Goal: Task Accomplishment & Management: Use online tool/utility

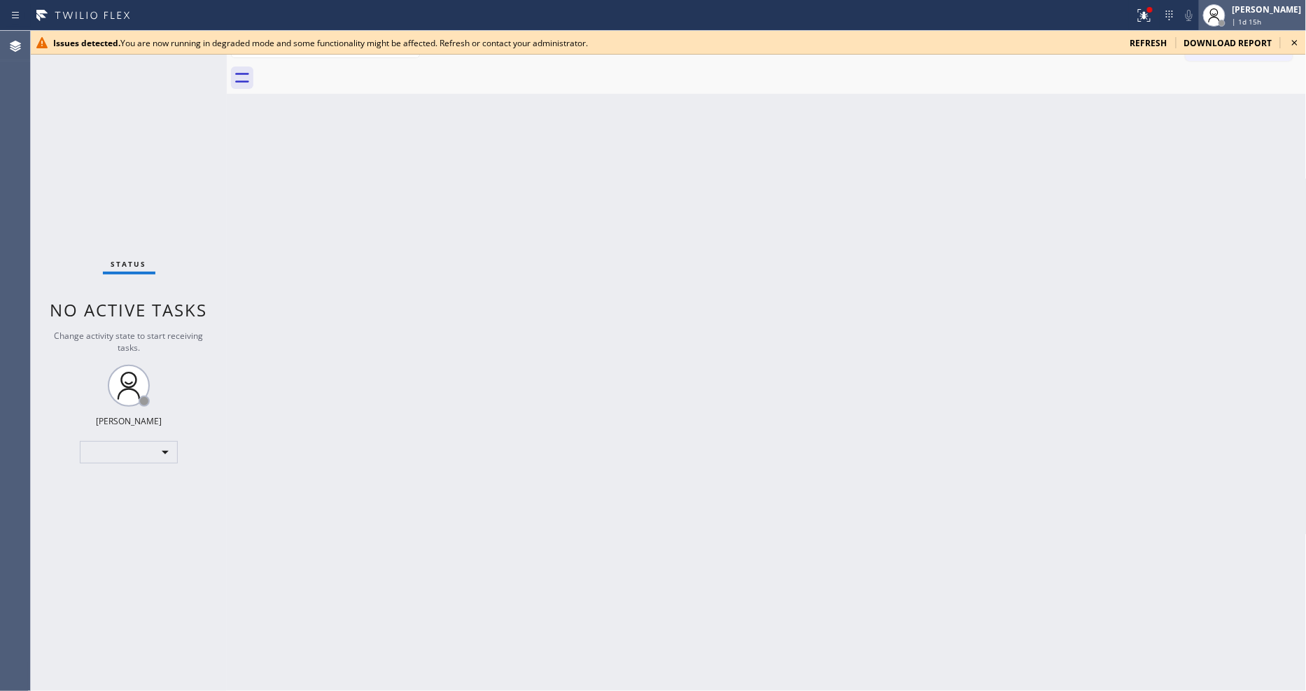
click at [1262, 13] on div "[PERSON_NAME]" at bounding box center [1266, 9] width 69 height 12
click at [1200, 60] on span "Log out" at bounding box center [1189, 63] width 29 height 12
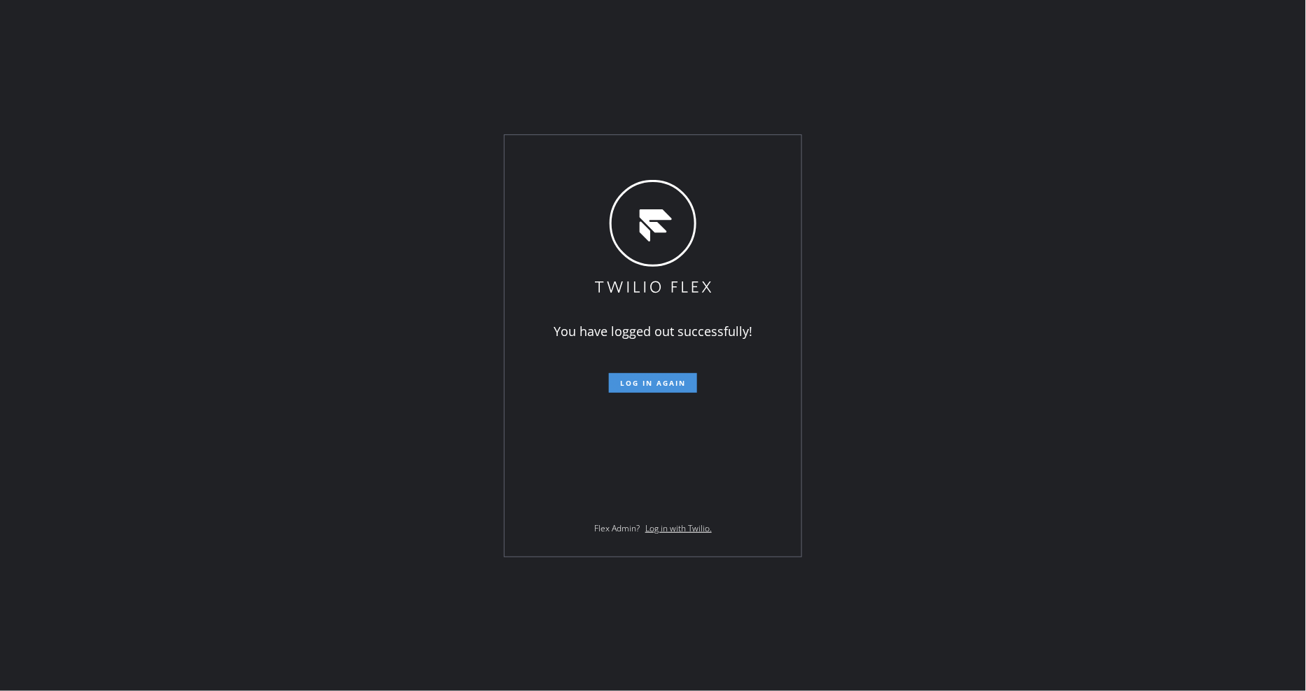
click at [644, 376] on button "Log in again" at bounding box center [653, 383] width 88 height 20
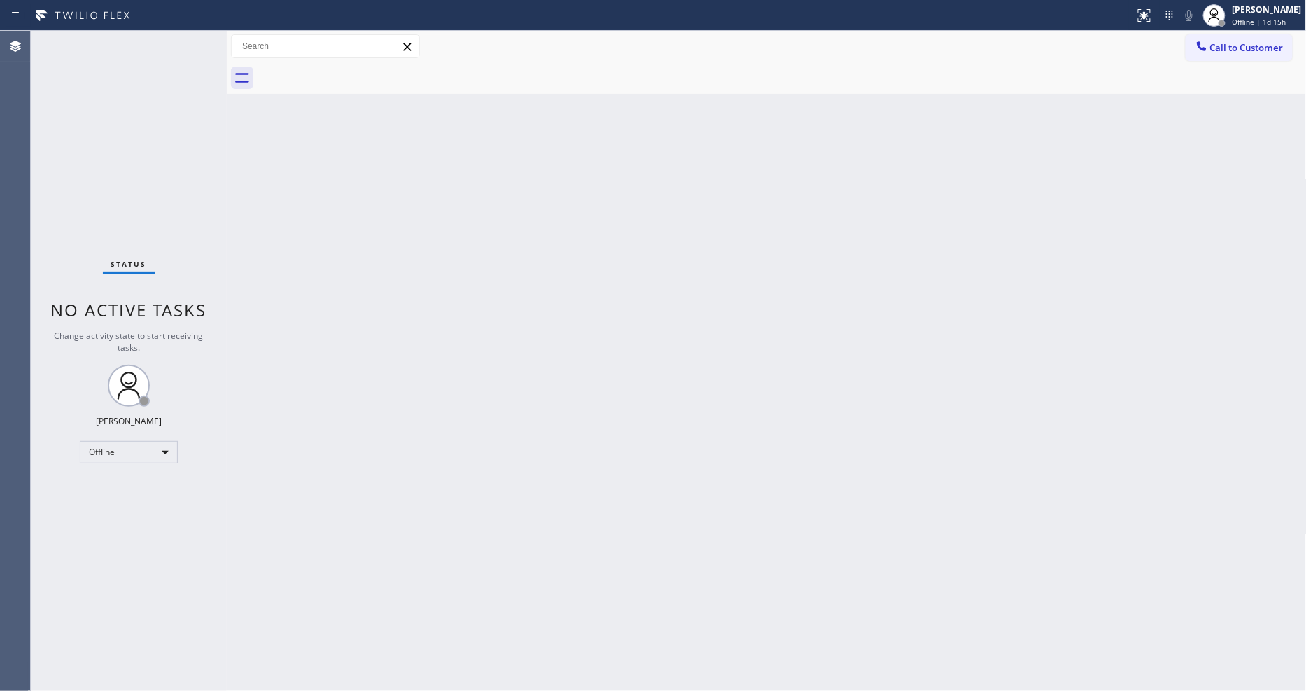
click at [232, 63] on div at bounding box center [767, 77] width 1080 height 31
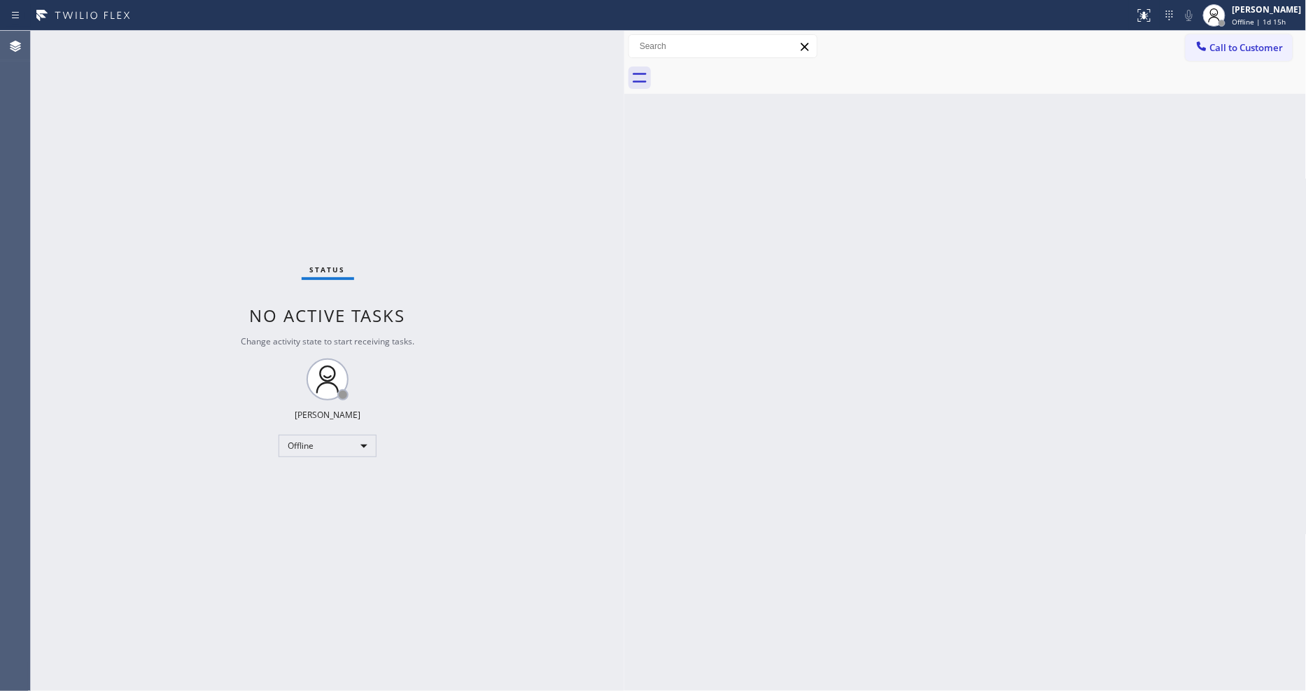
drag, startPoint x: 226, startPoint y: 65, endPoint x: 621, endPoint y: 120, distance: 399.1
click at [624, 120] on div at bounding box center [624, 361] width 0 height 660
click at [1246, 14] on div "[PERSON_NAME]" at bounding box center [1266, 9] width 69 height 12
click at [1215, 73] on button "Available" at bounding box center [1236, 74] width 140 height 18
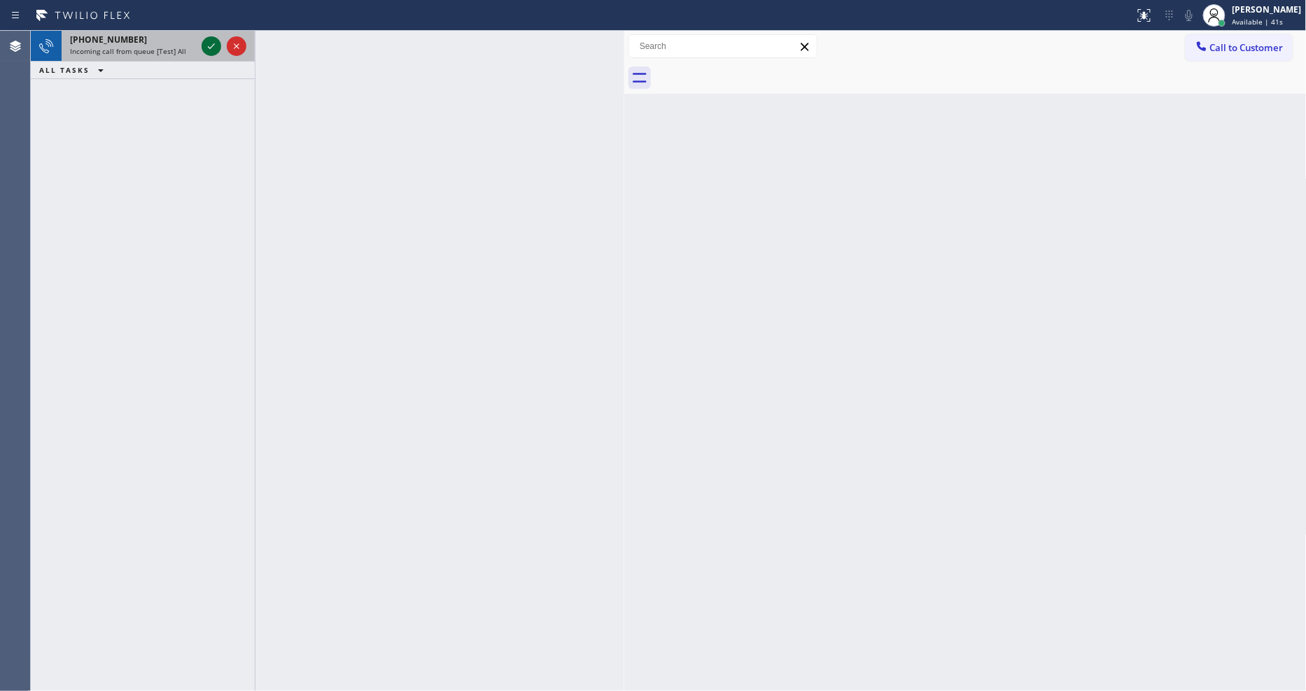
click at [203, 43] on icon at bounding box center [211, 46] width 17 height 17
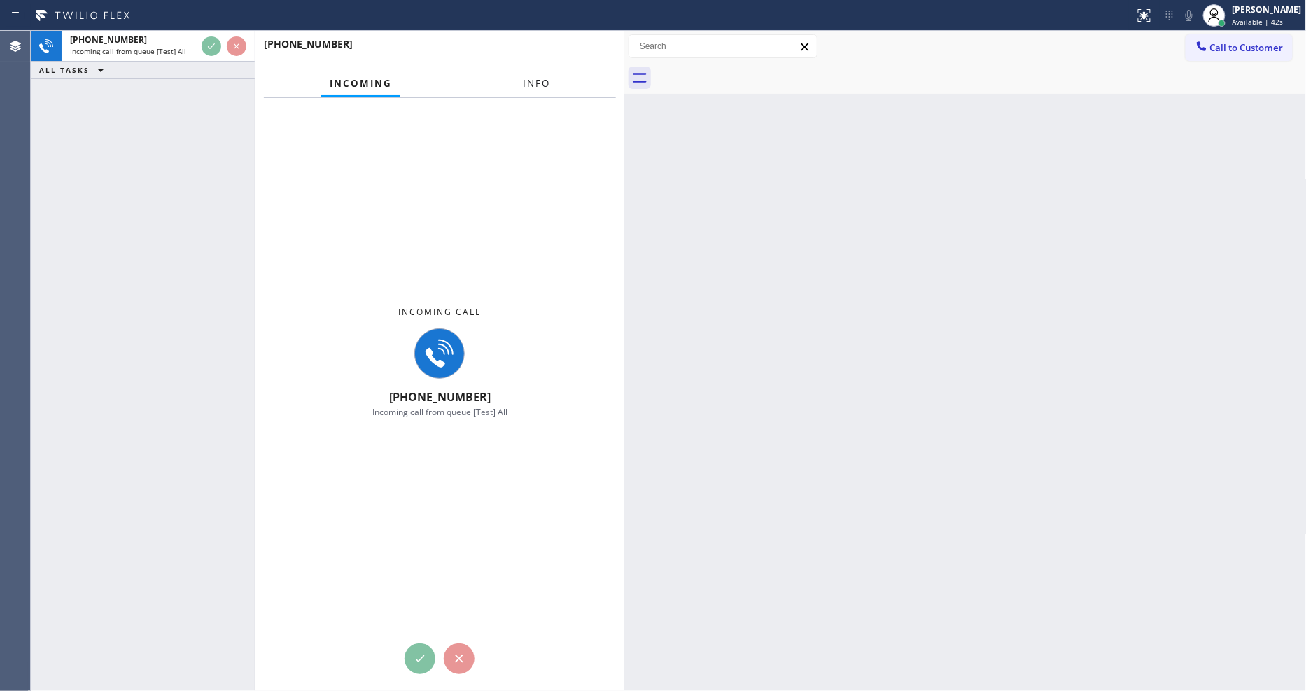
click at [521, 80] on button "Info" at bounding box center [536, 83] width 44 height 27
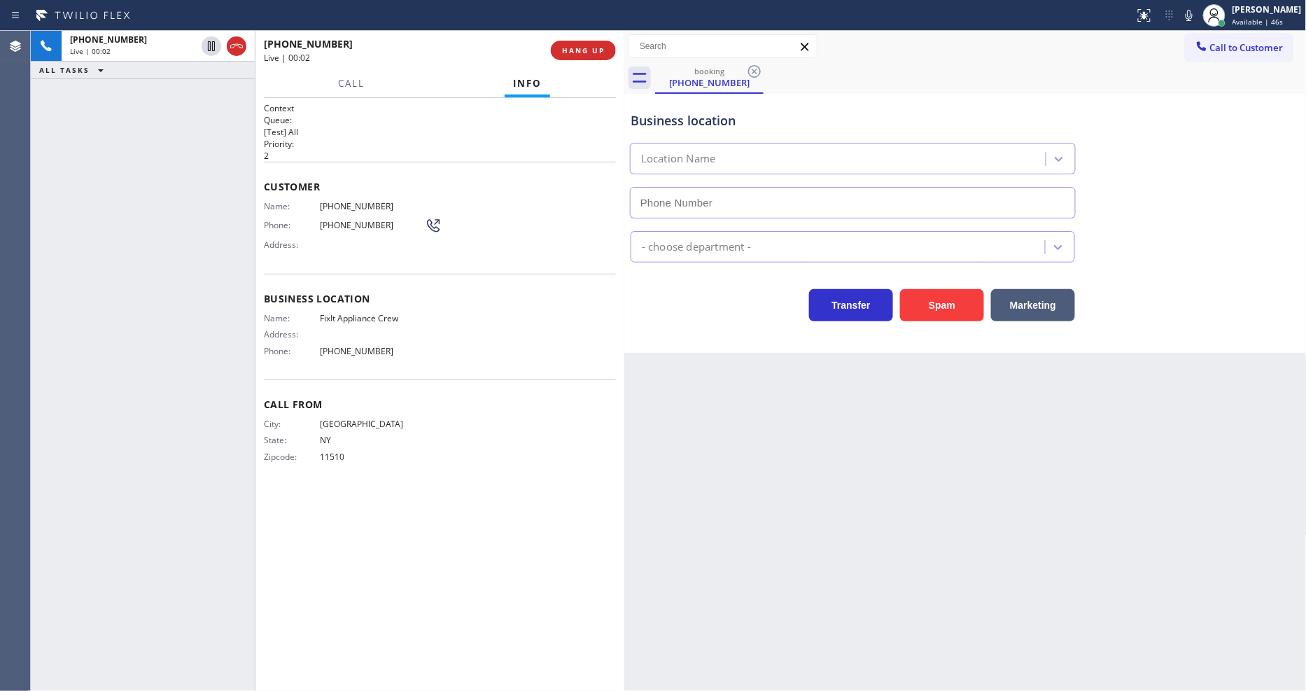
type input "[PHONE_NUMBER]"
click at [1155, 27] on button at bounding box center [1144, 15] width 31 height 31
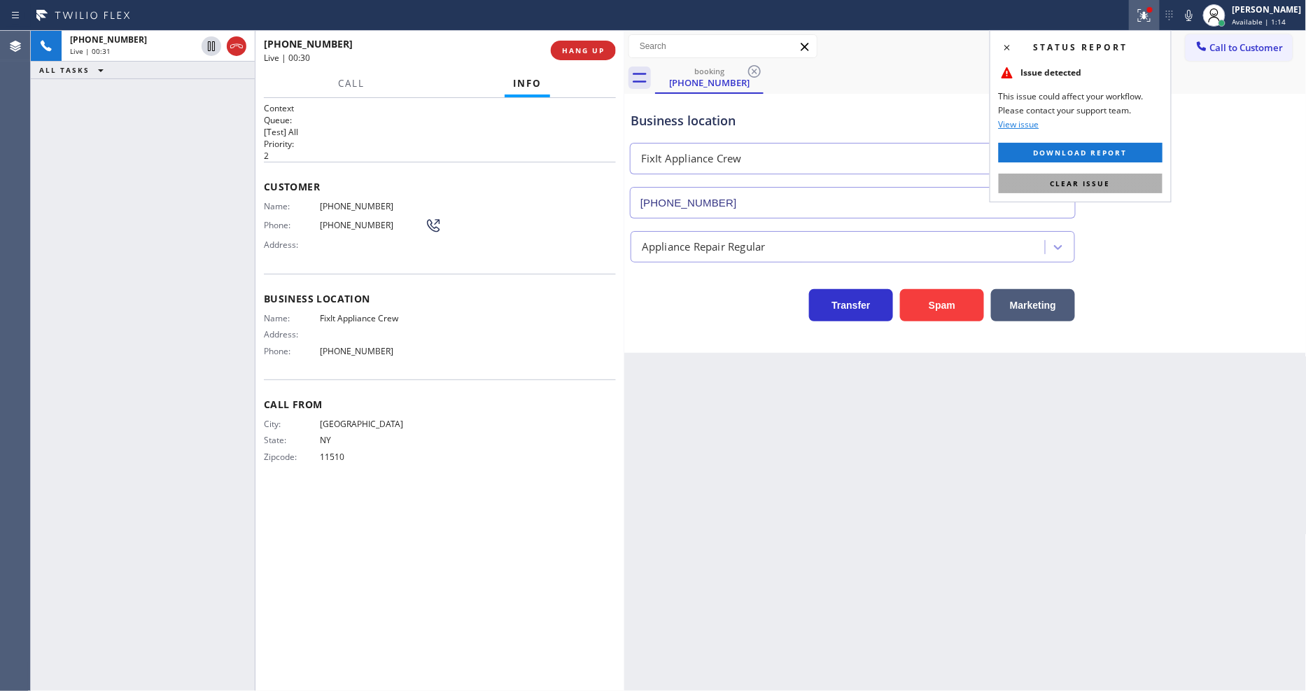
click at [1097, 185] on span "Clear issue" at bounding box center [1080, 183] width 60 height 10
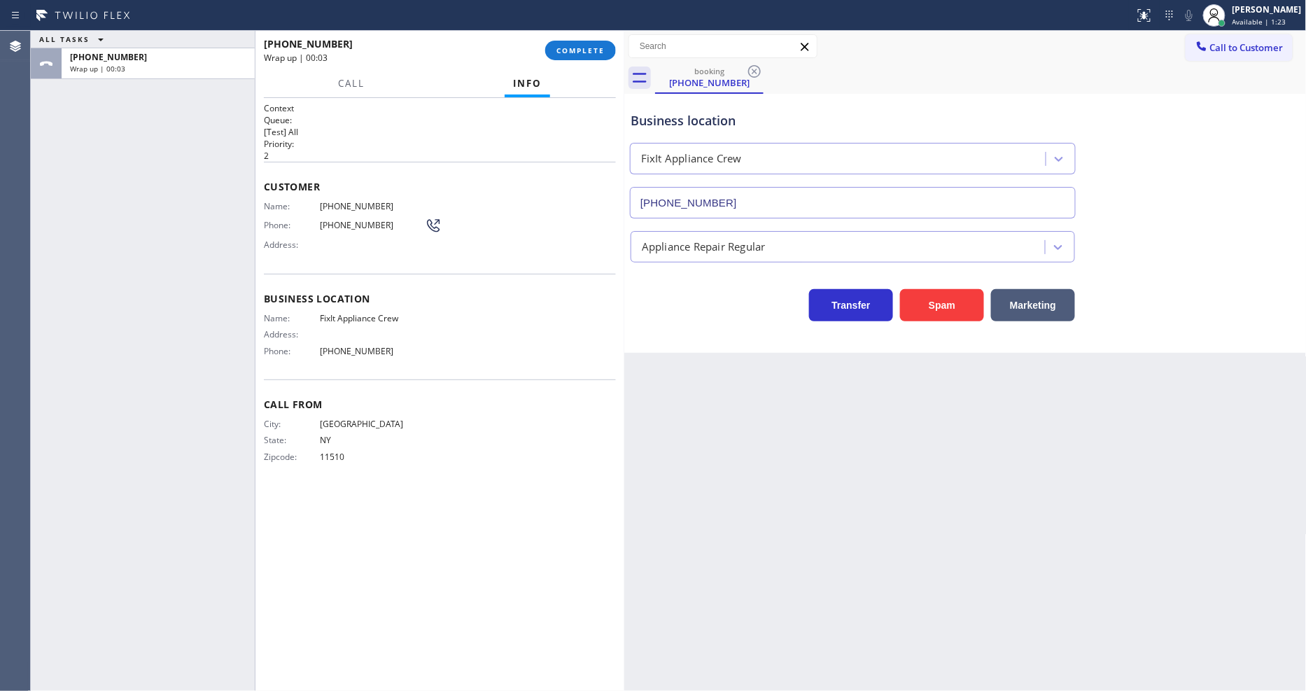
drag, startPoint x: 586, startPoint y: 45, endPoint x: 800, endPoint y: 99, distance: 220.3
click at [586, 45] on span "COMPLETE" at bounding box center [580, 50] width 48 height 10
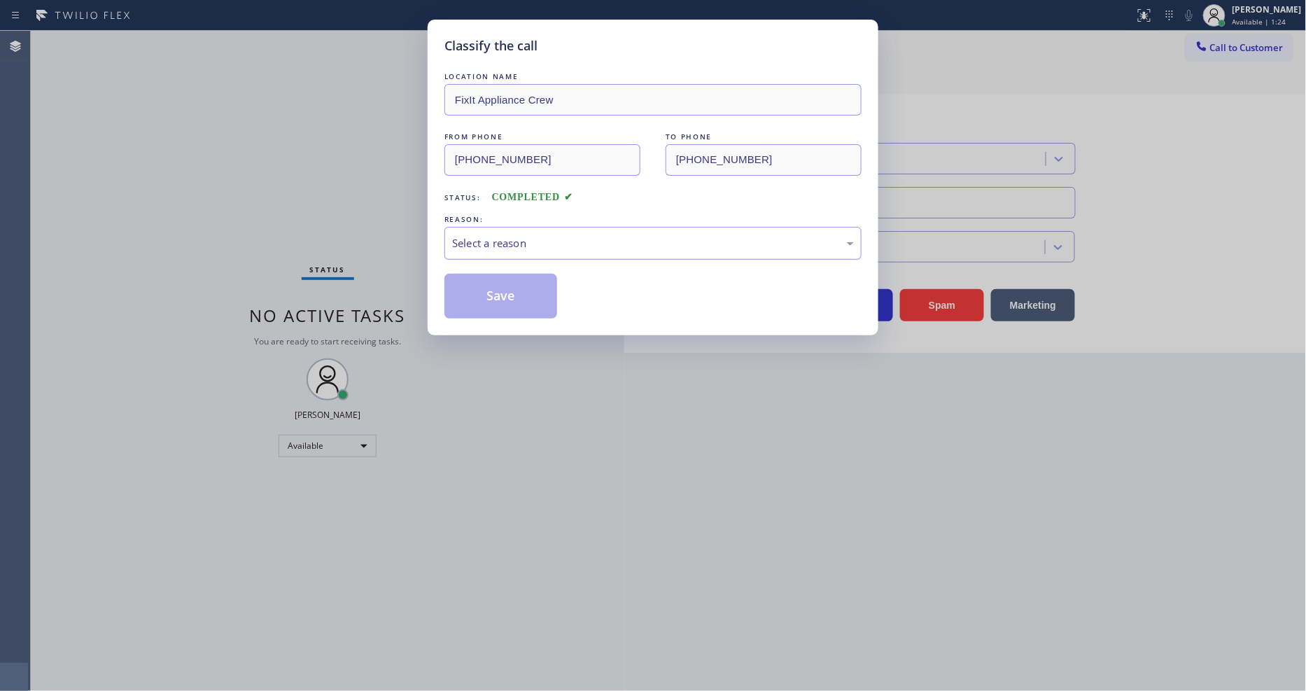
click at [537, 235] on div "Select a reason" at bounding box center [653, 243] width 402 height 16
click at [512, 292] on button "Save" at bounding box center [500, 296] width 113 height 45
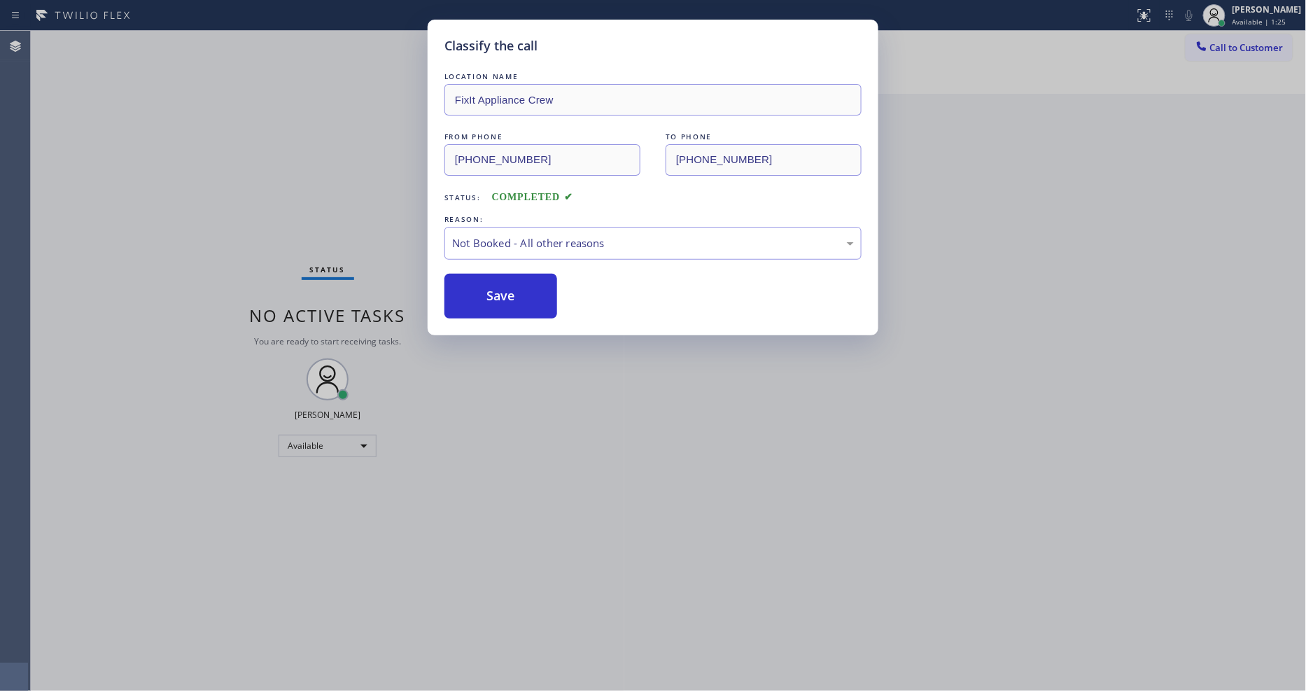
click at [512, 292] on button "Save" at bounding box center [500, 296] width 113 height 45
drag, startPoint x: 512, startPoint y: 292, endPoint x: 514, endPoint y: 344, distance: 51.8
click at [514, 292] on button "Save" at bounding box center [500, 296] width 113 height 45
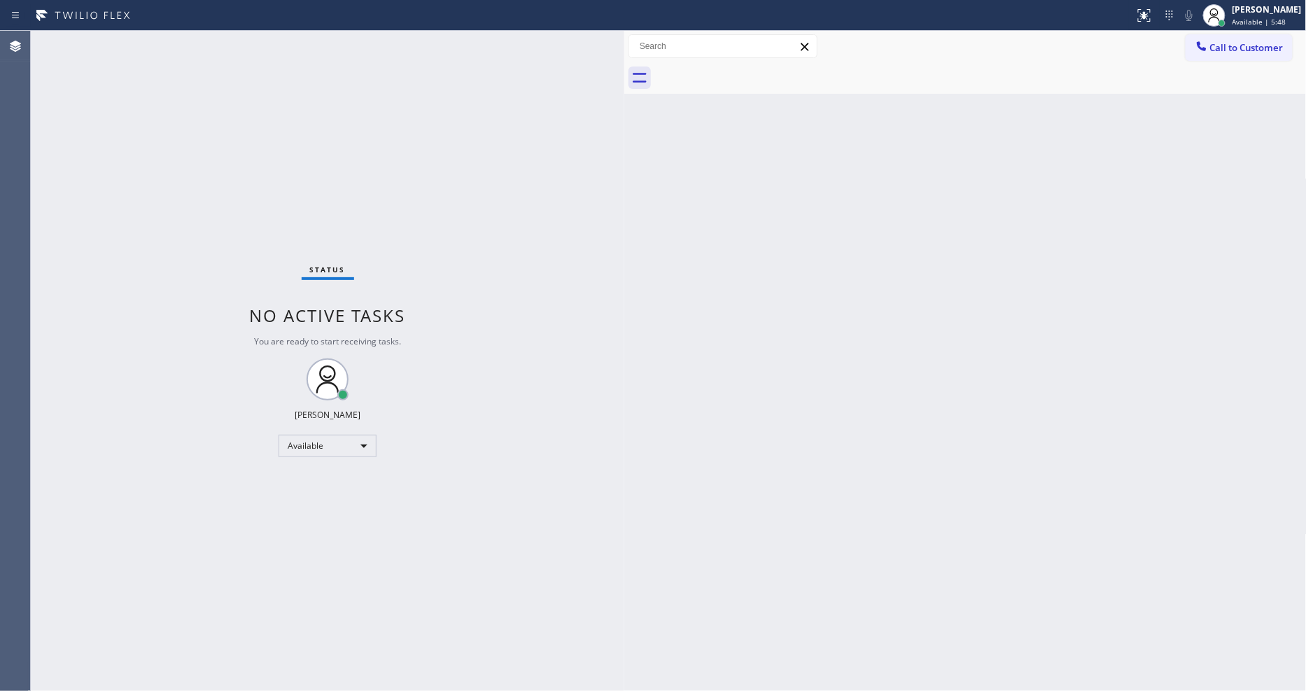
click at [162, 39] on div "Status No active tasks You are ready to start receiving tasks. [PERSON_NAME] Av…" at bounding box center [327, 361] width 593 height 660
click at [171, 36] on div "Status No active tasks You are ready to start receiving tasks. [PERSON_NAME] Av…" at bounding box center [327, 361] width 593 height 660
click at [183, 42] on div "Status No active tasks You are ready to start receiving tasks. [PERSON_NAME] Av…" at bounding box center [327, 361] width 593 height 660
click at [173, 43] on div "Status No active tasks You are ready to start receiving tasks. [PERSON_NAME] Av…" at bounding box center [327, 361] width 593 height 660
click at [166, 38] on div "Status No active tasks You are ready to start receiving tasks. [PERSON_NAME] Av…" at bounding box center [327, 361] width 593 height 660
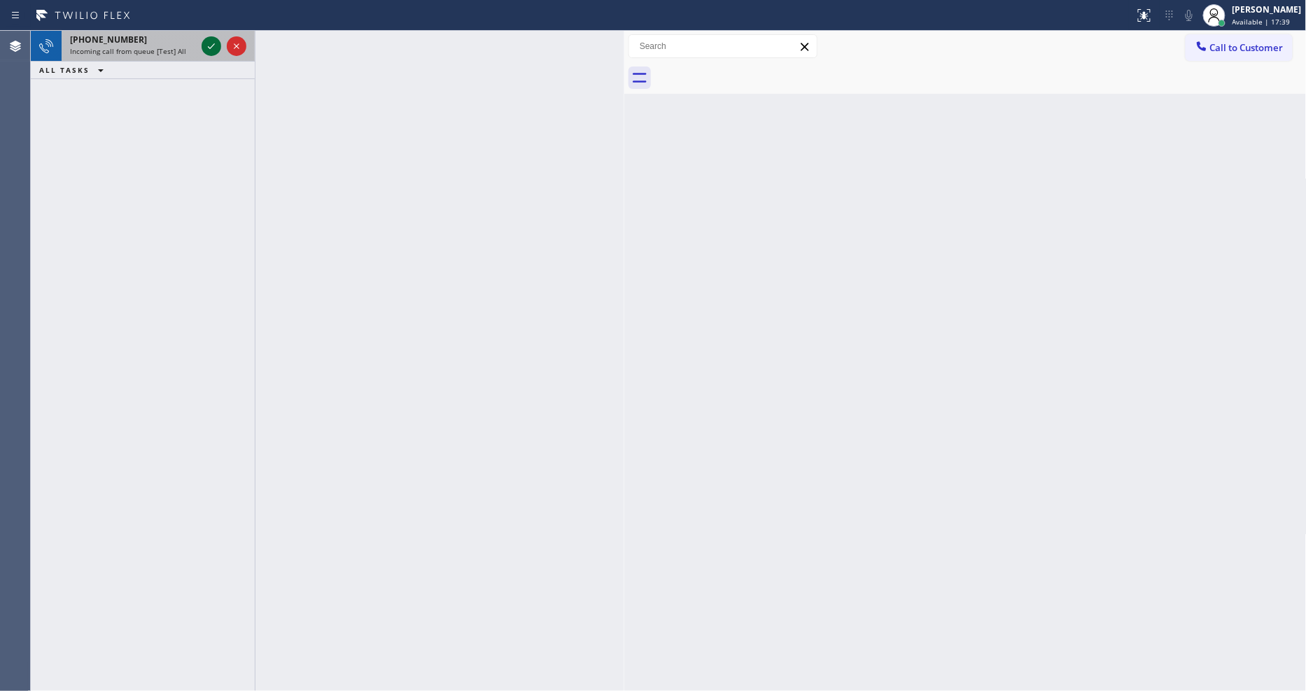
click at [213, 42] on icon at bounding box center [211, 46] width 17 height 17
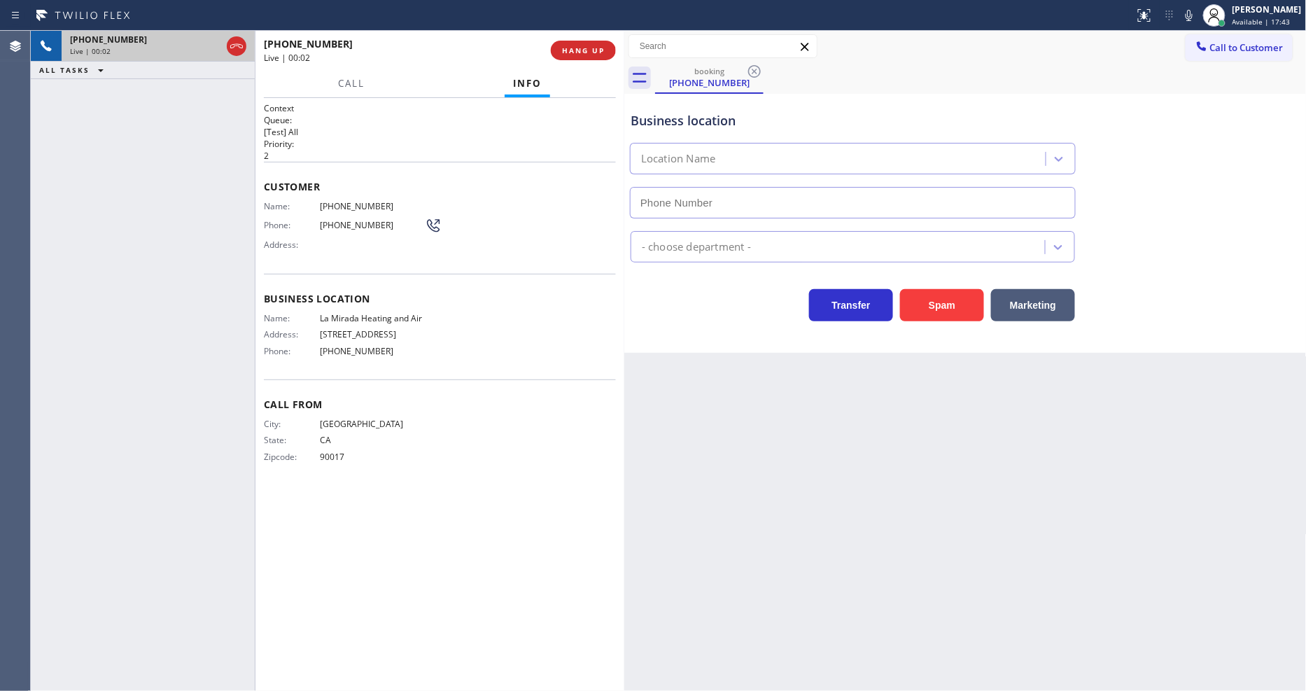
type input "[PHONE_NUMBER]"
click at [912, 404] on div "Back to Dashboard Change Sender ID Customers Technicians Select a contact Outbo…" at bounding box center [965, 361] width 682 height 660
click at [367, 313] on span "La Mirada Heating and Air" at bounding box center [372, 318] width 105 height 10
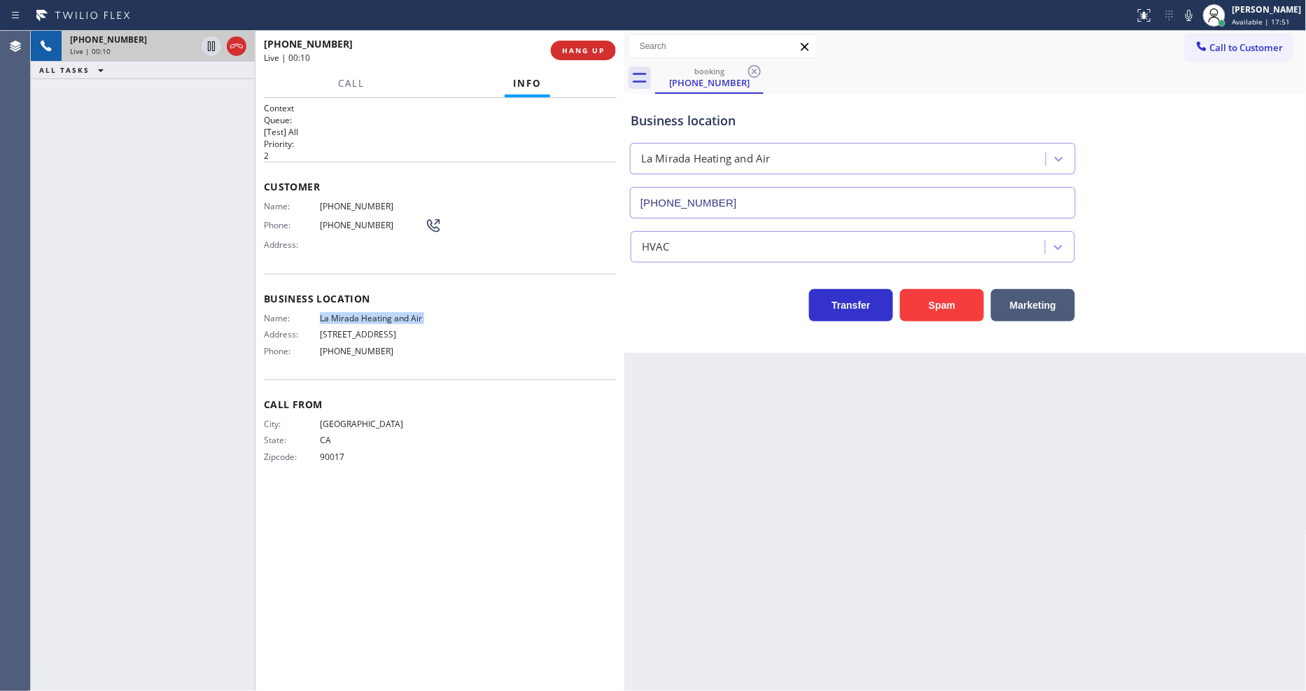
copy span "La Mirada Heating and Air"
click at [346, 205] on span "[PHONE_NUMBER]" at bounding box center [372, 206] width 105 height 10
copy span "[PHONE_NUMBER]"
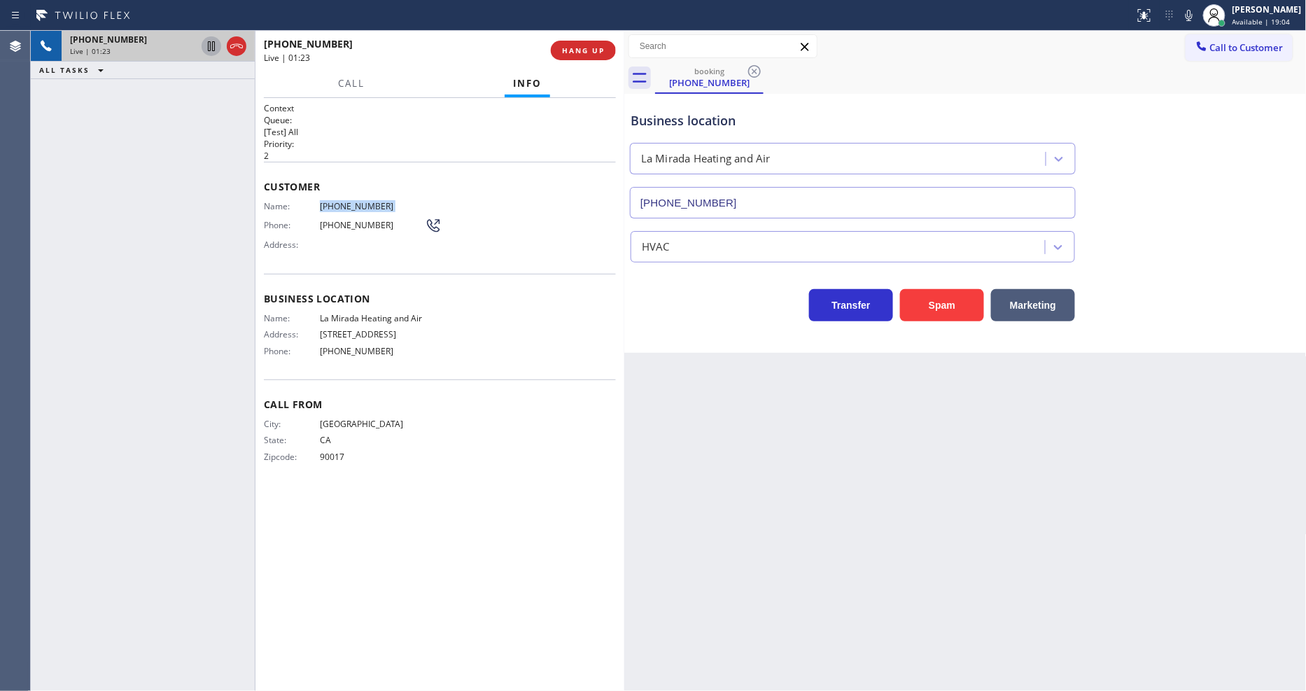
click at [209, 42] on icon at bounding box center [211, 46] width 17 height 17
click at [1197, 15] on icon at bounding box center [1188, 15] width 17 height 17
click at [209, 48] on icon at bounding box center [211, 46] width 10 height 10
click at [1197, 22] on icon at bounding box center [1188, 15] width 17 height 17
click at [595, 54] on span "HANG UP" at bounding box center [583, 50] width 43 height 10
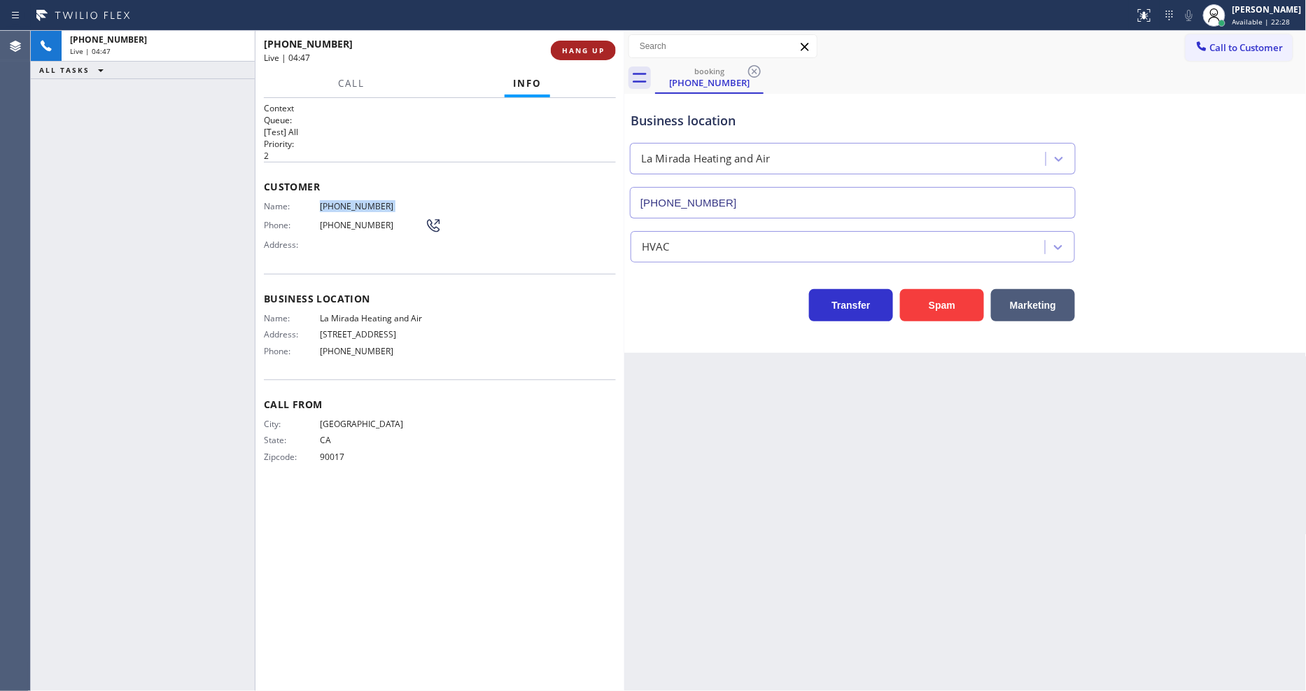
click at [595, 54] on span "HANG UP" at bounding box center [583, 50] width 43 height 10
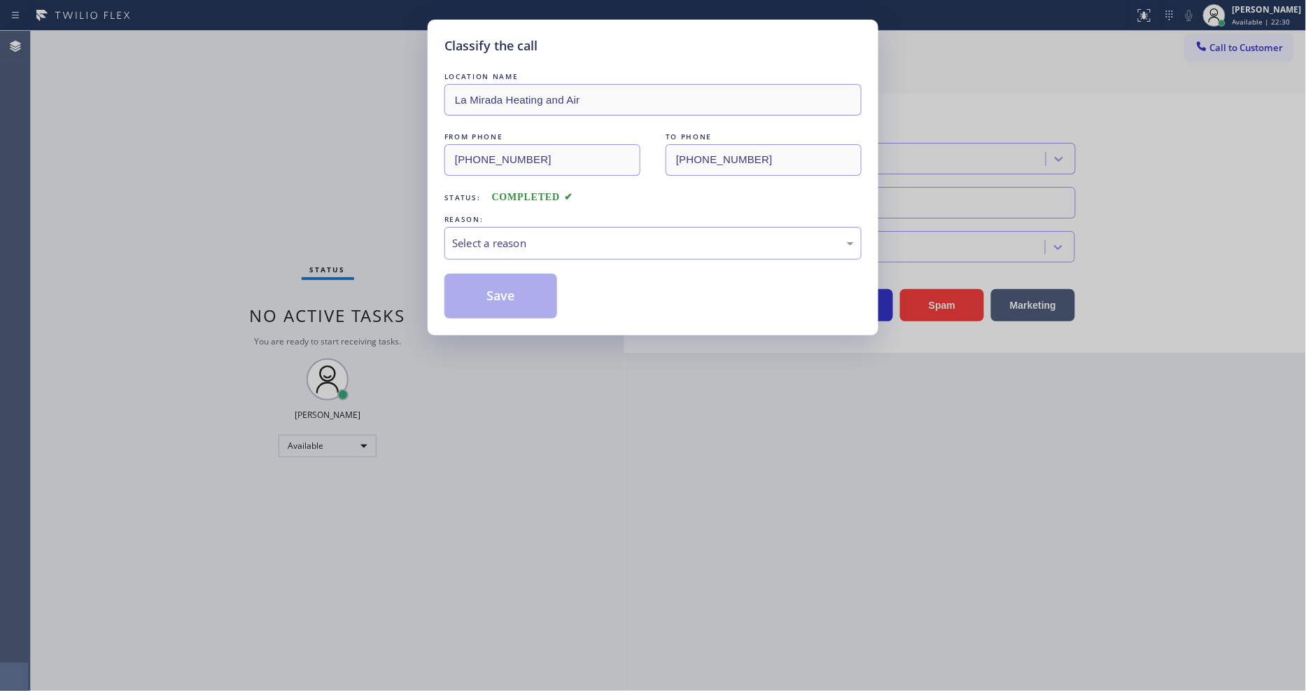
click at [516, 236] on div "Select a reason" at bounding box center [653, 243] width 402 height 16
click at [492, 289] on button "Save" at bounding box center [500, 296] width 113 height 45
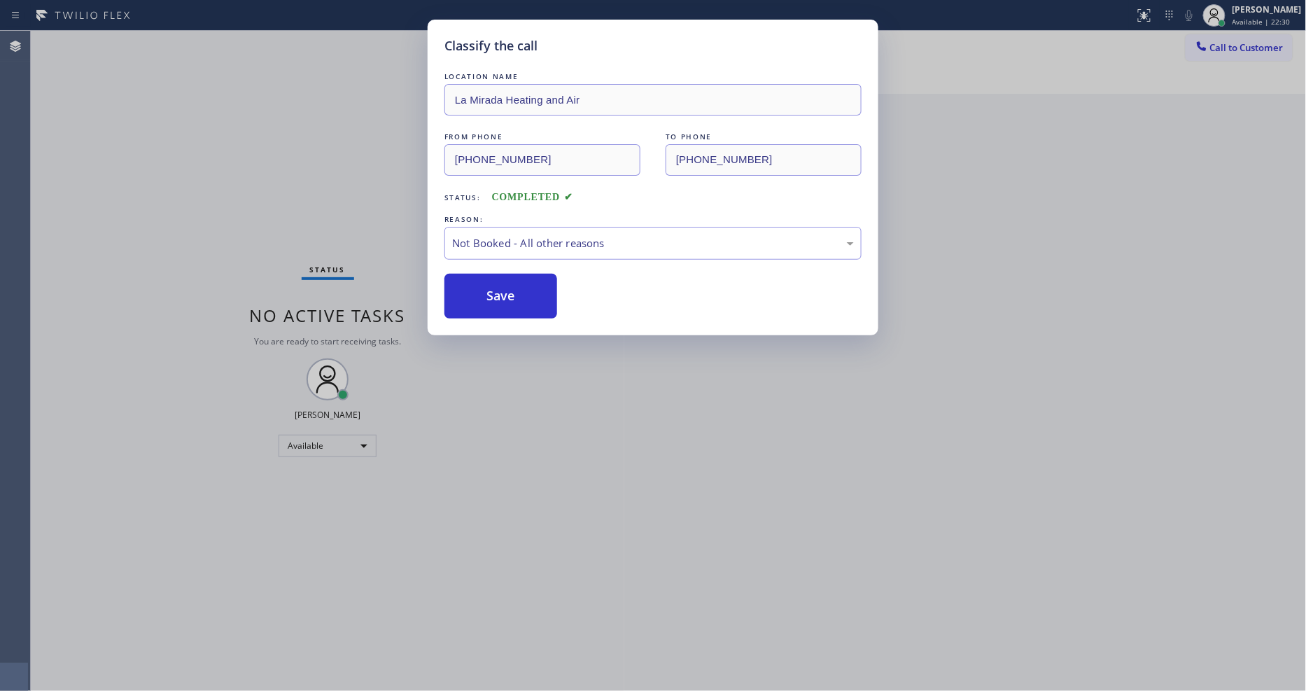
click at [492, 289] on button "Save" at bounding box center [500, 296] width 113 height 45
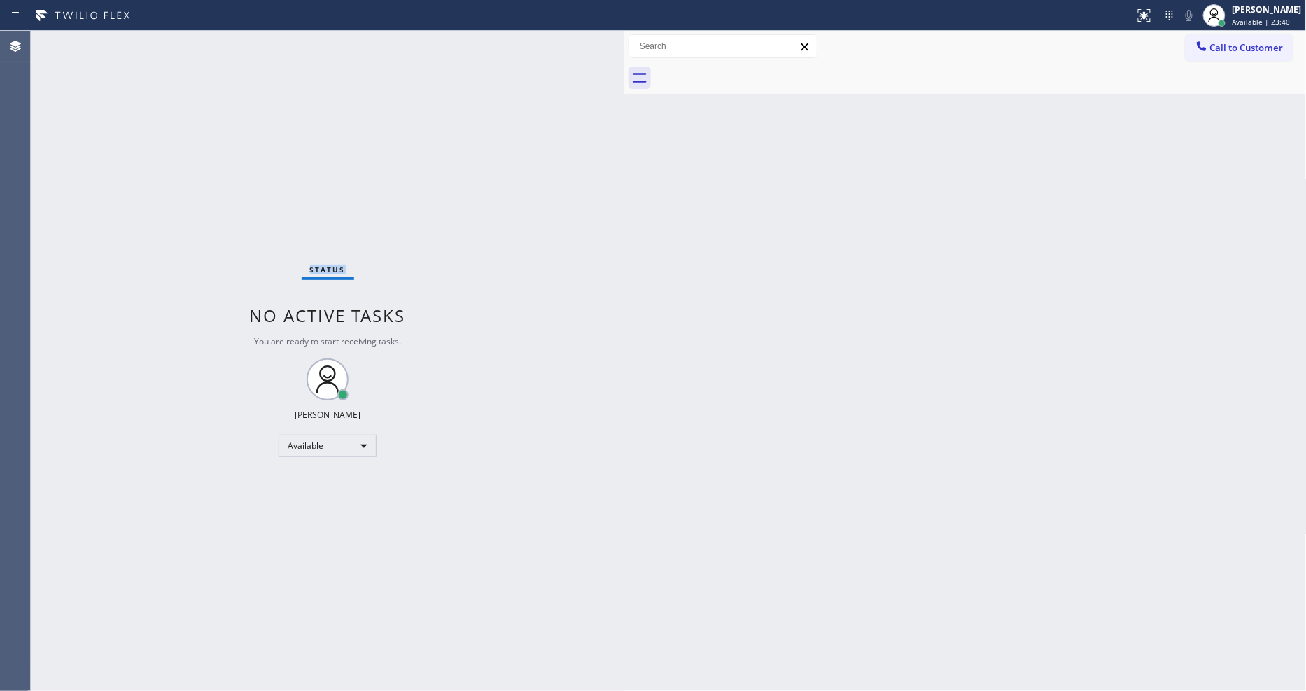
click at [165, 43] on div "Status No active tasks You are ready to start receiving tasks. [PERSON_NAME] Av…" at bounding box center [327, 361] width 593 height 660
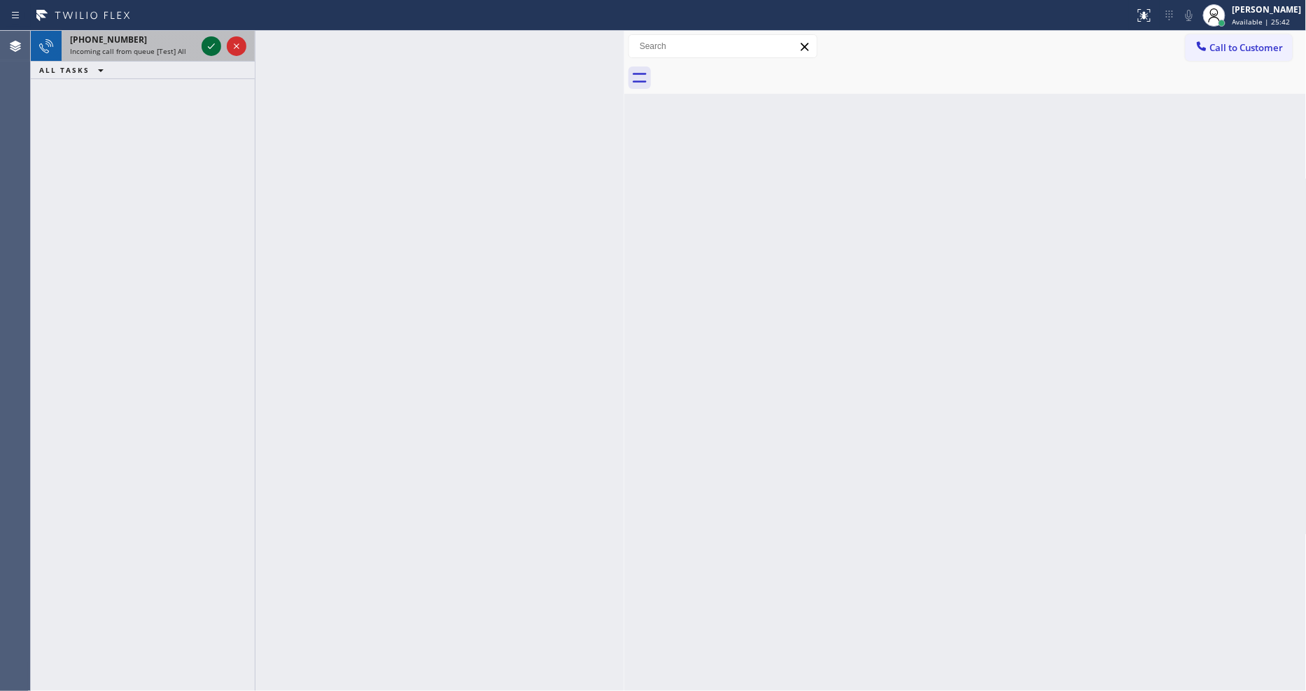
click at [215, 49] on icon at bounding box center [211, 46] width 17 height 17
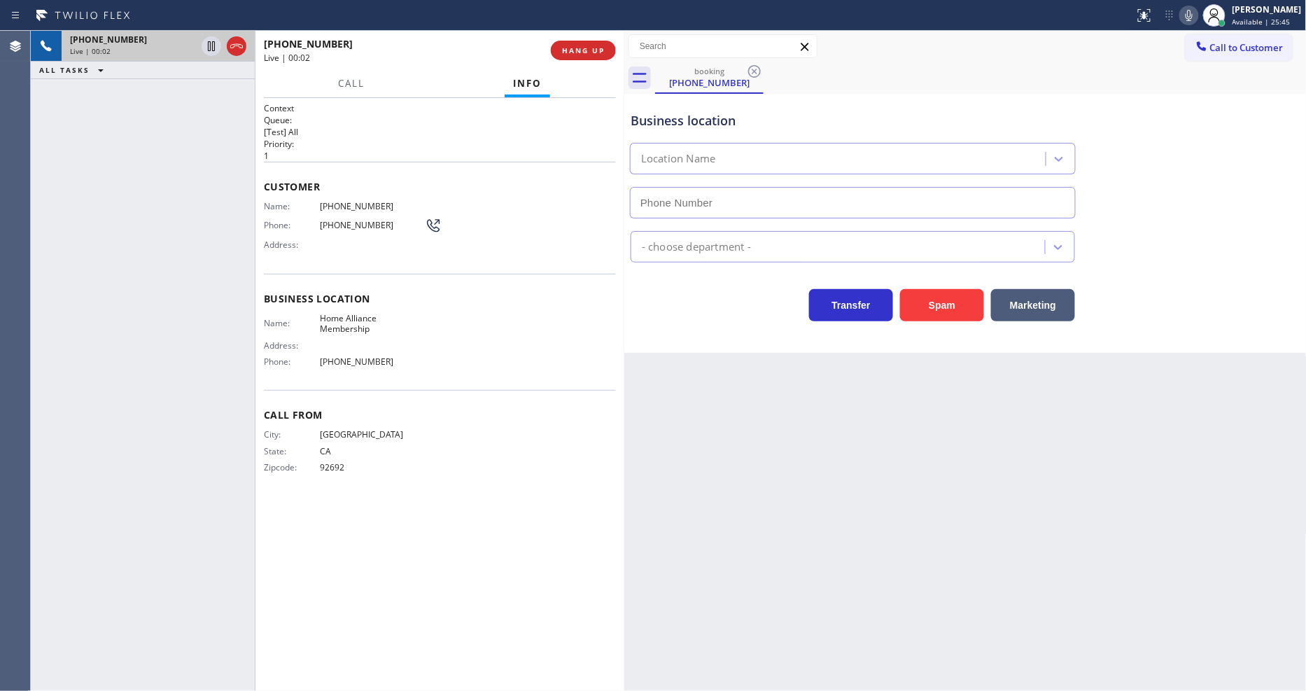
type input "[PHONE_NUMBER]"
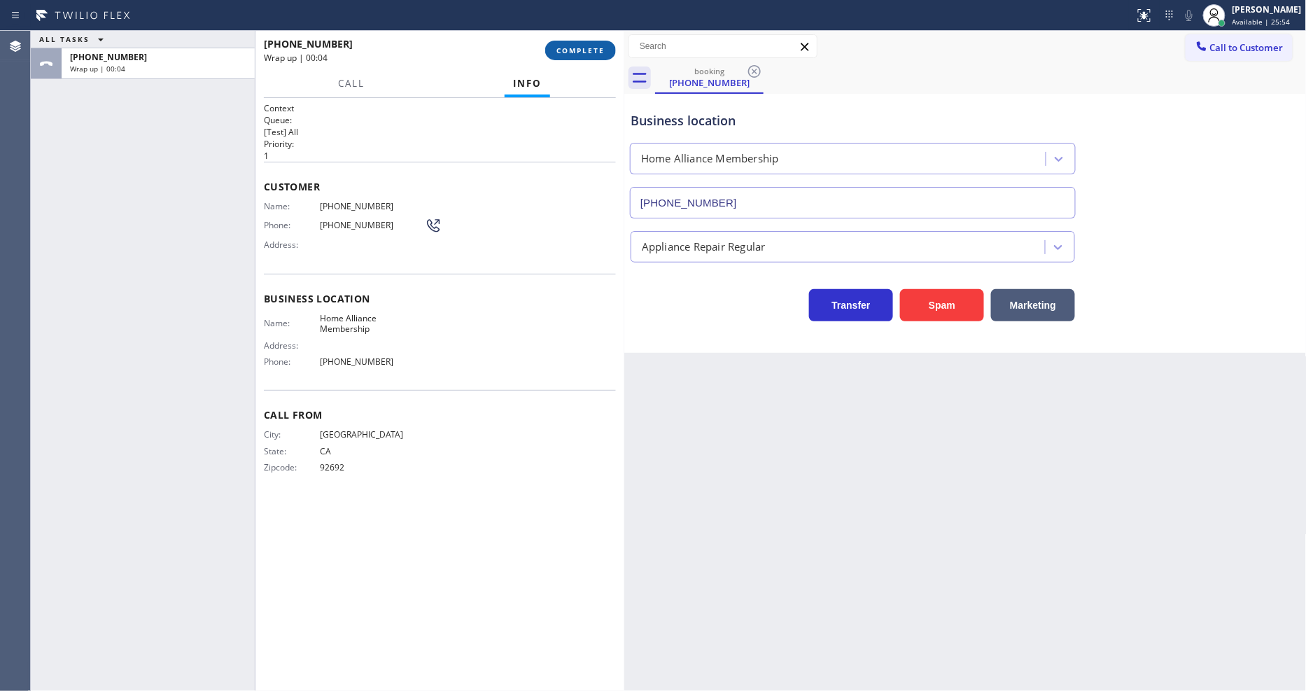
click at [564, 57] on button "COMPLETE" at bounding box center [580, 51] width 71 height 20
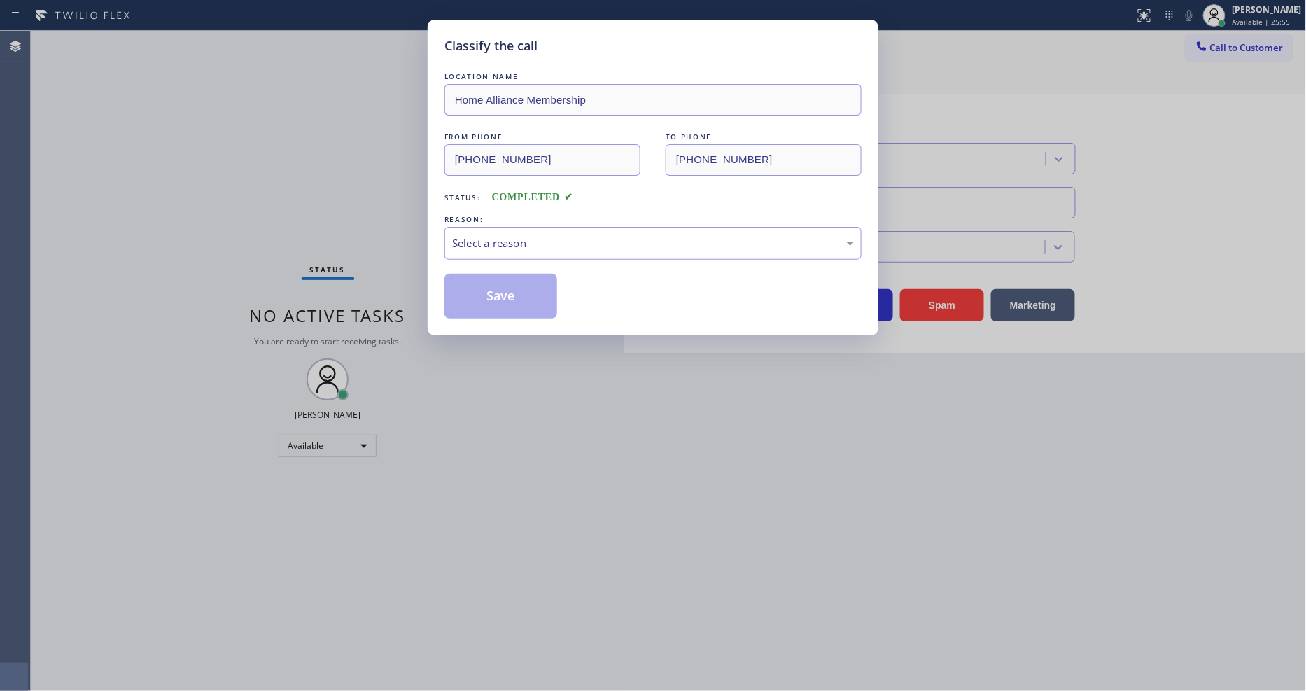
drag, startPoint x: 549, startPoint y: 253, endPoint x: 549, endPoint y: 242, distance: 10.5
click at [549, 241] on div "Select a reason" at bounding box center [653, 243] width 402 height 16
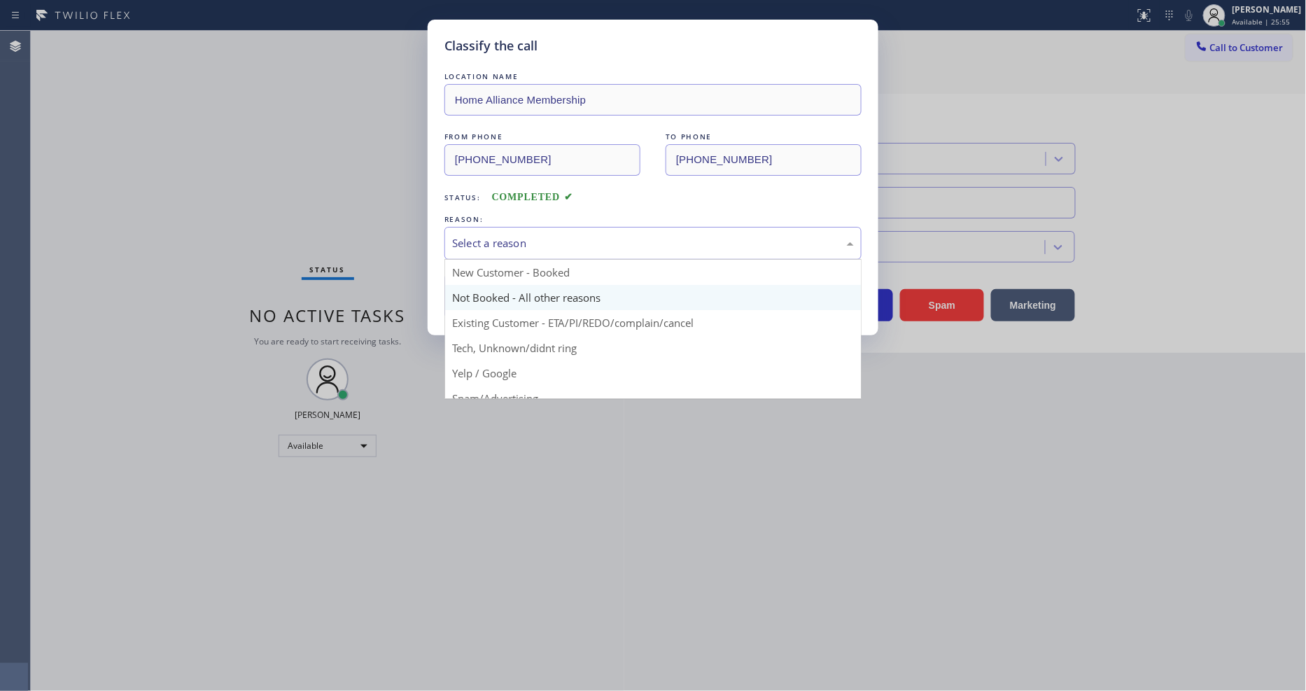
scroll to position [78, 0]
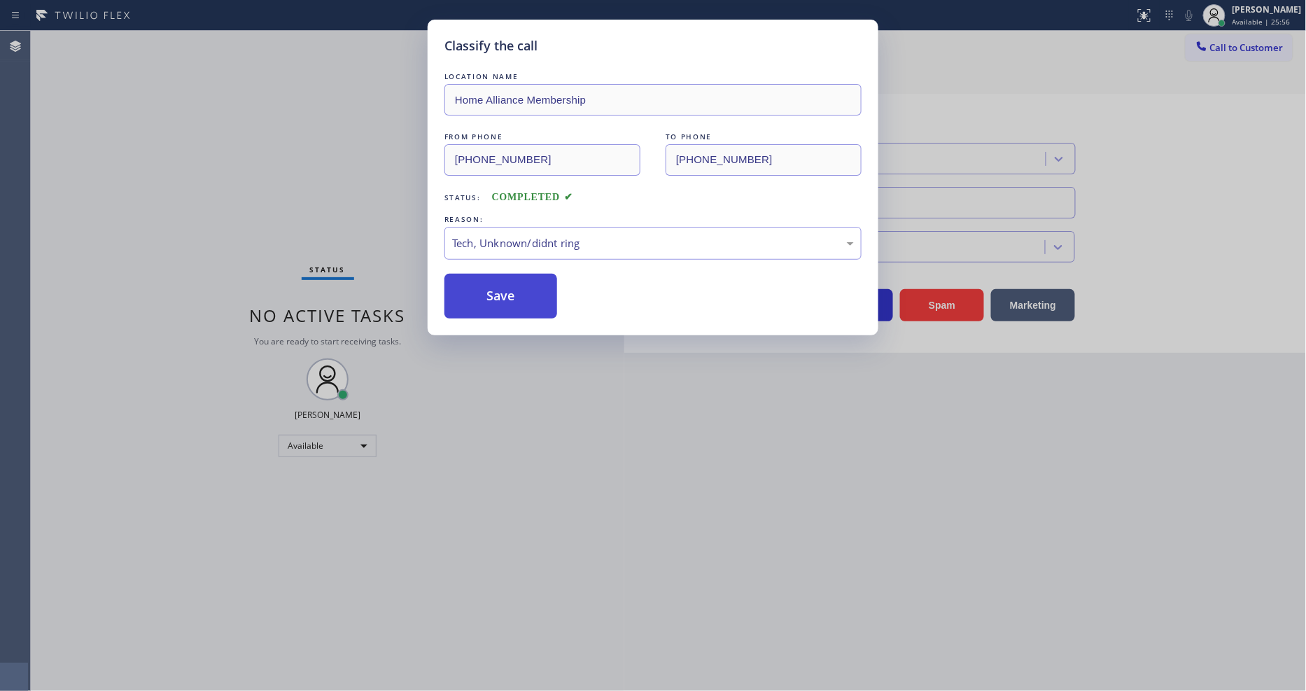
click at [528, 282] on button "Save" at bounding box center [500, 296] width 113 height 45
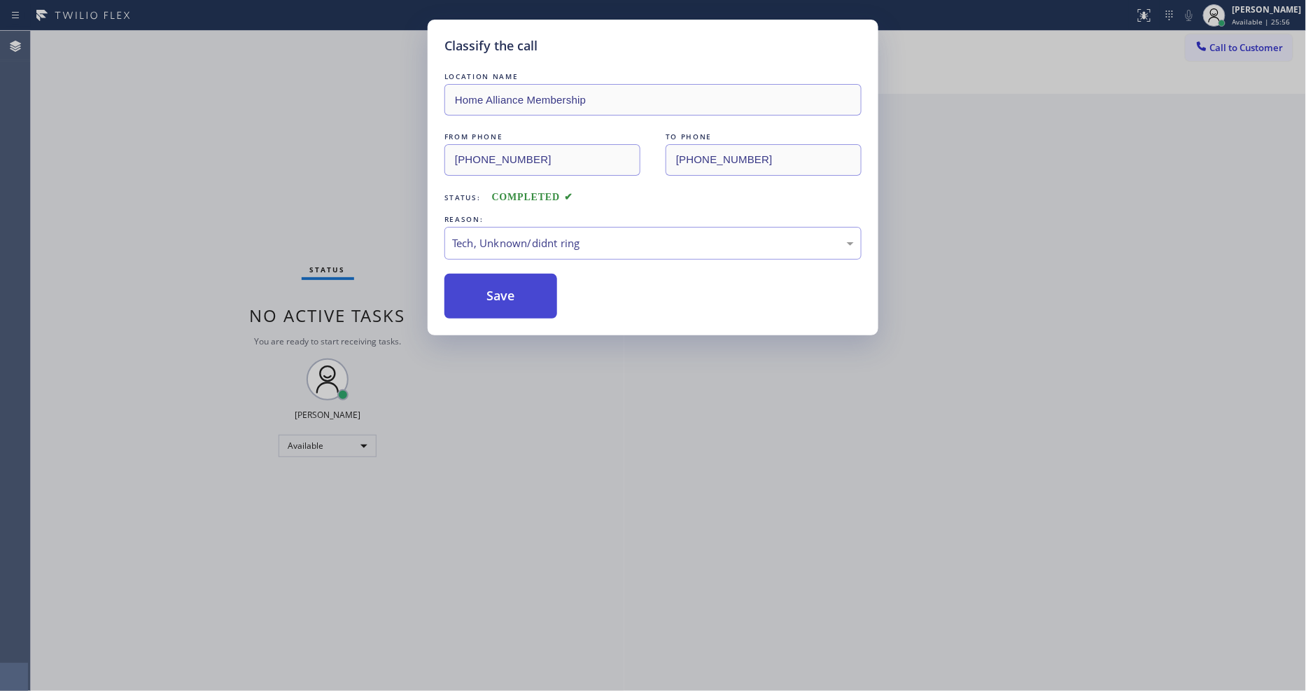
click at [528, 282] on button "Save" at bounding box center [500, 296] width 113 height 45
click at [527, 285] on button "Save" at bounding box center [500, 296] width 113 height 45
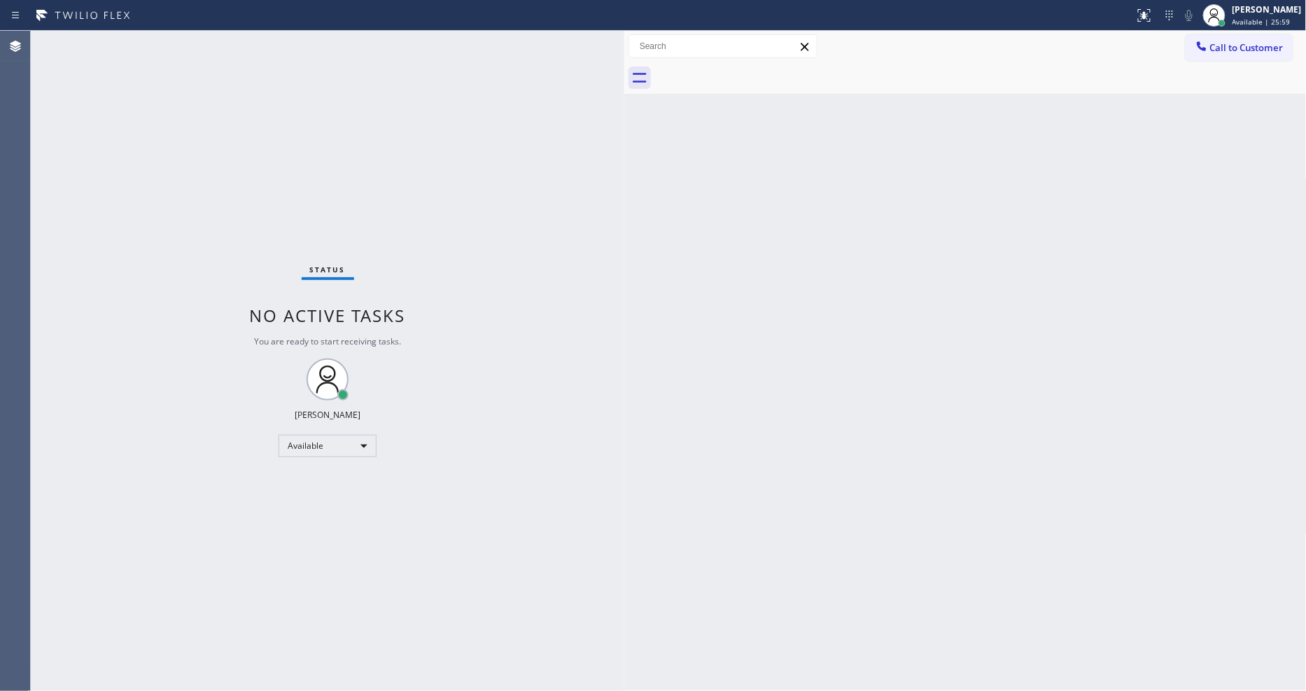
click at [504, 514] on div "Status No active tasks You are ready to start receiving tasks. [PERSON_NAME] Av…" at bounding box center [327, 361] width 593 height 660
click at [182, 38] on div "Status No active tasks You are ready to start receiving tasks. [PERSON_NAME] Av…" at bounding box center [327, 361] width 593 height 660
click at [179, 33] on div "Status No active tasks You are ready to start receiving tasks. [PERSON_NAME] Av…" at bounding box center [327, 361] width 593 height 660
click at [180, 43] on div "Status No active tasks You are ready to start receiving tasks. [PERSON_NAME] Av…" at bounding box center [327, 361] width 593 height 660
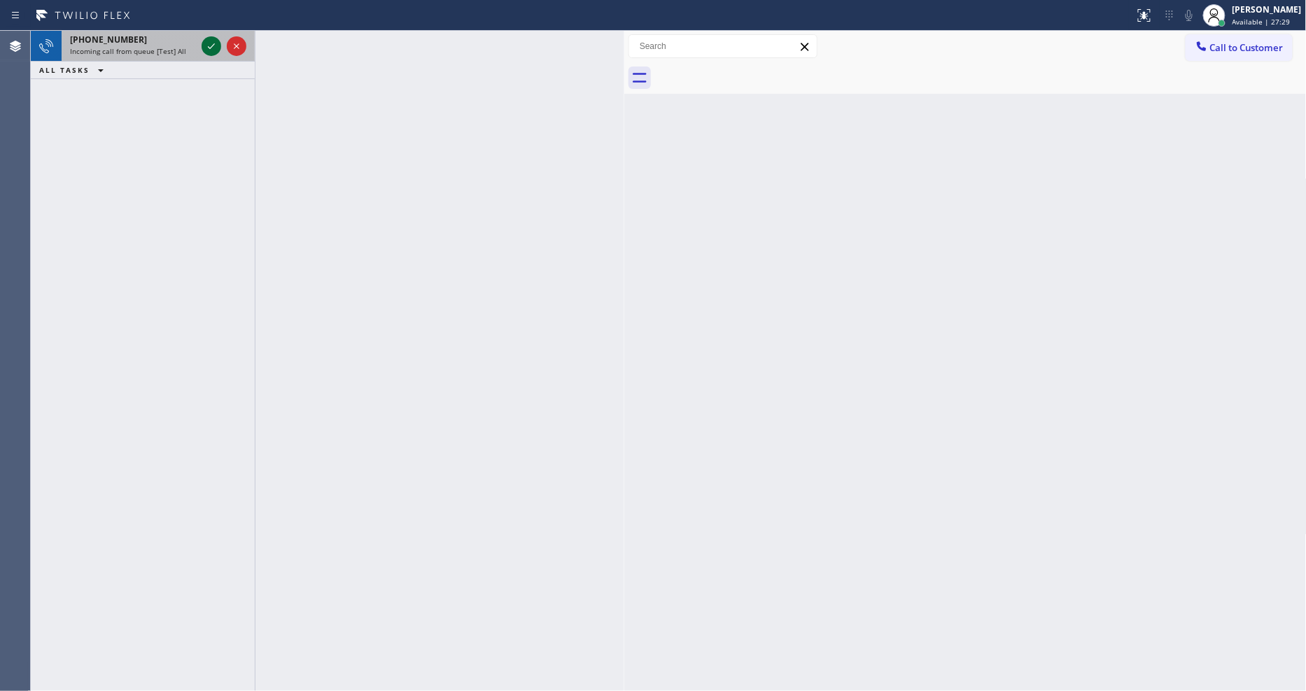
click at [206, 43] on icon at bounding box center [211, 46] width 17 height 17
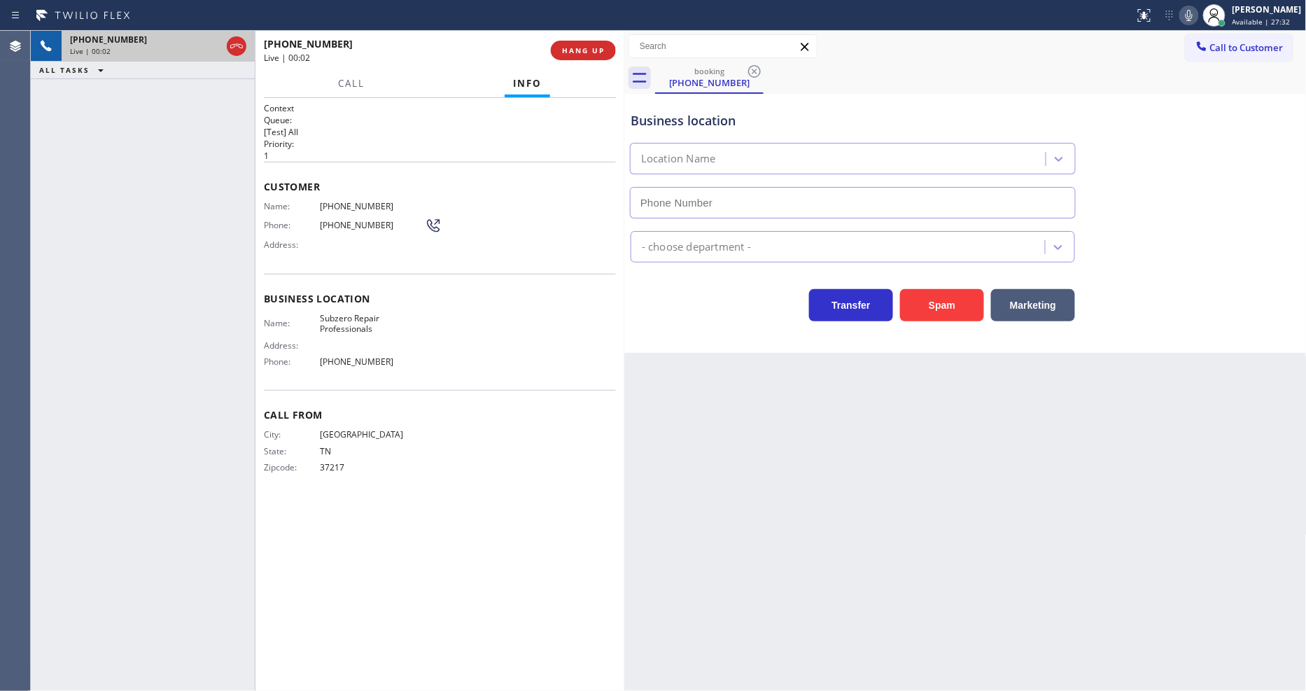
type input "[PHONE_NUMBER]"
click at [365, 313] on span "Subzero Repair Professionals" at bounding box center [372, 324] width 105 height 22
drag, startPoint x: 365, startPoint y: 313, endPoint x: 357, endPoint y: 428, distance: 115.8
click at [365, 313] on span "Subzero Repair Professionals" at bounding box center [372, 324] width 105 height 22
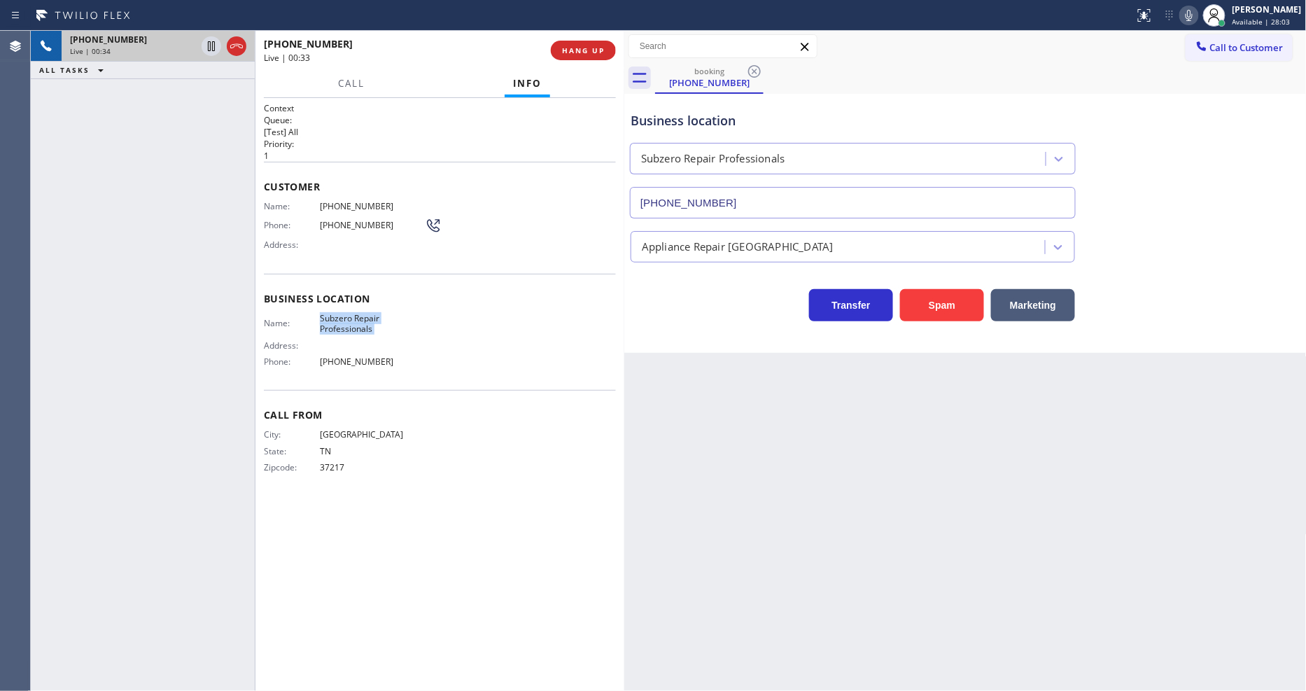
copy span "Subzero Repair Professionals"
click at [343, 204] on span "[PHONE_NUMBER]" at bounding box center [372, 206] width 105 height 10
click at [341, 204] on span "[PHONE_NUMBER]" at bounding box center [372, 206] width 105 height 10
copy span "[PHONE_NUMBER]"
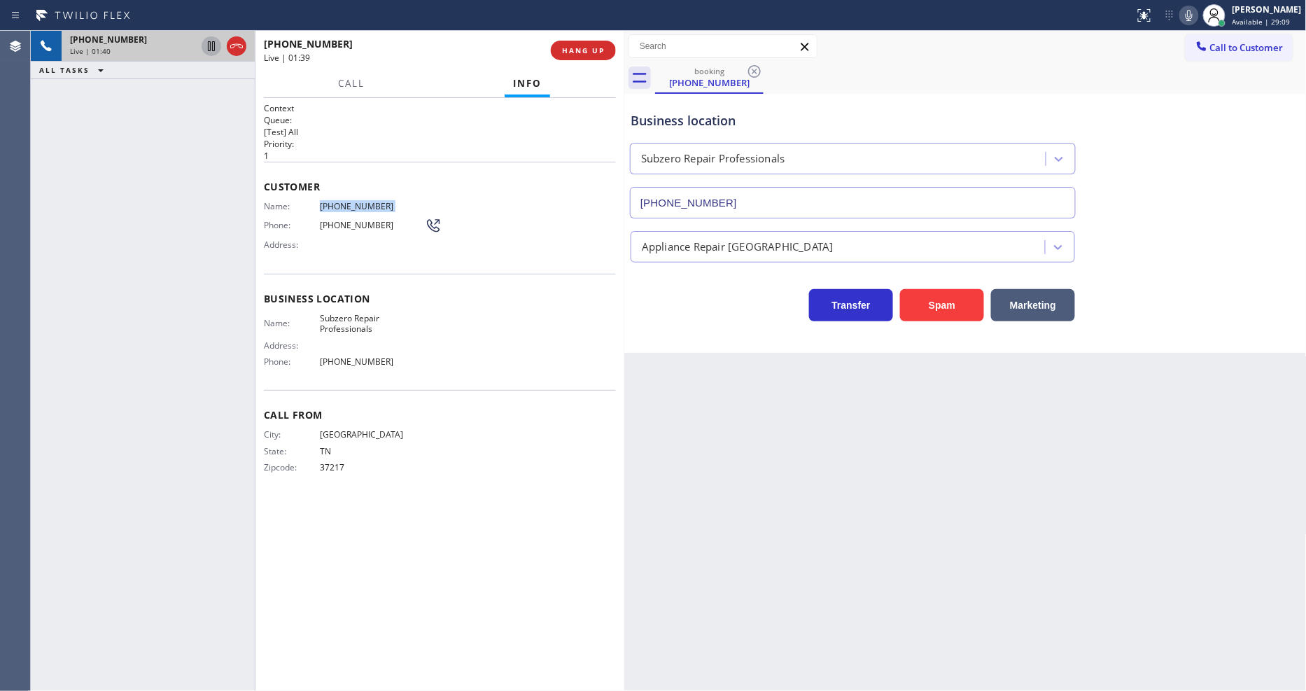
click at [215, 49] on icon at bounding box center [211, 46] width 17 height 17
click at [1197, 10] on icon at bounding box center [1188, 15] width 17 height 17
click at [210, 43] on icon at bounding box center [211, 46] width 10 height 10
click at [1197, 13] on icon at bounding box center [1188, 15] width 17 height 17
click at [929, 542] on div "Back to Dashboard Change Sender ID Customers Technicians Select a contact Outbo…" at bounding box center [965, 361] width 682 height 660
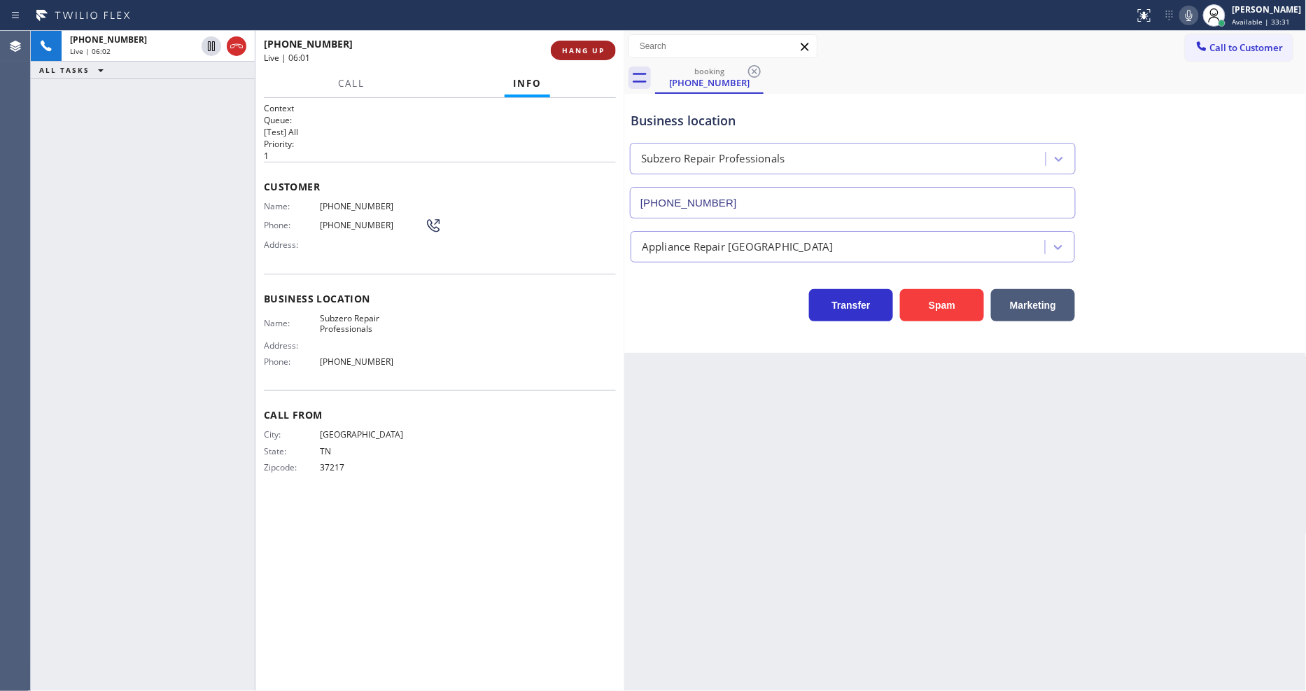
click at [565, 49] on span "HANG UP" at bounding box center [583, 50] width 43 height 10
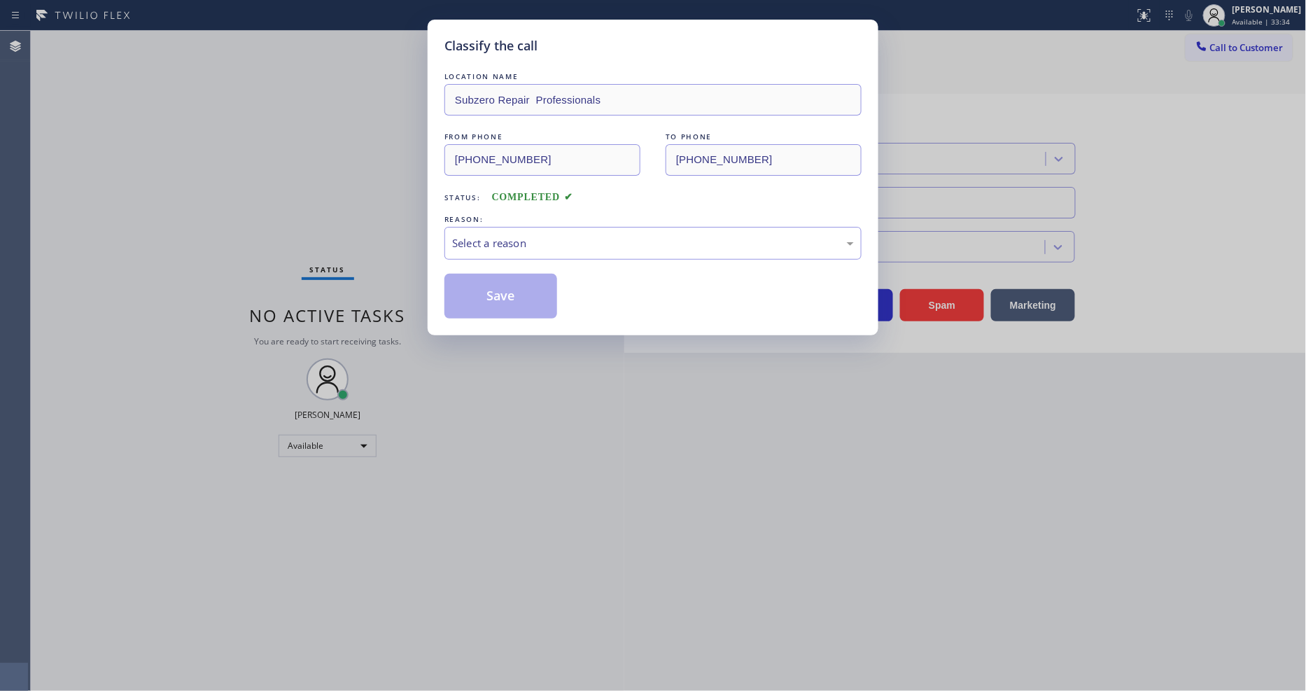
click at [483, 258] on div "LOCATION NAME Subzero Repair Professionals FROM PHONE [PHONE_NUMBER] TO PHONE […" at bounding box center [652, 193] width 417 height 249
click at [486, 235] on div "Select a reason" at bounding box center [653, 243] width 402 height 16
click at [479, 288] on button "Save" at bounding box center [500, 296] width 113 height 45
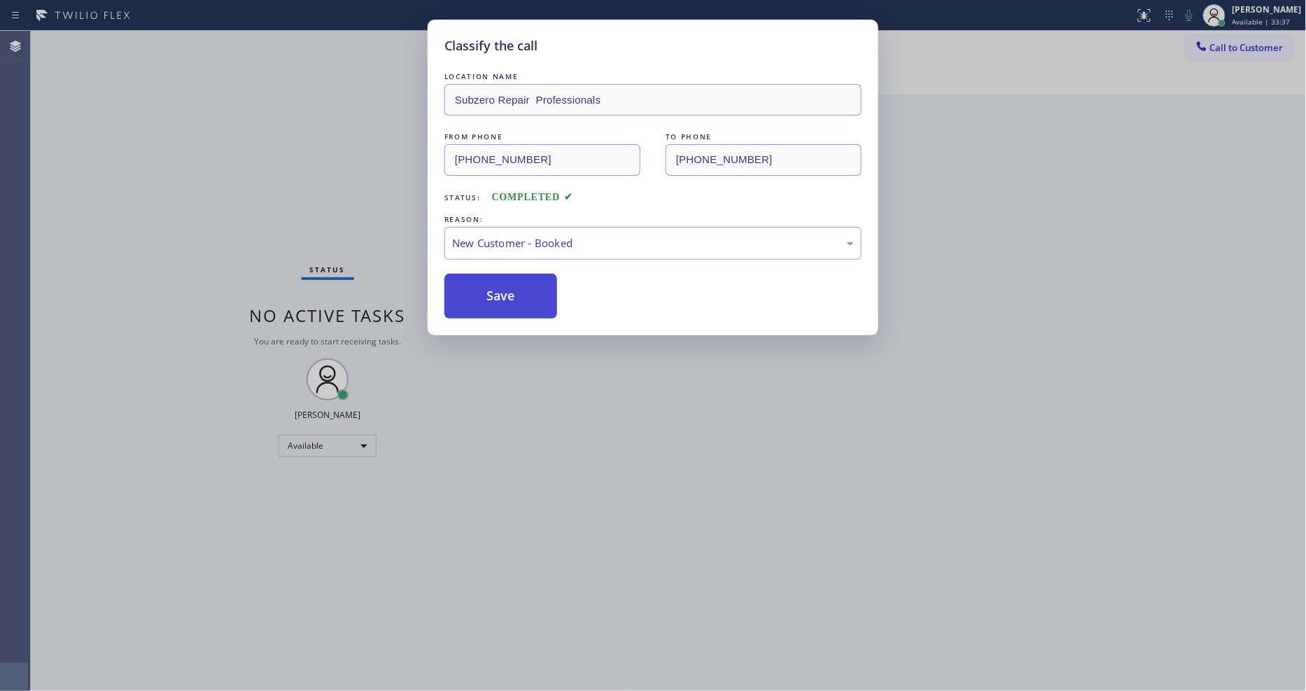
click at [479, 288] on button "Save" at bounding box center [500, 296] width 113 height 45
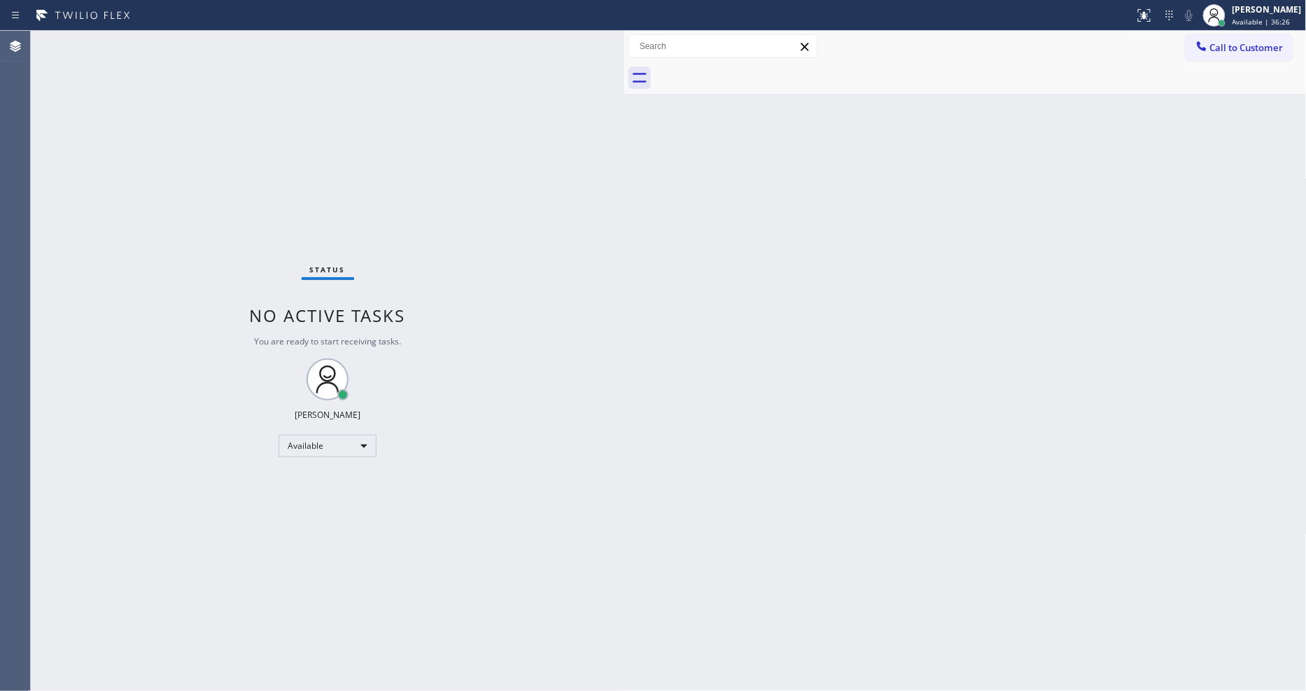
click at [1190, 290] on div "Back to Dashboard Change Sender ID Customers Technicians Select a contact Outbo…" at bounding box center [965, 361] width 682 height 660
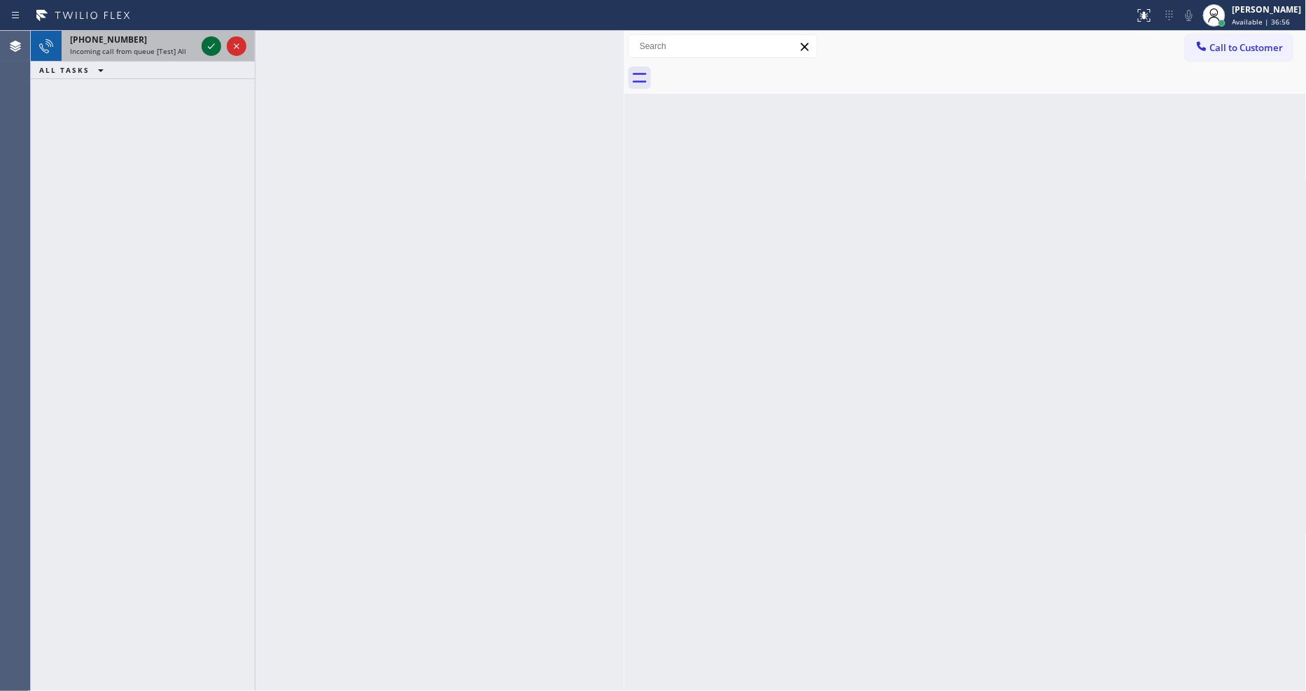
click at [210, 49] on icon at bounding box center [211, 46] width 17 height 17
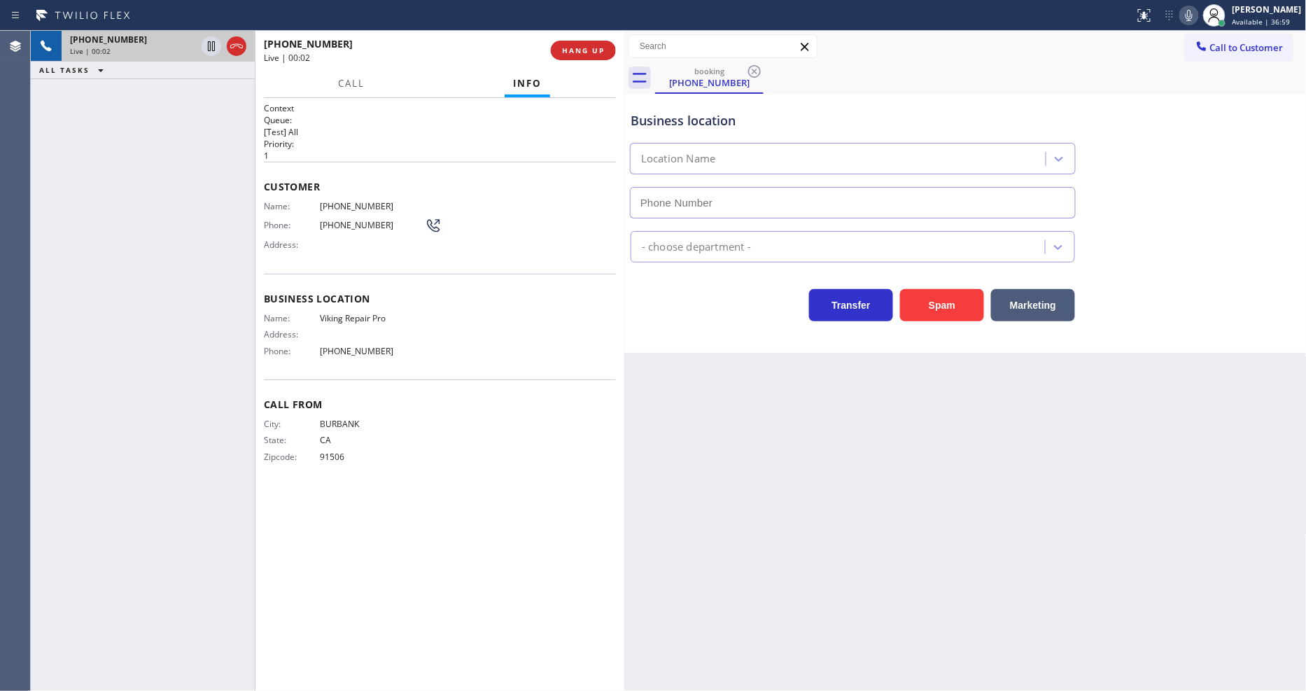
type input "[PHONE_NUMBER]"
click at [346, 313] on span "Viking Repair Pro" at bounding box center [372, 318] width 105 height 10
click at [346, 315] on span "Viking Repair Pro" at bounding box center [372, 318] width 105 height 10
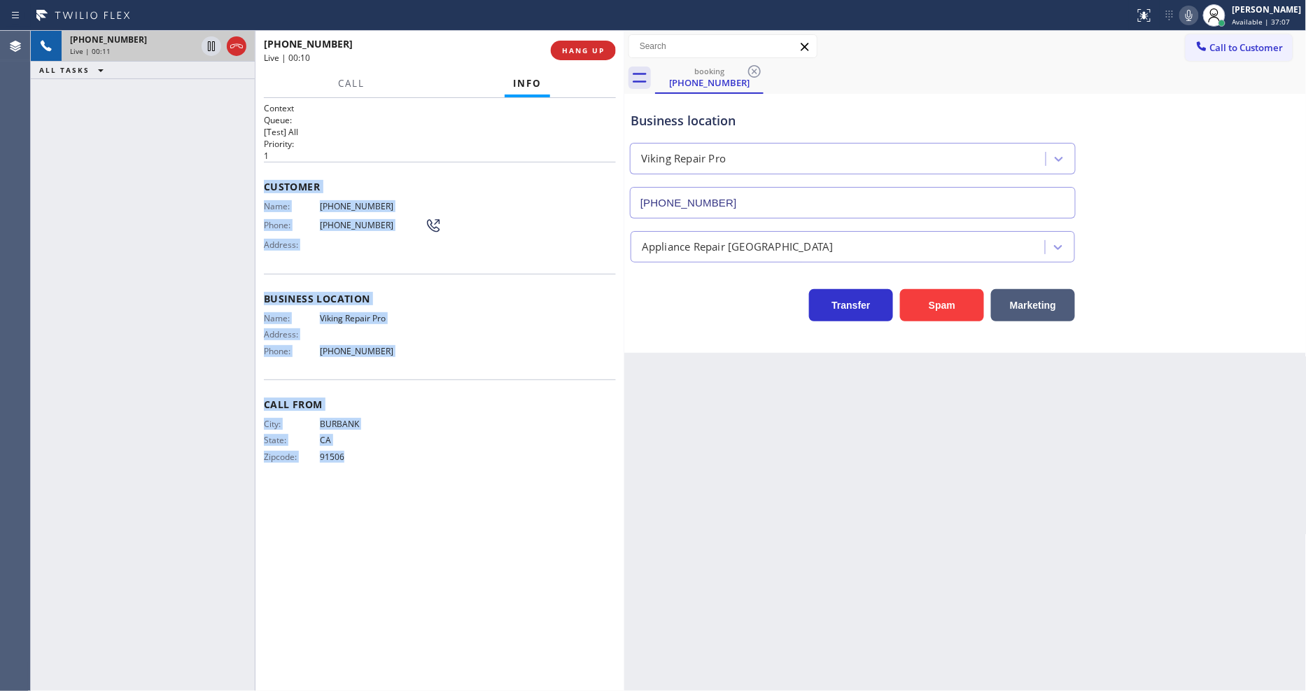
drag, startPoint x: 261, startPoint y: 184, endPoint x: 403, endPoint y: 444, distance: 295.9
click at [383, 571] on div "Context Queue: [Test] All Priority: 1 Customer Name: [PHONE_NUMBER] Phone: [PHO…" at bounding box center [439, 394] width 369 height 593
copy div "Customer Name: [PHONE_NUMBER] Phone: [PHONE_NUMBER] Address: Business location …"
click at [211, 45] on icon at bounding box center [211, 46] width 17 height 17
click at [372, 78] on div "Call Info" at bounding box center [440, 84] width 352 height 28
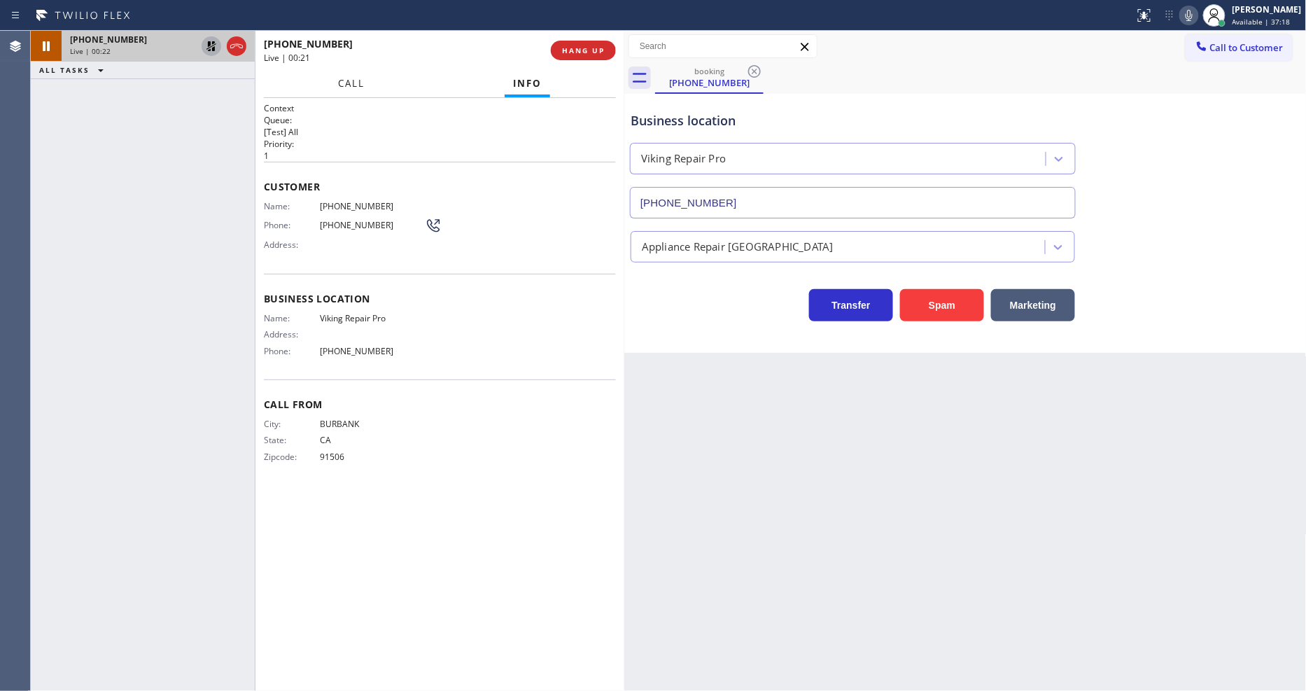
click at [357, 77] on span "Call" at bounding box center [351, 83] width 27 height 13
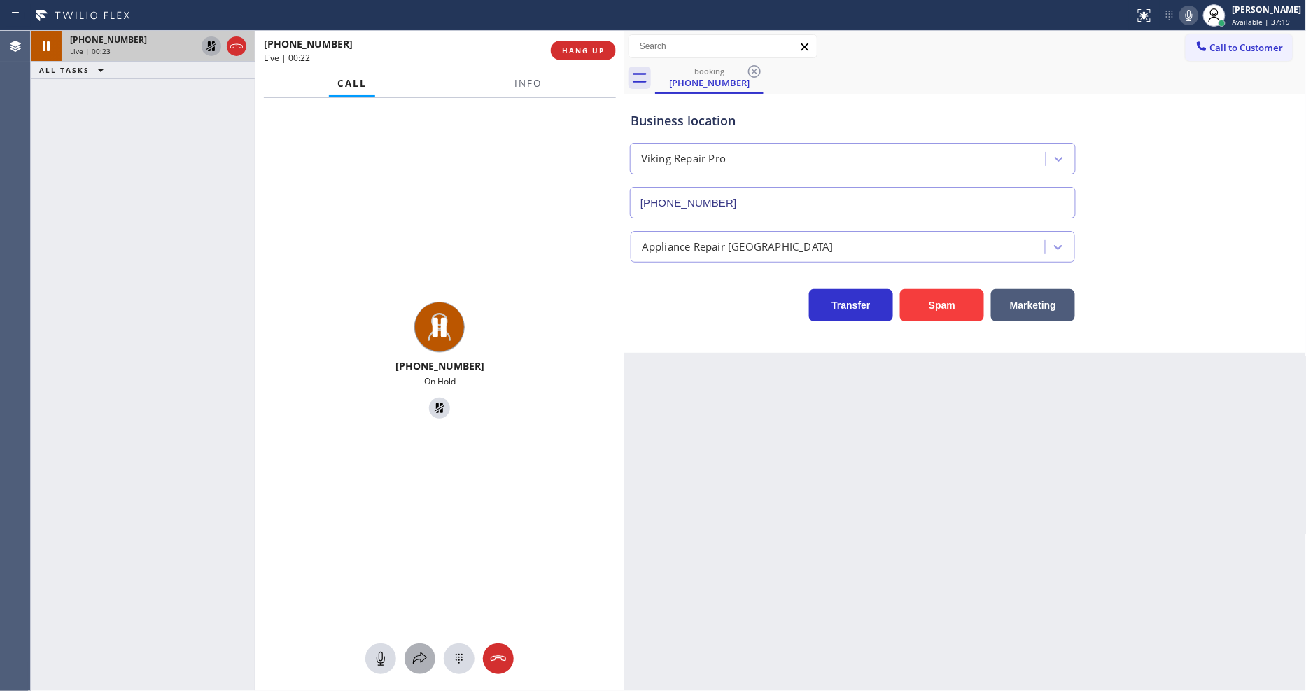
click at [417, 651] on icon at bounding box center [419, 658] width 17 height 17
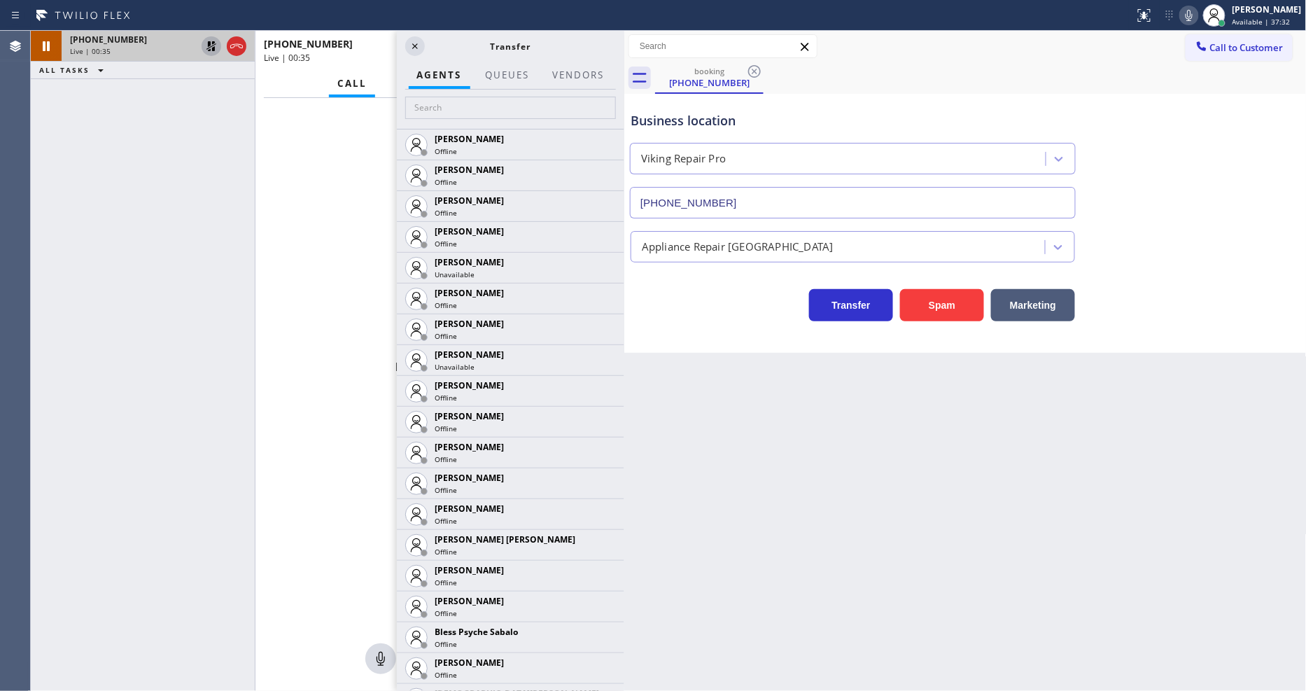
click at [1197, 12] on icon at bounding box center [1188, 15] width 17 height 17
click at [437, 101] on input "text" at bounding box center [510, 108] width 211 height 22
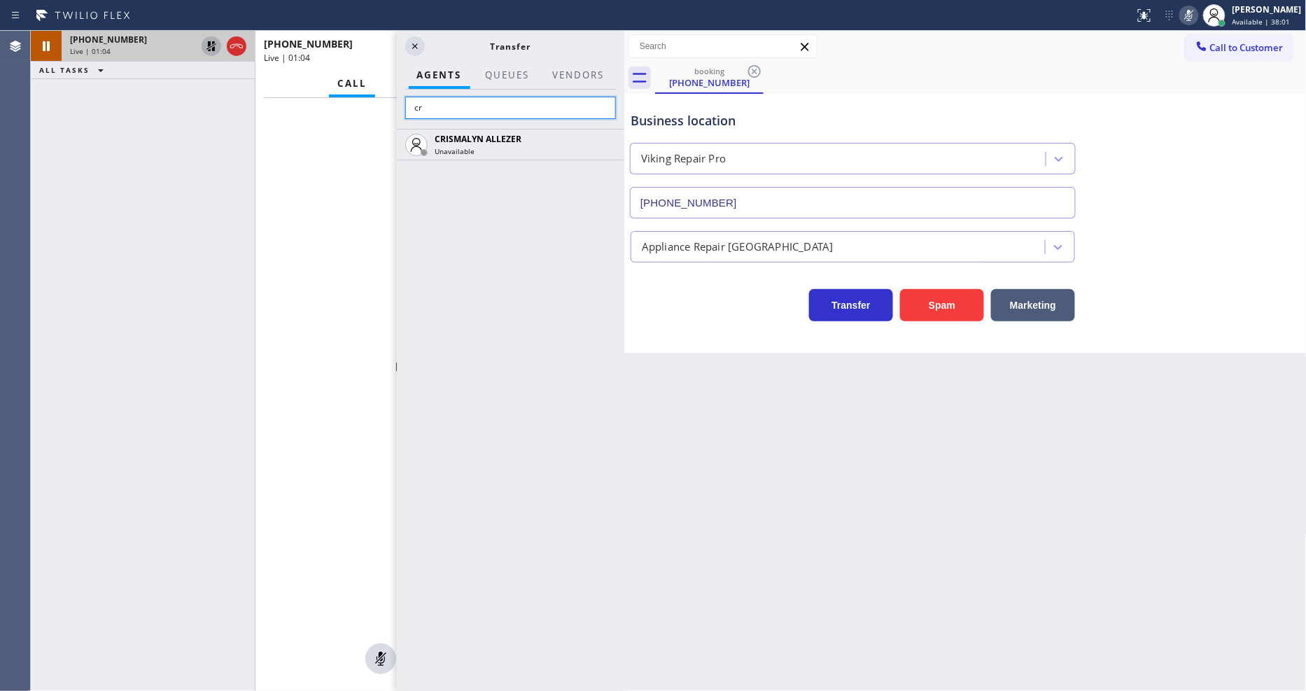
type input "c"
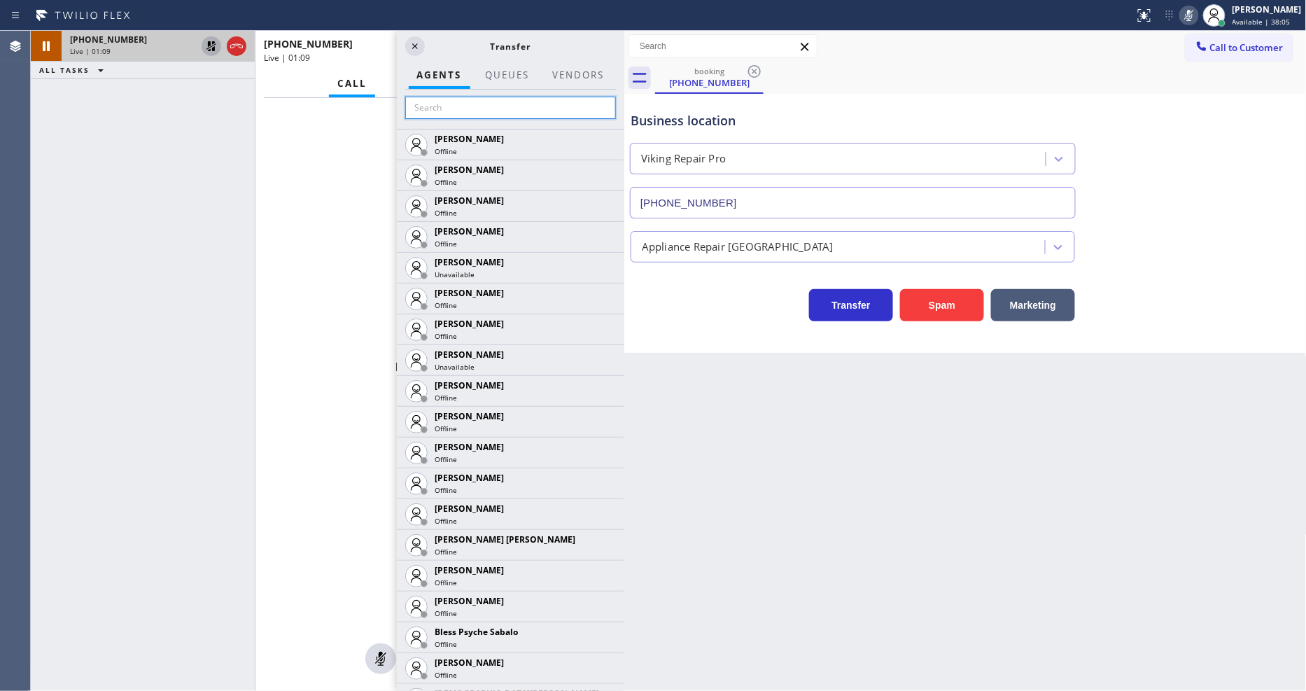
click at [472, 99] on input "text" at bounding box center [510, 108] width 211 height 22
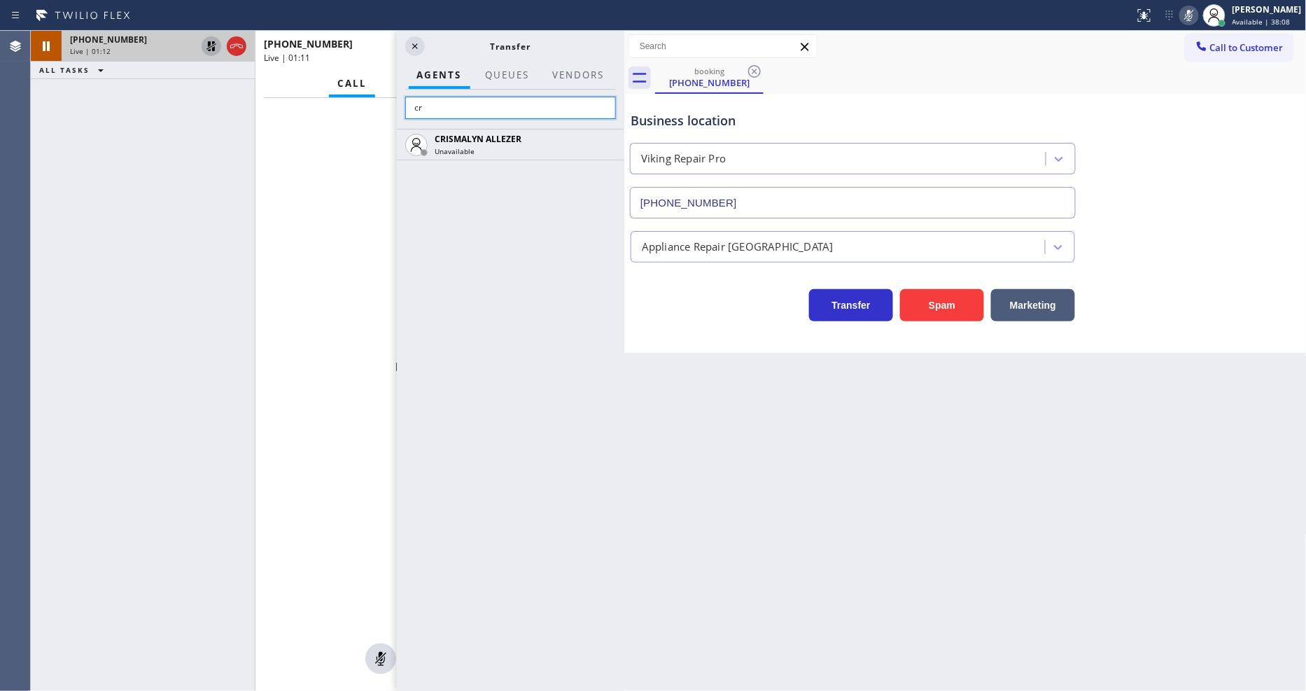
type input "c"
type input "[PERSON_NAME]"
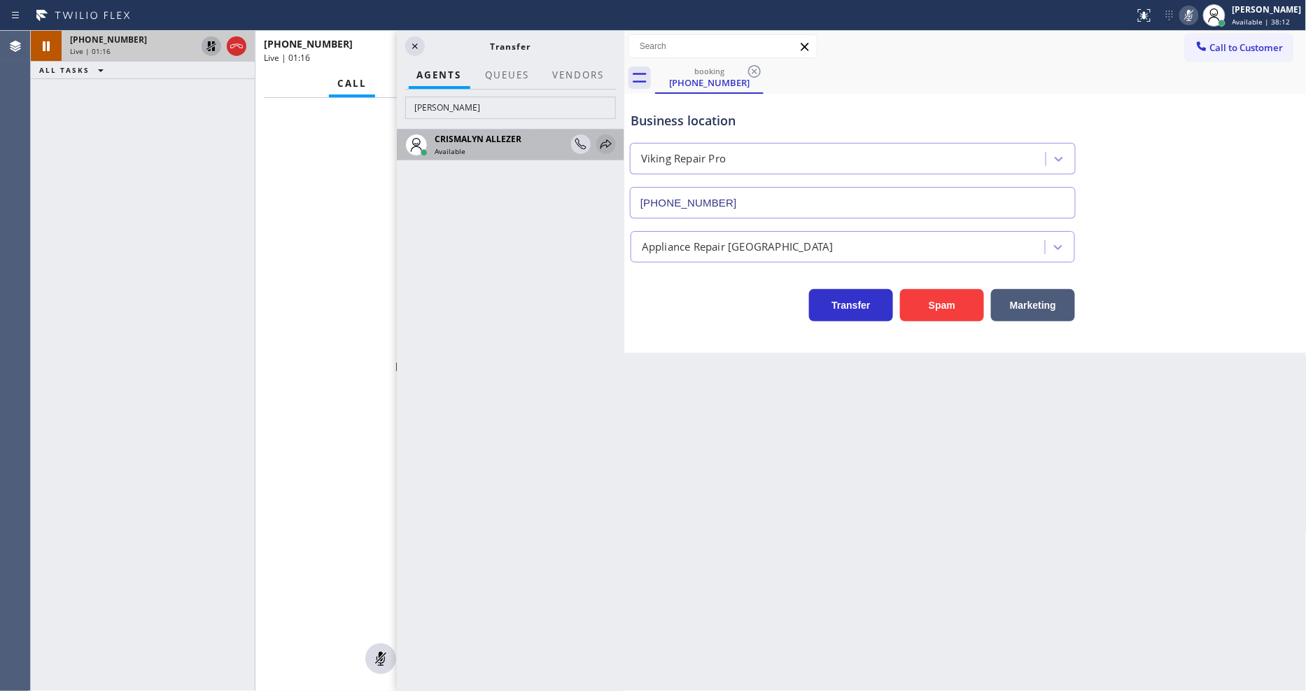
click at [596, 136] on div at bounding box center [606, 144] width 20 height 17
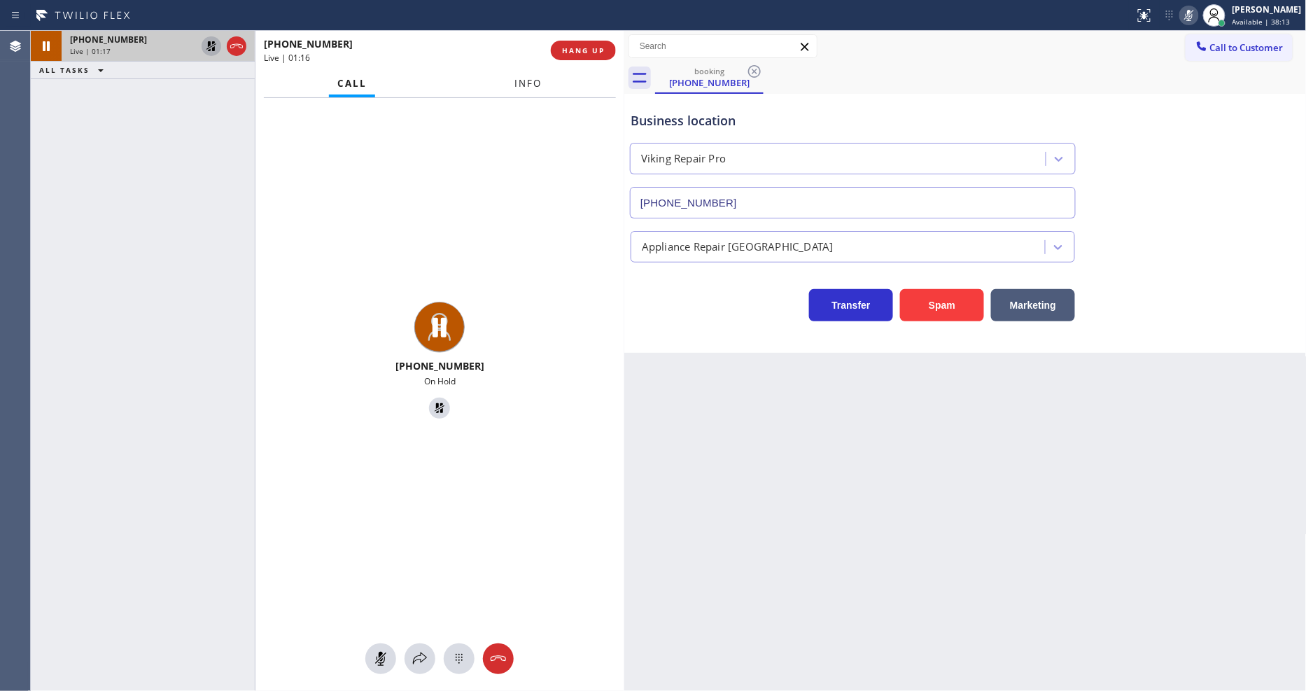
click at [534, 84] on span "Info" at bounding box center [527, 83] width 27 height 13
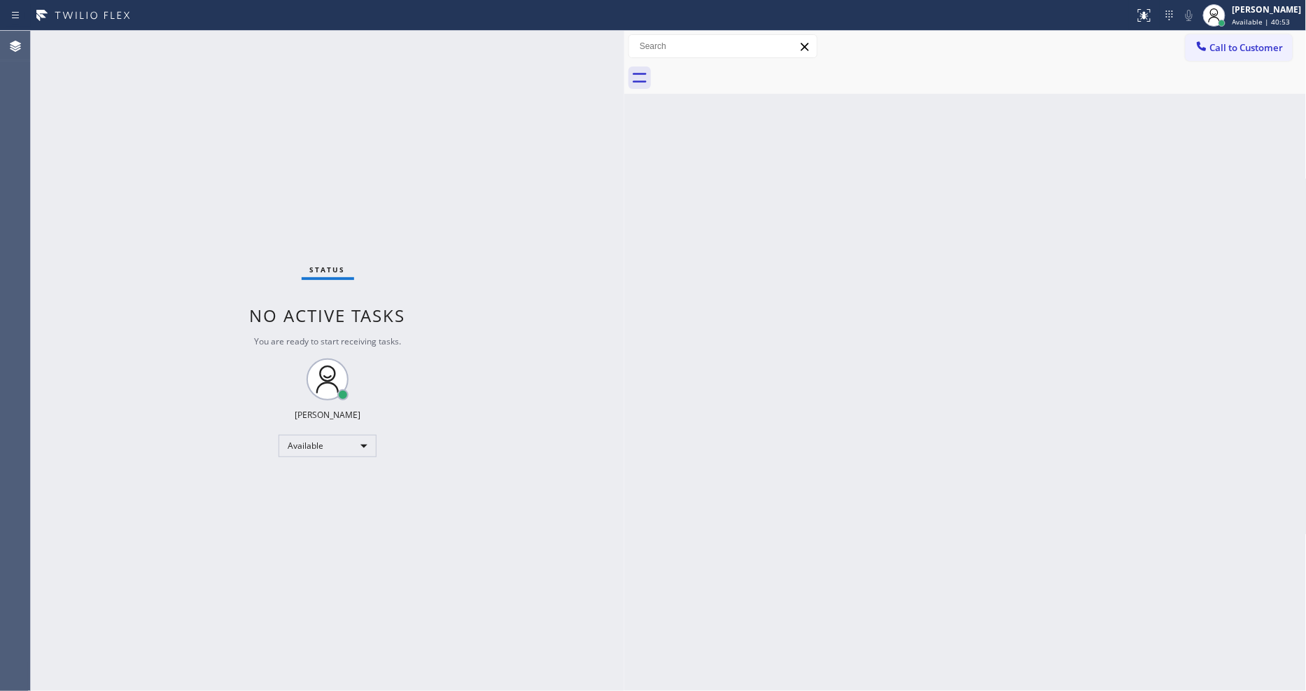
click at [176, 43] on div "Status No active tasks You are ready to start receiving tasks. [PERSON_NAME] Av…" at bounding box center [327, 361] width 593 height 660
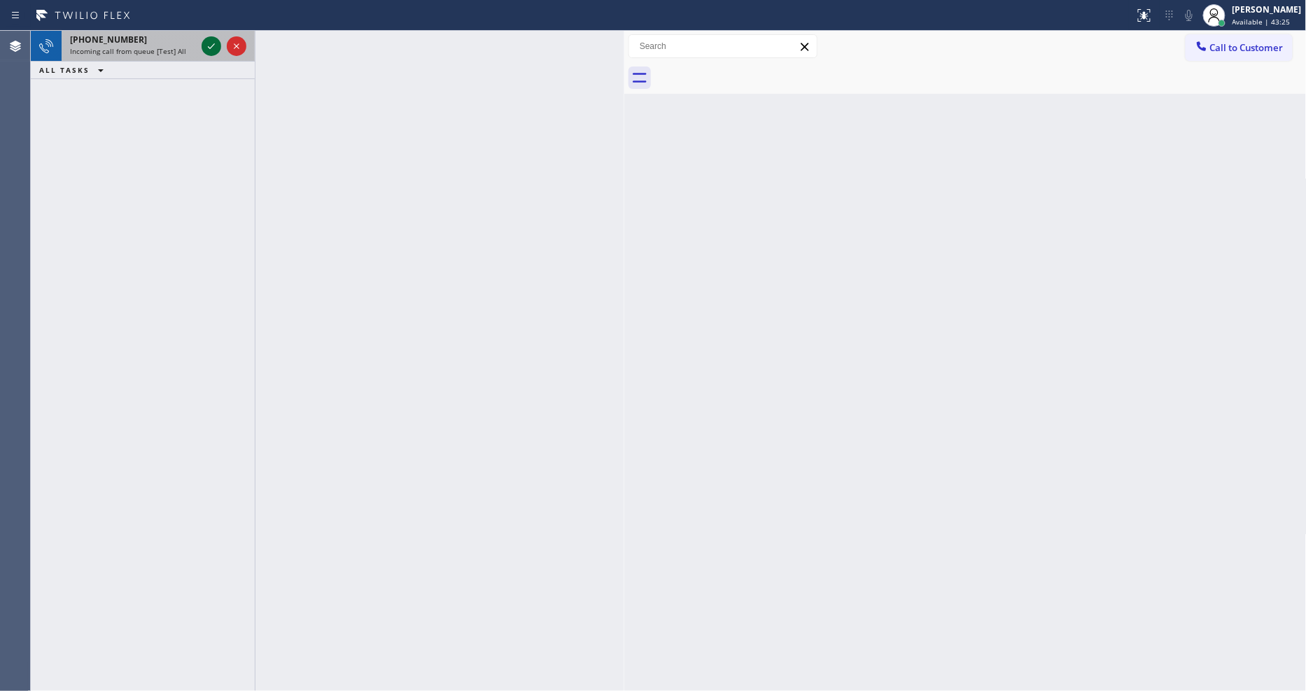
click at [210, 44] on icon at bounding box center [211, 46] width 17 height 17
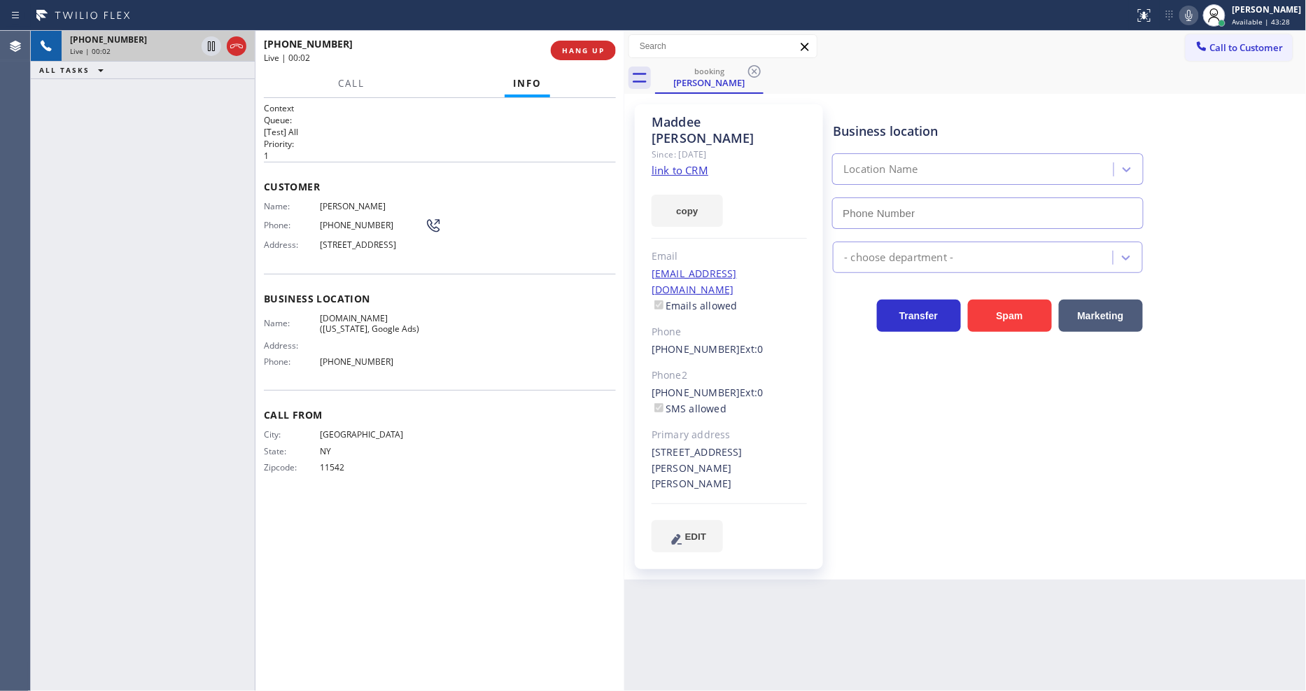
type input "[PHONE_NUMBER]"
click at [666, 163] on link "link to CRM" at bounding box center [679, 170] width 57 height 14
click at [211, 45] on icon at bounding box center [211, 46] width 17 height 17
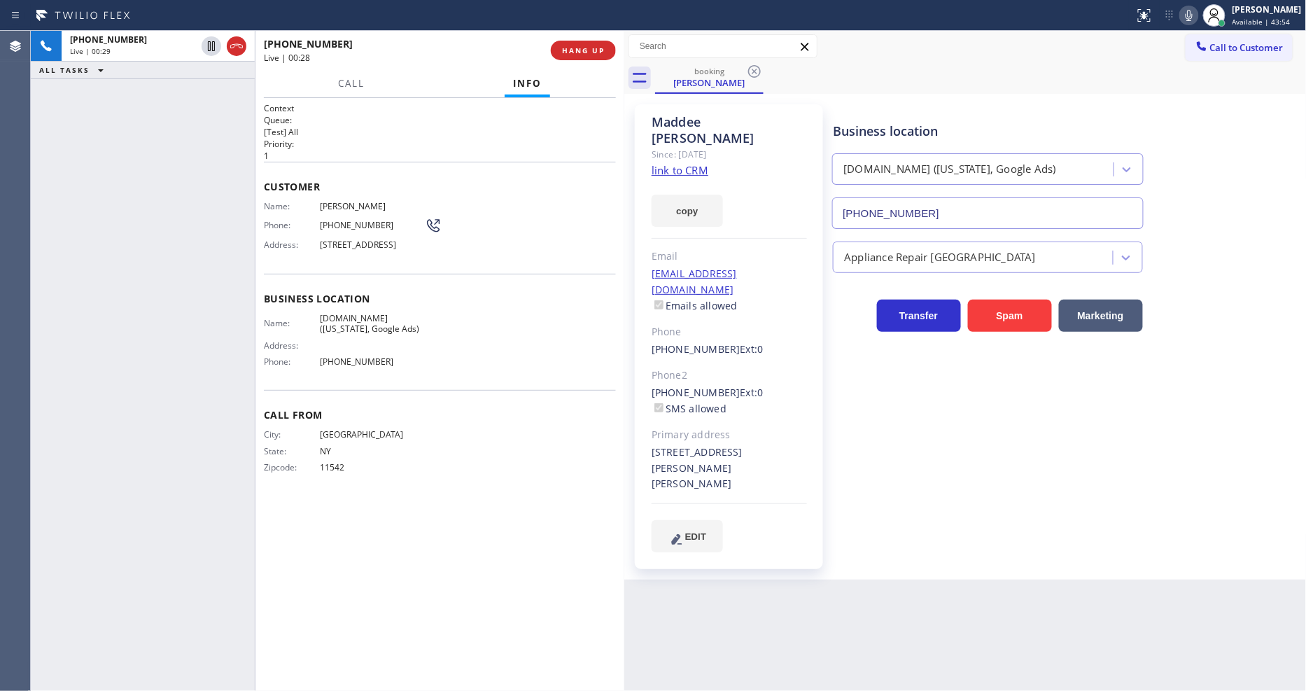
click at [1197, 15] on icon at bounding box center [1188, 15] width 17 height 17
click at [211, 43] on icon at bounding box center [211, 46] width 17 height 17
click at [1194, 14] on rect at bounding box center [1189, 14] width 10 height 10
click at [451, 463] on div "City: [GEOGRAPHIC_DATA]: [US_STATE] Zipcode: 11542" at bounding box center [440, 453] width 352 height 49
click at [563, 54] on span "HANG UP" at bounding box center [583, 50] width 43 height 10
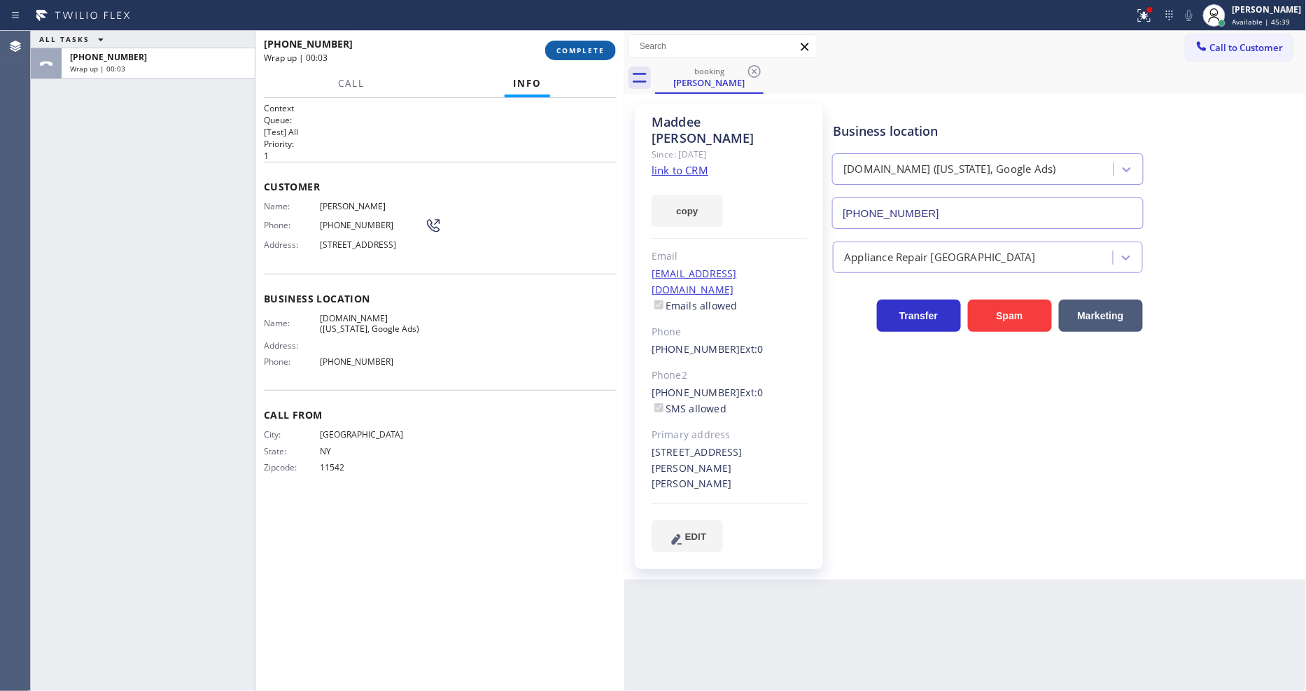
click at [567, 54] on span "COMPLETE" at bounding box center [580, 50] width 48 height 10
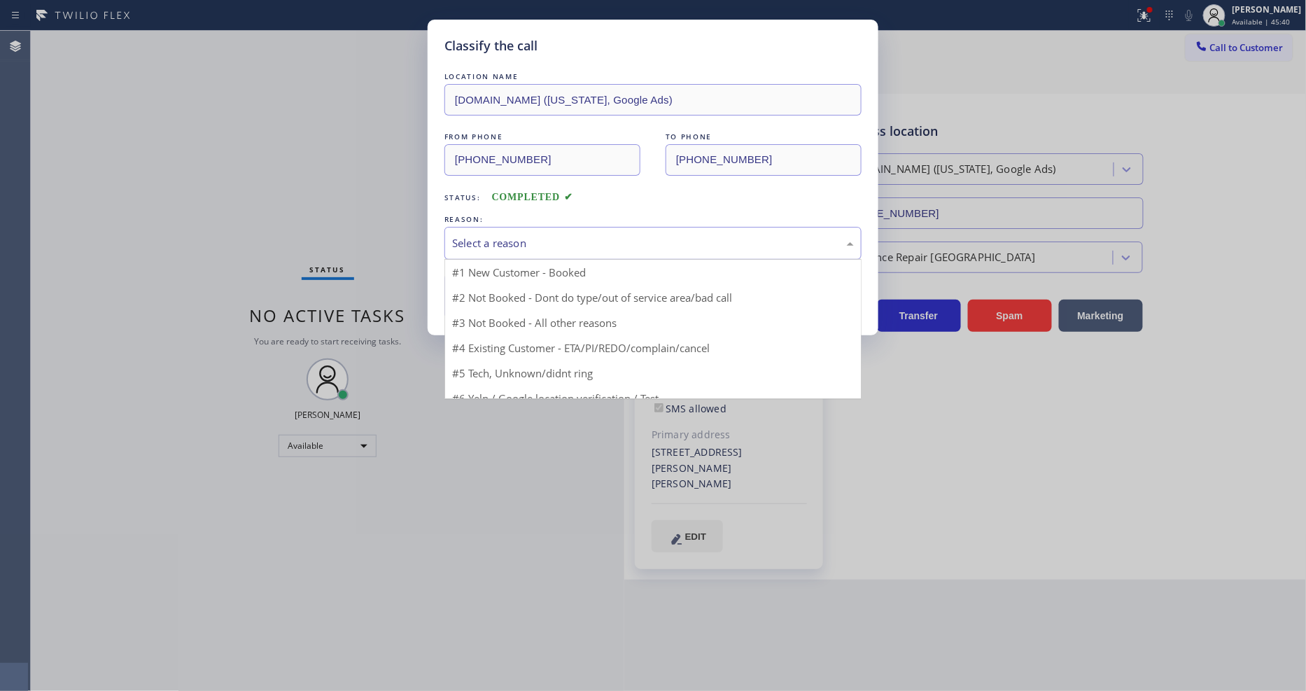
click at [512, 248] on div "Select a reason" at bounding box center [652, 243] width 417 height 33
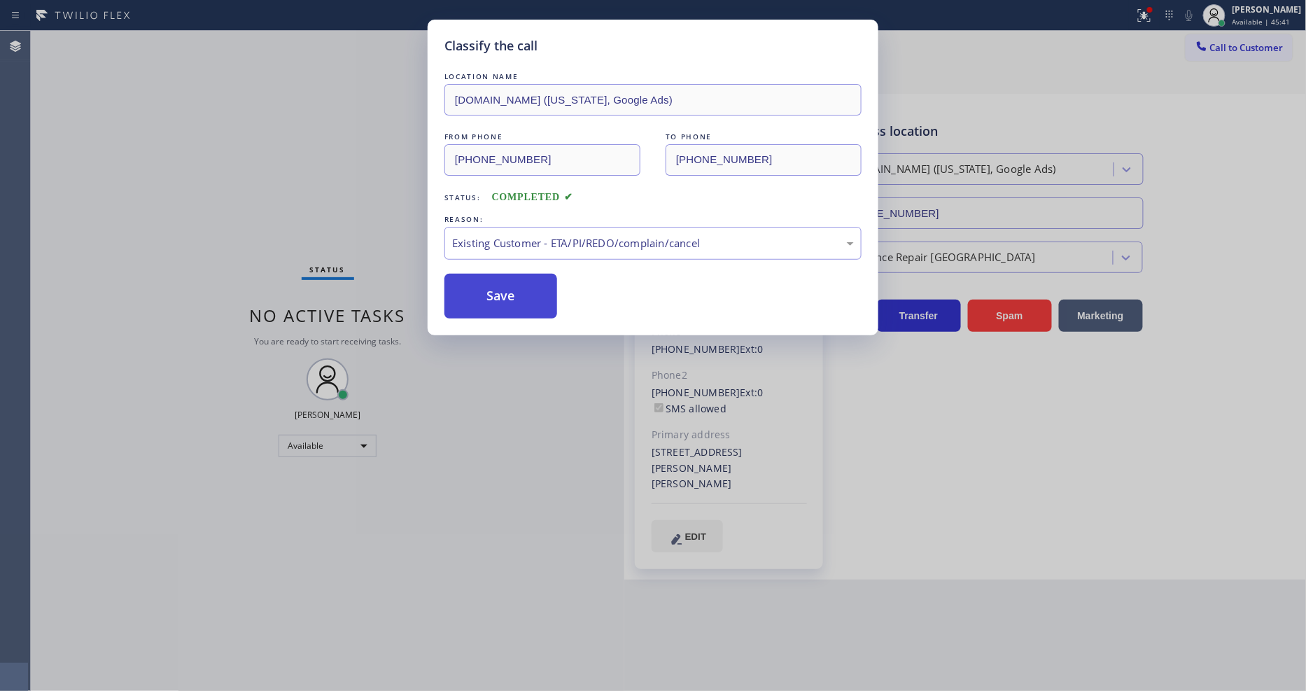
click at [507, 289] on button "Save" at bounding box center [500, 296] width 113 height 45
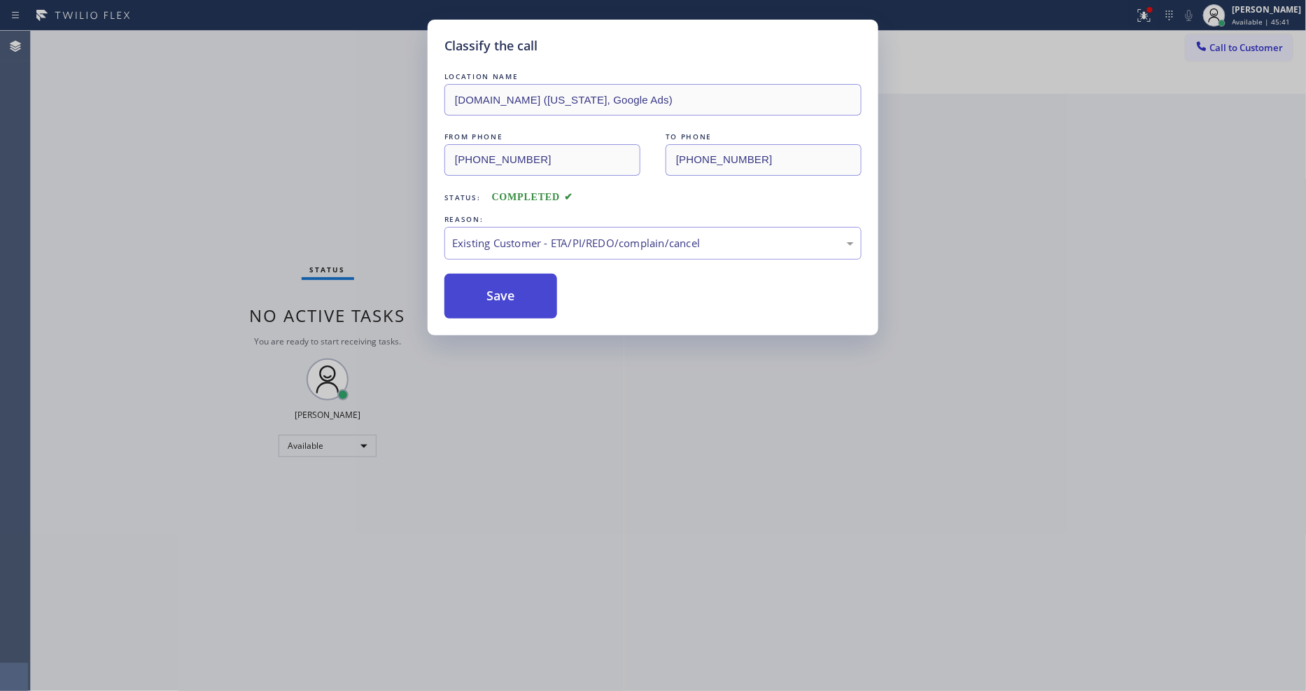
click at [507, 289] on button "Save" at bounding box center [500, 296] width 113 height 45
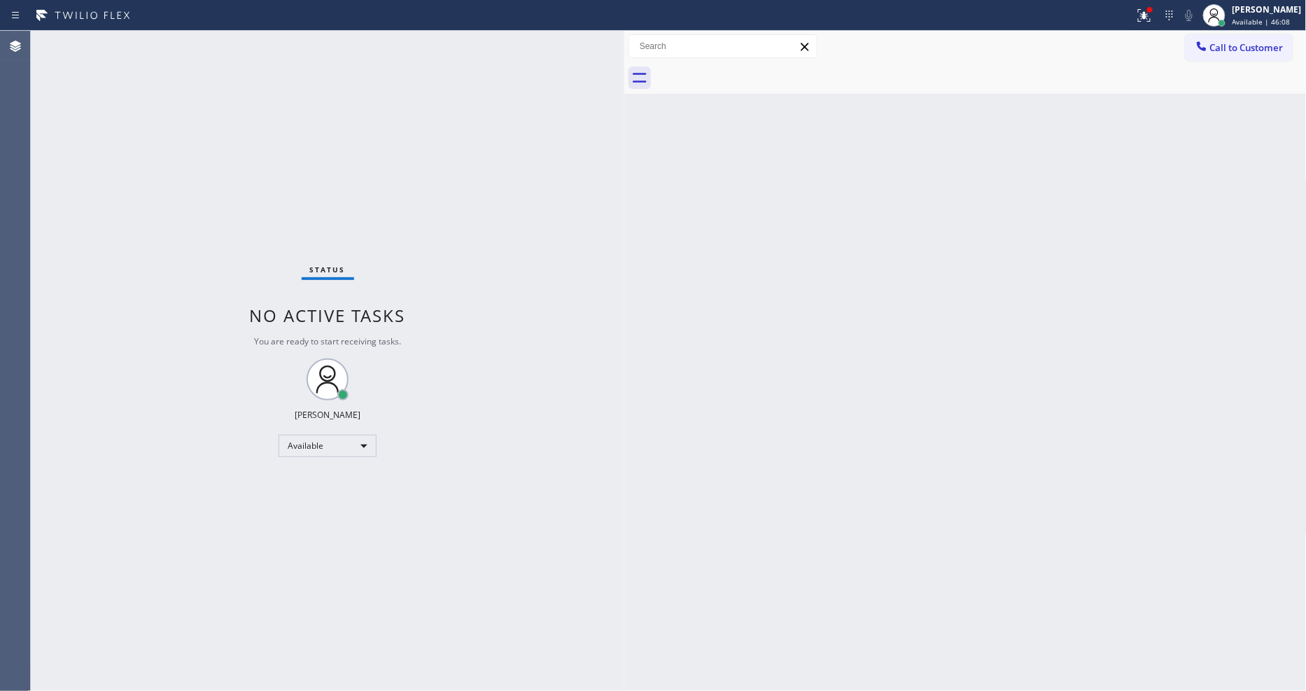
click at [170, 36] on div "Status No active tasks You are ready to start receiving tasks. [PERSON_NAME] Av…" at bounding box center [327, 361] width 593 height 660
click at [1152, 22] on icon at bounding box center [1144, 15] width 17 height 17
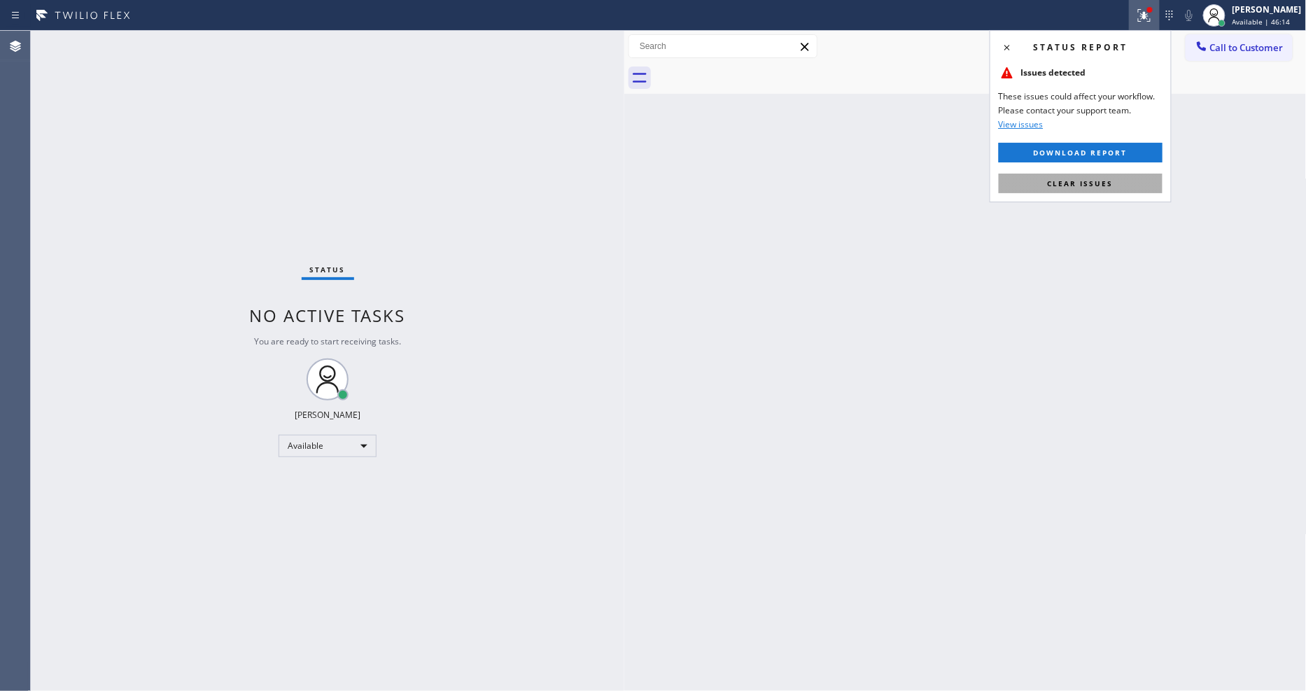
click at [1151, 181] on button "Clear issues" at bounding box center [1081, 184] width 164 height 20
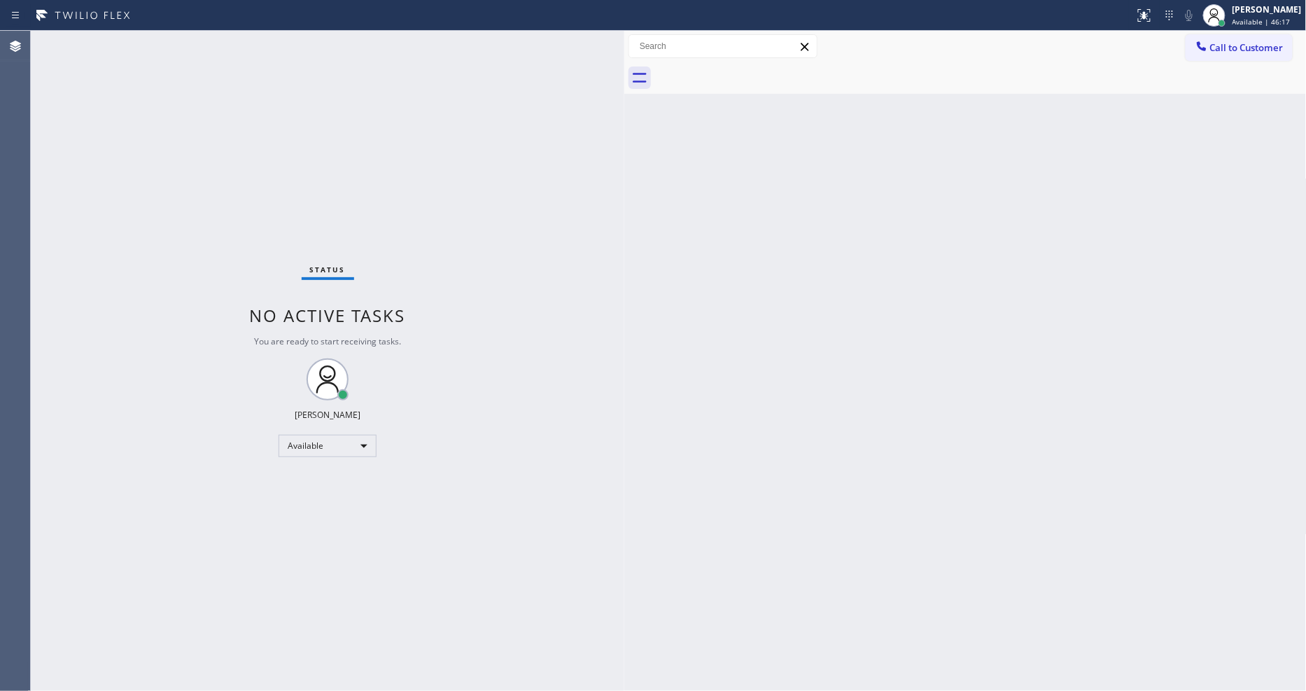
click at [630, 535] on div "Back to Dashboard Change Sender ID Customers Technicians Select a contact Outbo…" at bounding box center [965, 361] width 682 height 660
click at [1229, 8] on div at bounding box center [1214, 15] width 31 height 31
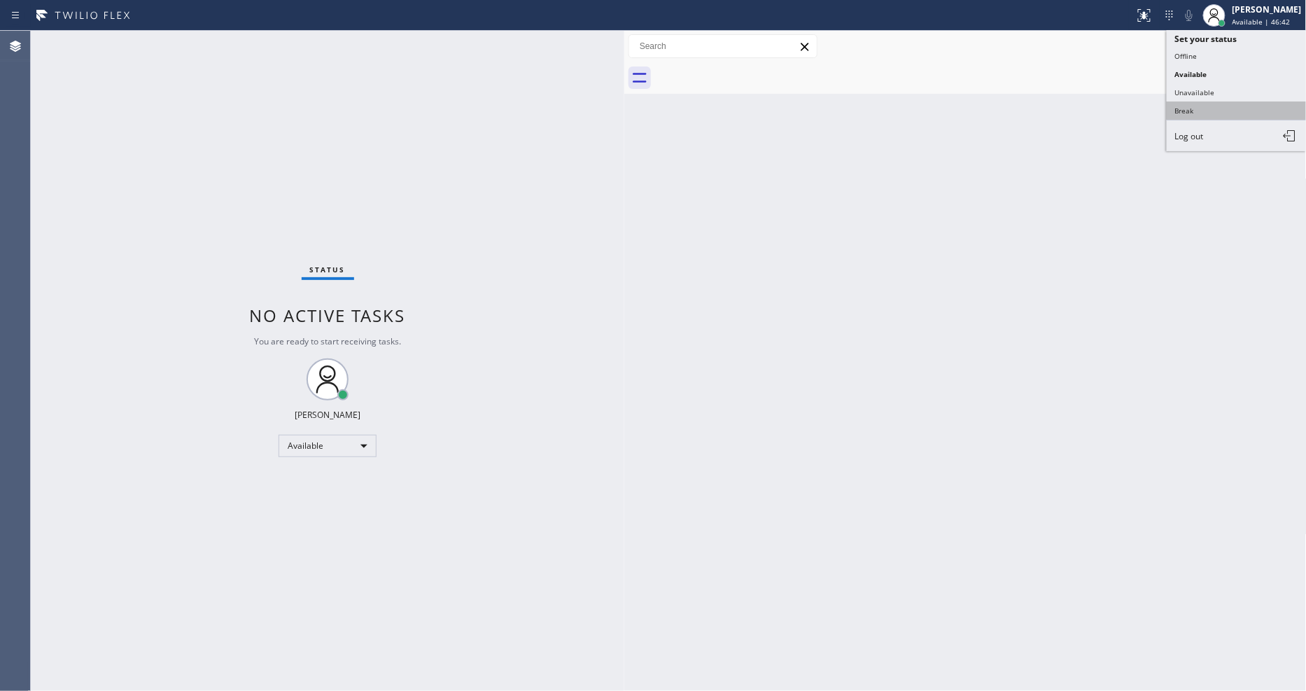
click at [1200, 113] on button "Break" at bounding box center [1236, 110] width 140 height 18
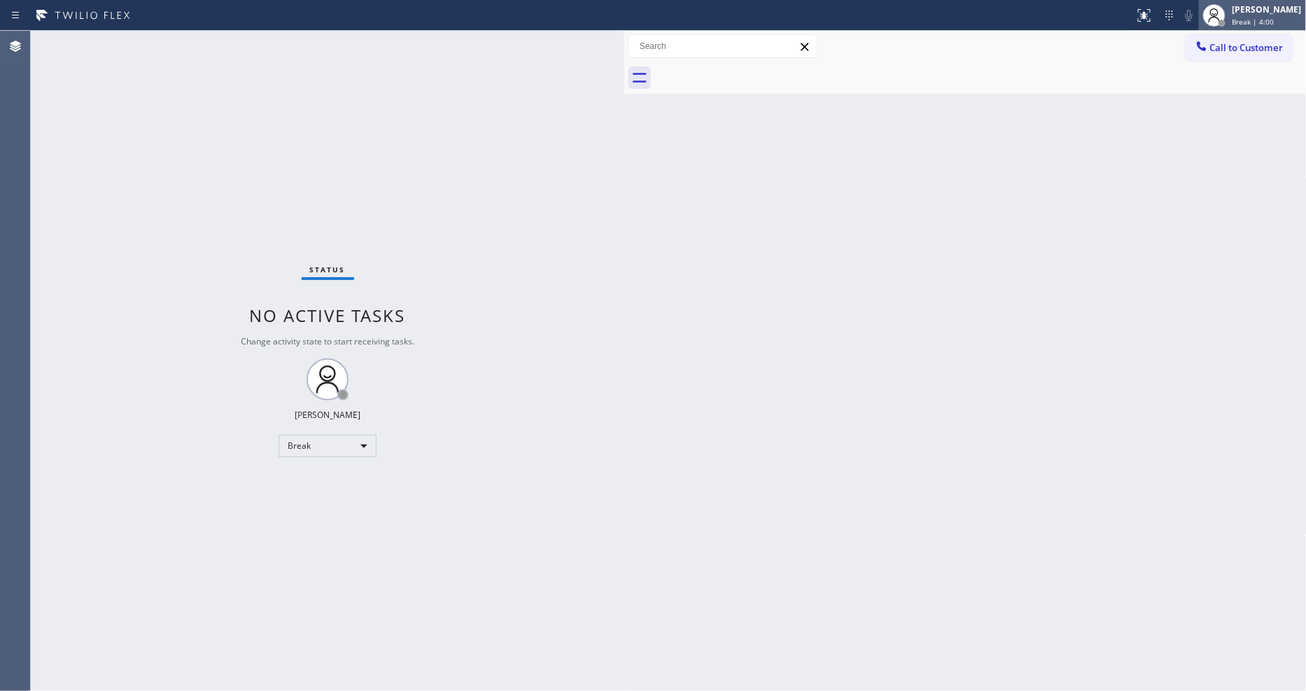
click at [1216, 27] on div at bounding box center [1214, 15] width 31 height 31
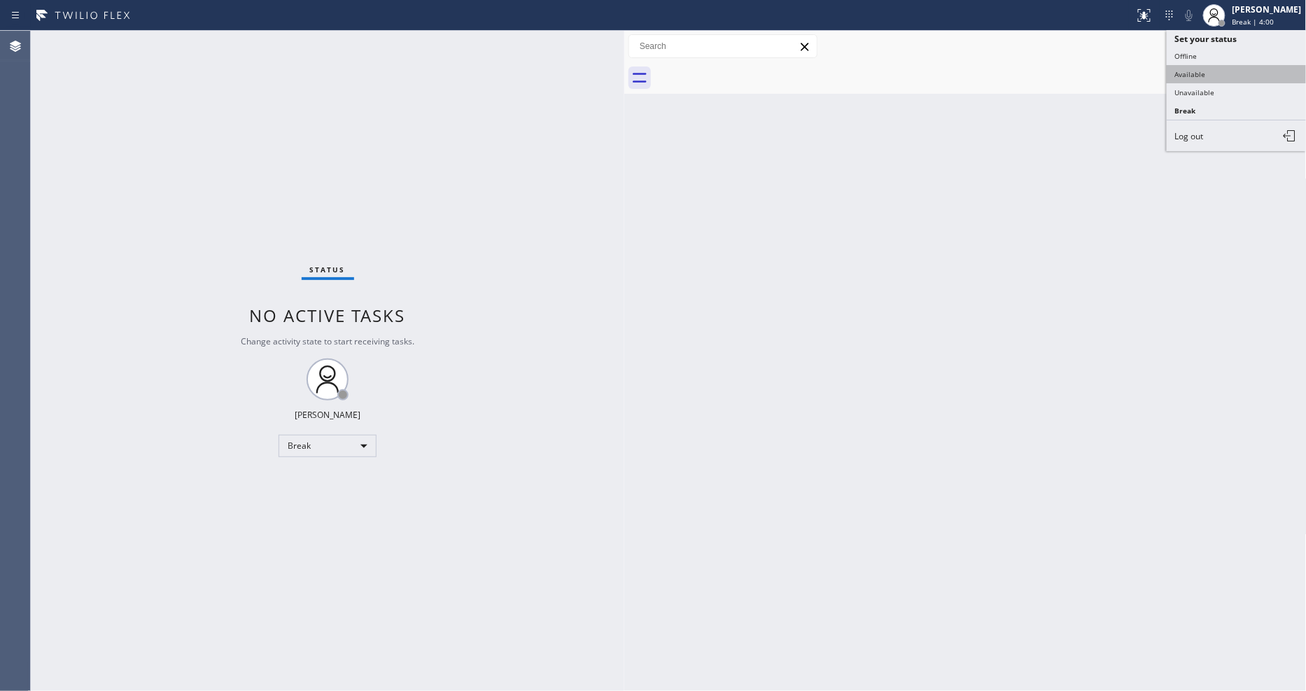
click at [1227, 78] on button "Available" at bounding box center [1236, 74] width 140 height 18
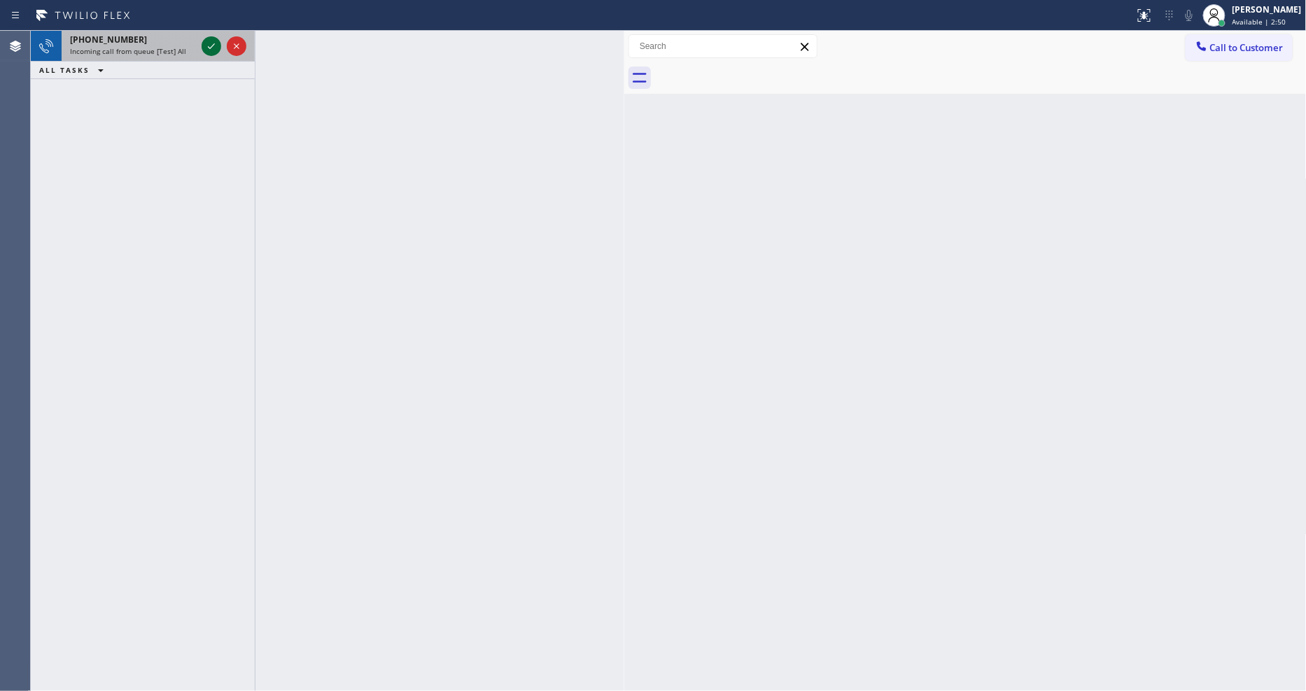
click at [210, 50] on icon at bounding box center [211, 46] width 17 height 17
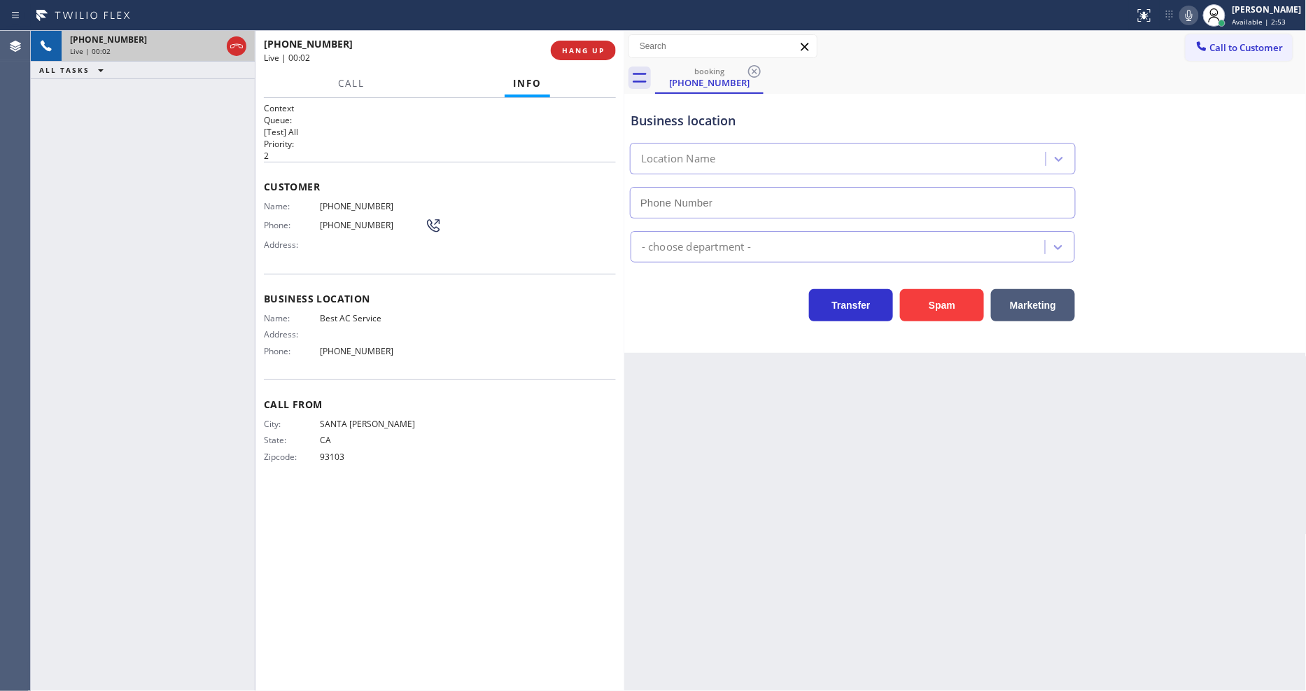
type input "[PHONE_NUMBER]"
click at [355, 313] on span "Best AC Service" at bounding box center [372, 318] width 105 height 10
copy span "Best AC Service"
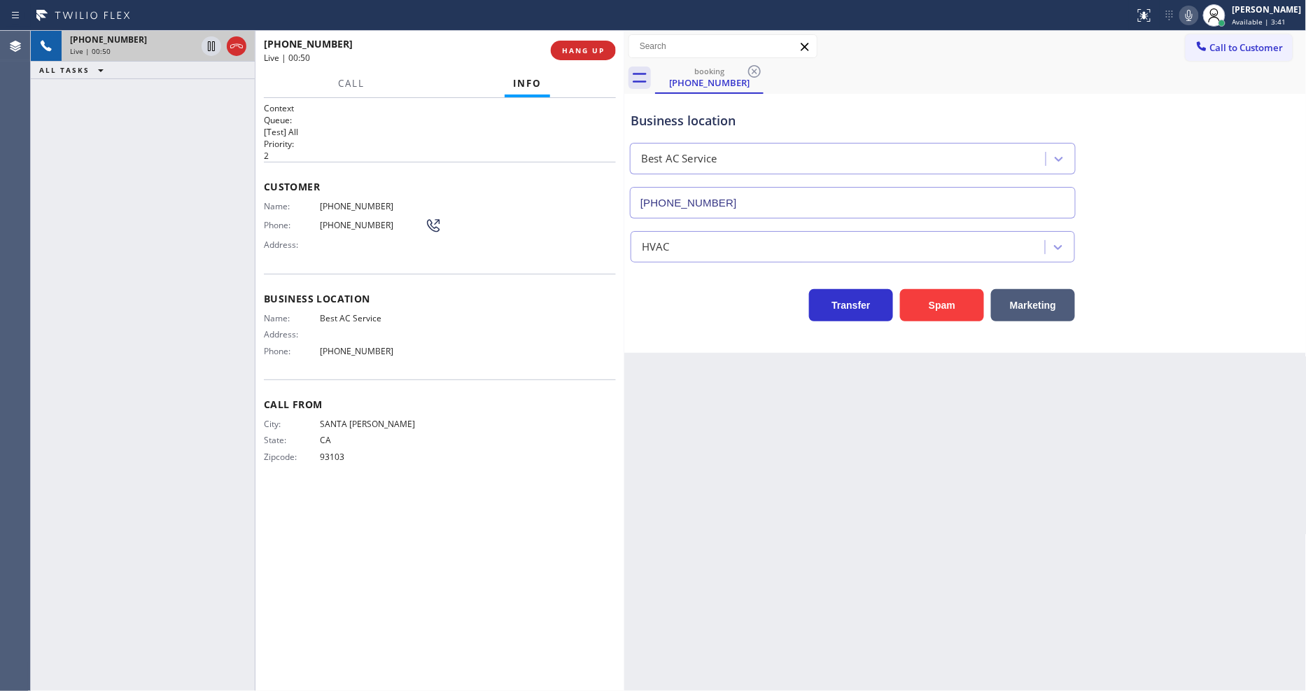
click at [334, 201] on span "[PHONE_NUMBER]" at bounding box center [372, 206] width 105 height 10
copy span "[PHONE_NUMBER]"
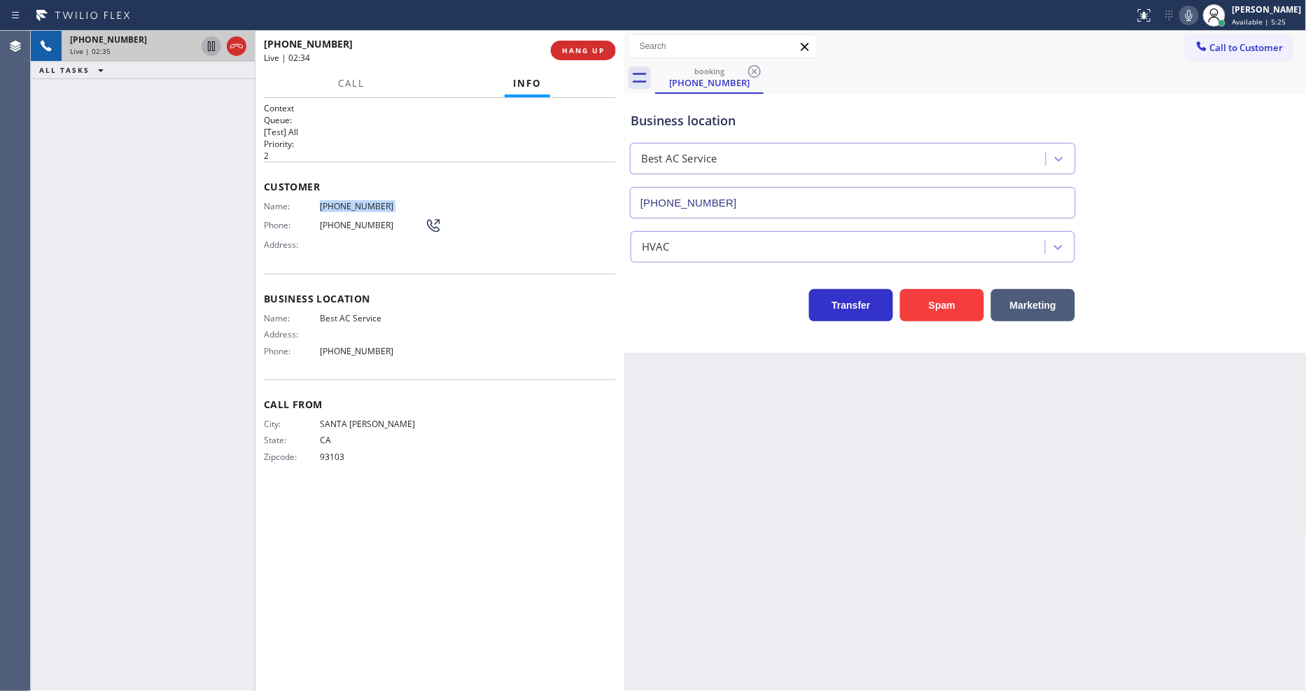
click at [211, 41] on icon at bounding box center [211, 46] width 17 height 17
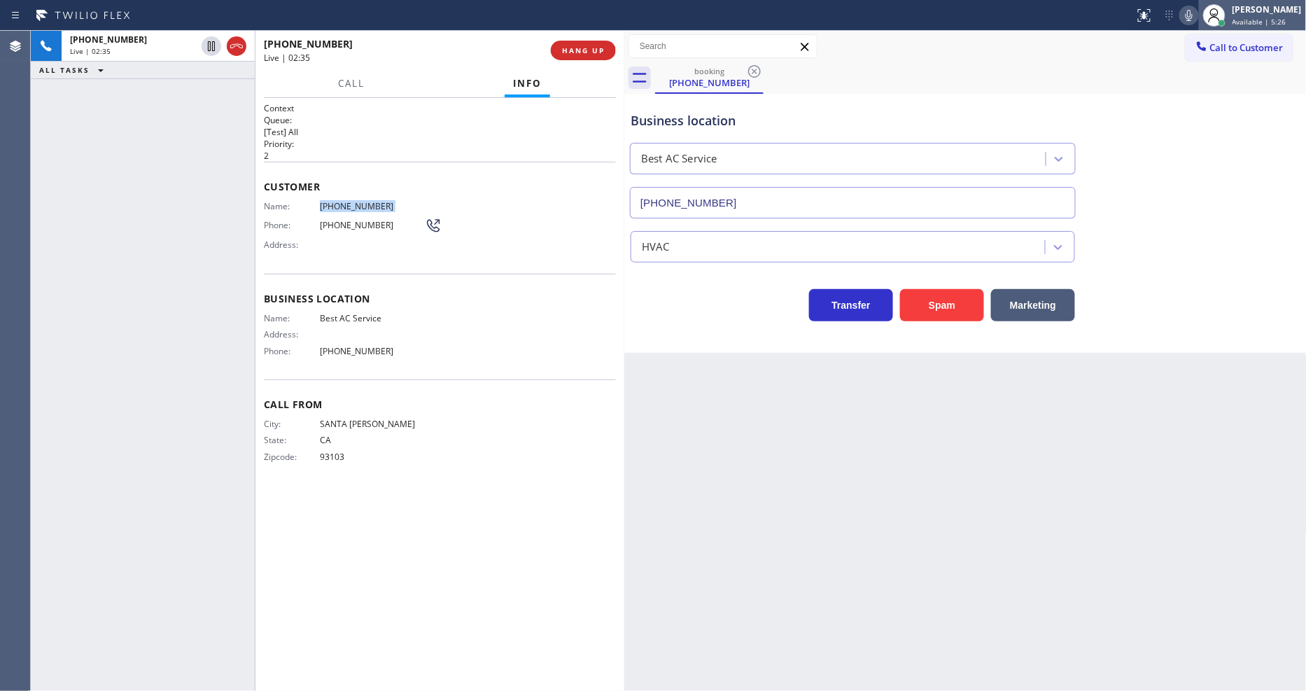
click at [1211, 21] on div at bounding box center [1214, 15] width 31 height 31
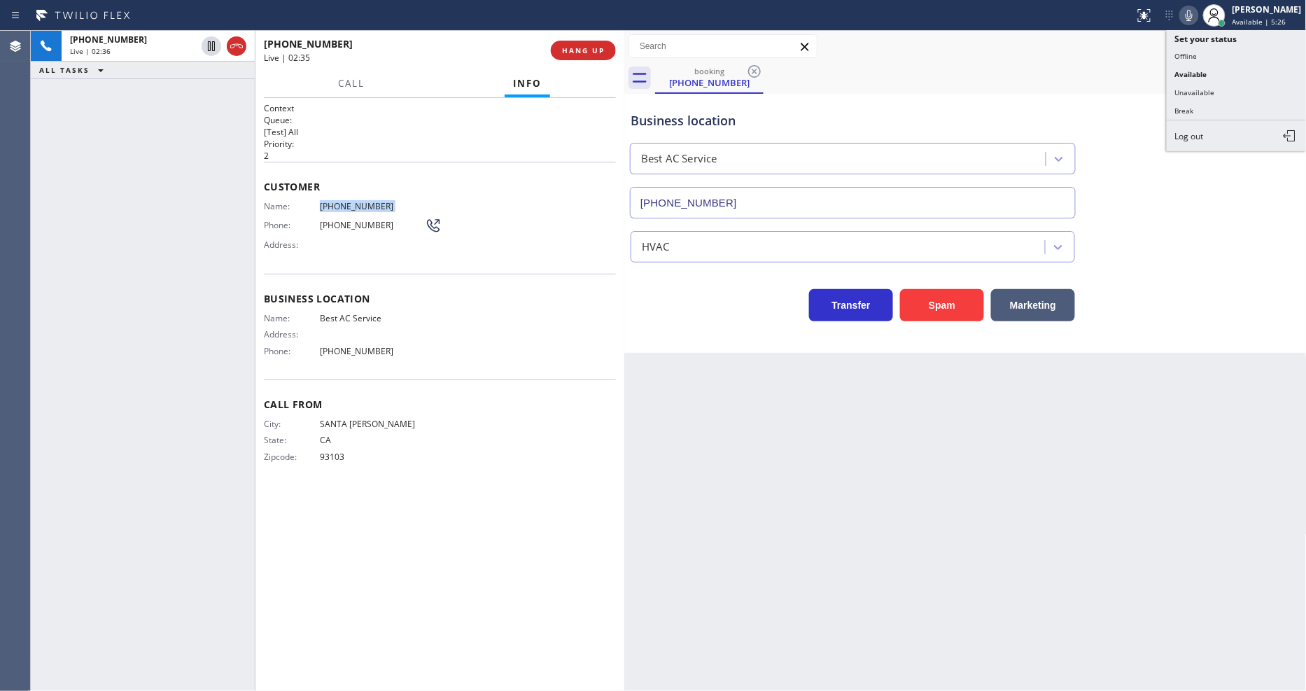
click at [1197, 17] on icon at bounding box center [1188, 15] width 17 height 17
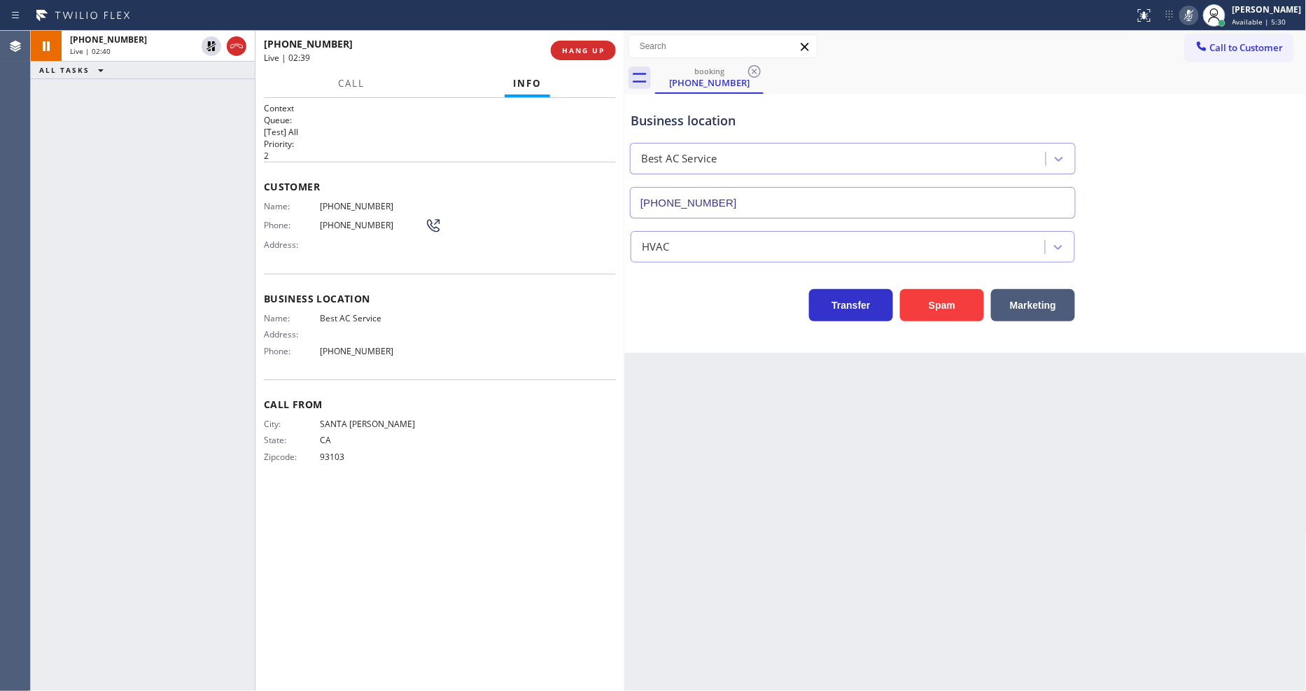
click at [878, 386] on div "Back to Dashboard Change Sender ID Customers Technicians Select a contact Outbo…" at bounding box center [965, 361] width 682 height 660
click at [210, 50] on icon at bounding box center [211, 46] width 10 height 10
click at [1197, 14] on icon at bounding box center [1188, 15] width 17 height 17
click at [600, 478] on div "Call From City: [GEOGRAPHIC_DATA][PERSON_NAME]: [US_STATE] Zipcode: 93103" at bounding box center [440, 432] width 352 height 106
click at [940, 453] on div "Back to Dashboard Change Sender ID Customers Technicians Select a contact Outbo…" at bounding box center [965, 361] width 682 height 660
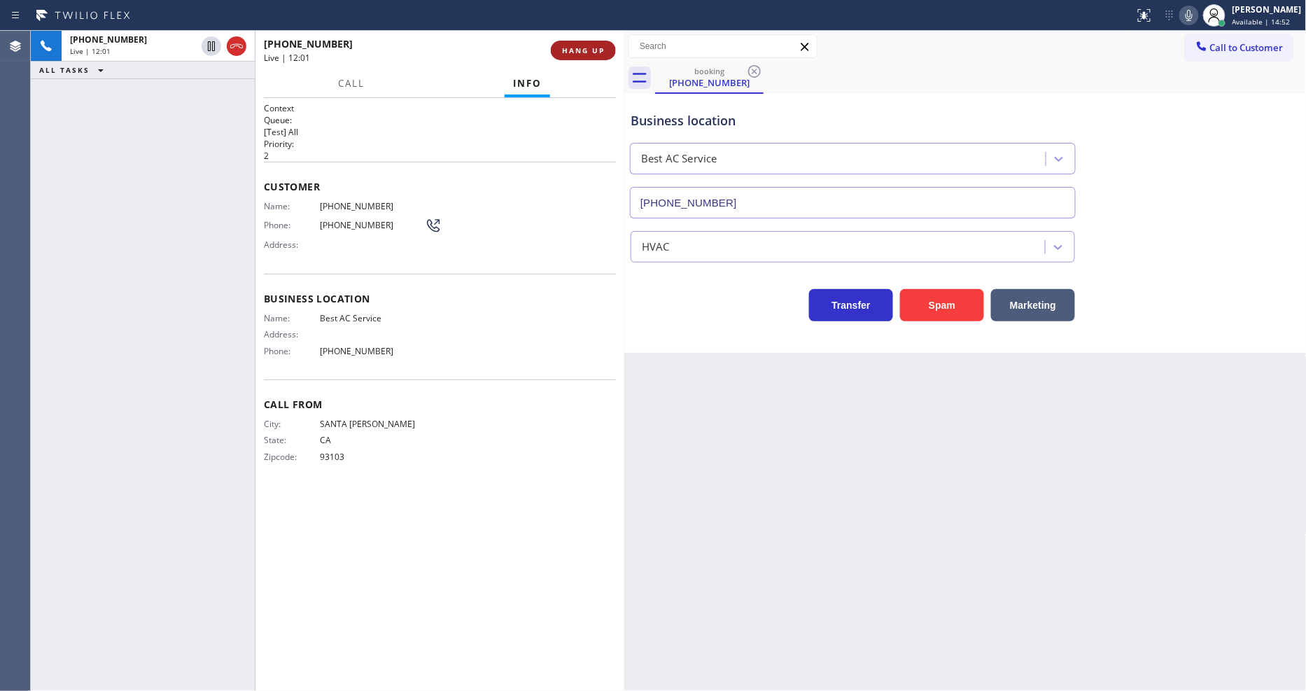
click at [560, 52] on button "HANG UP" at bounding box center [583, 51] width 65 height 20
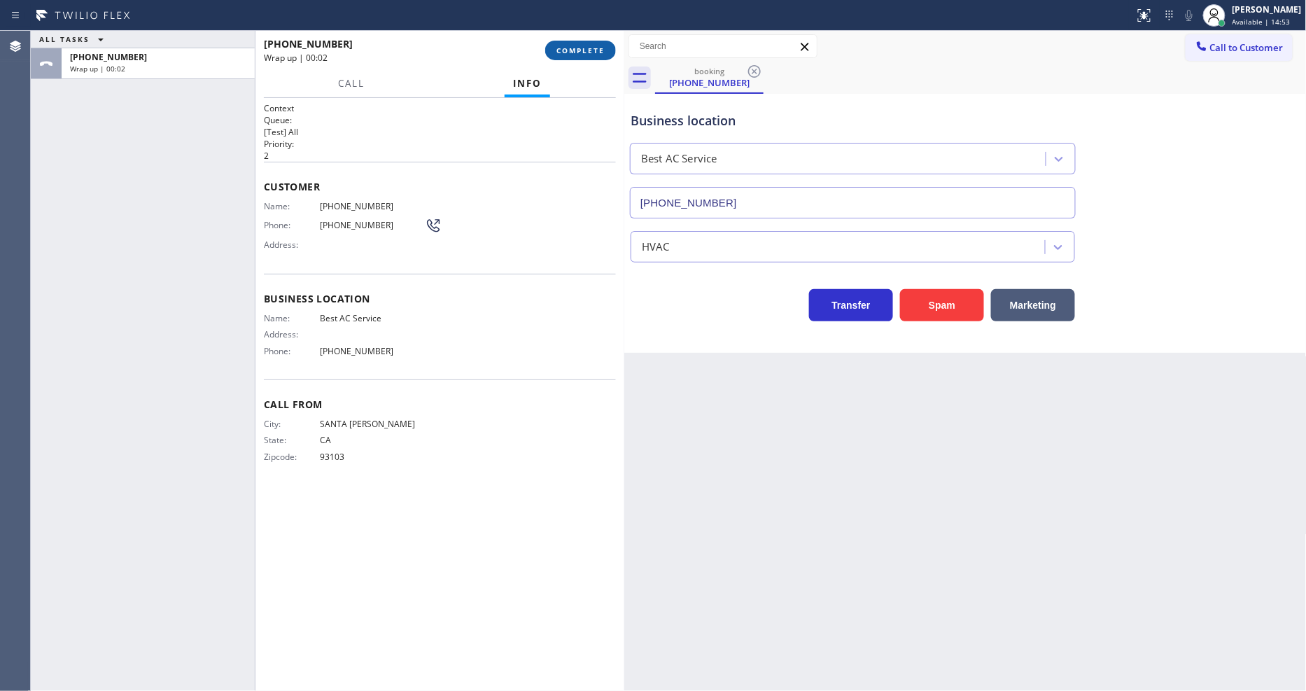
click at [560, 52] on span "COMPLETE" at bounding box center [580, 50] width 48 height 10
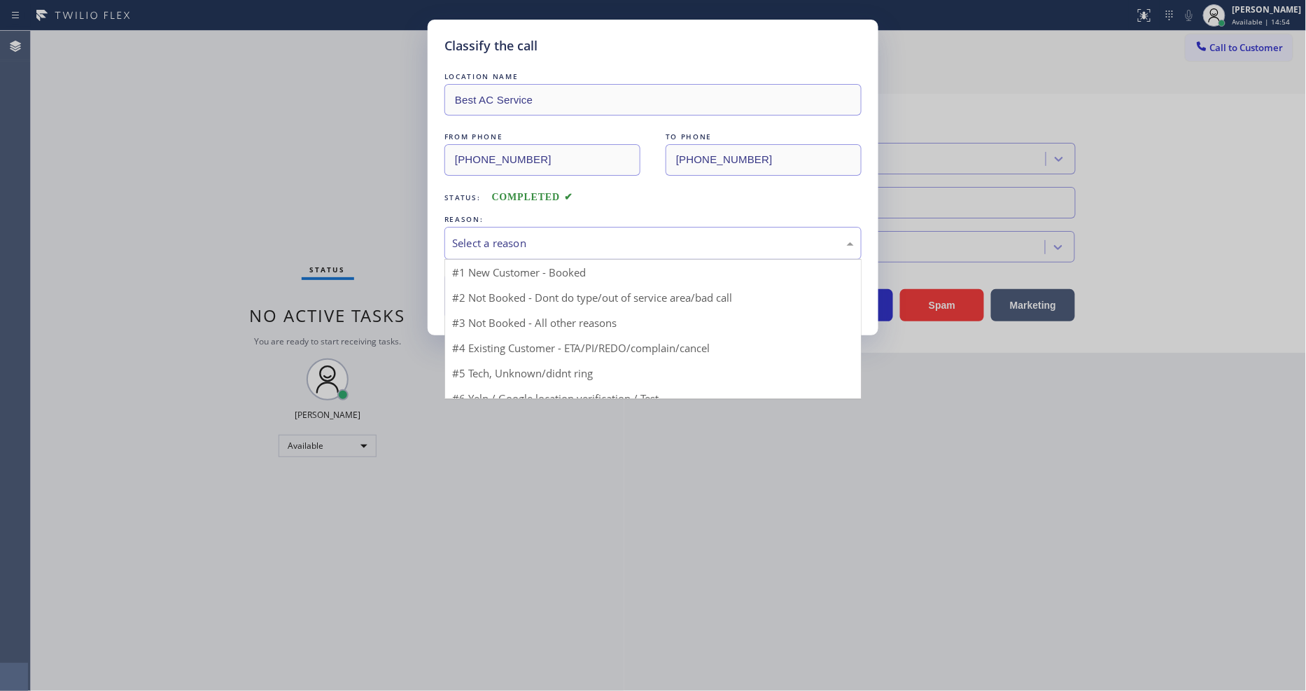
click at [473, 240] on div "Select a reason" at bounding box center [653, 243] width 402 height 16
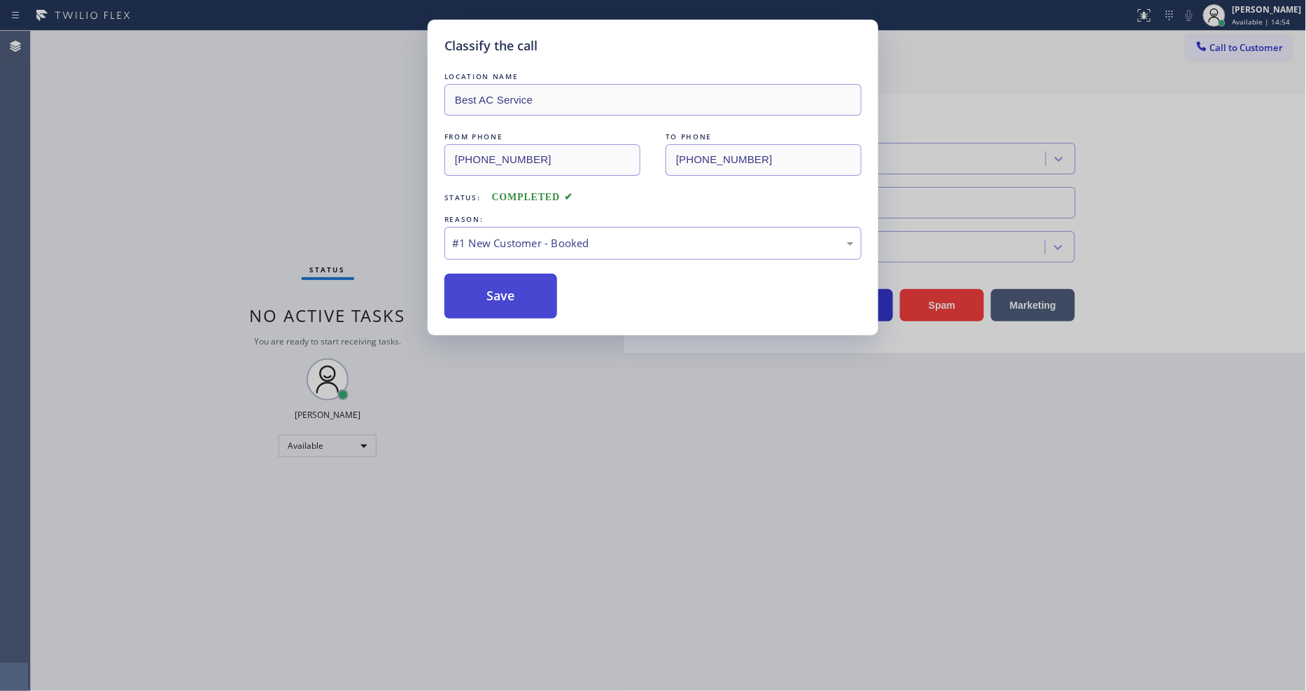
click at [467, 284] on button "Save" at bounding box center [500, 296] width 113 height 45
click at [467, 285] on button "Save" at bounding box center [500, 296] width 113 height 45
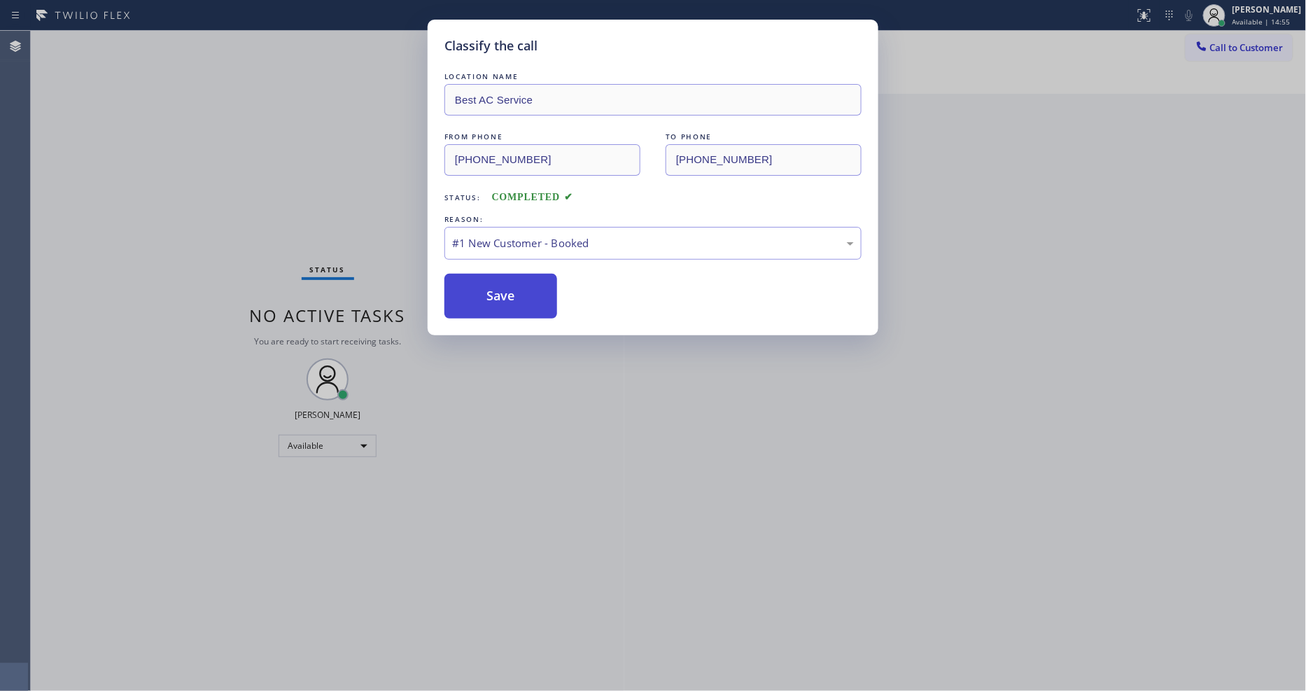
click at [467, 285] on button "Save" at bounding box center [500, 296] width 113 height 45
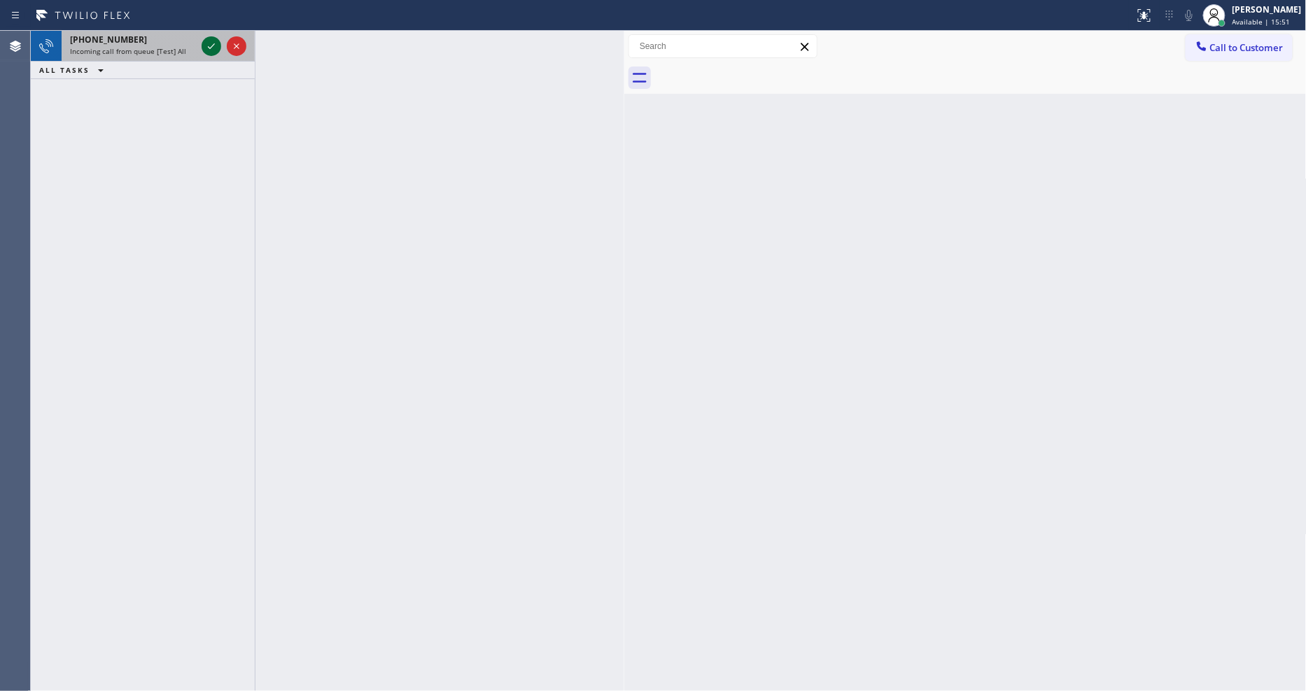
click at [212, 45] on icon at bounding box center [211, 46] width 7 height 6
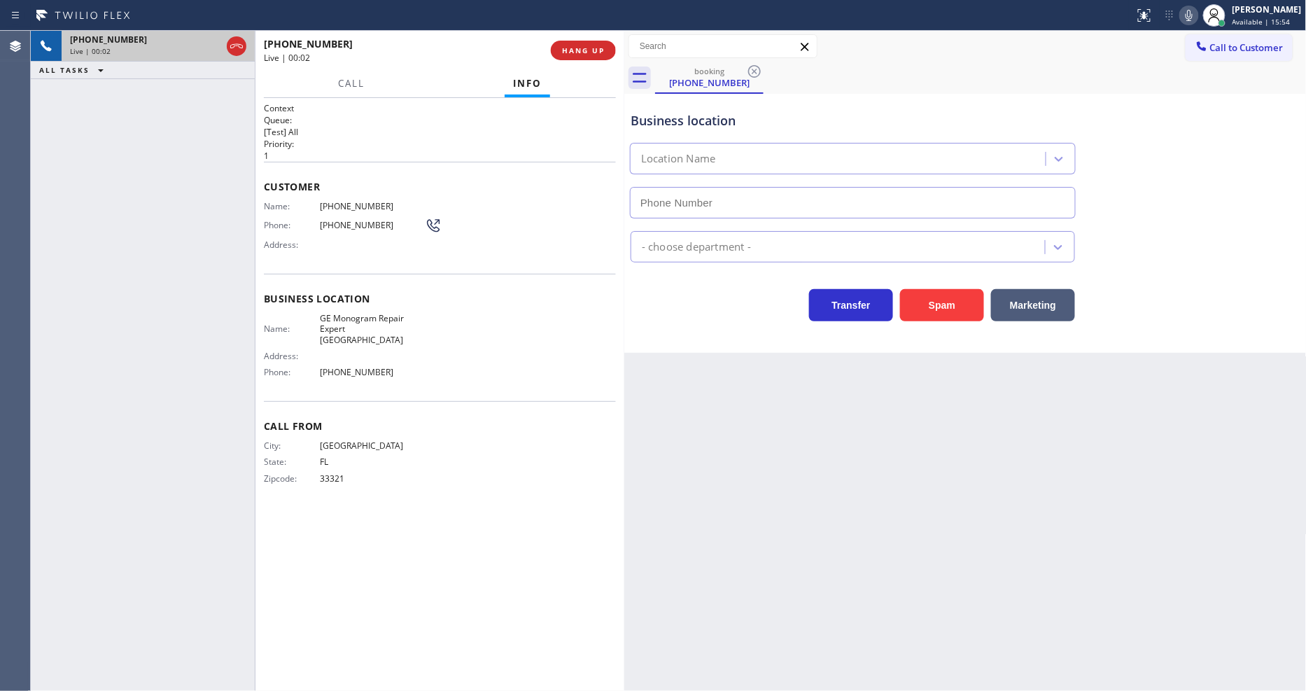
type input "[PHONE_NUMBER]"
click at [575, 50] on span "HANG UP" at bounding box center [583, 50] width 43 height 10
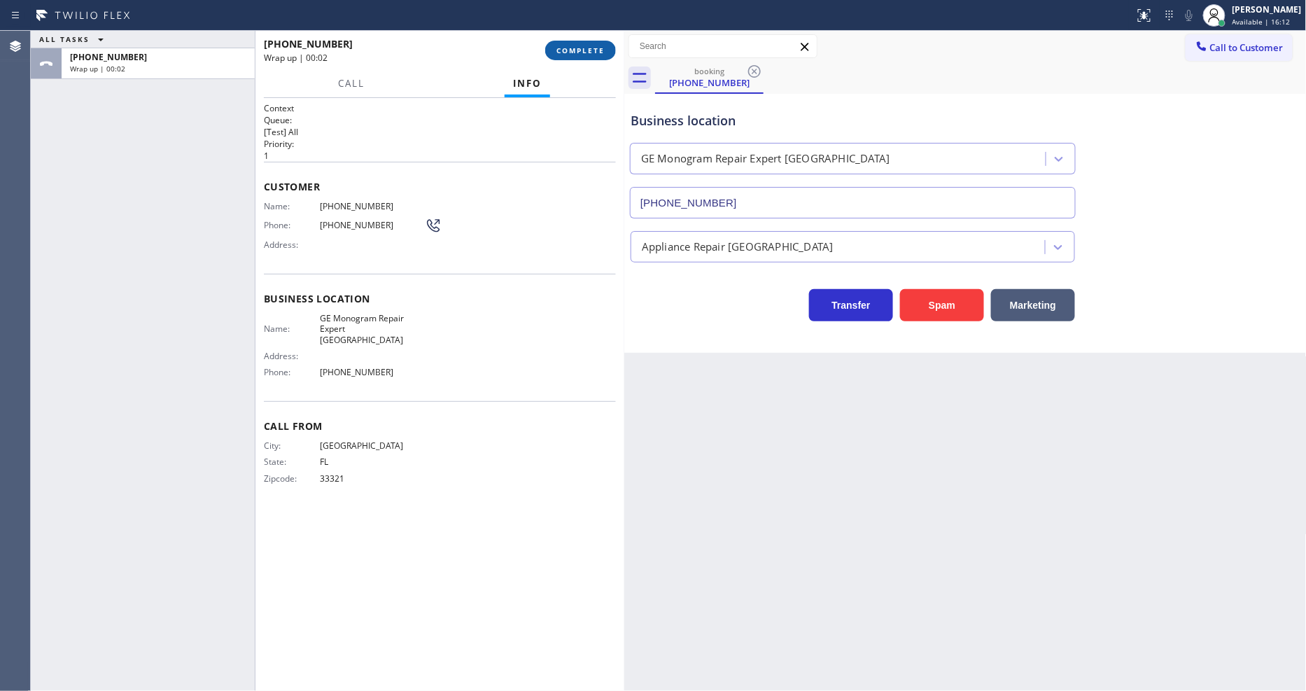
click at [575, 50] on span "COMPLETE" at bounding box center [580, 50] width 48 height 10
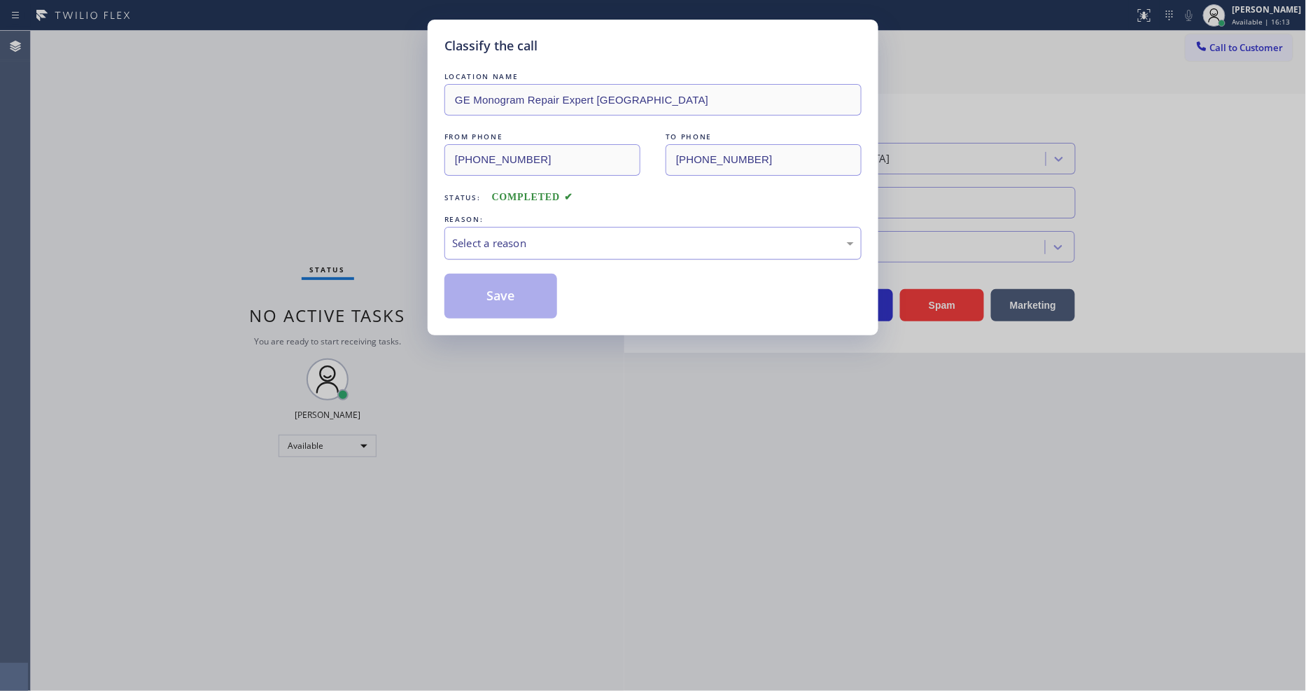
click at [528, 242] on div "Select a reason" at bounding box center [653, 243] width 402 height 16
click at [509, 298] on button "Save" at bounding box center [500, 296] width 113 height 45
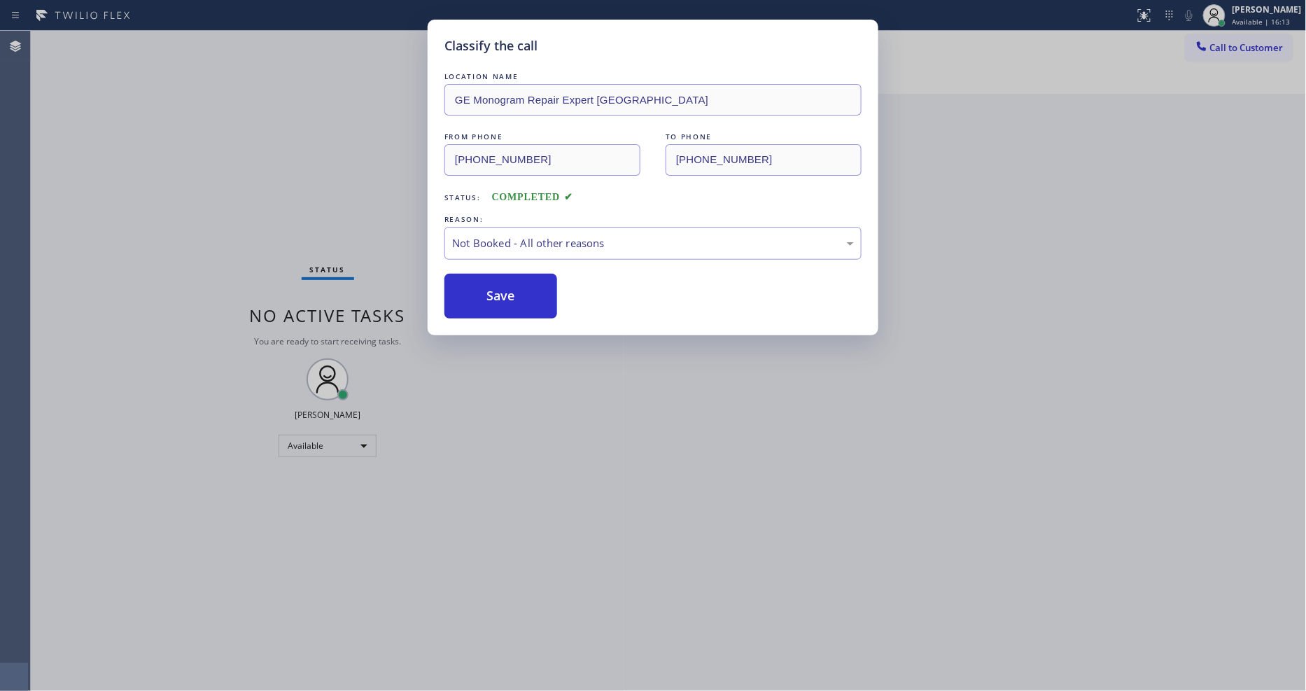
click at [509, 298] on button "Save" at bounding box center [500, 296] width 113 height 45
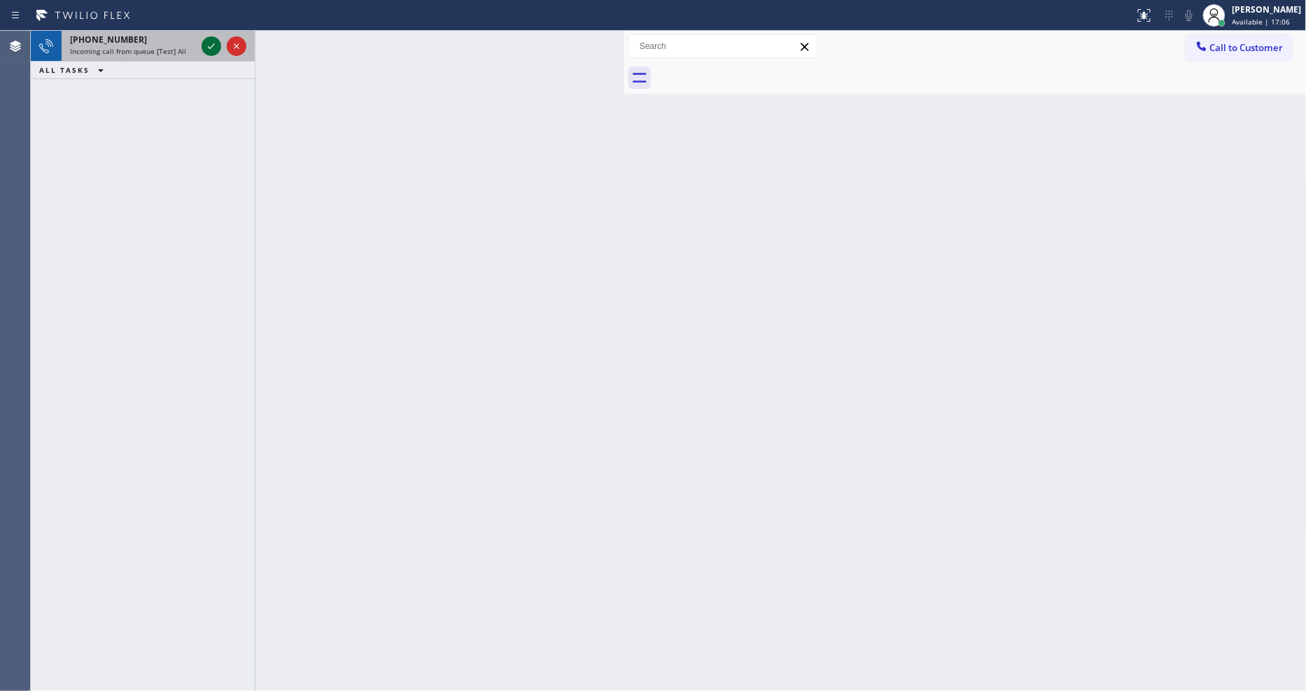
click at [209, 41] on icon at bounding box center [211, 46] width 17 height 17
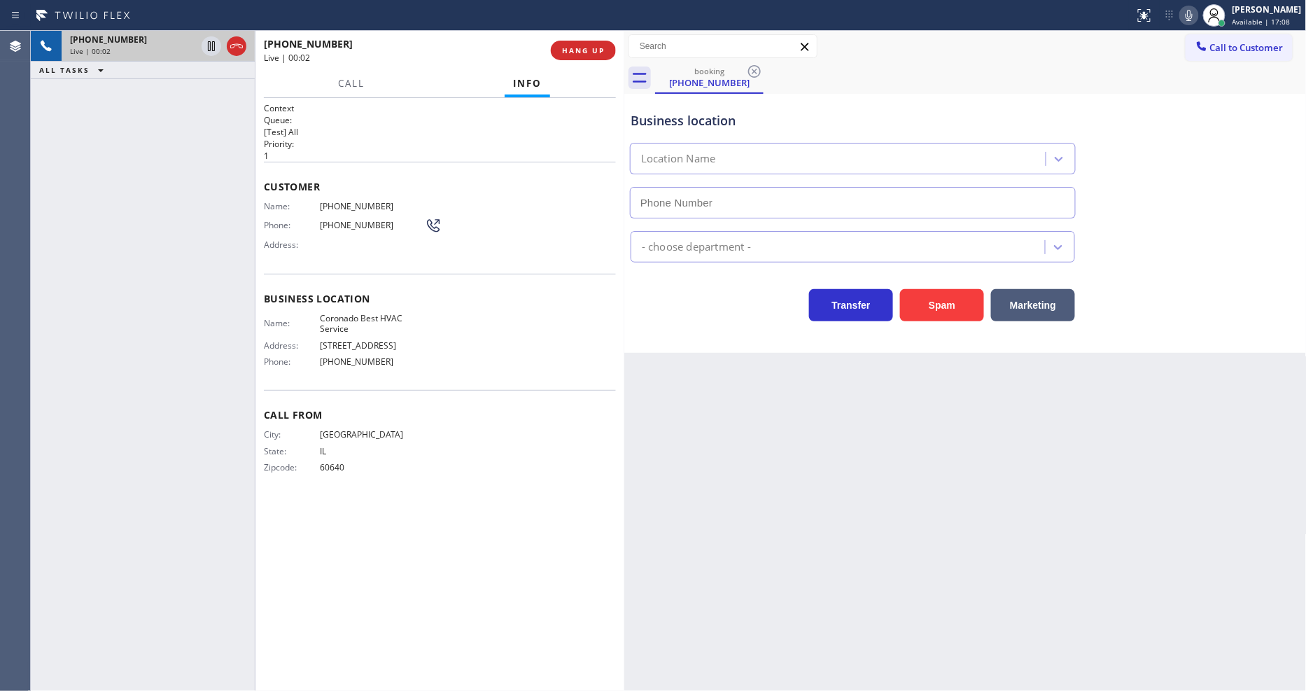
type input "[PHONE_NUMBER]"
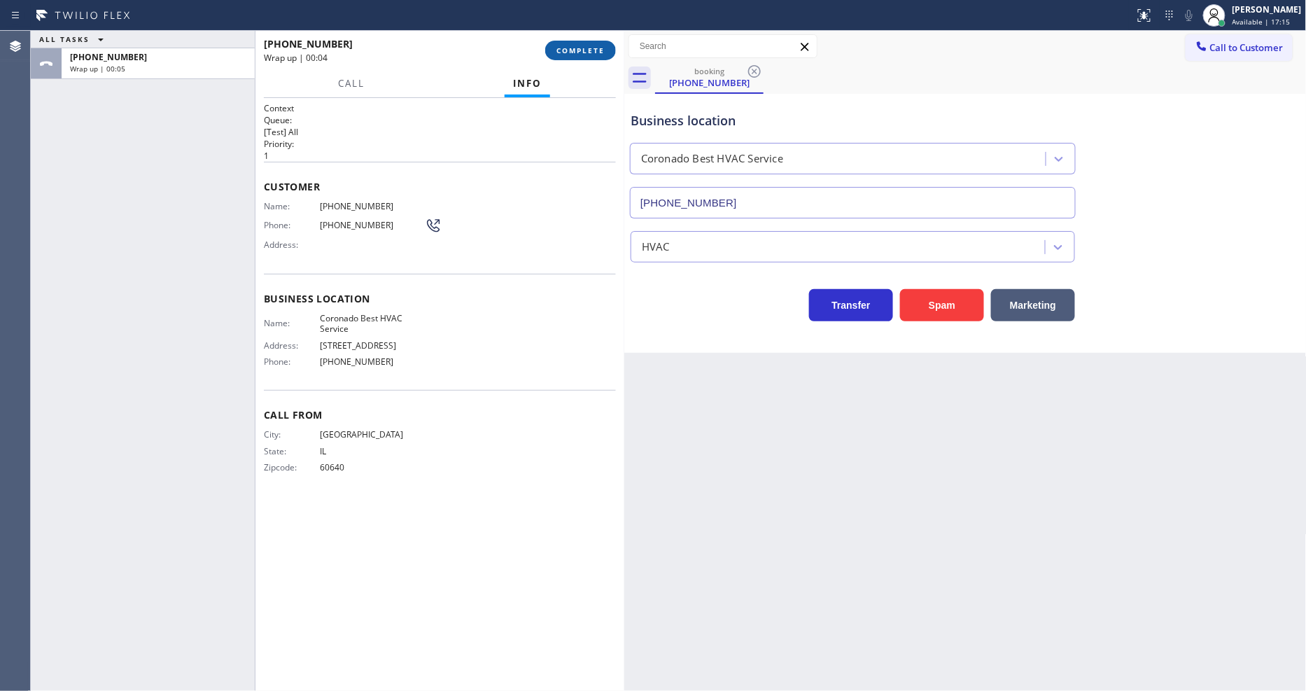
click at [595, 44] on button "COMPLETE" at bounding box center [580, 51] width 71 height 20
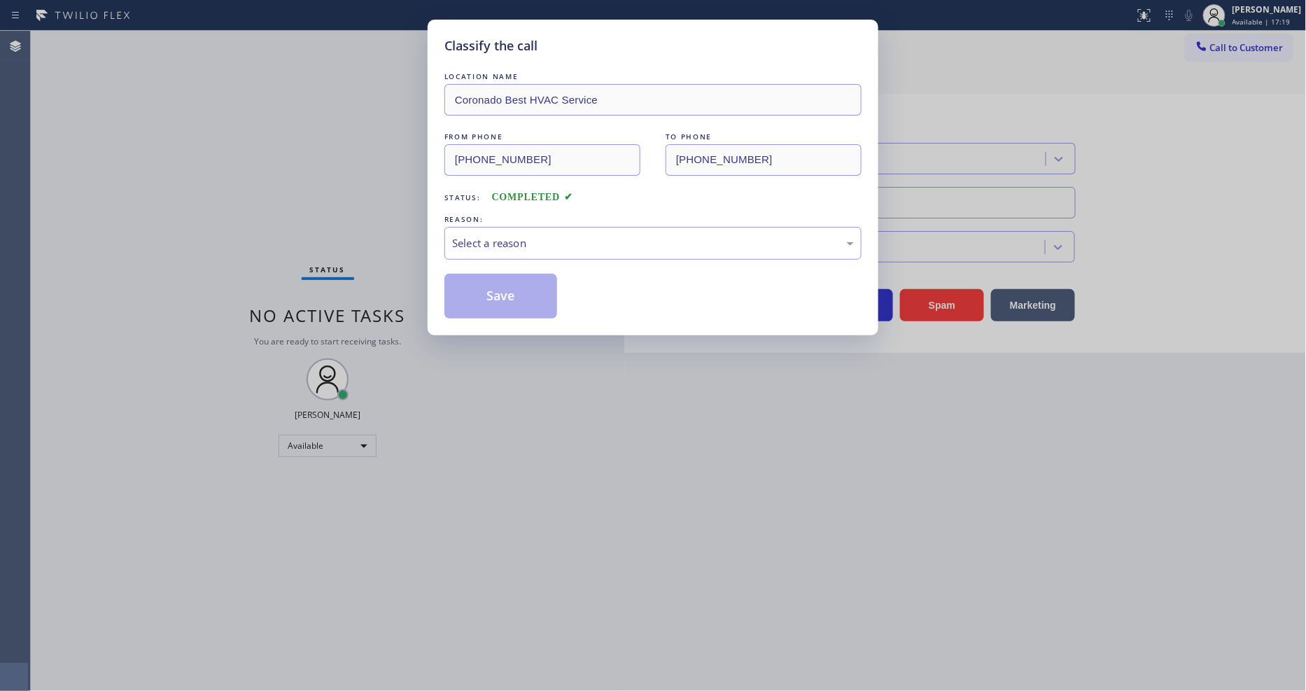
click at [540, 256] on div "LOCATION NAME Coronado Best HVAC Service FROM PHONE [PHONE_NUMBER] TO PHONE [PH…" at bounding box center [652, 193] width 417 height 249
click at [540, 251] on div "Select a reason" at bounding box center [652, 243] width 417 height 33
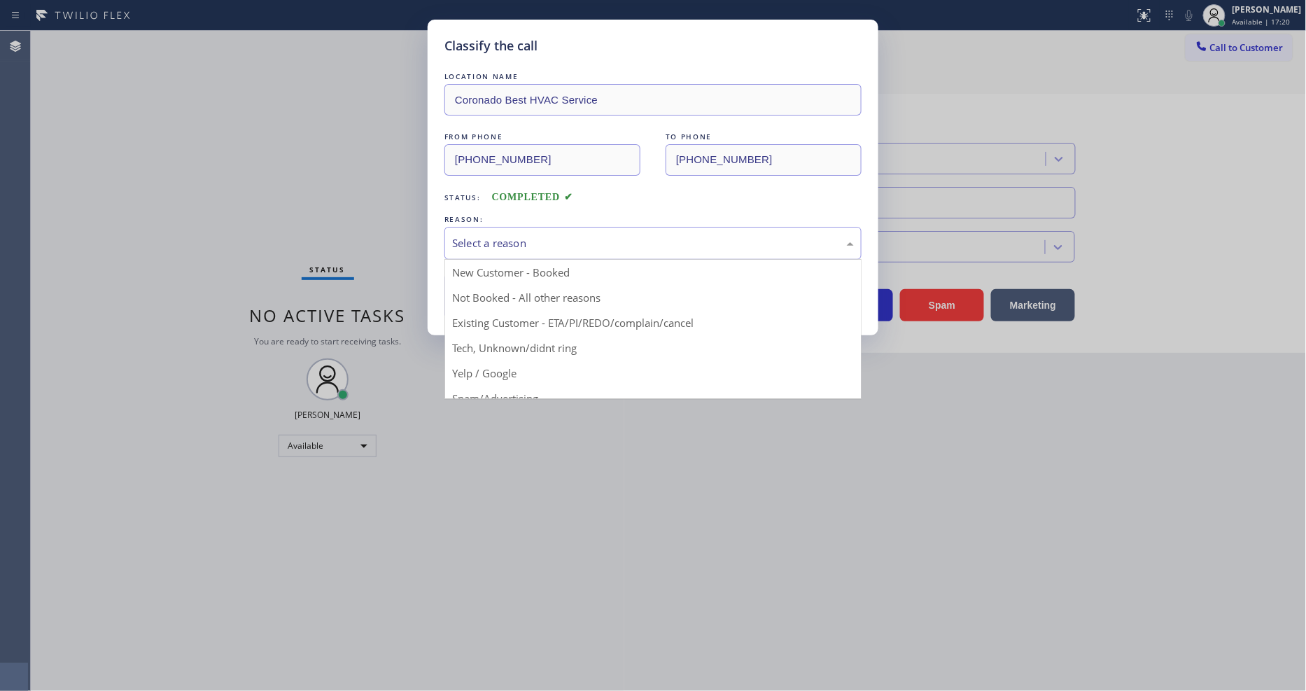
drag, startPoint x: 540, startPoint y: 251, endPoint x: 536, endPoint y: 351, distance: 100.1
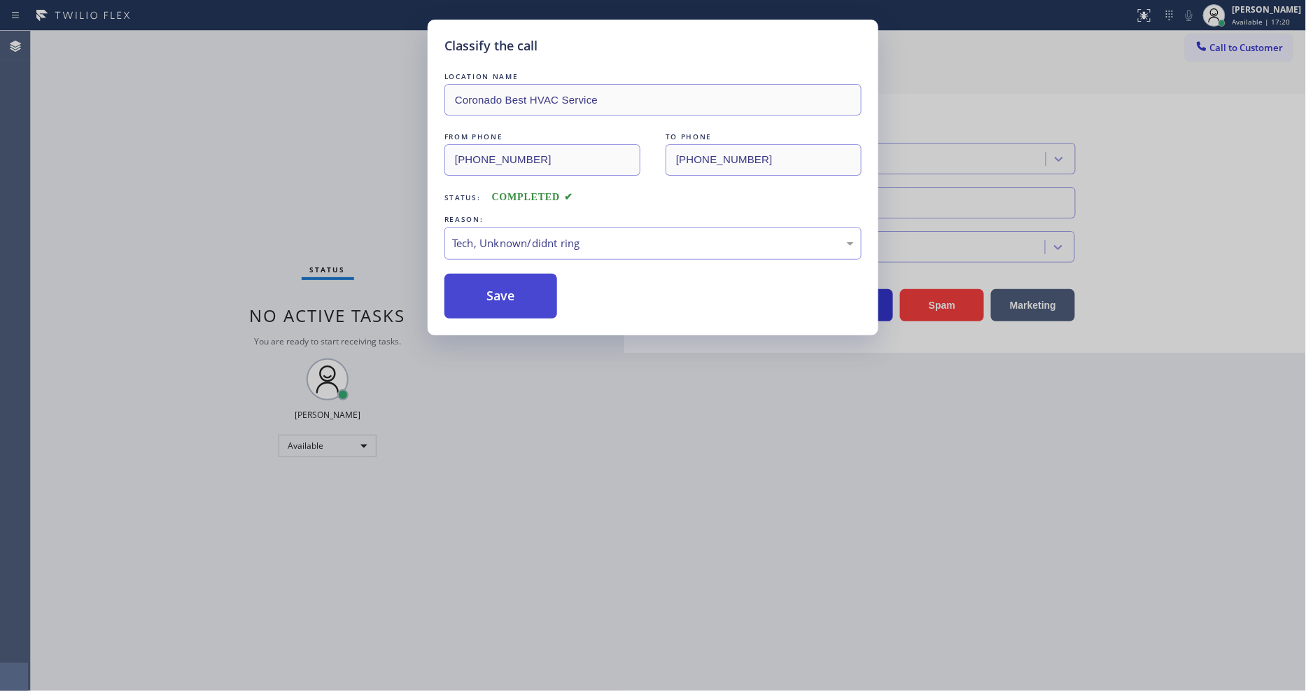
click at [529, 285] on button "Save" at bounding box center [500, 296] width 113 height 45
click at [528, 285] on button "Save" at bounding box center [500, 296] width 113 height 45
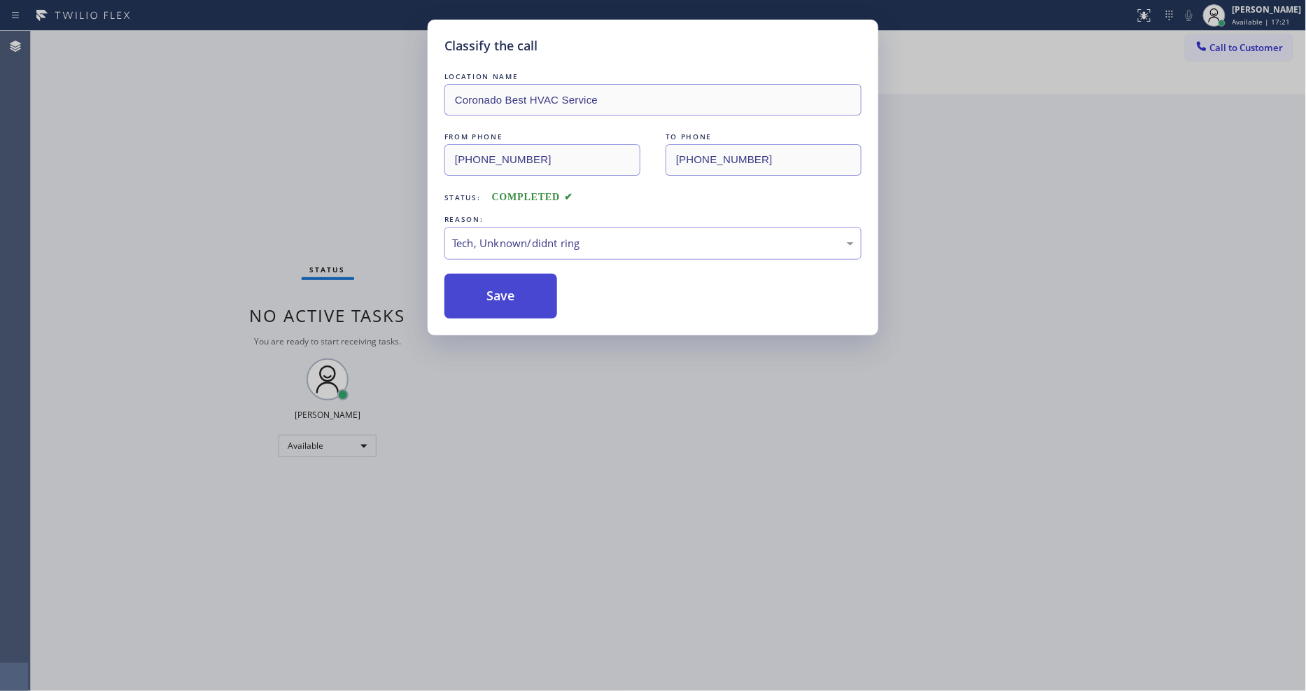
click at [528, 285] on button "Save" at bounding box center [500, 296] width 113 height 45
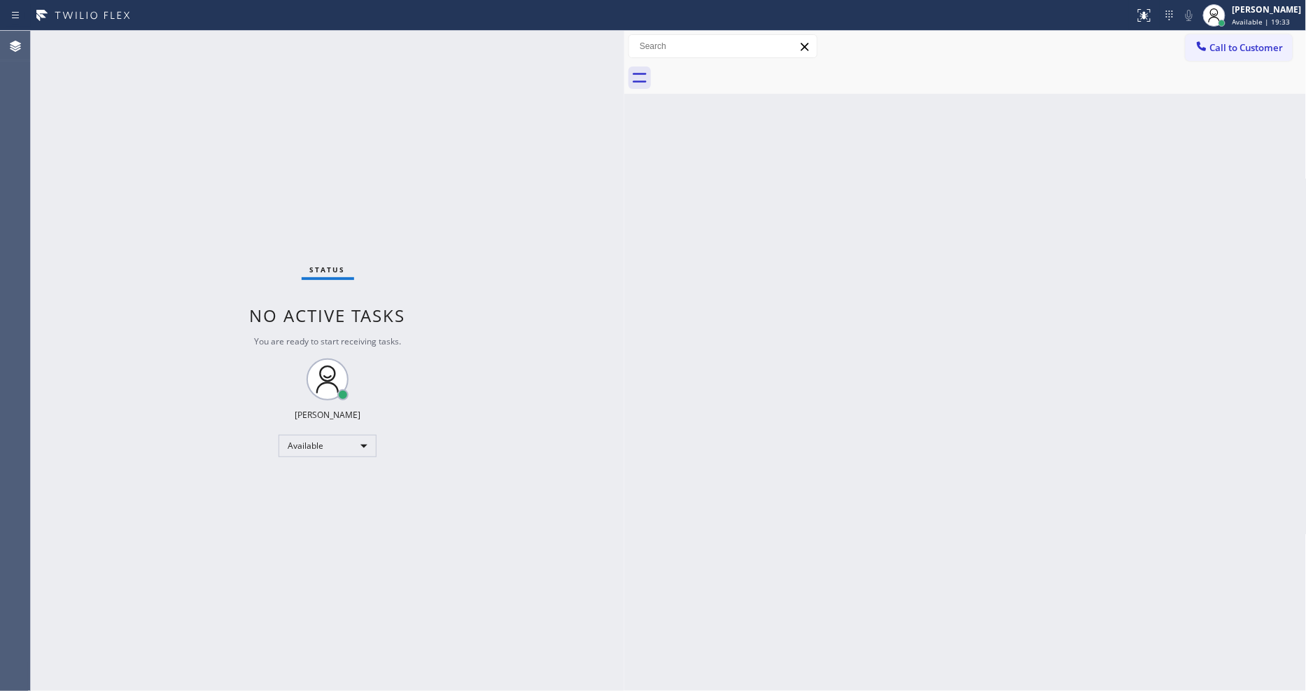
click at [170, 37] on div "Status No active tasks You are ready to start receiving tasks. [PERSON_NAME] Av…" at bounding box center [327, 361] width 593 height 660
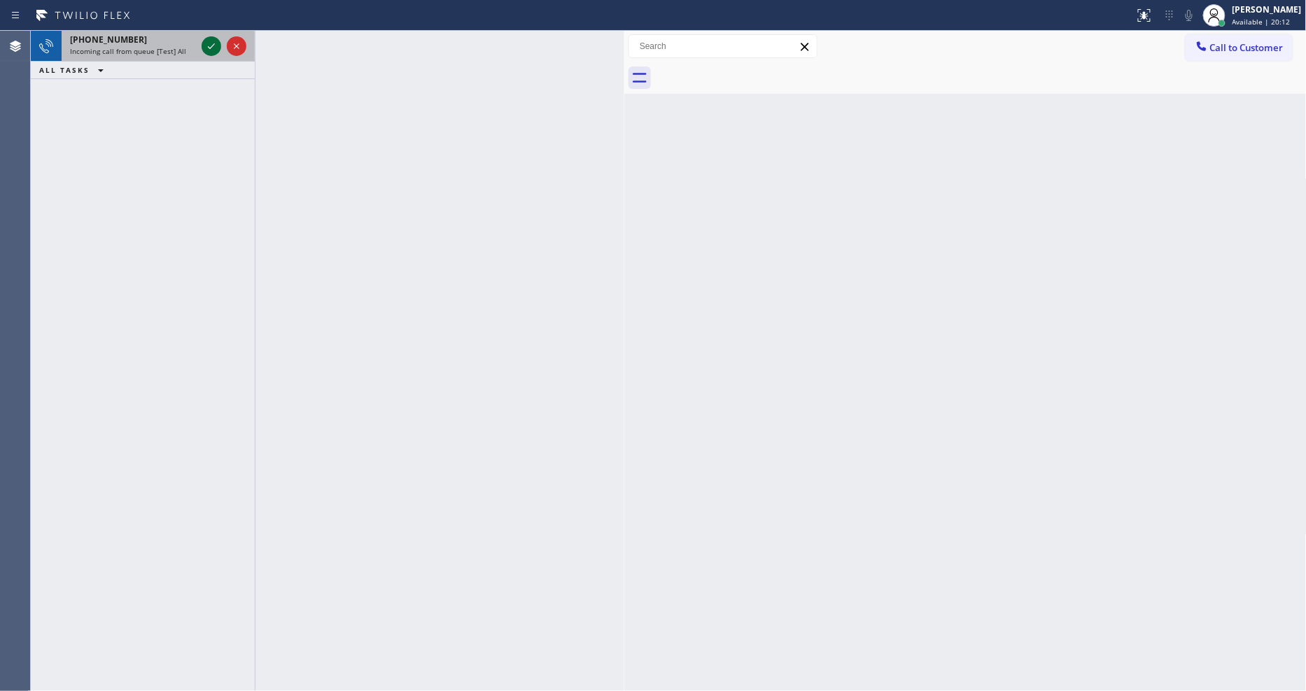
click at [206, 44] on icon at bounding box center [211, 46] width 17 height 17
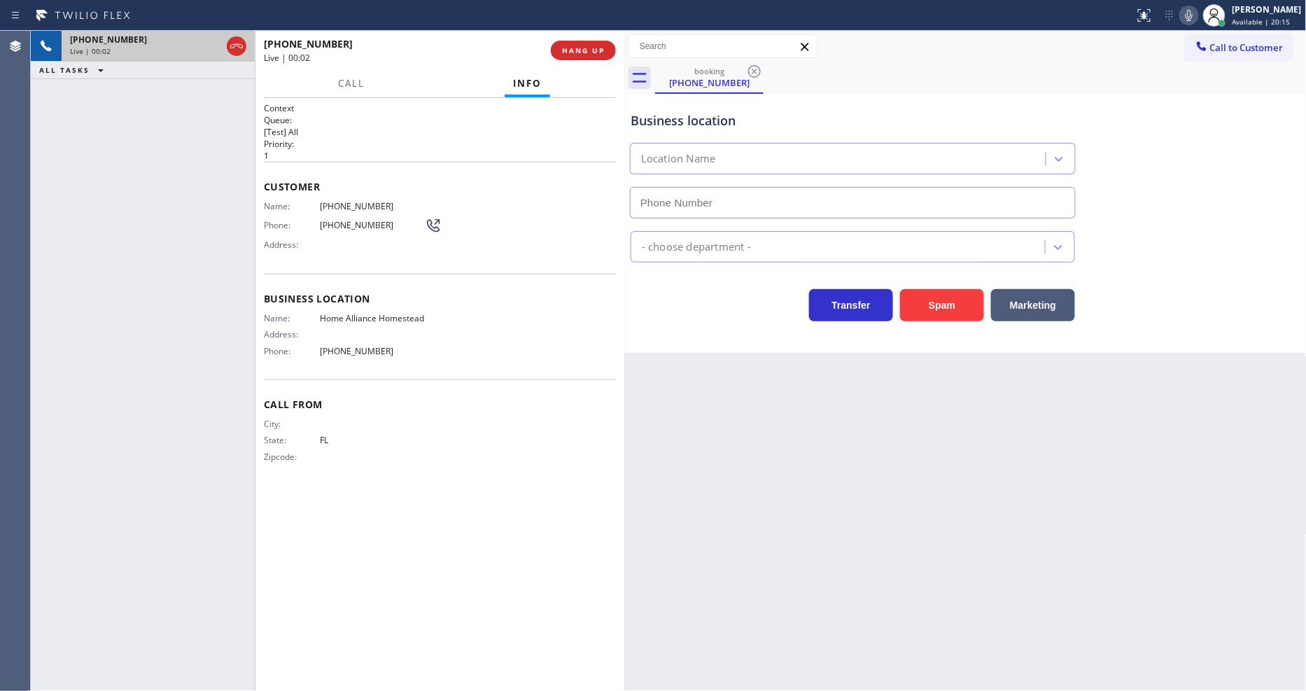
type input "[PHONE_NUMBER]"
click at [583, 51] on span "HANG UP" at bounding box center [583, 50] width 43 height 10
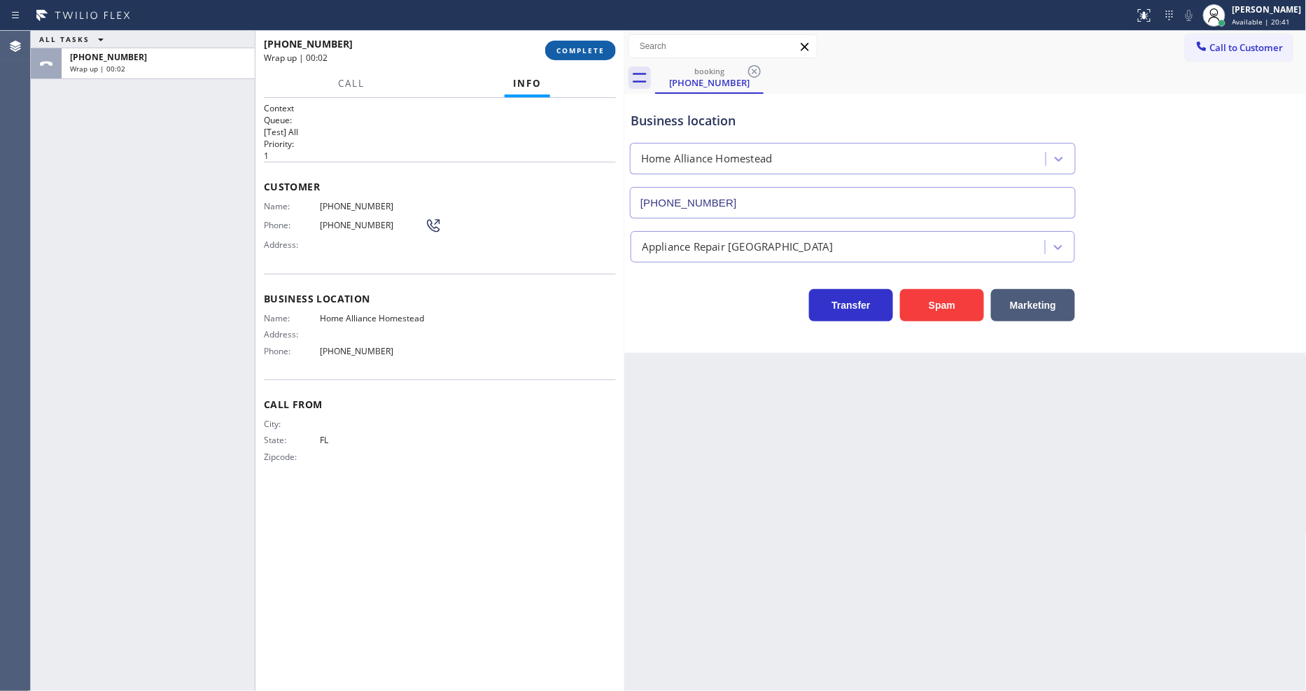
click at [583, 51] on span "COMPLETE" at bounding box center [580, 50] width 48 height 10
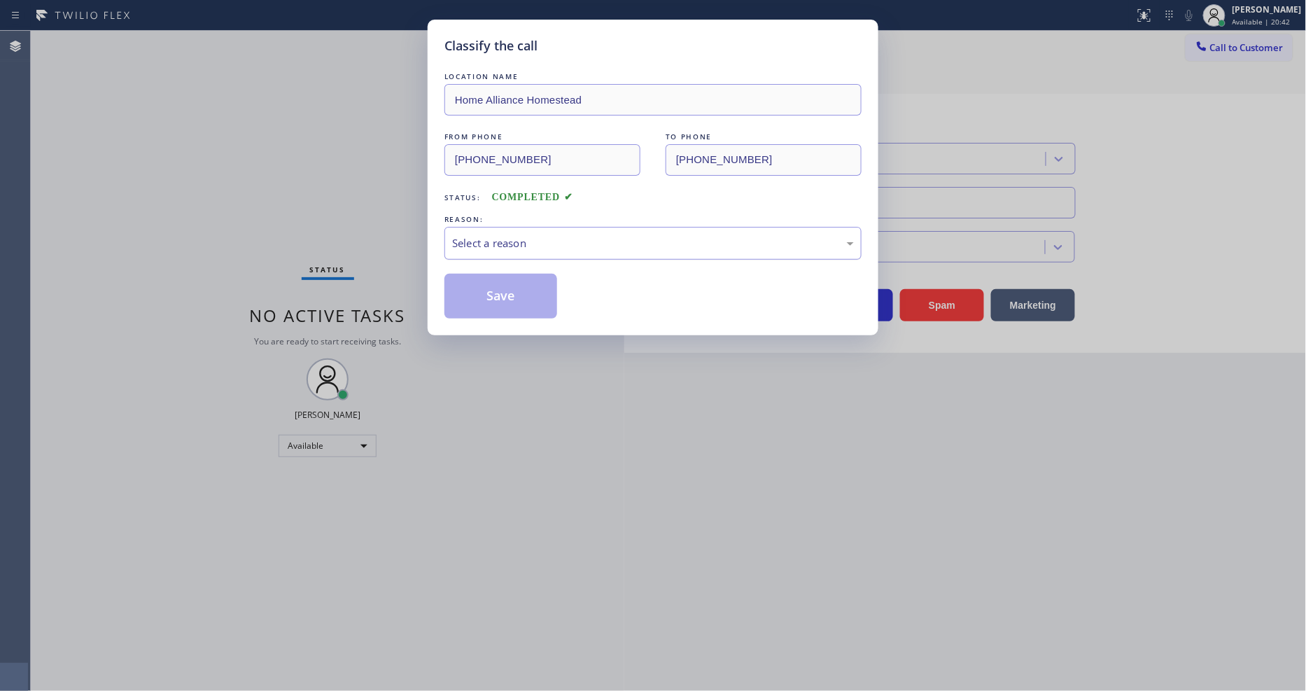
click at [542, 239] on div "Select a reason" at bounding box center [653, 243] width 402 height 16
click at [511, 292] on button "Save" at bounding box center [500, 296] width 113 height 45
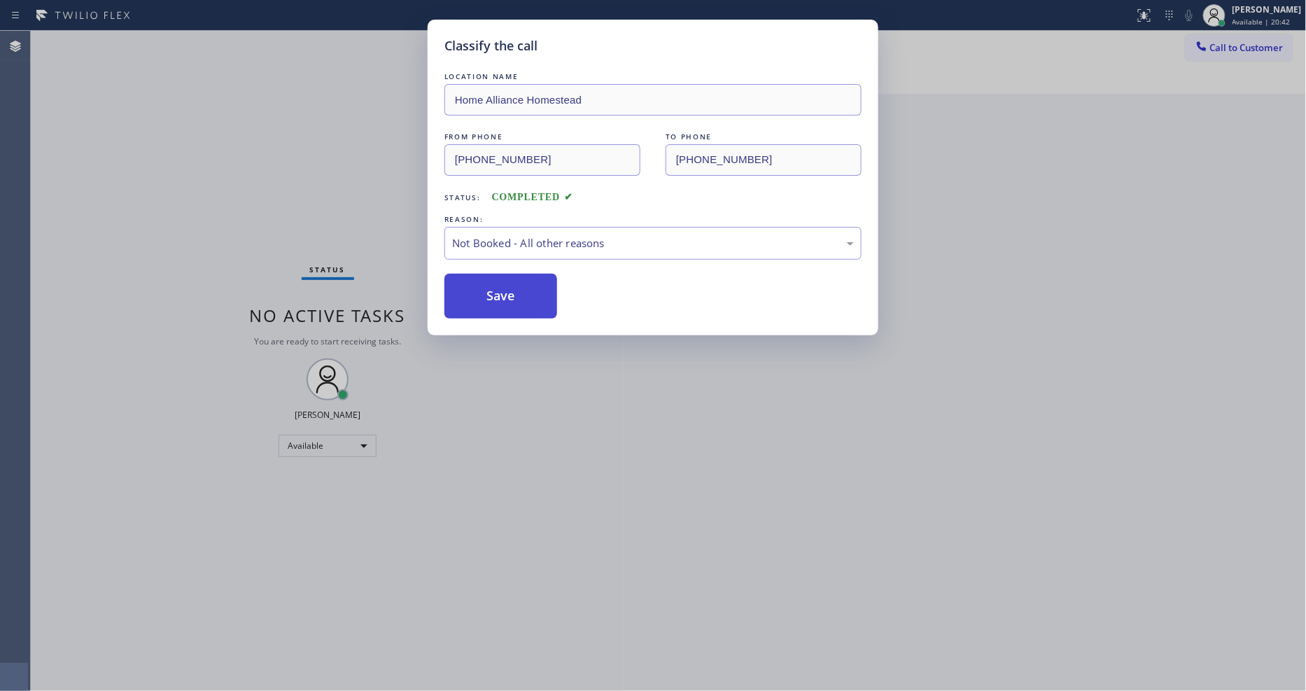
click at [511, 292] on button "Save" at bounding box center [500, 296] width 113 height 45
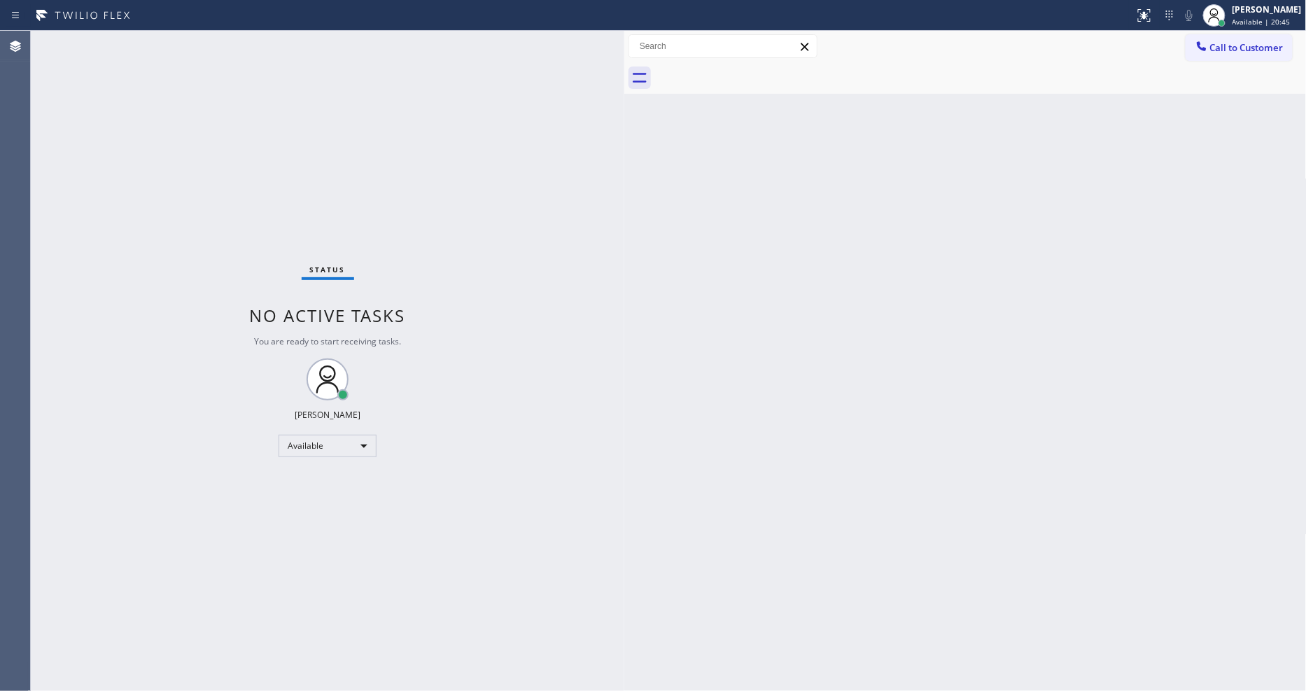
click at [536, 488] on div "Status No active tasks You are ready to start receiving tasks. [PERSON_NAME] Av…" at bounding box center [327, 361] width 593 height 660
click at [185, 43] on div "Status No active tasks You are ready to start receiving tasks. [PERSON_NAME] Av…" at bounding box center [327, 361] width 593 height 660
click at [168, 46] on div "Status No active tasks You are ready to start receiving tasks. [PERSON_NAME] Av…" at bounding box center [327, 361] width 593 height 660
click at [183, 56] on div "Status No active tasks You are ready to start receiving tasks. [PERSON_NAME] Av…" at bounding box center [327, 361] width 593 height 660
click at [157, 39] on div "Status No active tasks You are ready to start receiving tasks. [PERSON_NAME] Av…" at bounding box center [327, 361] width 593 height 660
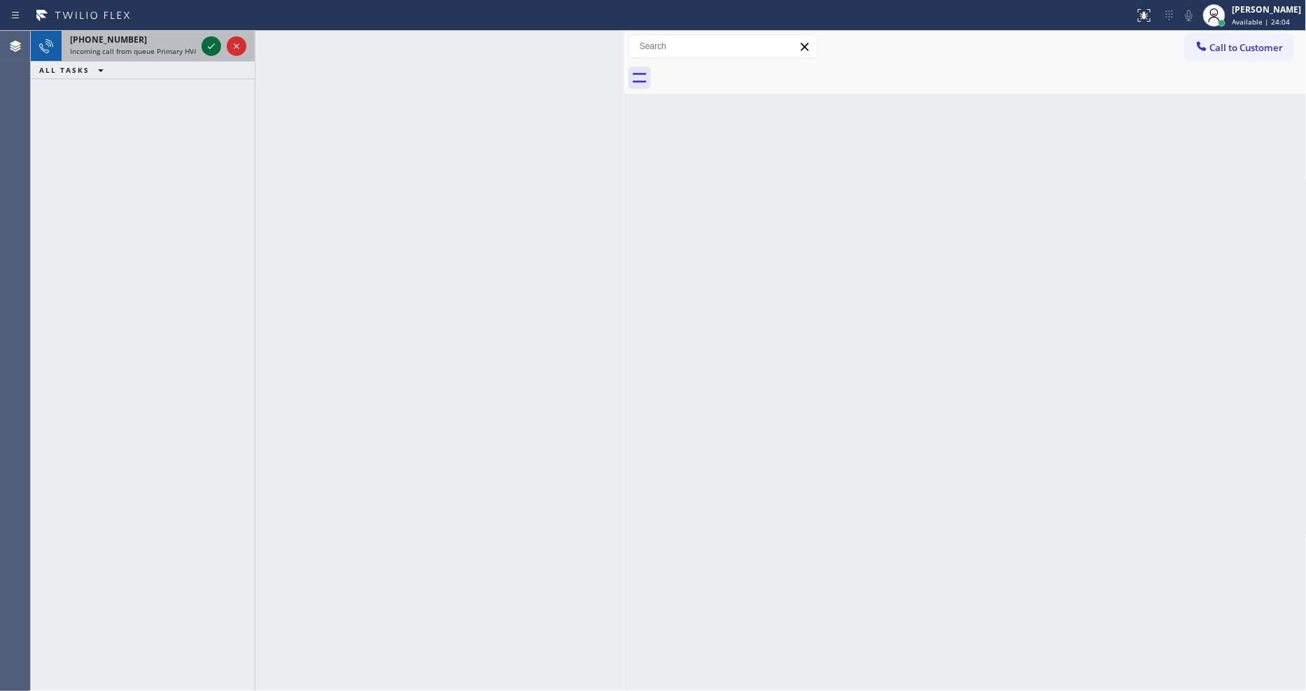
click at [207, 40] on icon at bounding box center [211, 46] width 17 height 17
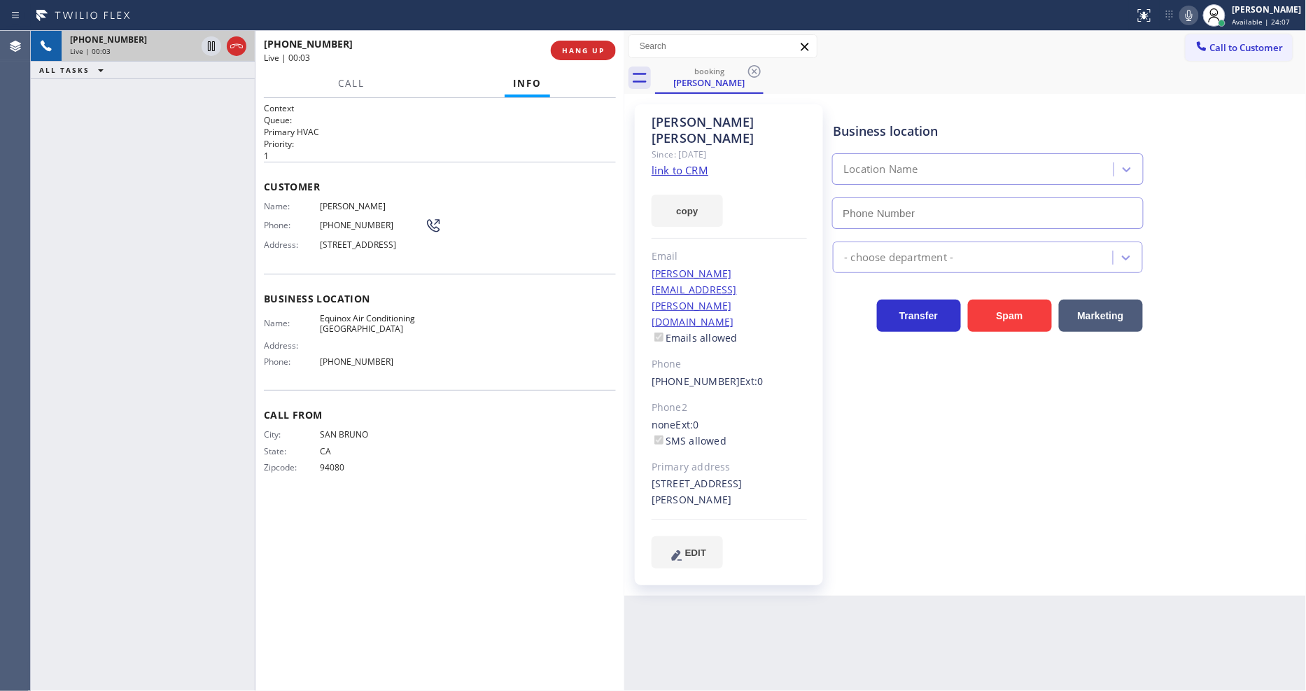
type input "[PHONE_NUMBER]"
click at [670, 163] on link "link to CRM" at bounding box center [679, 170] width 57 height 14
click at [1197, 23] on icon at bounding box center [1188, 15] width 17 height 17
click at [1197, 12] on icon at bounding box center [1188, 15] width 17 height 17
click at [588, 43] on button "HANG UP" at bounding box center [583, 51] width 65 height 20
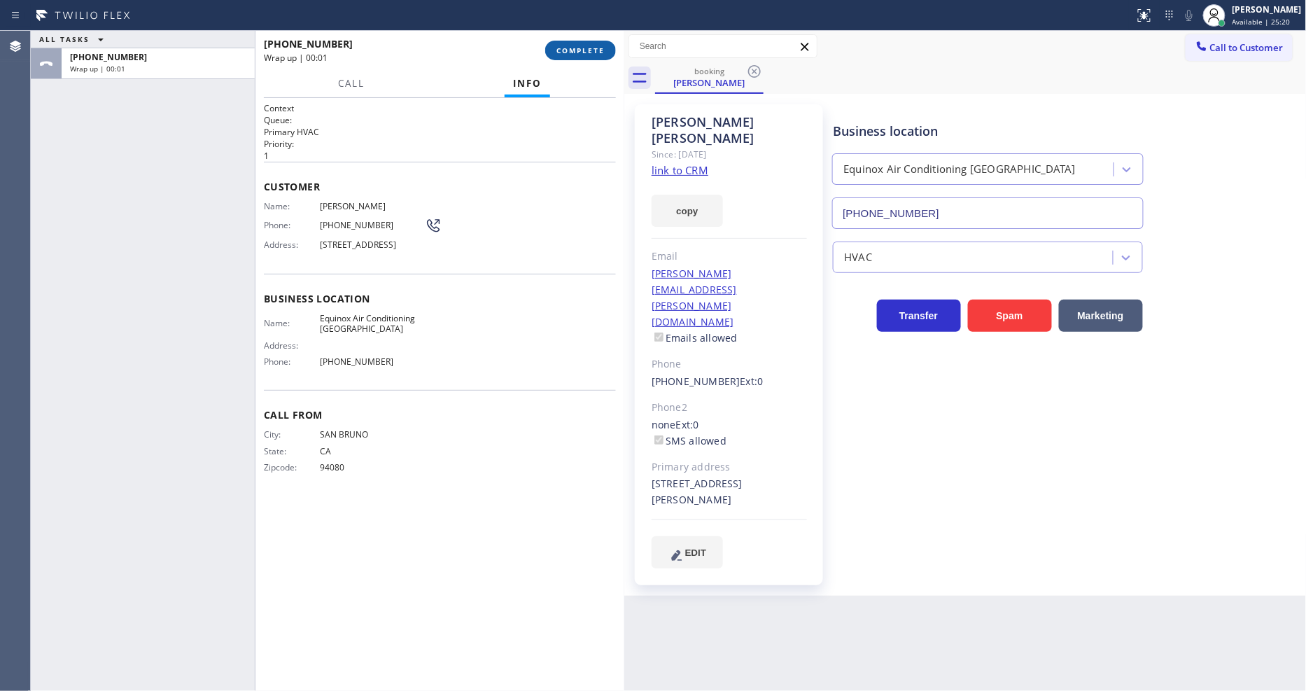
click at [588, 43] on button "COMPLETE" at bounding box center [580, 51] width 71 height 20
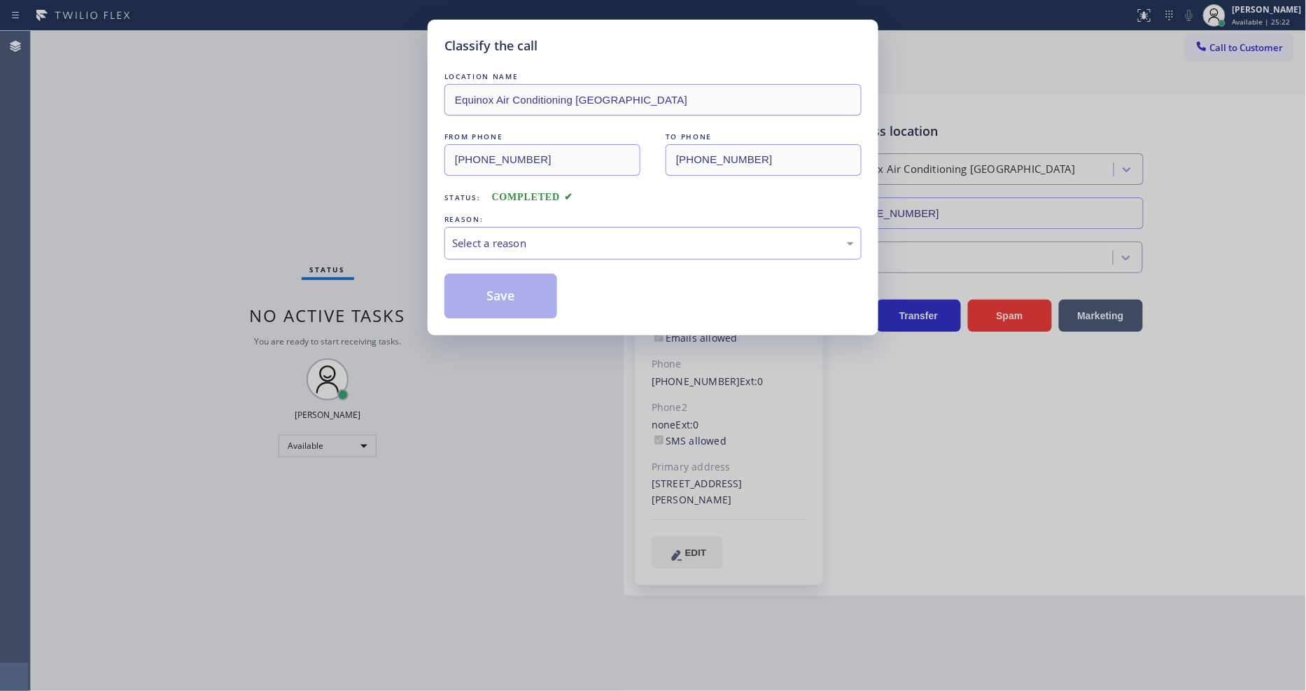
click at [491, 236] on div "Select a reason" at bounding box center [653, 243] width 402 height 16
click at [493, 305] on button "Save" at bounding box center [500, 296] width 113 height 45
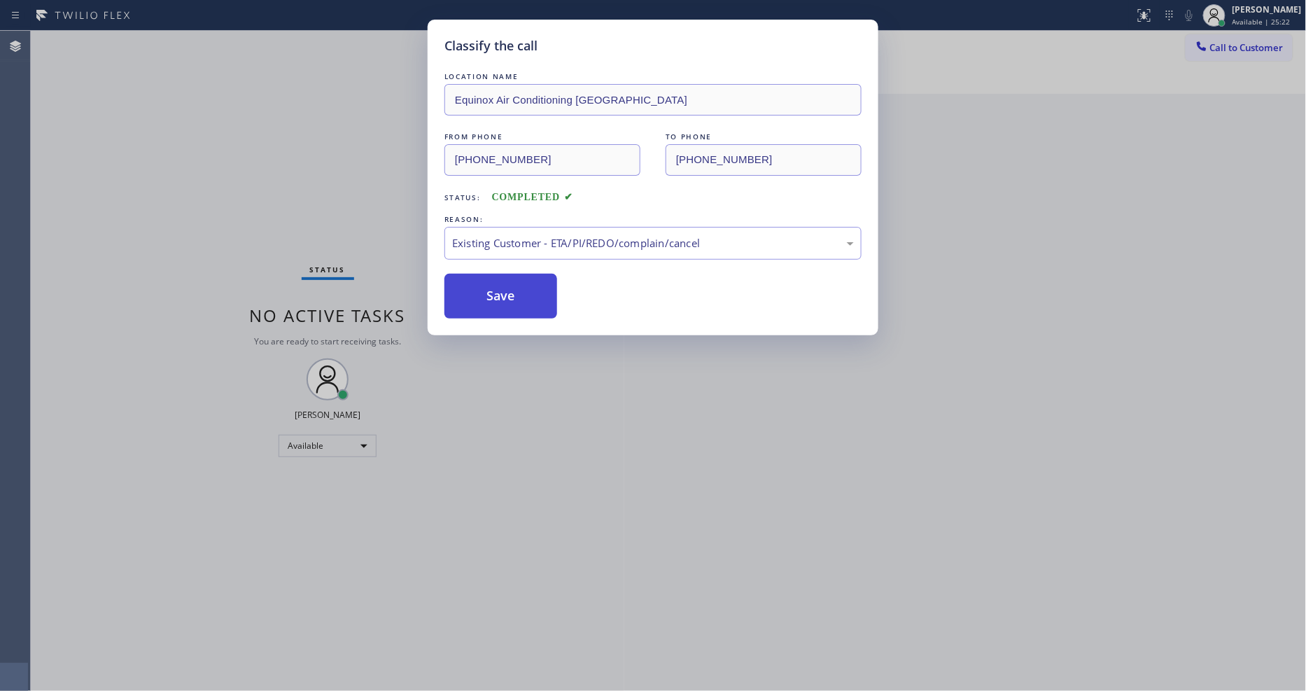
click at [493, 305] on button "Save" at bounding box center [500, 296] width 113 height 45
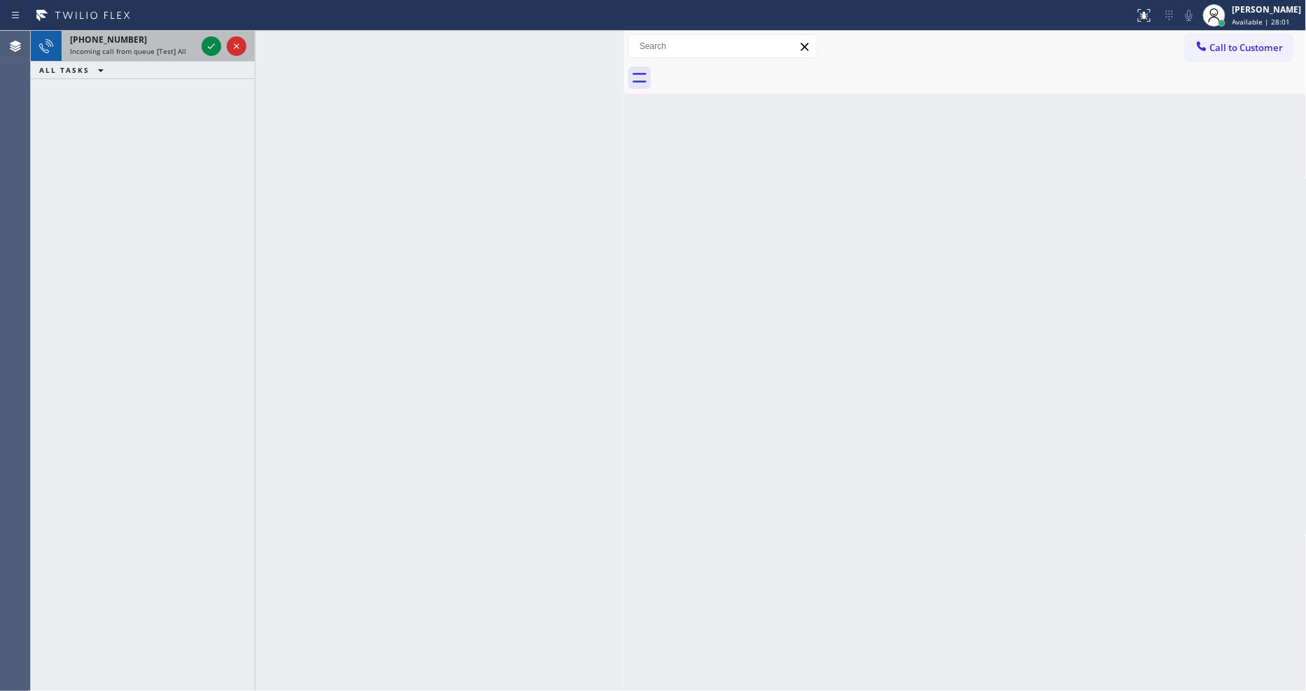
click at [199, 45] on div at bounding box center [224, 46] width 50 height 31
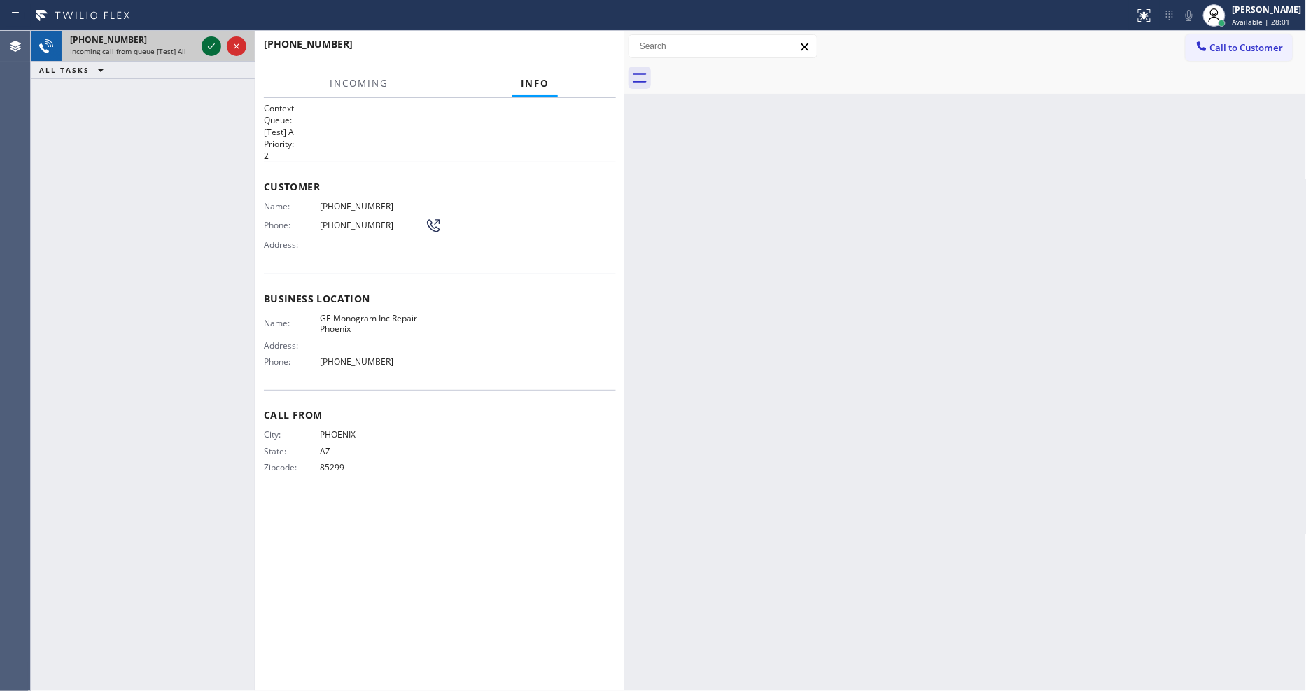
click at [208, 45] on div at bounding box center [212, 46] width 20 height 17
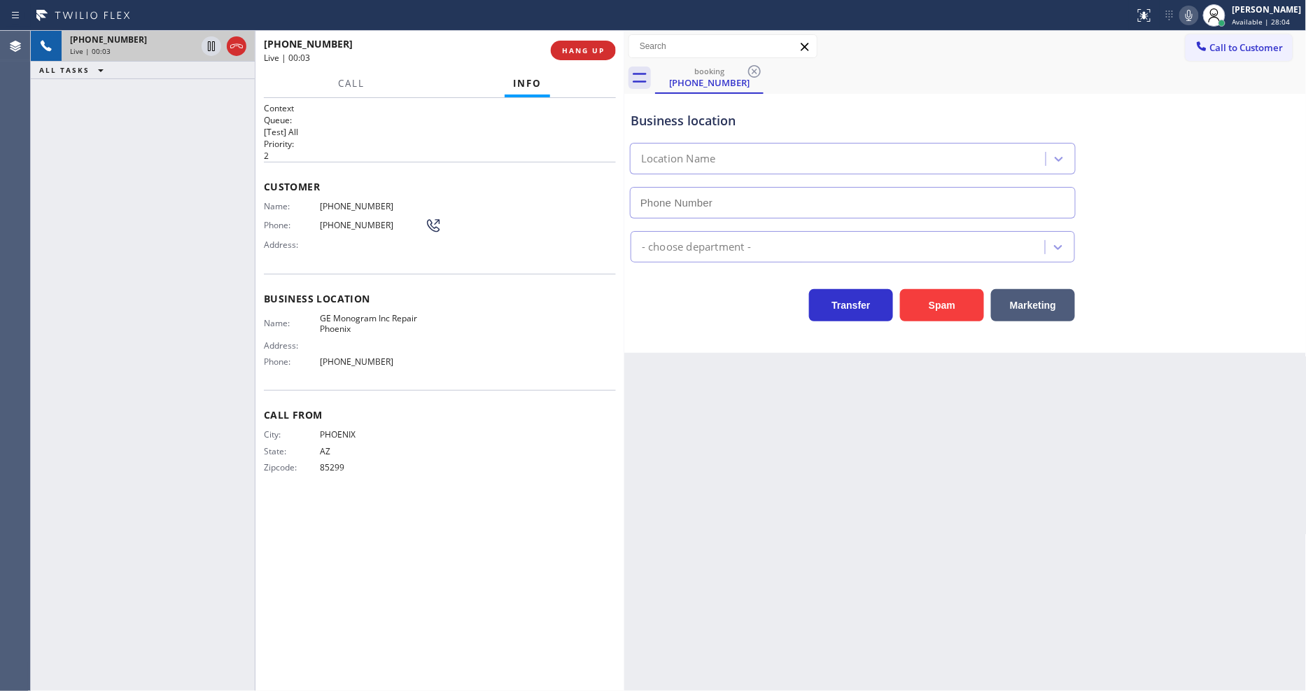
type input "[PHONE_NUMBER]"
click at [336, 316] on span "GE Monogram Inc Repair Phoenix" at bounding box center [372, 324] width 105 height 22
copy span "GE Monogram Inc Repair Phoenix"
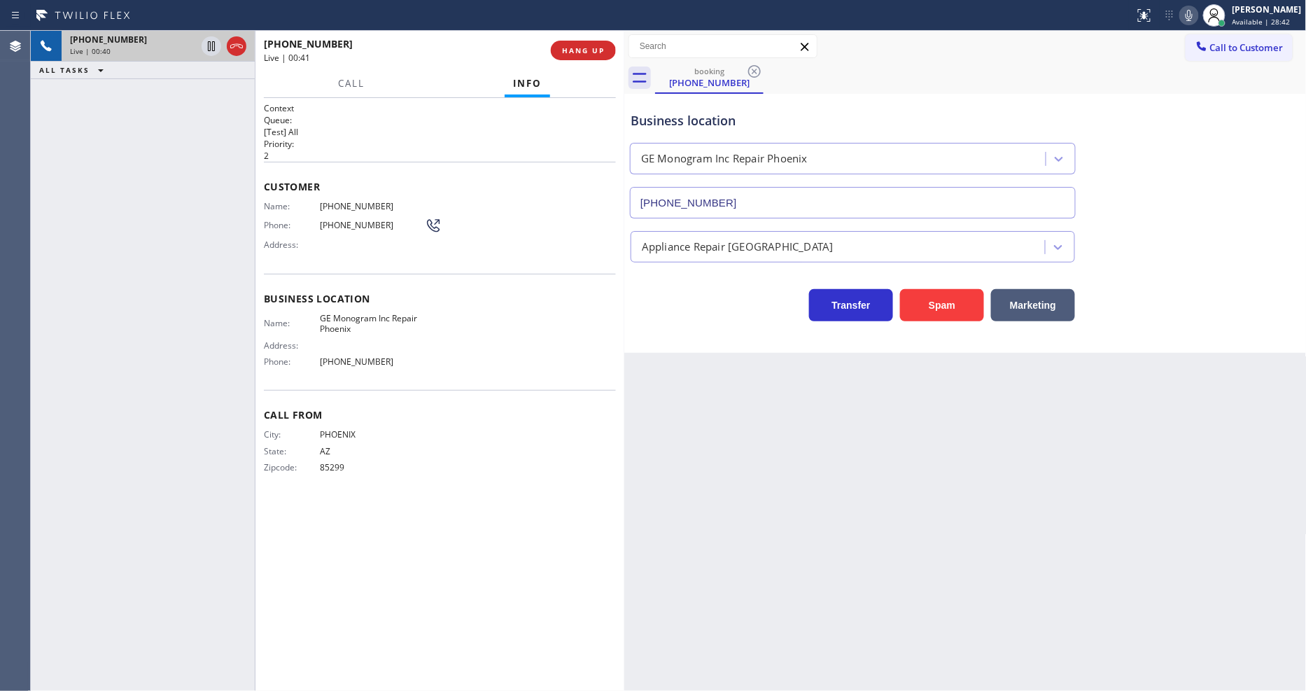
click at [367, 201] on span "[PHONE_NUMBER]" at bounding box center [372, 206] width 105 height 10
copy span "[PHONE_NUMBER]"
click at [519, 304] on div "Business location Name: GE Monogram Inc Repair Phoenix Address: Phone: [PHONE_N…" at bounding box center [440, 332] width 352 height 117
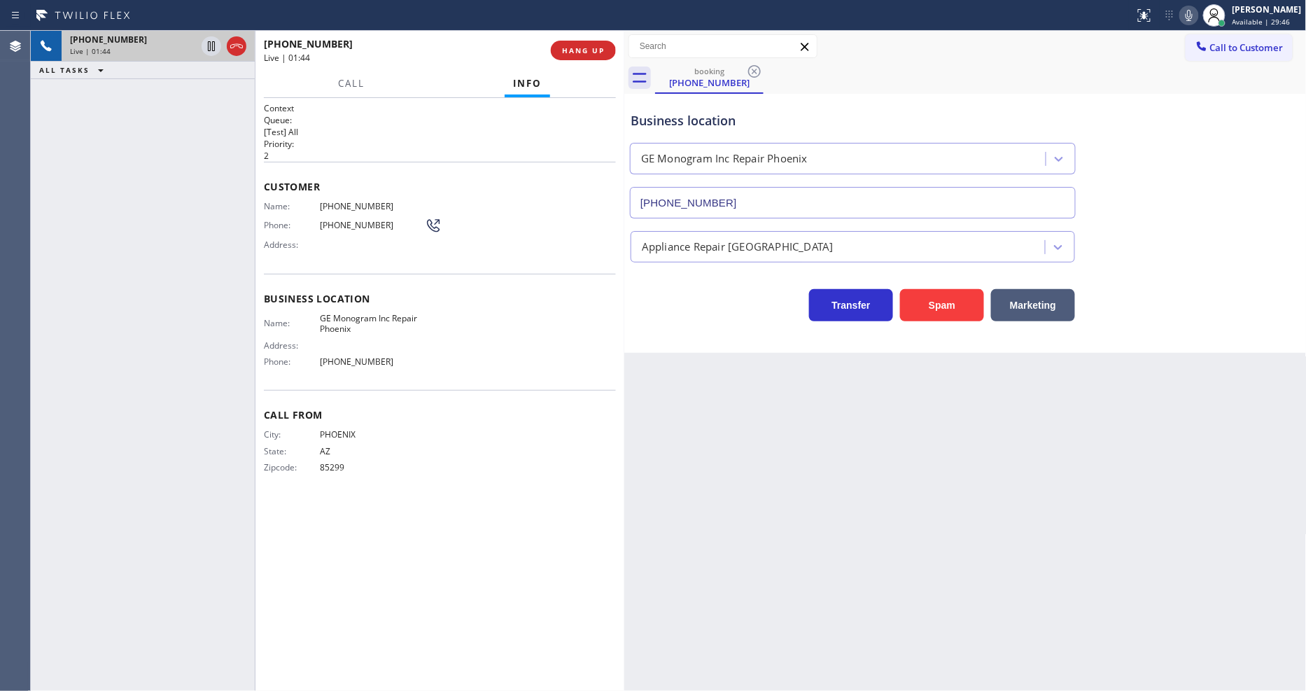
click at [982, 407] on div "Back to Dashboard Change Sender ID Customers Technicians Select a contact Outbo…" at bounding box center [965, 361] width 682 height 660
click at [422, 320] on span "GE Monogram Inc Repair Phoenix" at bounding box center [372, 324] width 105 height 22
click at [992, 477] on div "Back to Dashboard Change Sender ID Customers Technicians Select a contact Outbo…" at bounding box center [965, 361] width 682 height 660
click at [361, 194] on div "Customer Name: [PHONE_NUMBER] Phone: [PHONE_NUMBER] Address:" at bounding box center [440, 218] width 352 height 112
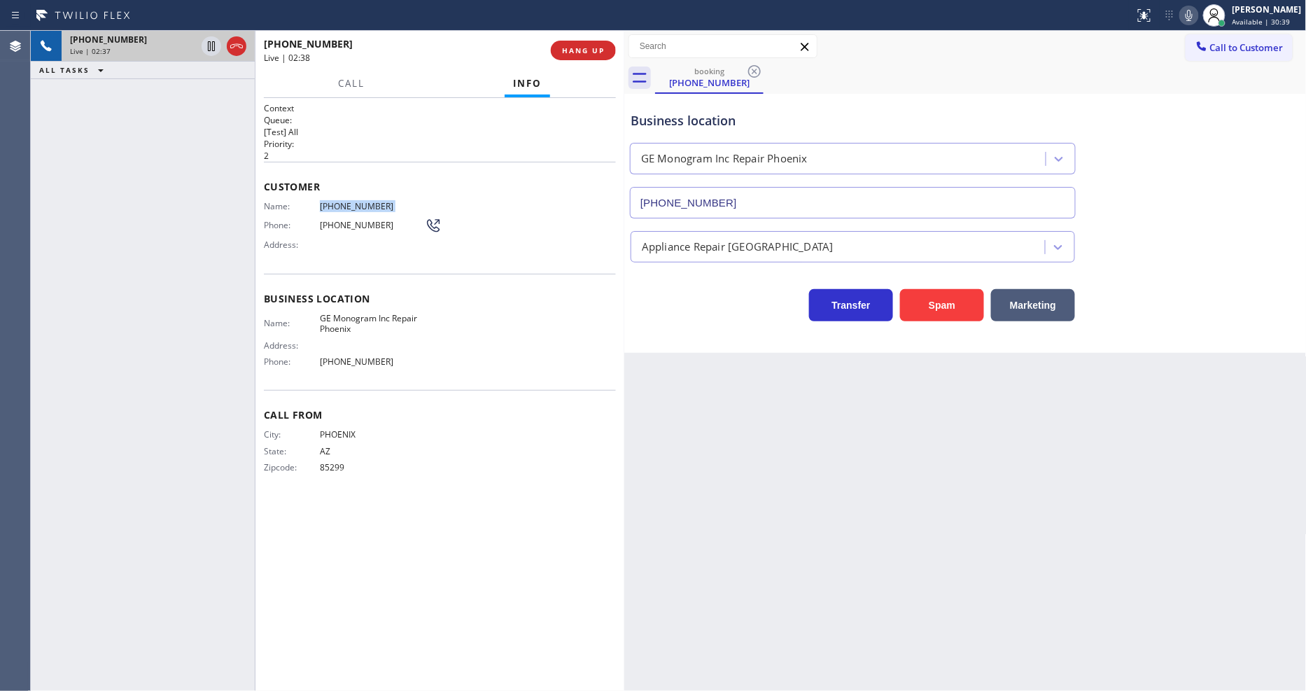
click at [361, 194] on div "Customer Name: [PHONE_NUMBER] Phone: [PHONE_NUMBER] Address:" at bounding box center [440, 218] width 352 height 112
copy span "[PHONE_NUMBER]"
click at [24, 245] on div "Agent Desktop" at bounding box center [15, 361] width 30 height 660
click at [567, 45] on span "HANG UP" at bounding box center [583, 50] width 43 height 10
click at [568, 45] on span "HANG UP" at bounding box center [583, 50] width 43 height 10
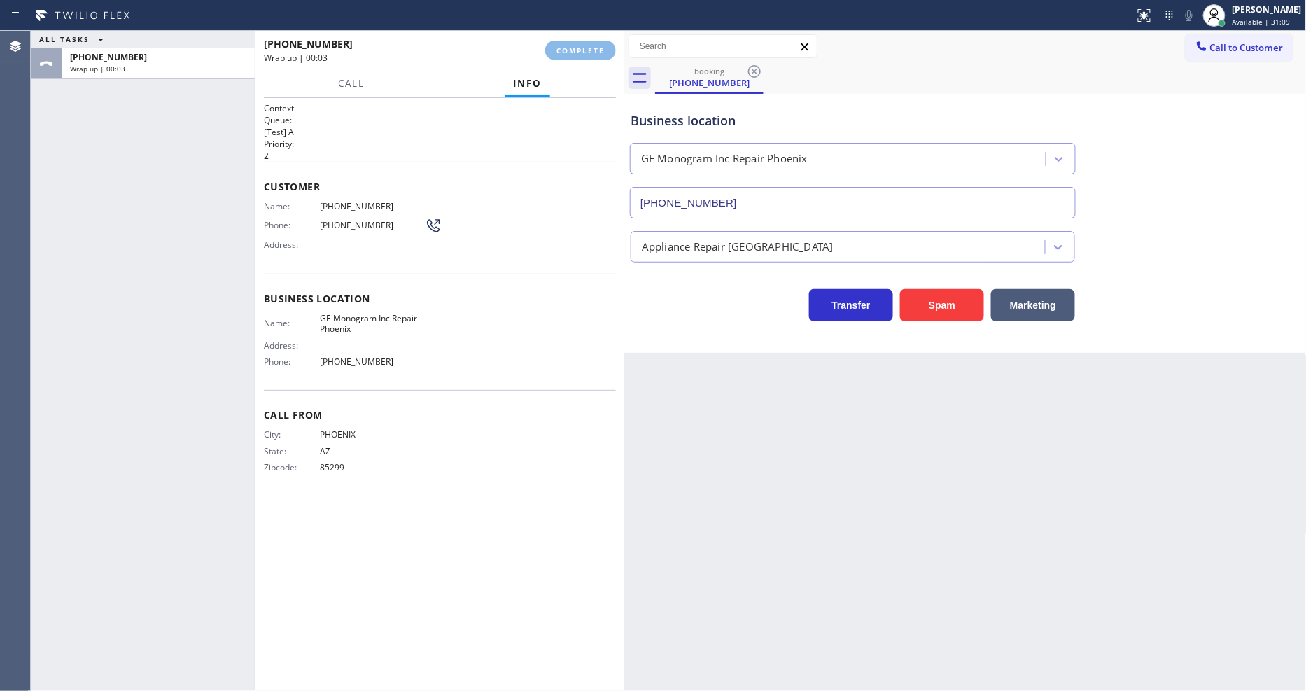
click at [521, 238] on div "Name: [PHONE_NUMBER] Phone: [PHONE_NUMBER] Address:" at bounding box center [440, 228] width 352 height 55
click at [584, 56] on button "COMPLETE" at bounding box center [580, 51] width 71 height 20
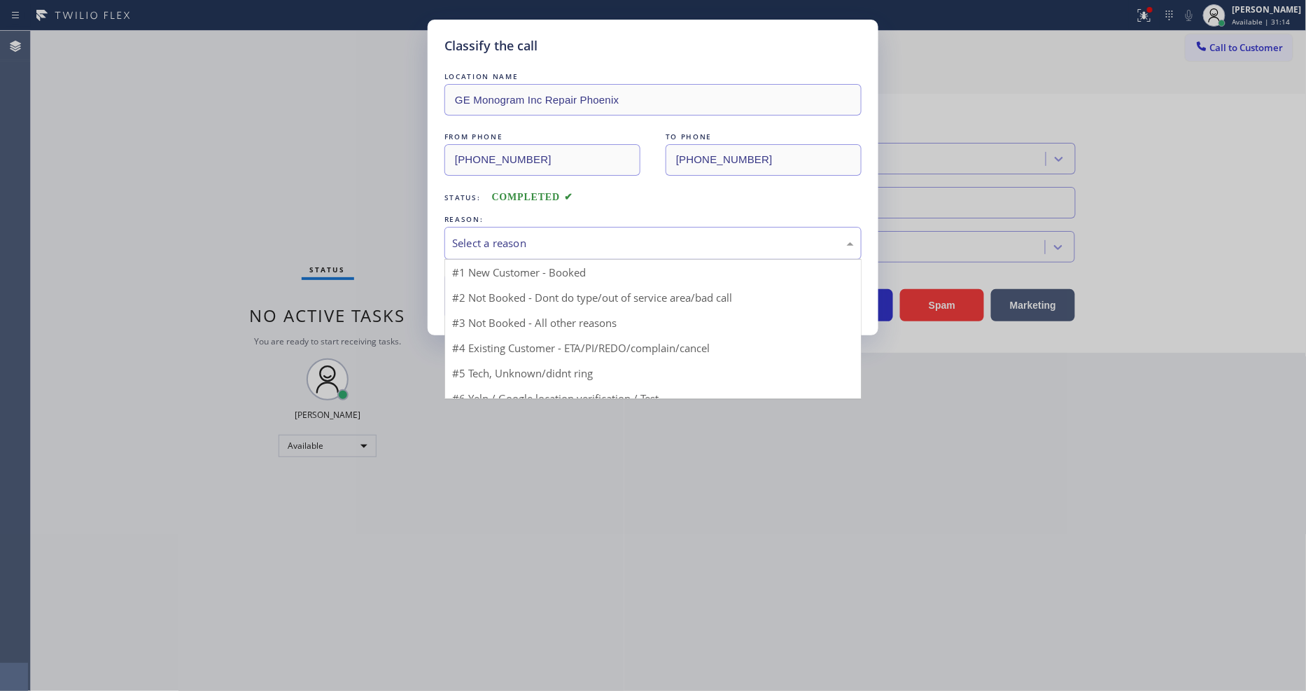
click at [532, 235] on div "Select a reason" at bounding box center [653, 243] width 402 height 16
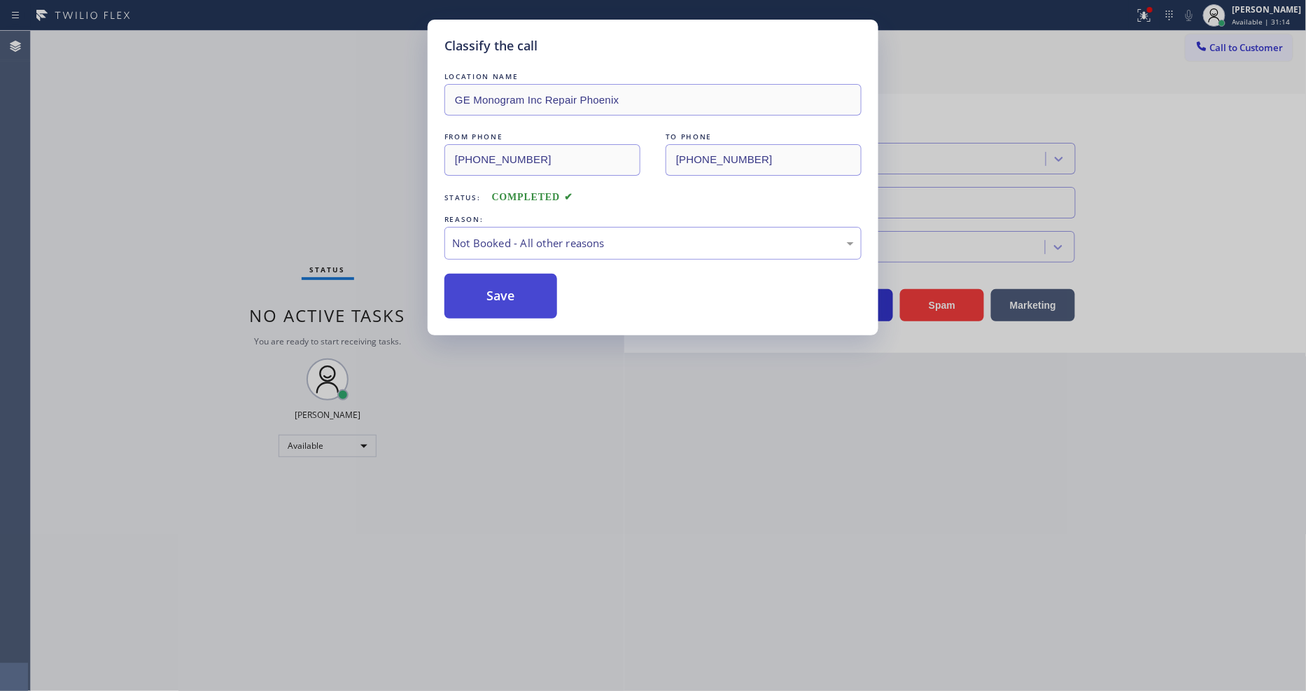
click at [507, 297] on button "Save" at bounding box center [500, 296] width 113 height 45
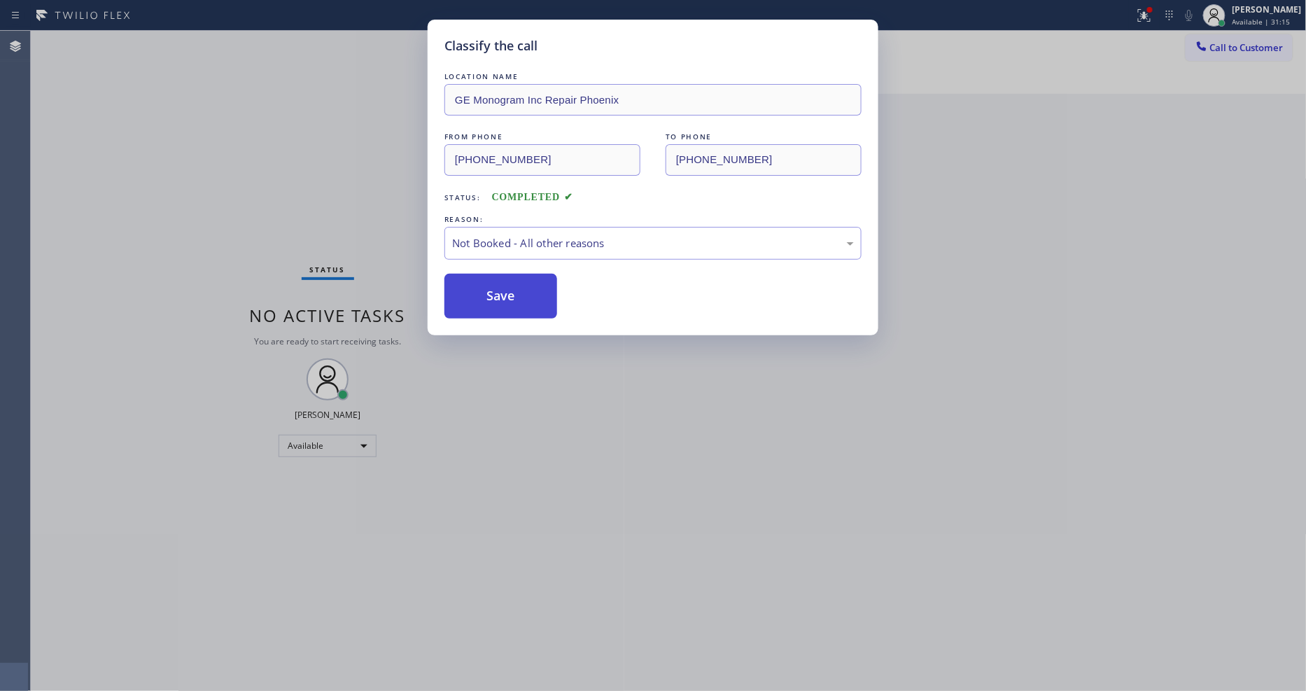
click at [507, 297] on button "Save" at bounding box center [500, 296] width 113 height 45
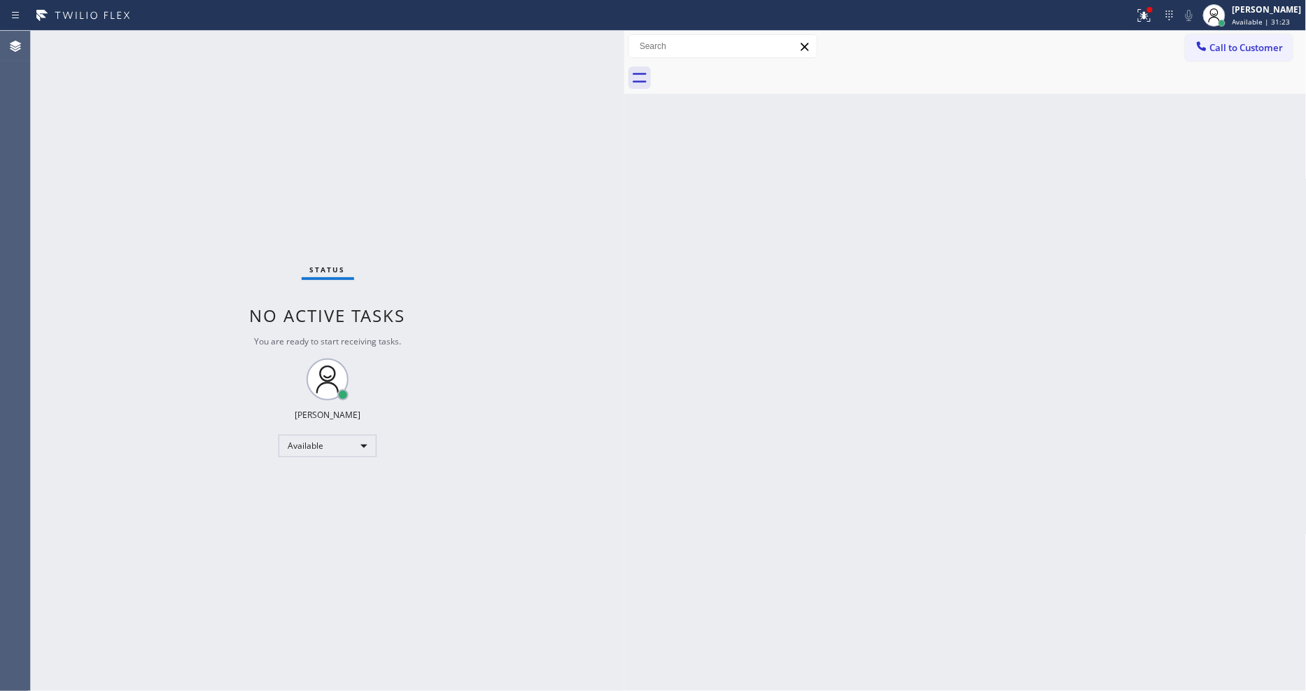
click at [171, 35] on div "Status No active tasks You are ready to start receiving tasks. [PERSON_NAME] Av…" at bounding box center [327, 361] width 593 height 660
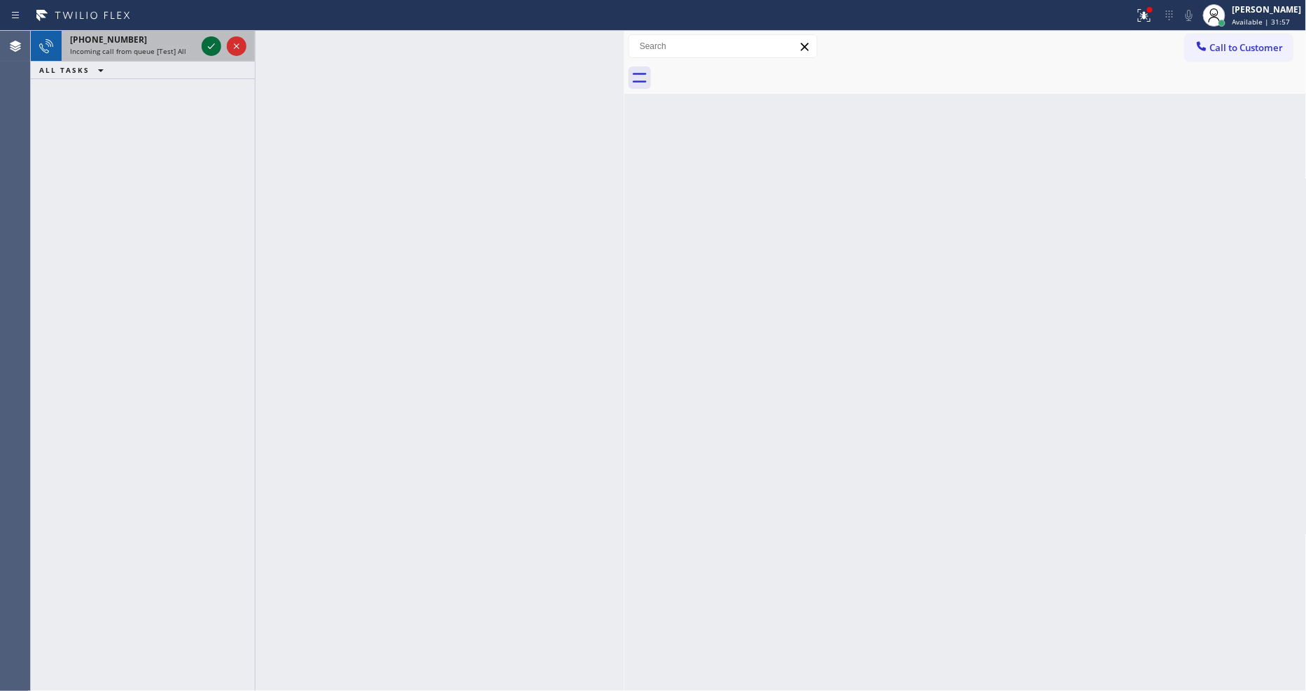
click at [213, 47] on icon at bounding box center [211, 46] width 17 height 17
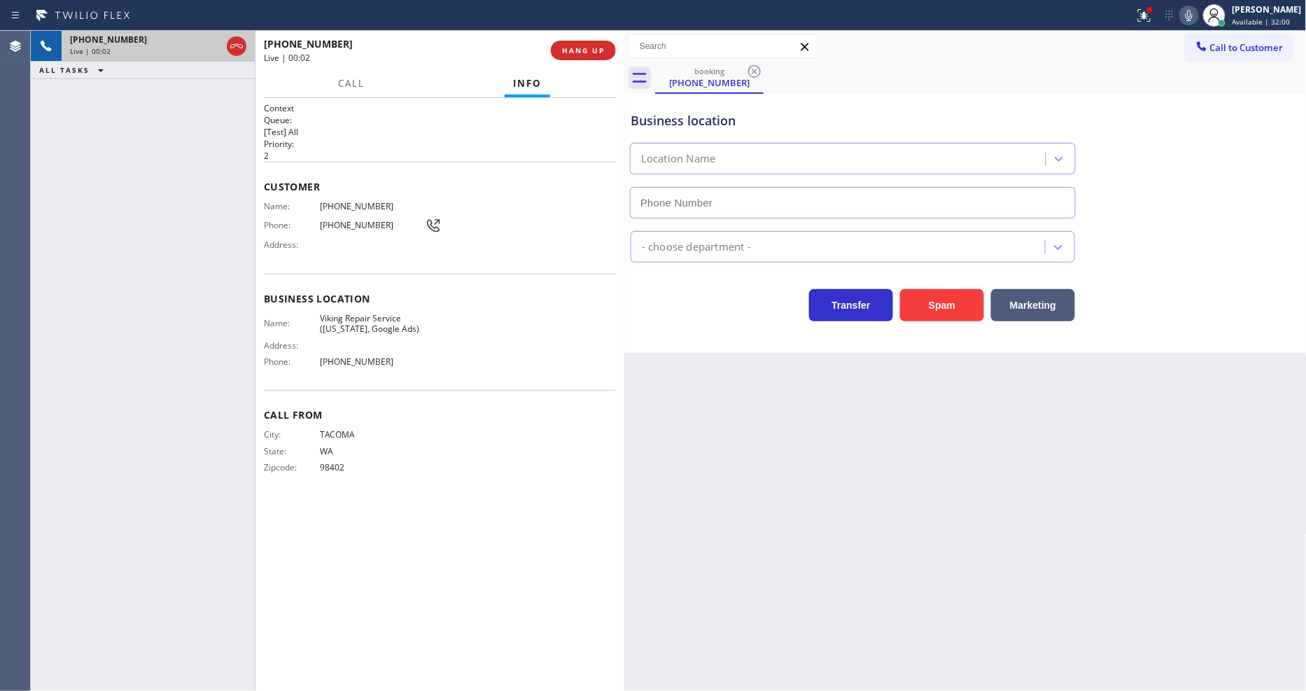
type input "[PHONE_NUMBER]"
click at [1197, 11] on icon at bounding box center [1188, 15] width 17 height 17
click at [1148, 11] on icon at bounding box center [1144, 15] width 17 height 17
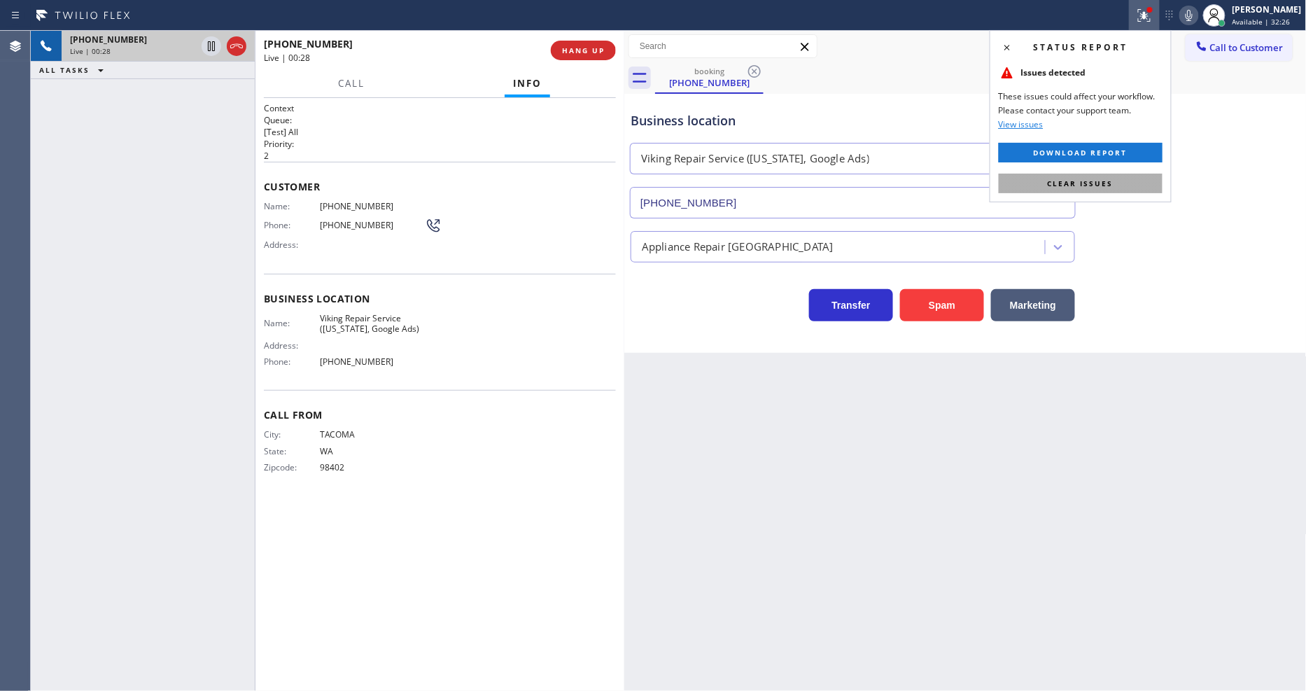
click at [1132, 182] on button "Clear issues" at bounding box center [1081, 184] width 164 height 20
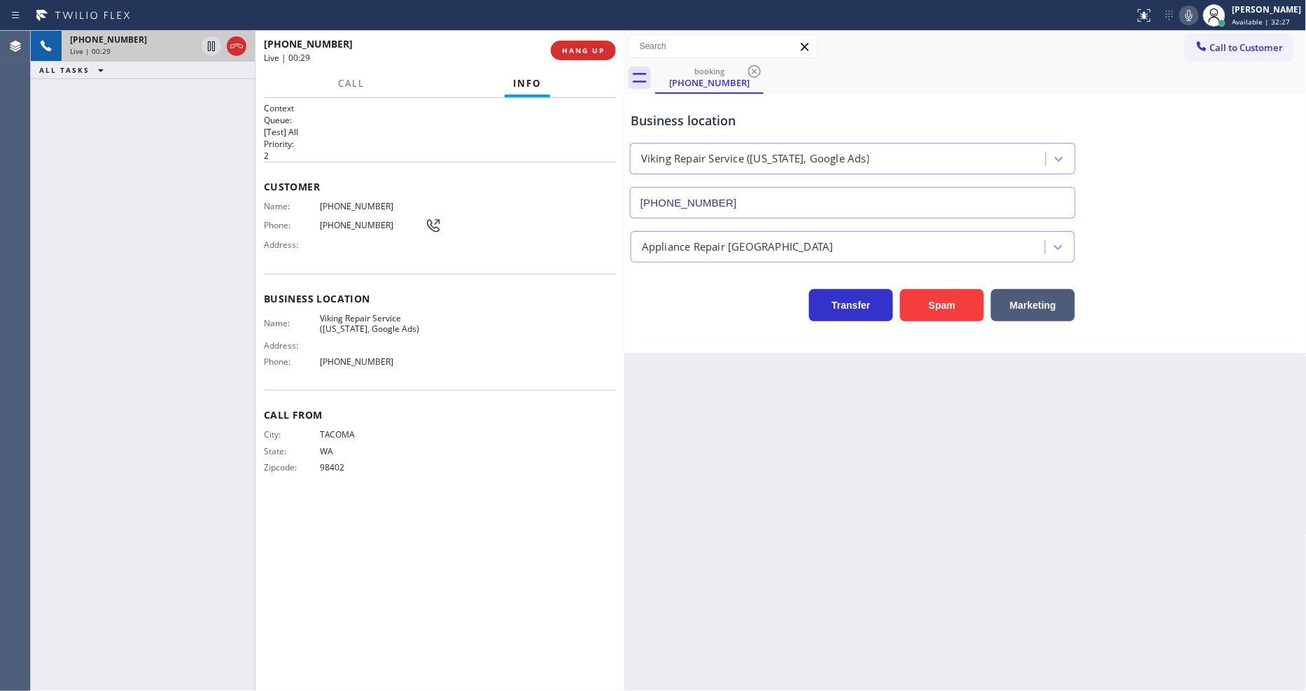
click at [1197, 19] on icon at bounding box center [1188, 15] width 17 height 17
click at [1194, 12] on rect at bounding box center [1189, 14] width 10 height 10
click at [974, 421] on div "Back to Dashboard Change Sender ID Customers Technicians Select a contact Outbo…" at bounding box center [965, 361] width 682 height 660
click at [948, 422] on div "Back to Dashboard Change Sender ID Customers Technicians Select a contact Outbo…" at bounding box center [965, 361] width 682 height 660
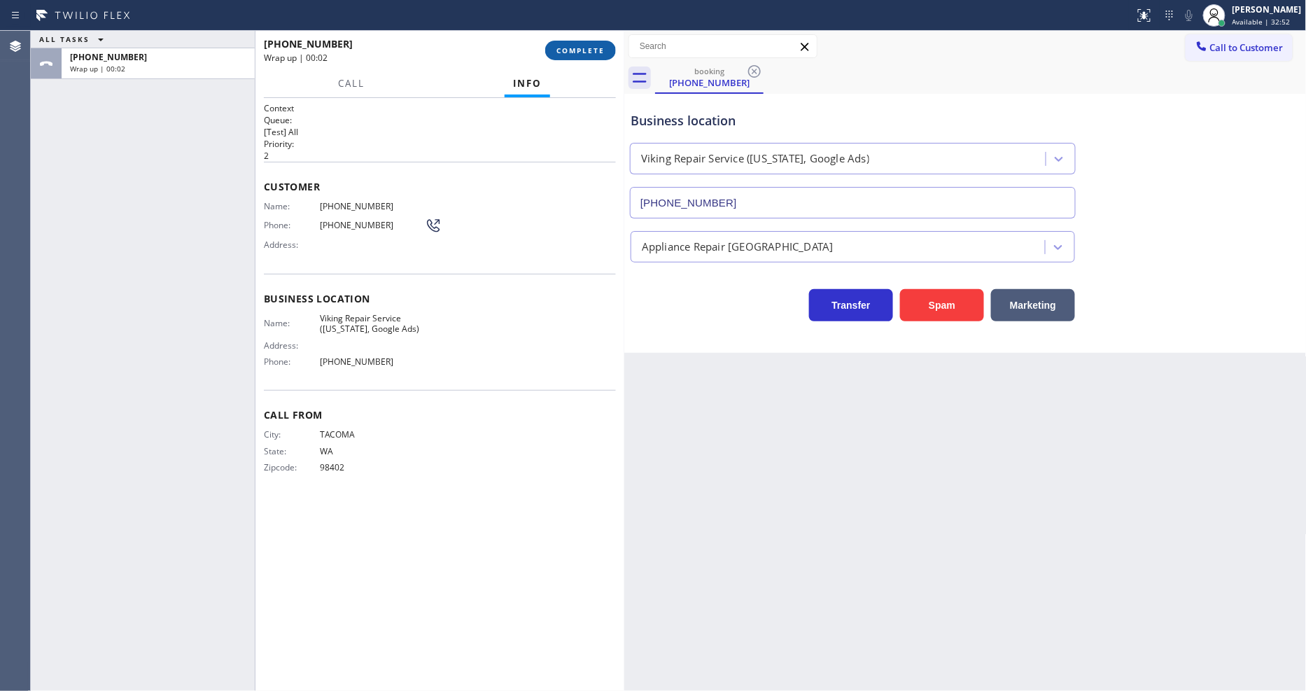
click at [567, 48] on span "COMPLETE" at bounding box center [580, 50] width 48 height 10
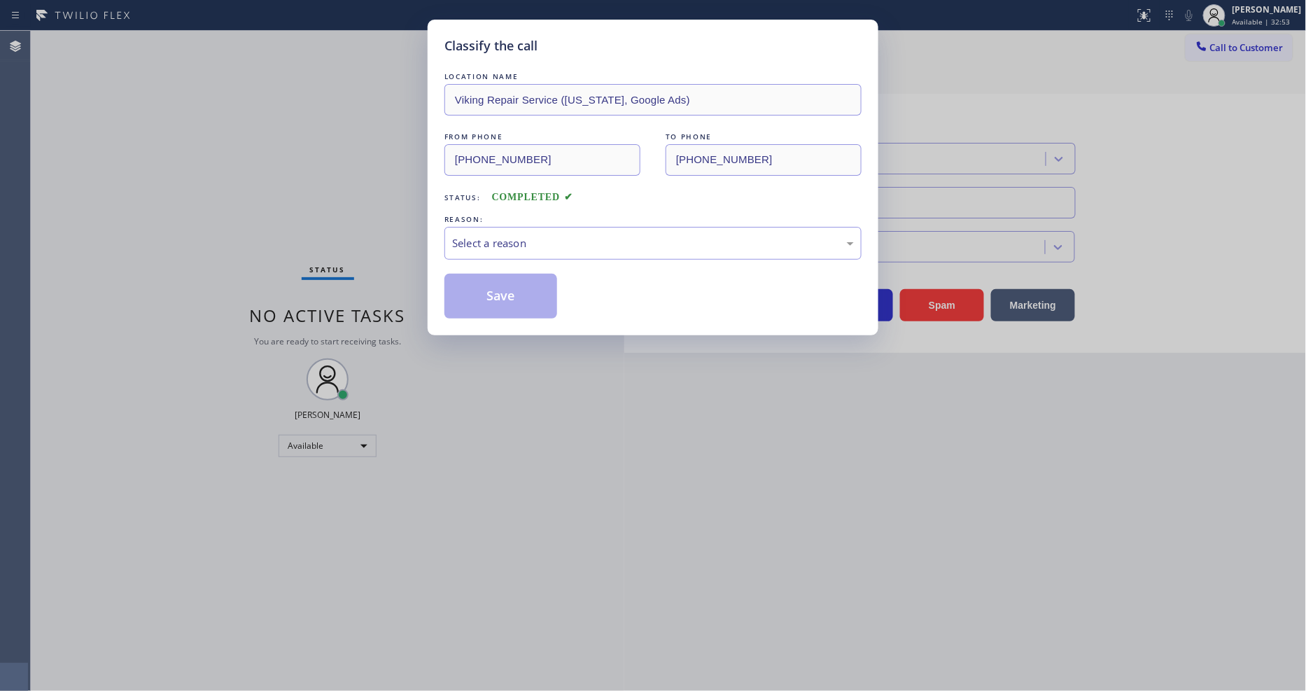
click at [527, 255] on div "Select a reason" at bounding box center [652, 243] width 417 height 33
click at [525, 288] on button "Save" at bounding box center [500, 296] width 113 height 45
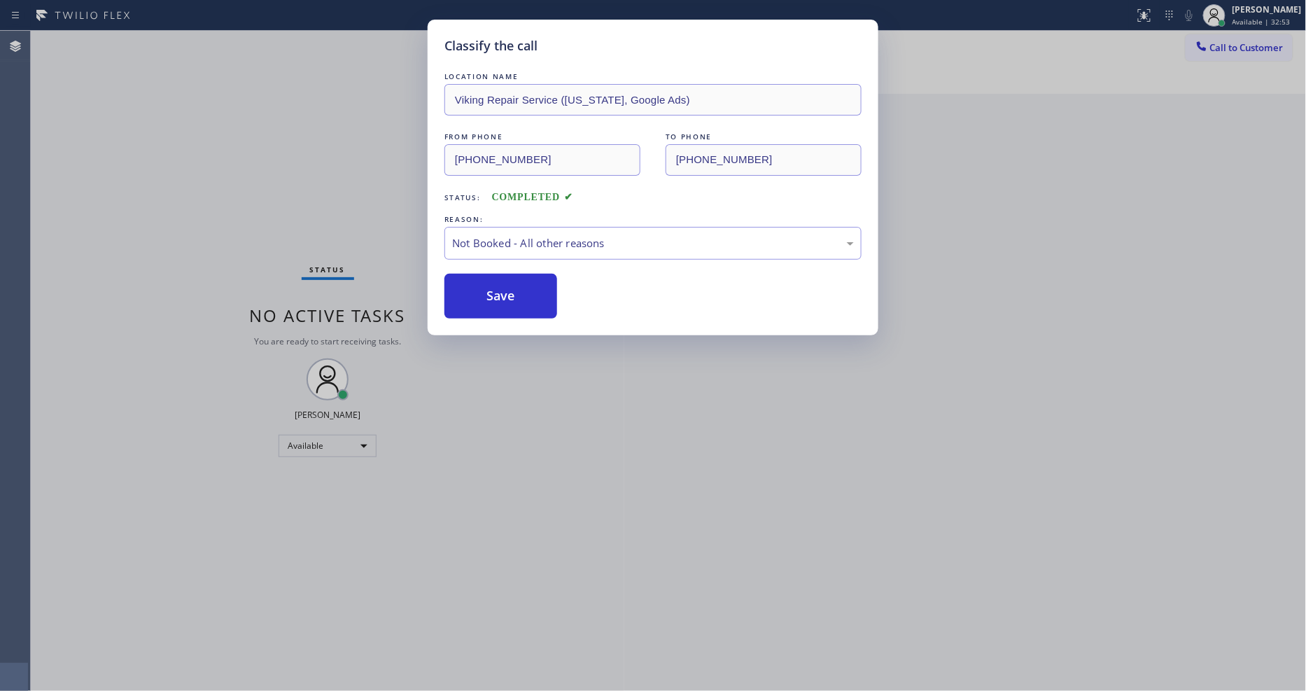
click at [525, 288] on button "Save" at bounding box center [500, 296] width 113 height 45
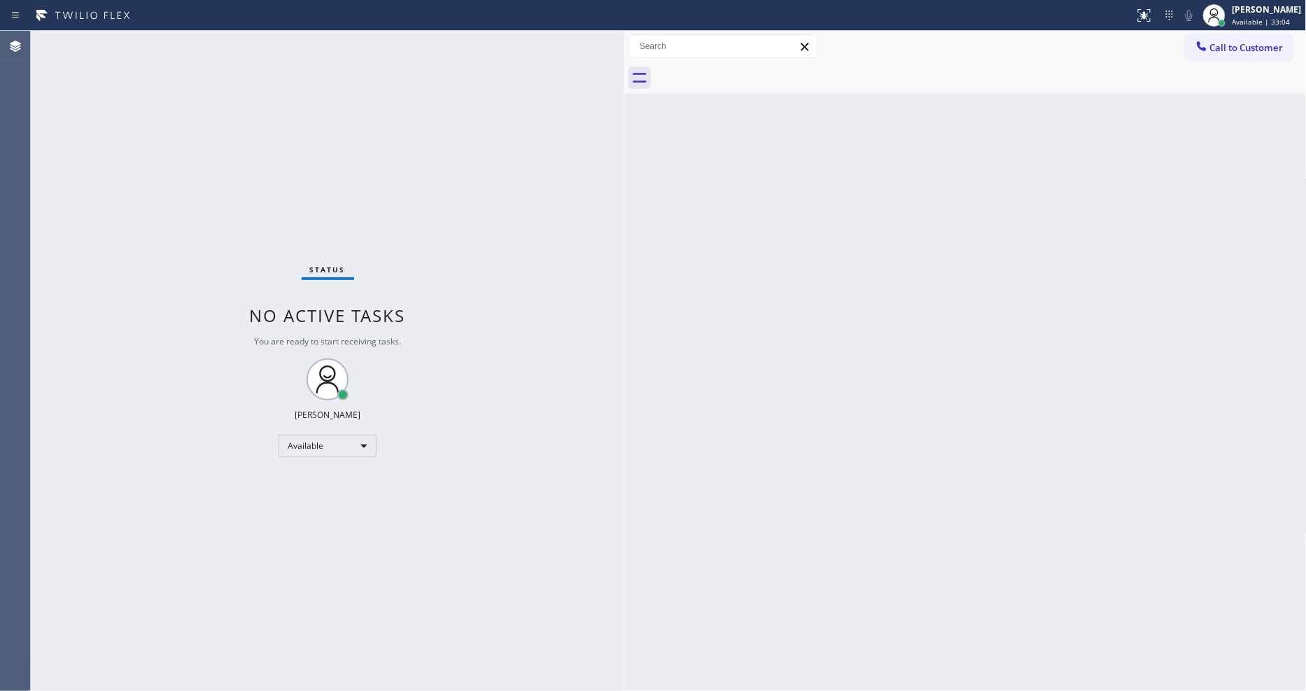
click at [186, 49] on div "Status No active tasks You are ready to start receiving tasks. [PERSON_NAME] Av…" at bounding box center [327, 361] width 593 height 660
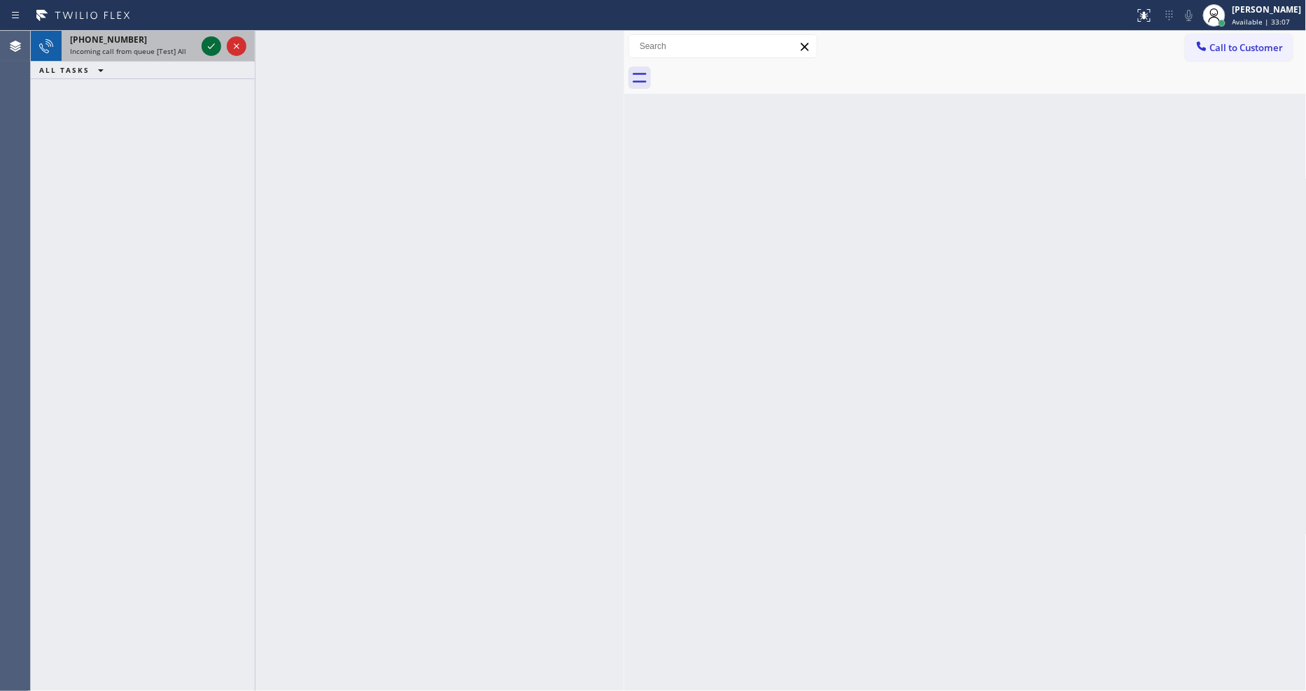
click at [204, 51] on icon at bounding box center [211, 46] width 17 height 17
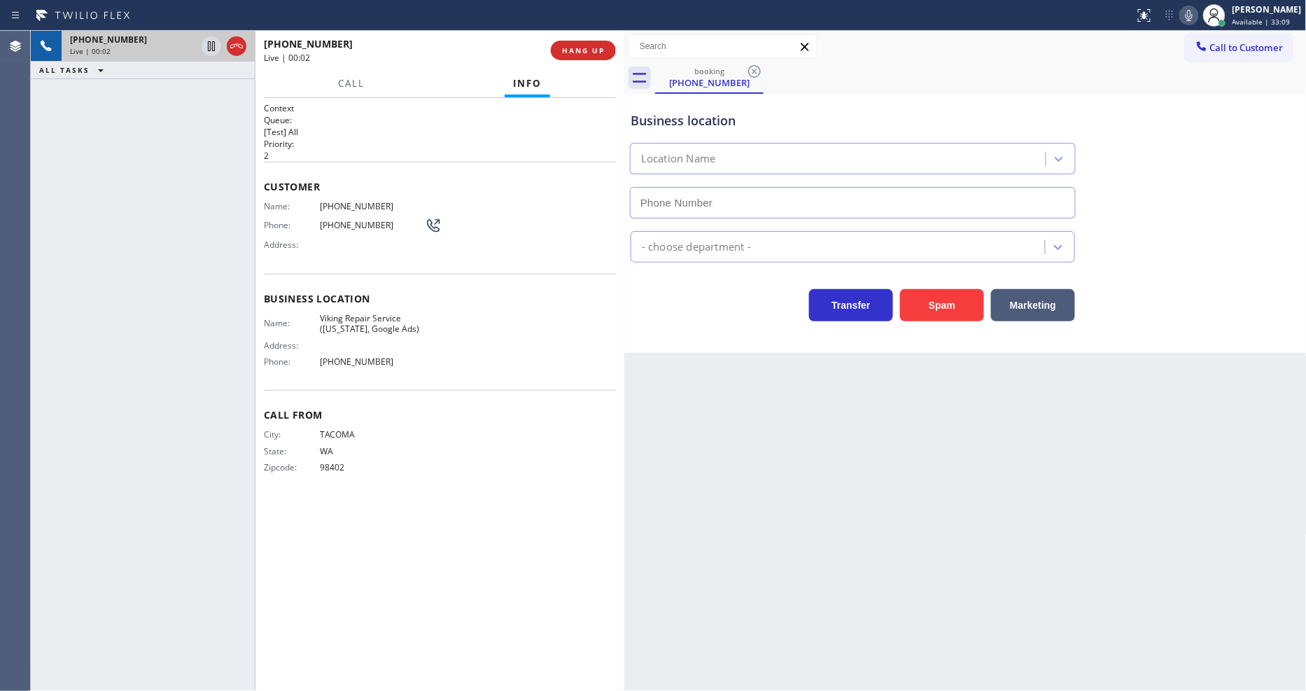
type input "[PHONE_NUMBER]"
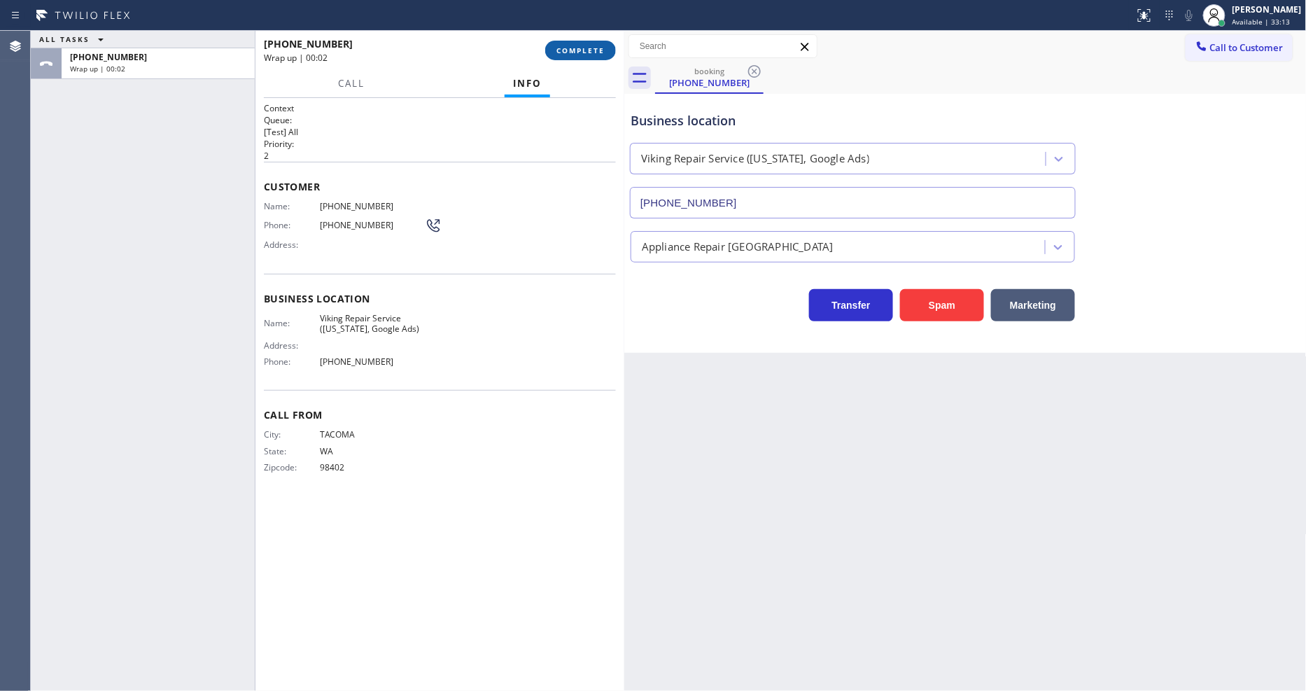
click at [593, 51] on span "COMPLETE" at bounding box center [580, 50] width 48 height 10
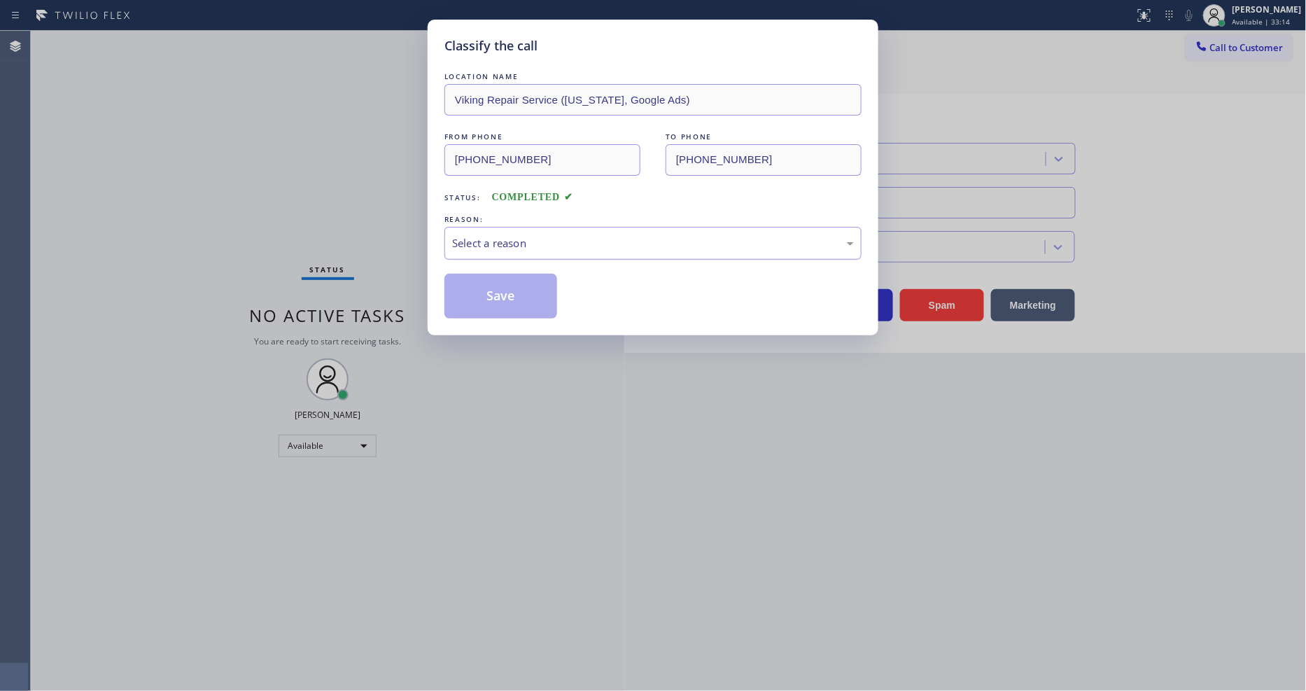
click at [527, 239] on div "Select a reason" at bounding box center [653, 243] width 402 height 16
click at [507, 295] on button "Save" at bounding box center [500, 296] width 113 height 45
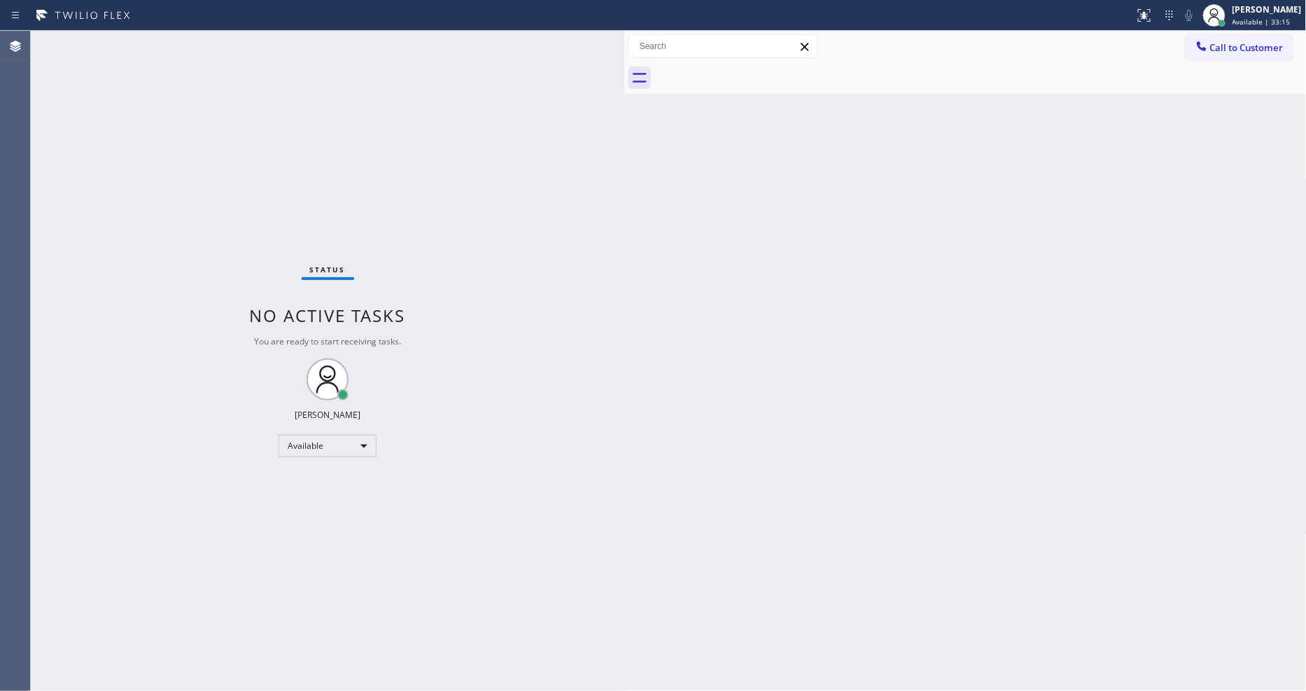
click at [170, 39] on div "Status No active tasks You are ready to start receiving tasks. [PERSON_NAME] Av…" at bounding box center [327, 361] width 593 height 660
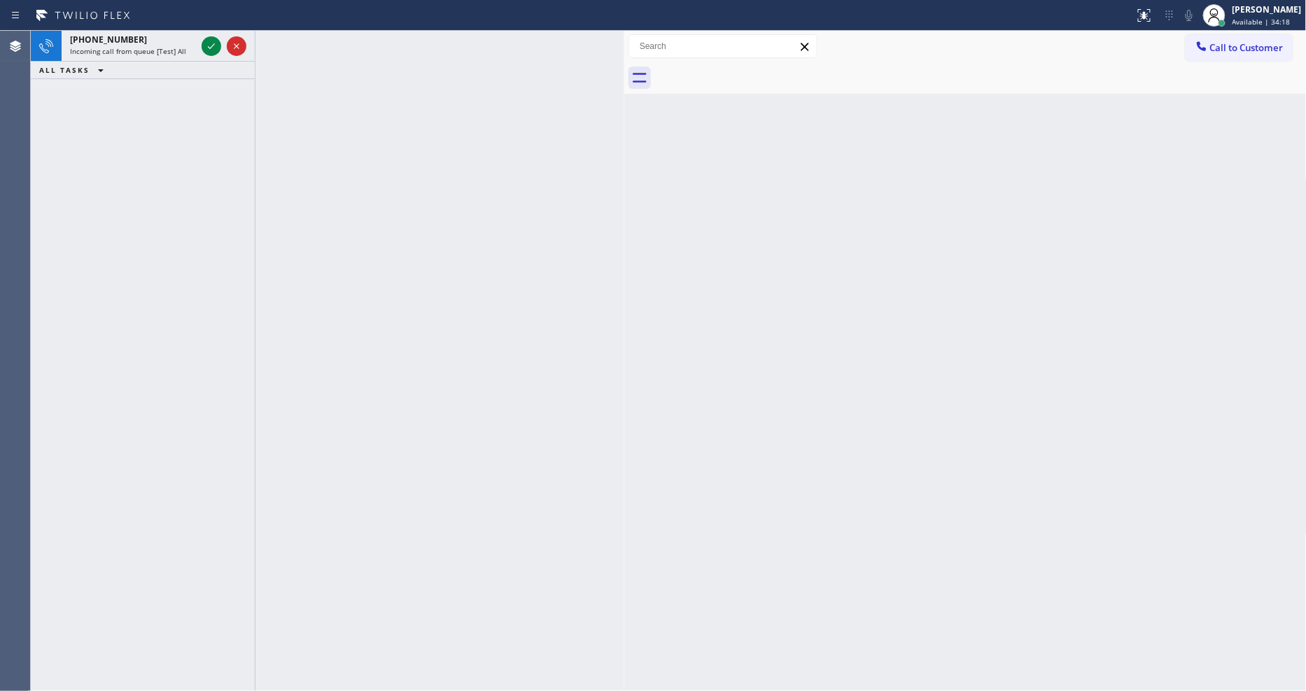
click at [191, 45] on div "[PHONE_NUMBER]" at bounding box center [133, 40] width 126 height 12
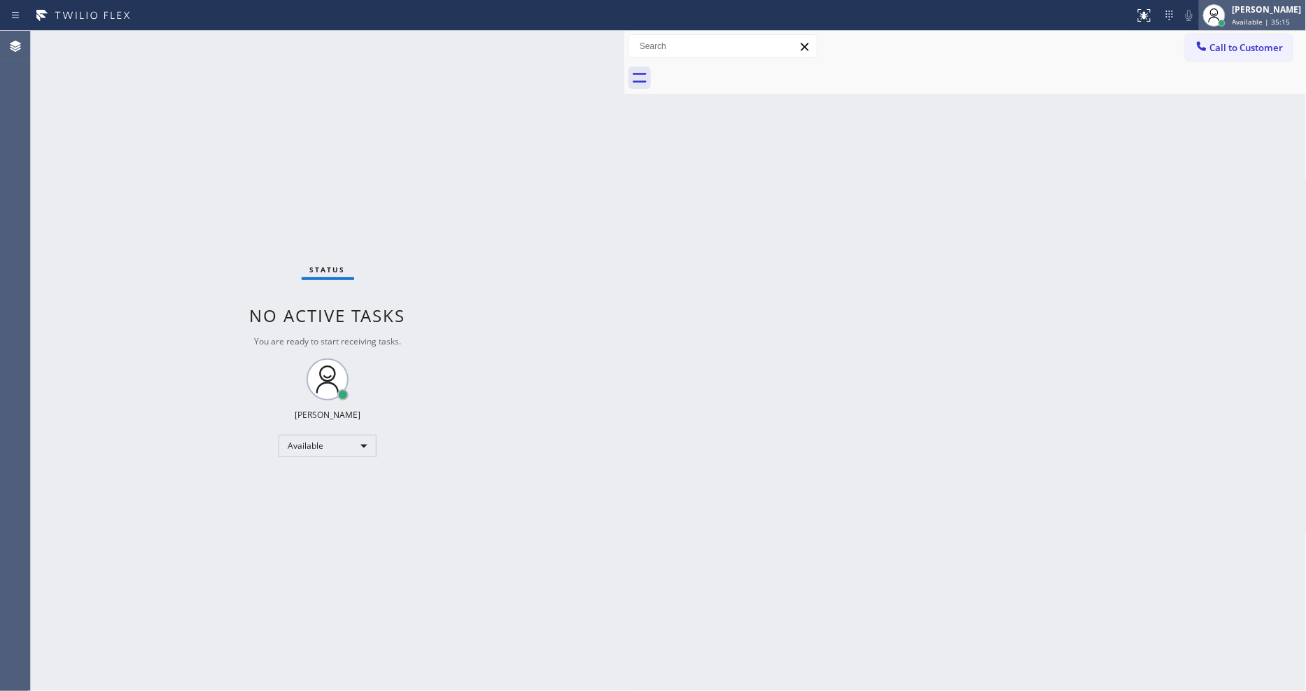
click at [1244, 12] on div "[PERSON_NAME]" at bounding box center [1266, 9] width 69 height 12
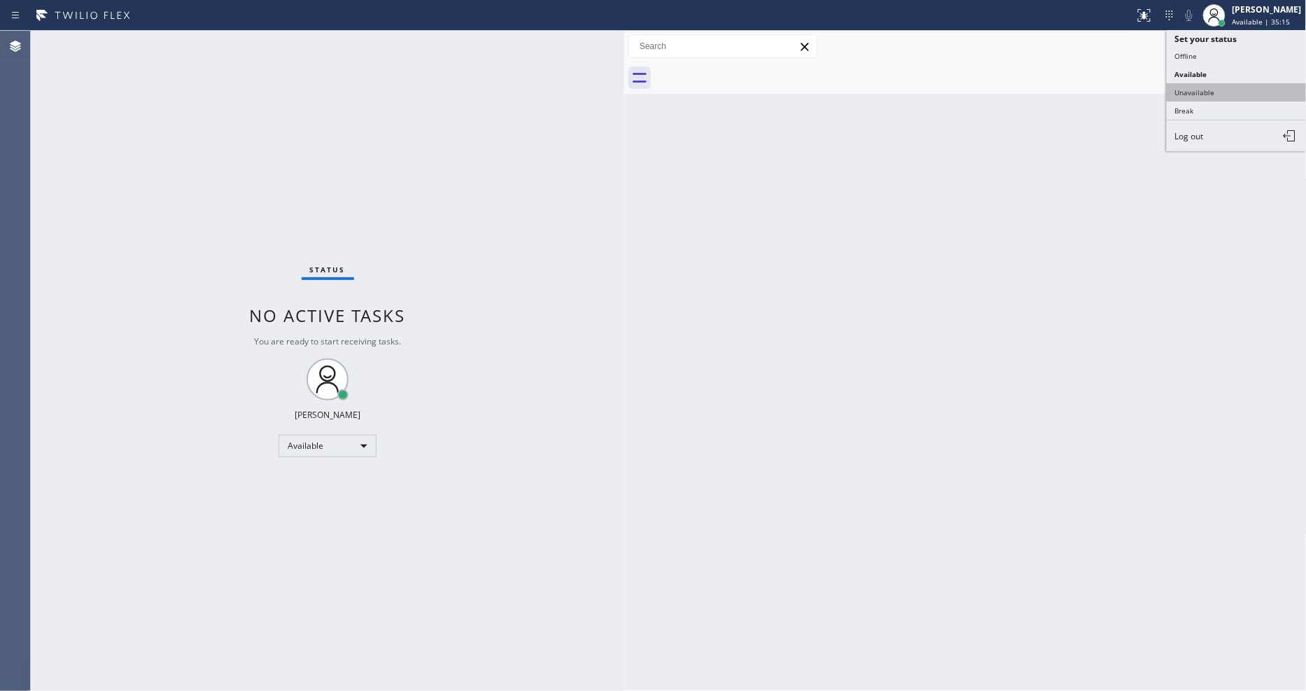
click at [1241, 94] on button "Unavailable" at bounding box center [1236, 92] width 140 height 18
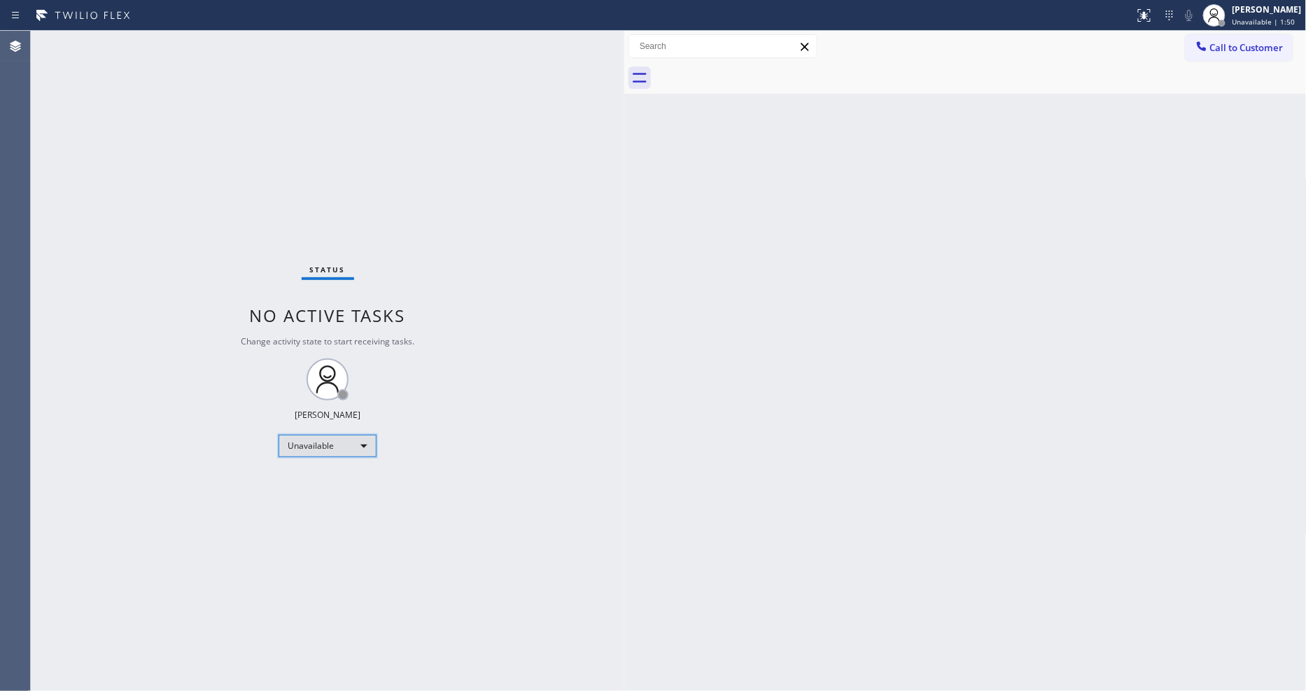
click at [340, 439] on div "Unavailable" at bounding box center [327, 446] width 98 height 22
click at [310, 483] on li "Available" at bounding box center [326, 482] width 95 height 17
click at [452, 465] on div "Status No active tasks You are ready to start receiving tasks. [PERSON_NAME] Av…" at bounding box center [327, 361] width 593 height 660
click at [173, 36] on div "Status No active tasks You are ready to start receiving tasks. [PERSON_NAME] Av…" at bounding box center [327, 361] width 593 height 660
click at [926, 516] on div "Back to Dashboard Change Sender ID Customers Technicians Select a contact Outbo…" at bounding box center [965, 361] width 682 height 660
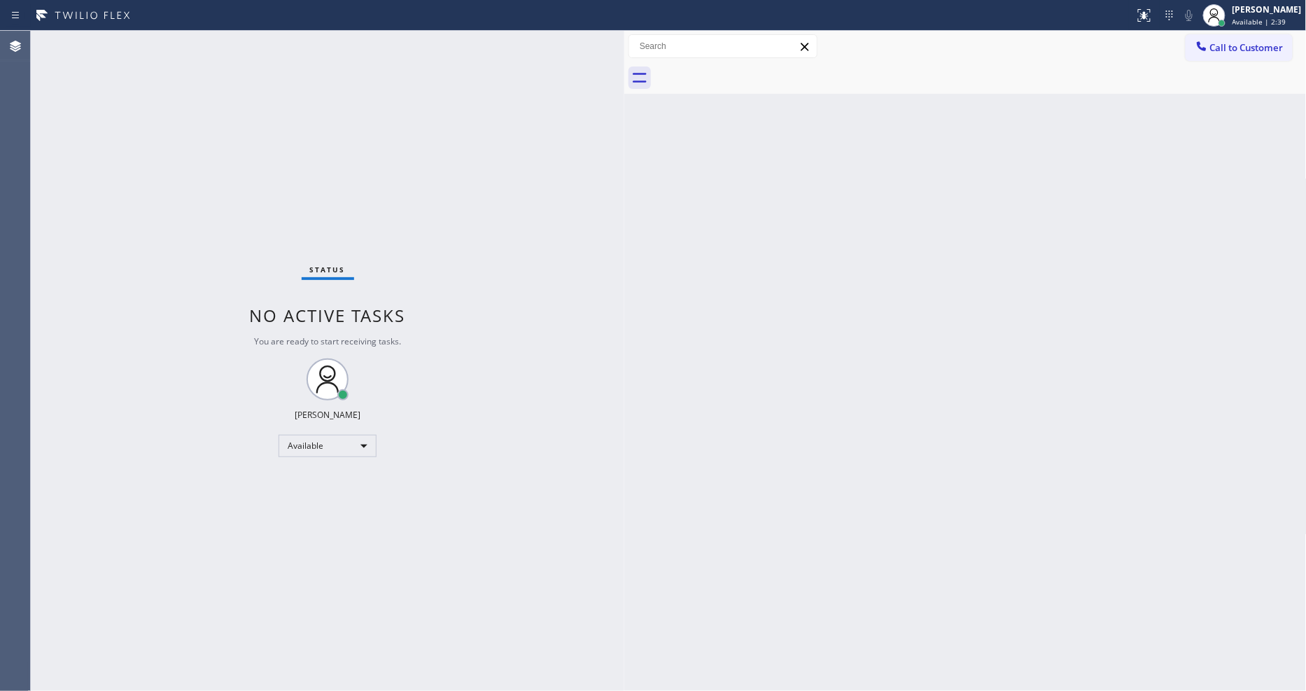
click at [176, 41] on div "Status No active tasks You are ready to start receiving tasks. [PERSON_NAME] Av…" at bounding box center [327, 361] width 593 height 660
click at [570, 508] on div "Status No active tasks You are ready to start receiving tasks. [PERSON_NAME] Av…" at bounding box center [327, 361] width 593 height 660
click at [155, 43] on div "Status No active tasks You are ready to start receiving tasks. [PERSON_NAME] Av…" at bounding box center [327, 361] width 593 height 660
click at [602, 410] on div "Status No active tasks You are ready to start receiving tasks. [PERSON_NAME] Av…" at bounding box center [327, 361] width 593 height 660
click at [171, 48] on div "Status No active tasks You are ready to start receiving tasks. [PERSON_NAME] Av…" at bounding box center [327, 361] width 593 height 660
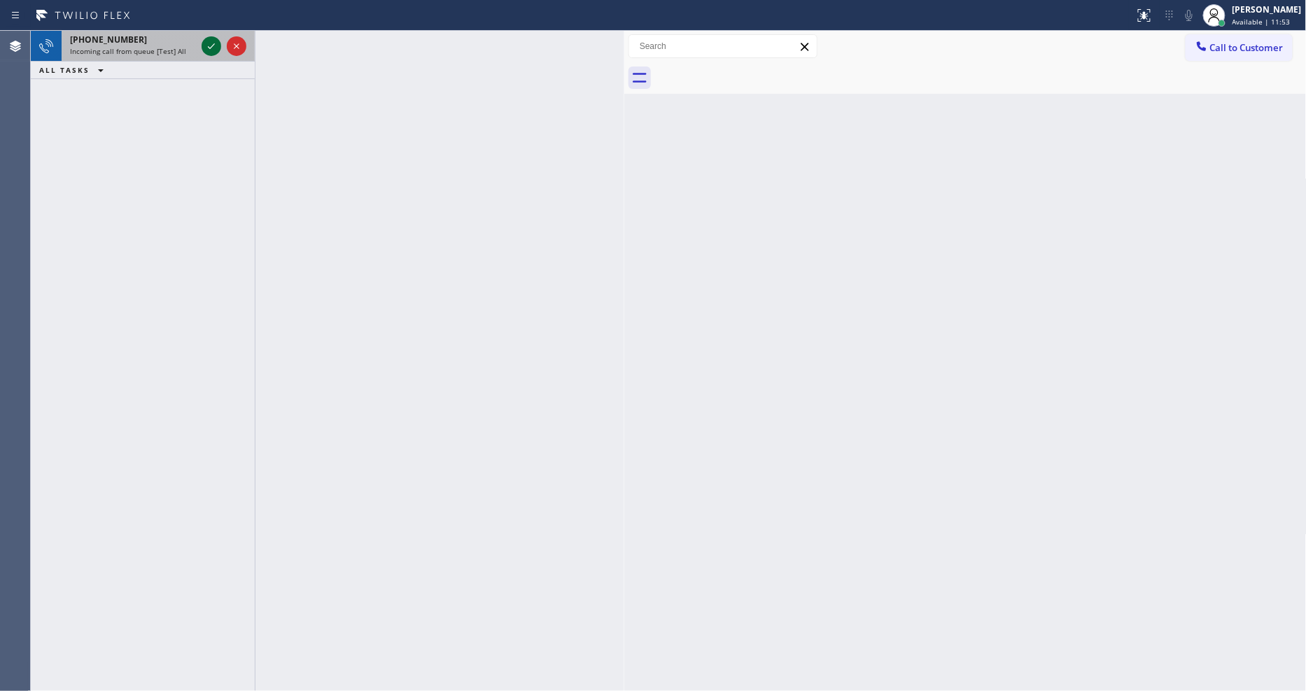
click at [218, 40] on icon at bounding box center [211, 46] width 17 height 17
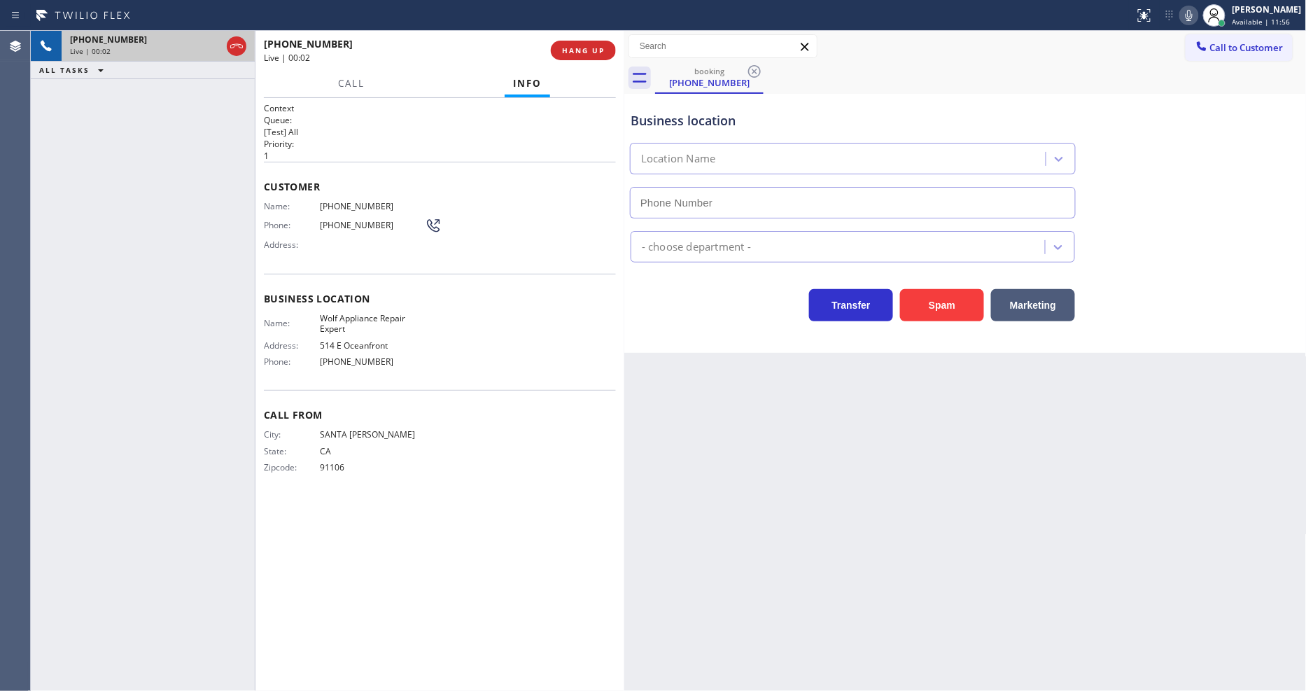
type input "[PHONE_NUMBER]"
click at [327, 316] on span "Wolf Appliance Repair Expert" at bounding box center [372, 324] width 105 height 22
click at [358, 201] on span "[PHONE_NUMBER]" at bounding box center [372, 206] width 105 height 10
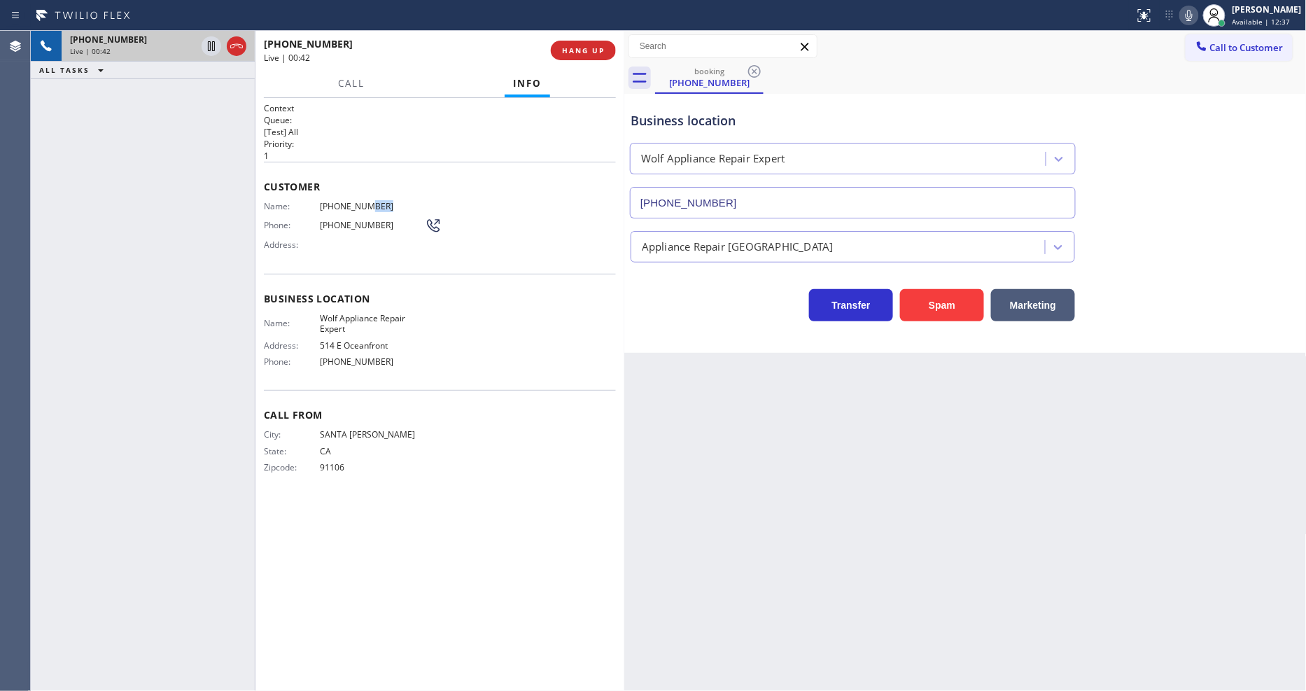
click at [358, 201] on span "[PHONE_NUMBER]" at bounding box center [372, 206] width 105 height 10
click at [215, 46] on icon at bounding box center [211, 46] width 17 height 17
click at [1192, 16] on icon at bounding box center [1188, 15] width 17 height 17
click at [209, 43] on icon at bounding box center [211, 46] width 10 height 10
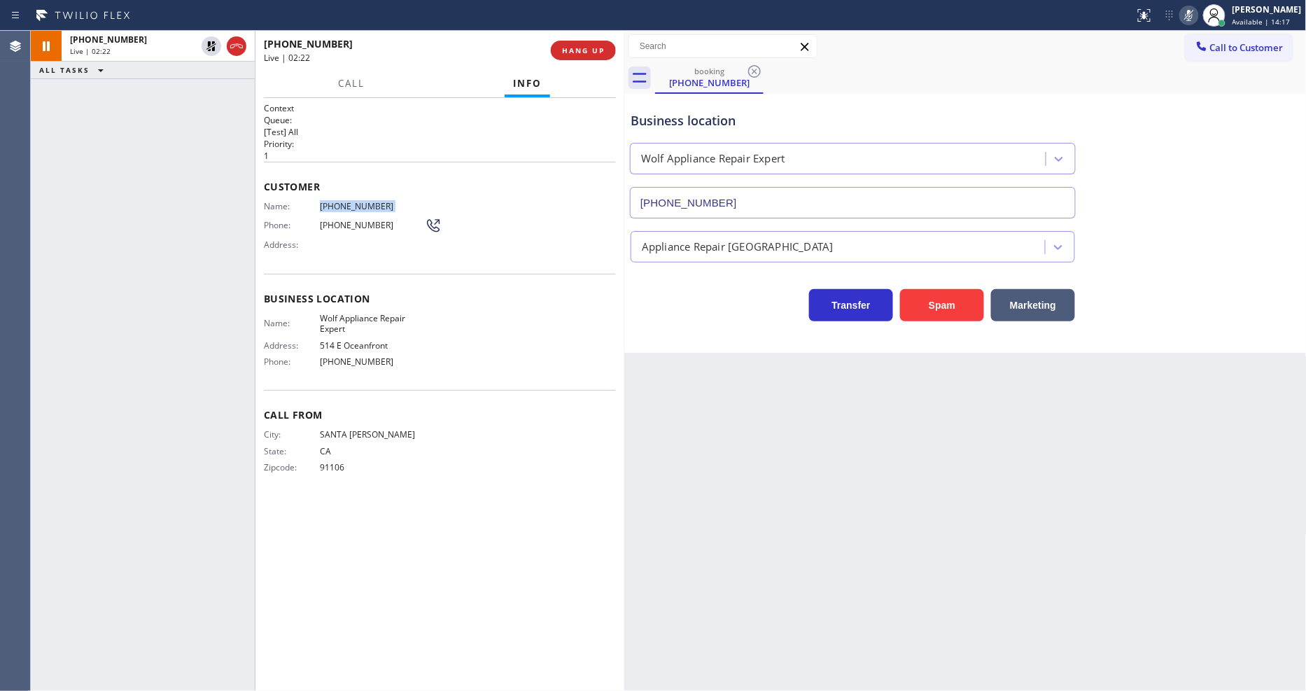
click at [1195, 11] on icon at bounding box center [1188, 15] width 17 height 17
click at [1197, 15] on icon at bounding box center [1188, 15] width 17 height 17
click at [1197, 11] on icon at bounding box center [1188, 15] width 17 height 17
click at [390, 313] on span "Wolf Appliance Repair Expert" at bounding box center [372, 324] width 105 height 22
click at [351, 205] on span "[PHONE_NUMBER]" at bounding box center [372, 206] width 105 height 10
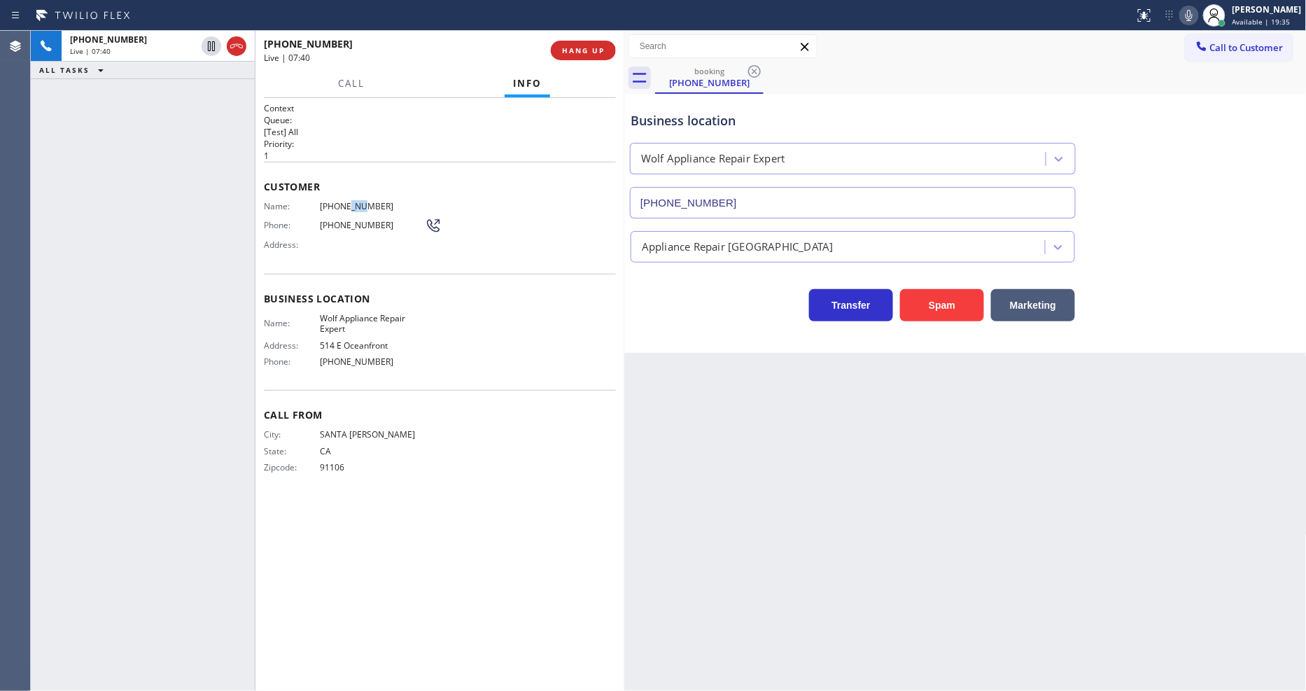
click at [351, 205] on span "[PHONE_NUMBER]" at bounding box center [372, 206] width 105 height 10
click at [574, 41] on button "HANG UP" at bounding box center [583, 51] width 65 height 20
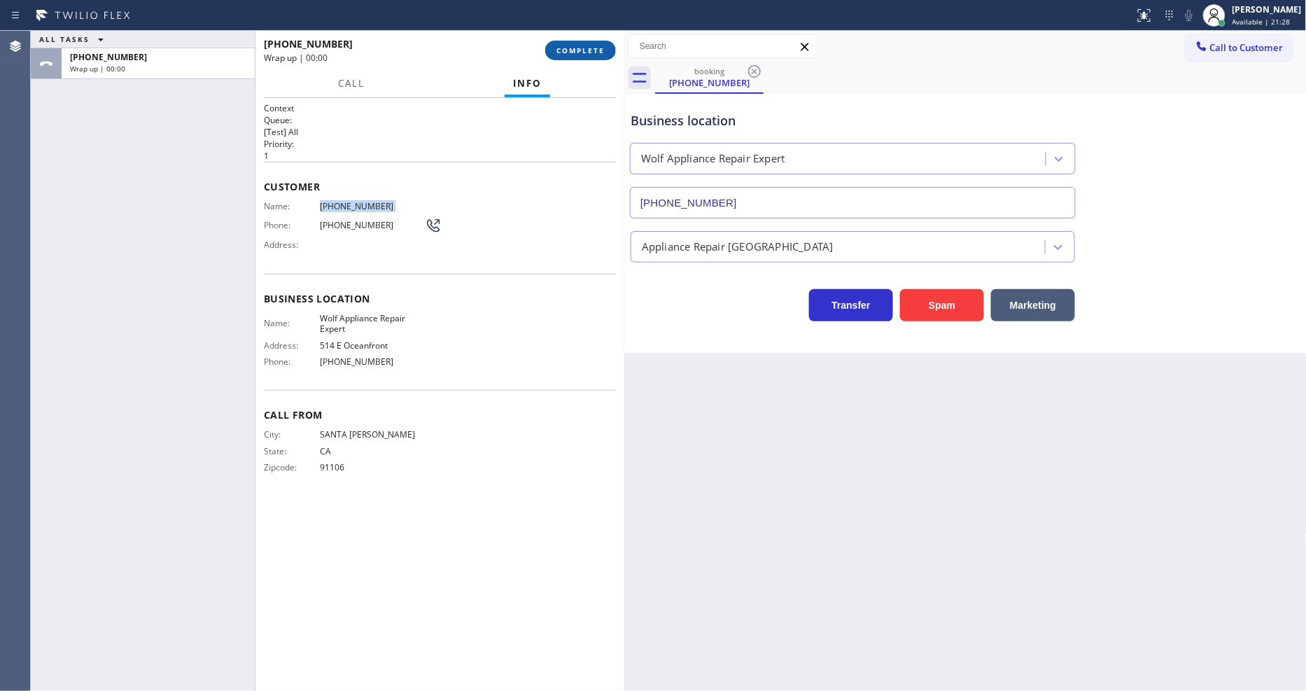
click at [574, 45] on span "COMPLETE" at bounding box center [580, 50] width 48 height 10
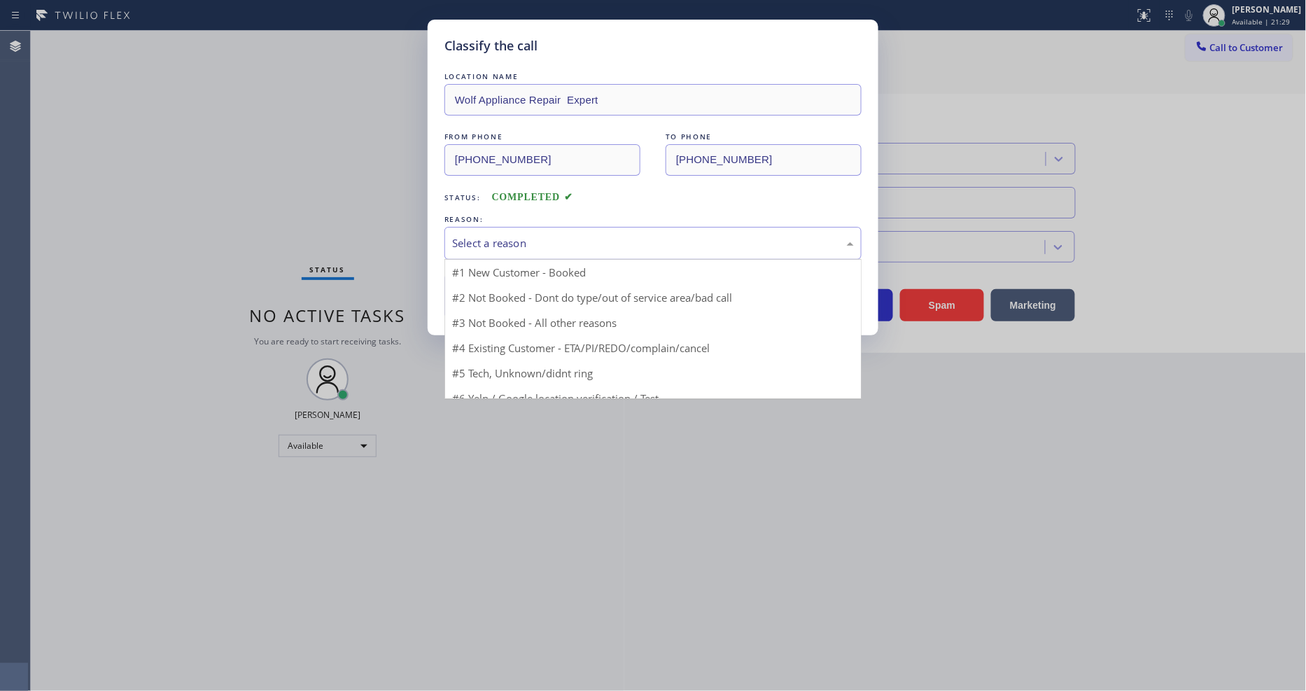
click at [491, 241] on div "Select a reason" at bounding box center [653, 243] width 402 height 16
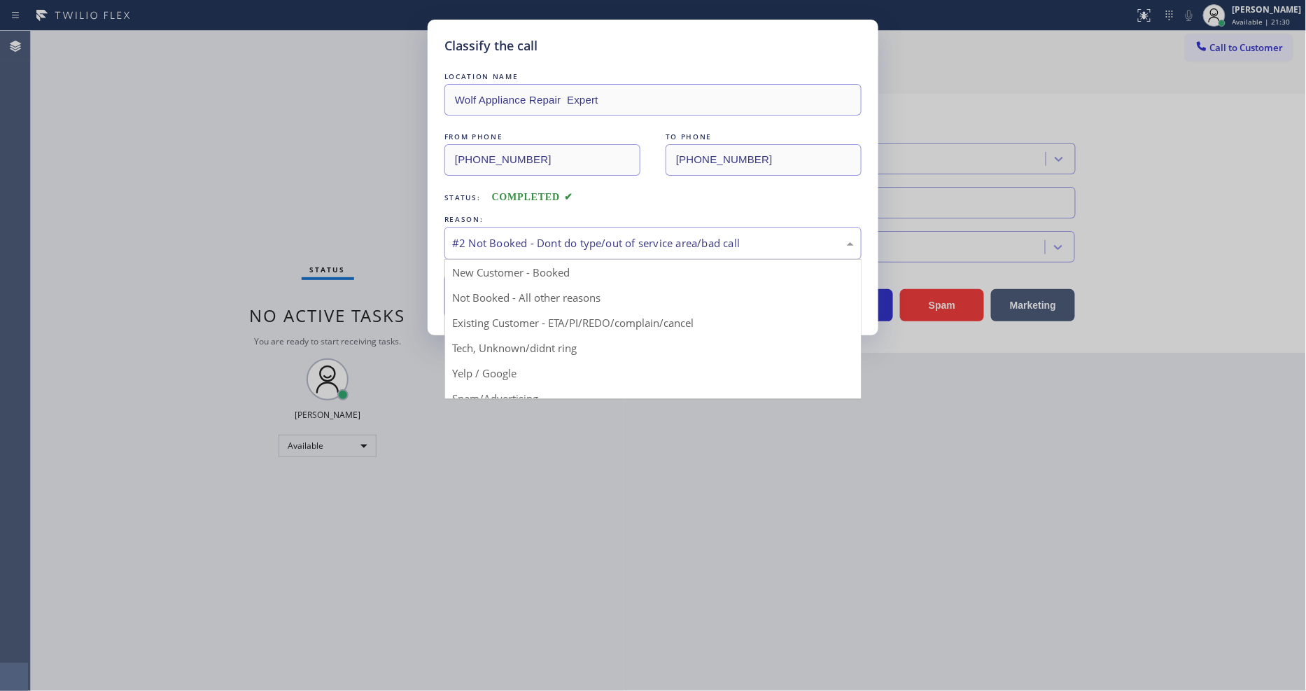
click at [498, 241] on div "#2 Not Booked - Dont do type/out of service area/bad call" at bounding box center [653, 243] width 402 height 16
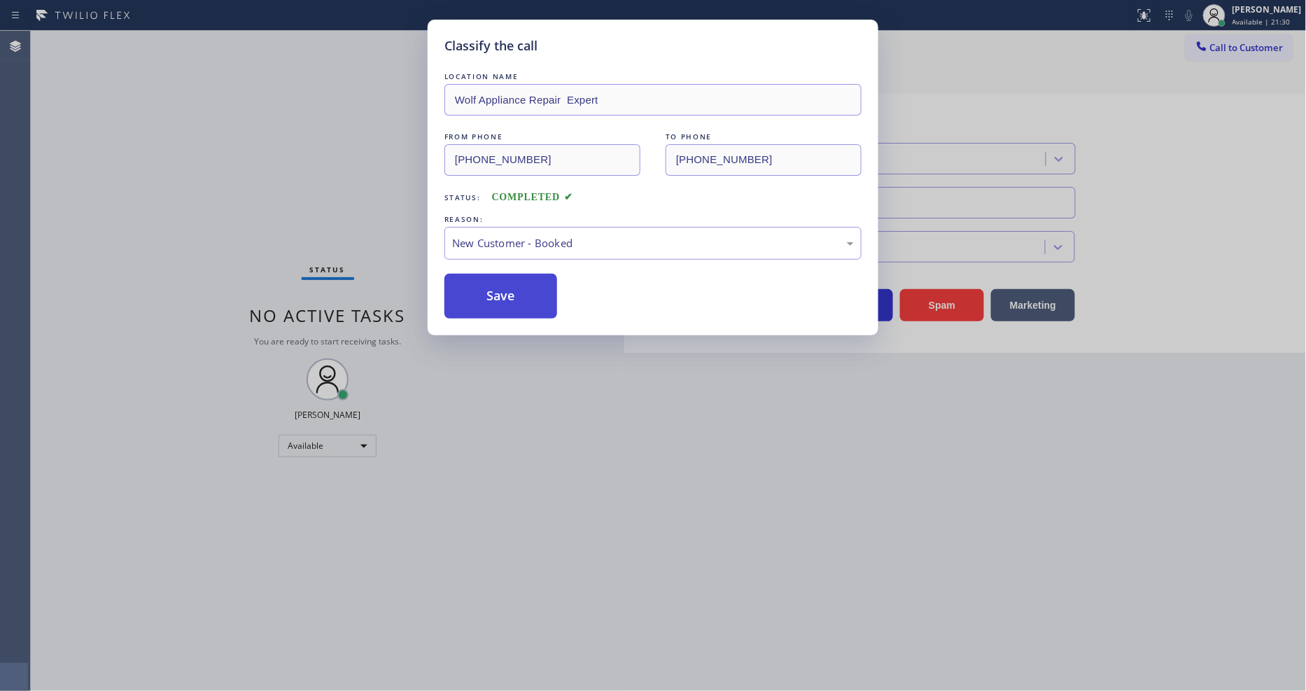
click at [487, 301] on button "Save" at bounding box center [500, 296] width 113 height 45
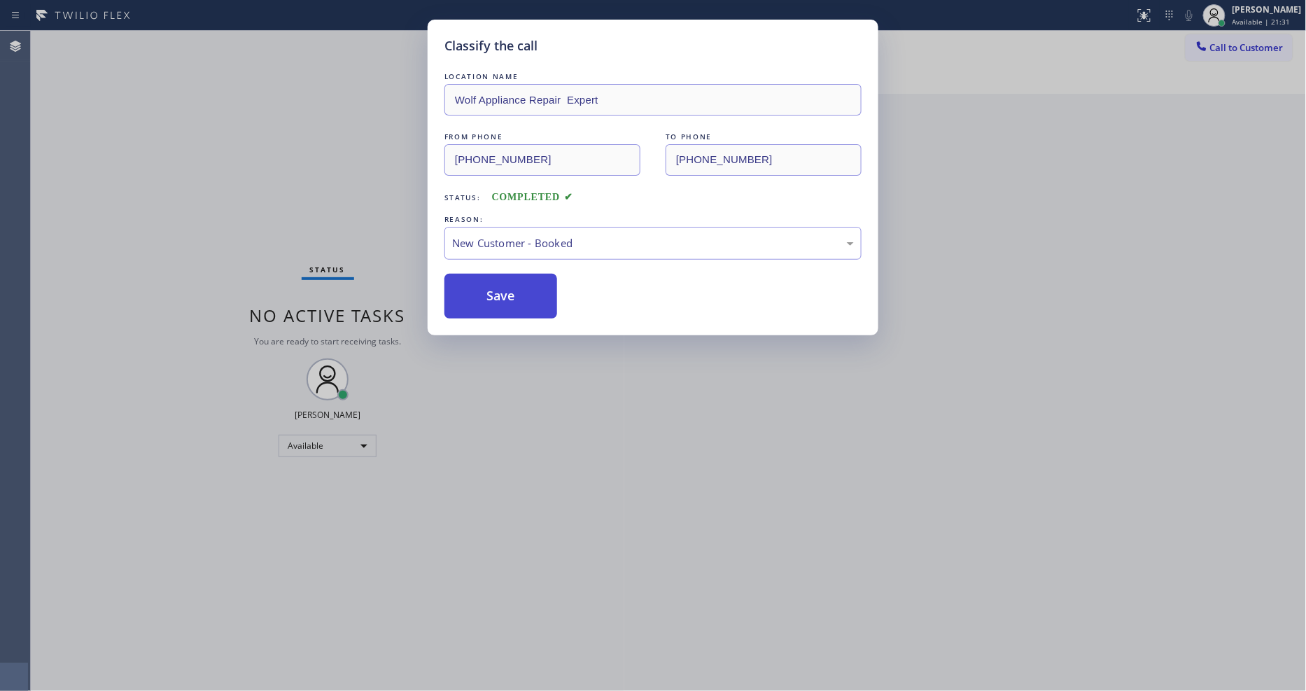
click at [486, 299] on button "Save" at bounding box center [500, 296] width 113 height 45
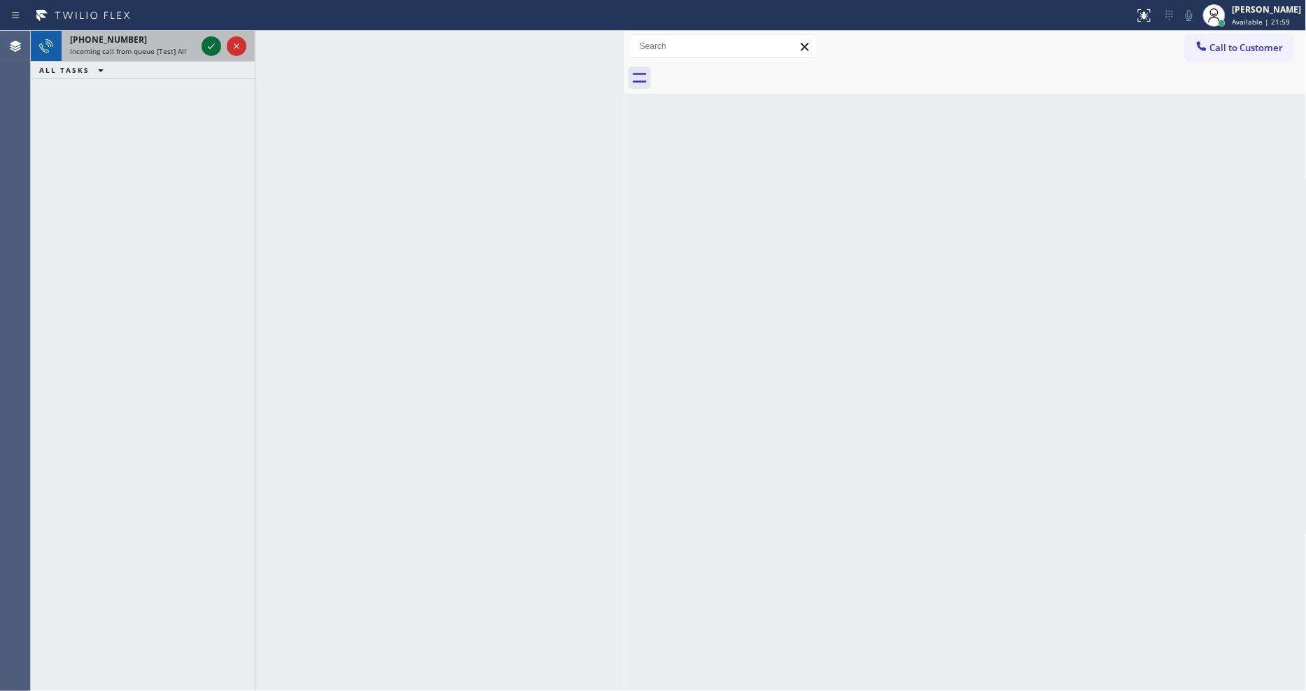
click at [209, 47] on icon at bounding box center [211, 46] width 7 height 6
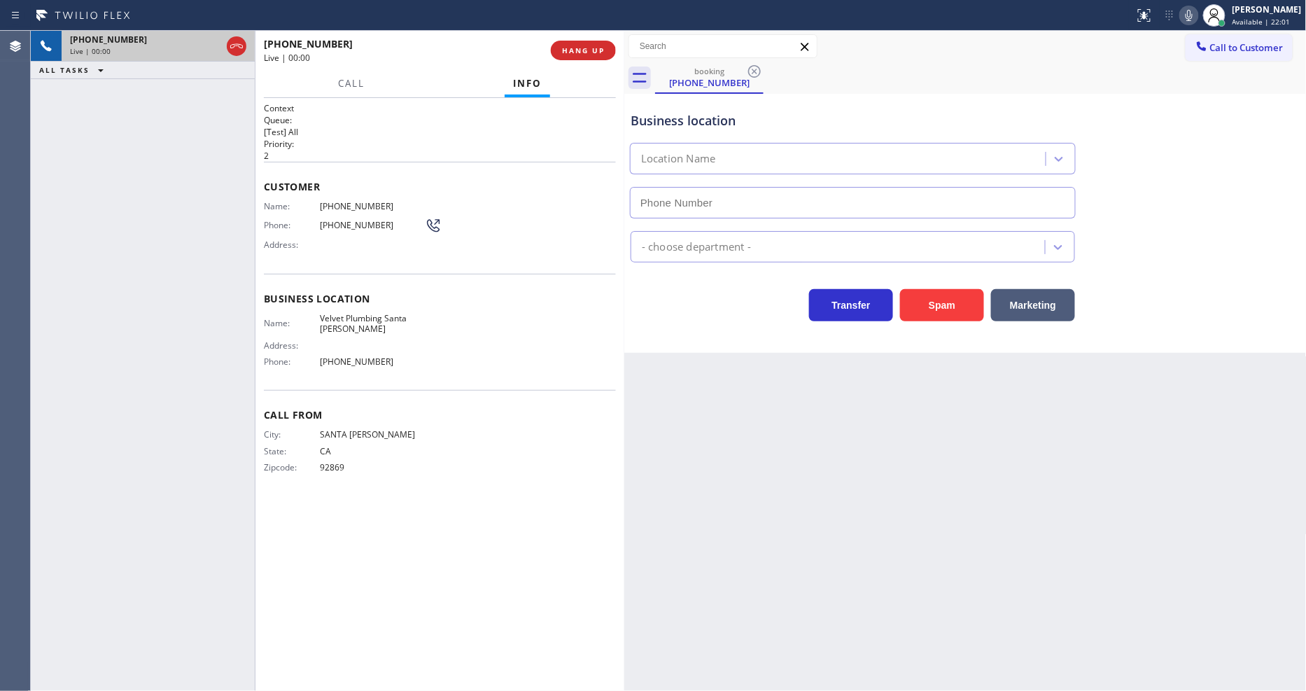
type input "[PHONE_NUMBER]"
click at [343, 304] on div "Business location Name: Velvet Plumbing Santa [PERSON_NAME] Address: Phone: [PH…" at bounding box center [440, 332] width 352 height 117
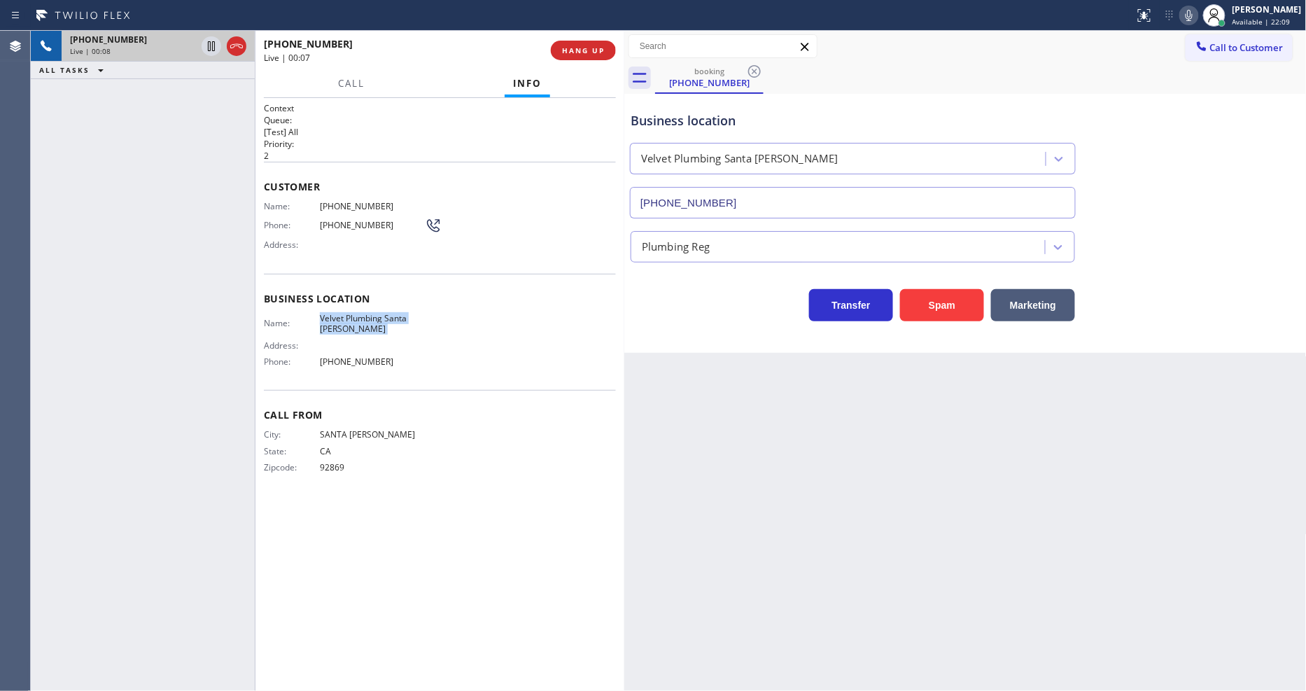
click at [343, 304] on div "Business location Name: Velvet Plumbing Santa [PERSON_NAME] Address: Phone: [PH…" at bounding box center [440, 332] width 352 height 117
click at [359, 205] on span "[PHONE_NUMBER]" at bounding box center [372, 206] width 105 height 10
click at [210, 45] on icon at bounding box center [211, 46] width 17 height 17
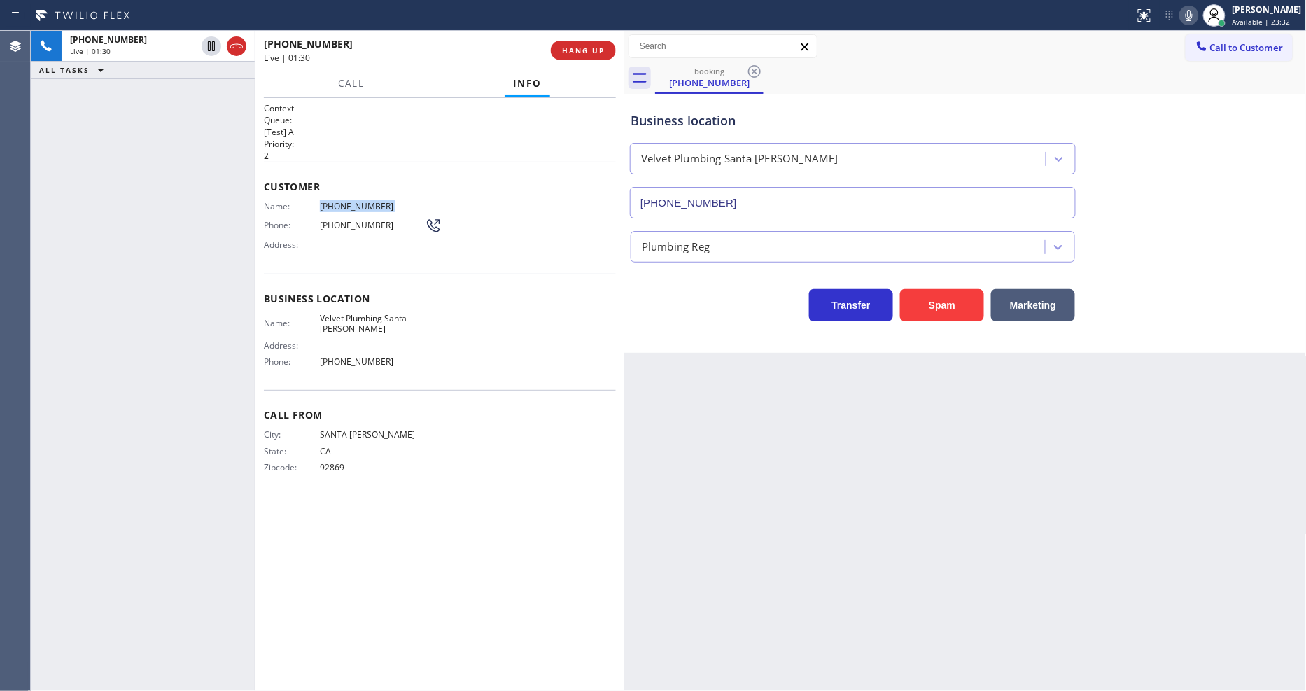
click at [1192, 17] on icon at bounding box center [1188, 15] width 7 height 11
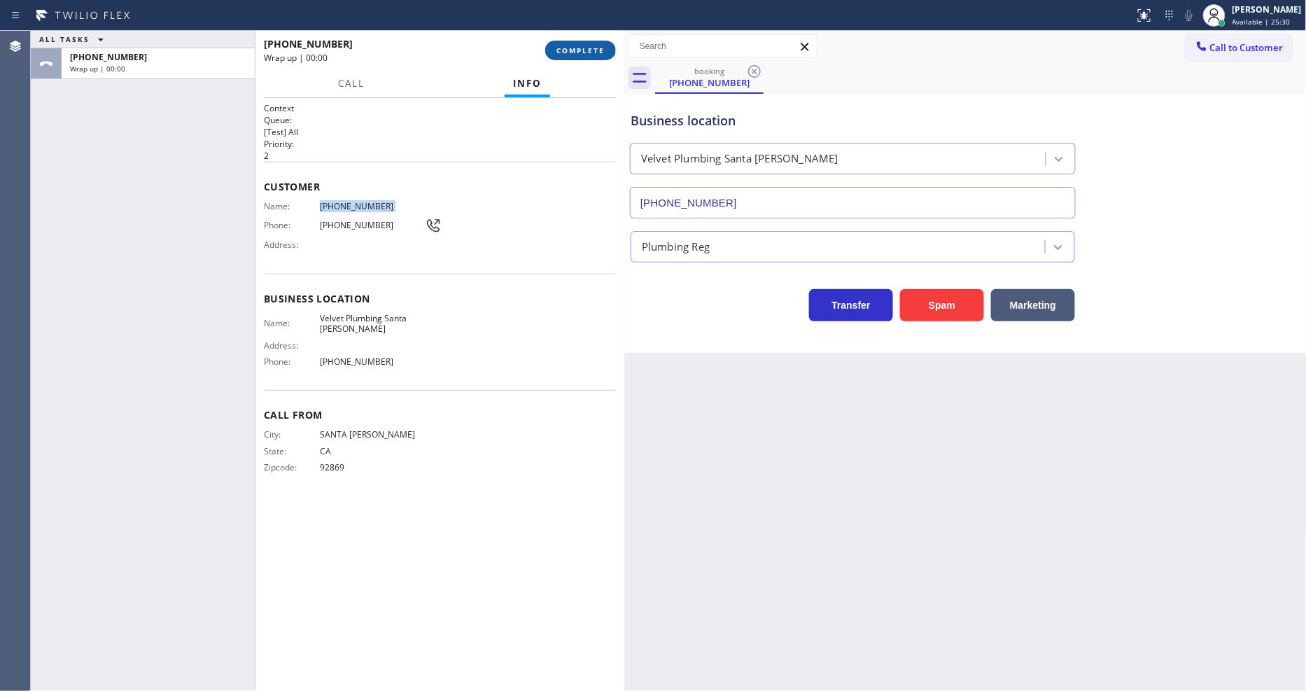
click at [586, 48] on span "COMPLETE" at bounding box center [580, 50] width 48 height 10
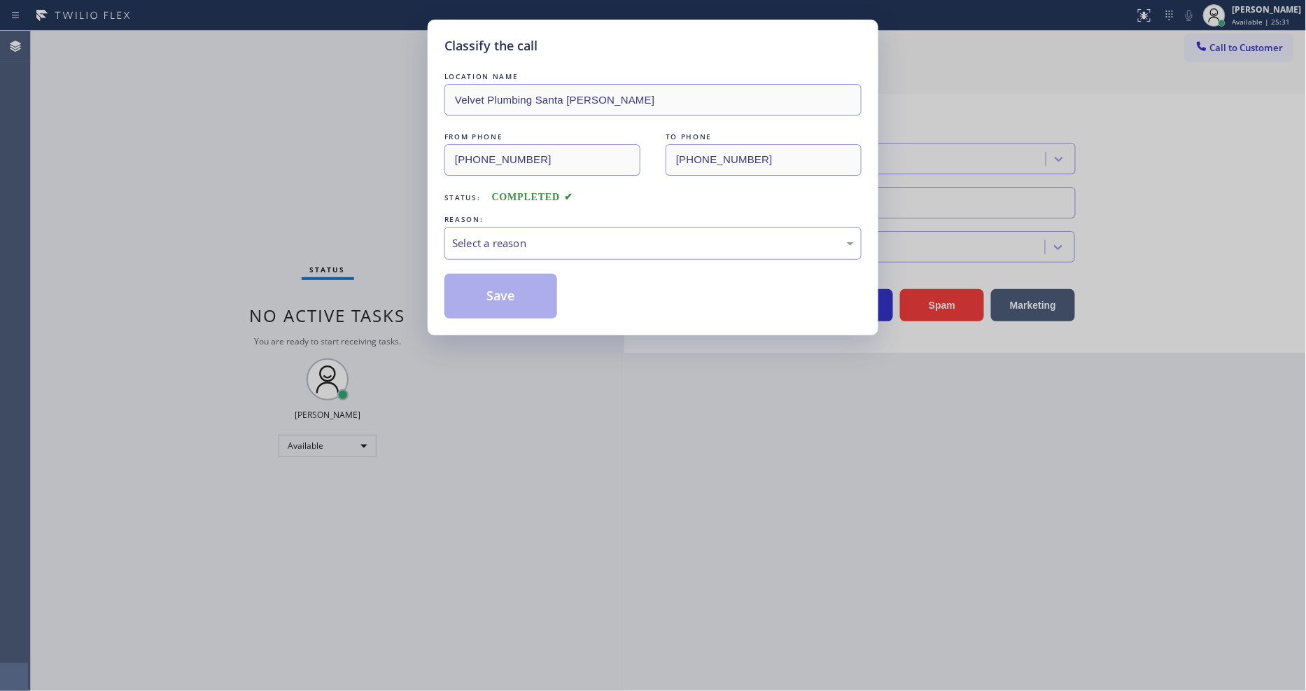
click at [504, 241] on div "Select a reason" at bounding box center [653, 243] width 402 height 16
click at [495, 241] on div "New Customer - Booked" at bounding box center [653, 243] width 402 height 16
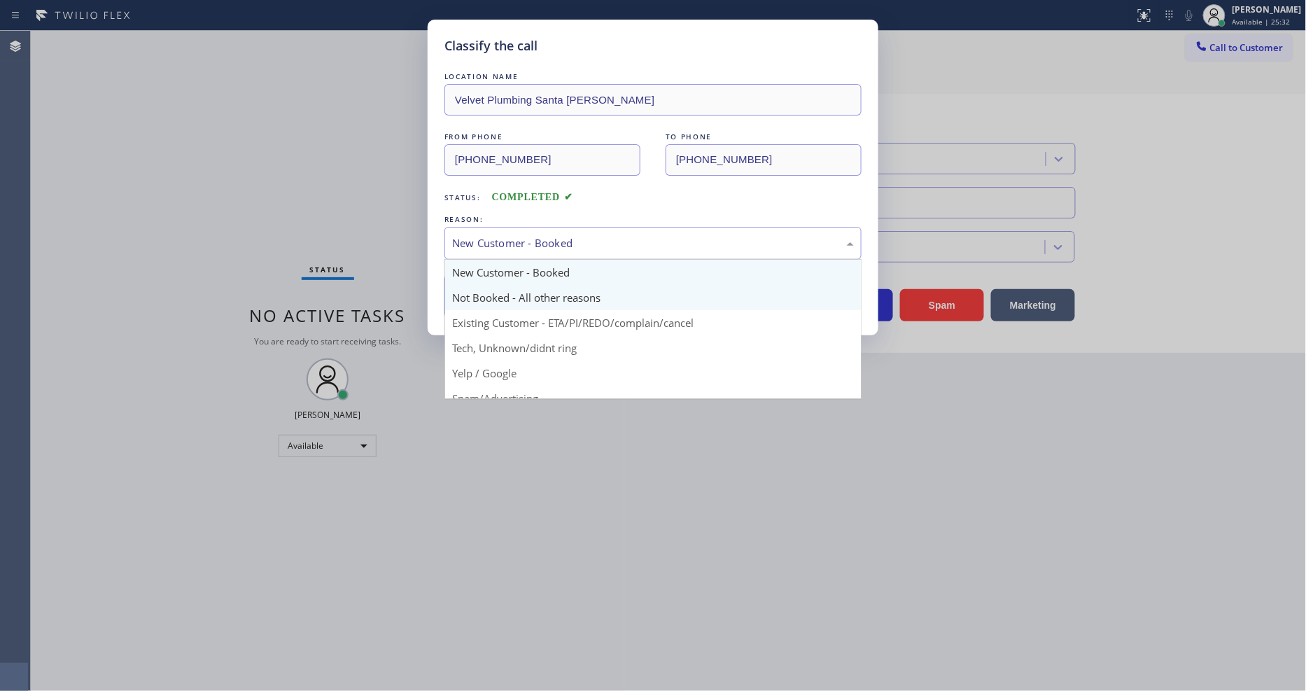
click at [480, 292] on button "Save" at bounding box center [500, 296] width 113 height 45
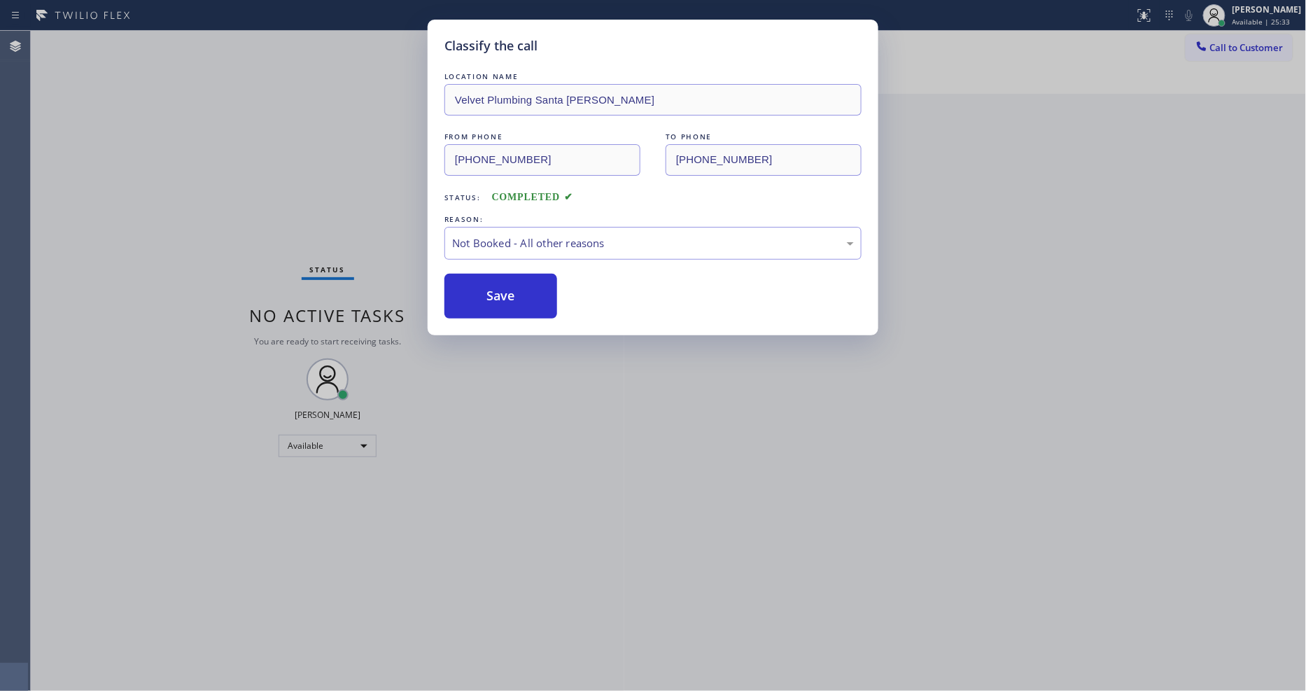
click at [480, 292] on button "Save" at bounding box center [500, 296] width 113 height 45
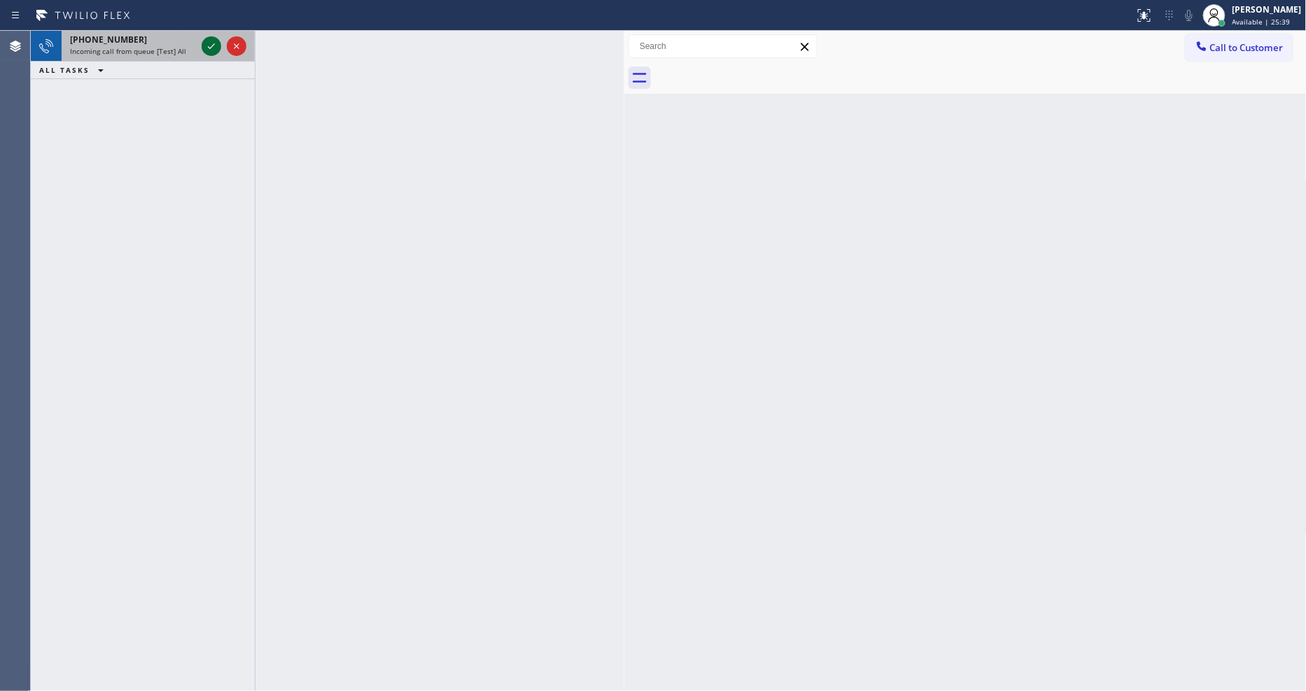
click at [208, 42] on icon at bounding box center [211, 46] width 17 height 17
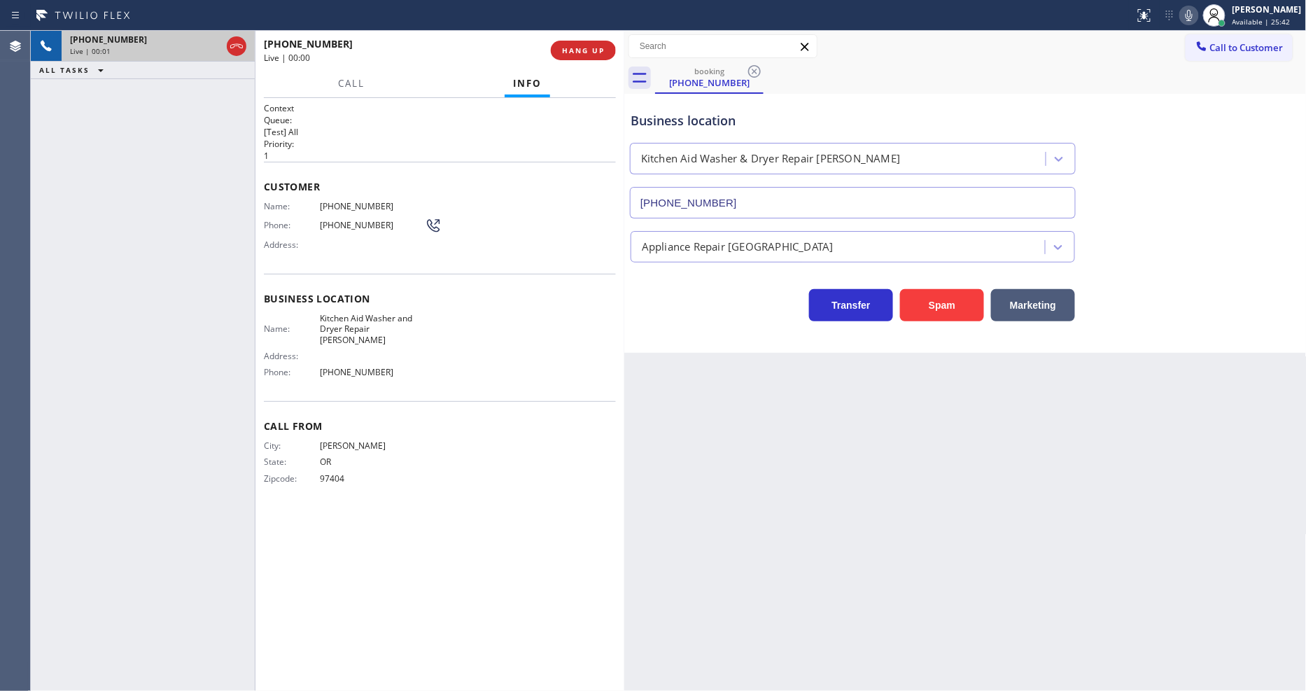
type input "[PHONE_NUMBER]"
click at [877, 404] on div "Back to Dashboard Change Sender ID Customers Technicians Select a contact Outbo…" at bounding box center [965, 361] width 682 height 660
drag, startPoint x: 925, startPoint y: 421, endPoint x: 651, endPoint y: 521, distance: 291.1
click at [925, 421] on div "Back to Dashboard Change Sender ID Customers Technicians Select a contact Outbo…" at bounding box center [965, 361] width 682 height 660
drag, startPoint x: 1072, startPoint y: 383, endPoint x: 1027, endPoint y: 351, distance: 55.2
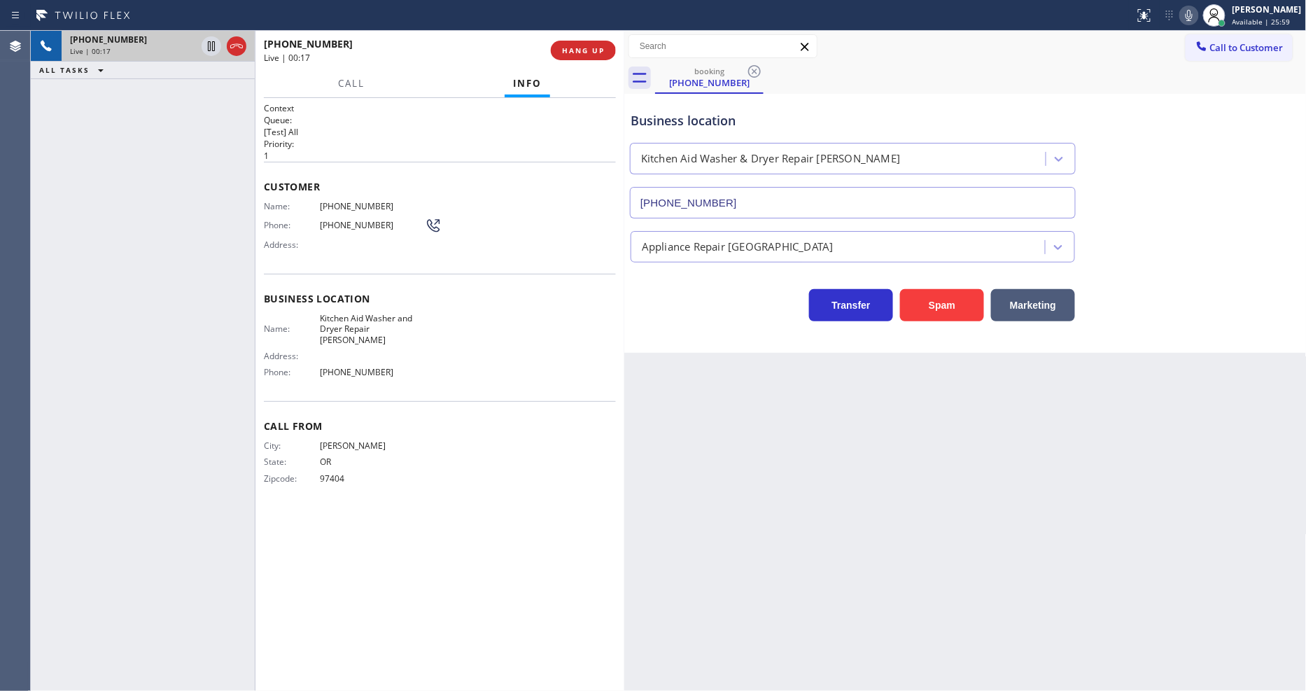
click at [1072, 383] on div "Back to Dashboard Change Sender ID Customers Technicians Select a contact Outbo…" at bounding box center [965, 361] width 682 height 660
click at [579, 53] on span "HANG UP" at bounding box center [583, 50] width 43 height 10
click at [579, 53] on span "COMPLETE" at bounding box center [580, 50] width 48 height 10
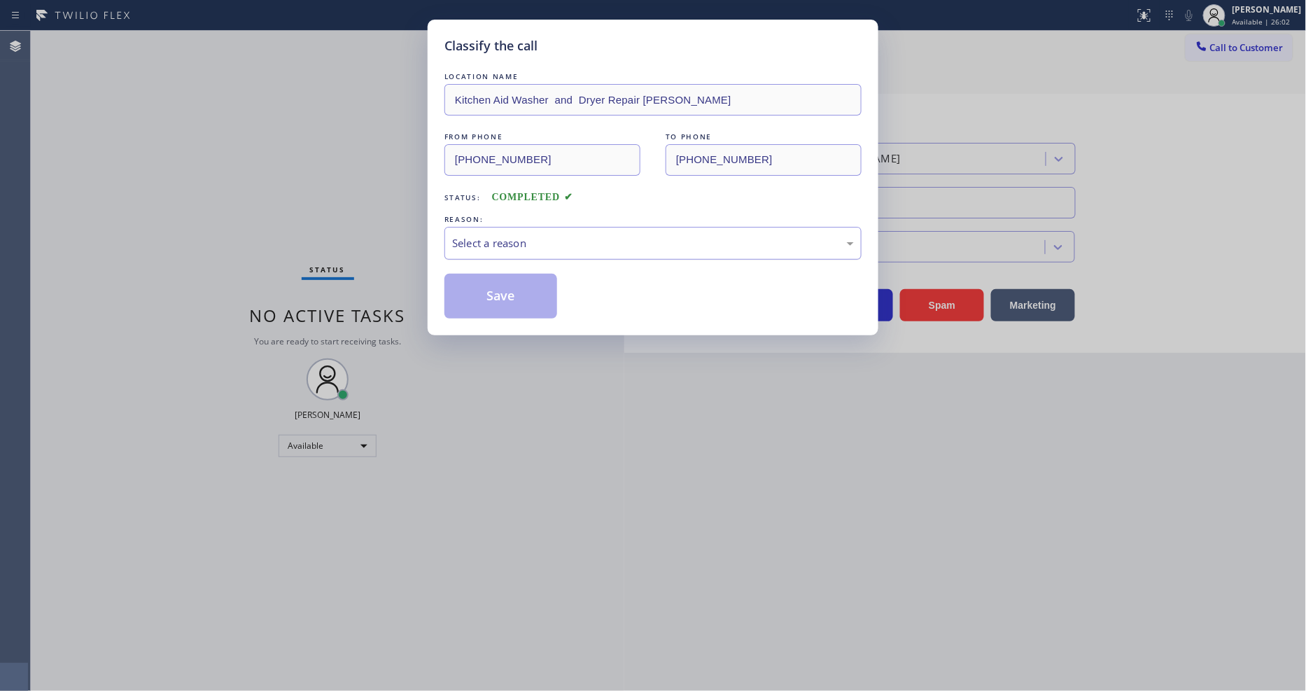
drag, startPoint x: 536, startPoint y: 239, endPoint x: 529, endPoint y: 250, distance: 13.2
click at [535, 239] on div "Select a reason" at bounding box center [653, 243] width 402 height 16
click at [514, 292] on button "Save" at bounding box center [500, 296] width 113 height 45
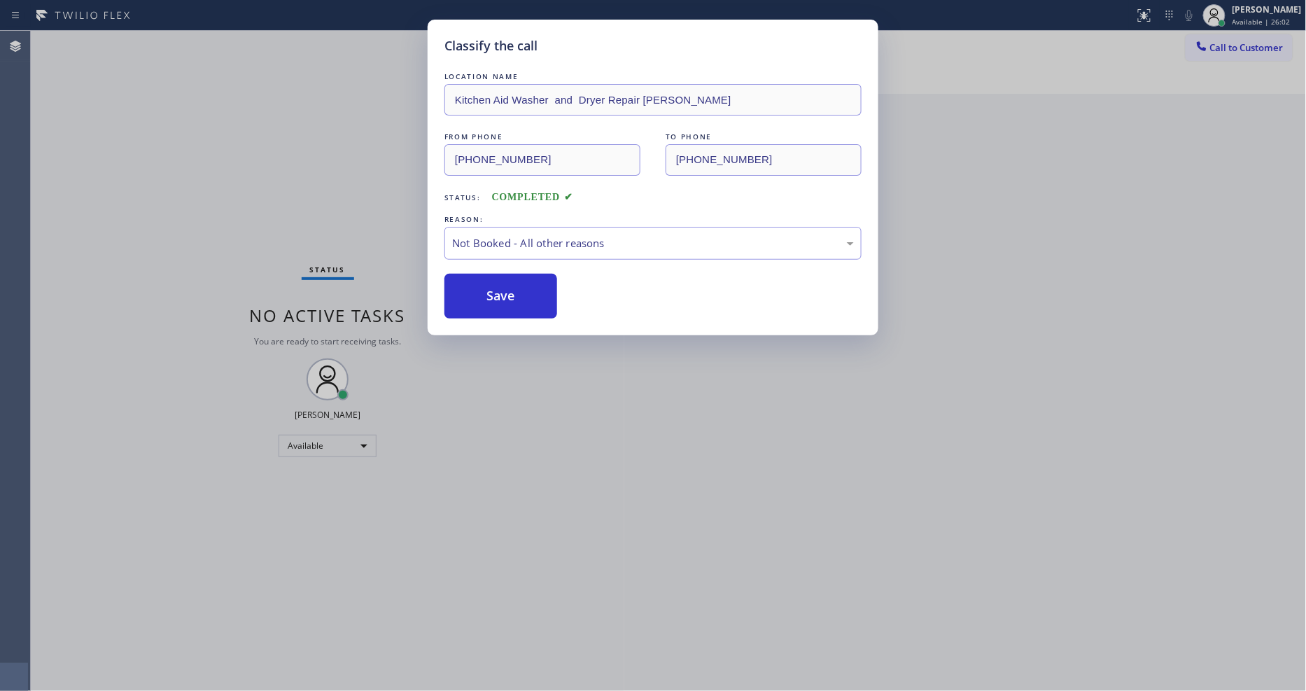
click at [514, 292] on button "Save" at bounding box center [500, 296] width 113 height 45
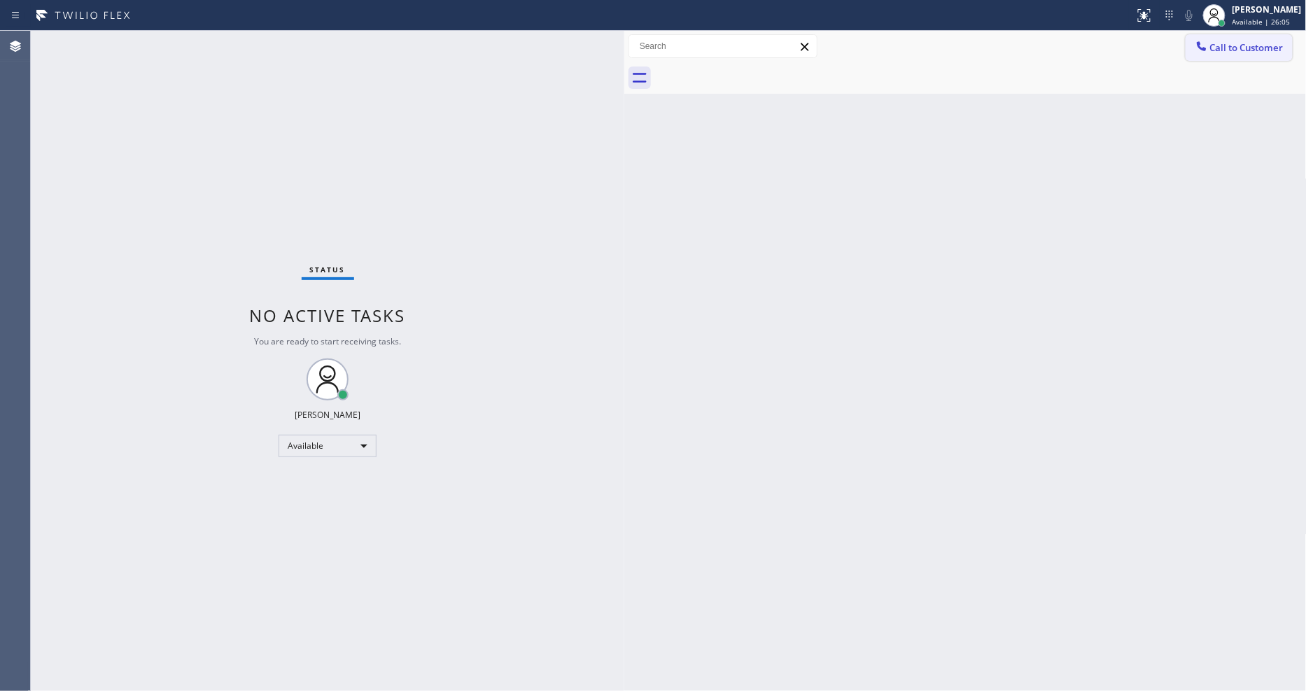
click at [1254, 45] on span "Call to Customer" at bounding box center [1246, 47] width 73 height 13
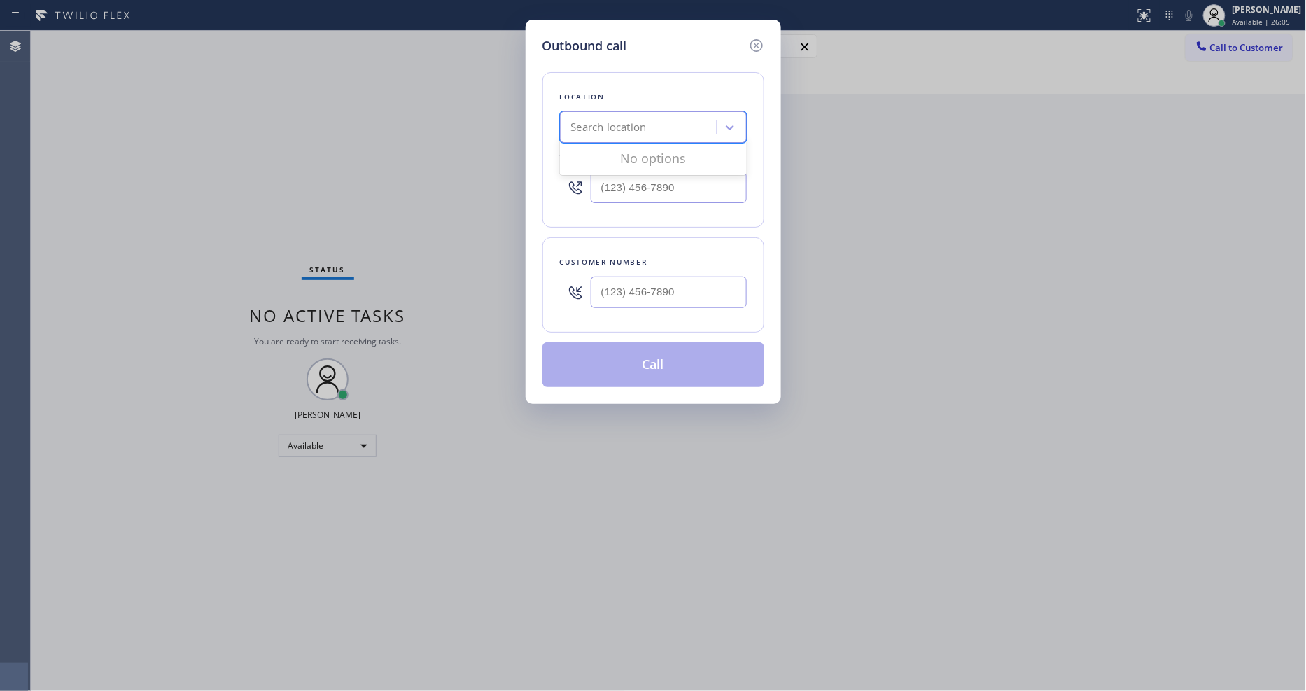
click at [658, 119] on div "Search location" at bounding box center [640, 127] width 153 height 24
paste input "Velvet Plumbing Santa [PERSON_NAME]"
type input "Velvet Plumbing Santa [PERSON_NAME]"
click at [618, 148] on div "Velvet Plumbing Santa [PERSON_NAME]" at bounding box center [653, 163] width 187 height 39
type input "[PHONE_NUMBER]"
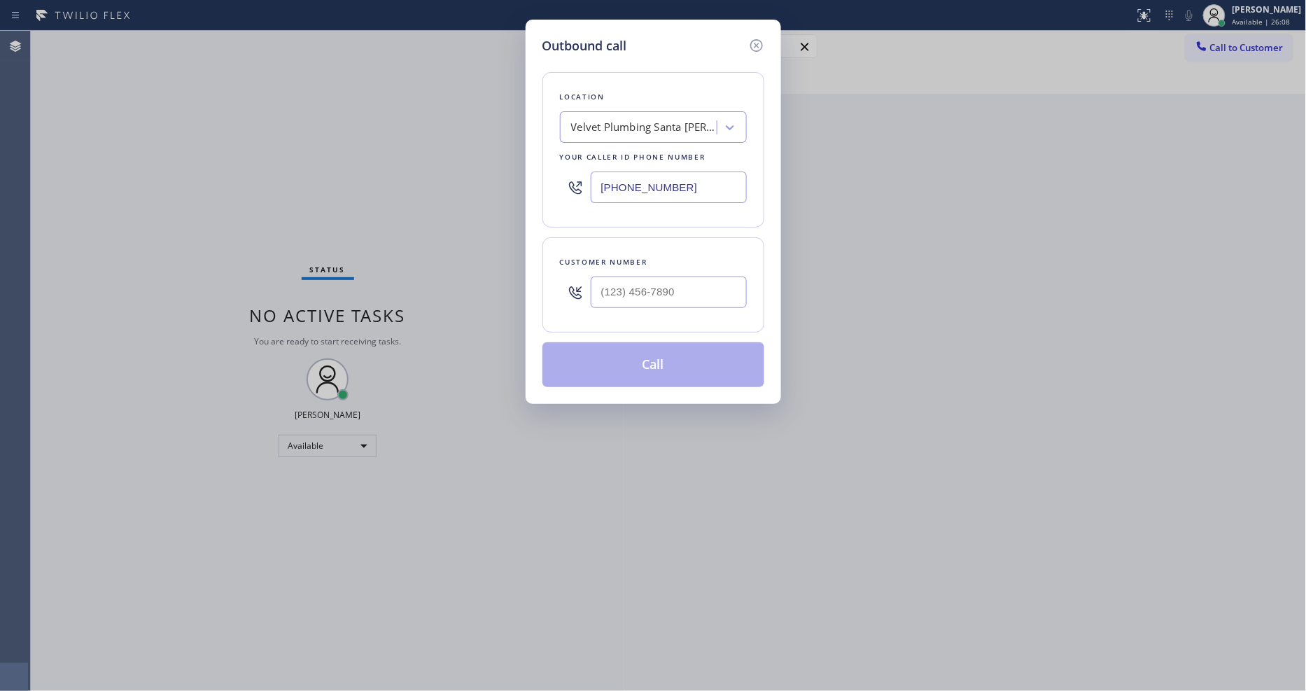
drag, startPoint x: 381, startPoint y: 277, endPoint x: 526, endPoint y: 332, distance: 154.8
click at [381, 276] on div "Outbound call Location Velvet Plumbing [GEOGRAPHIC_DATA][PERSON_NAME] Your call…" at bounding box center [653, 345] width 1306 height 691
click at [647, 294] on input "(___) ___-____" at bounding box center [669, 291] width 156 height 31
paste input "714) 914-4418"
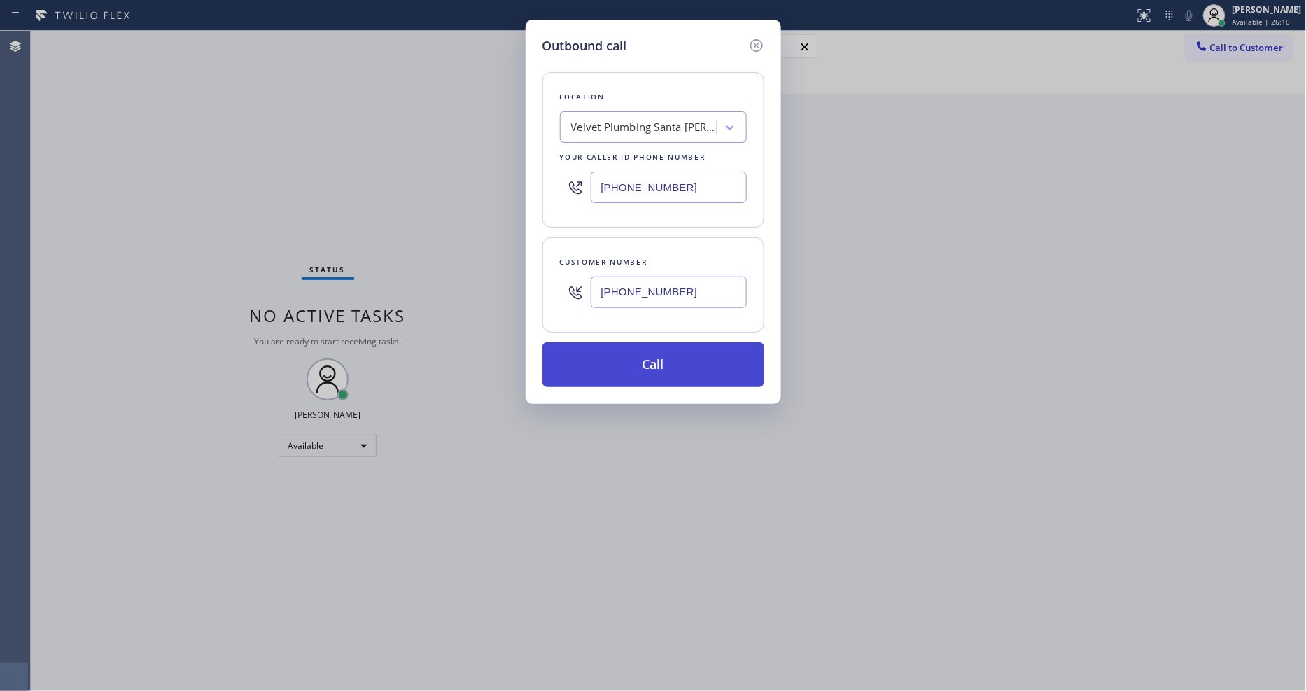
type input "[PHONE_NUMBER]"
click at [609, 374] on button "Call" at bounding box center [653, 364] width 222 height 45
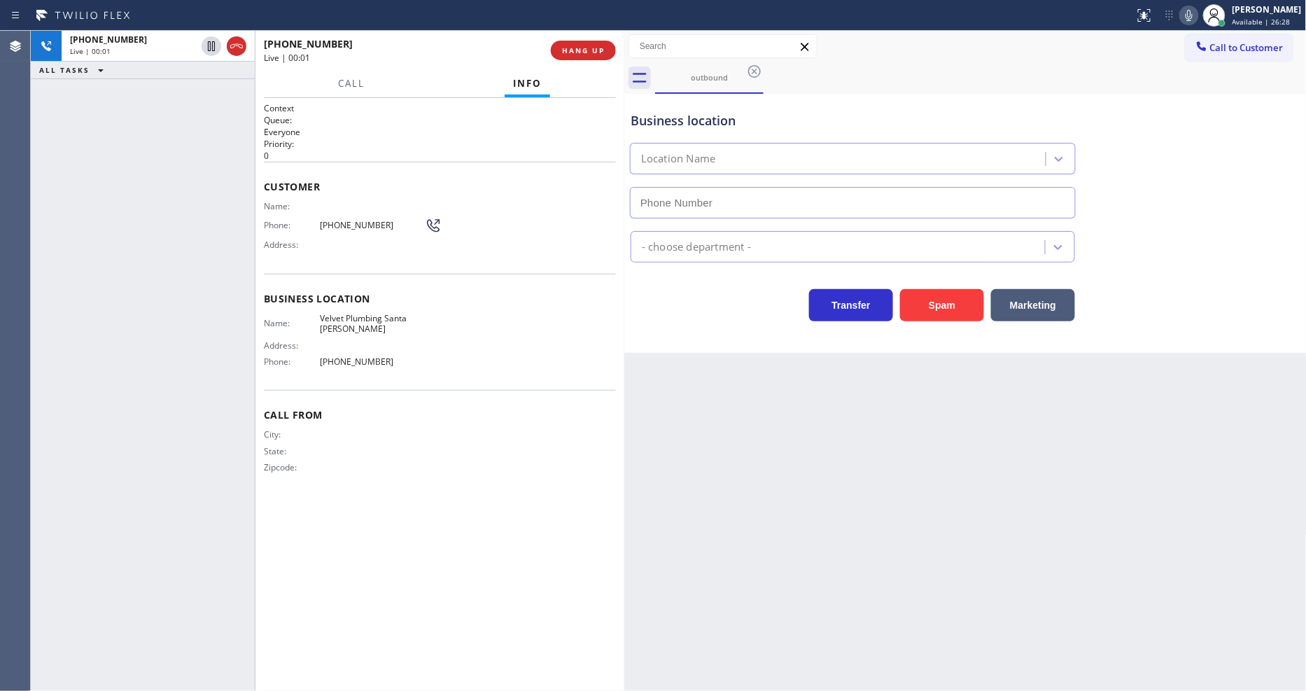
type input "[PHONE_NUMBER]"
click at [575, 50] on span "HANG UP" at bounding box center [583, 50] width 43 height 10
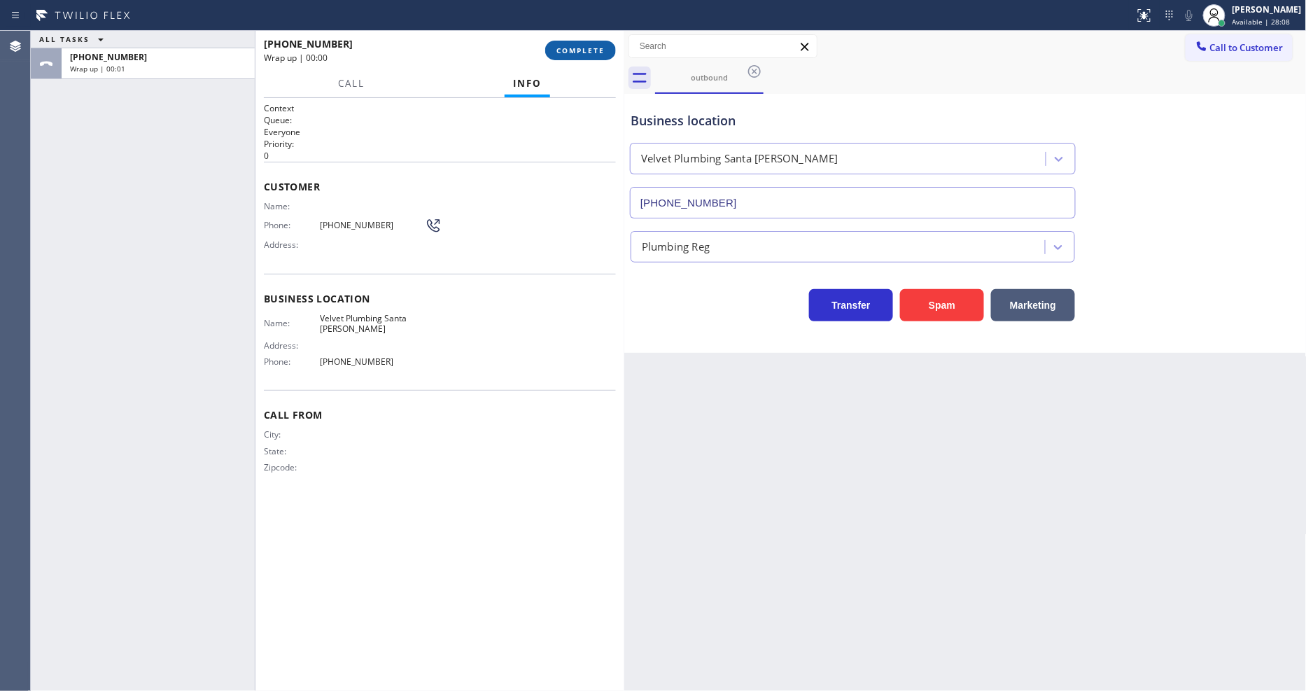
click at [575, 50] on span "COMPLETE" at bounding box center [580, 50] width 48 height 10
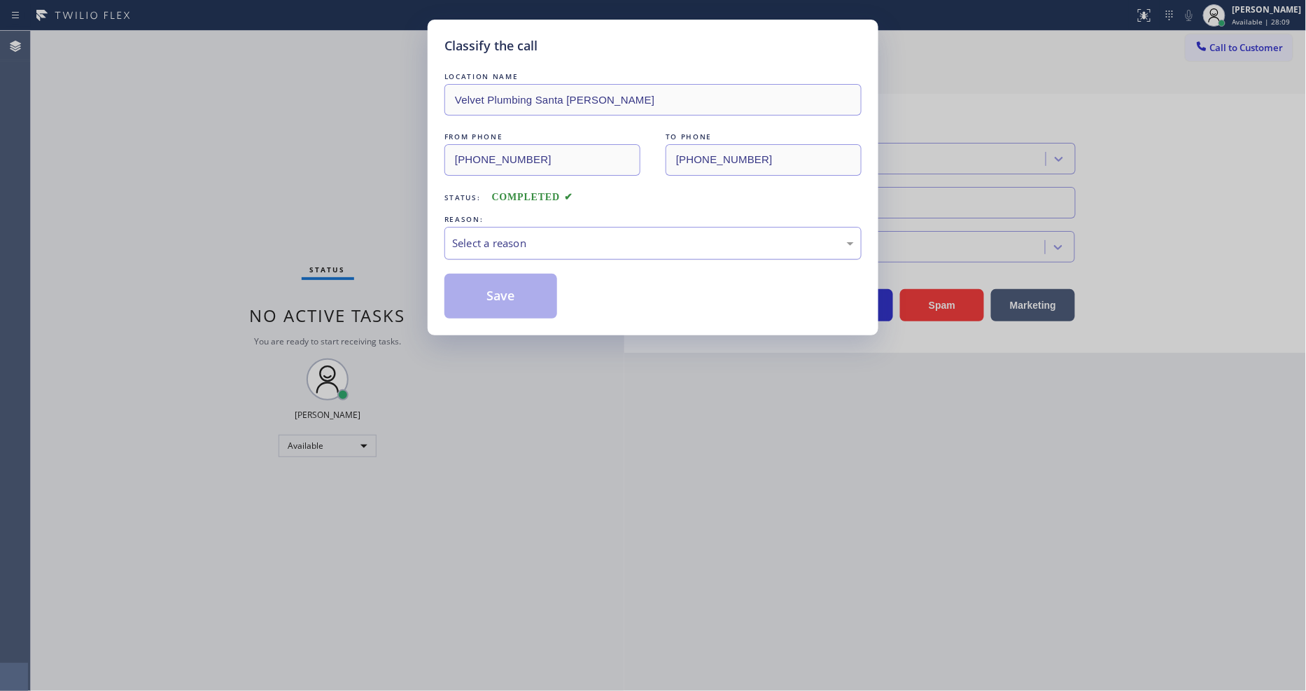
click at [493, 237] on div "Select a reason" at bounding box center [653, 243] width 402 height 16
click at [490, 287] on button "Save" at bounding box center [500, 296] width 113 height 45
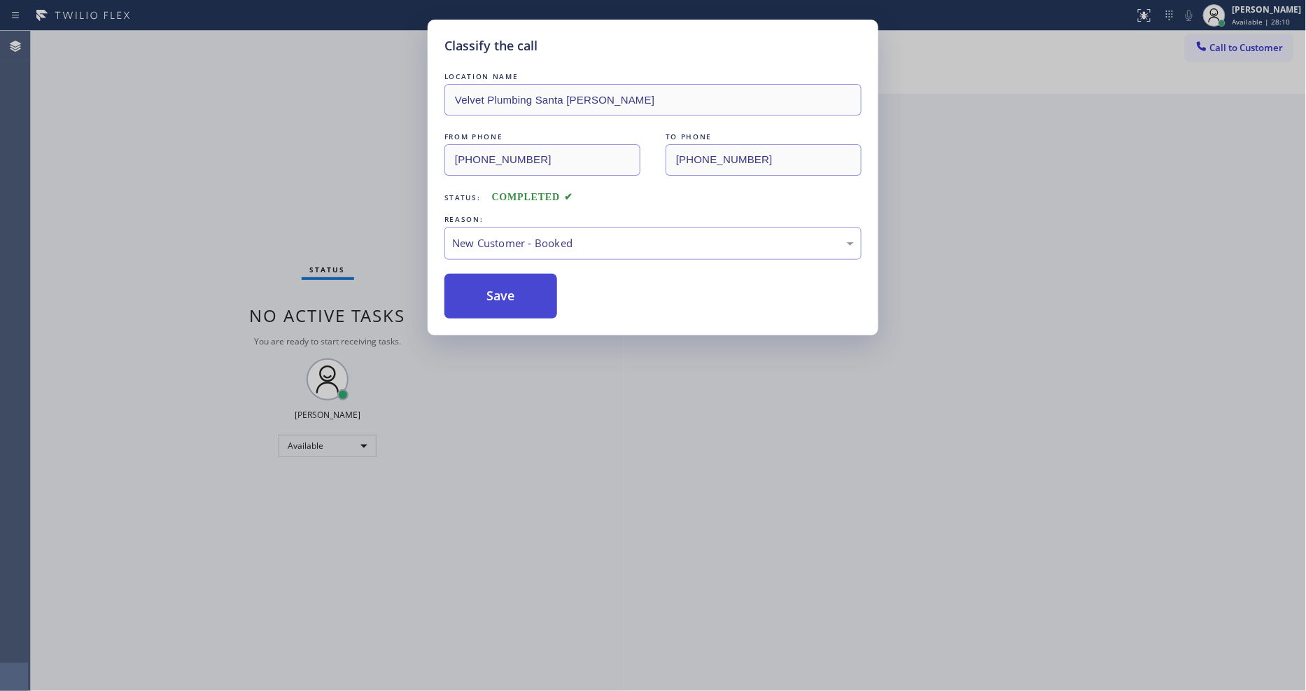
click at [488, 287] on button "Save" at bounding box center [500, 296] width 113 height 45
click at [488, 301] on button "Save" at bounding box center [500, 296] width 113 height 45
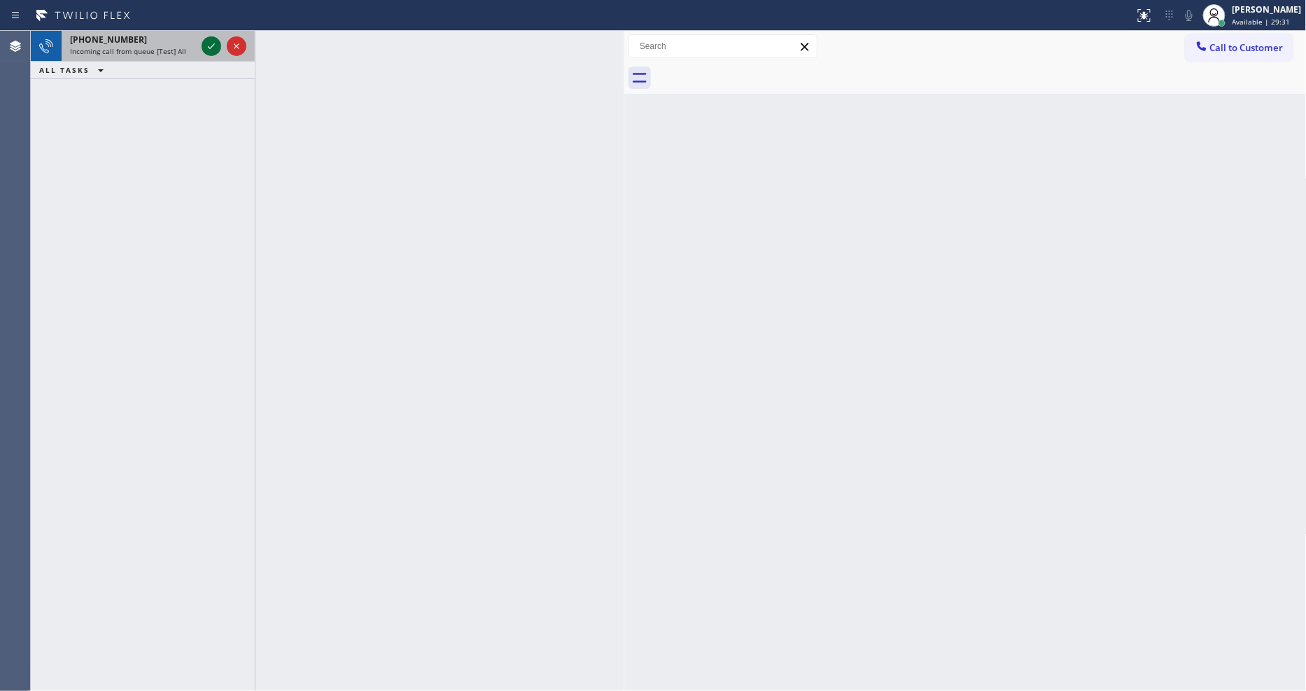
click at [211, 45] on icon at bounding box center [211, 46] width 17 height 17
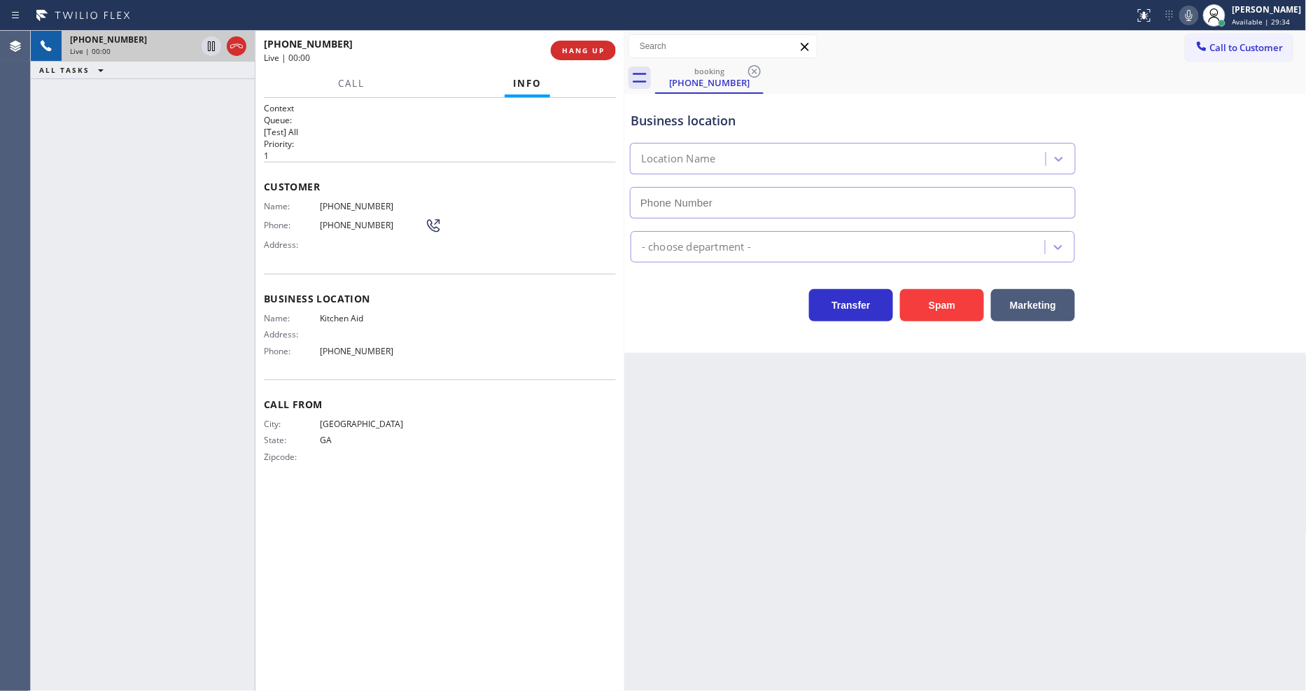
type input "[PHONE_NUMBER]"
click at [337, 313] on span "Kitchen Aid" at bounding box center [372, 318] width 105 height 10
click at [595, 47] on span "HANG UP" at bounding box center [583, 50] width 43 height 10
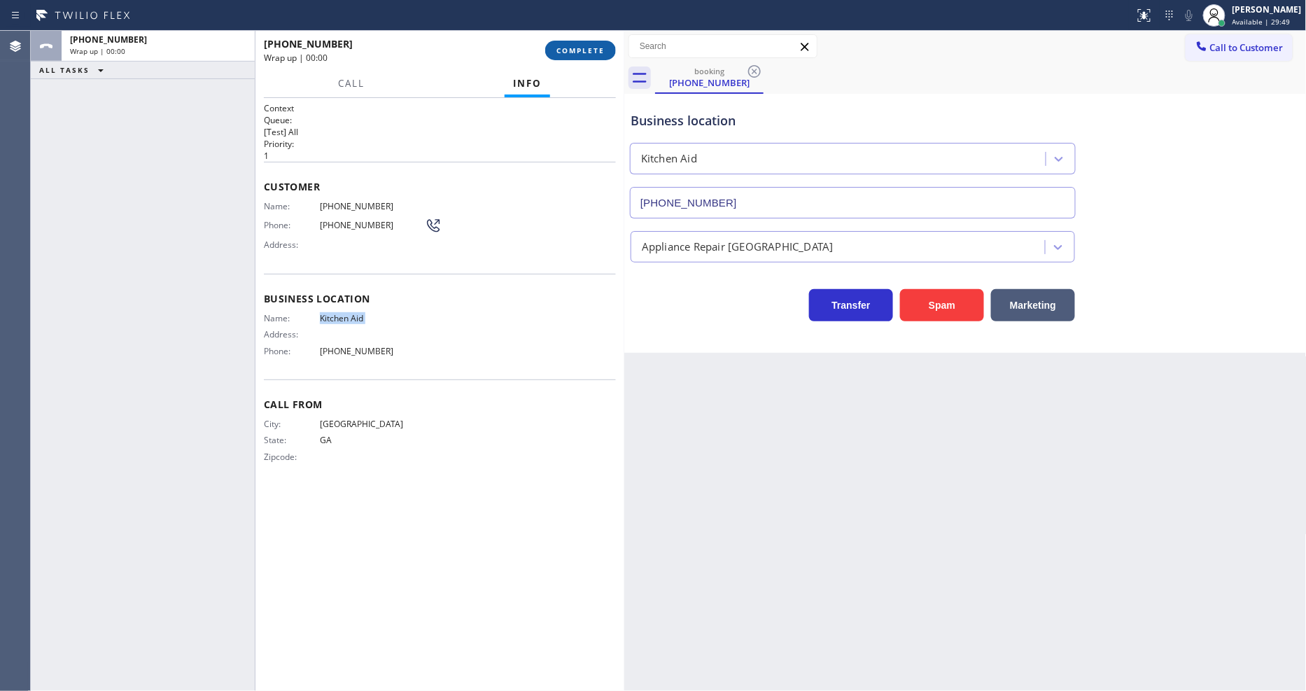
click at [593, 47] on span "COMPLETE" at bounding box center [580, 50] width 48 height 10
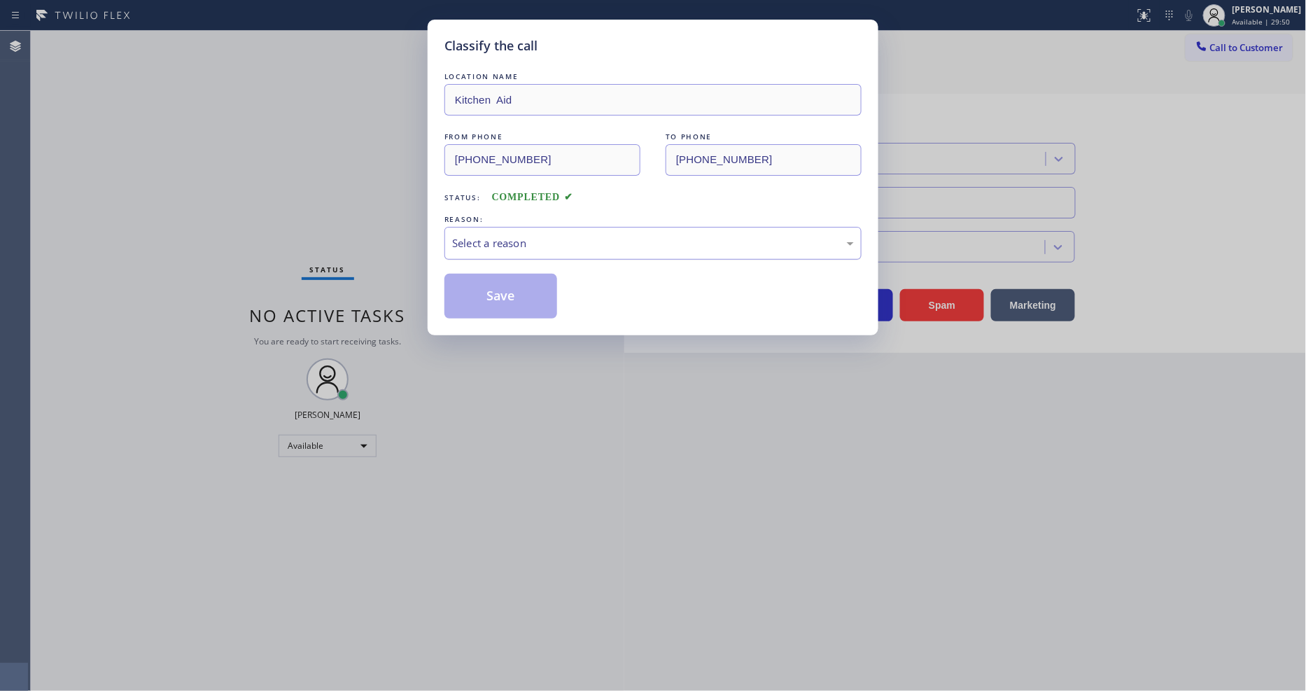
click at [513, 235] on div "Select a reason" at bounding box center [653, 243] width 402 height 16
click at [508, 299] on button "Save" at bounding box center [500, 296] width 113 height 45
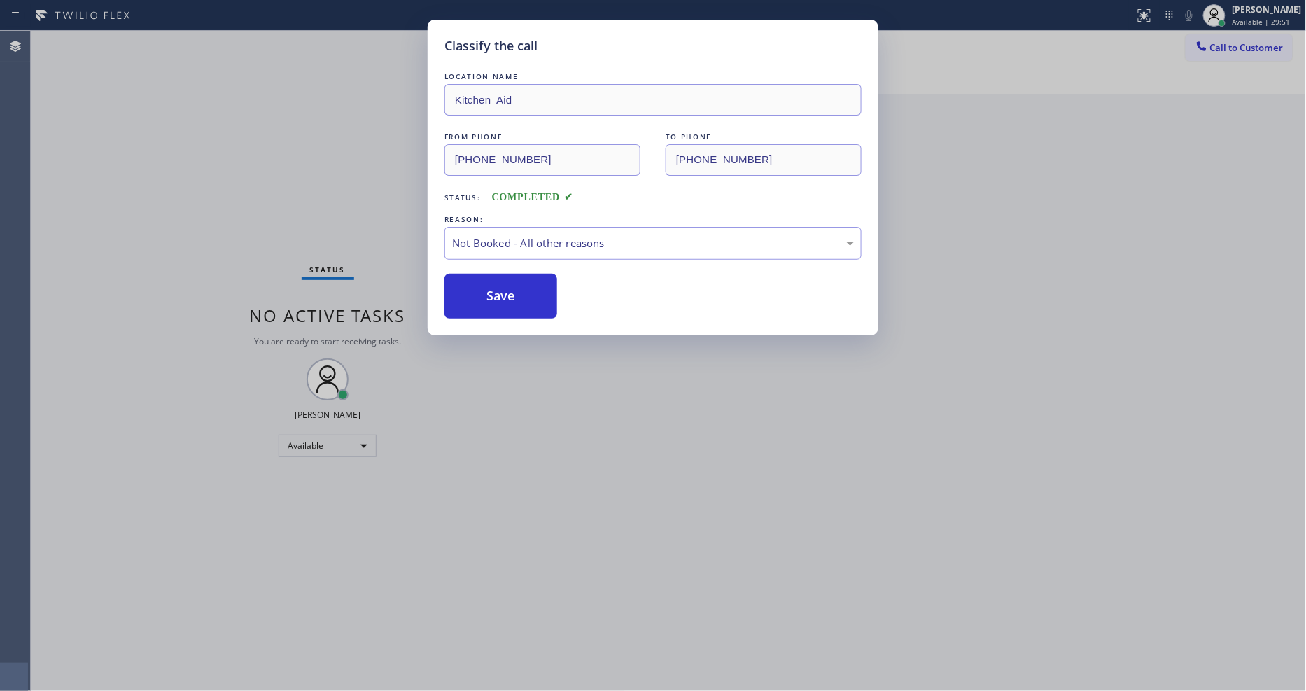
click at [508, 299] on button "Save" at bounding box center [500, 296] width 113 height 45
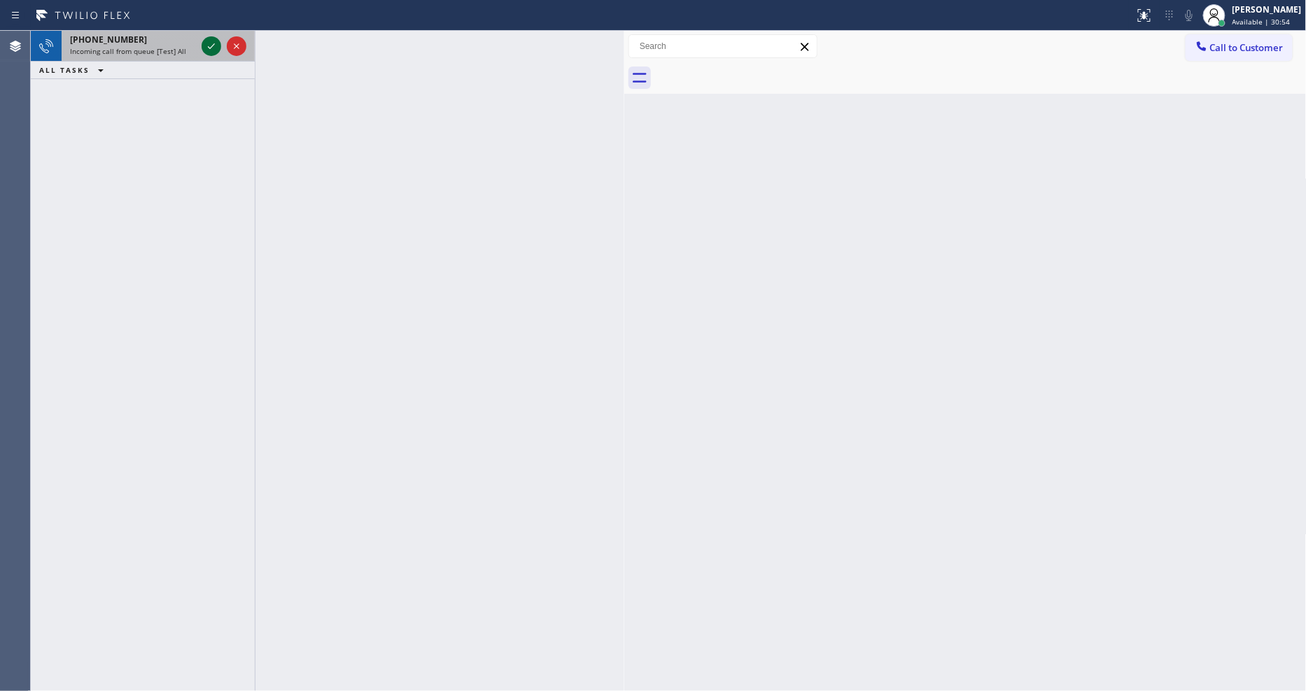
click at [216, 43] on icon at bounding box center [211, 46] width 17 height 17
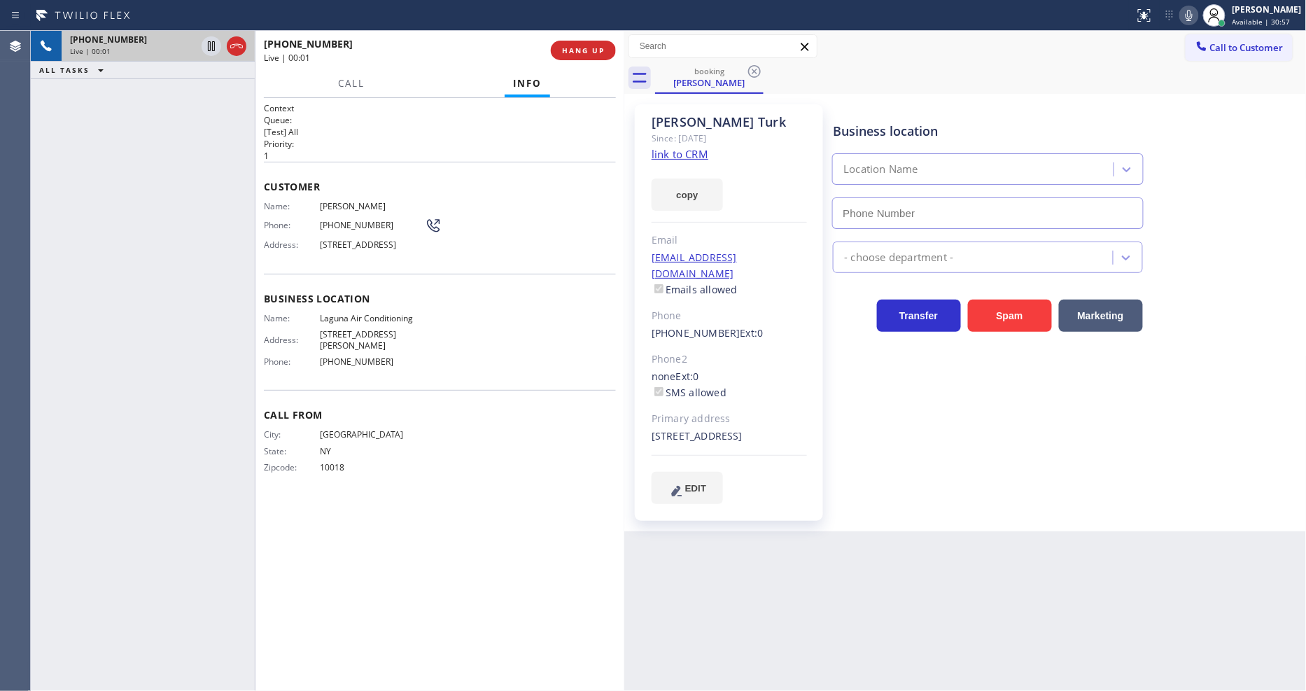
type input "[PHONE_NUMBER]"
click at [676, 158] on link "link to CRM" at bounding box center [679, 154] width 57 height 14
click at [595, 51] on span "HANG UP" at bounding box center [583, 50] width 43 height 10
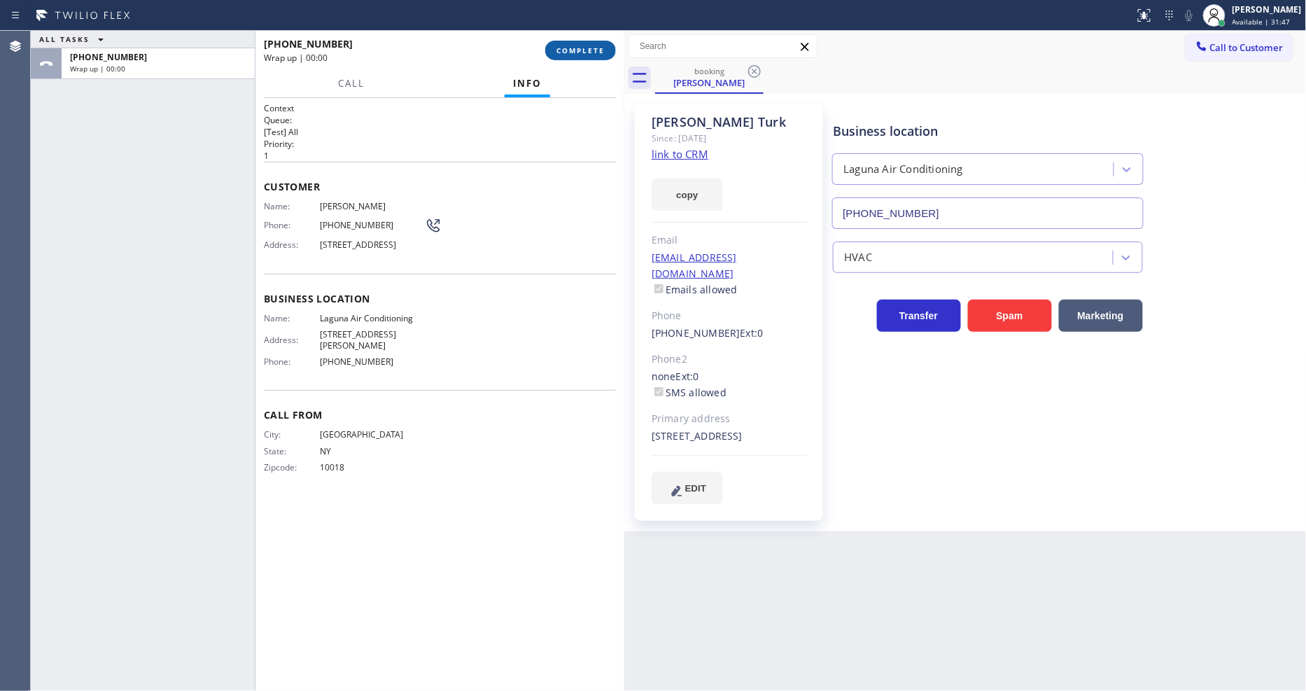
click at [595, 51] on span "COMPLETE" at bounding box center [580, 50] width 48 height 10
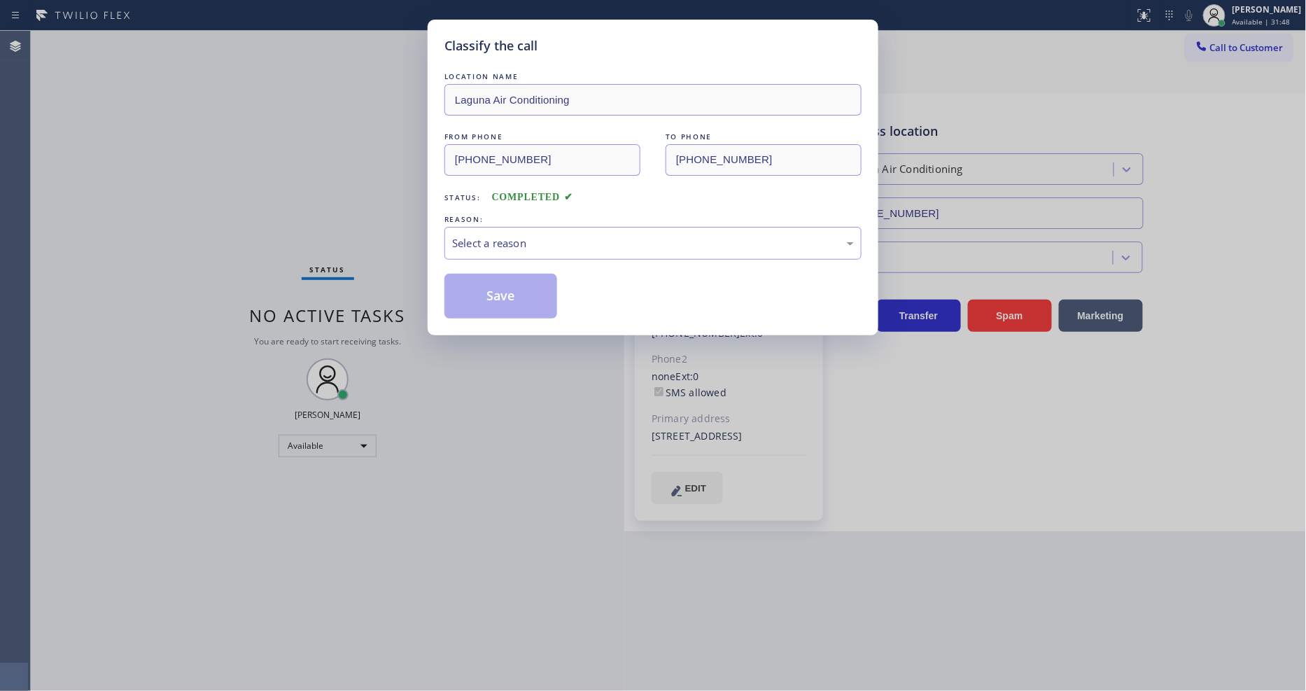
click at [519, 235] on div "Select a reason" at bounding box center [653, 243] width 402 height 16
click at [516, 302] on button "Save" at bounding box center [500, 296] width 113 height 45
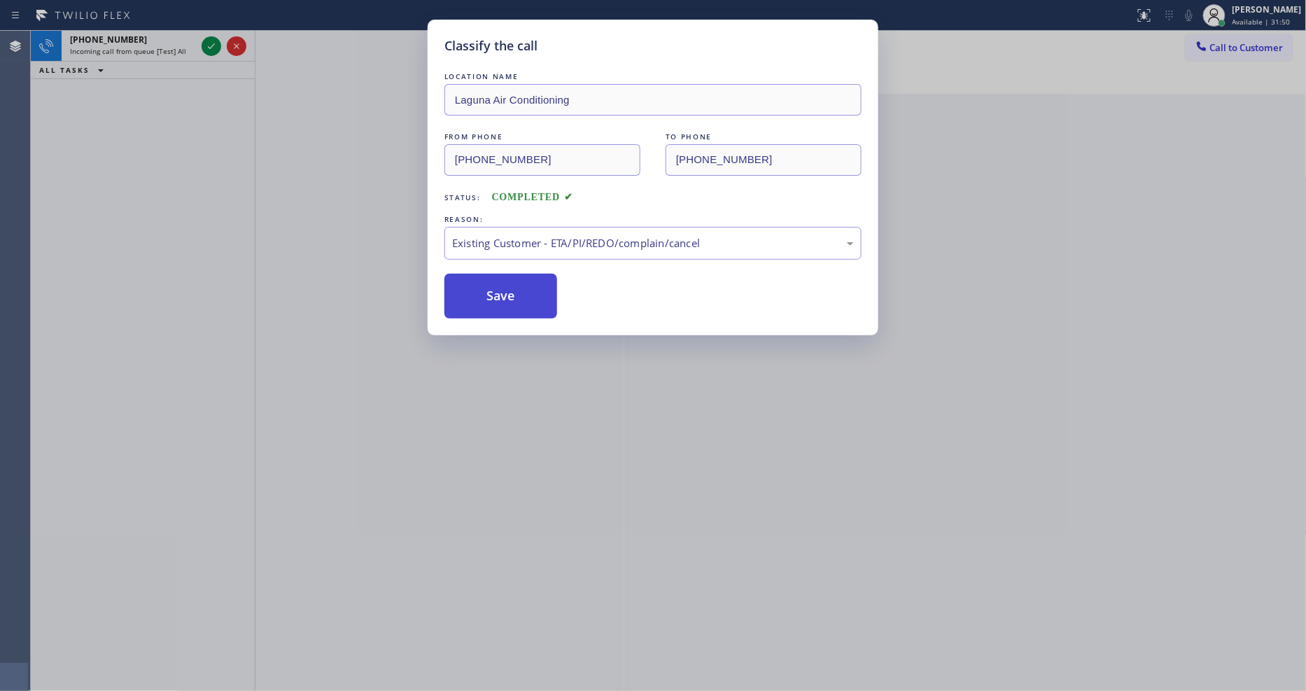
click at [516, 302] on button "Save" at bounding box center [500, 296] width 113 height 45
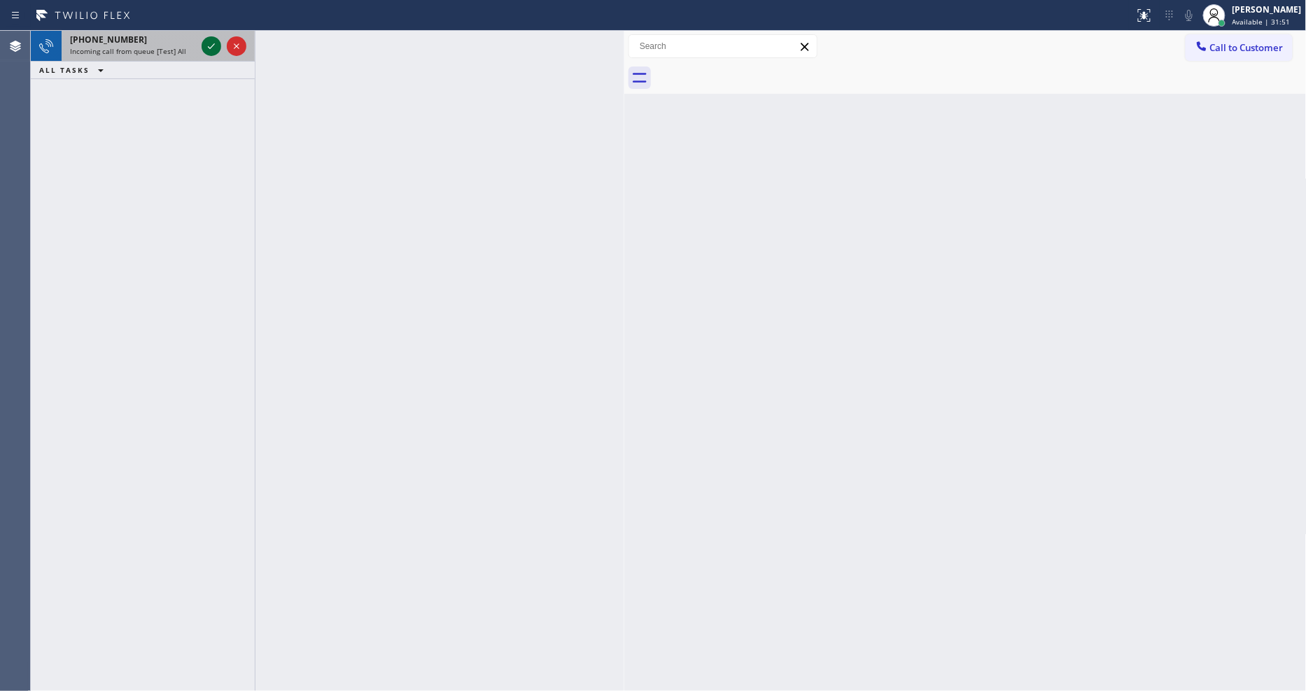
click at [210, 45] on icon at bounding box center [211, 46] width 17 height 17
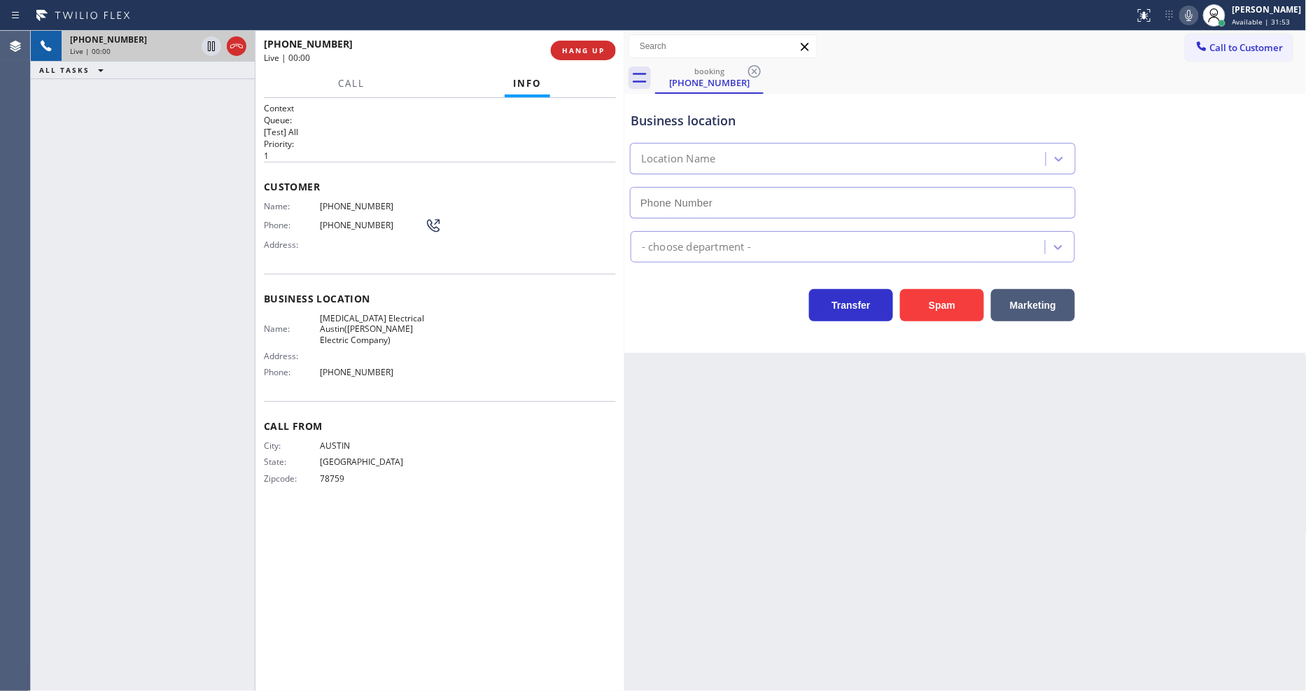
type input "[PHONE_NUMBER]"
click at [584, 45] on span "HANG UP" at bounding box center [583, 50] width 43 height 10
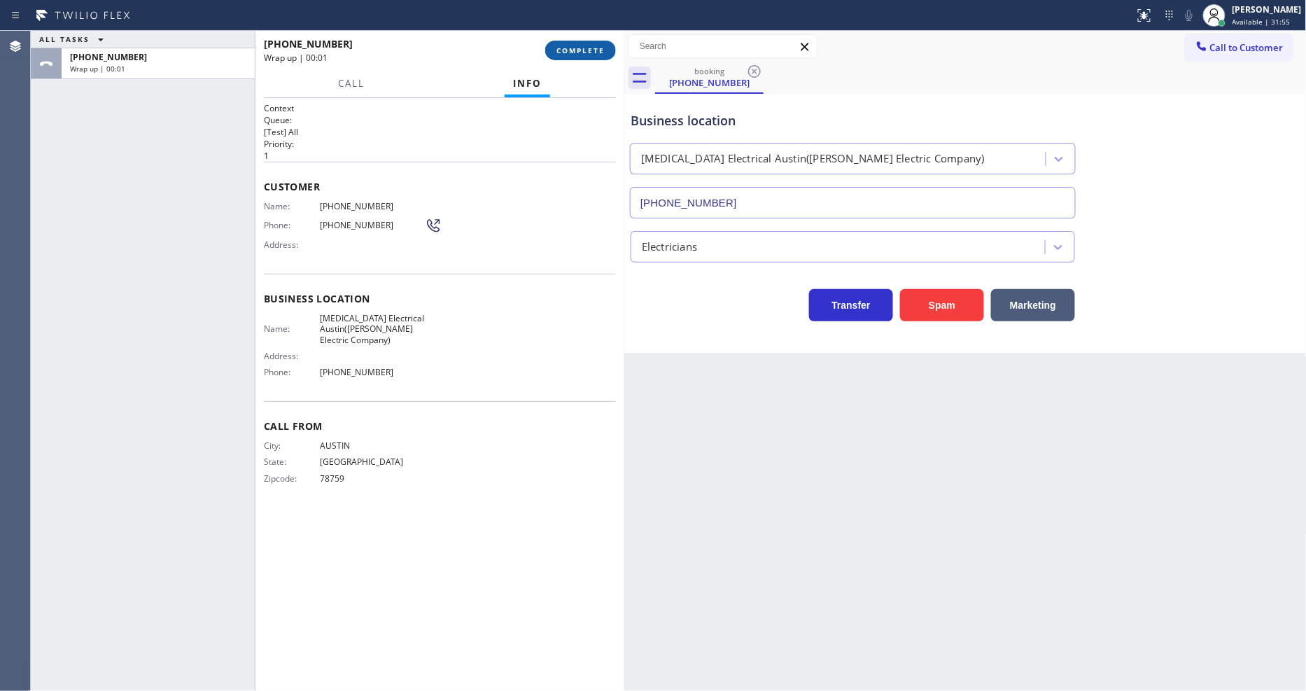
click at [584, 45] on span "COMPLETE" at bounding box center [580, 50] width 48 height 10
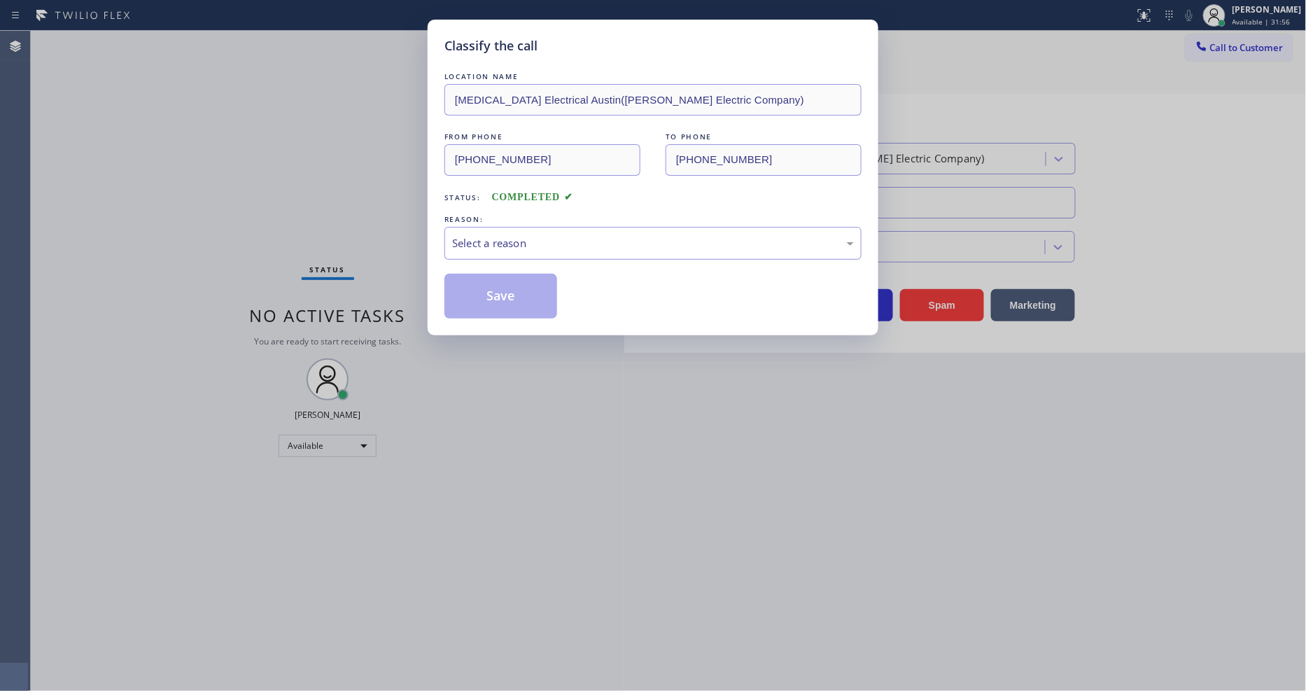
click at [513, 228] on div "Select a reason" at bounding box center [652, 243] width 417 height 33
click at [507, 290] on button "Save" at bounding box center [500, 296] width 113 height 45
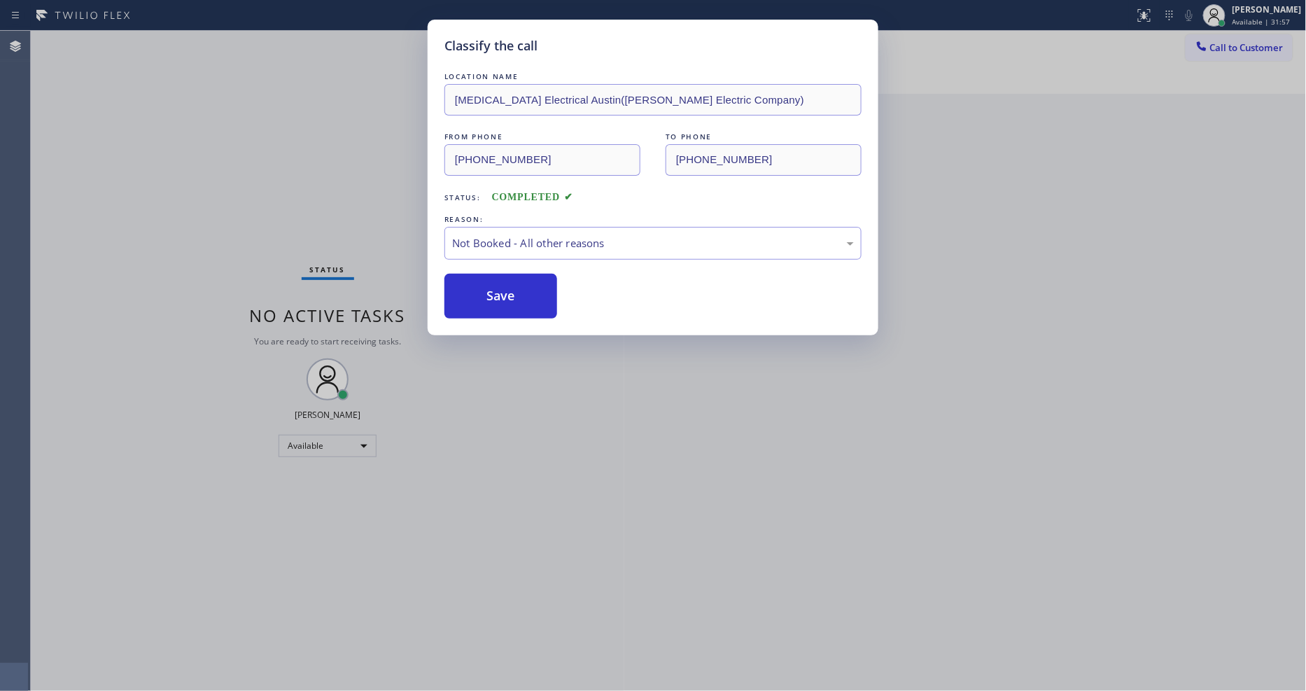
click at [507, 290] on button "Save" at bounding box center [500, 296] width 113 height 45
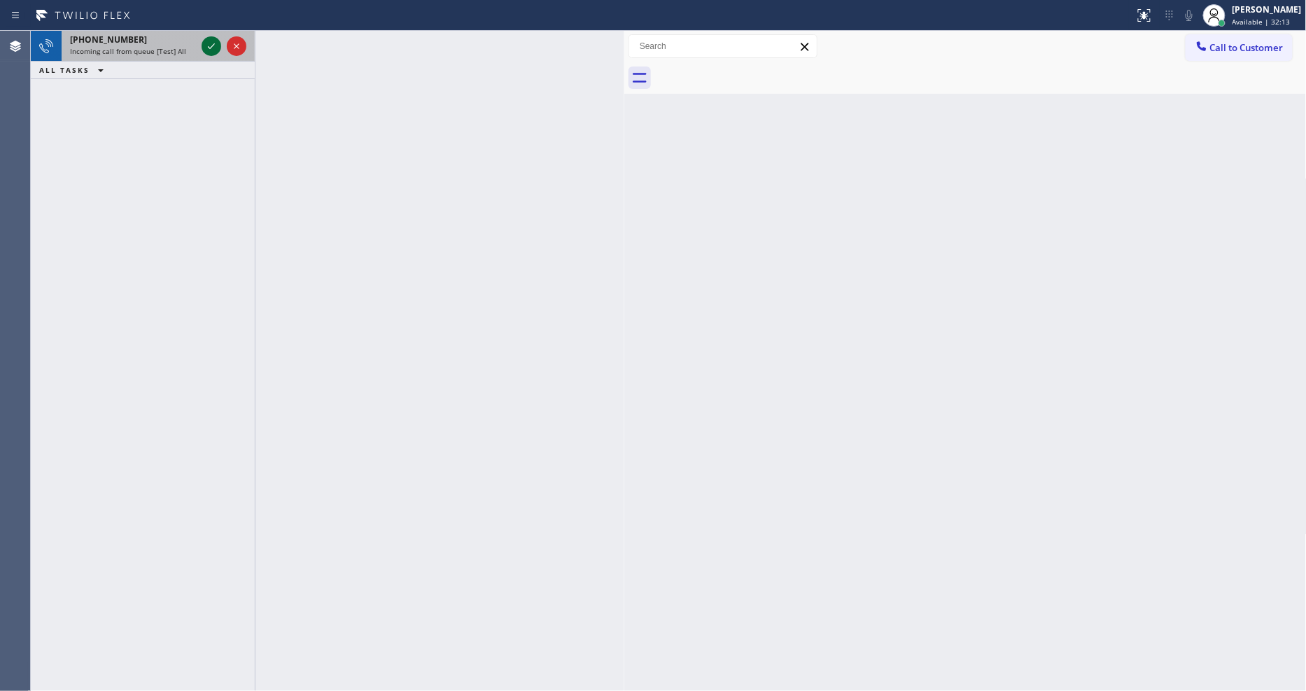
click at [214, 46] on icon at bounding box center [211, 46] width 17 height 17
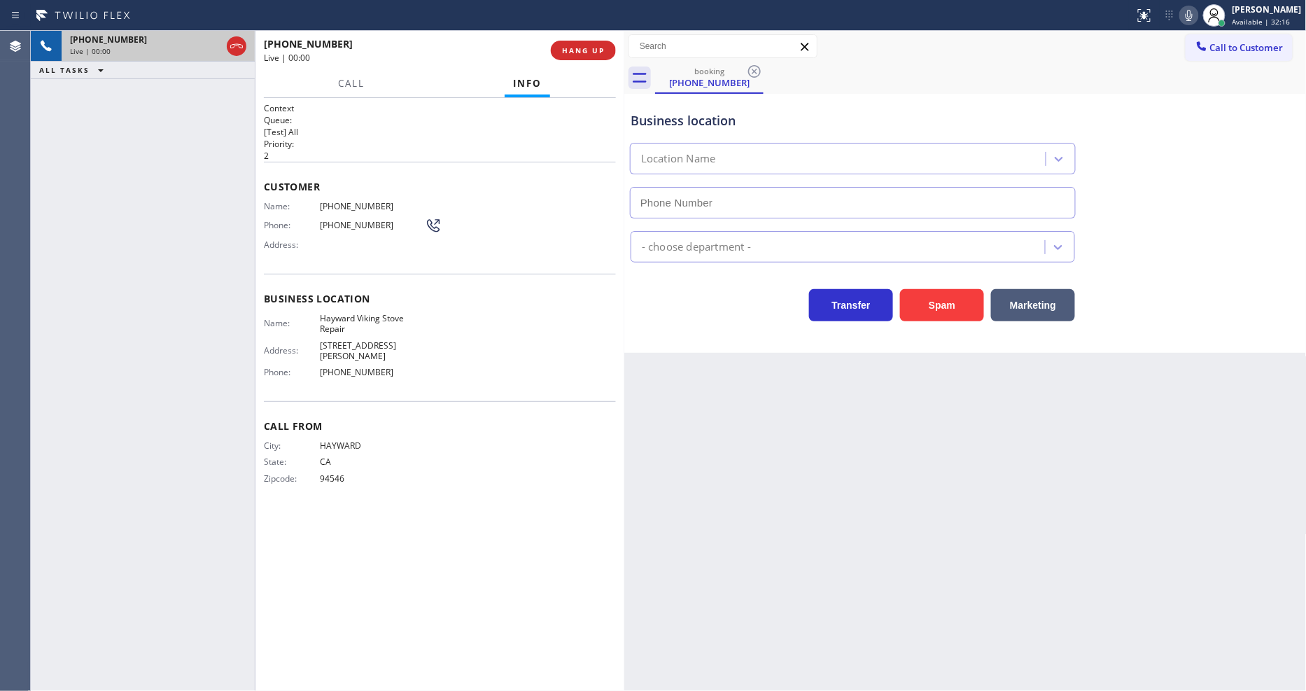
type input "[PHONE_NUMBER]"
drag, startPoint x: 949, startPoint y: 471, endPoint x: 873, endPoint y: 436, distance: 83.9
click at [949, 471] on div "Back to Dashboard Change Sender ID Customers Technicians Select a contact Outbo…" at bounding box center [965, 361] width 682 height 660
click at [365, 316] on span "Hayward Viking Stove Repair" at bounding box center [372, 324] width 105 height 22
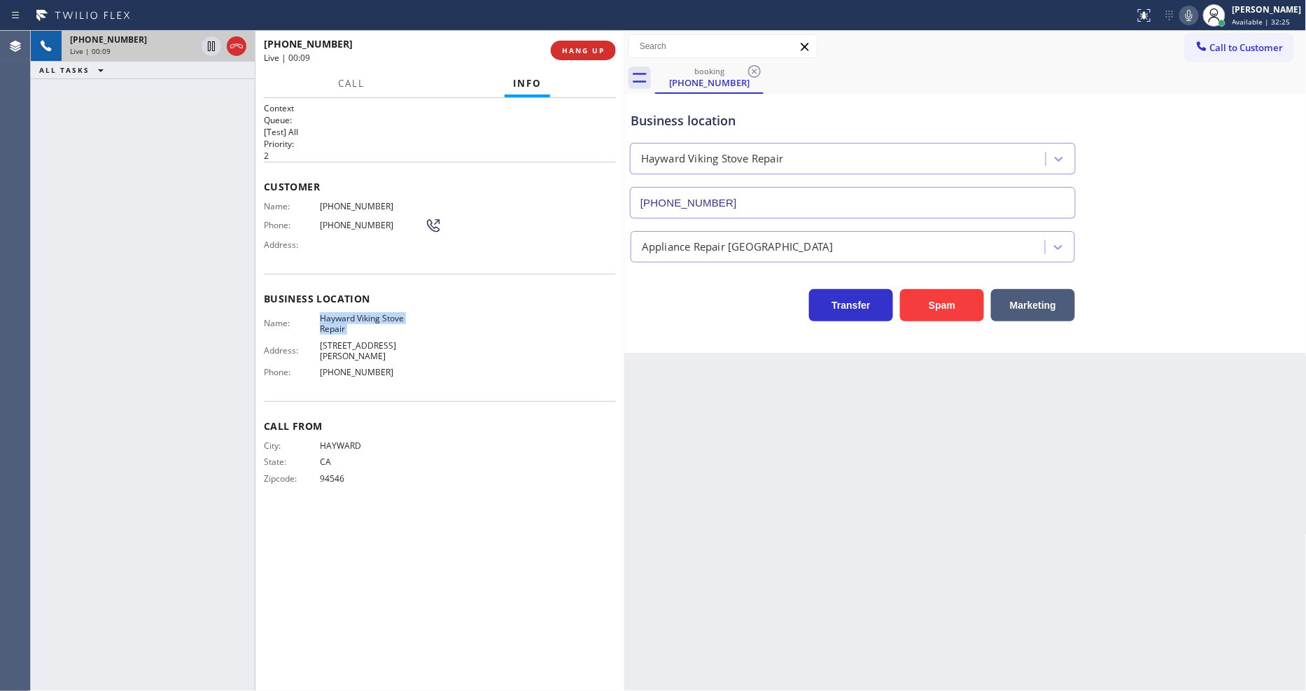
click at [365, 316] on span "Hayward Viking Stove Repair" at bounding box center [372, 324] width 105 height 22
click at [330, 206] on span "[PHONE_NUMBER]" at bounding box center [372, 206] width 105 height 10
drag, startPoint x: 213, startPoint y: 46, endPoint x: 480, endPoint y: 47, distance: 267.3
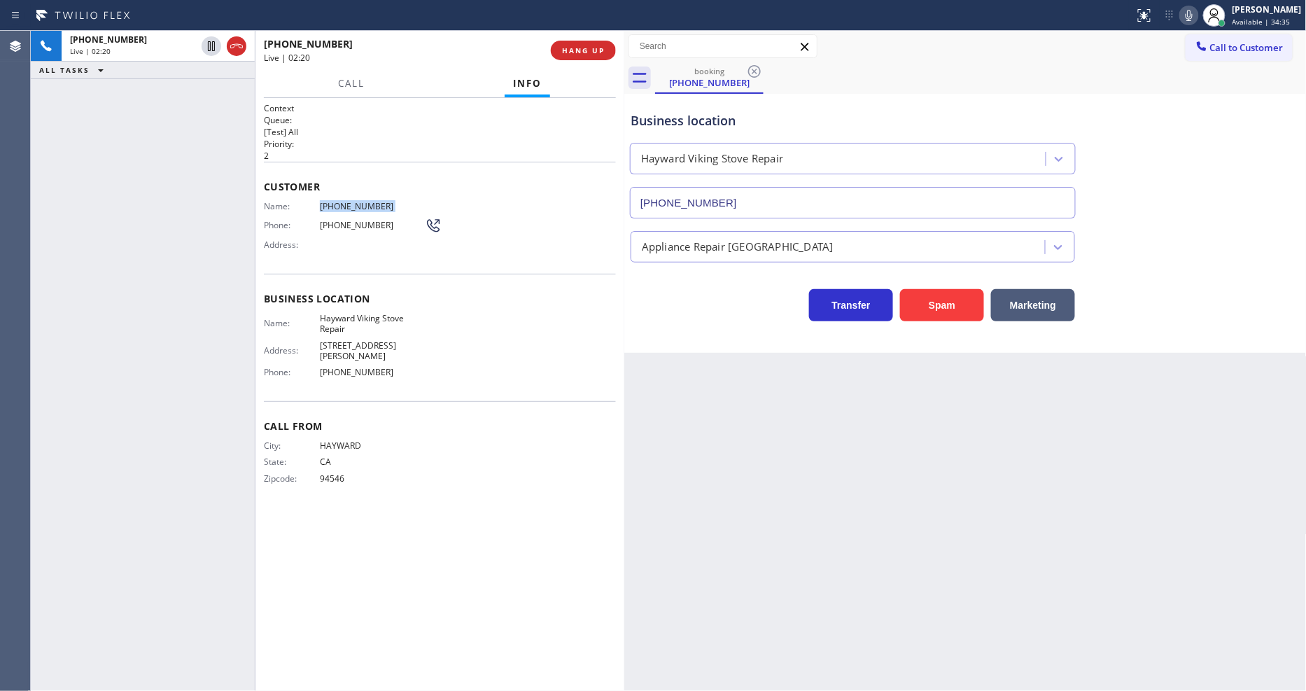
click at [213, 46] on icon at bounding box center [211, 46] width 17 height 17
click at [1197, 16] on icon at bounding box center [1188, 15] width 17 height 17
click at [211, 44] on icon at bounding box center [211, 46] width 17 height 17
click at [1197, 21] on icon at bounding box center [1188, 15] width 17 height 17
click at [933, 460] on div "Back to Dashboard Change Sender ID Customers Technicians Select a contact Outbo…" at bounding box center [965, 361] width 682 height 660
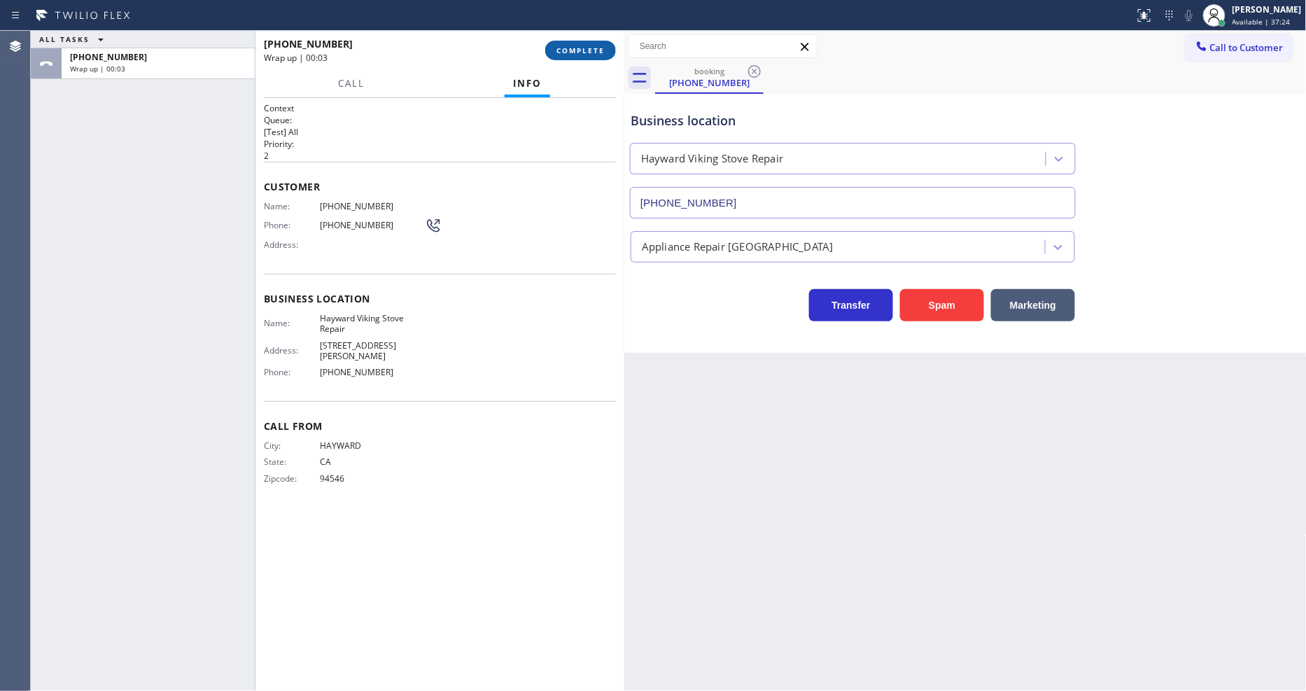
click at [563, 50] on span "COMPLETE" at bounding box center [580, 50] width 48 height 10
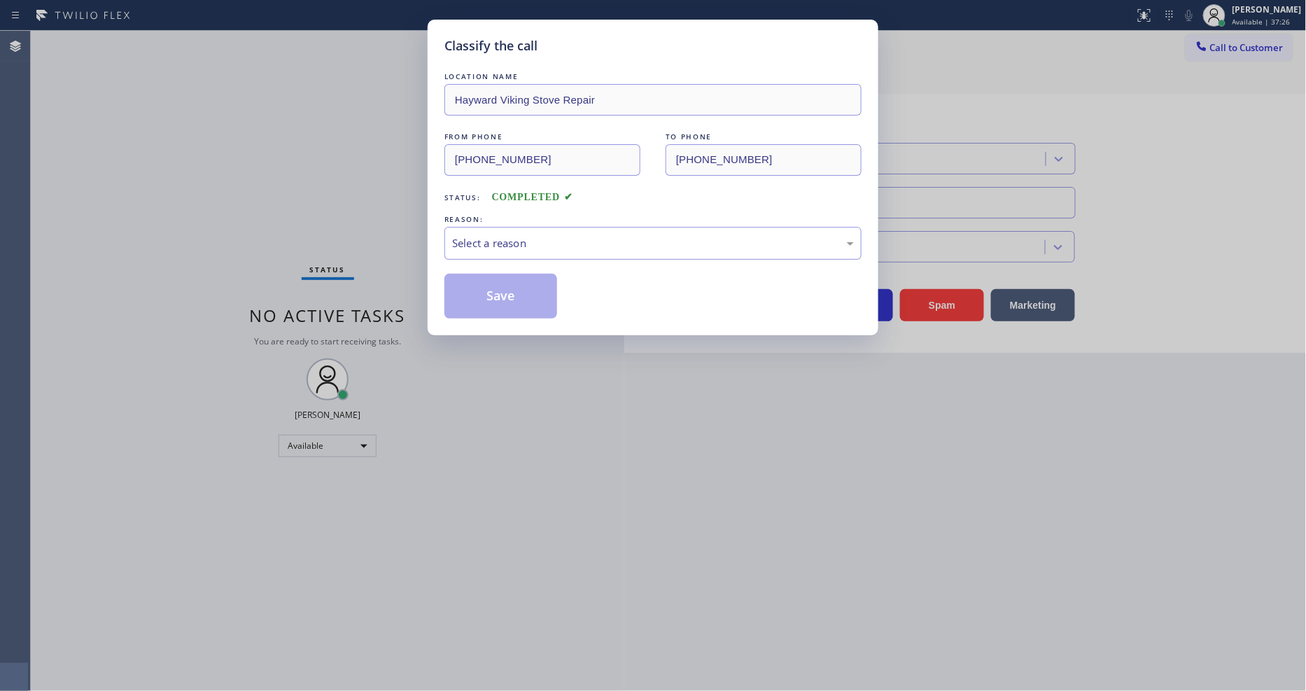
click at [497, 244] on div "Select a reason" at bounding box center [653, 243] width 402 height 16
click at [488, 285] on button "Save" at bounding box center [500, 296] width 113 height 45
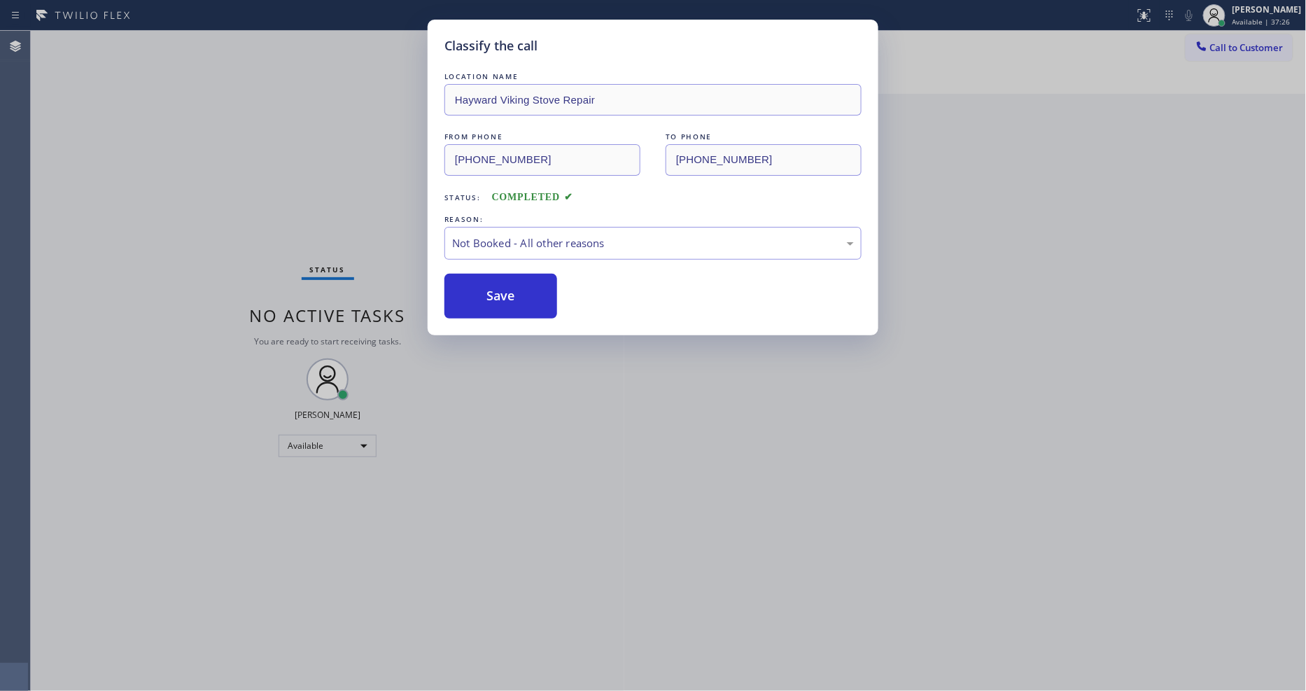
click at [488, 285] on button "Save" at bounding box center [500, 296] width 113 height 45
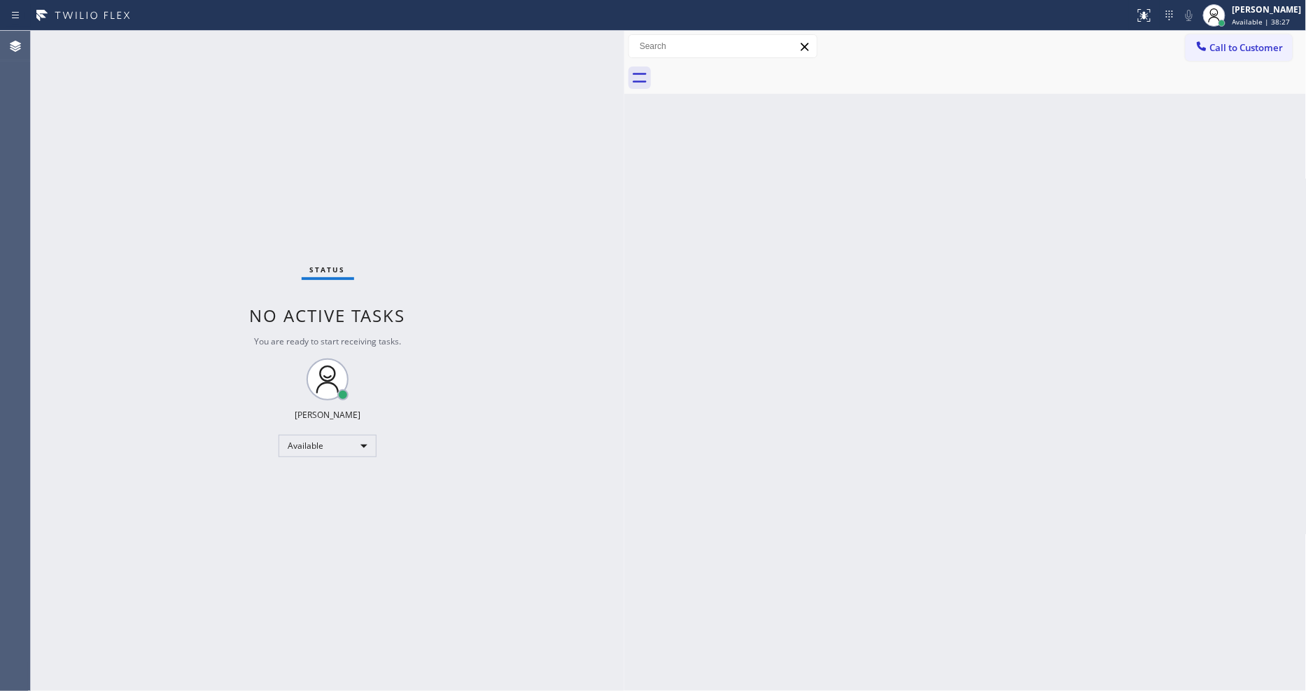
drag, startPoint x: 1092, startPoint y: 372, endPoint x: 1097, endPoint y: 392, distance: 20.2
click at [1092, 372] on div "Back to Dashboard Change Sender ID Customers Technicians Select a contact Outbo…" at bounding box center [965, 361] width 682 height 660
click at [577, 296] on div "Status No active tasks You are ready to start receiving tasks. [PERSON_NAME] Av…" at bounding box center [327, 361] width 593 height 660
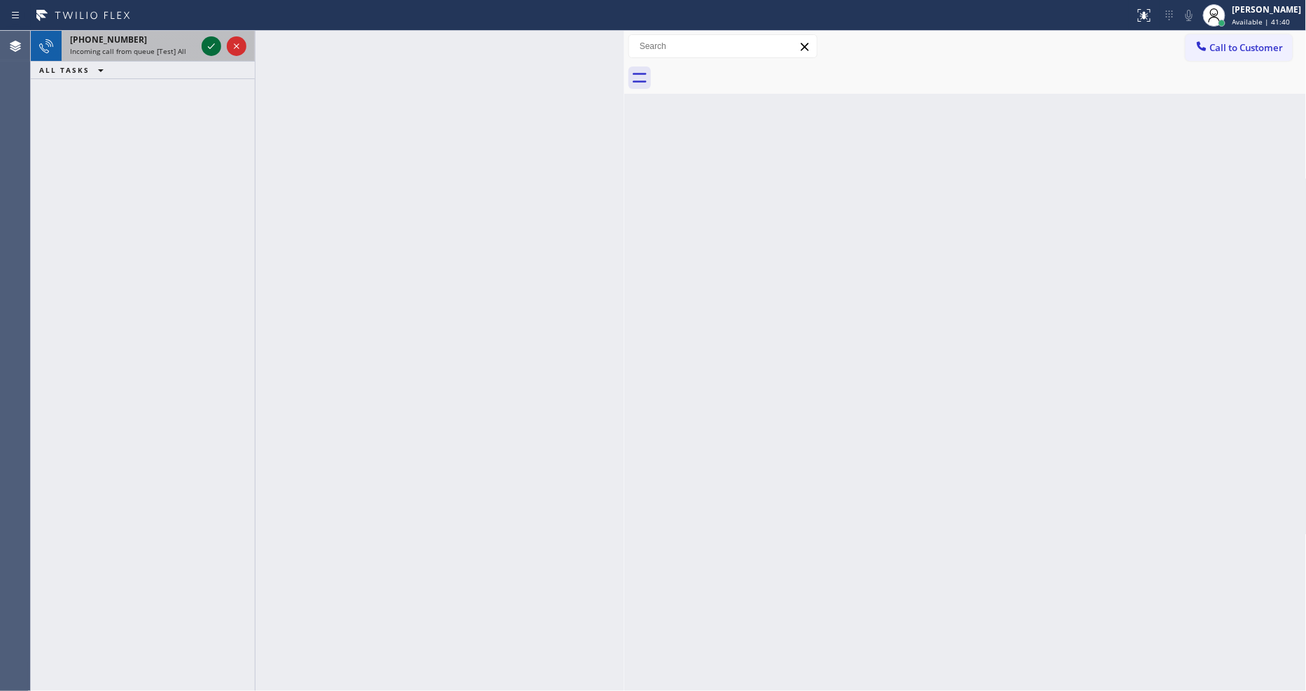
click at [211, 50] on icon at bounding box center [211, 46] width 17 height 17
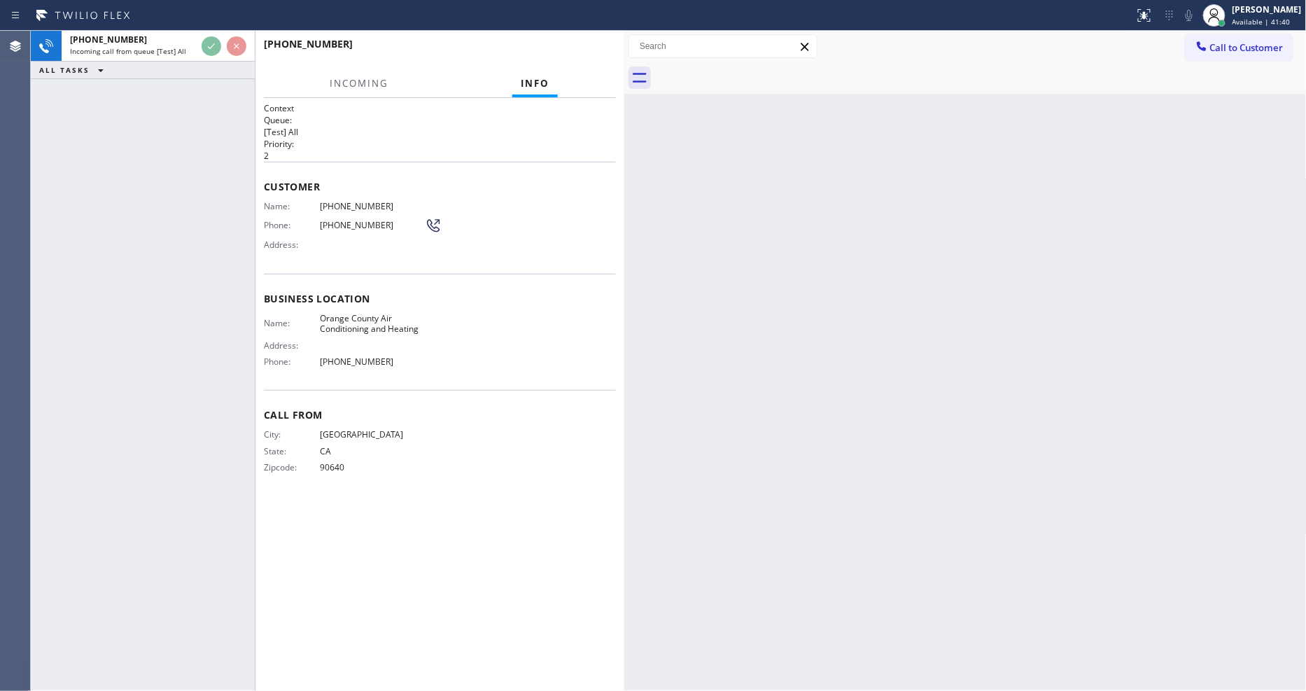
click at [192, 123] on div "[PHONE_NUMBER] Incoming call from queue [Test] All ALL TASKS ALL TASKS ACTIVE T…" at bounding box center [143, 361] width 224 height 660
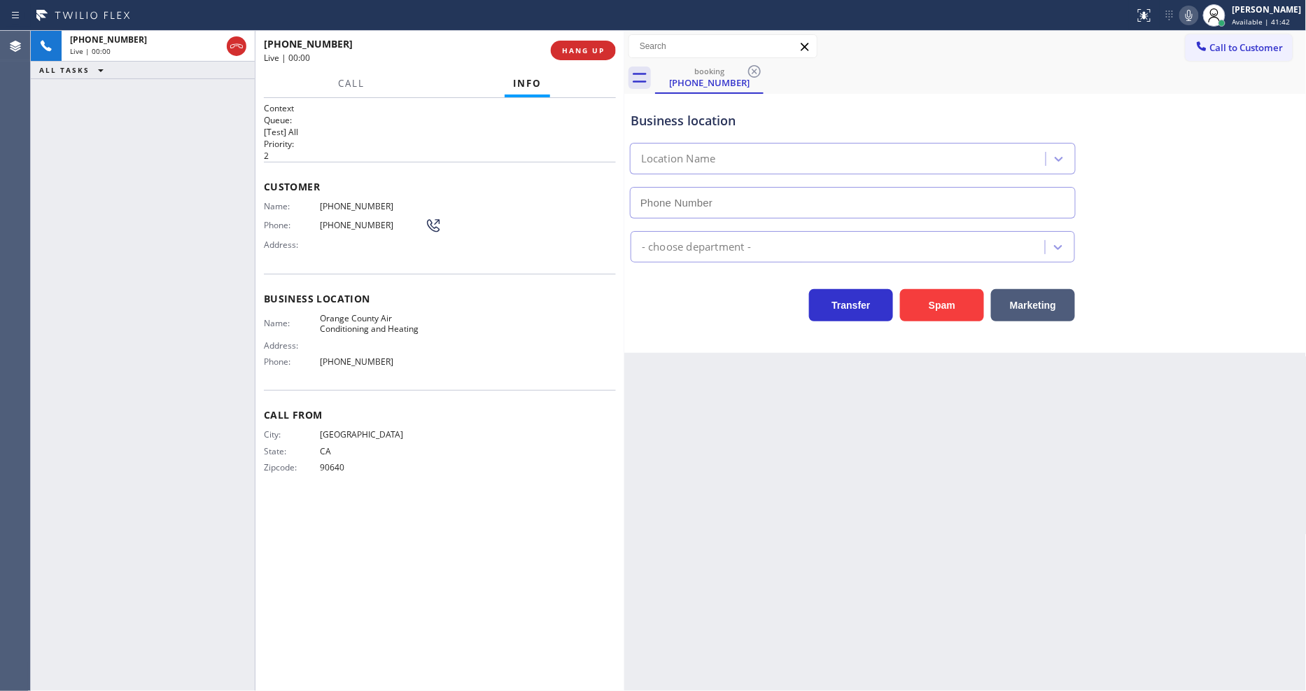
type input "[PHONE_NUMBER]"
click at [359, 318] on span "Orange County Air Conditioning and Heating" at bounding box center [372, 324] width 105 height 22
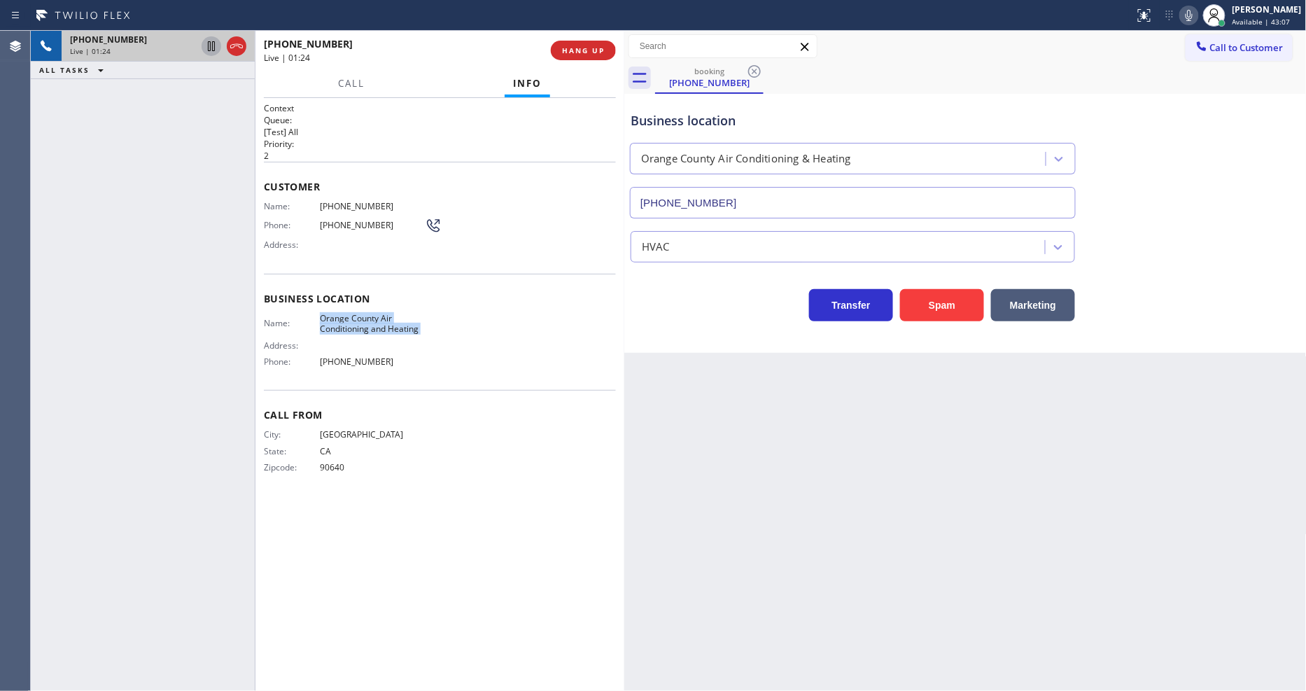
drag, startPoint x: 212, startPoint y: 50, endPoint x: 547, endPoint y: 34, distance: 335.6
click at [212, 50] on icon at bounding box center [211, 46] width 7 height 10
click at [1199, 22] on div at bounding box center [1189, 15] width 20 height 17
click at [213, 45] on icon at bounding box center [211, 46] width 17 height 17
click at [1197, 17] on icon at bounding box center [1188, 15] width 17 height 17
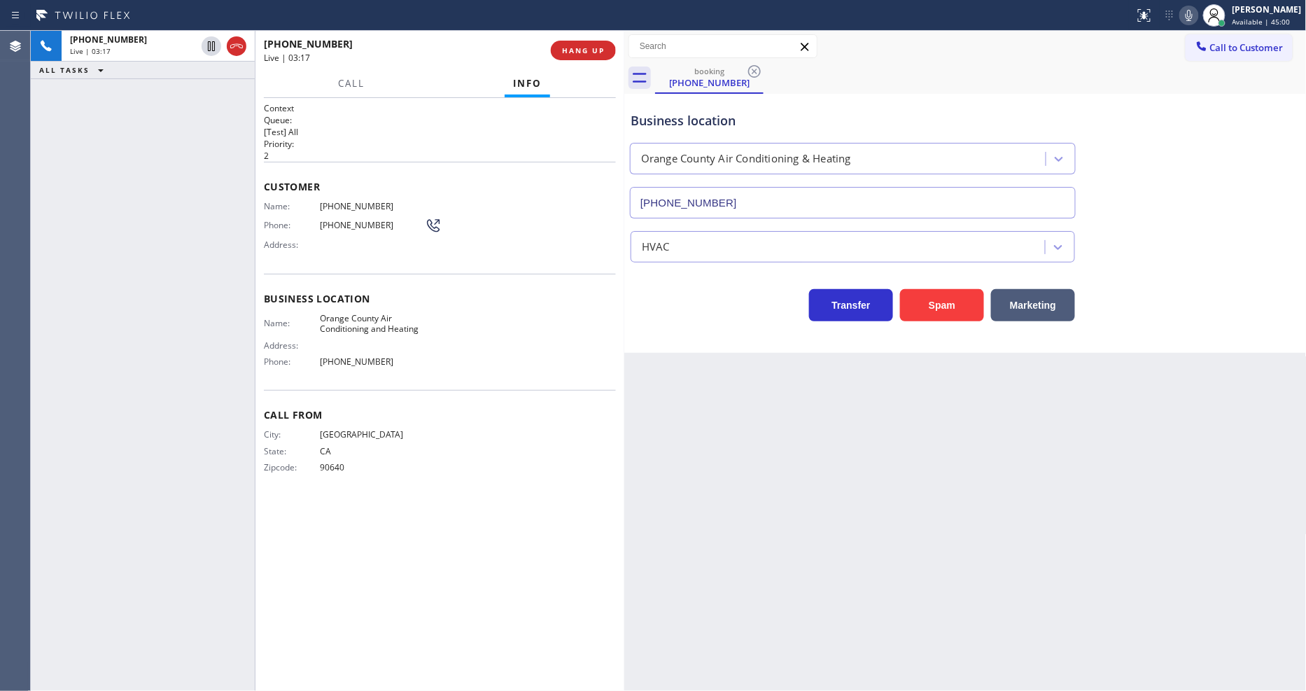
click at [330, 193] on div "Customer Name: [PHONE_NUMBER] Phone: [PHONE_NUMBER] Address:" at bounding box center [440, 218] width 352 height 112
click at [210, 45] on icon at bounding box center [211, 46] width 17 height 17
click at [1195, 21] on icon at bounding box center [1188, 15] width 17 height 17
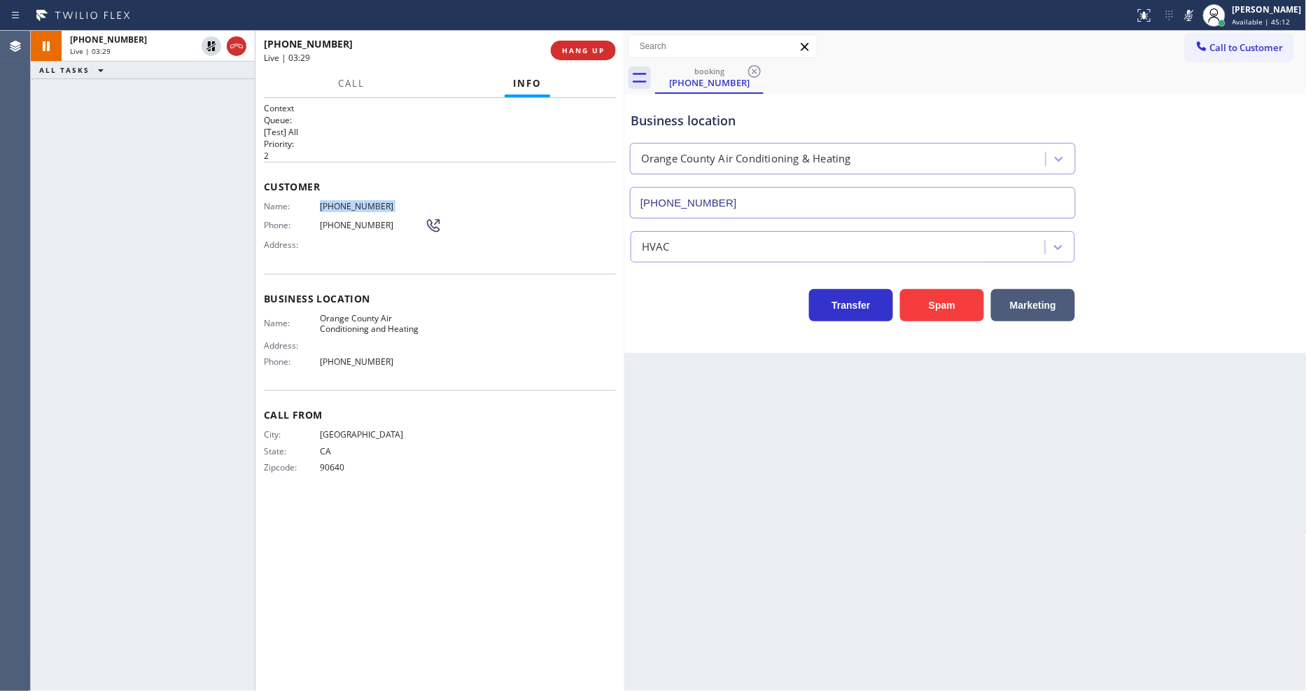
drag, startPoint x: 1197, startPoint y: 15, endPoint x: 1068, endPoint y: 15, distance: 128.1
click at [1197, 15] on icon at bounding box center [1188, 15] width 17 height 17
click at [206, 45] on icon at bounding box center [211, 46] width 17 height 17
click at [1057, 458] on div "Back to Dashboard Change Sender ID Customers Technicians Select a contact Outbo…" at bounding box center [965, 361] width 682 height 660
click at [378, 317] on span "Orange County Air Conditioning and Heating" at bounding box center [372, 324] width 105 height 22
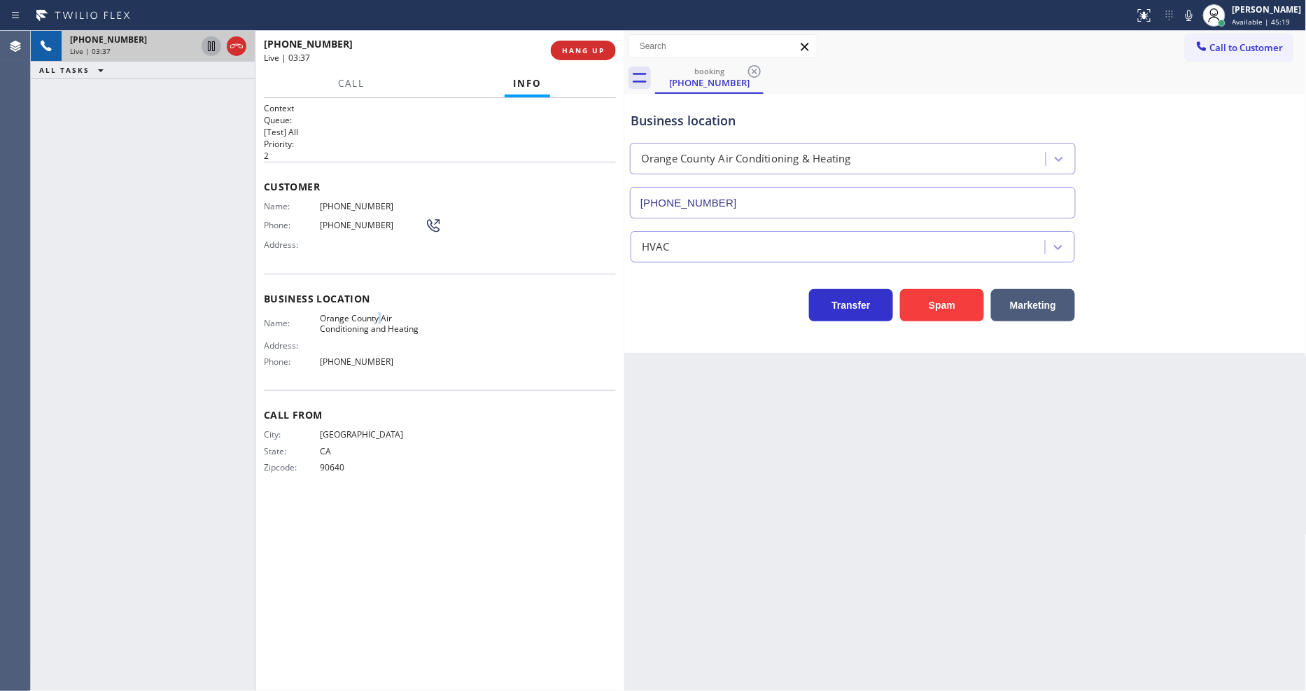
click at [378, 317] on span "Orange County Air Conditioning and Heating" at bounding box center [372, 324] width 105 height 22
click at [560, 52] on button "HANG UP" at bounding box center [583, 51] width 65 height 20
click at [562, 52] on span "HANG UP" at bounding box center [583, 50] width 43 height 10
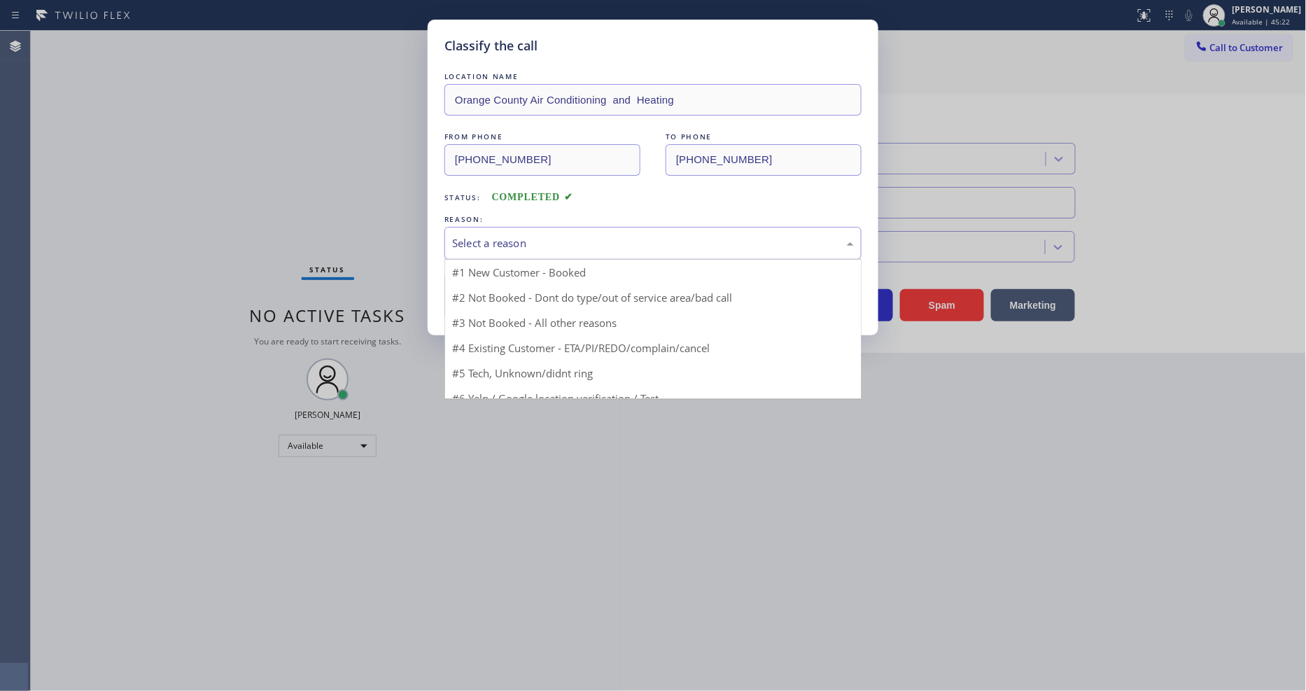
click at [494, 241] on div "Select a reason" at bounding box center [653, 243] width 402 height 16
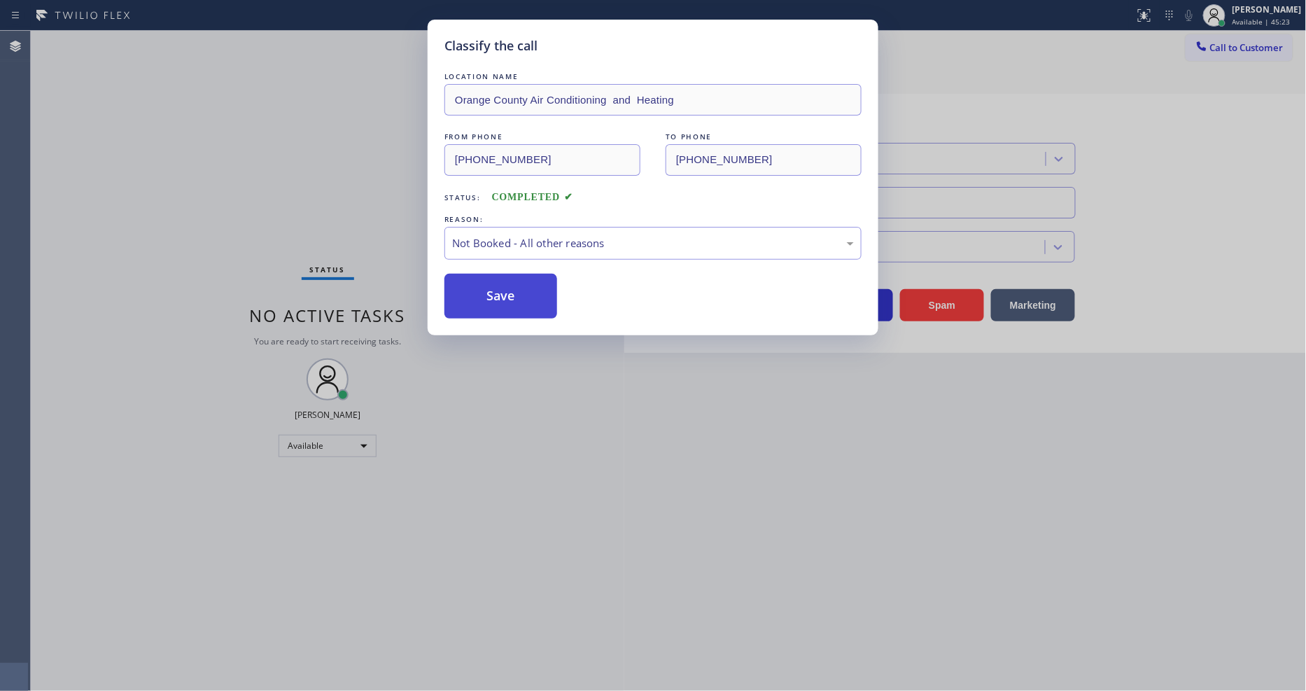
click at [488, 288] on button "Save" at bounding box center [500, 296] width 113 height 45
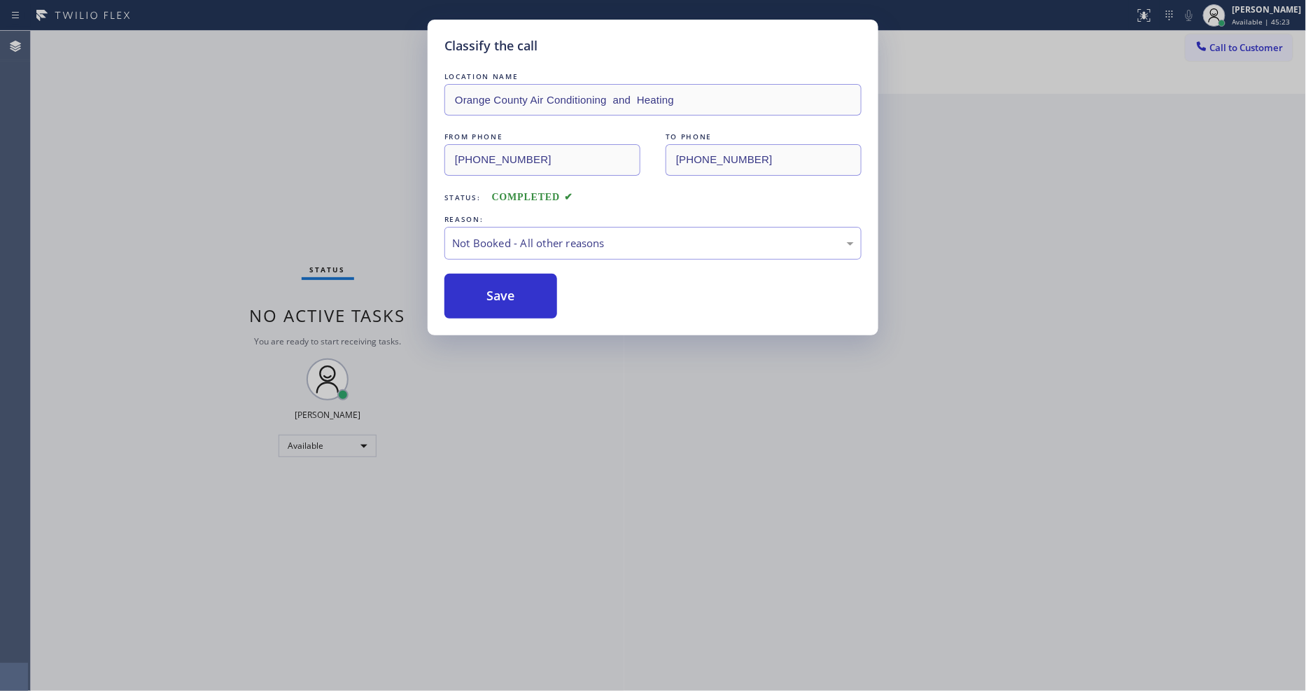
click at [1257, 51] on div "Classify the call LOCATION NAME Orange County Air Conditioning and Heating FROM…" at bounding box center [653, 345] width 1306 height 691
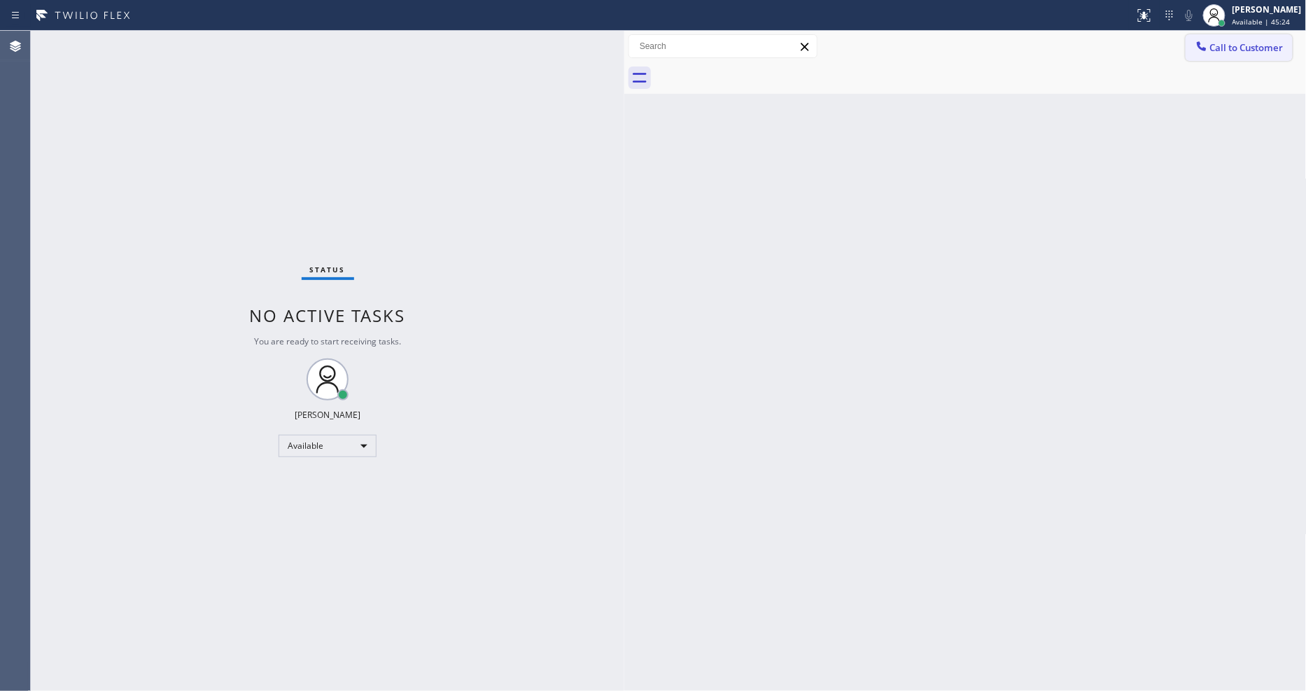
click at [1232, 36] on div "Call to Customer Outbound call Location Velvet Plumbing [GEOGRAPHIC_DATA][PERSO…" at bounding box center [965, 46] width 682 height 31
click at [1223, 50] on span "Call to Customer" at bounding box center [1246, 47] width 73 height 13
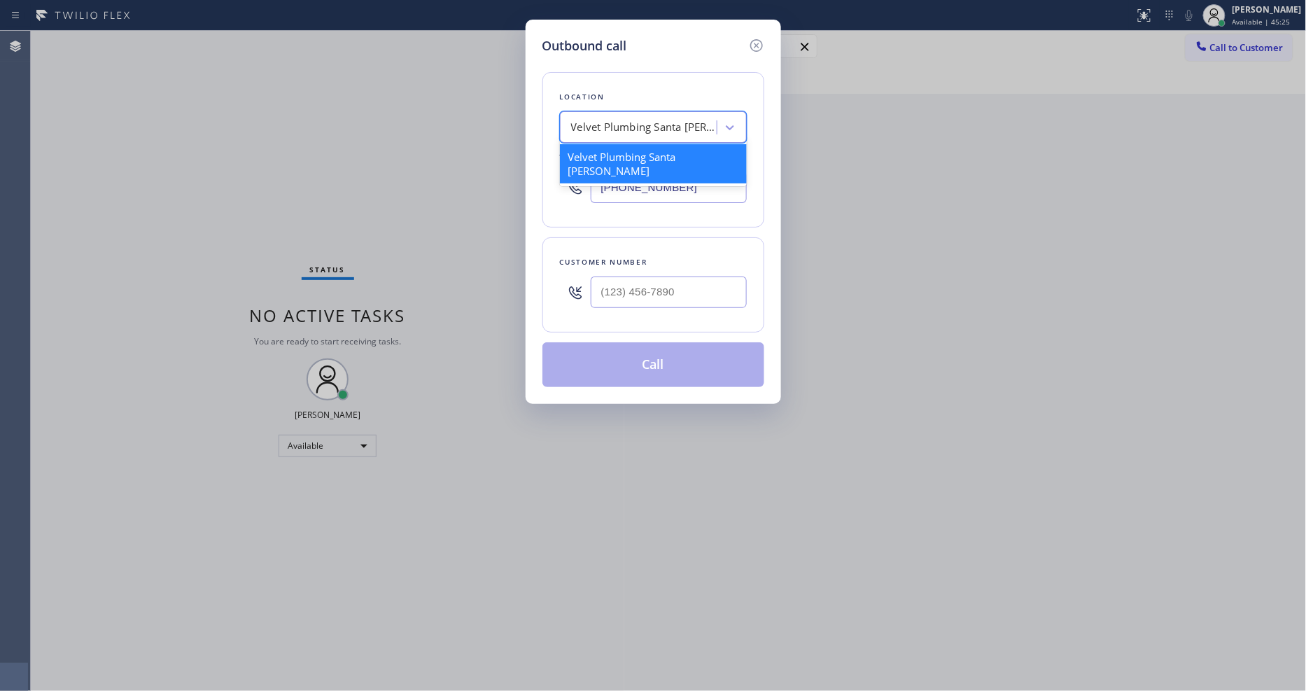
click at [680, 121] on div "Velvet Plumbing Santa [PERSON_NAME]" at bounding box center [644, 128] width 147 height 16
paste input "Orange County Air Conditioning and Heating"
click at [628, 151] on div "No options" at bounding box center [653, 158] width 187 height 28
click at [672, 122] on input "Orange County Air Conditioning and Heating" at bounding box center [605, 128] width 209 height 12
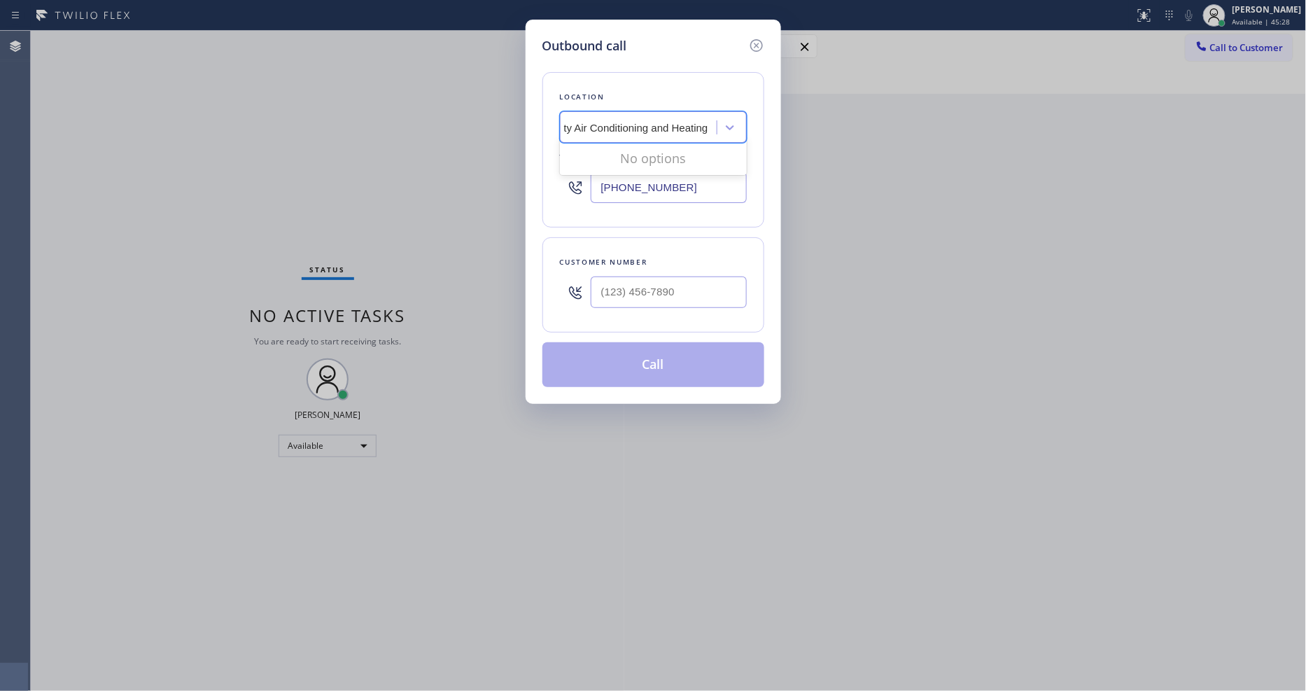
click at [668, 122] on input "Orange County Air Conditioning and Heating" at bounding box center [605, 128] width 209 height 12
type input "Orange County Air Conditioning & Heating"
click at [672, 150] on div "Orange County Air Conditioning & Heating" at bounding box center [653, 163] width 187 height 39
type input "[PHONE_NUMBER]"
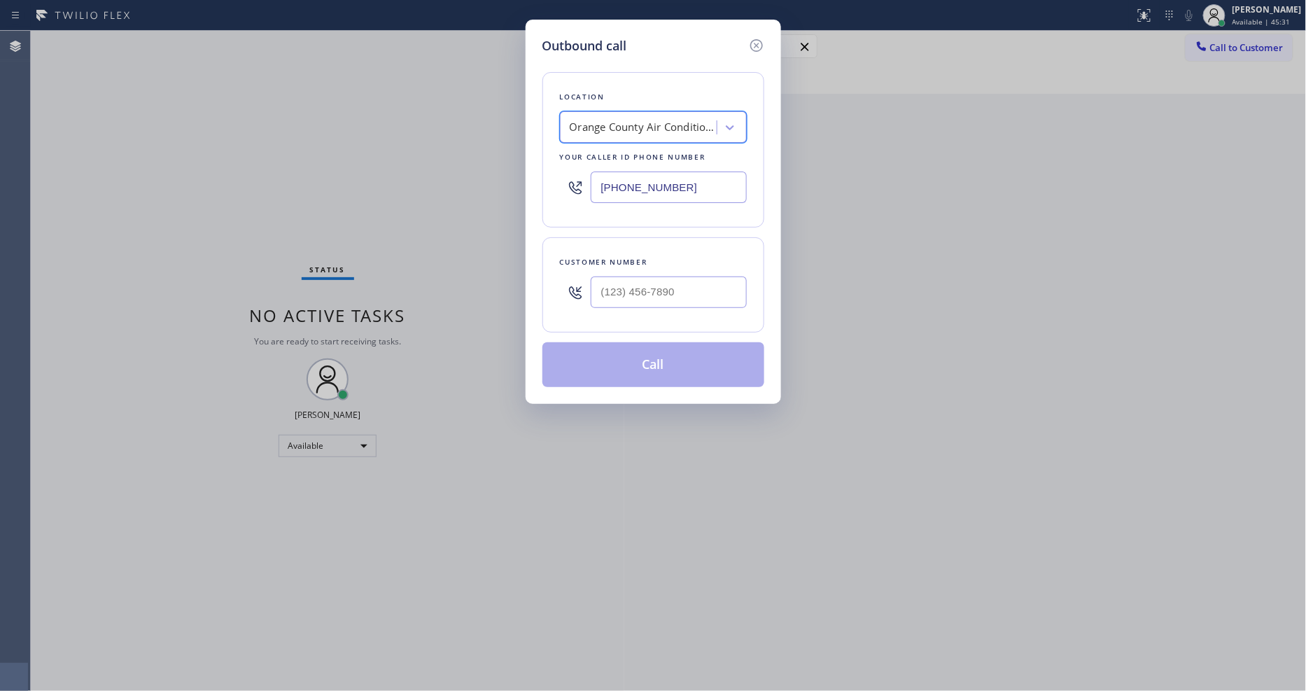
scroll to position [0, 1]
click at [371, 246] on div "Outbound call Location [GEOGRAPHIC_DATA] Air Conditioning & Heating Your caller…" at bounding box center [653, 345] width 1306 height 691
click at [624, 289] on input "text" at bounding box center [669, 291] width 156 height 31
paste input "213) 216-8180"
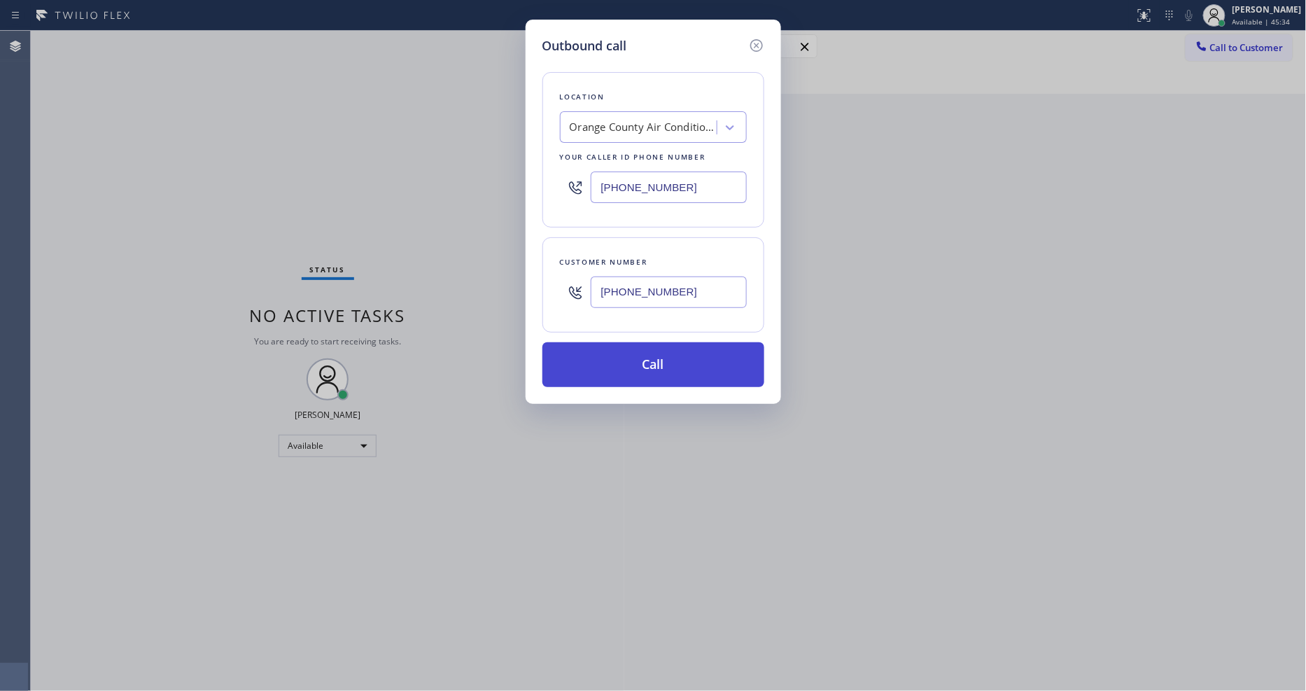
type input "[PHONE_NUMBER]"
click at [602, 360] on button "Call" at bounding box center [653, 364] width 222 height 45
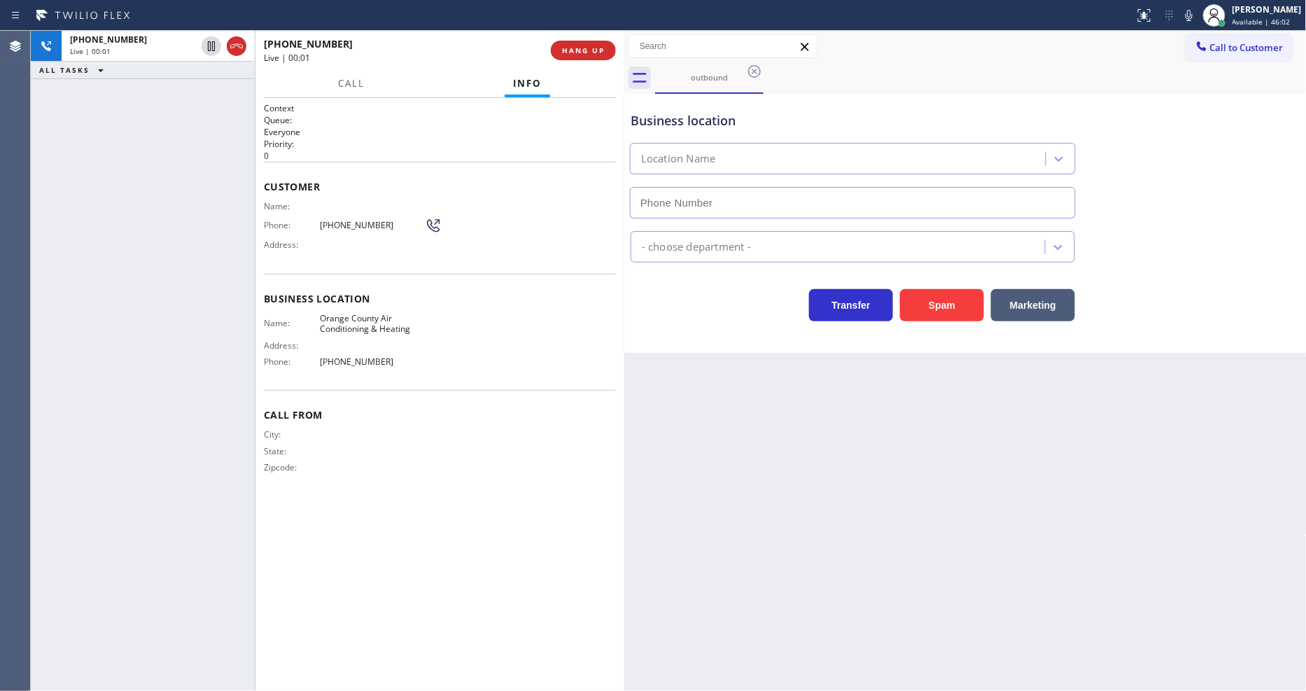
type input "[PHONE_NUMBER]"
drag, startPoint x: 891, startPoint y: 402, endPoint x: 887, endPoint y: 395, distance: 8.5
click at [891, 402] on div "Back to Dashboard Change Sender ID Customers Technicians Select a contact Outbo…" at bounding box center [965, 361] width 682 height 660
click at [1205, 24] on div "Status report No issues detected If you experience an issue, please download th…" at bounding box center [1217, 15] width 177 height 31
click at [1192, 17] on icon at bounding box center [1188, 15] width 7 height 11
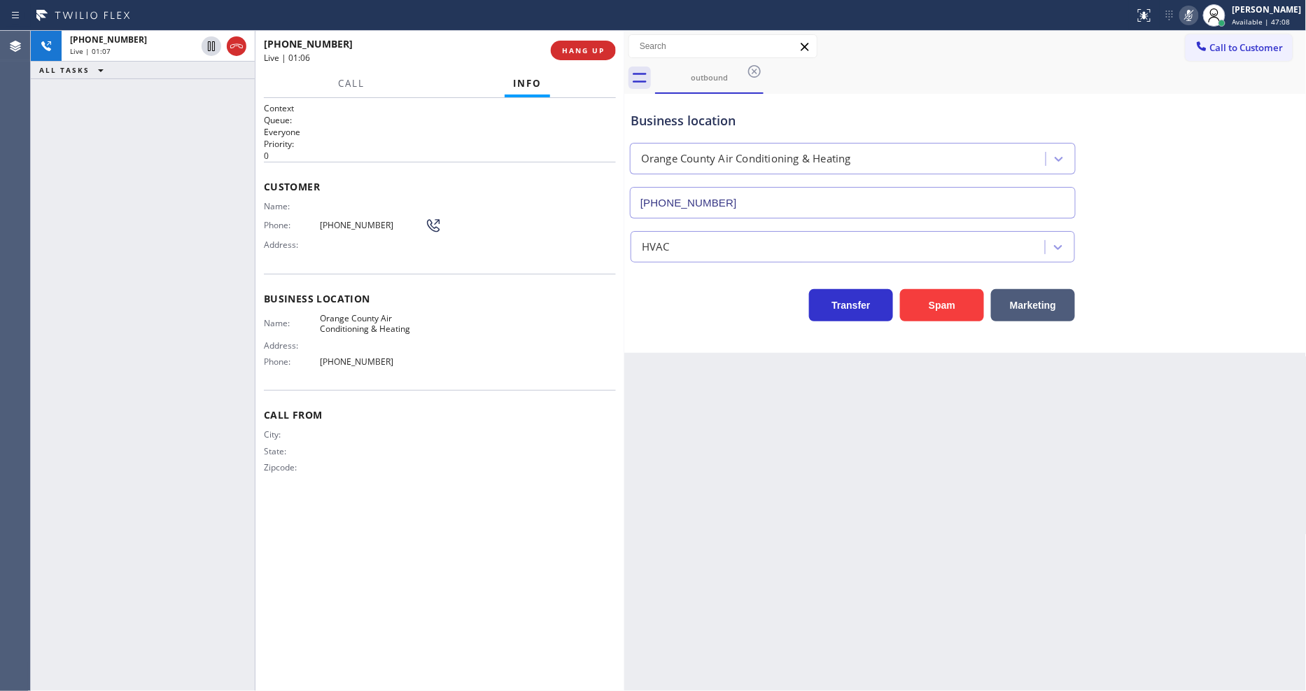
click at [1197, 17] on icon at bounding box center [1188, 15] width 17 height 17
click at [339, 350] on div "Name: Orange County Air Conditioning & Heating Address: Phone: [PHONE_NUMBER]" at bounding box center [344, 343] width 161 height 60
click at [592, 49] on span "HANG UP" at bounding box center [583, 50] width 43 height 10
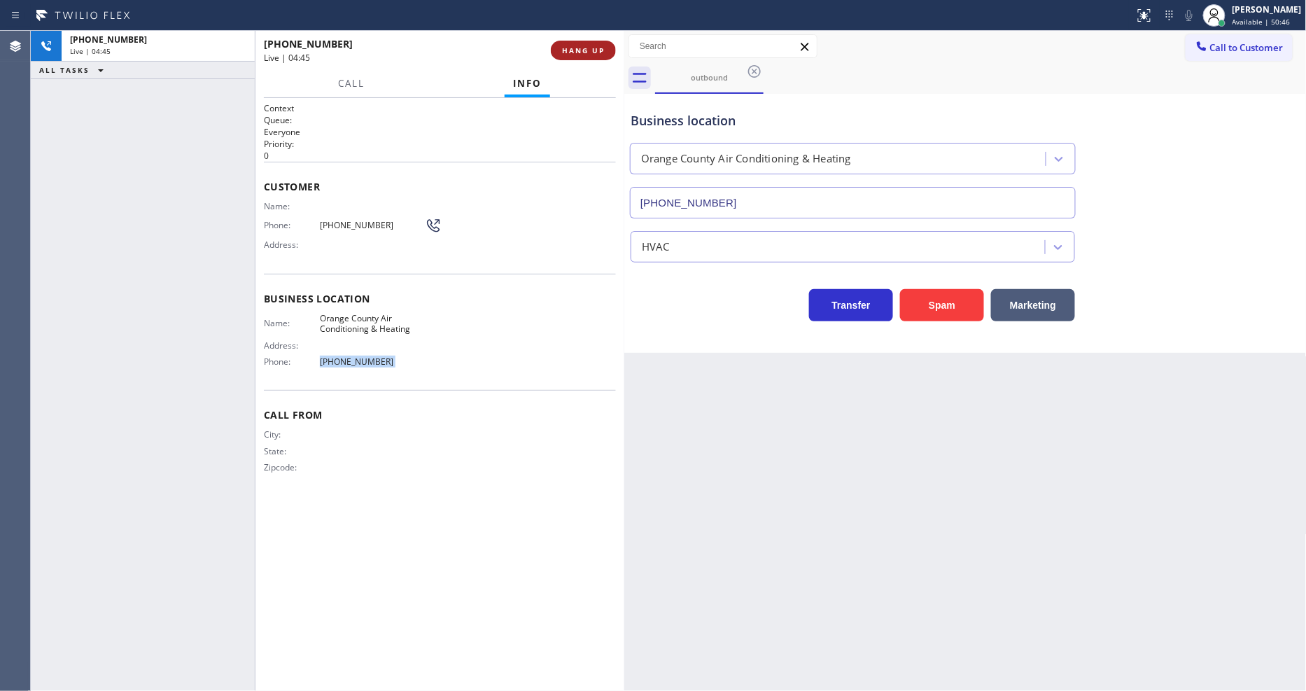
click at [593, 49] on span "HANG UP" at bounding box center [583, 50] width 43 height 10
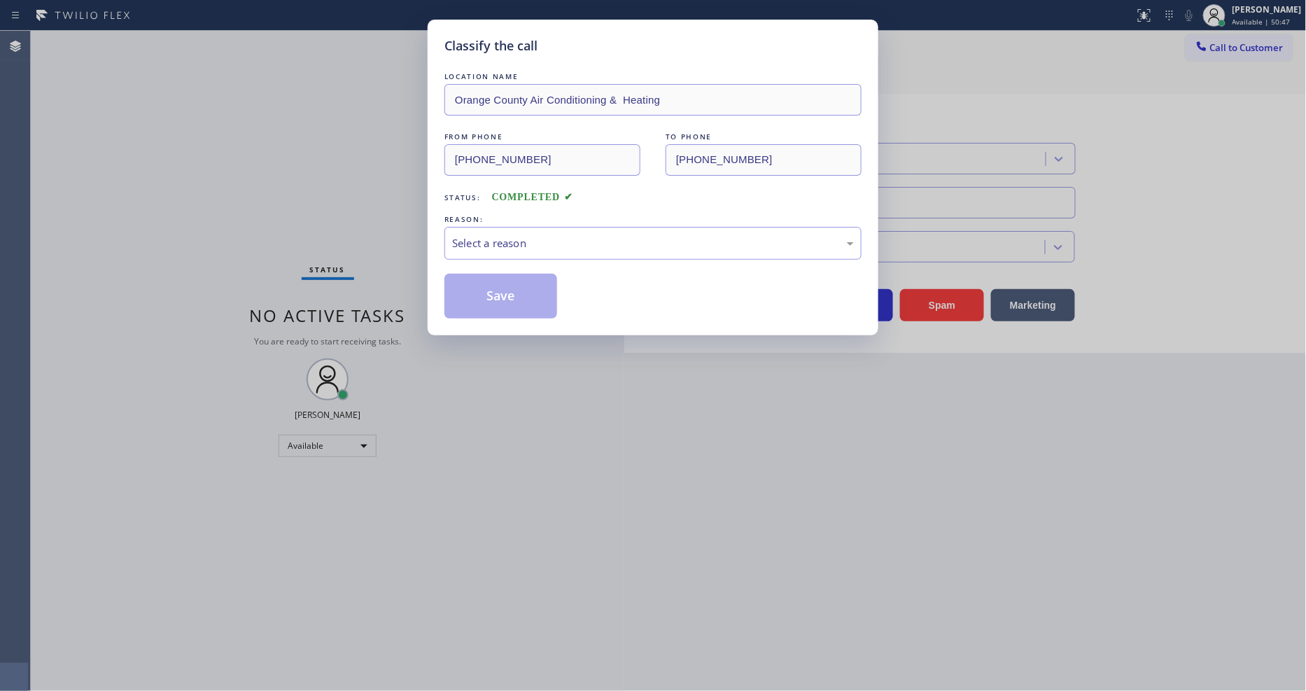
click at [547, 235] on div "Select a reason" at bounding box center [653, 243] width 402 height 16
click at [511, 290] on button "Save" at bounding box center [500, 296] width 113 height 45
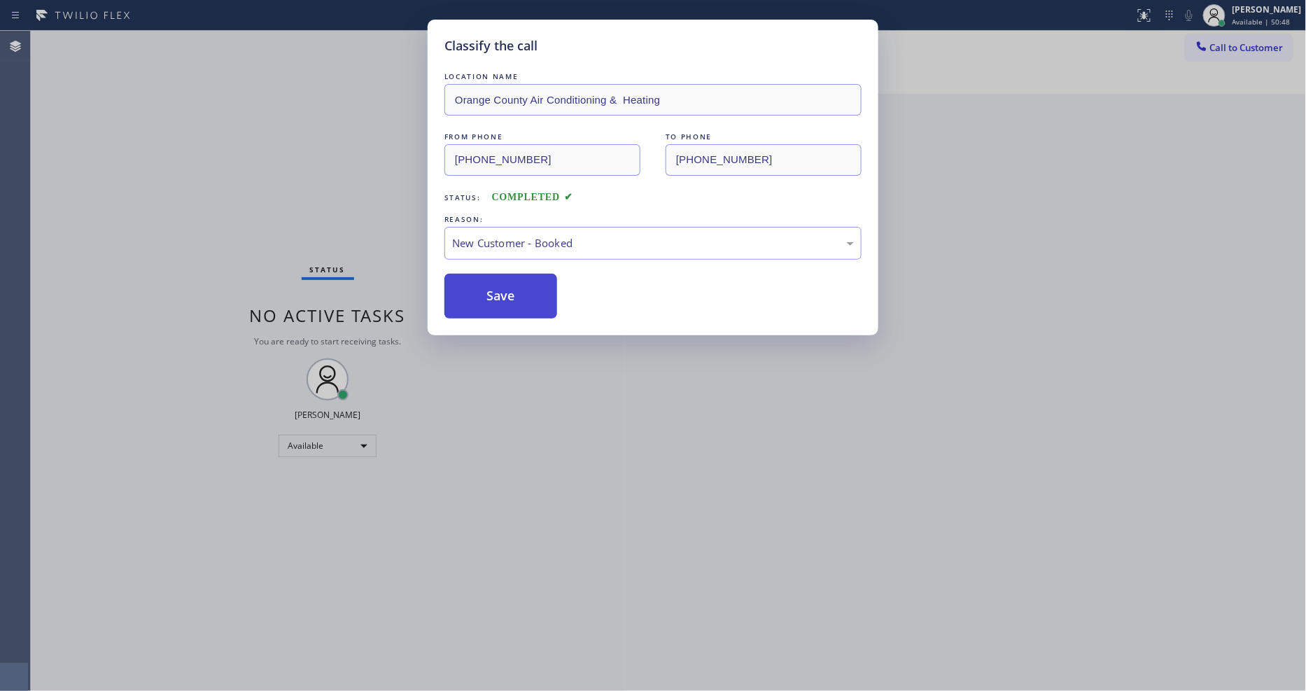
click at [511, 290] on button "Save" at bounding box center [500, 296] width 113 height 45
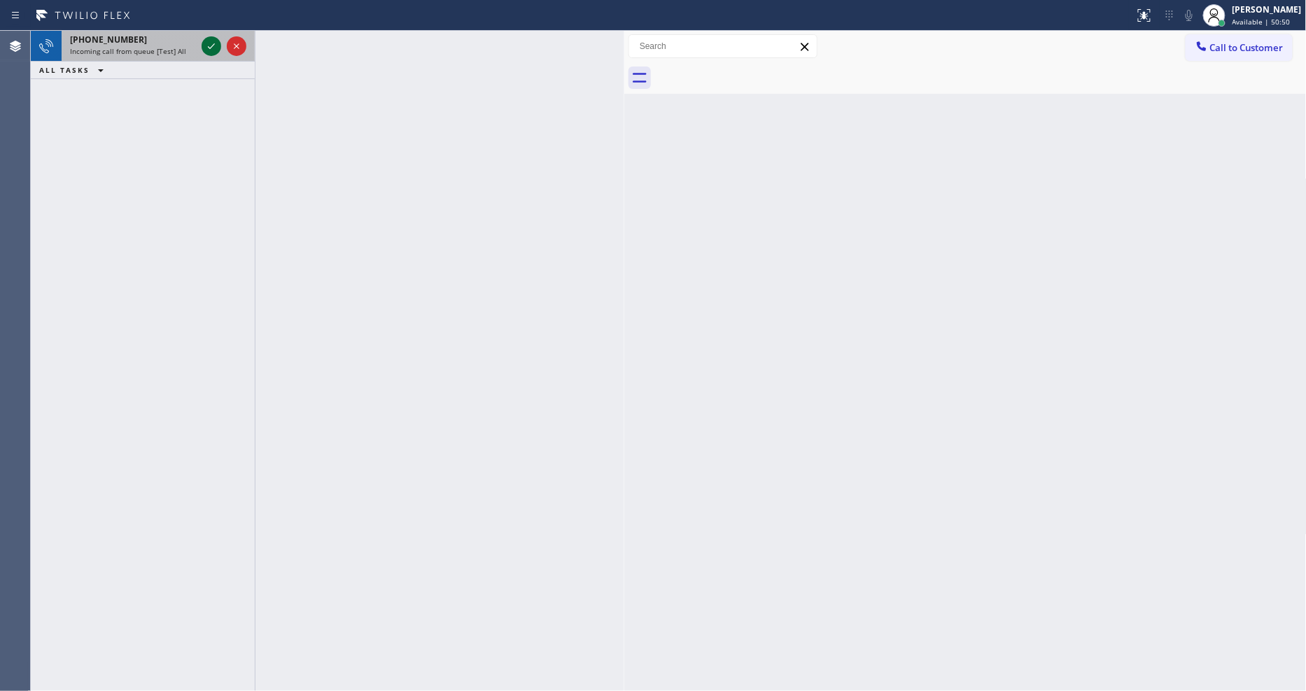
click at [214, 43] on icon at bounding box center [211, 46] width 17 height 17
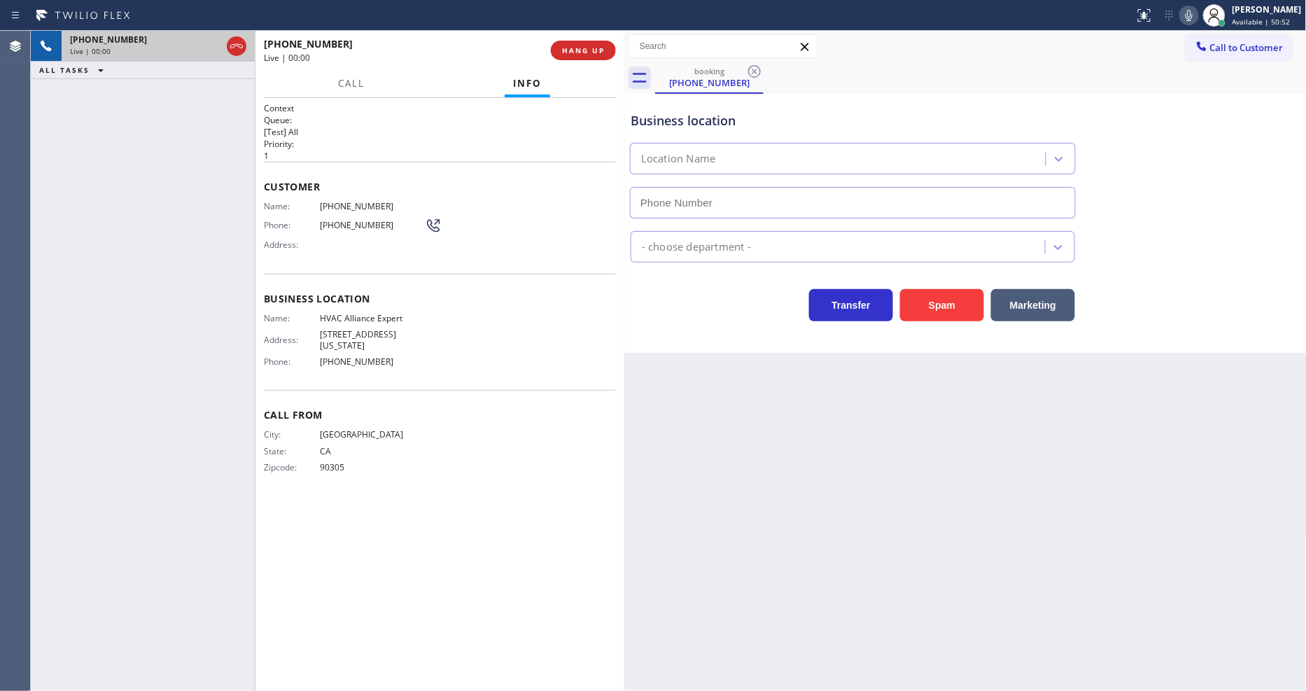
type input "[PHONE_NUMBER]"
drag, startPoint x: 922, startPoint y: 443, endPoint x: 849, endPoint y: 442, distance: 72.8
click at [922, 443] on div "Back to Dashboard Change Sender ID Customers Technicians Select a contact Outbo…" at bounding box center [965, 361] width 682 height 660
click at [311, 220] on span "Phone:" at bounding box center [292, 225] width 56 height 10
click at [379, 303] on div "Business location Name: HVAC Alliance Expert Address: [STREET_ADDRESS][US_STATE…" at bounding box center [440, 332] width 352 height 117
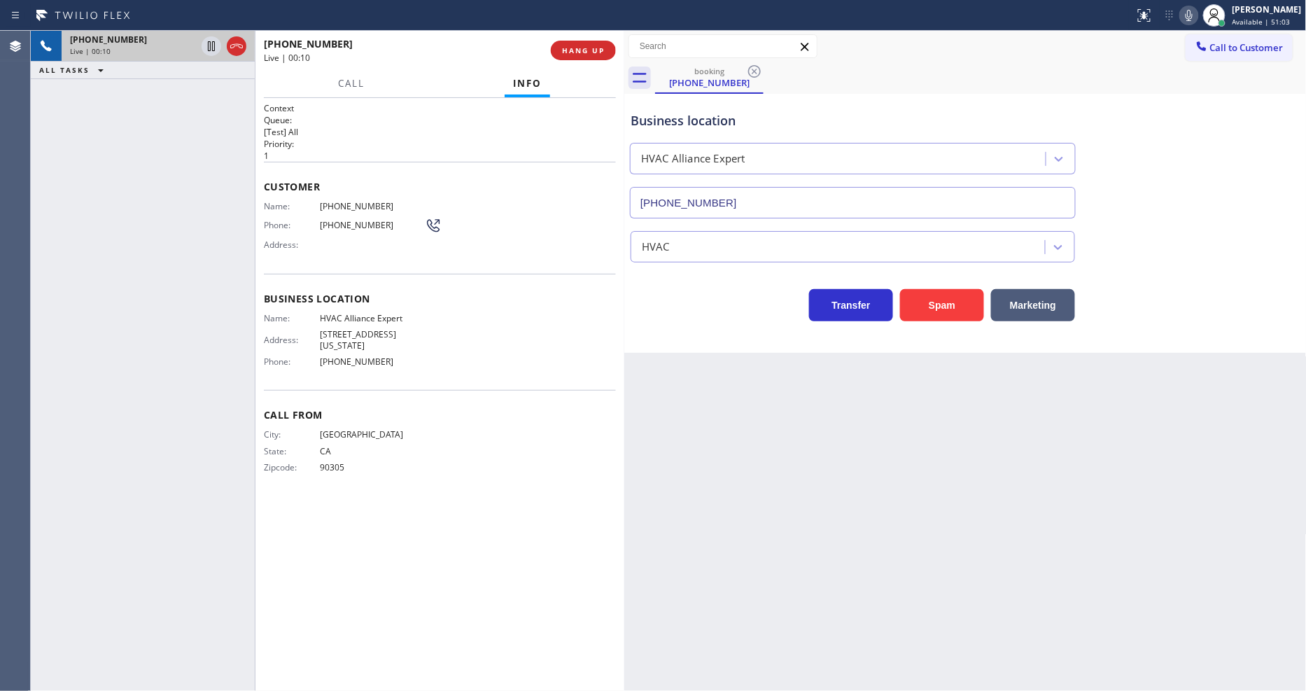
click at [379, 303] on div "Business location Name: HVAC Alliance Expert Address: [STREET_ADDRESS][US_STATE…" at bounding box center [440, 332] width 352 height 117
click at [378, 313] on span "HVAC Alliance Expert" at bounding box center [372, 318] width 105 height 10
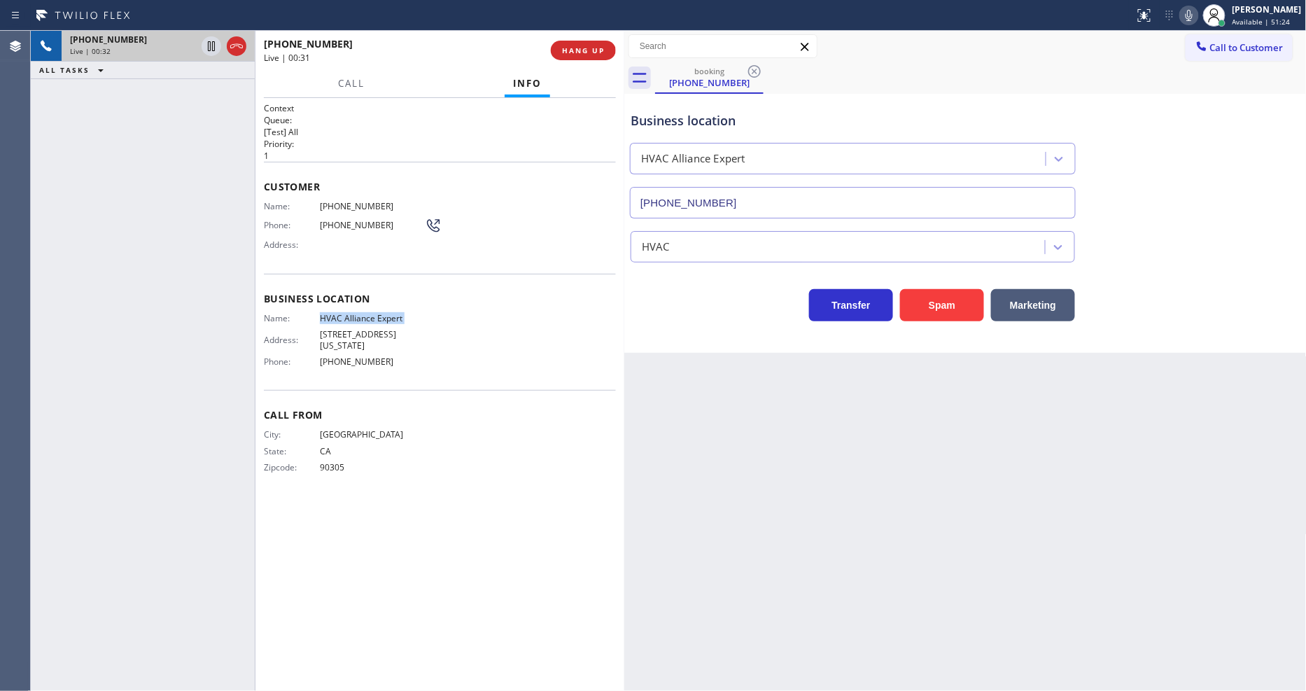
click at [360, 201] on span "[PHONE_NUMBER]" at bounding box center [372, 206] width 105 height 10
click at [877, 532] on div "Back to Dashboard Change Sender ID Customers Technicians Select a contact Outbo…" at bounding box center [965, 361] width 682 height 660
click at [212, 43] on icon at bounding box center [211, 46] width 7 height 10
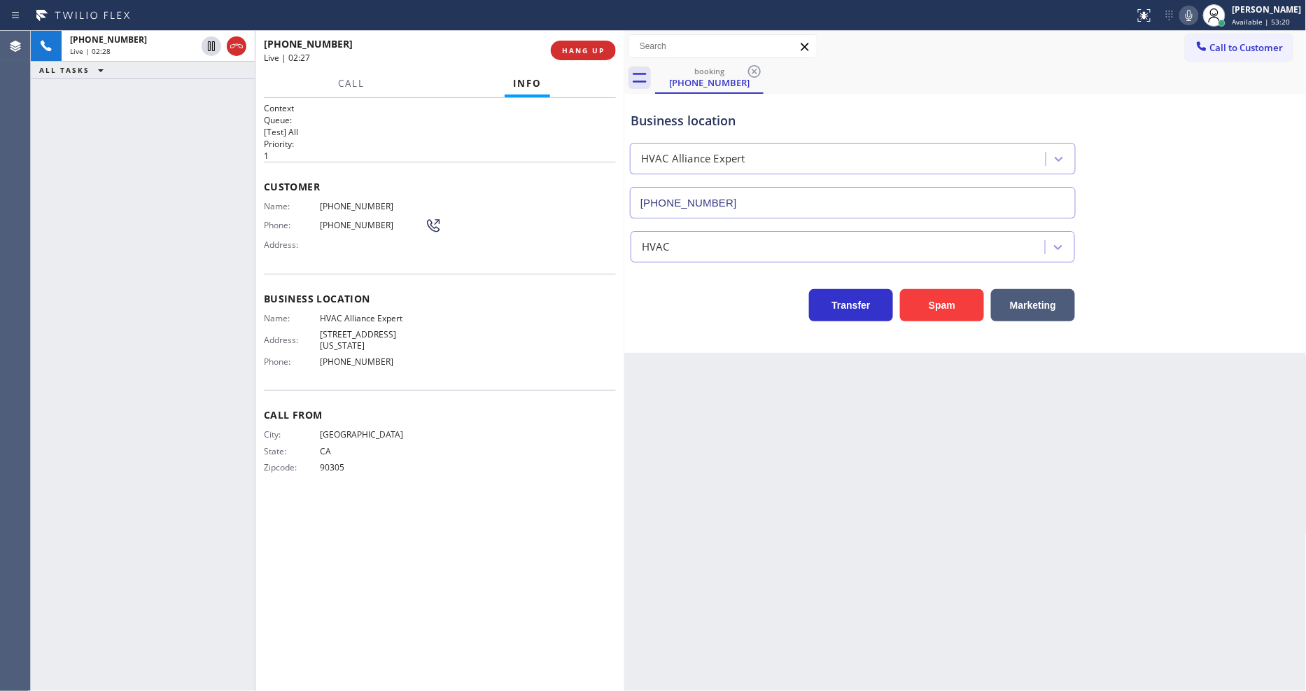
click at [1197, 17] on icon at bounding box center [1188, 15] width 17 height 17
click at [212, 42] on icon at bounding box center [211, 46] width 10 height 10
click at [1192, 10] on icon at bounding box center [1188, 15] width 7 height 11
click at [577, 48] on span "HANG UP" at bounding box center [583, 50] width 43 height 10
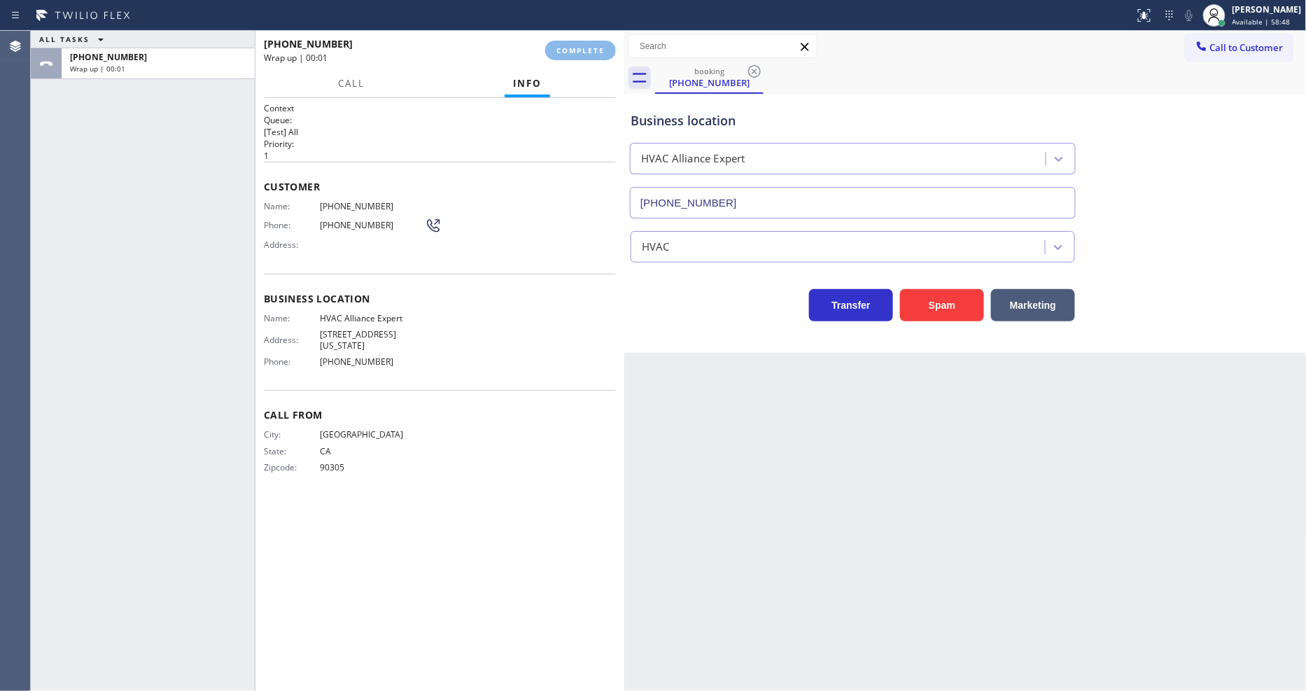
click at [493, 241] on div "Name: [PHONE_NUMBER] Phone: [PHONE_NUMBER] Address:" at bounding box center [440, 228] width 352 height 55
click at [588, 57] on button "COMPLETE" at bounding box center [580, 51] width 71 height 20
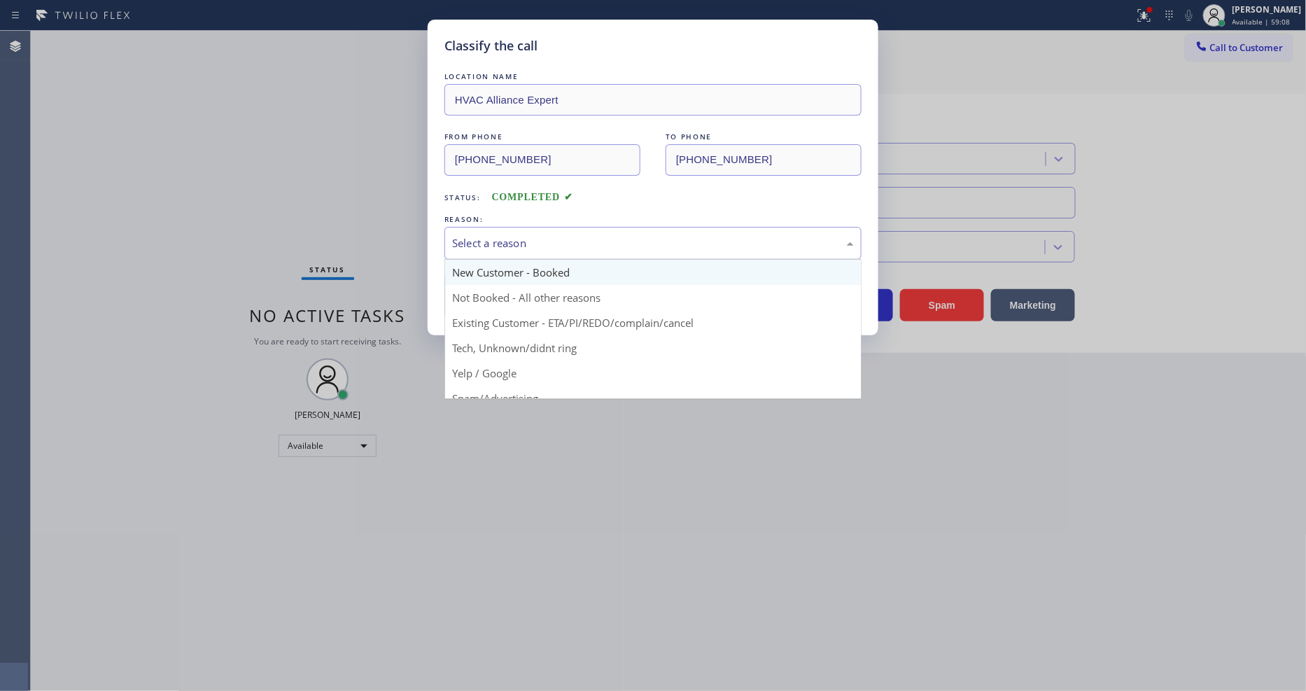
drag, startPoint x: 491, startPoint y: 243, endPoint x: 487, endPoint y: 256, distance: 13.7
click at [488, 243] on div "Select a reason" at bounding box center [653, 243] width 402 height 16
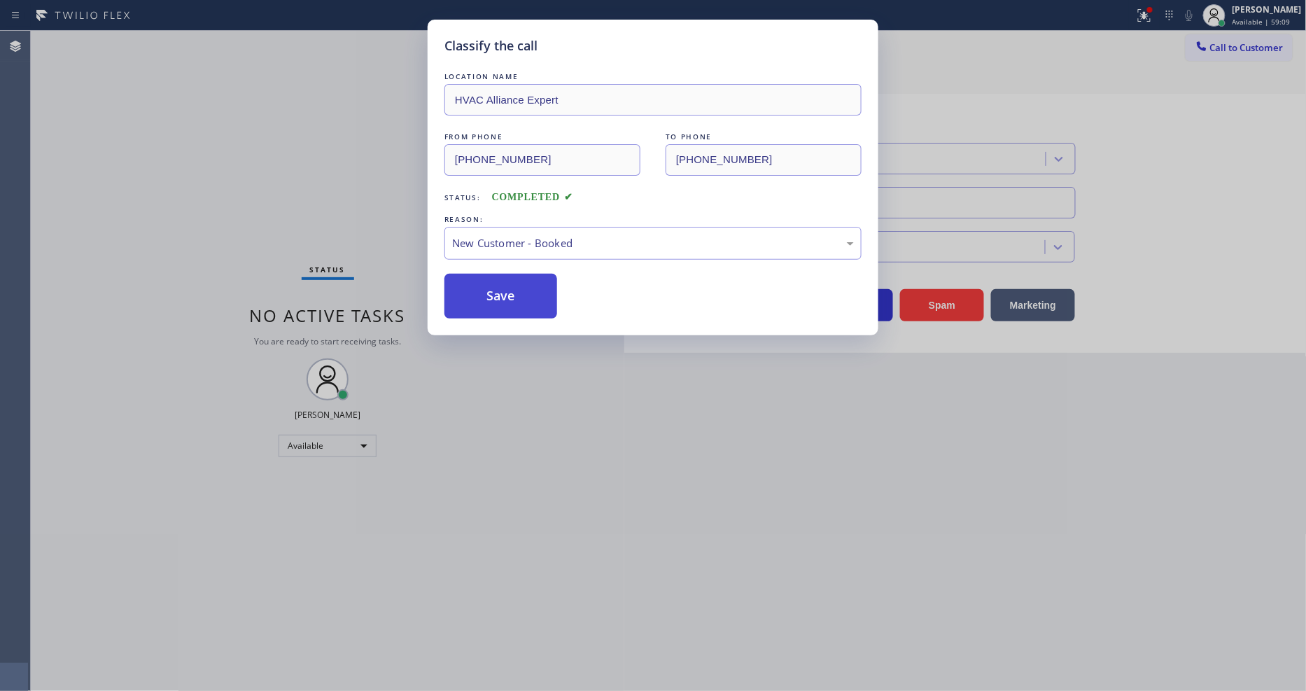
click at [487, 283] on button "Save" at bounding box center [500, 296] width 113 height 45
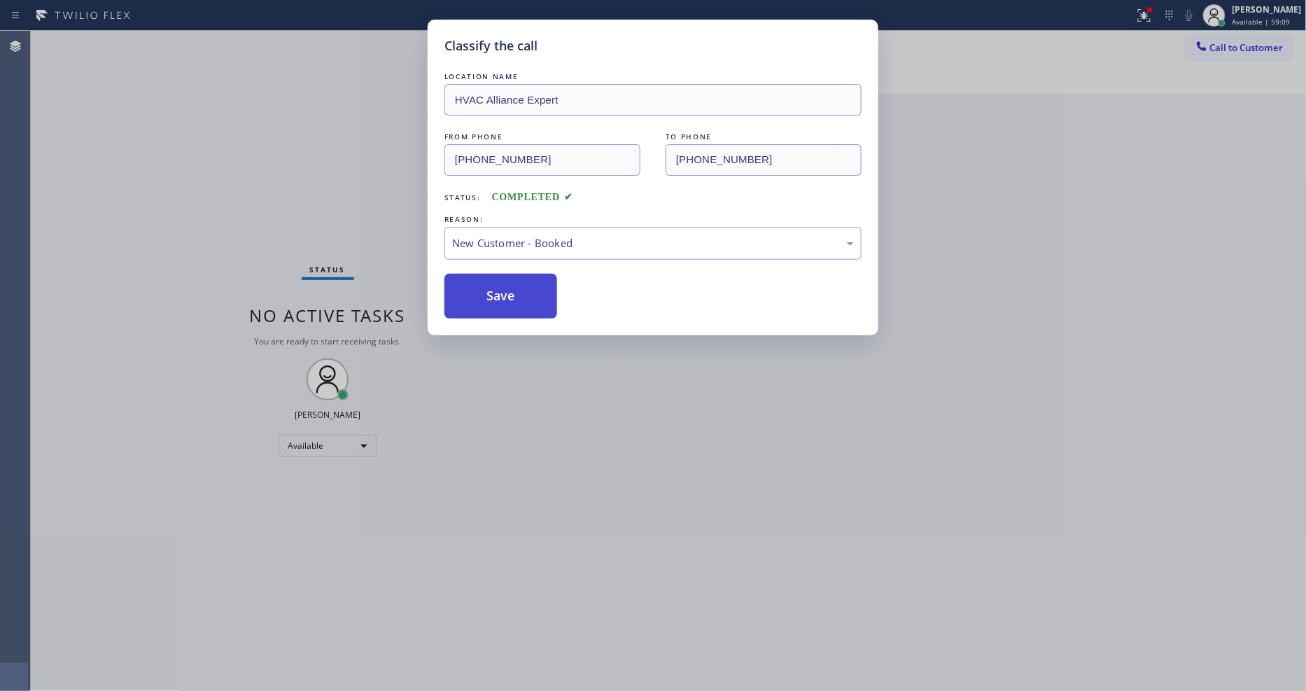
click at [487, 283] on button "Save" at bounding box center [500, 296] width 113 height 45
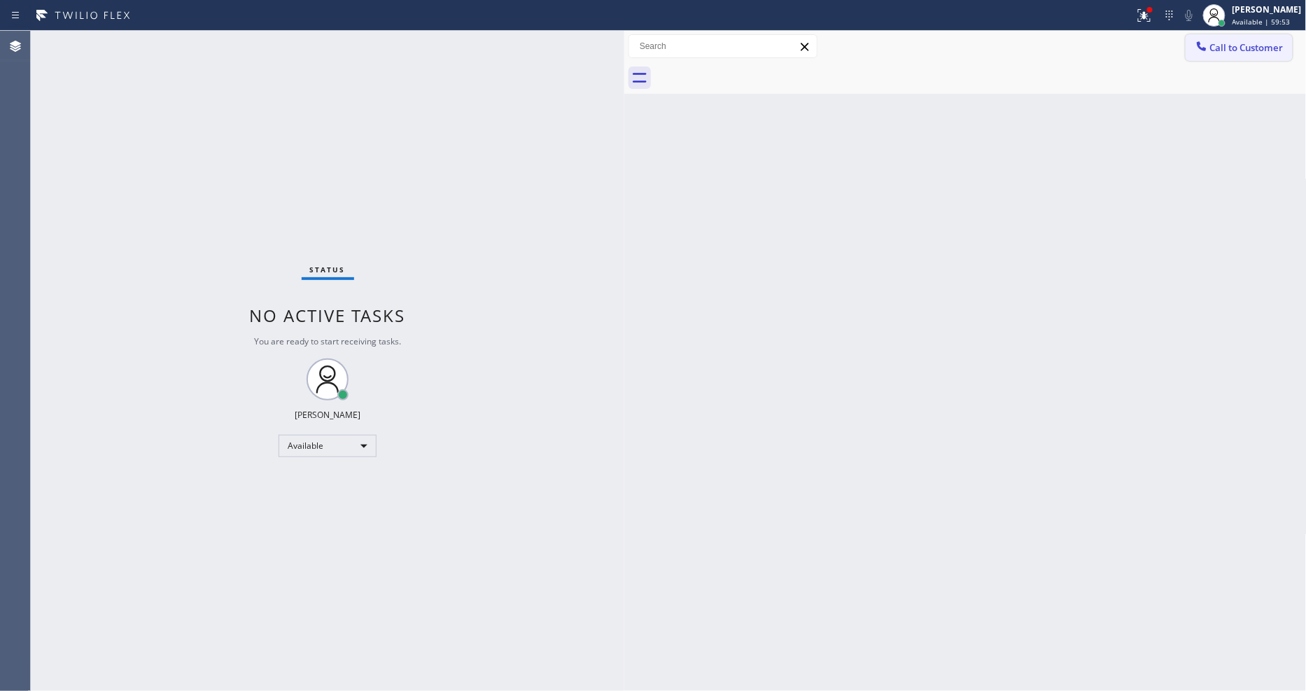
click at [1225, 52] on button "Call to Customer" at bounding box center [1238, 47] width 107 height 27
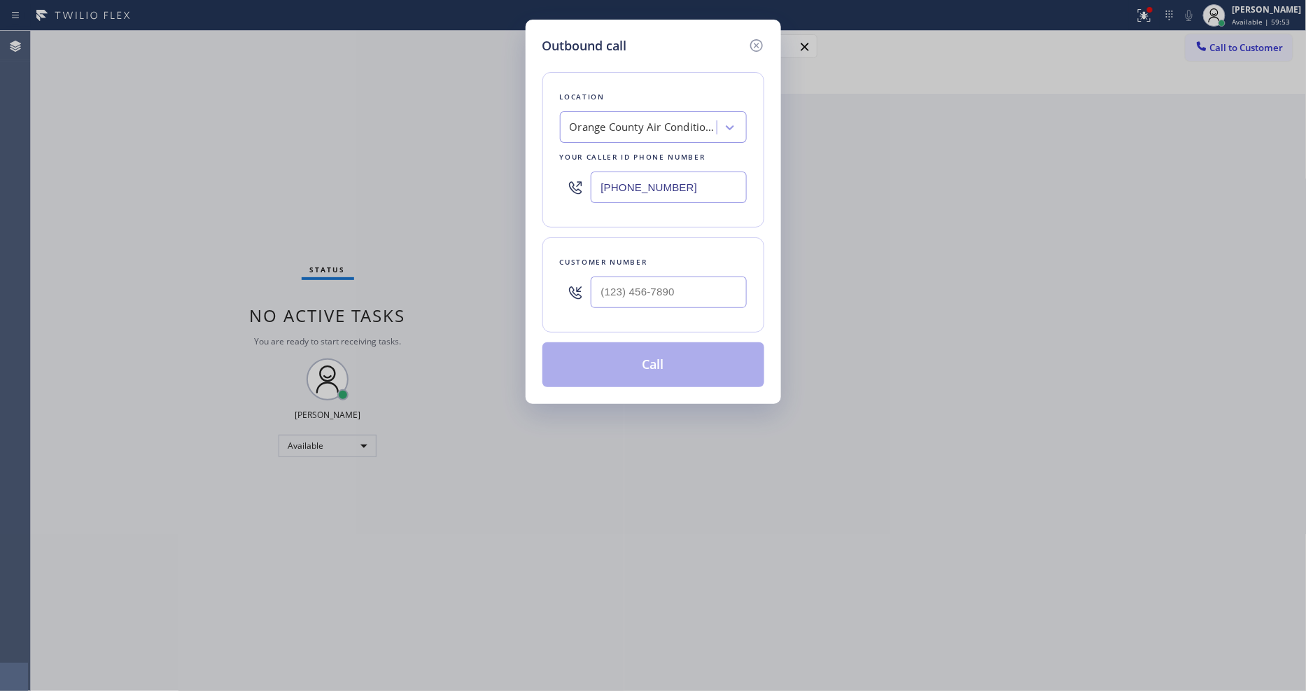
click at [684, 122] on div "Orange County Air Conditioning & Heating" at bounding box center [643, 128] width 147 height 16
paste input "GE Monogram Inc Repair Phoenix"
type input "GE Monogram Inc Repair Phoenix"
click at [628, 153] on div "GE Monogram Inc Repair Phoenix" at bounding box center [653, 156] width 187 height 25
type input "[PHONE_NUMBER]"
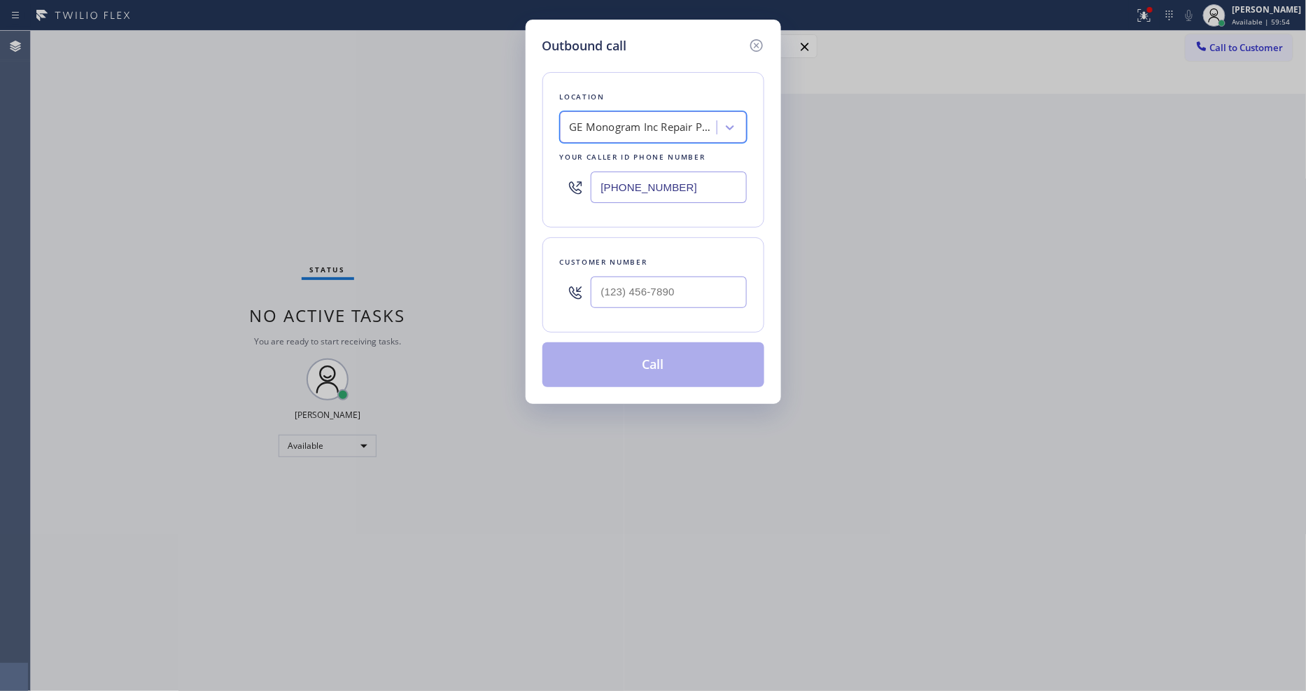
scroll to position [0, 1]
click at [649, 37] on div "Outbound call" at bounding box center [653, 45] width 222 height 19
click at [623, 294] on input "(___) ___-____" at bounding box center [669, 291] width 156 height 31
paste input "602) 499-9329"
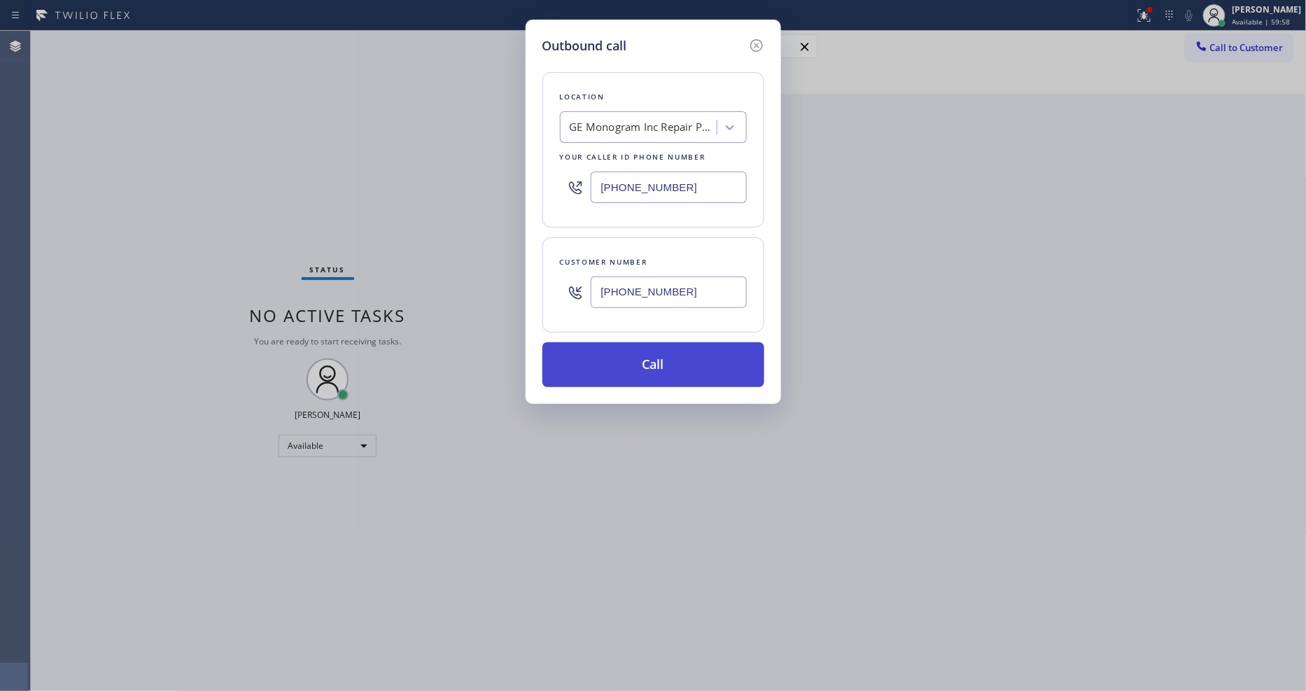
type input "[PHONE_NUMBER]"
click at [603, 355] on button "Call" at bounding box center [653, 364] width 222 height 45
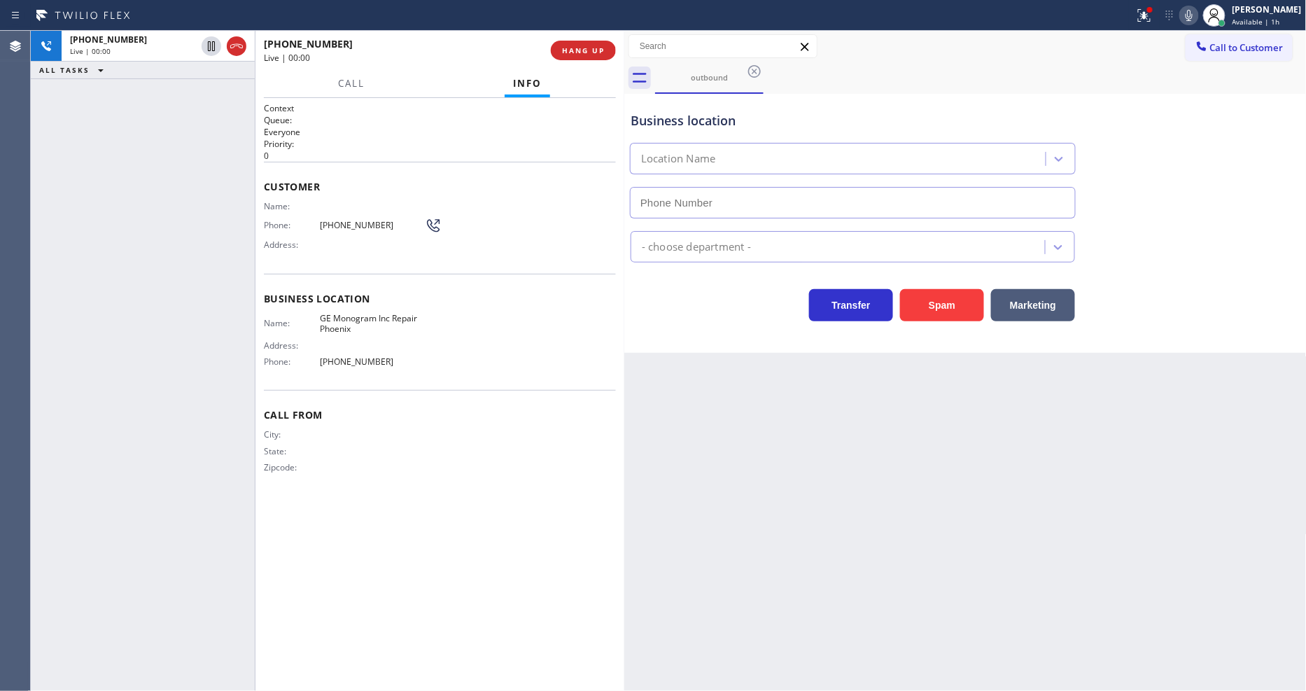
type input "[PHONE_NUMBER]"
click at [185, 239] on div "[PHONE_NUMBER] Live | 00:27 ALL TASKS ALL TASKS ACTIVE TASKS TASKS IN WRAP UP" at bounding box center [143, 361] width 224 height 660
click at [562, 46] on span "HANG UP" at bounding box center [583, 50] width 43 height 10
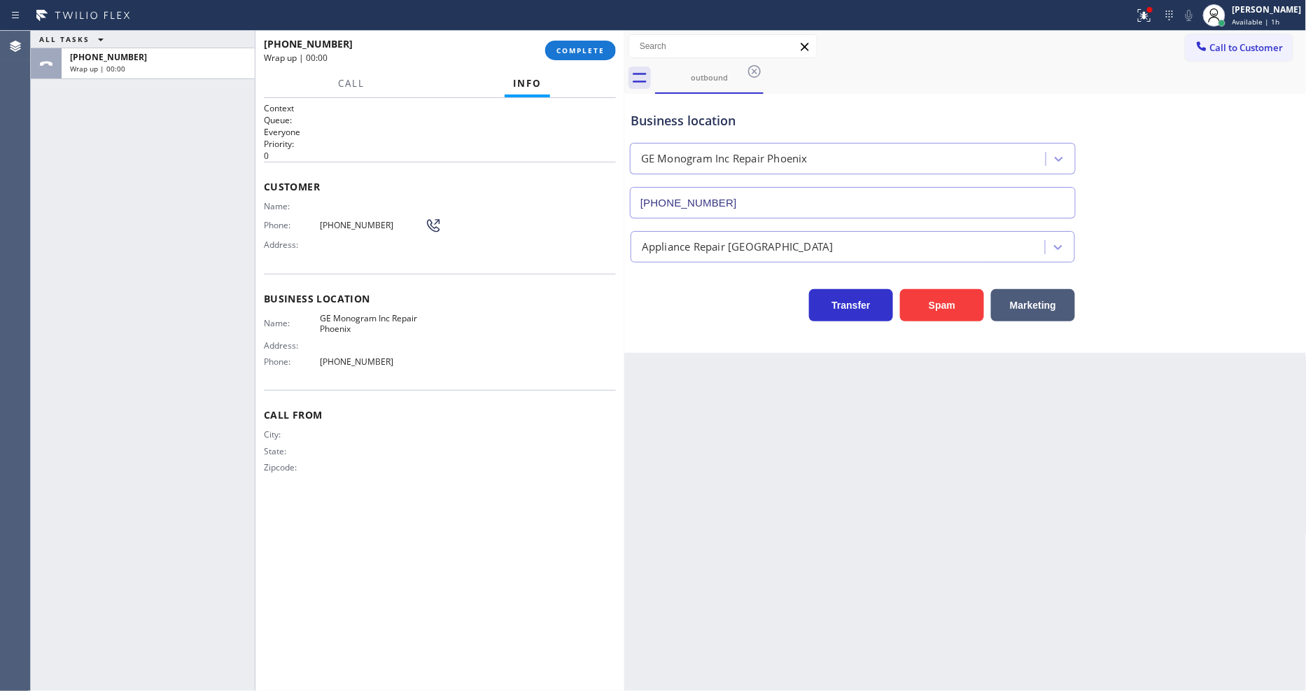
click at [374, 313] on span "GE Monogram Inc Repair Phoenix" at bounding box center [372, 324] width 105 height 22
click at [605, 47] on button "COMPLETE" at bounding box center [580, 51] width 71 height 20
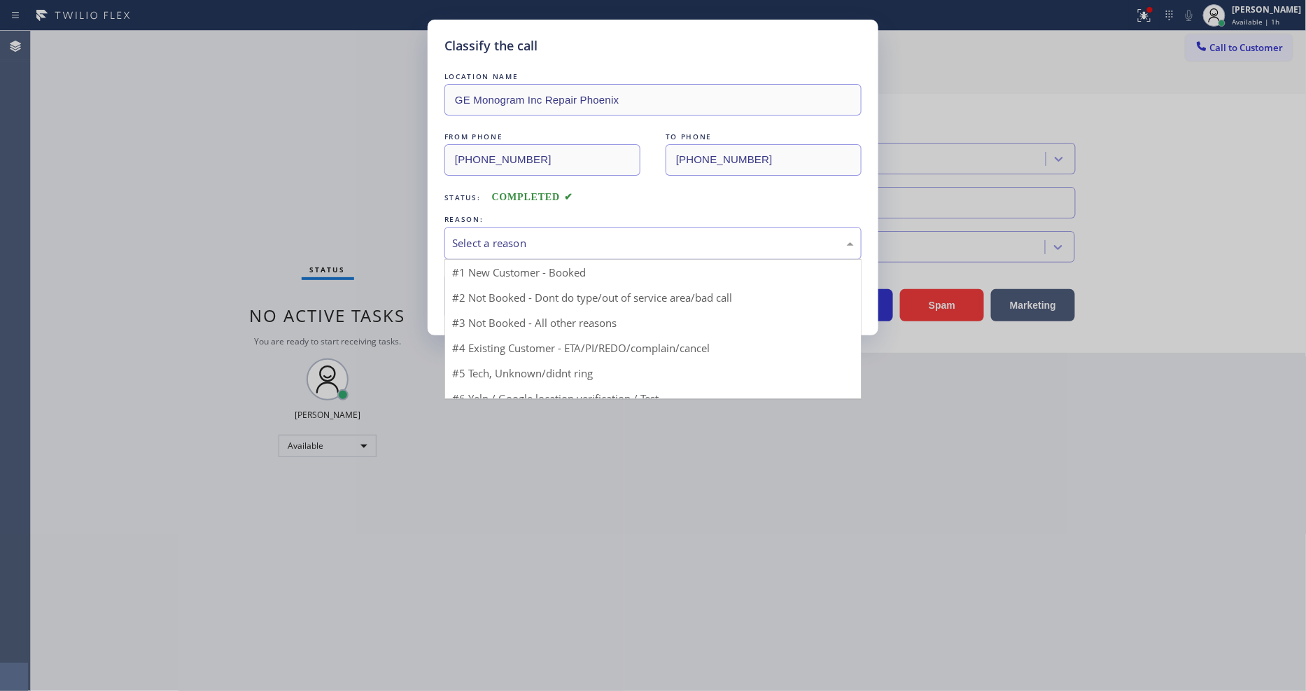
click at [507, 248] on div "Select a reason" at bounding box center [652, 243] width 417 height 33
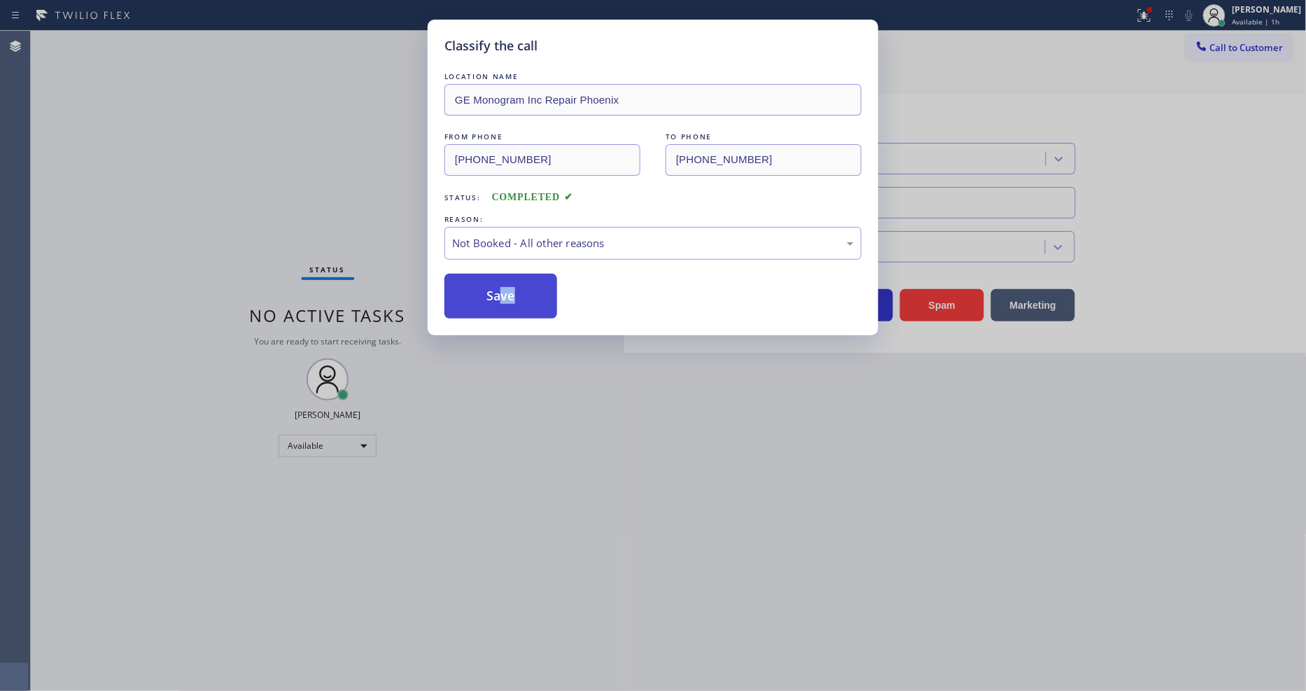
click at [498, 289] on button "Save" at bounding box center [500, 296] width 113 height 45
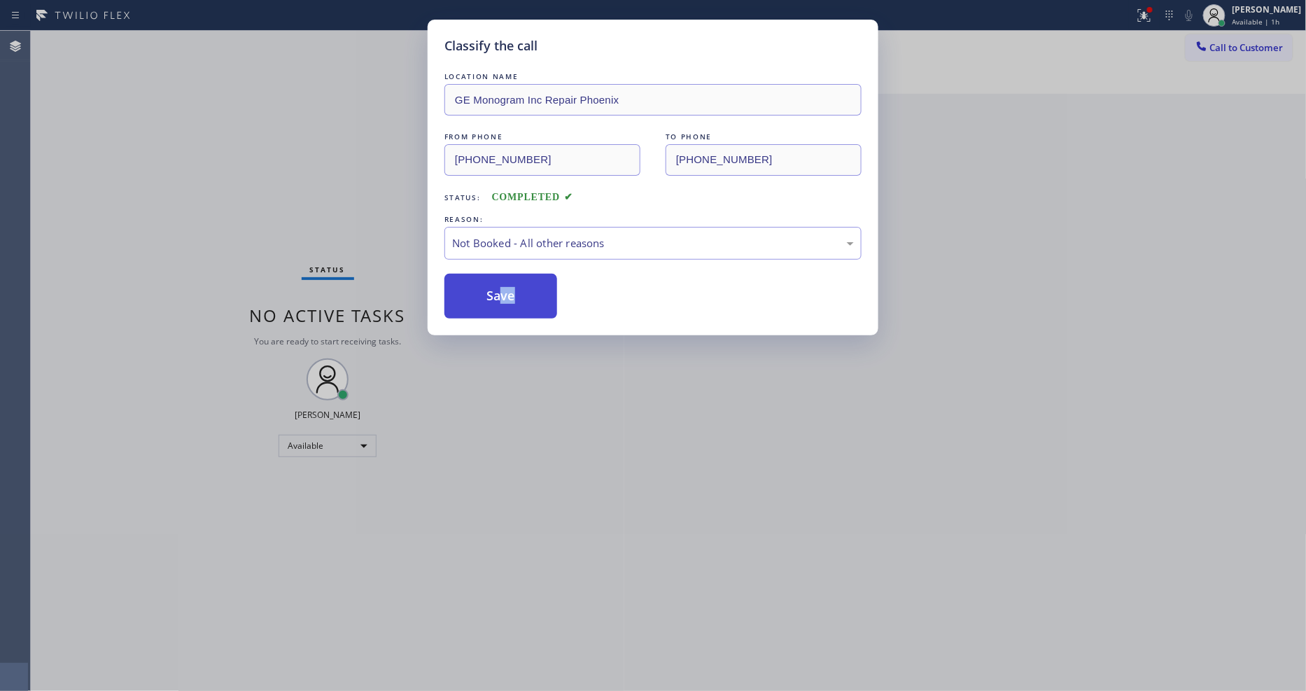
click at [498, 289] on button "Save" at bounding box center [500, 296] width 113 height 45
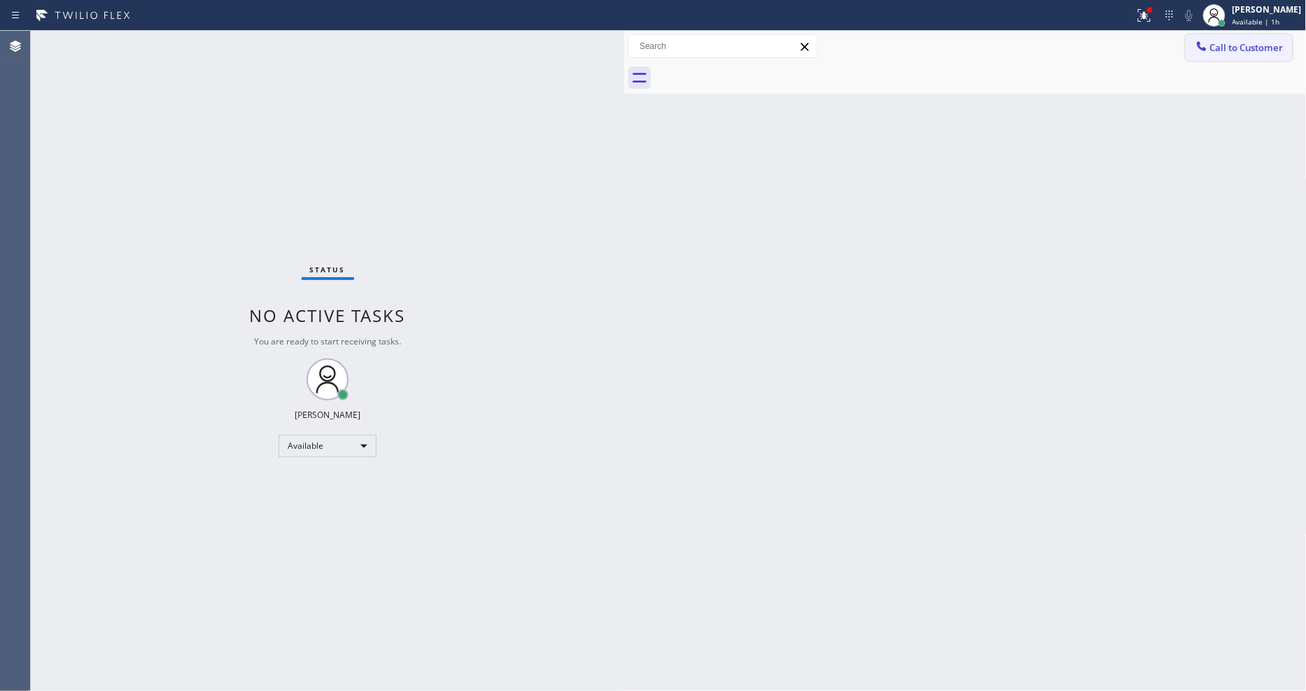
click at [1213, 45] on span "Call to Customer" at bounding box center [1246, 47] width 73 height 13
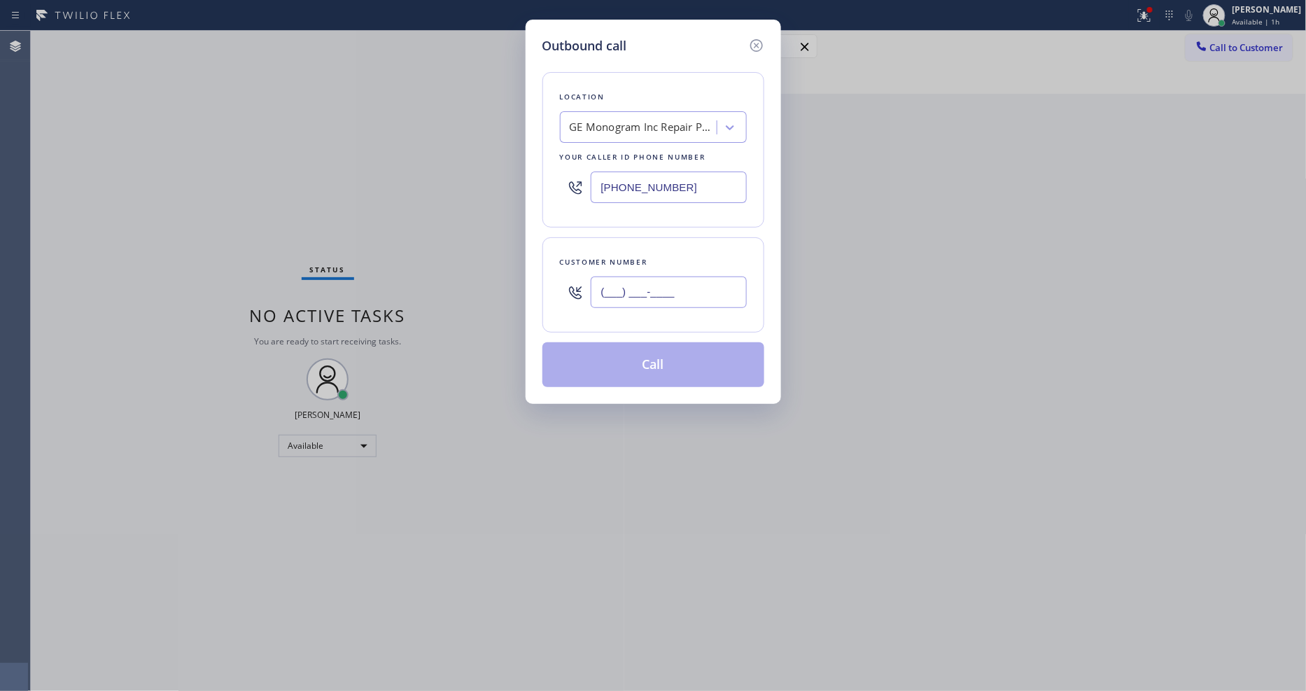
click at [649, 298] on input "(___) ___-____" at bounding box center [669, 291] width 156 height 31
paste input "602) 499-9329"
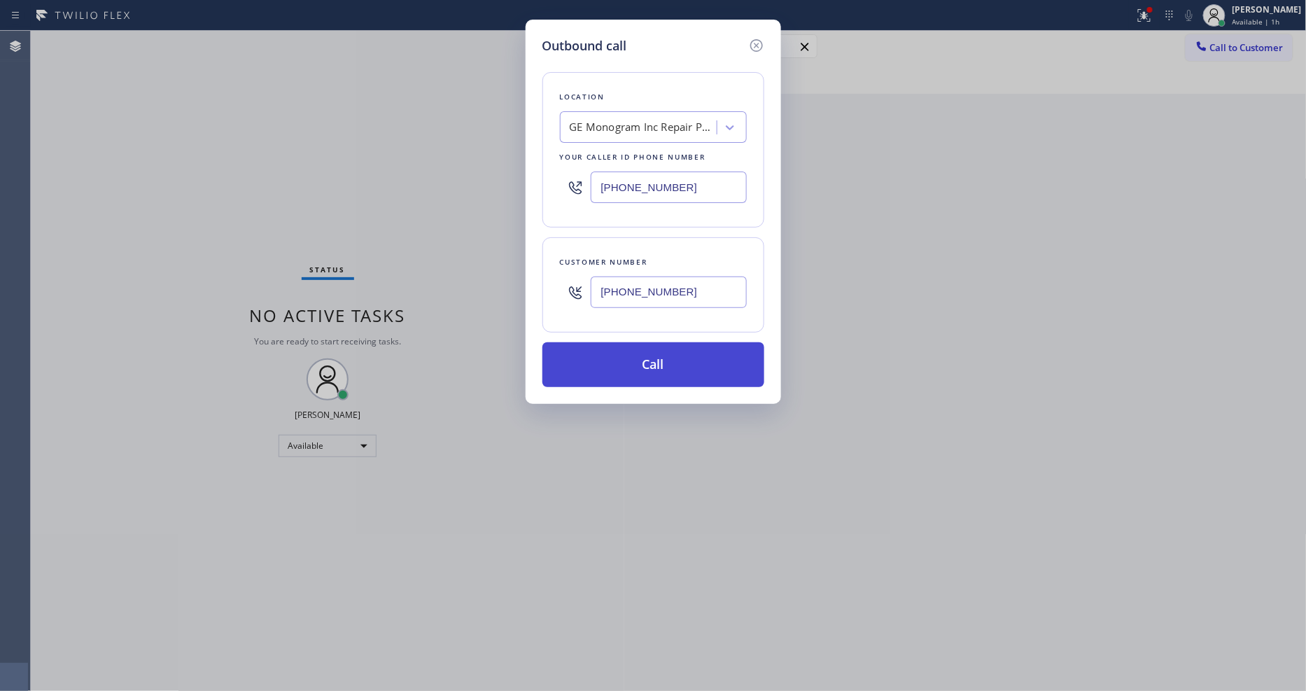
type input "[PHONE_NUMBER]"
click at [632, 362] on button "Call" at bounding box center [653, 364] width 222 height 45
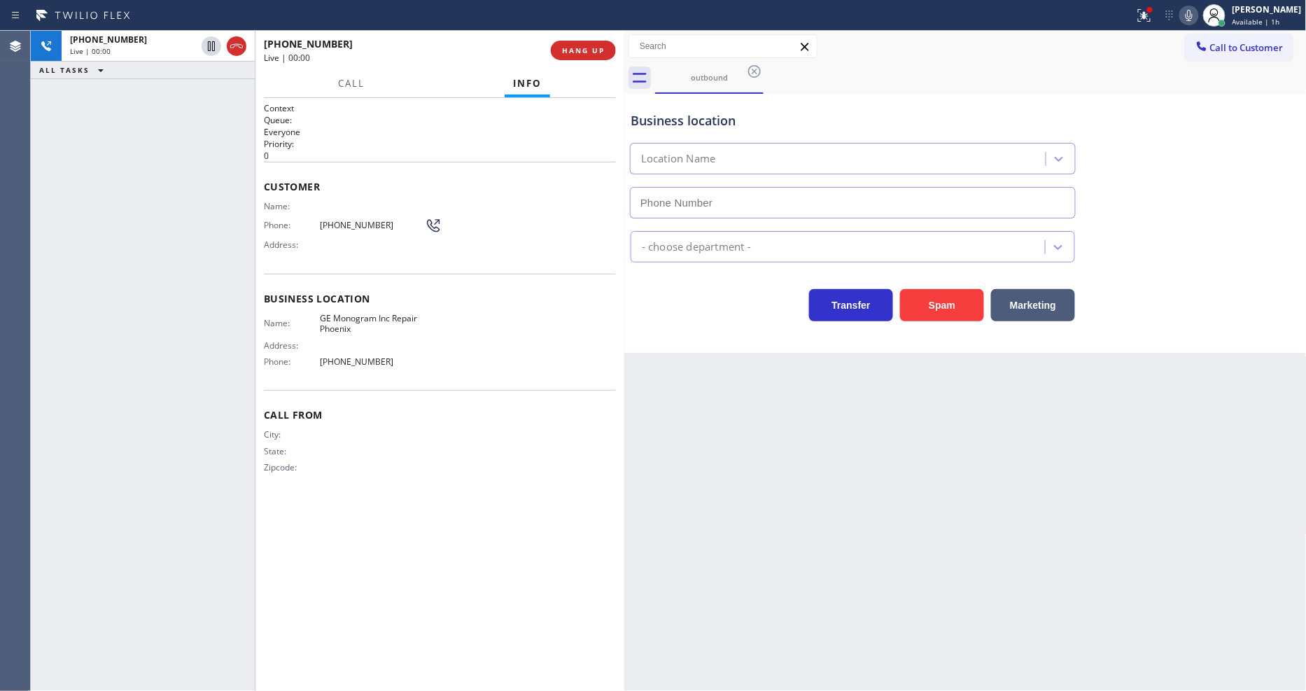
type input "[PHONE_NUMBER]"
click at [982, 416] on div "Back to Dashboard Change Sender ID Customers Technicians Select a contact Outbo…" at bounding box center [965, 361] width 682 height 660
click at [1152, 15] on icon at bounding box center [1144, 15] width 17 height 17
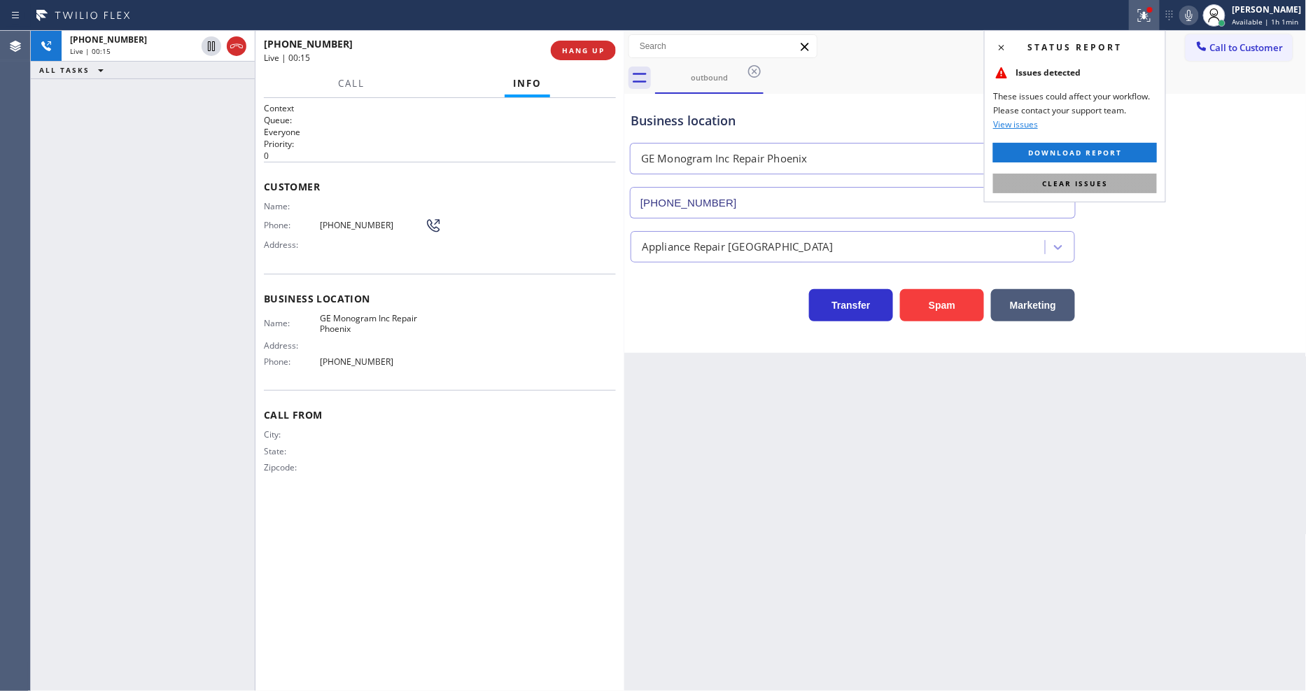
click at [1146, 181] on button "Clear issues" at bounding box center [1075, 184] width 164 height 20
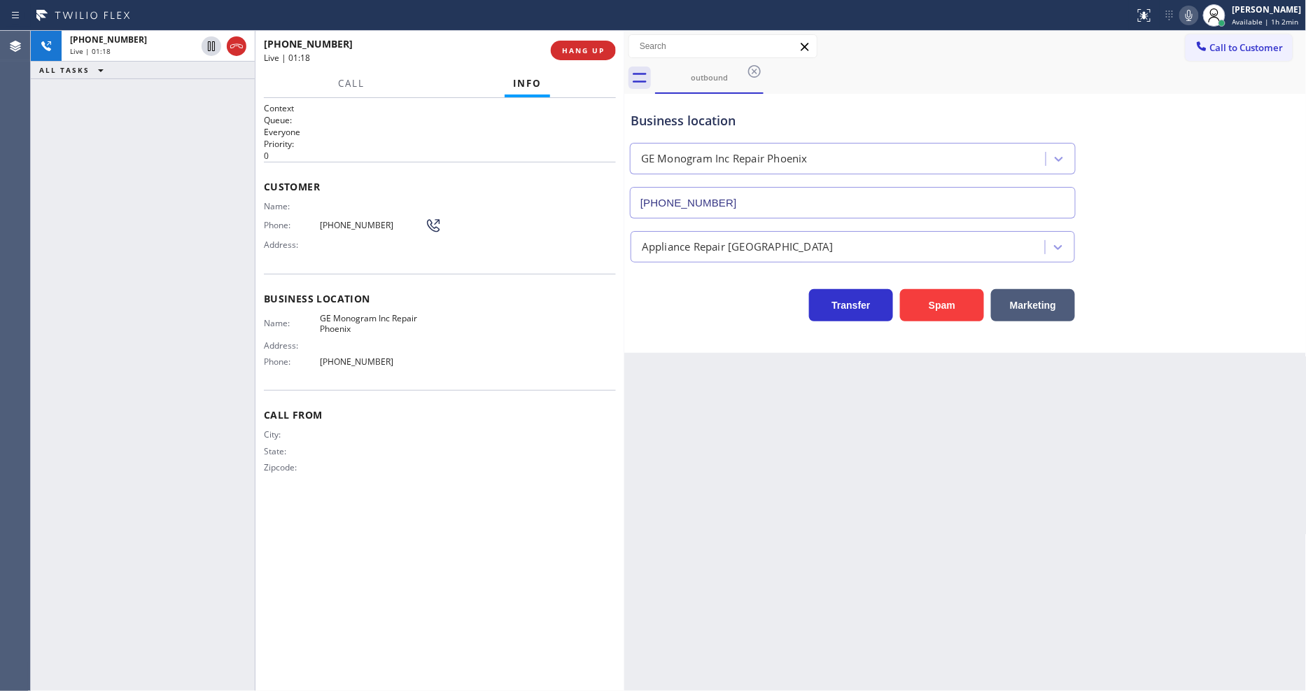
click at [558, 420] on div "Call From City: State: Zipcode:" at bounding box center [440, 443] width 352 height 106
click at [556, 492] on div "Context Queue: Everyone Priority: 0 Customer Name: Phone: [PHONE_NUMBER] Addres…" at bounding box center [440, 394] width 352 height 584
click at [348, 320] on span "GE Monogram Inc Repair Phoenix" at bounding box center [372, 324] width 105 height 22
click at [348, 323] on span "GE Monogram Inc Repair Phoenix" at bounding box center [372, 324] width 105 height 22
click at [348, 324] on span "GE Monogram Inc Repair Phoenix" at bounding box center [372, 324] width 105 height 22
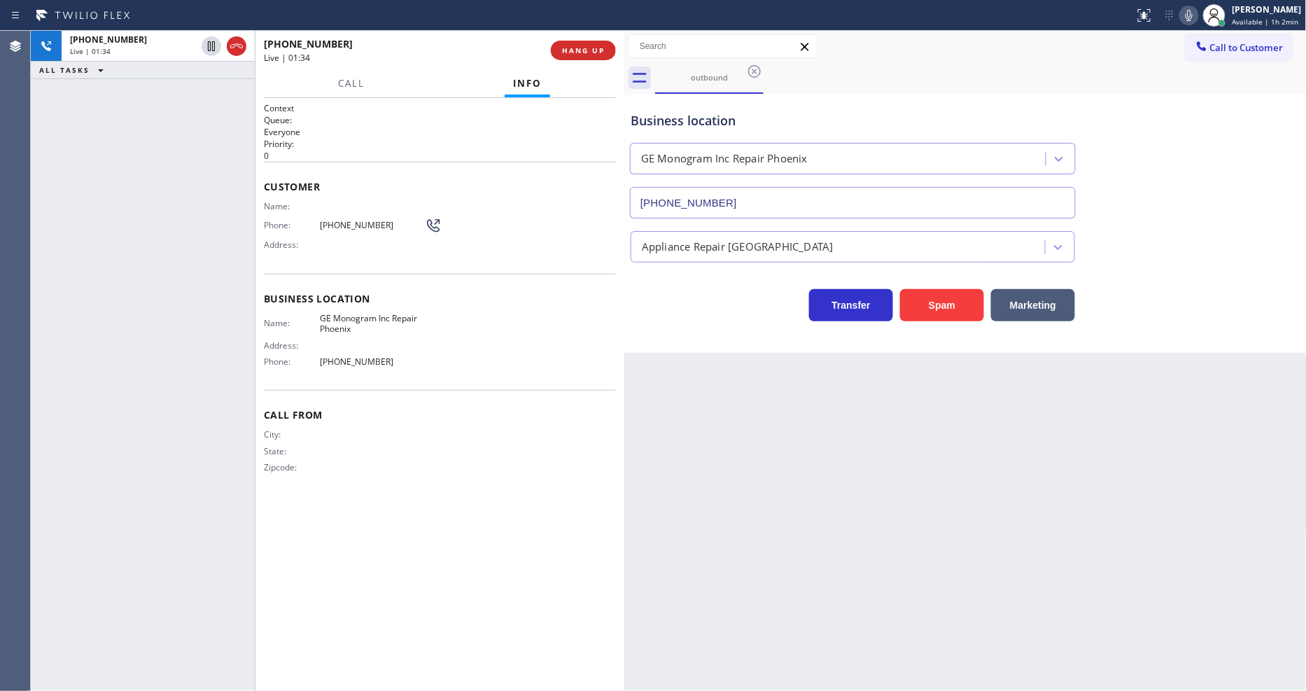
click at [369, 313] on span "GE Monogram Inc Repair Phoenix" at bounding box center [372, 324] width 105 height 22
click at [357, 220] on span "[PHONE_NUMBER]" at bounding box center [372, 225] width 105 height 10
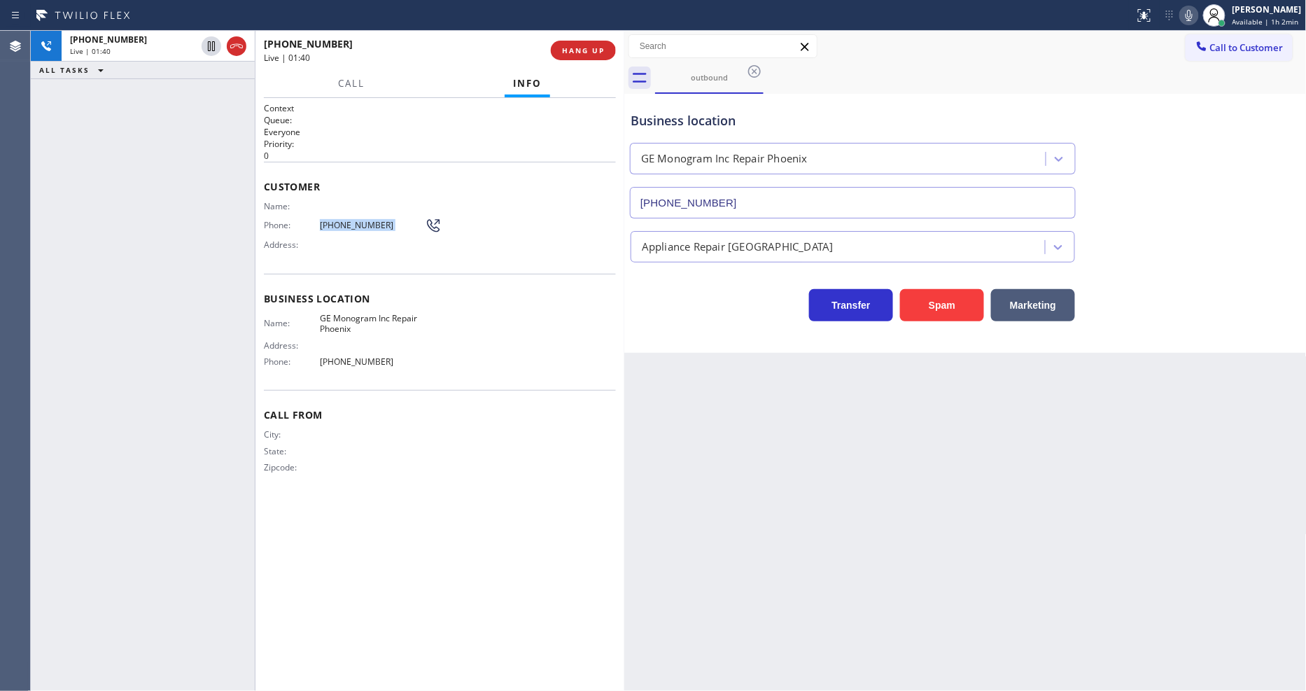
click at [357, 220] on span "[PHONE_NUMBER]" at bounding box center [372, 225] width 105 height 10
click at [198, 425] on div "[PHONE_NUMBER] Live | 01:47 ALL TASKS ALL TASKS ACTIVE TASKS TASKS IN WRAP UP" at bounding box center [143, 361] width 224 height 660
click at [341, 318] on span "GE Monogram Inc Repair Phoenix" at bounding box center [372, 324] width 105 height 22
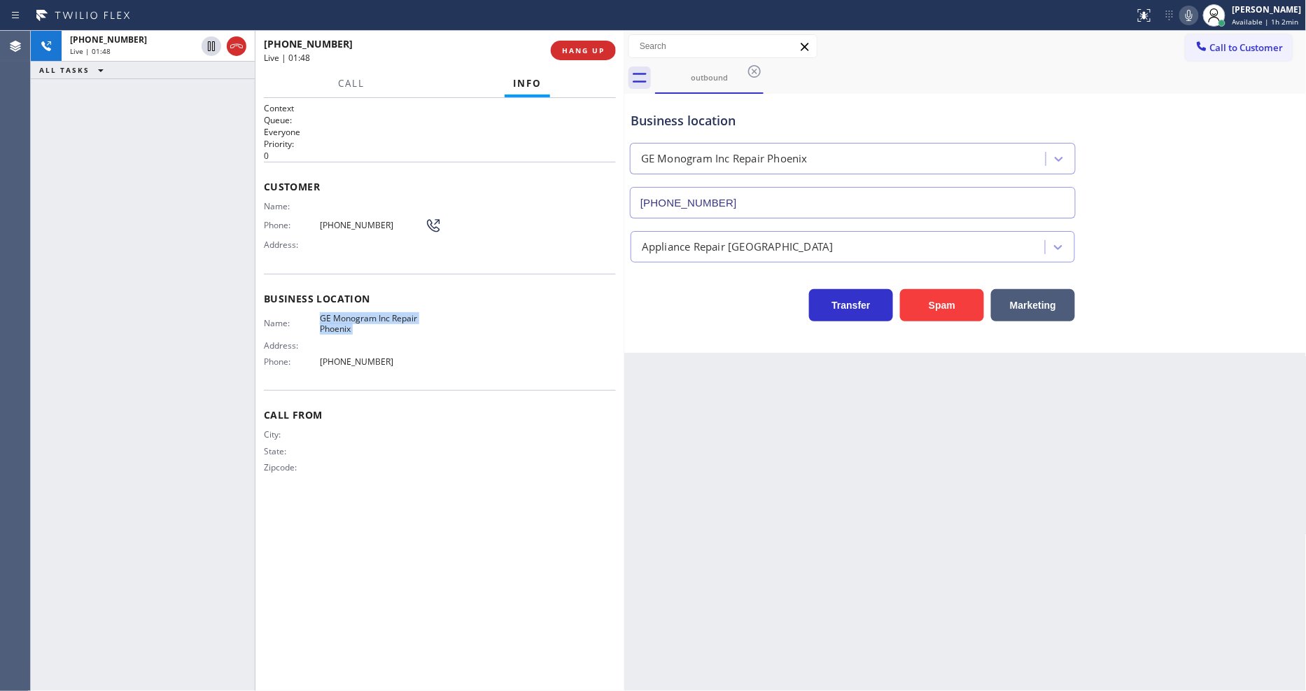
click at [341, 318] on span "GE Monogram Inc Repair Phoenix" at bounding box center [372, 324] width 105 height 22
click at [576, 47] on span "HANG UP" at bounding box center [583, 50] width 43 height 10
click at [576, 47] on span "COMPLETE" at bounding box center [580, 50] width 48 height 10
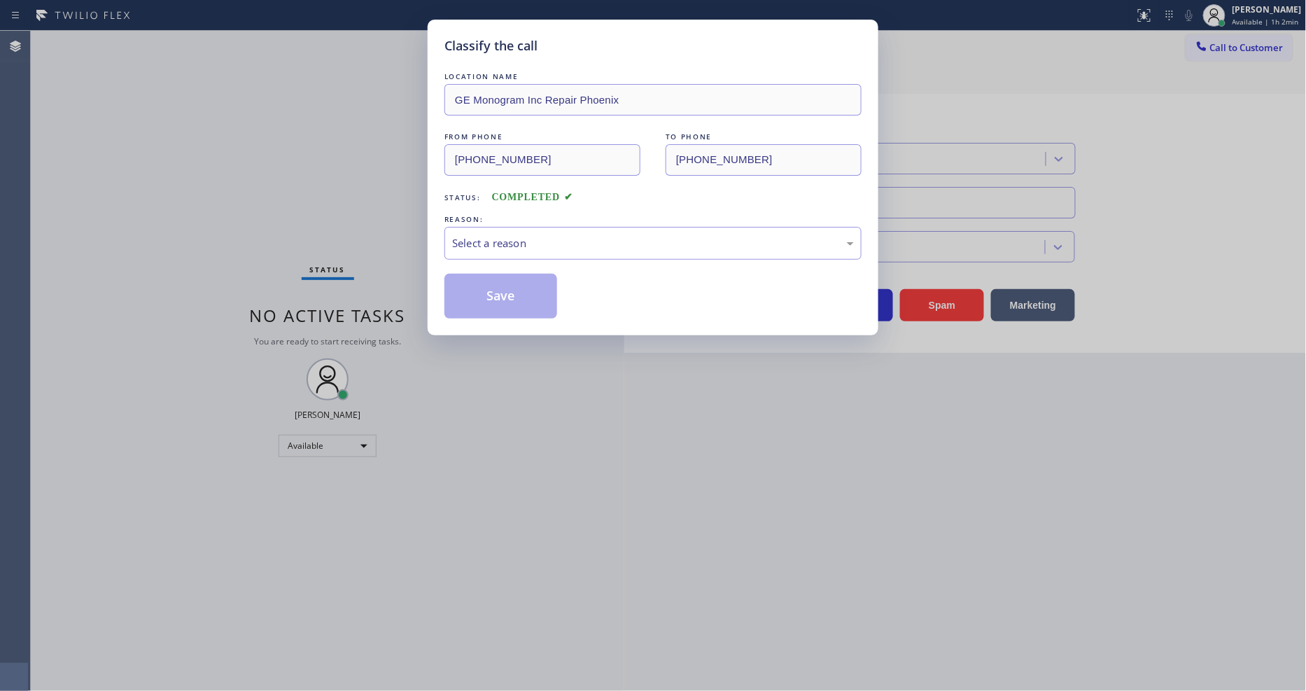
click at [486, 236] on div "Select a reason" at bounding box center [653, 243] width 402 height 16
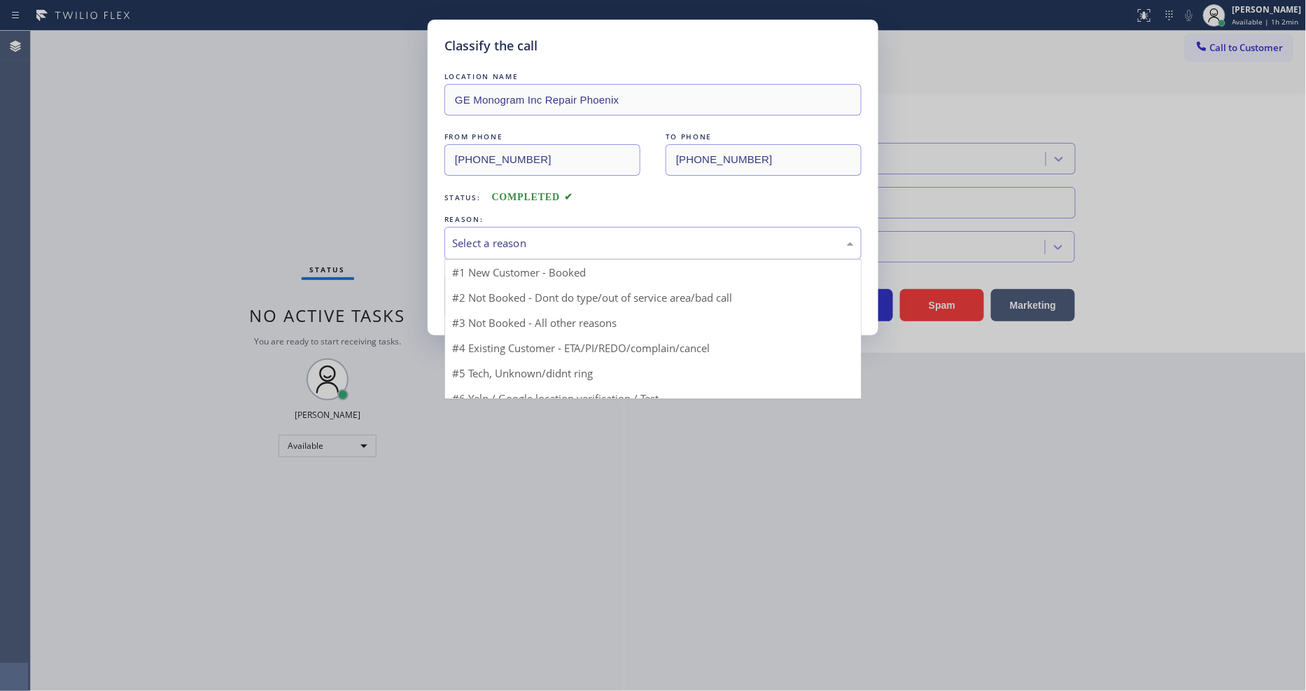
click at [474, 292] on button "Save" at bounding box center [500, 296] width 113 height 45
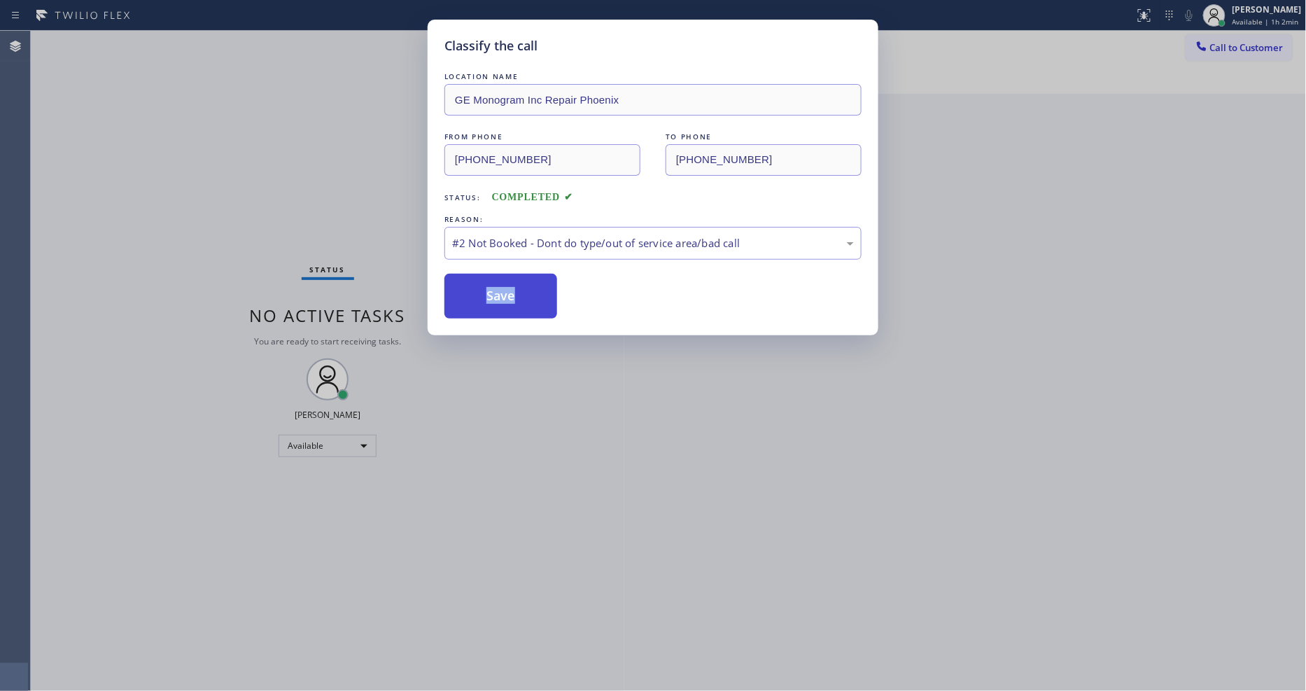
click at [474, 292] on button "Save" at bounding box center [500, 296] width 113 height 45
click at [1219, 50] on div "Classify the call LOCATION NAME FixIt Appliance Crew FROM PHONE [PHONE_NUMBER] …" at bounding box center [668, 361] width 1275 height 660
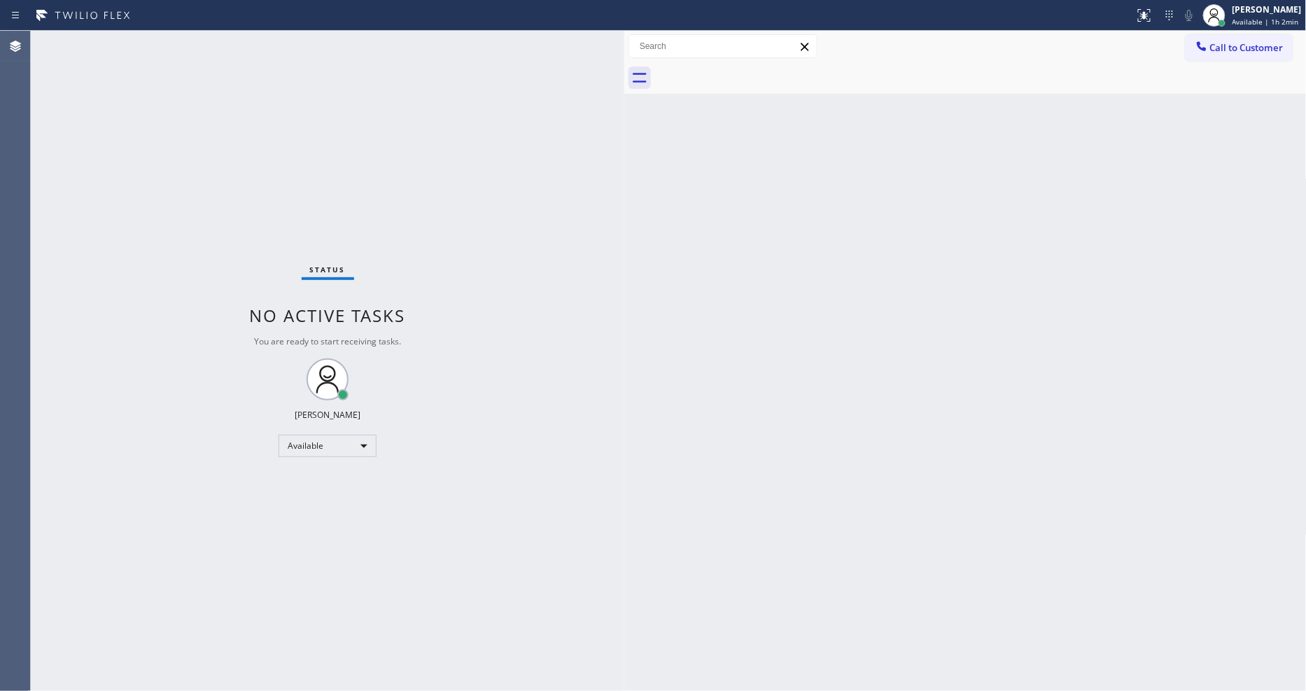
click at [1214, 52] on button "Call to Customer" at bounding box center [1238, 47] width 107 height 27
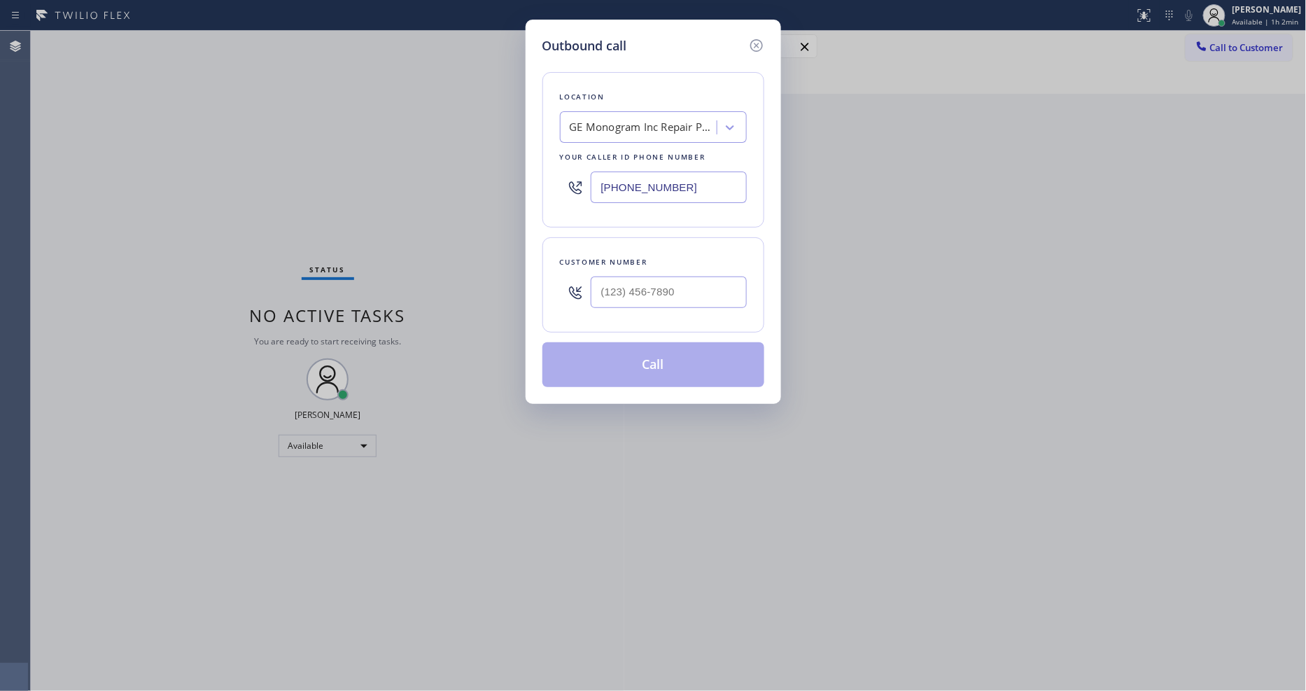
drag, startPoint x: 374, startPoint y: 253, endPoint x: 485, endPoint y: 271, distance: 112.0
click at [378, 253] on div "Outbound call Location GE Monogram Inc Repair [GEOGRAPHIC_DATA] Your caller id …" at bounding box center [653, 345] width 1306 height 691
click at [611, 288] on input "(___) ___-____" at bounding box center [669, 291] width 156 height 31
paste input "623) 759-6429"
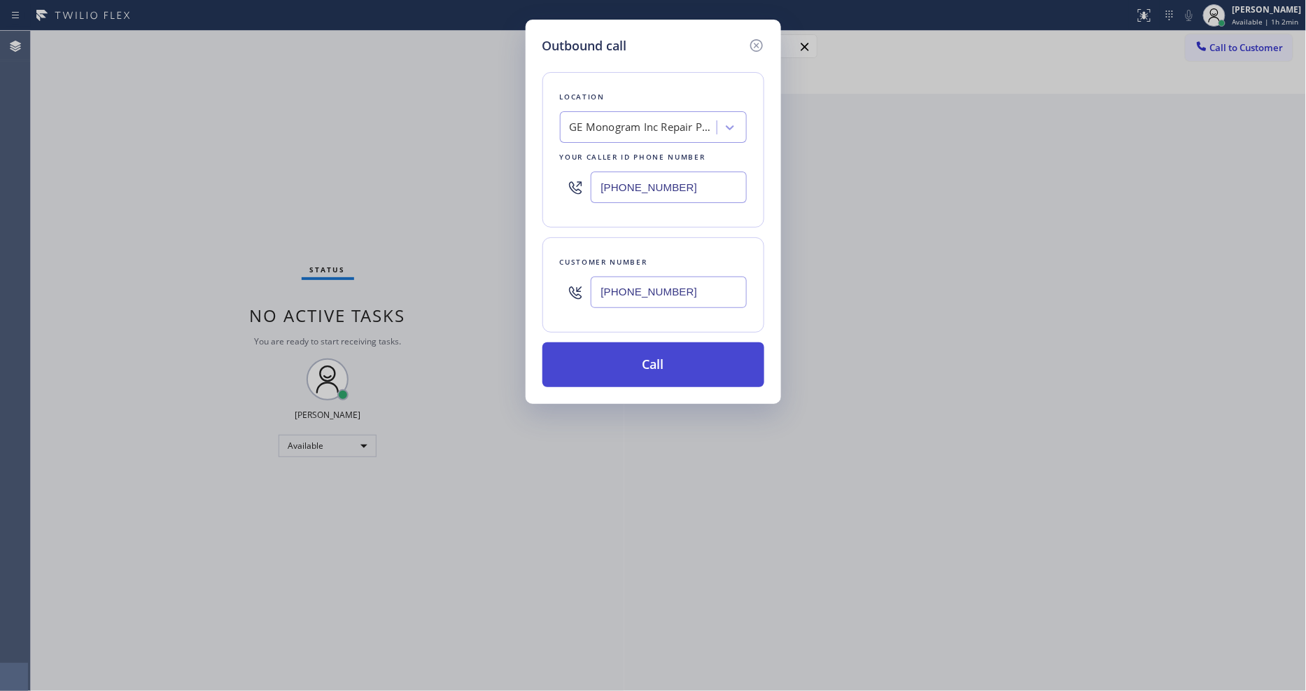
type input "[PHONE_NUMBER]"
click at [596, 343] on button "Call" at bounding box center [653, 364] width 222 height 45
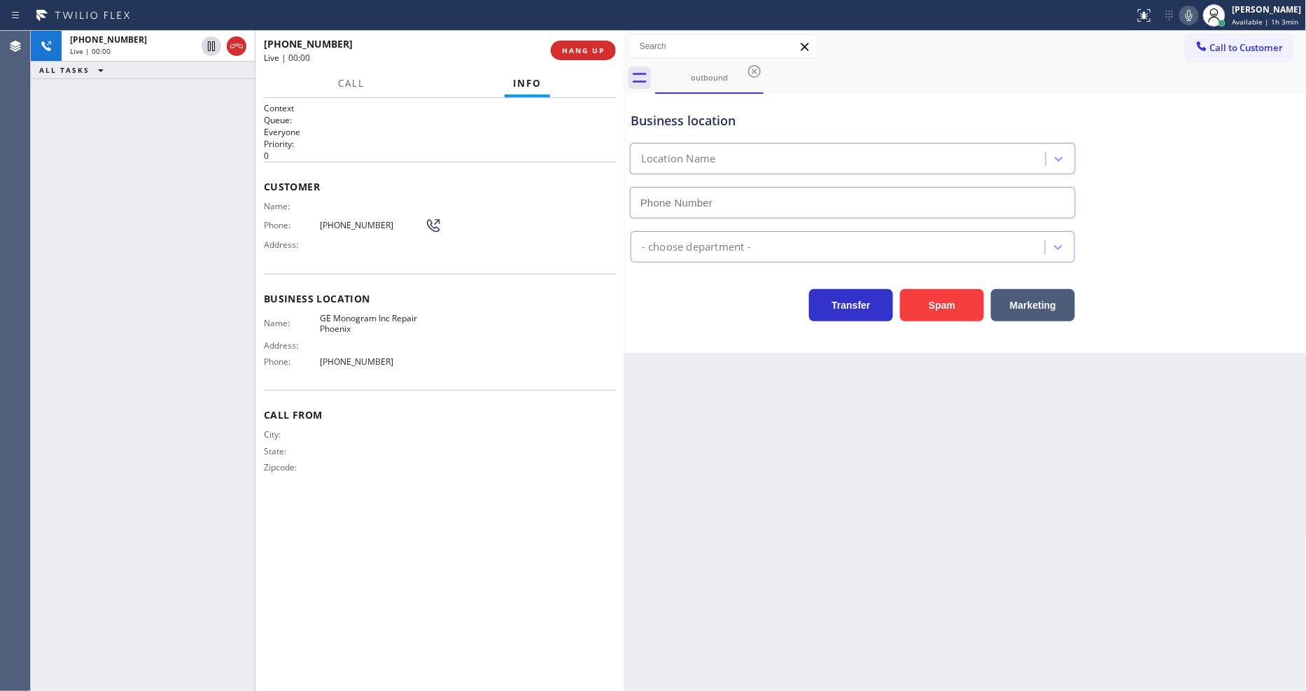
type input "[PHONE_NUMBER]"
drag, startPoint x: 1074, startPoint y: 393, endPoint x: 1071, endPoint y: 400, distance: 7.5
click at [1072, 397] on div "Back to Dashboard Change Sender ID Customers Technicians Select a contact Outbo…" at bounding box center [965, 361] width 682 height 660
click at [339, 211] on div "Name: Phone: [PHONE_NUMBER] Address:" at bounding box center [353, 228] width 178 height 55
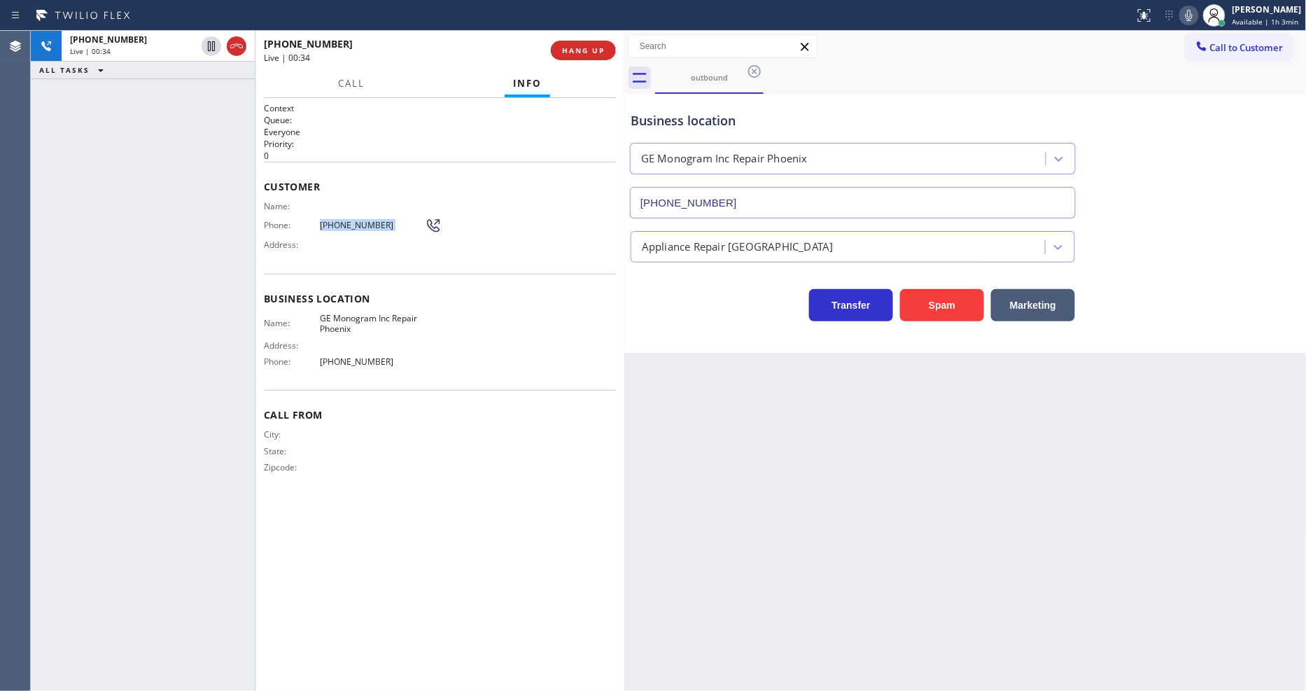
click at [339, 211] on div "Name: Phone: [PHONE_NUMBER] Address:" at bounding box center [353, 228] width 178 height 55
click at [582, 50] on span "HANG UP" at bounding box center [583, 50] width 43 height 10
click at [582, 50] on span "COMPLETE" at bounding box center [580, 50] width 48 height 10
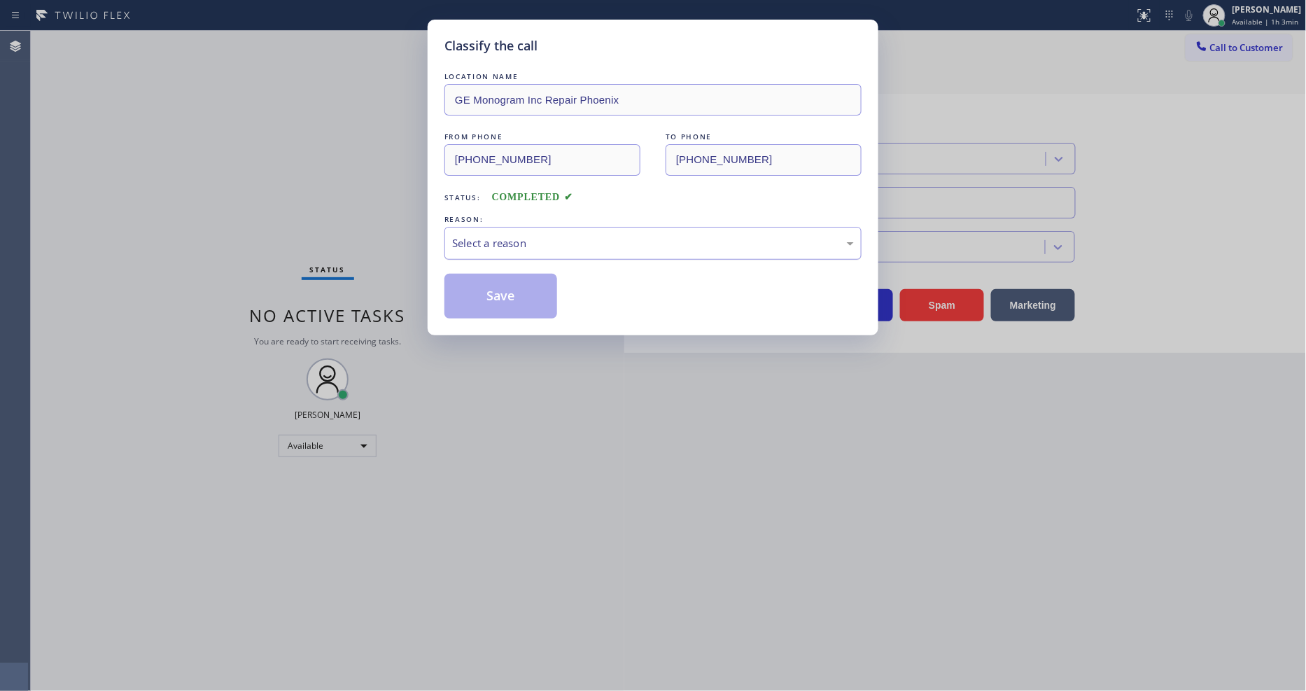
click at [515, 236] on div "Select a reason" at bounding box center [653, 243] width 402 height 16
click at [495, 292] on button "Save" at bounding box center [500, 296] width 113 height 45
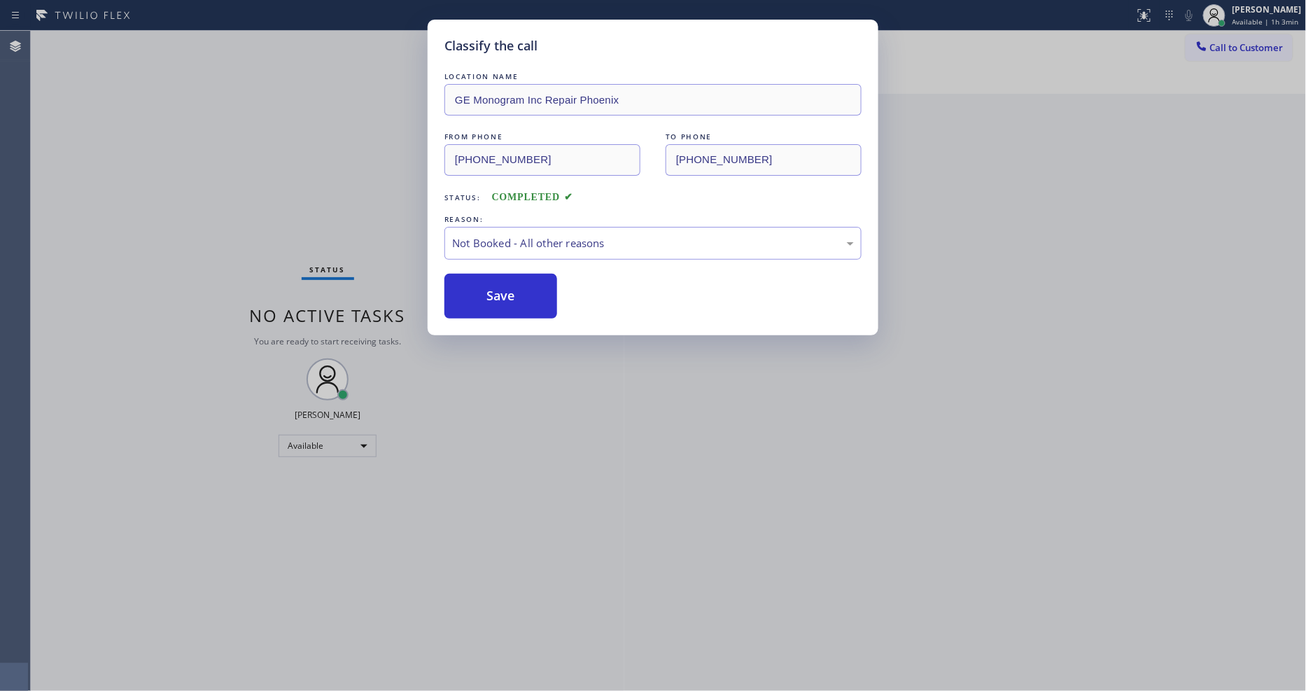
click at [495, 292] on button "Save" at bounding box center [500, 296] width 113 height 45
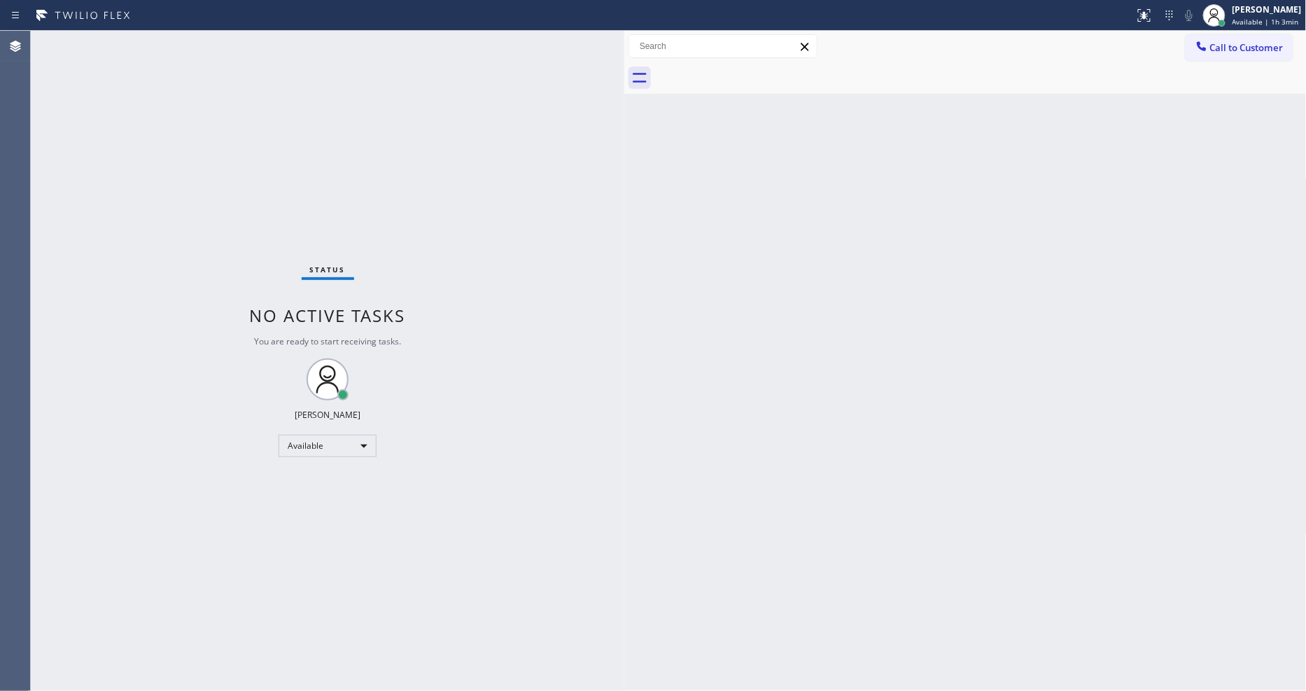
click at [1213, 52] on button "Call to Customer" at bounding box center [1238, 47] width 107 height 27
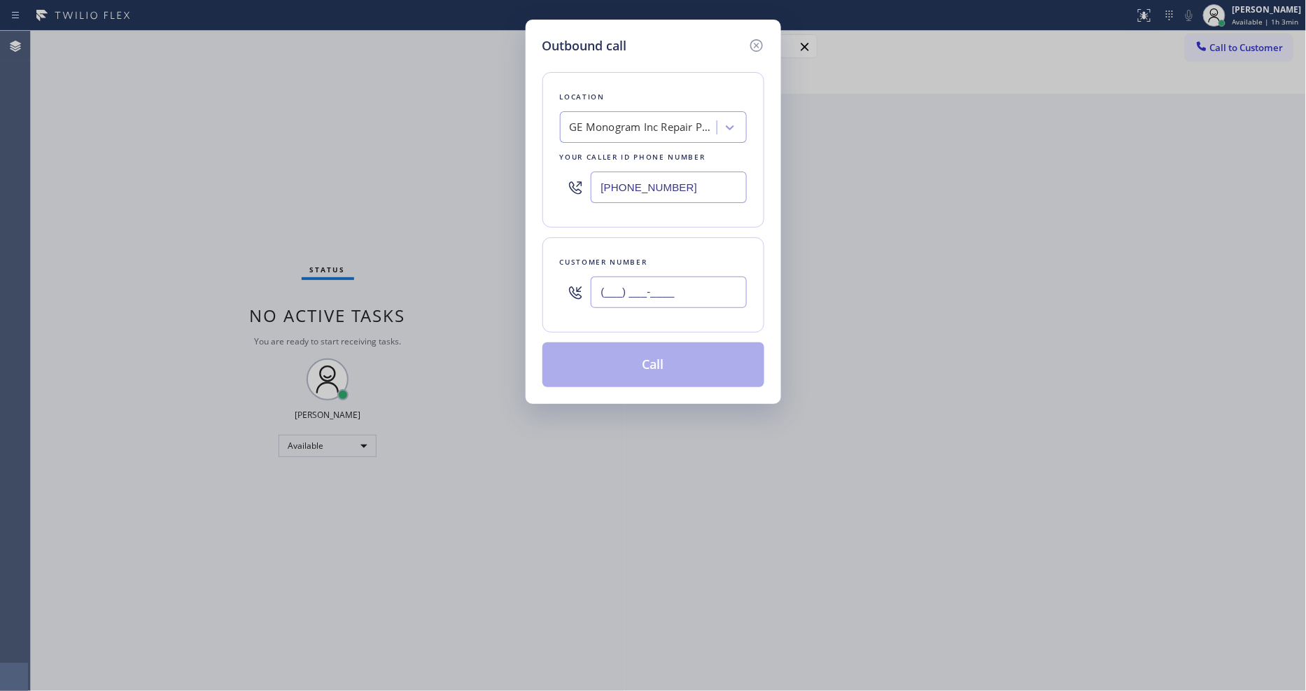
click at [656, 288] on input "(___) ___-____" at bounding box center [669, 291] width 156 height 31
paste input "623) 759-6429"
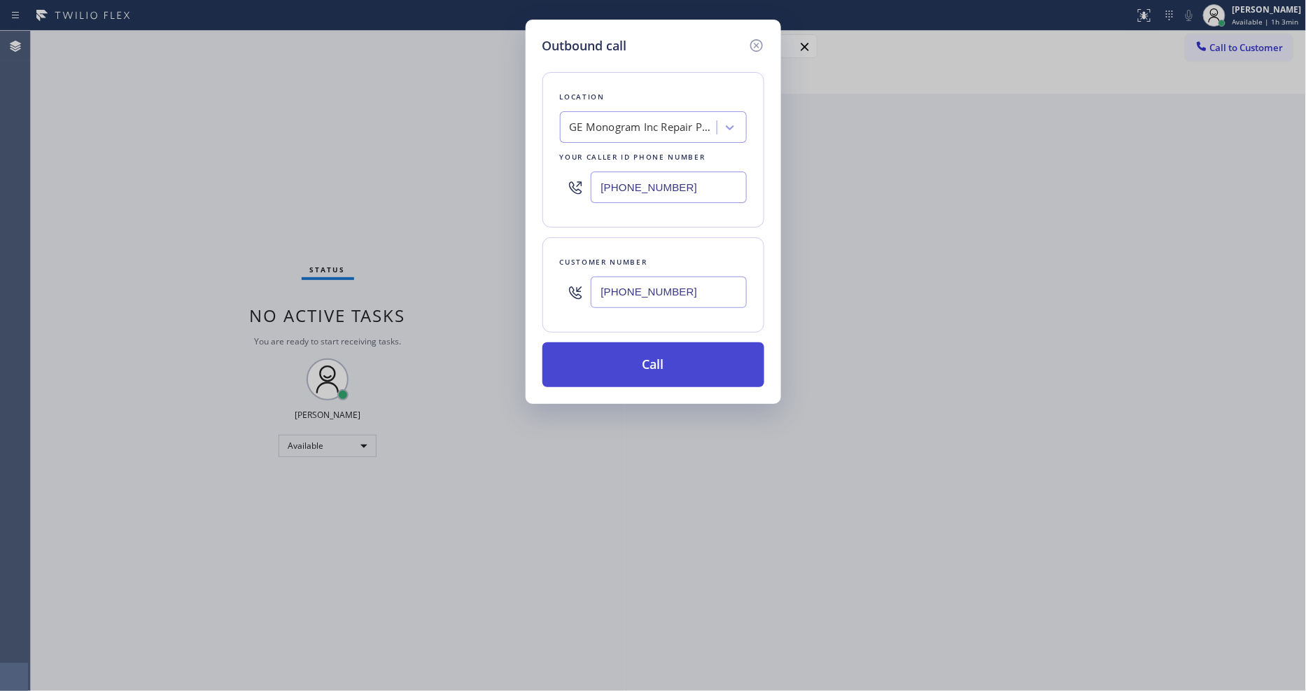
type input "[PHONE_NUMBER]"
drag, startPoint x: 640, startPoint y: 358, endPoint x: 525, endPoint y: 85, distance: 297.0
click at [640, 359] on button "Call" at bounding box center [653, 364] width 222 height 45
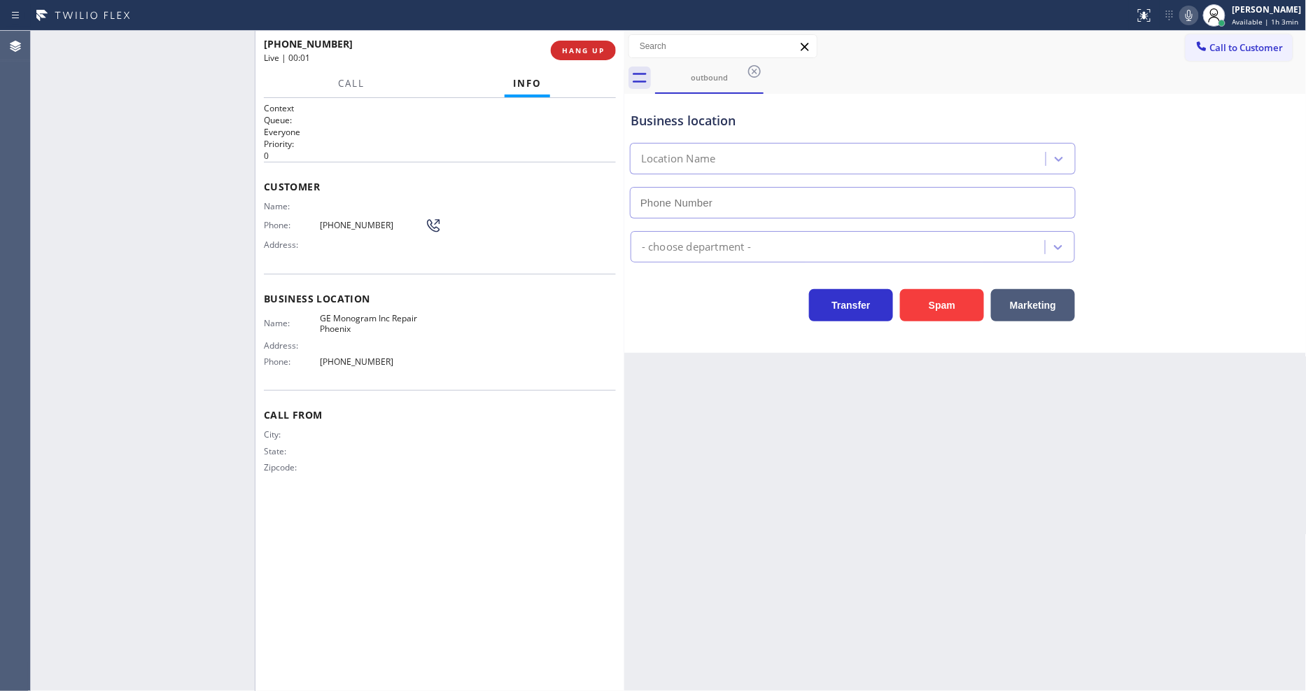
type input "[PHONE_NUMBER]"
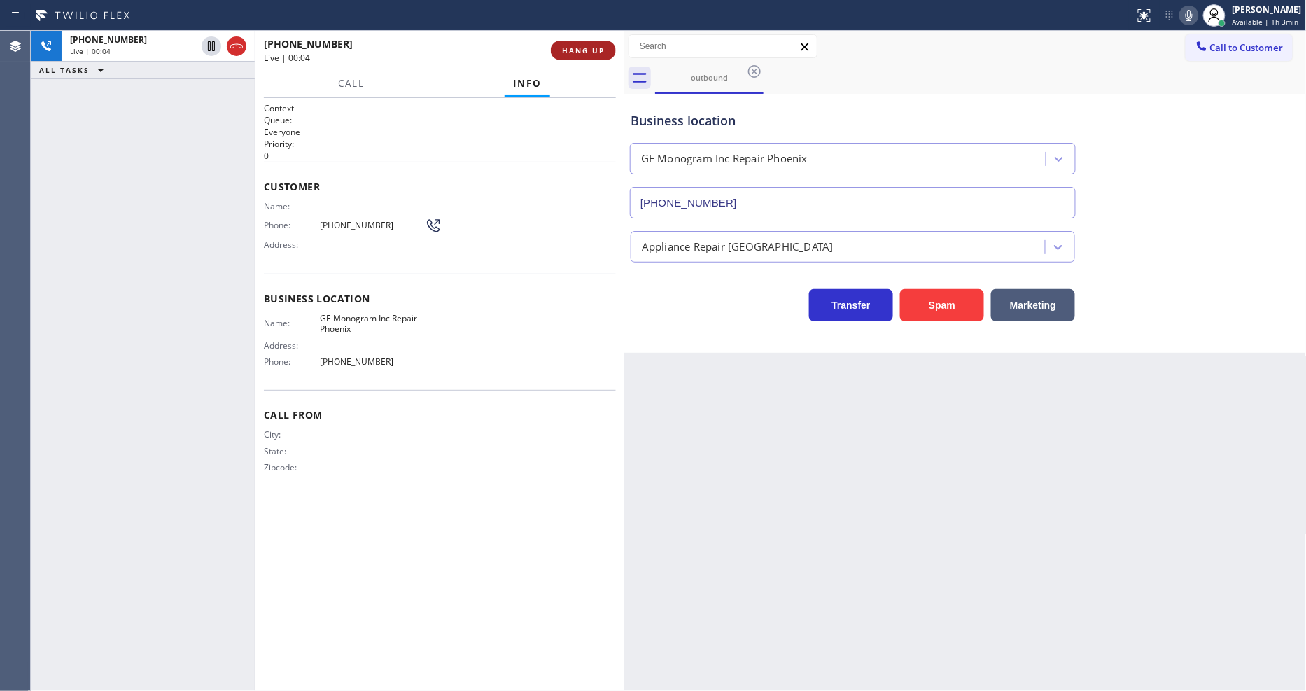
click at [599, 45] on button "HANG UP" at bounding box center [583, 51] width 65 height 20
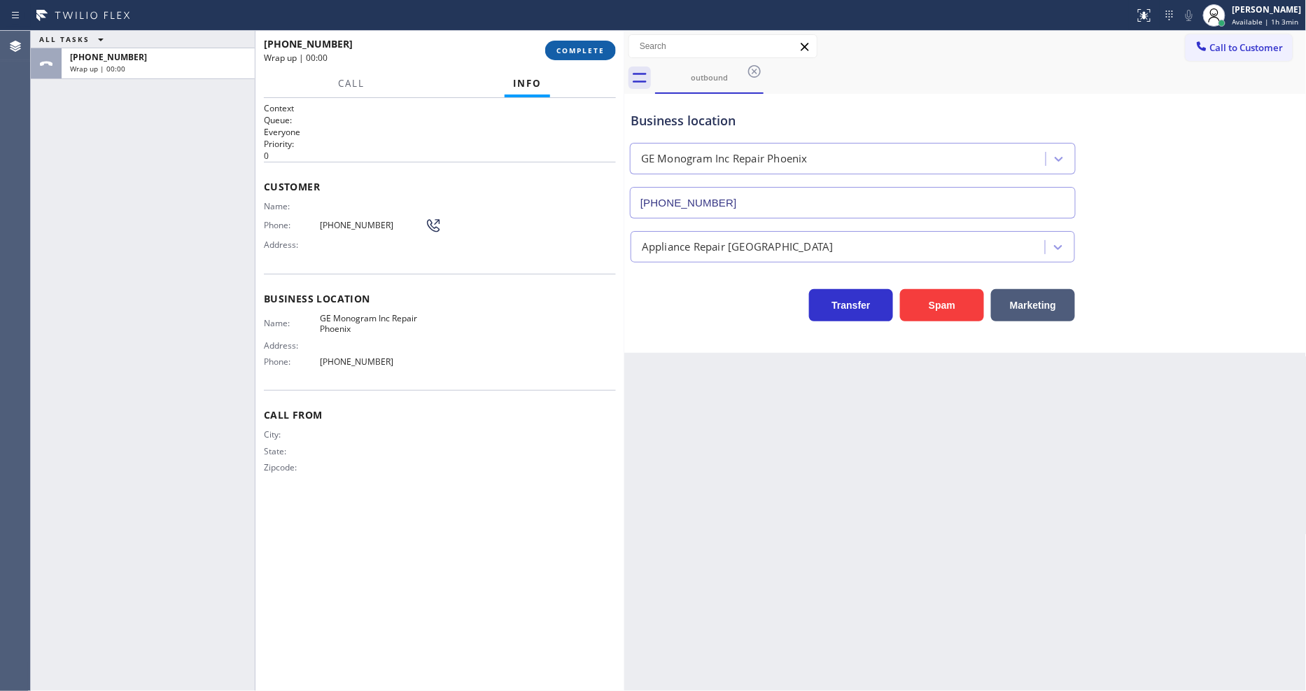
click at [600, 47] on span "COMPLETE" at bounding box center [580, 50] width 48 height 10
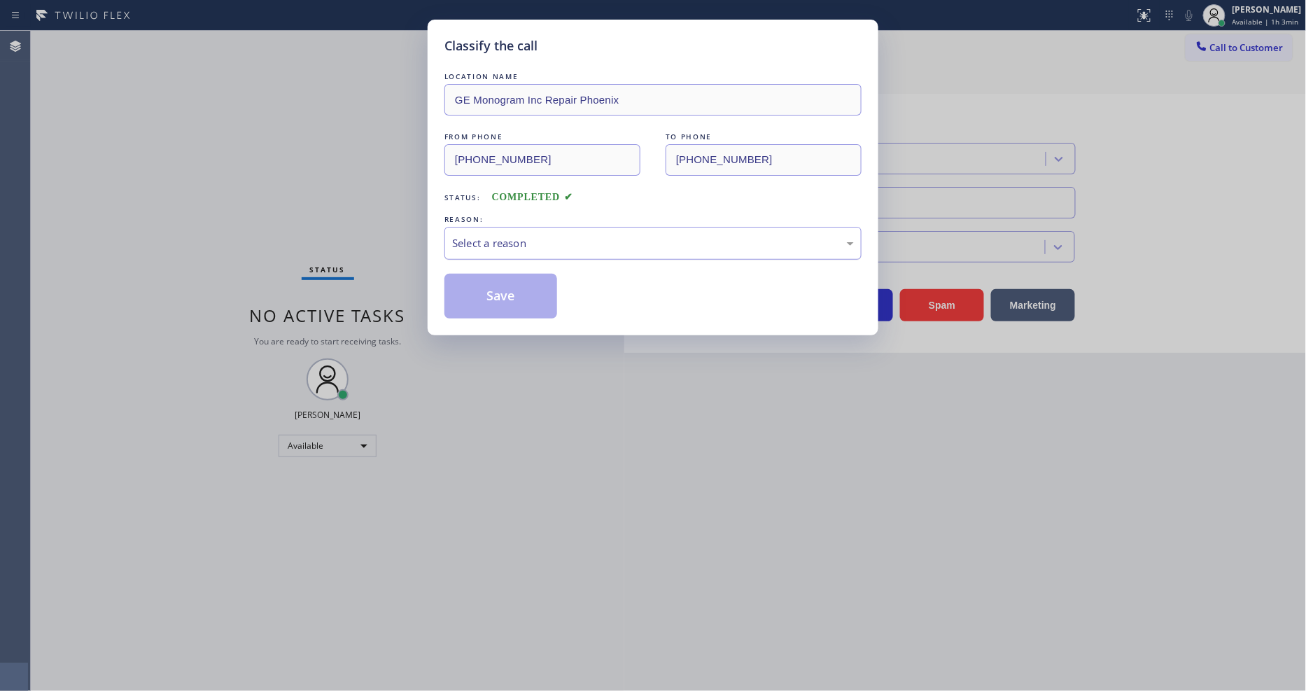
click at [530, 236] on div "Select a reason" at bounding box center [653, 243] width 402 height 16
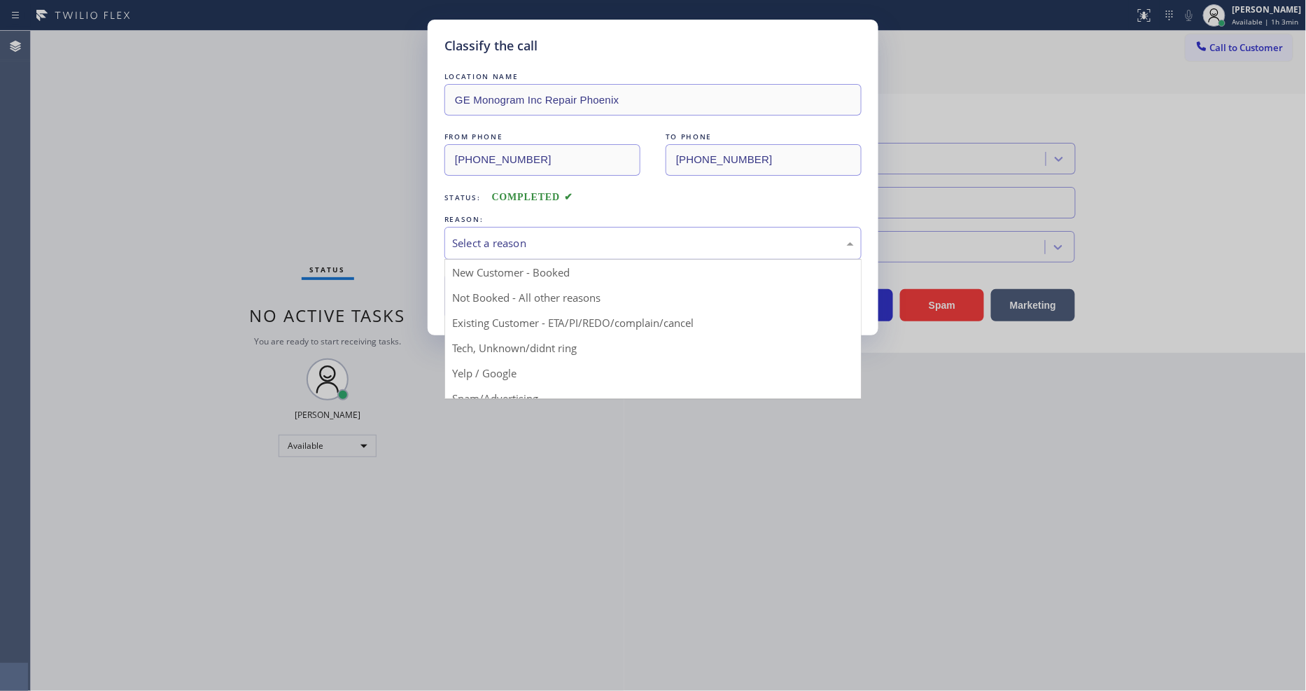
drag, startPoint x: 523, startPoint y: 366, endPoint x: 521, endPoint y: 345, distance: 21.0
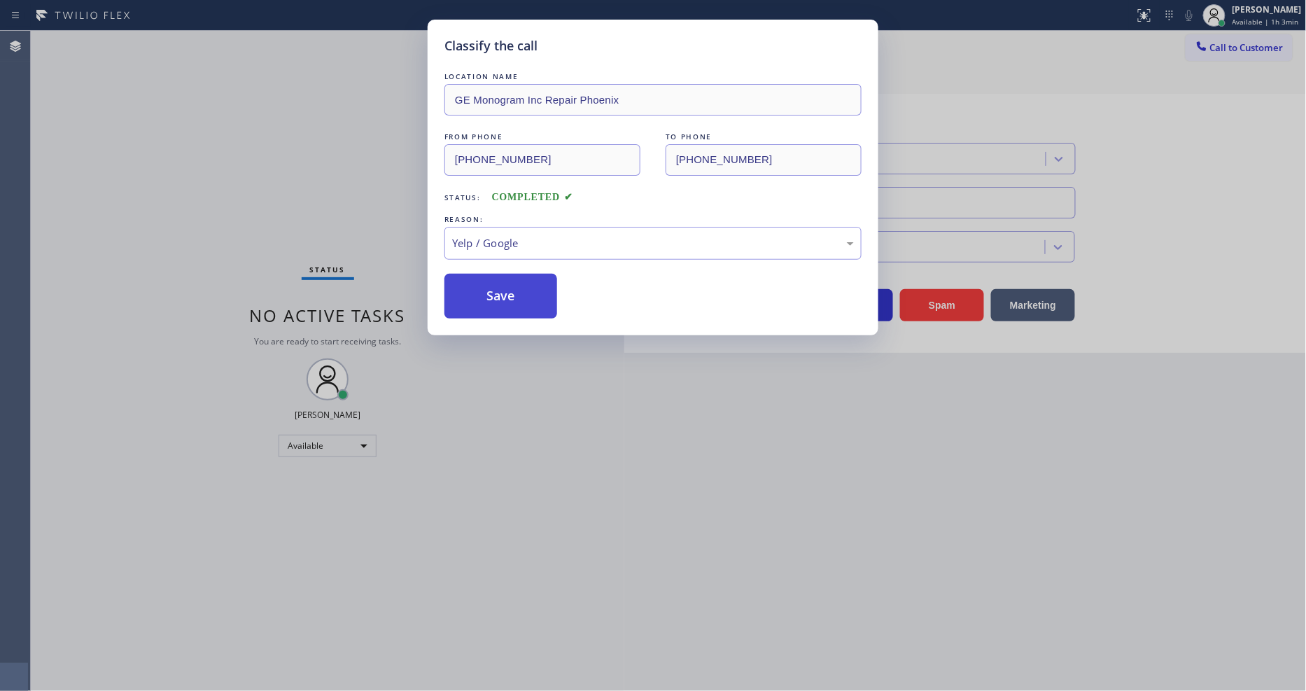
click at [521, 306] on button "Save" at bounding box center [500, 296] width 113 height 45
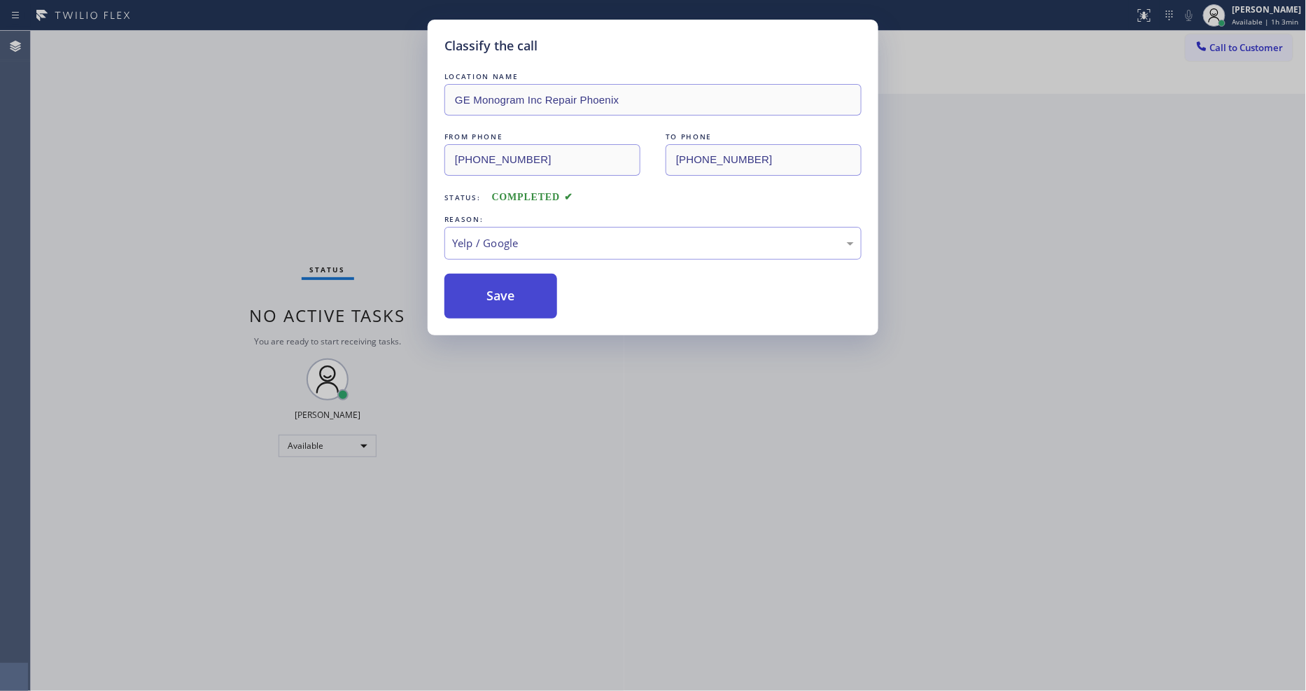
click at [521, 304] on button "Save" at bounding box center [500, 296] width 113 height 45
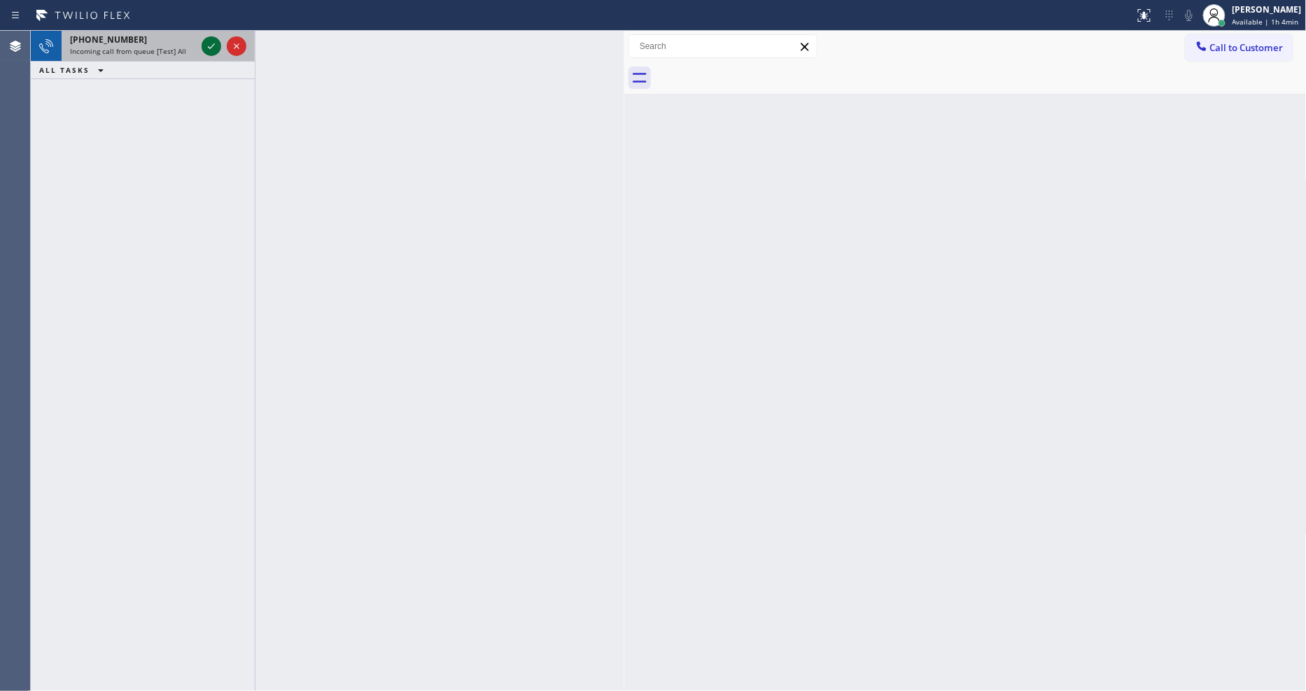
click at [203, 45] on icon at bounding box center [211, 46] width 17 height 17
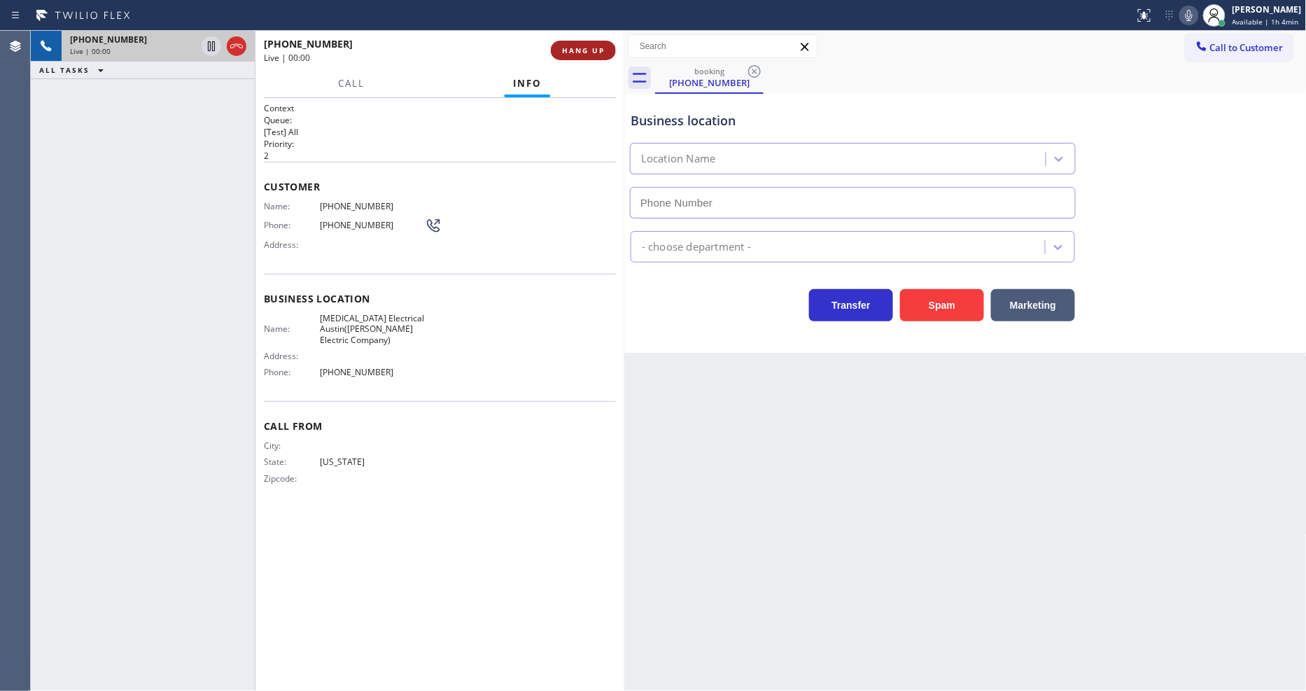
type input "[PHONE_NUMBER]"
click at [577, 57] on button "HANG UP" at bounding box center [583, 51] width 65 height 20
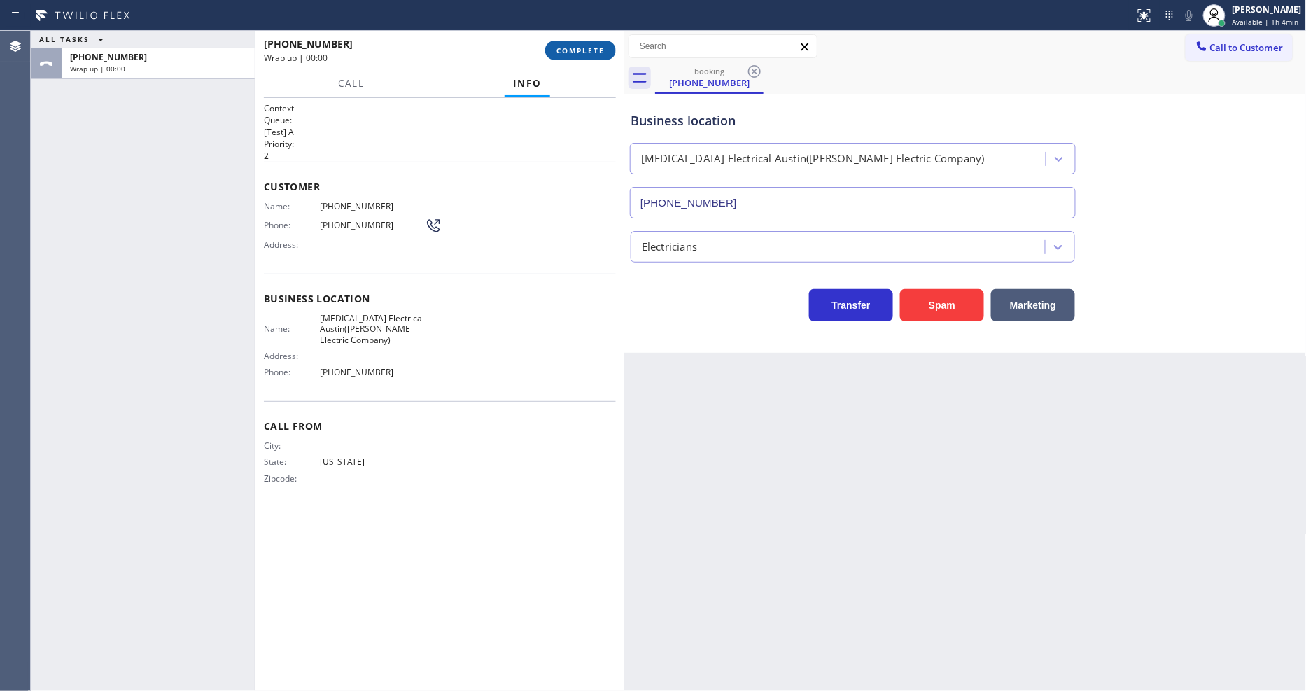
click at [577, 57] on button "COMPLETE" at bounding box center [580, 51] width 71 height 20
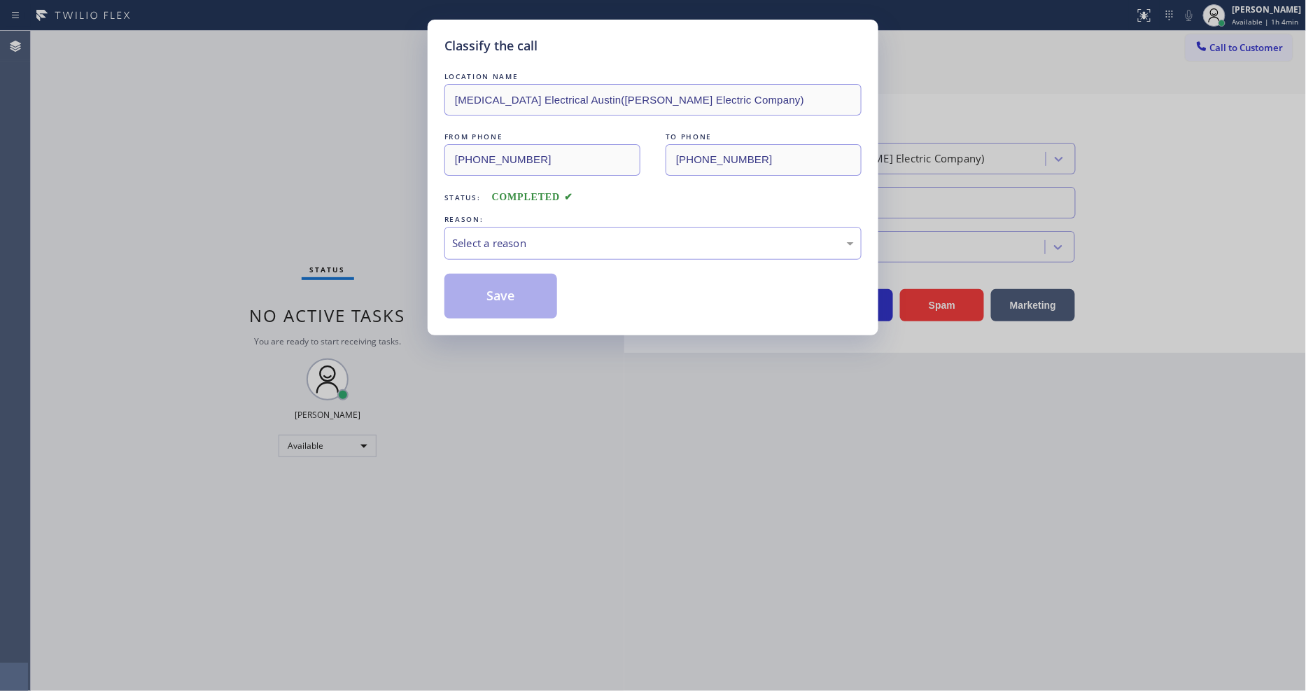
click at [516, 237] on div "Select a reason" at bounding box center [653, 243] width 402 height 16
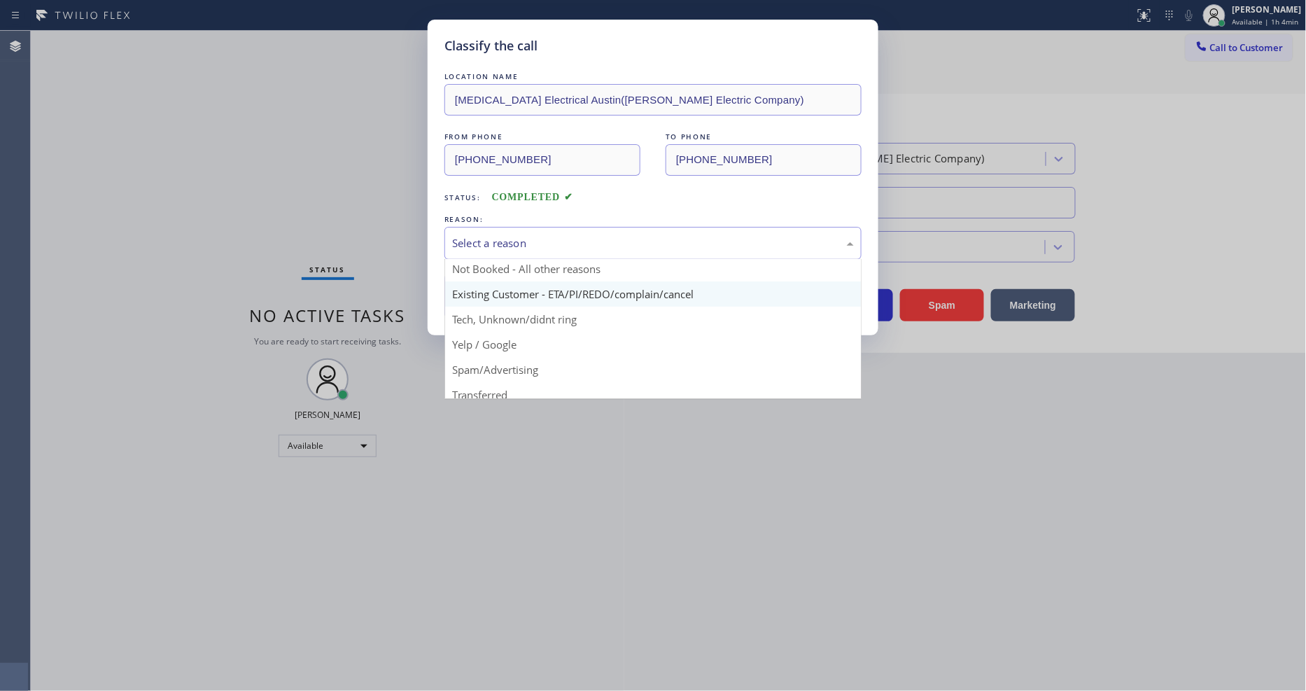
scroll to position [78, 0]
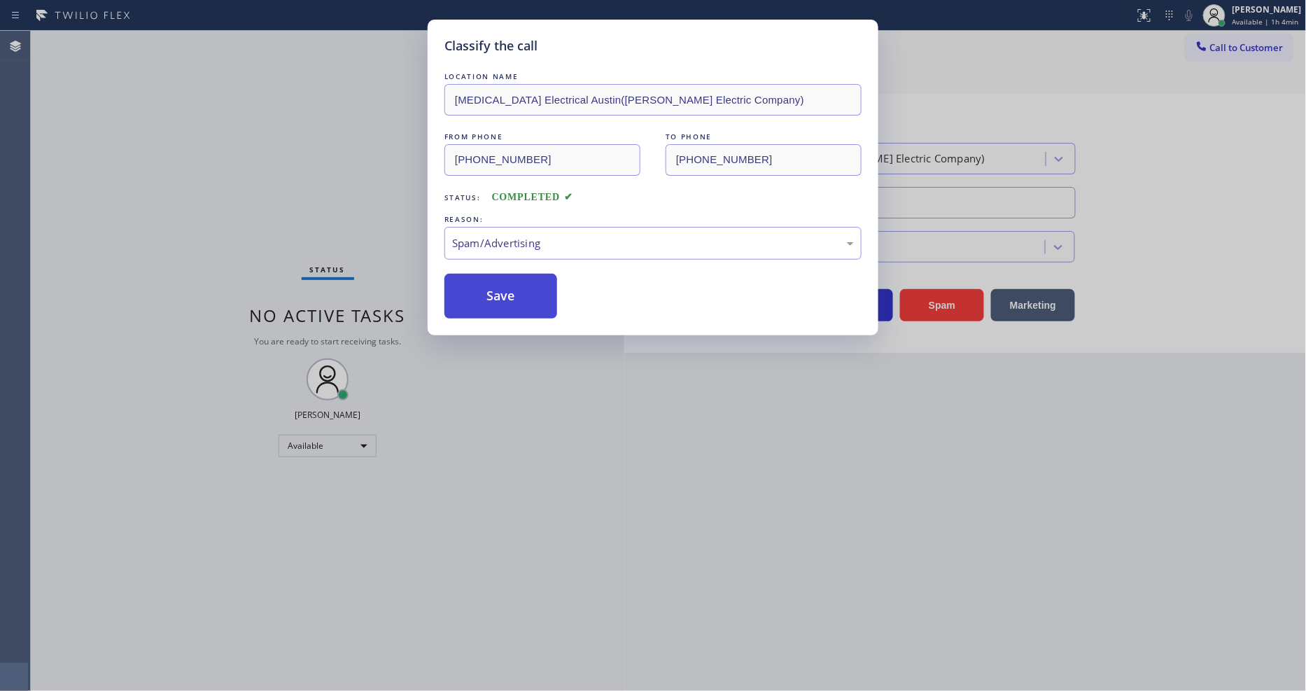
click at [512, 299] on button "Save" at bounding box center [500, 296] width 113 height 45
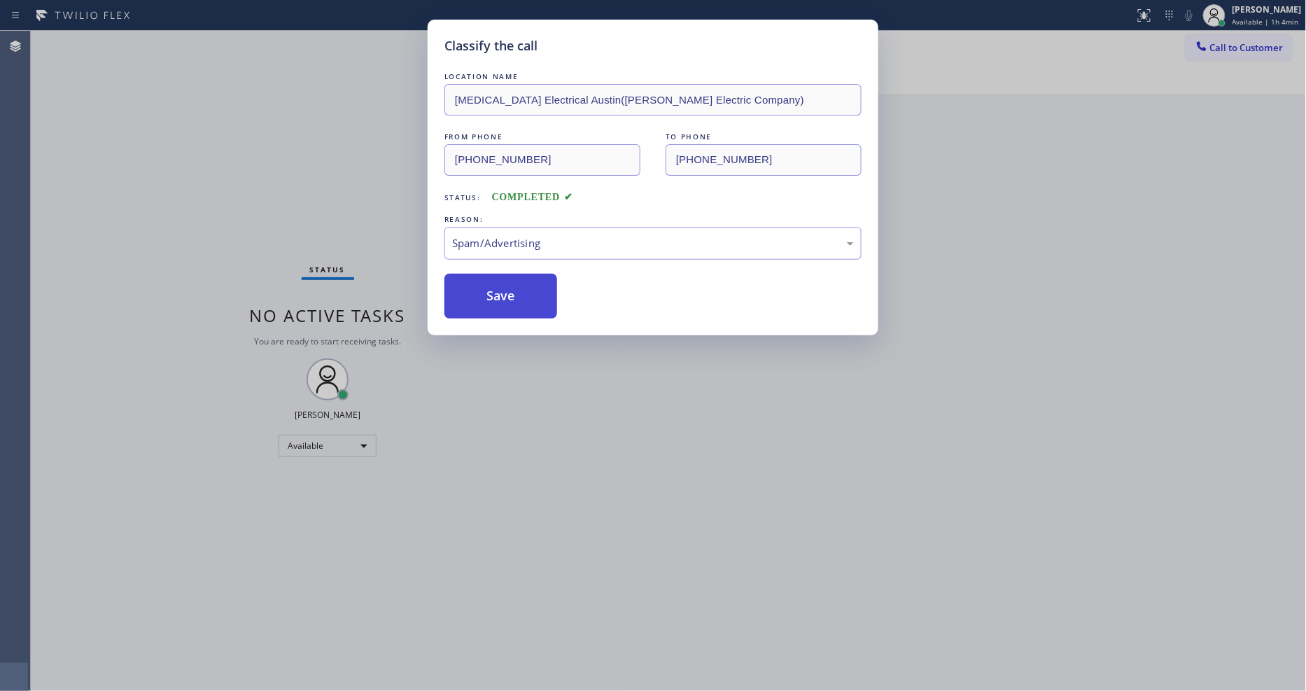
click at [512, 299] on button "Save" at bounding box center [500, 296] width 113 height 45
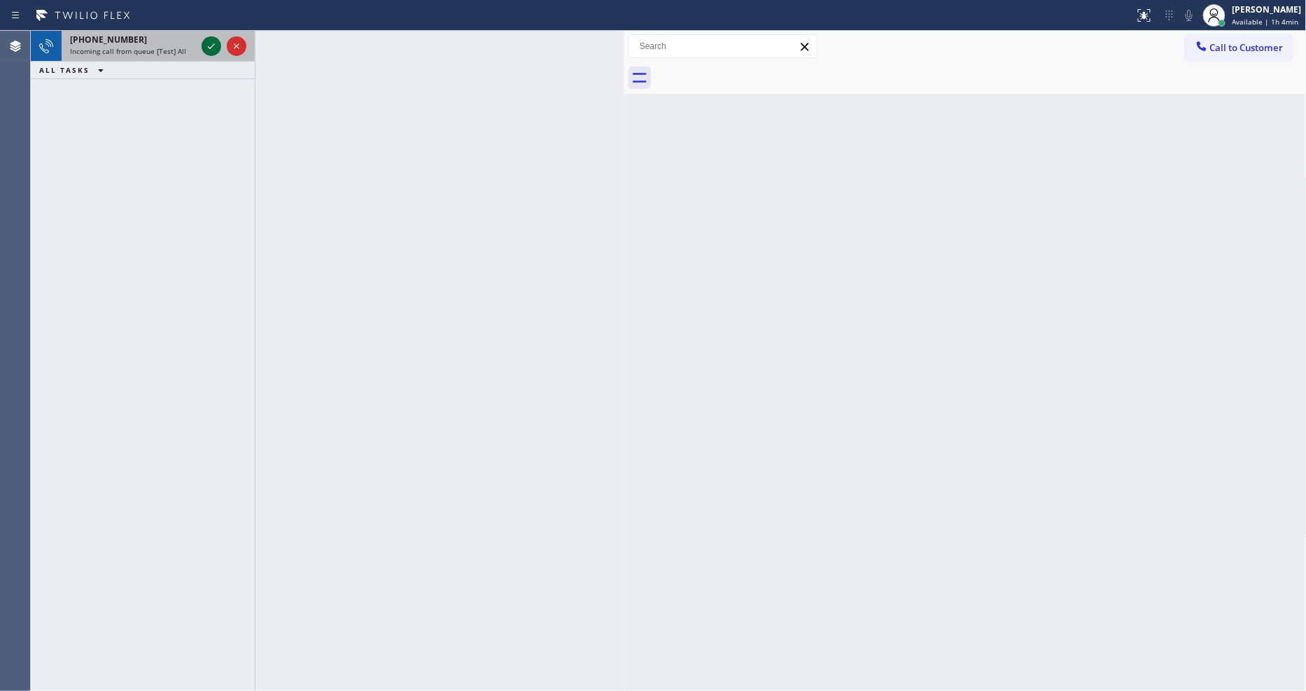
click at [205, 43] on icon at bounding box center [211, 46] width 17 height 17
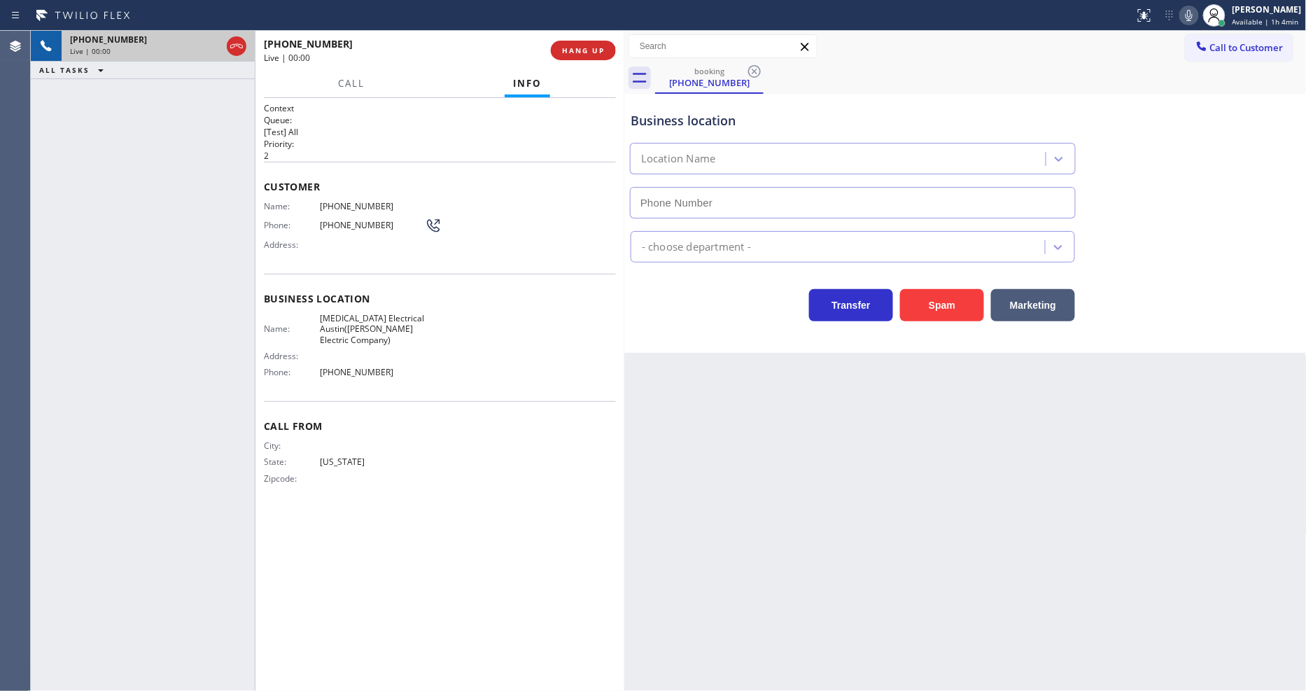
click at [563, 45] on span "HANG UP" at bounding box center [583, 50] width 43 height 10
type input "[PHONE_NUMBER]"
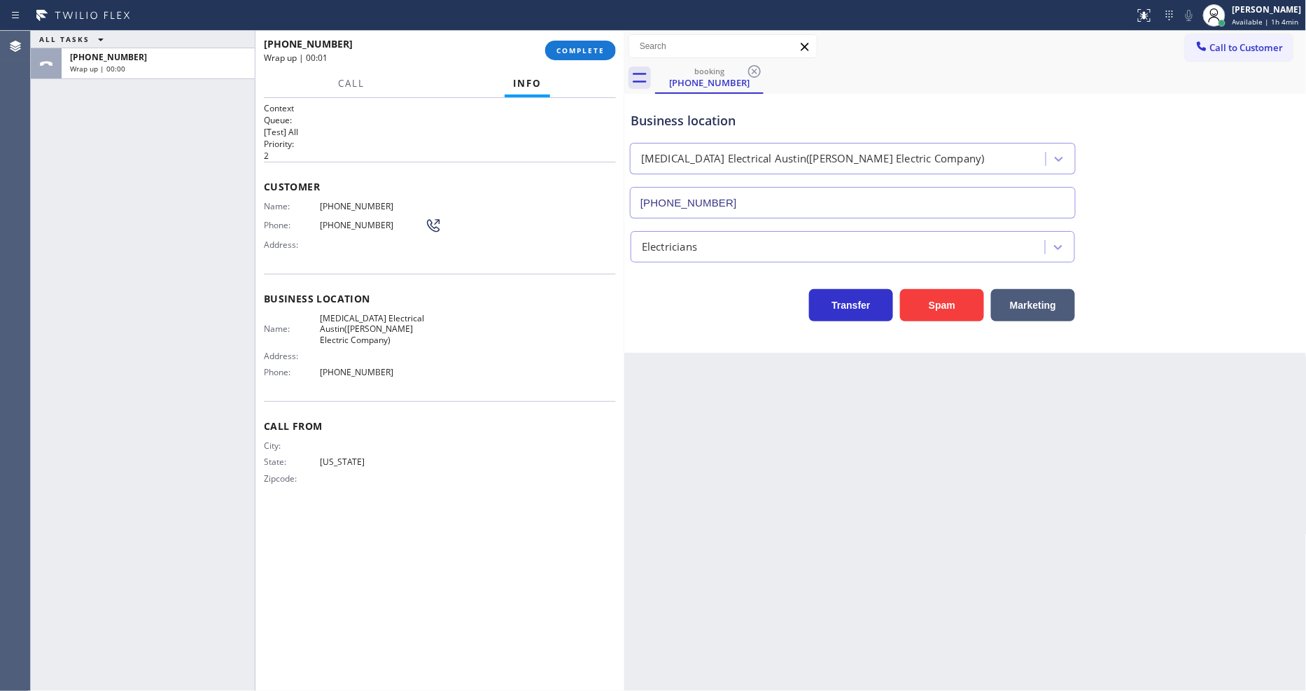
click at [563, 45] on span "COMPLETE" at bounding box center [580, 50] width 48 height 10
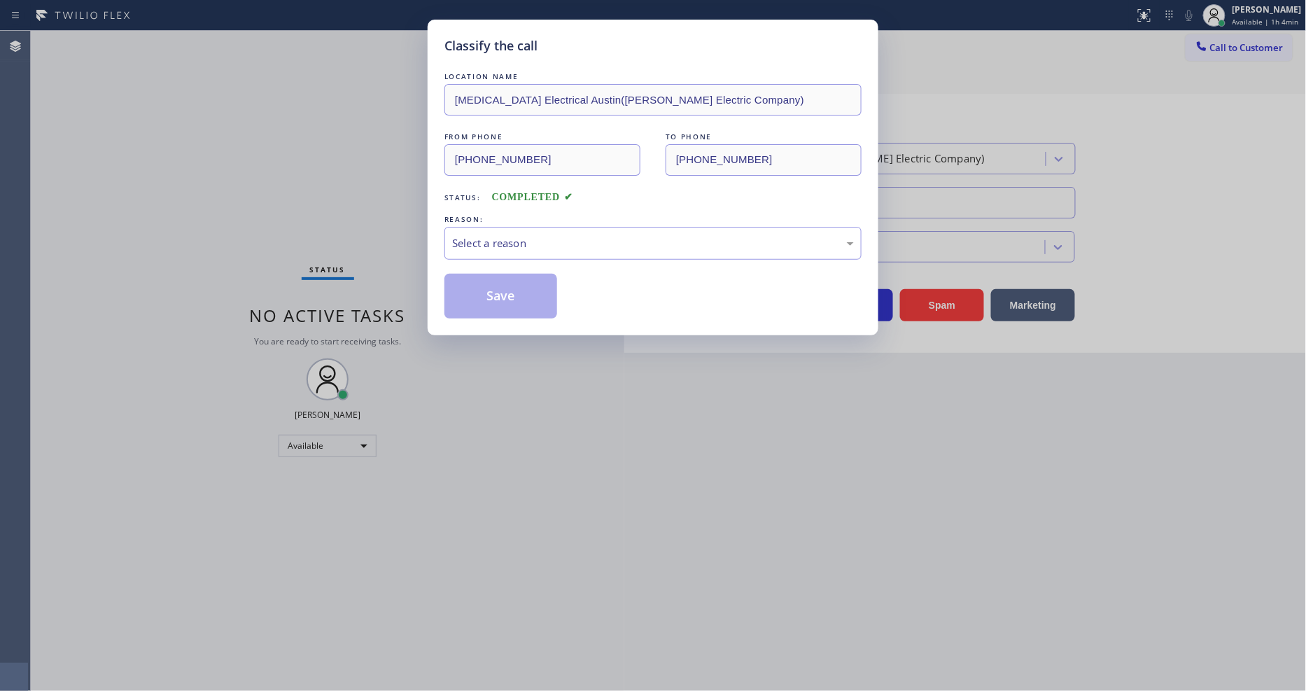
click at [534, 247] on div "Select a reason" at bounding box center [652, 243] width 417 height 33
click at [535, 295] on button "Save" at bounding box center [500, 296] width 113 height 45
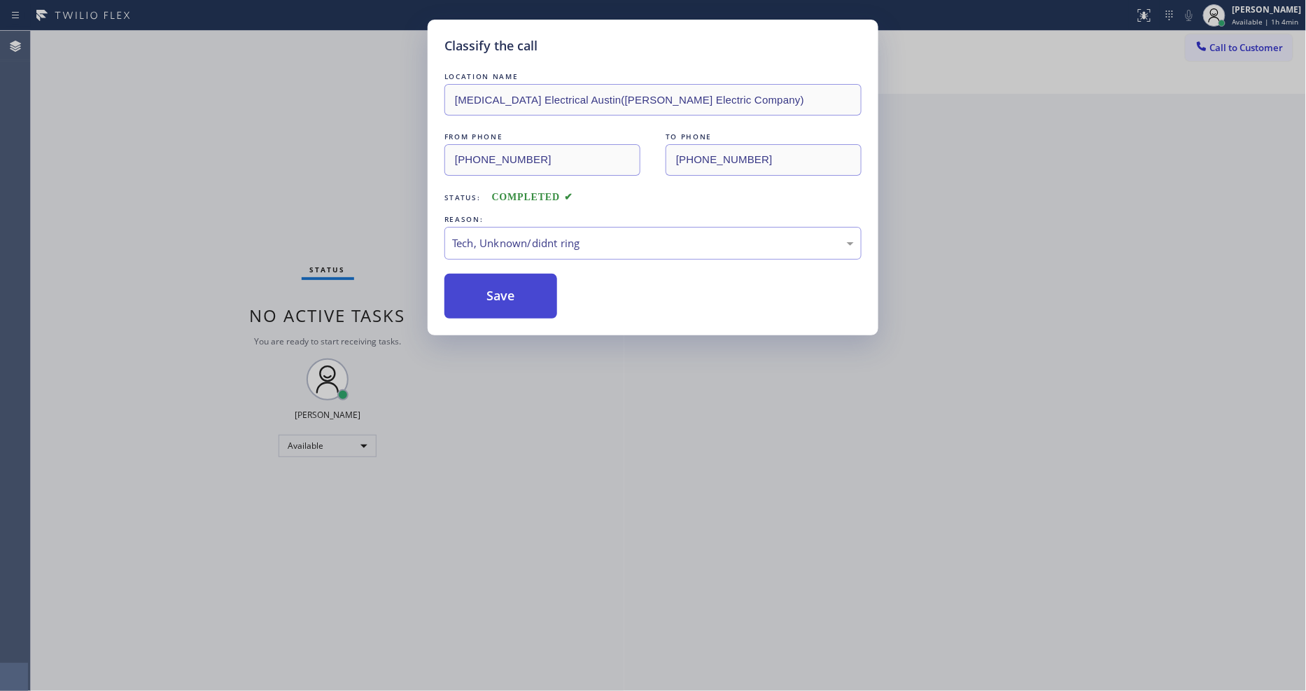
click at [535, 295] on button "Save" at bounding box center [500, 296] width 113 height 45
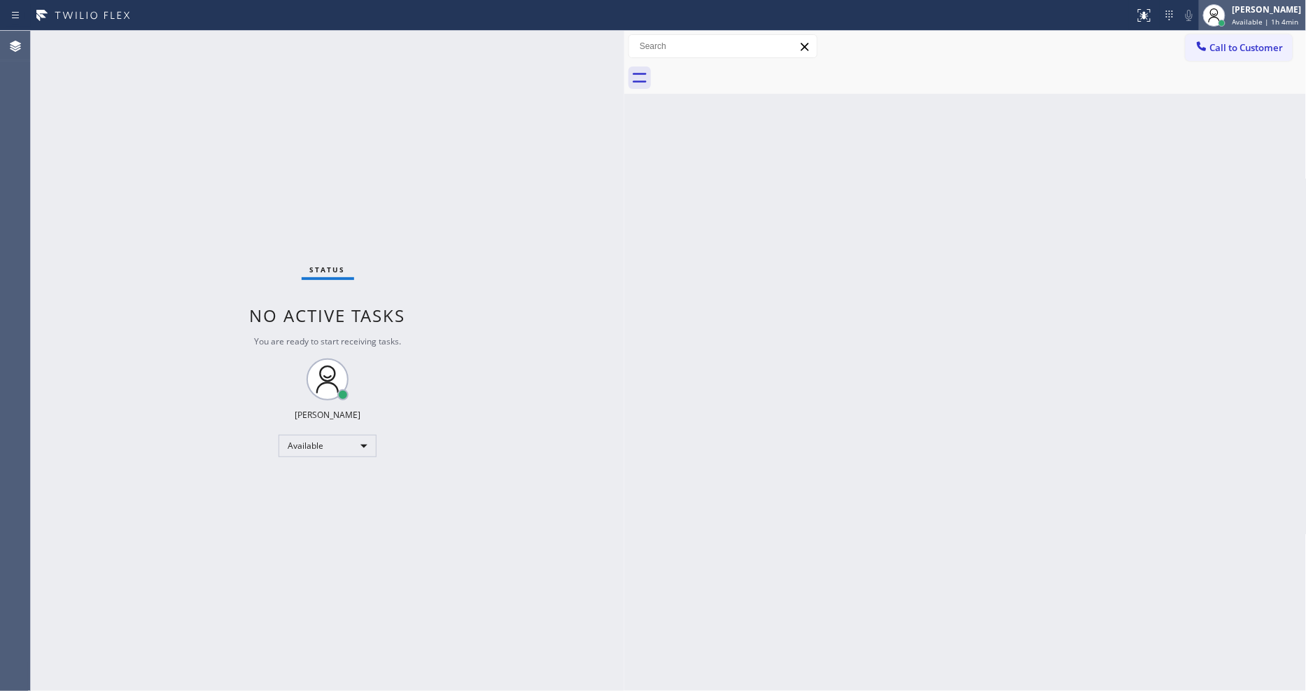
click at [1253, 19] on span "Available | 1h 4min" at bounding box center [1265, 22] width 66 height 10
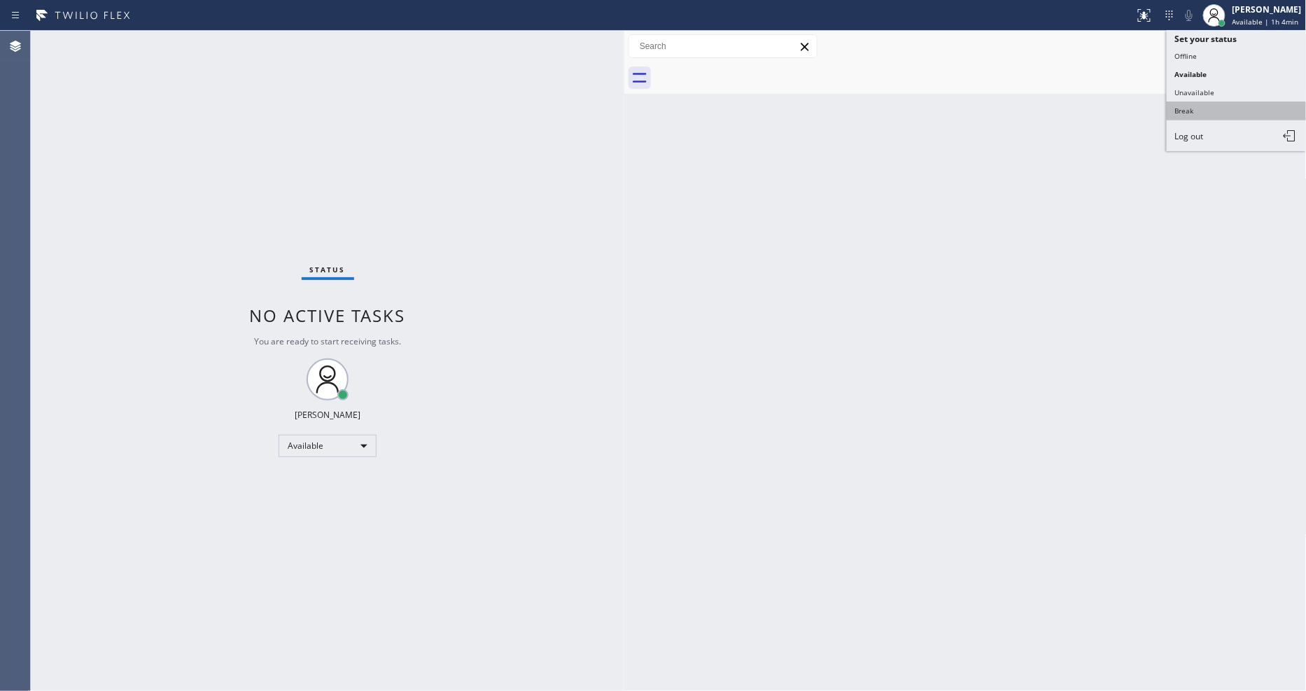
click at [1199, 108] on button "Break" at bounding box center [1236, 110] width 140 height 18
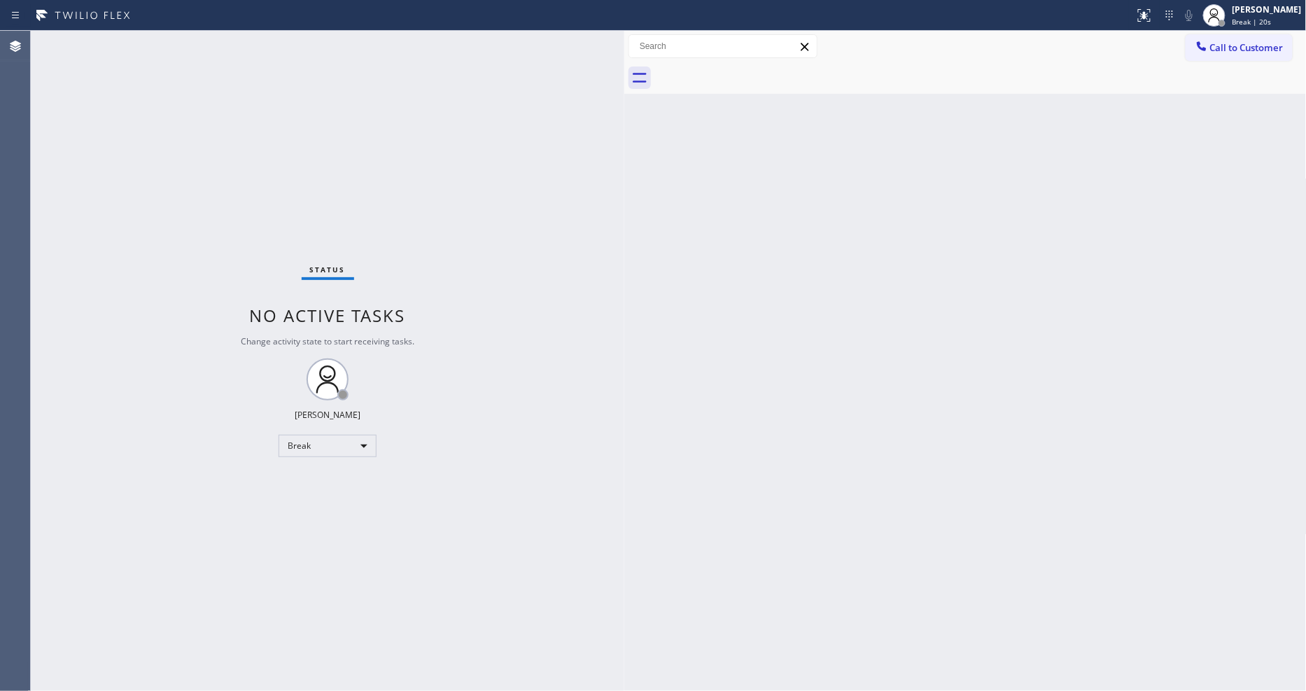
click at [198, 45] on div "Status No active tasks Change activity state to start receiving tasks. [PERSON_…" at bounding box center [327, 361] width 593 height 660
click at [435, 479] on div "Status No active tasks Change activity state to start receiving tasks. [PERSON_…" at bounding box center [327, 361] width 593 height 660
click at [155, 43] on div "Status No active tasks Change activity state to start receiving tasks. [PERSON_…" at bounding box center [327, 361] width 593 height 660
drag, startPoint x: 446, startPoint y: 487, endPoint x: 417, endPoint y: 535, distance: 55.9
click at [446, 487] on div "Status No active tasks Change activity state to start receiving tasks. [PERSON_…" at bounding box center [327, 361] width 593 height 660
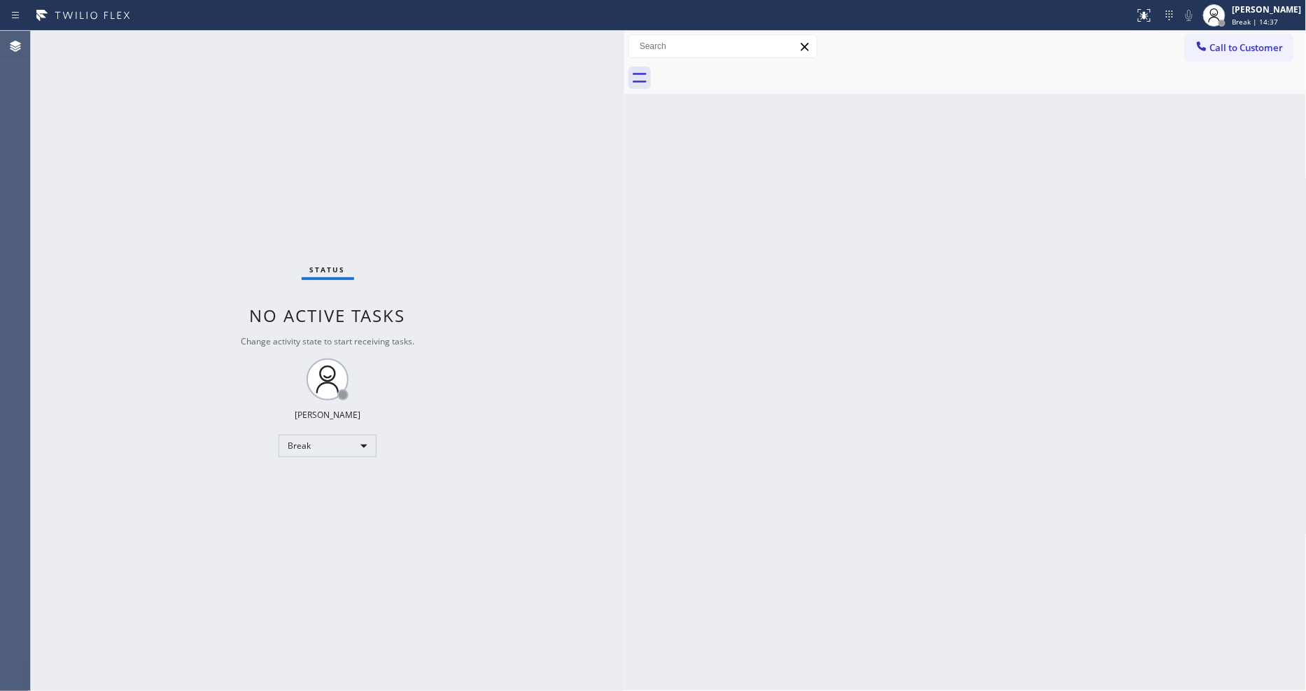
click at [158, 41] on div "Status No active tasks Change activity state to start receiving tasks. [PERSON_…" at bounding box center [327, 361] width 593 height 660
click at [1265, 24] on span "Break | 14:44" at bounding box center [1255, 22] width 46 height 10
click at [1197, 73] on button "Available" at bounding box center [1236, 74] width 140 height 18
click at [183, 40] on div "Status No active tasks You are ready to start receiving tasks. [PERSON_NAME] Av…" at bounding box center [327, 361] width 593 height 660
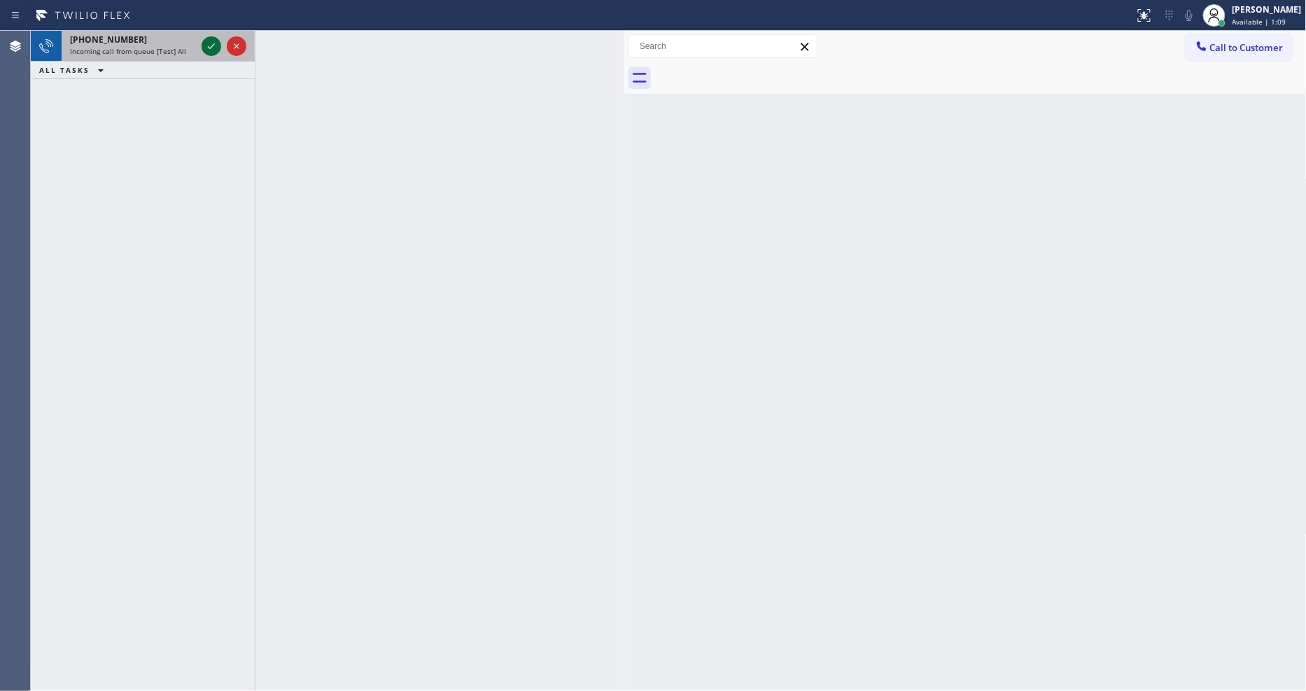
click at [208, 44] on icon at bounding box center [211, 46] width 17 height 17
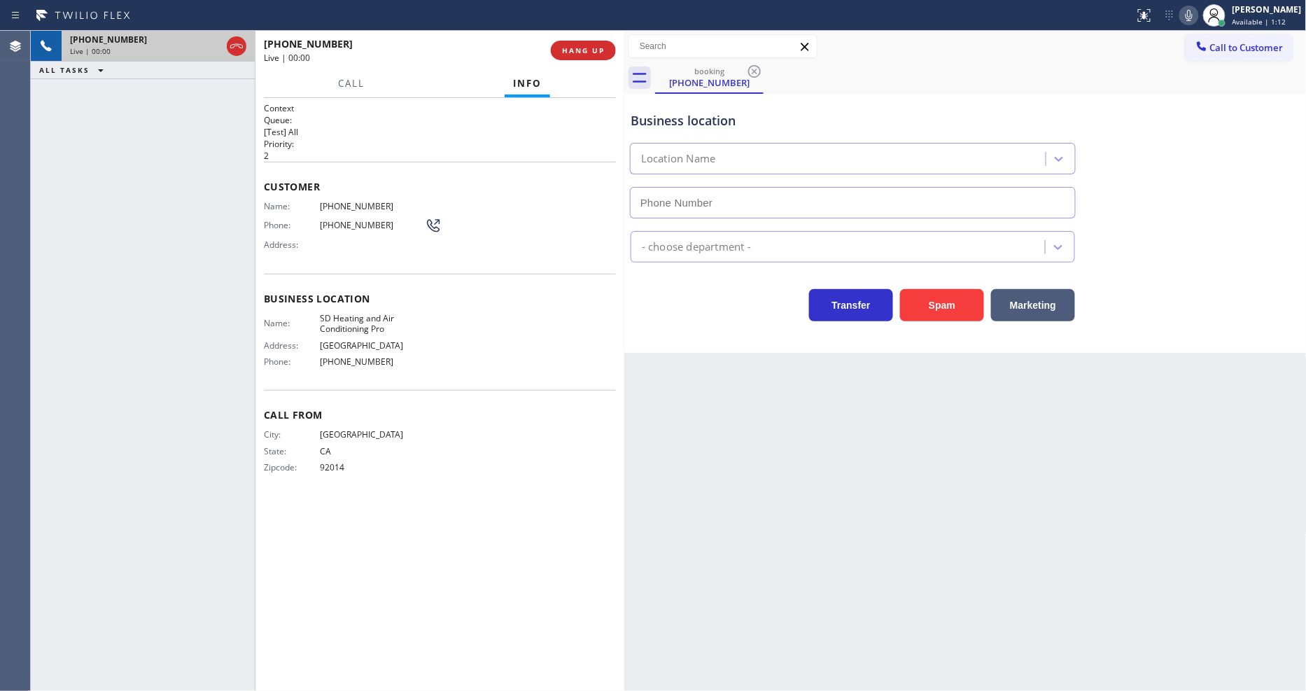
type input "[PHONE_NUMBER]"
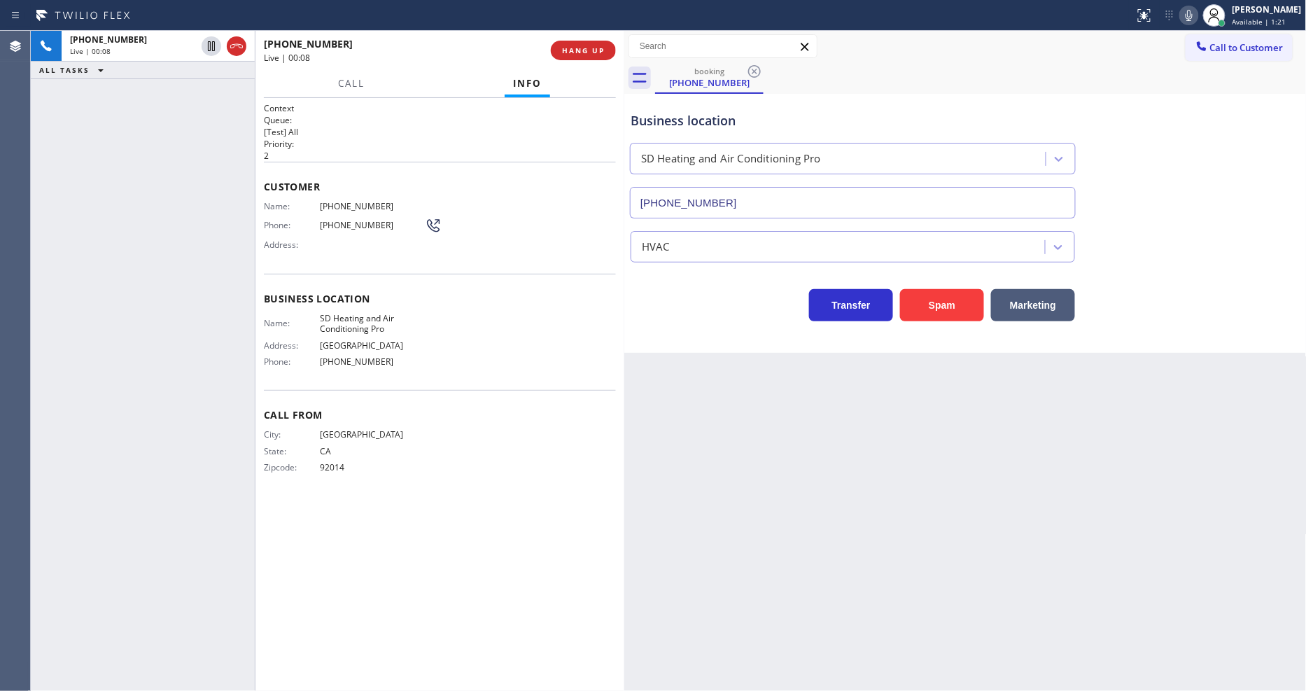
click at [339, 322] on span "SD Heating and Air Conditioning Pro" at bounding box center [372, 324] width 105 height 22
click at [337, 201] on span "[PHONE_NUMBER]" at bounding box center [372, 206] width 105 height 10
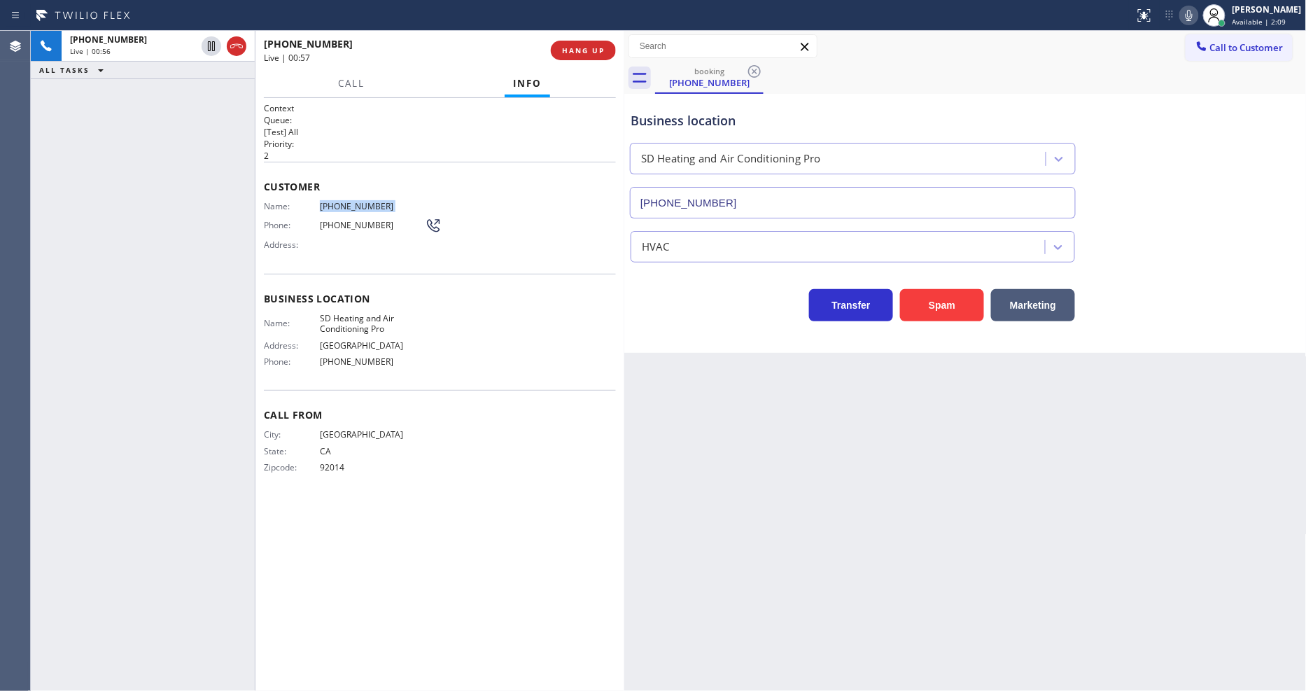
click at [337, 201] on span "[PHONE_NUMBER]" at bounding box center [372, 206] width 105 height 10
click at [206, 41] on icon at bounding box center [211, 46] width 17 height 17
click at [1197, 16] on icon at bounding box center [1188, 15] width 17 height 17
drag, startPoint x: 204, startPoint y: 45, endPoint x: 654, endPoint y: 33, distance: 450.1
click at [204, 45] on icon at bounding box center [211, 46] width 17 height 17
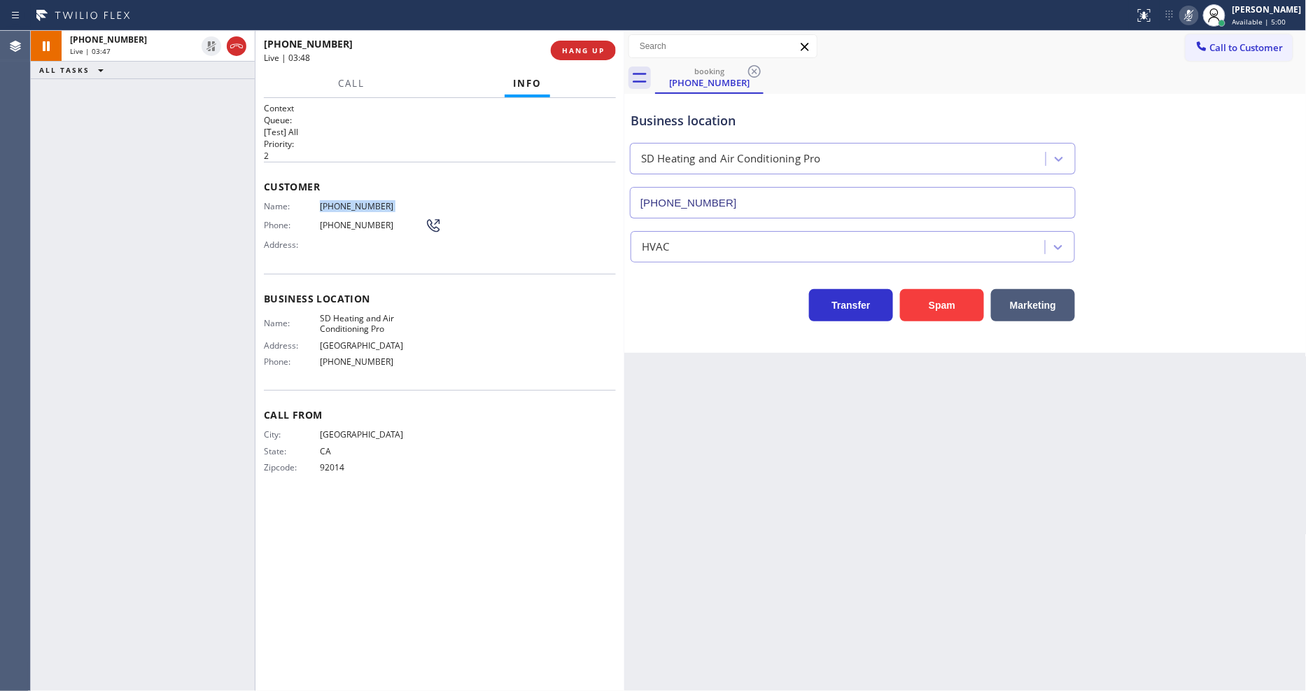
click at [1197, 12] on icon at bounding box center [1188, 15] width 17 height 17
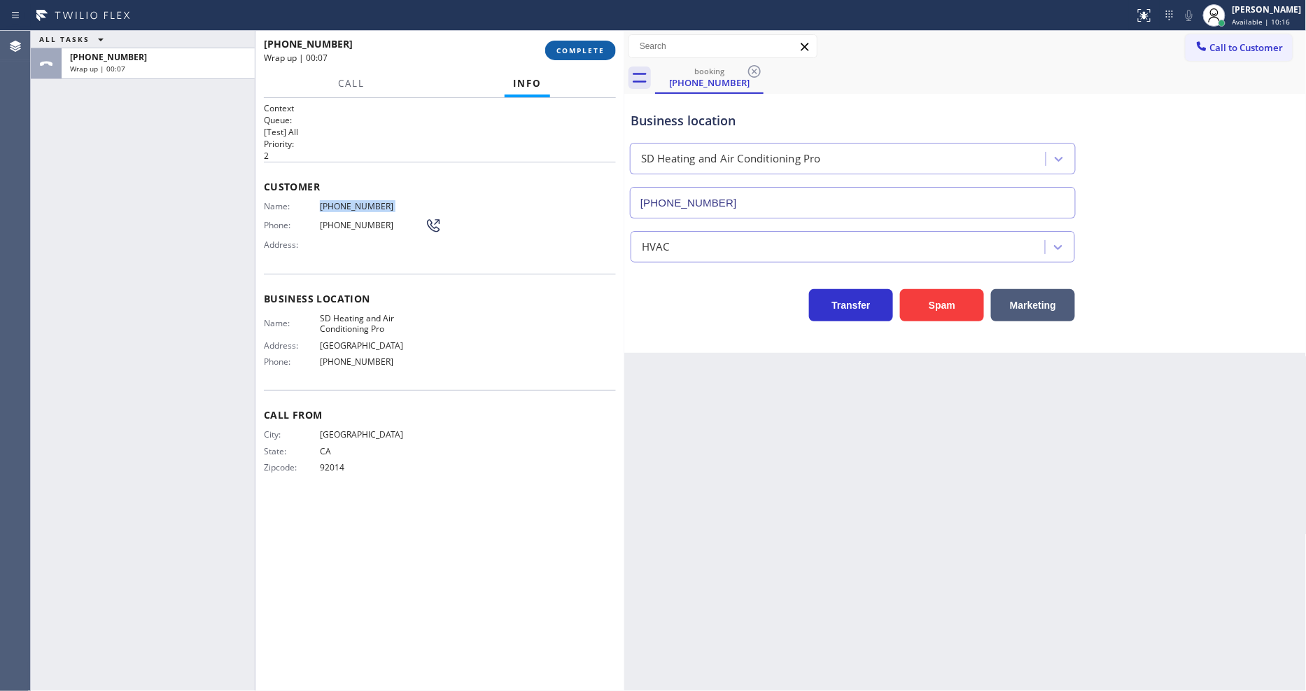
click at [578, 57] on button "COMPLETE" at bounding box center [580, 51] width 71 height 20
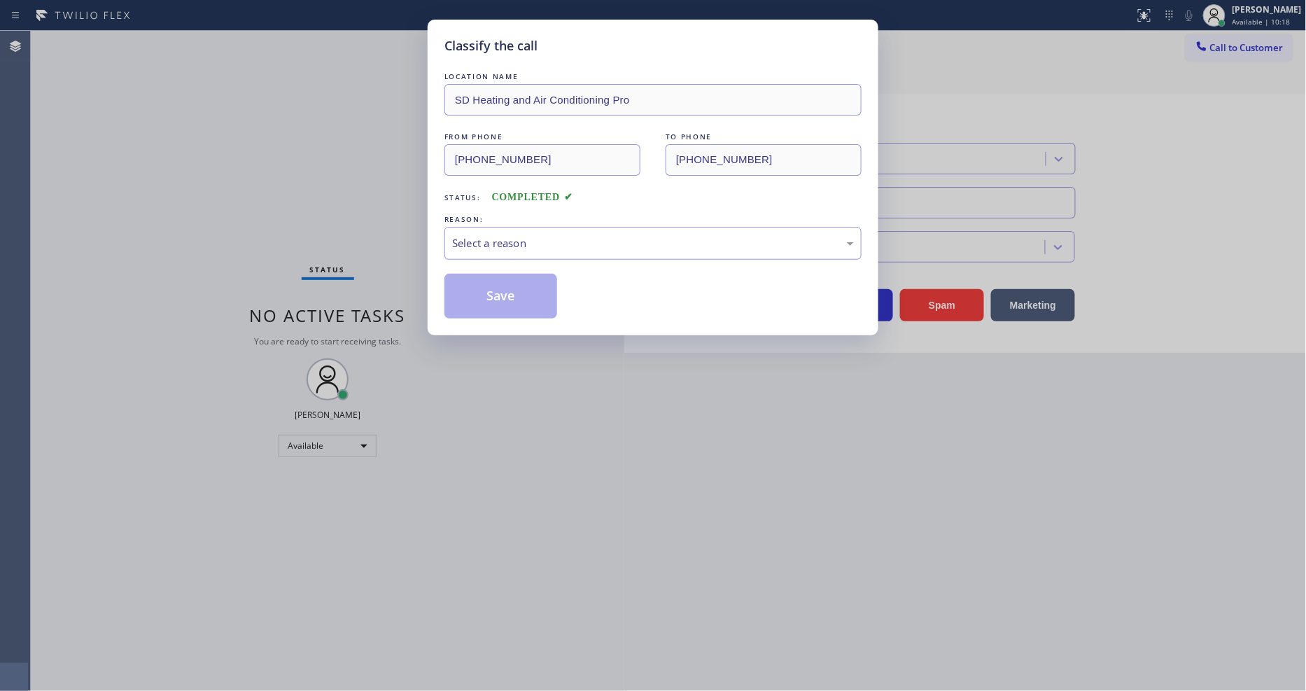
click at [514, 246] on div "Select a reason" at bounding box center [653, 243] width 402 height 16
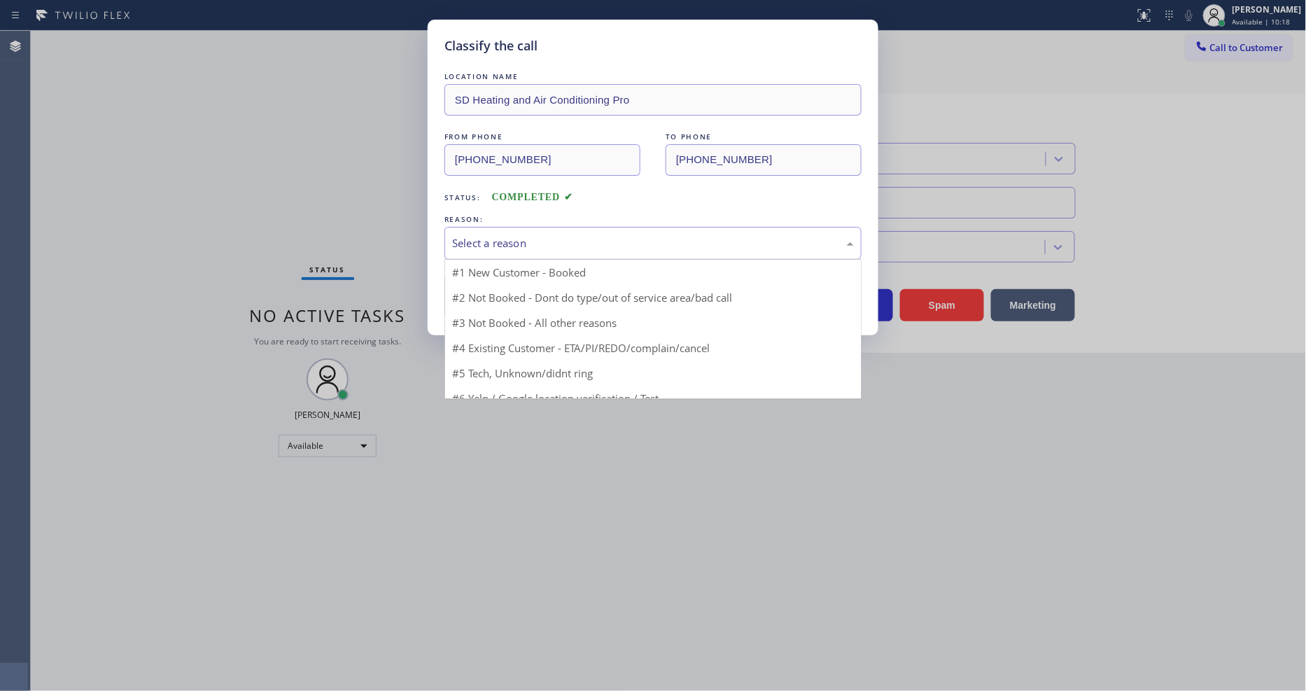
drag, startPoint x: 509, startPoint y: 264, endPoint x: 505, endPoint y: 271, distance: 7.8
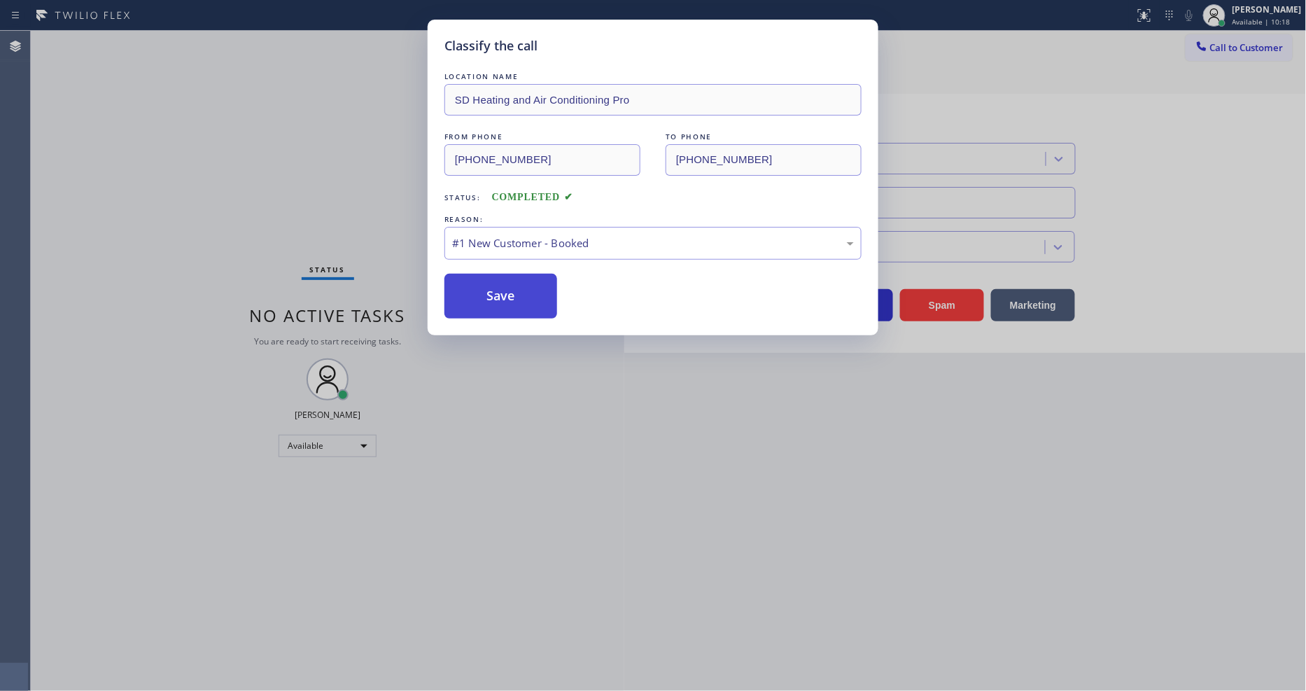
click at [495, 290] on button "Save" at bounding box center [500, 296] width 113 height 45
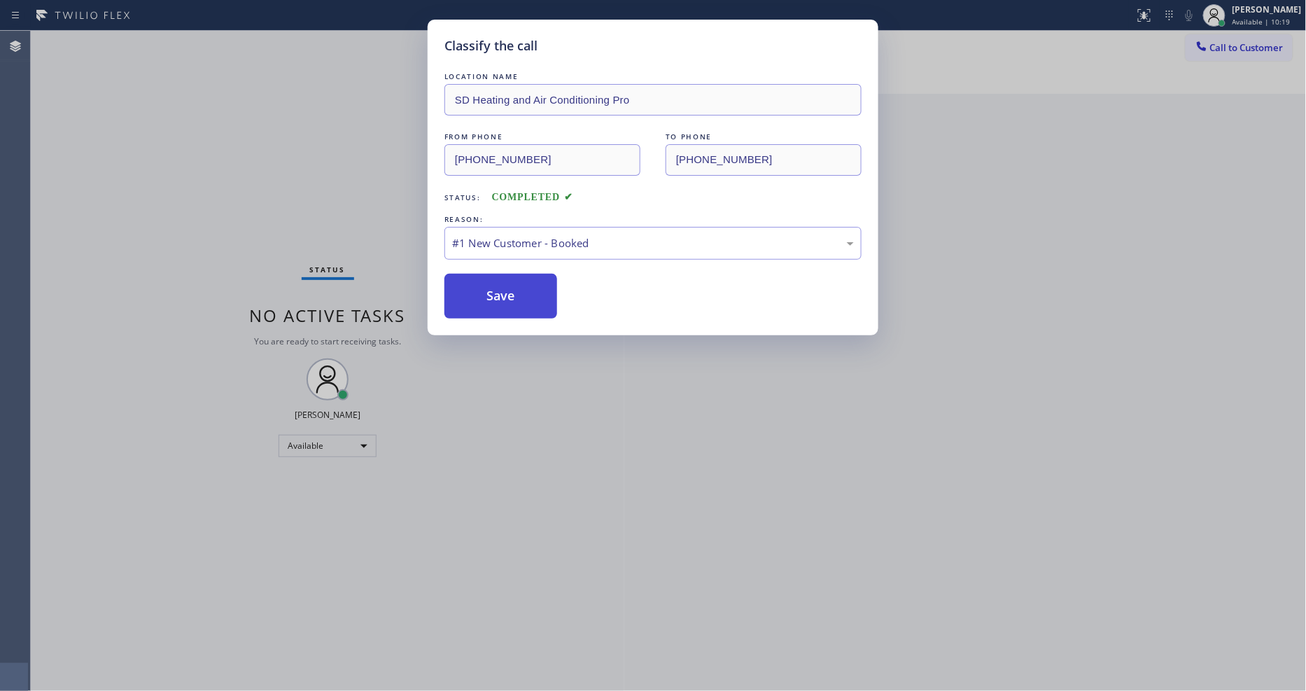
click at [495, 290] on button "Save" at bounding box center [500, 296] width 113 height 45
click at [494, 290] on button "Save" at bounding box center [500, 296] width 113 height 45
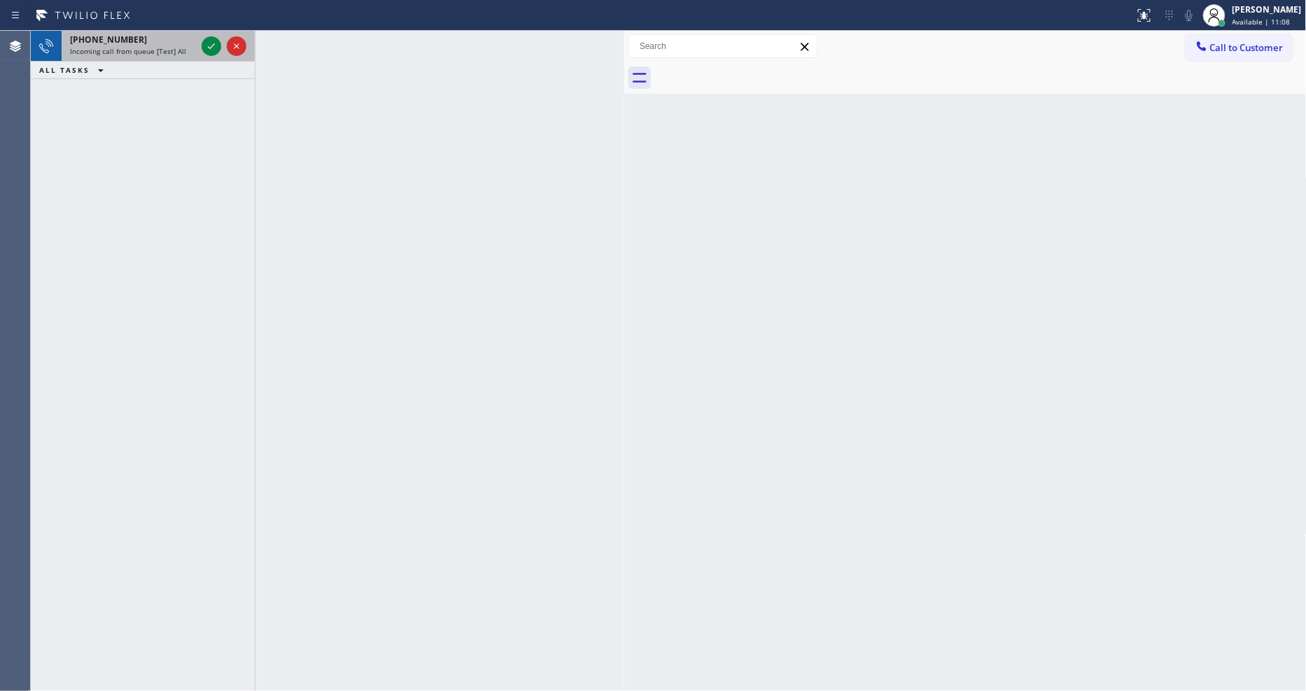
click at [213, 31] on div at bounding box center [224, 46] width 50 height 31
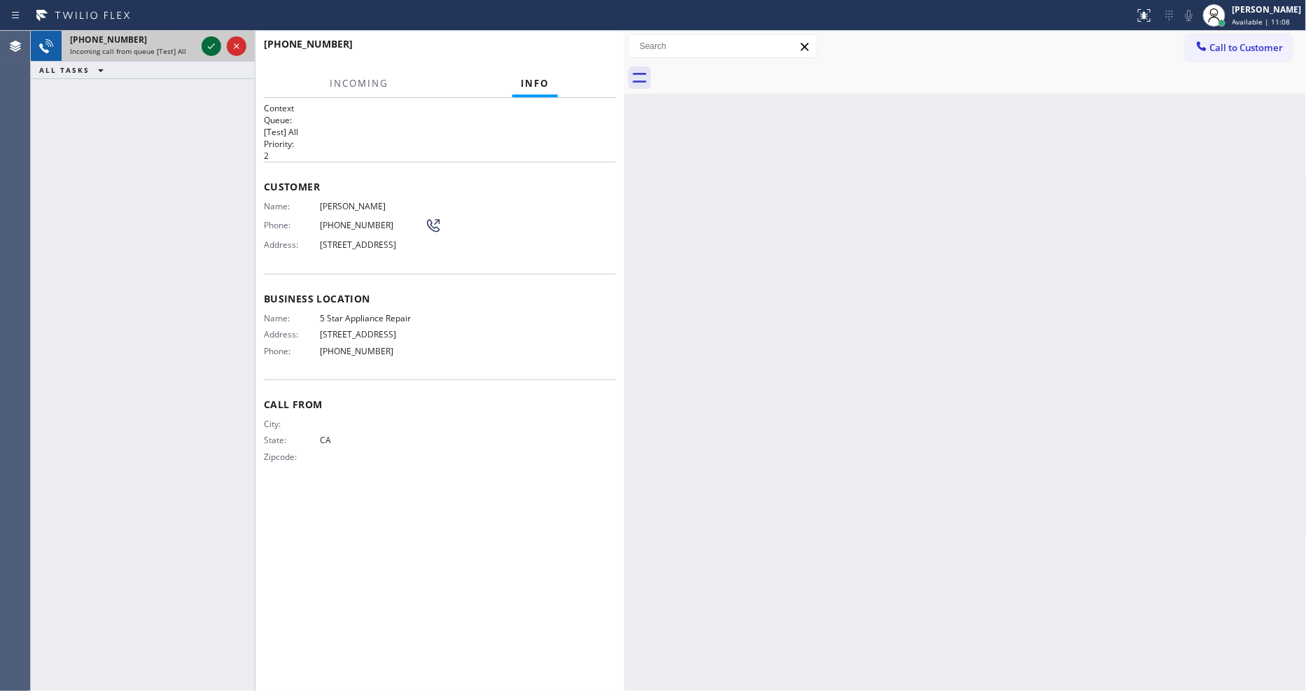
click at [213, 36] on div at bounding box center [224, 46] width 50 height 31
click at [213, 38] on icon at bounding box center [211, 46] width 17 height 17
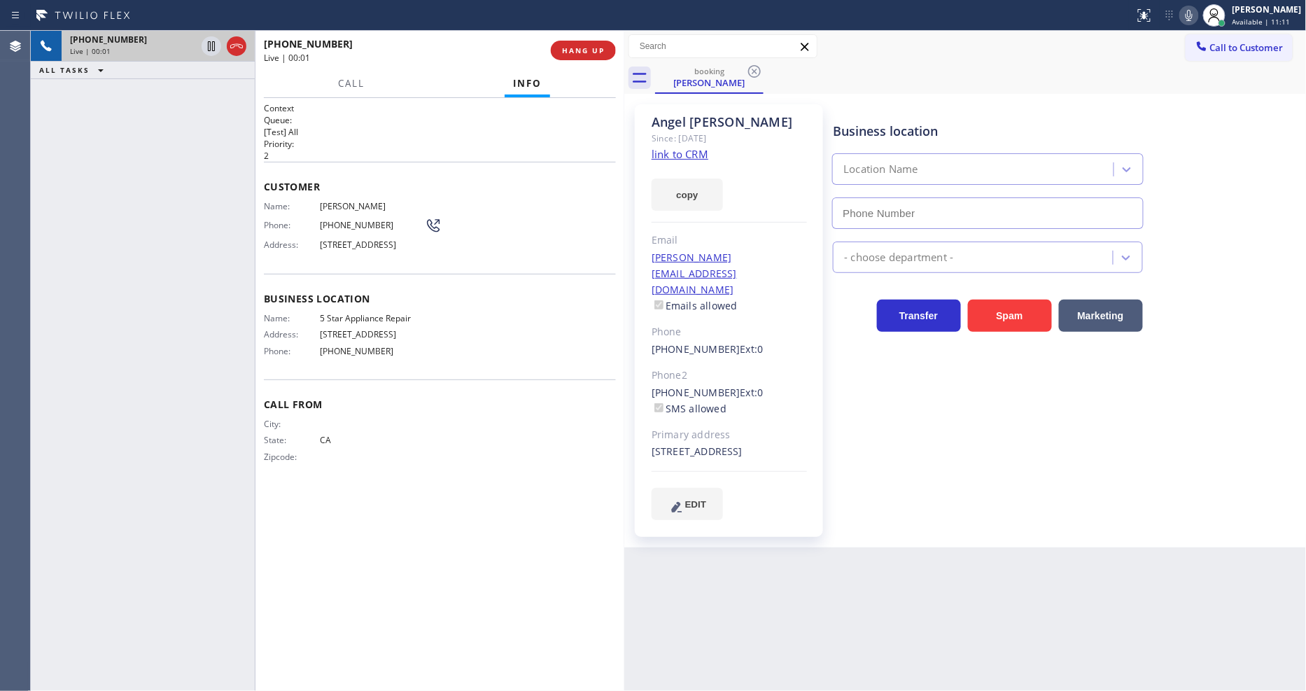
type input "[PHONE_NUMBER]"
drag, startPoint x: 357, startPoint y: 491, endPoint x: 621, endPoint y: 281, distance: 337.1
click at [357, 485] on div "Call From City: State: [US_STATE] Zipcode:" at bounding box center [440, 432] width 352 height 106
click at [684, 158] on link "link to CRM" at bounding box center [679, 154] width 57 height 14
click at [453, 270] on div "Customer Name: [PERSON_NAME] Phone: [PHONE_NUMBER] Address: [STREET_ADDRESS]" at bounding box center [440, 218] width 352 height 112
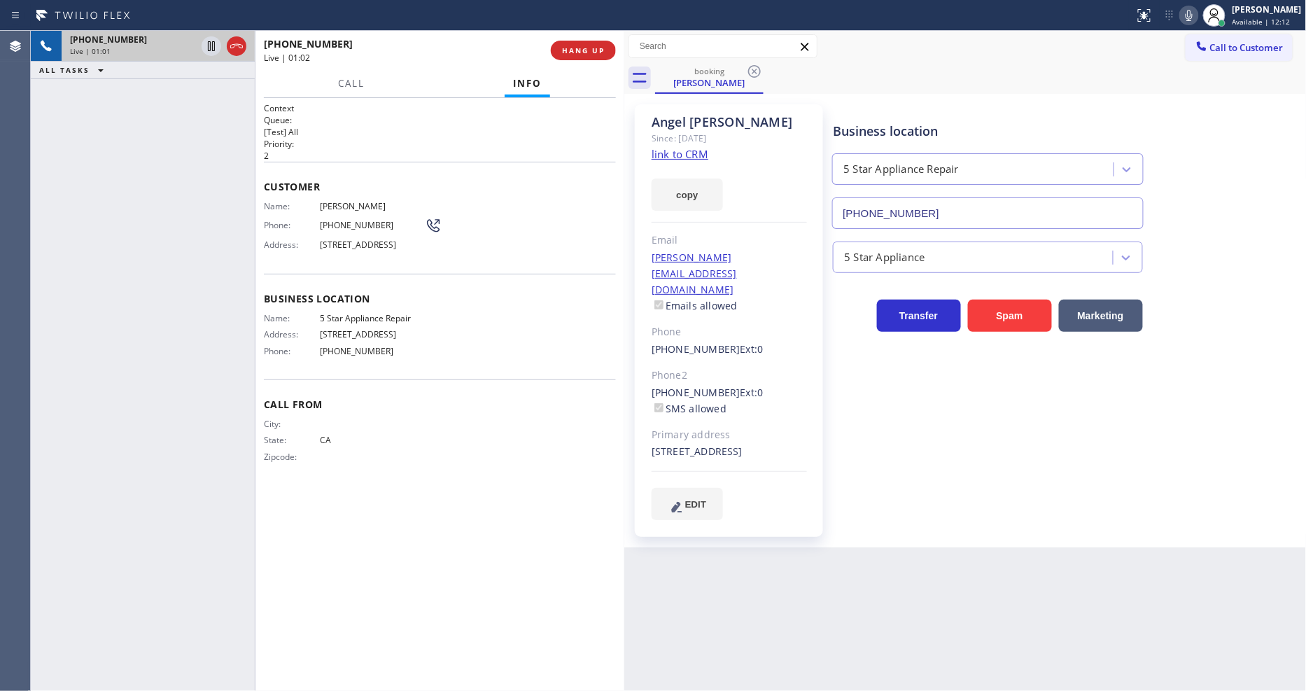
drag, startPoint x: 336, startPoint y: 281, endPoint x: 299, endPoint y: 235, distance: 58.8
click at [334, 281] on div "Business location Name: 5 Star Appliance Repair Address: [STREET_ADDRESS] Phone…" at bounding box center [440, 327] width 352 height 106
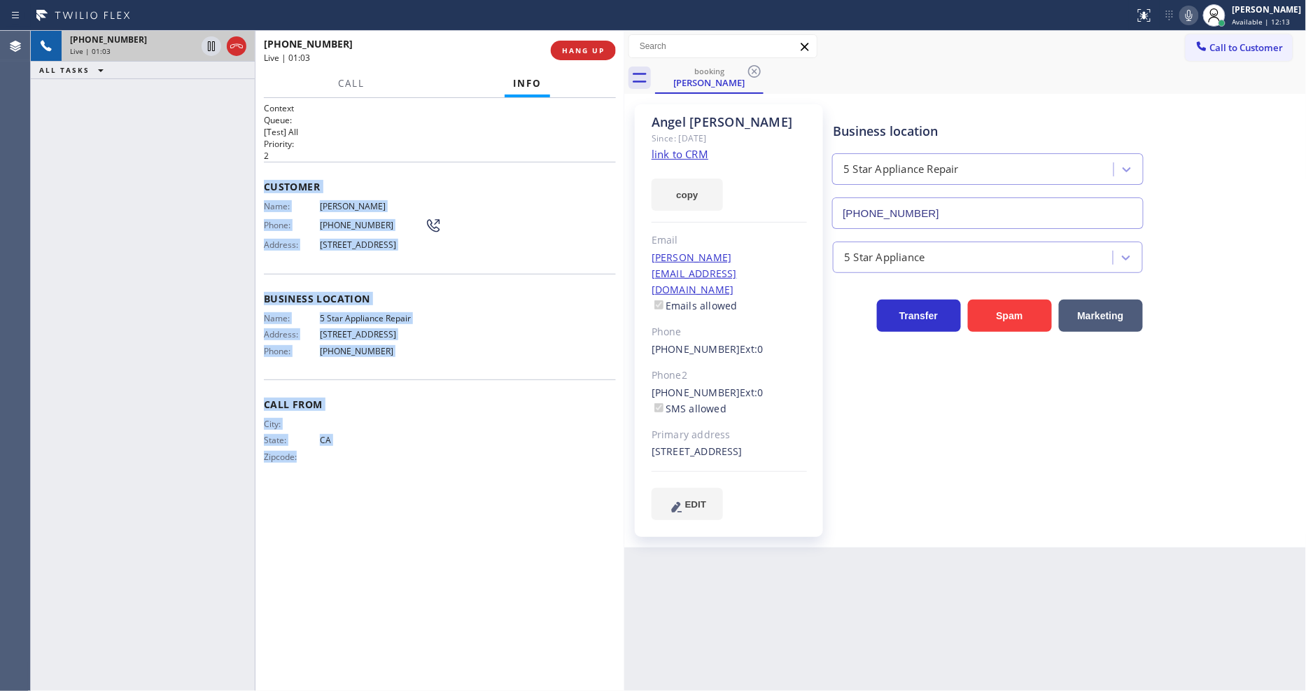
drag, startPoint x: 263, startPoint y: 175, endPoint x: 360, endPoint y: 578, distance: 414.5
click at [360, 578] on div "Context Queue: [Test] All Priority: 2 Customer Name: [PERSON_NAME] Phone: [PHON…" at bounding box center [440, 394] width 352 height 584
click at [373, 316] on div "Business location Name: 5 Star Appliance Repair Address: [STREET_ADDRESS] Phone…" at bounding box center [440, 327] width 352 height 106
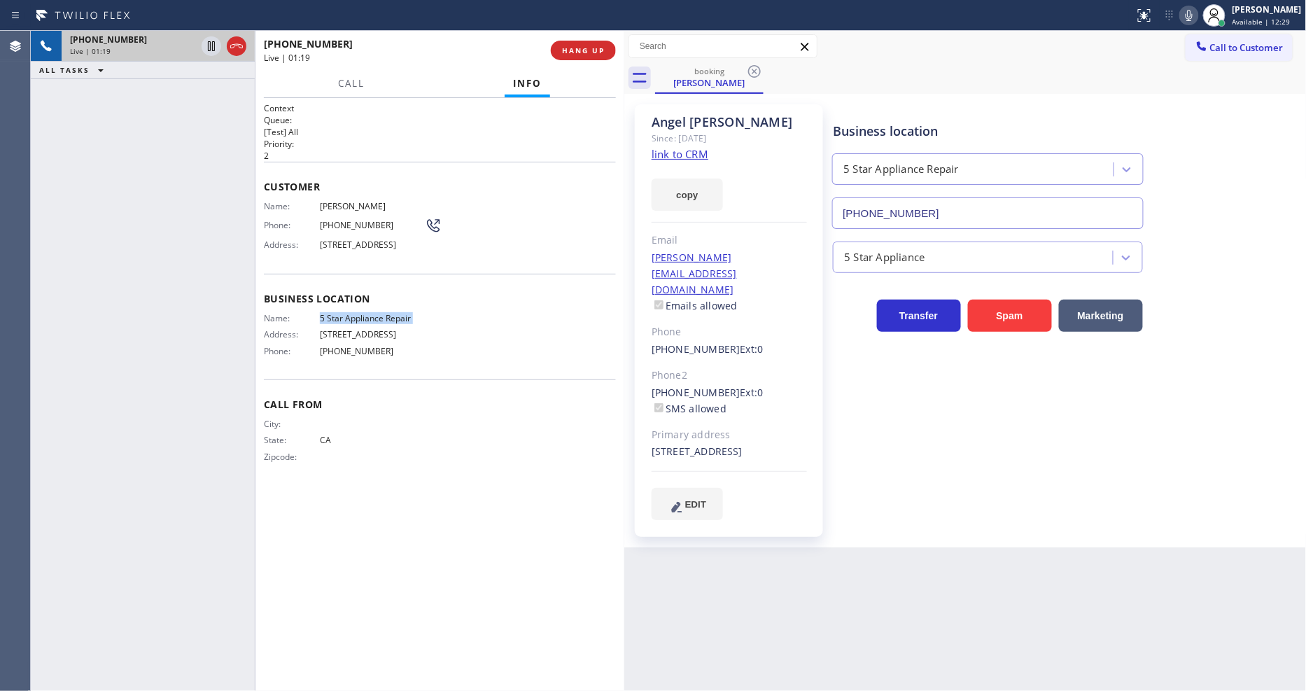
click at [373, 316] on div "Business location Name: 5 Star Appliance Repair Address: [STREET_ADDRESS] Phone…" at bounding box center [440, 327] width 352 height 106
click at [373, 318] on span "5 Star Appliance Repair" at bounding box center [372, 318] width 105 height 10
click at [373, 322] on span "5 Star Appliance Repair" at bounding box center [372, 318] width 105 height 10
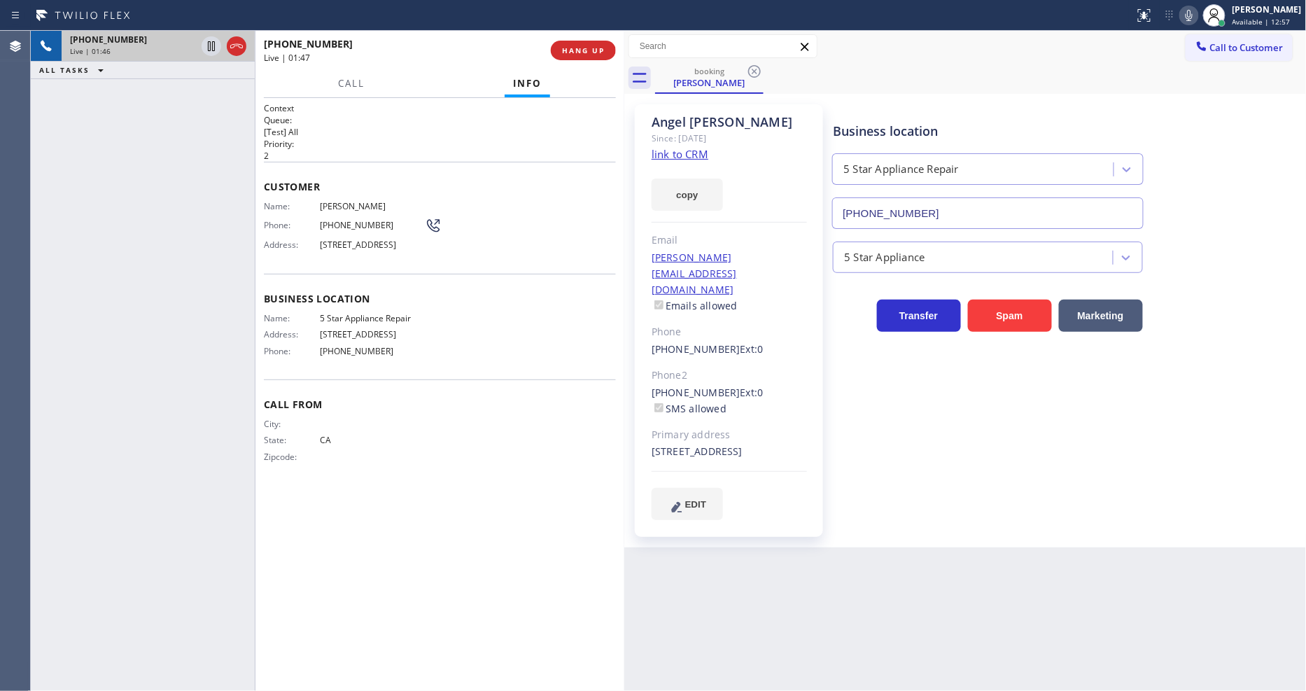
click at [355, 225] on span "[PHONE_NUMBER]" at bounding box center [372, 225] width 105 height 10
click at [868, 522] on div "Business location 5 Star Appliance Repair [PHONE_NUMBER] 5 Star Appliance Trans…" at bounding box center [1066, 326] width 472 height 436
drag, startPoint x: 1050, startPoint y: 471, endPoint x: 760, endPoint y: 499, distance: 291.7
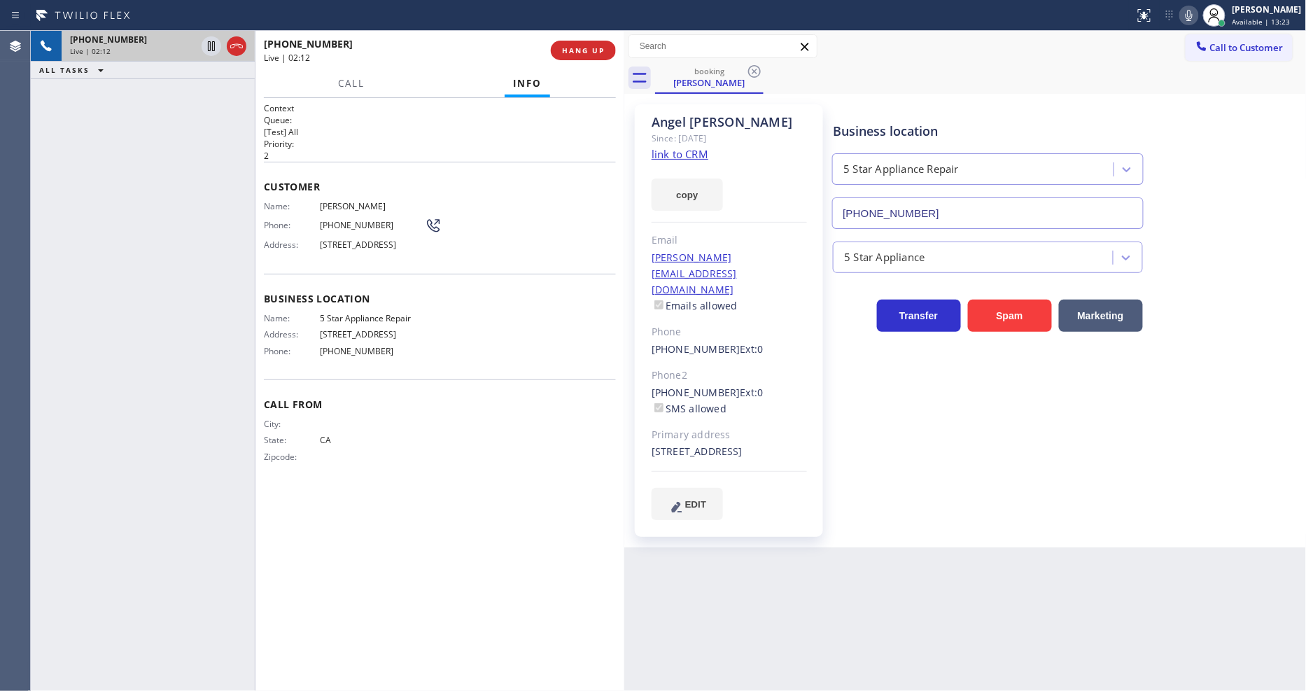
click at [1050, 471] on div "Business location 5 Star Appliance Repair [PHONE_NUMBER] 5 Star Appliance Trans…" at bounding box center [1066, 312] width 472 height 408
click at [211, 45] on icon at bounding box center [211, 46] width 17 height 17
click at [1197, 17] on icon at bounding box center [1188, 15] width 17 height 17
click at [204, 45] on icon at bounding box center [211, 46] width 17 height 17
click at [1197, 18] on icon at bounding box center [1188, 15] width 17 height 17
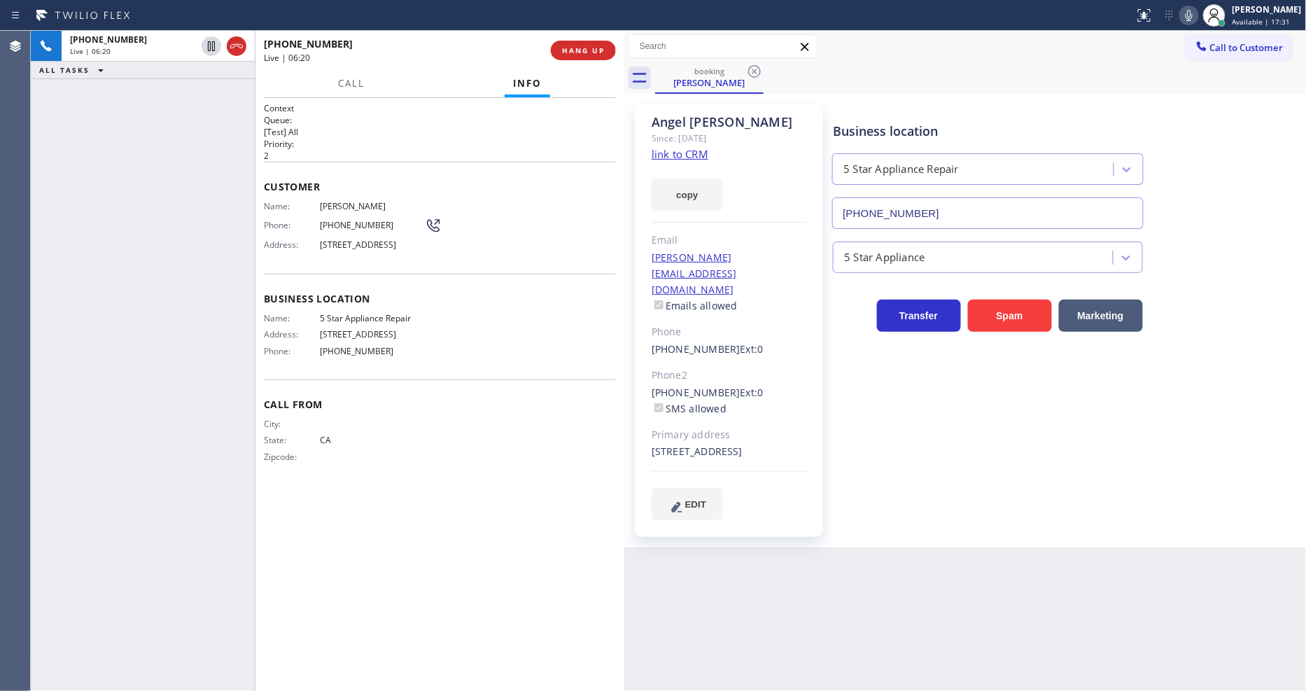
click at [418, 422] on div "Call From City: State: [US_STATE] Zipcode:" at bounding box center [440, 432] width 352 height 106
click at [1197, 15] on icon at bounding box center [1188, 15] width 17 height 17
click at [358, 369] on div "Business location Name: 5 Star Appliance Repair Address: [STREET_ADDRESS] Phone…" at bounding box center [440, 327] width 352 height 106
click at [1194, 16] on icon at bounding box center [1188, 15] width 17 height 17
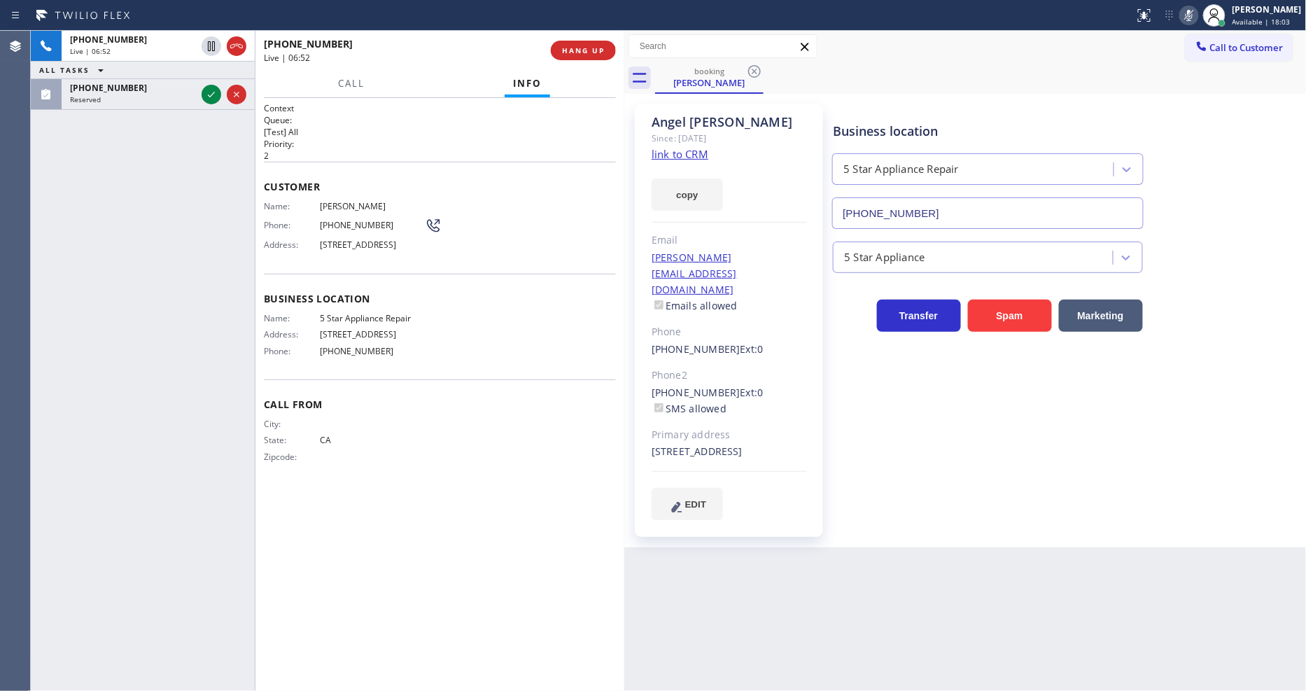
click at [1197, 15] on icon at bounding box center [1188, 15] width 17 height 17
click at [202, 94] on div at bounding box center [212, 94] width 20 height 17
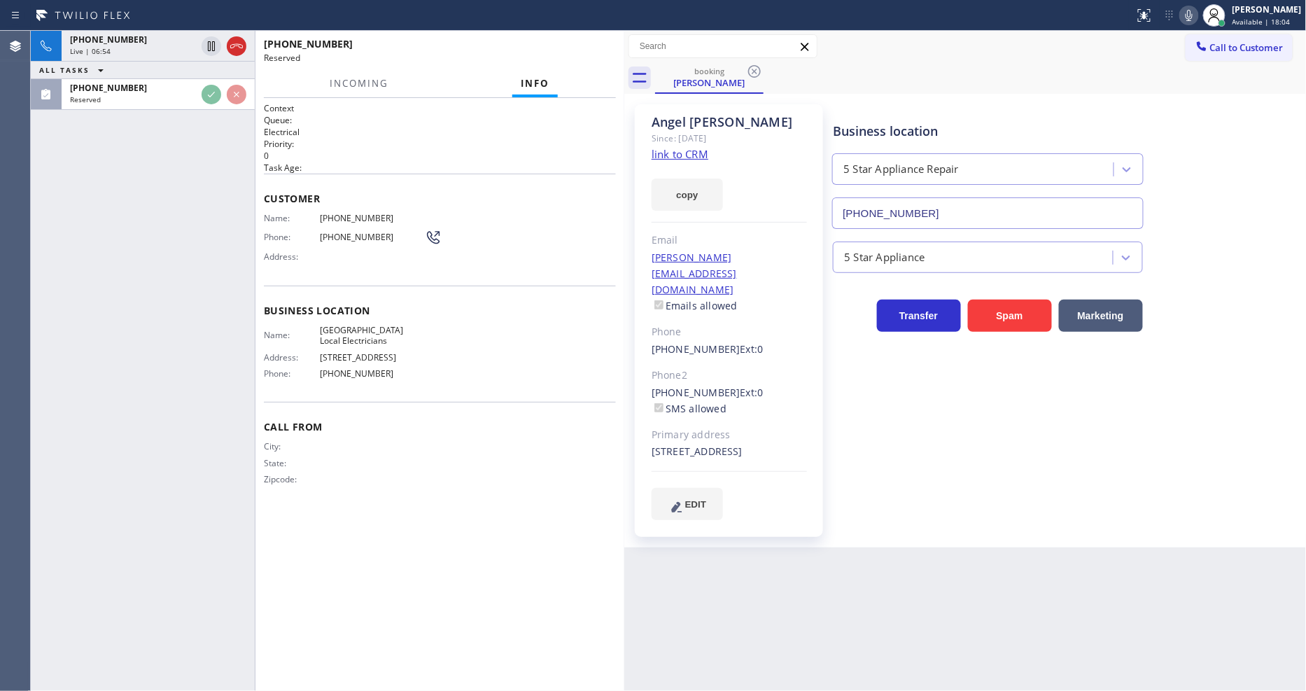
click at [173, 220] on div "[PHONE_NUMBER] Live | 06:54 ALL TASKS ALL TASKS ACTIVE TASKS TASKS IN WRAP UP […" at bounding box center [143, 361] width 224 height 660
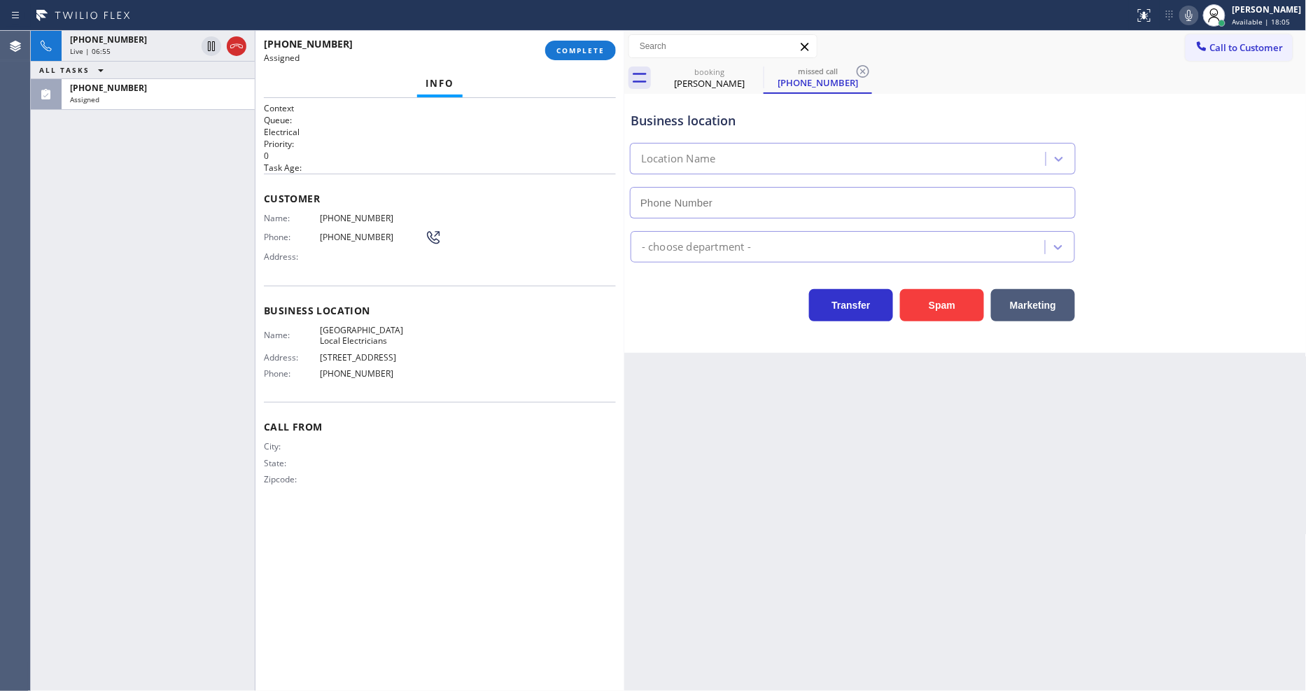
type input "[PHONE_NUMBER]"
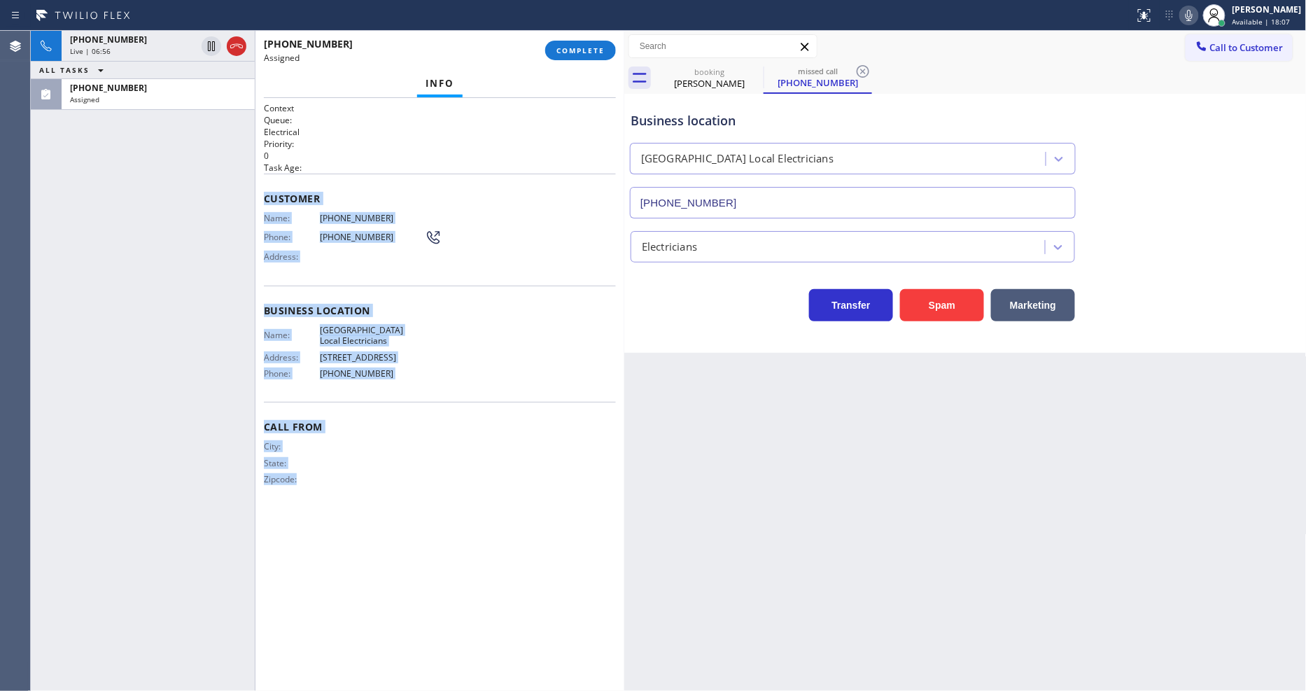
drag, startPoint x: 261, startPoint y: 187, endPoint x: 411, endPoint y: 614, distance: 452.6
click at [411, 614] on div "Context Queue: Electrical Priority: 0 Task Age: Customer Name: [PHONE_NUMBER] P…" at bounding box center [439, 394] width 369 height 593
click at [599, 53] on span "COMPLETE" at bounding box center [580, 50] width 48 height 10
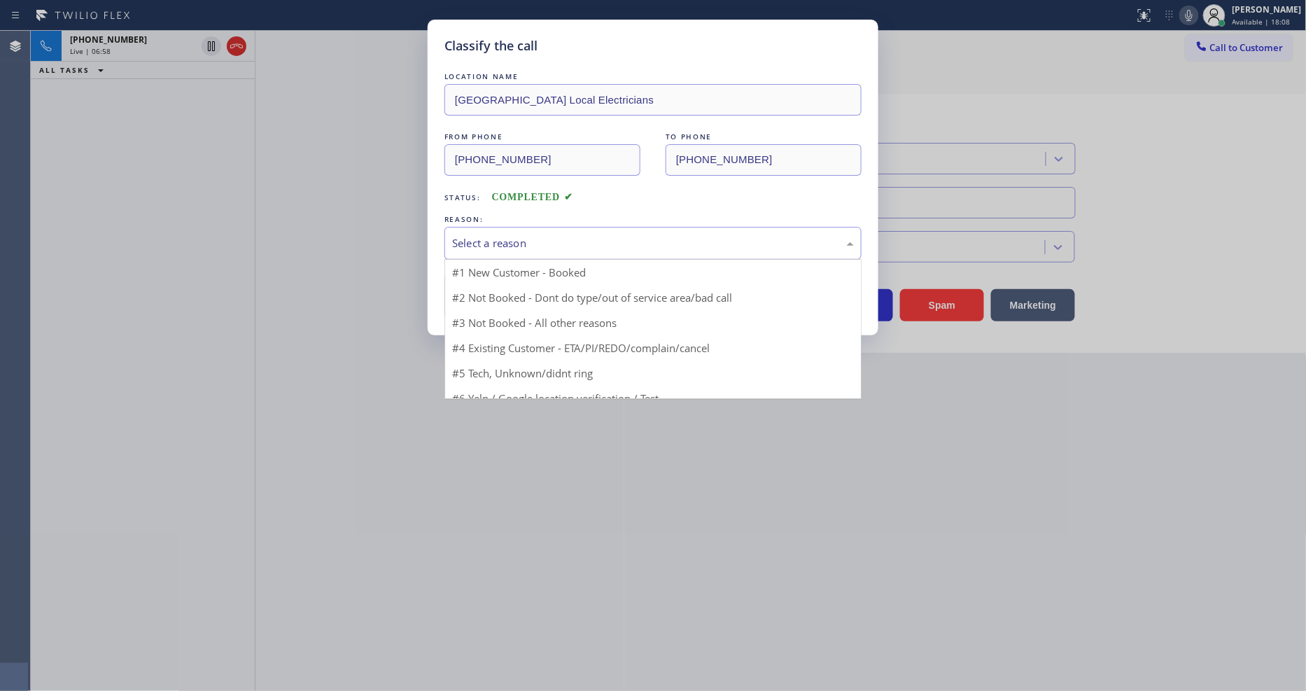
click at [523, 241] on div "Select a reason" at bounding box center [653, 243] width 402 height 16
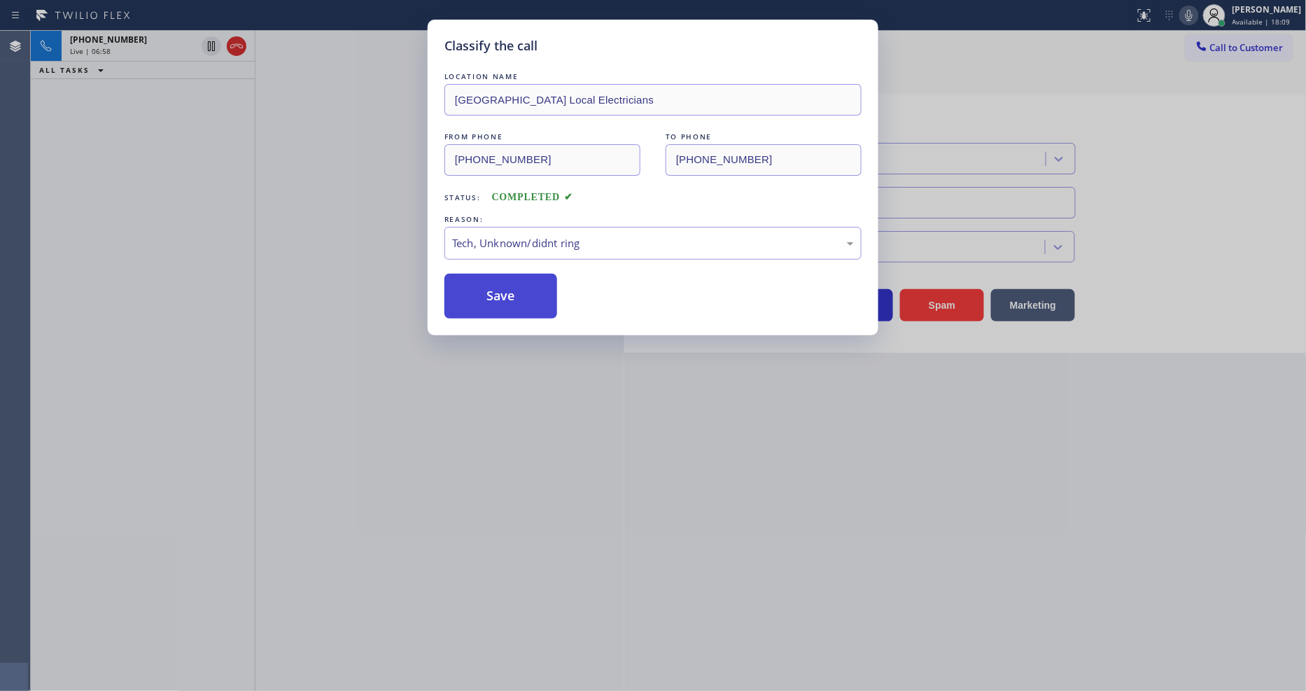
click at [523, 308] on button "Save" at bounding box center [500, 296] width 113 height 45
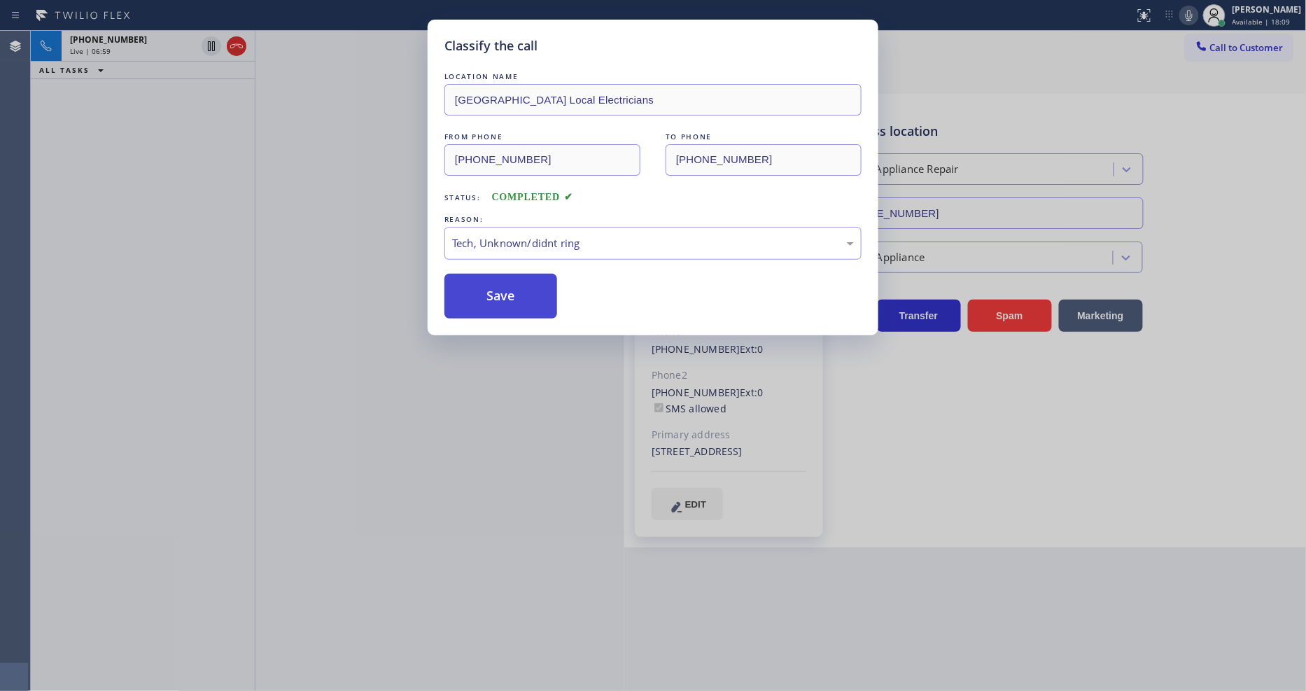
click at [523, 308] on button "Save" at bounding box center [500, 296] width 113 height 45
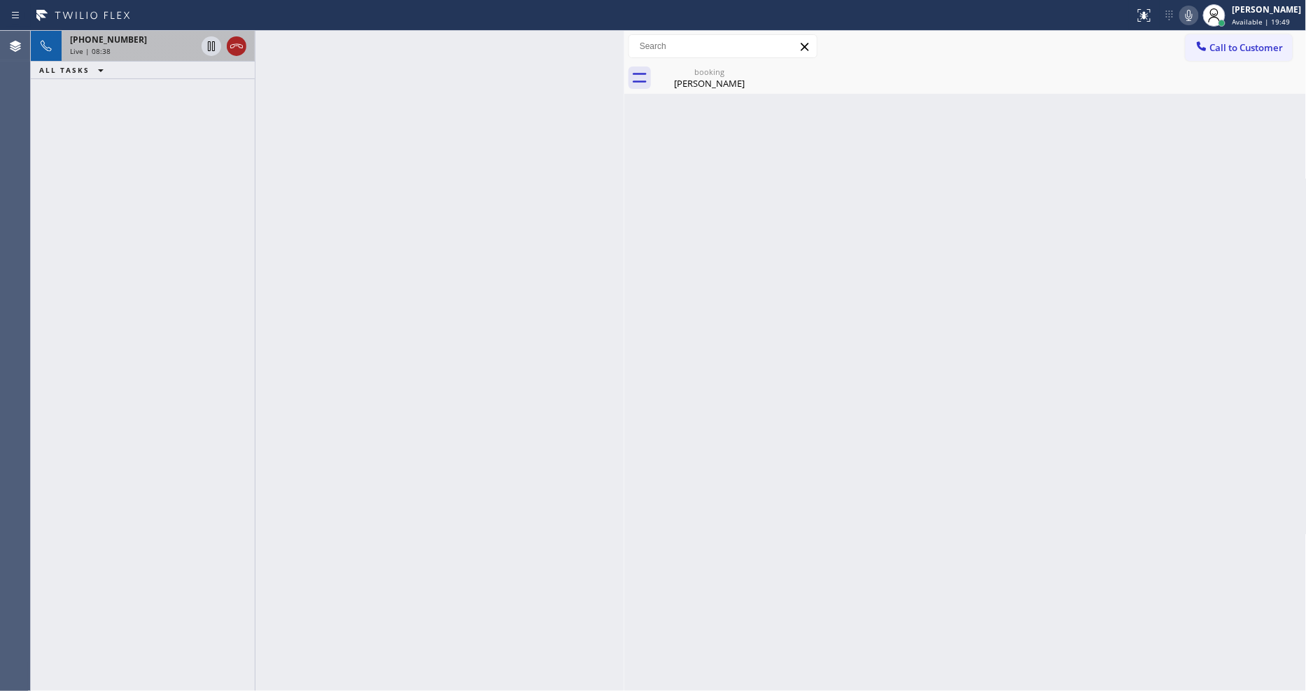
click at [244, 45] on icon at bounding box center [236, 46] width 17 height 17
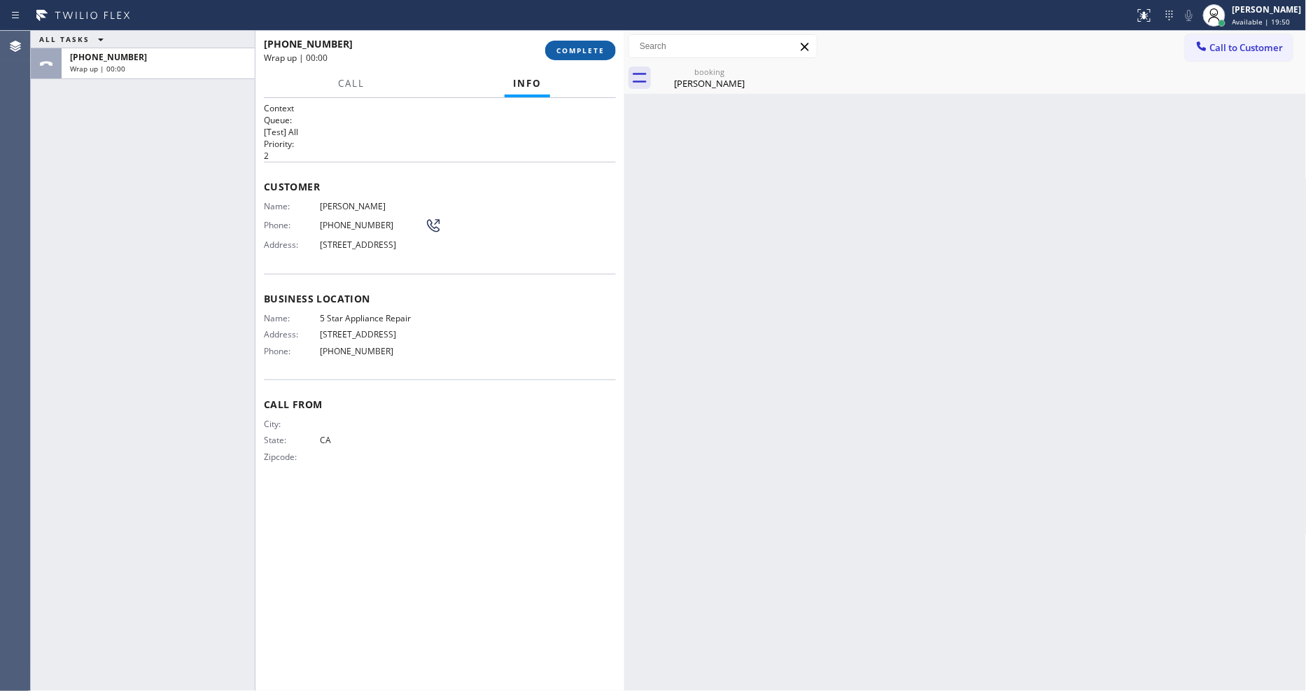
click at [586, 45] on span "COMPLETE" at bounding box center [580, 50] width 48 height 10
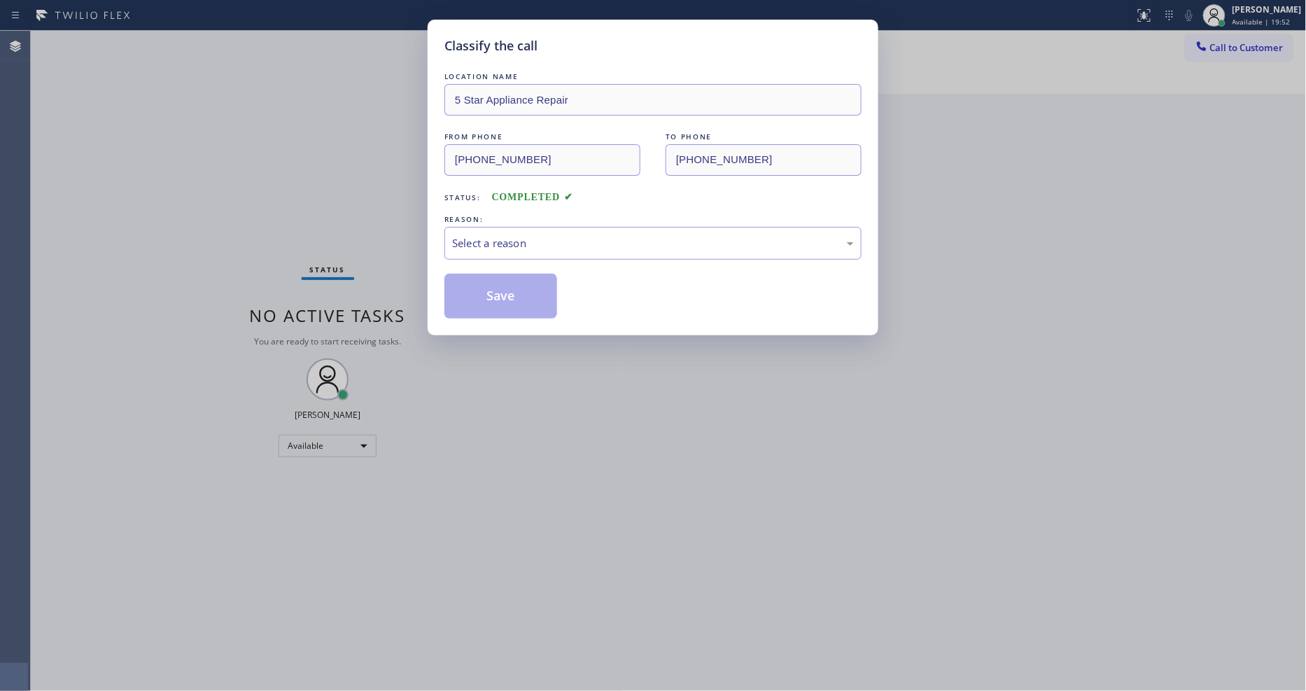
click at [492, 241] on div "Select a reason" at bounding box center [653, 243] width 402 height 16
click at [478, 299] on button "Save" at bounding box center [500, 296] width 113 height 45
drag, startPoint x: 478, startPoint y: 299, endPoint x: 444, endPoint y: 528, distance: 231.4
click at [477, 299] on button "Save" at bounding box center [500, 296] width 113 height 45
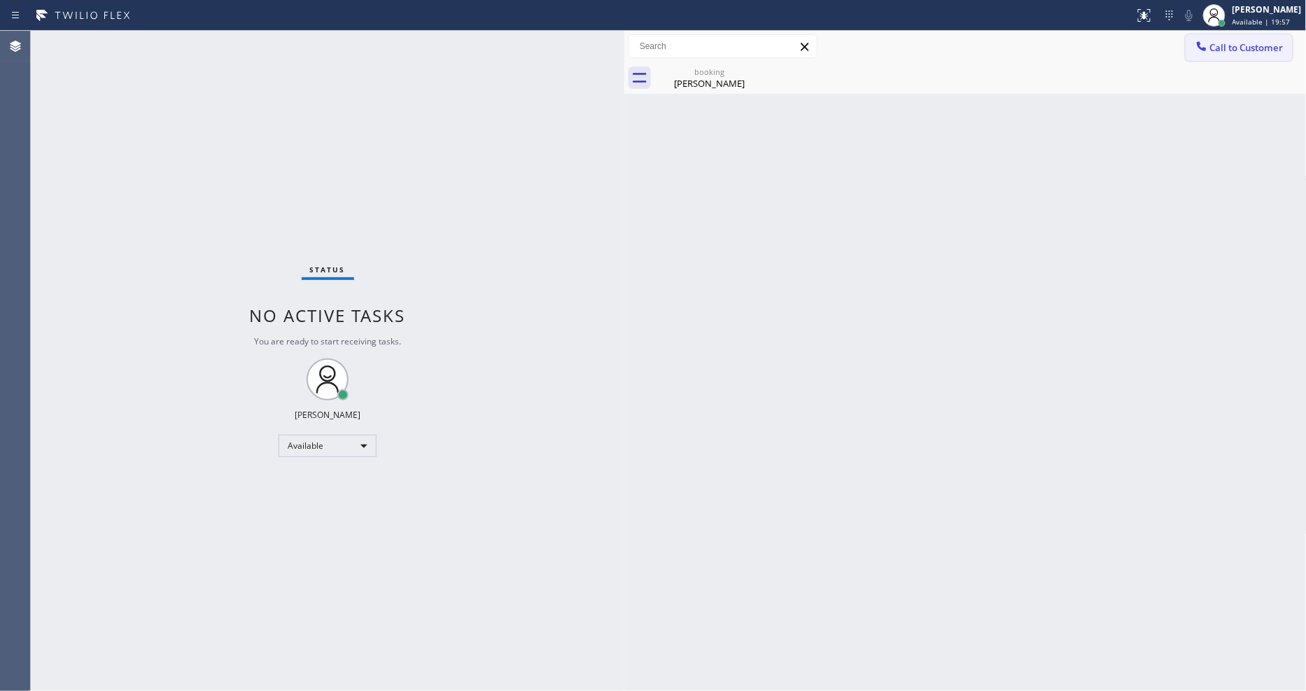
click at [1222, 50] on span "Call to Customer" at bounding box center [1246, 47] width 73 height 13
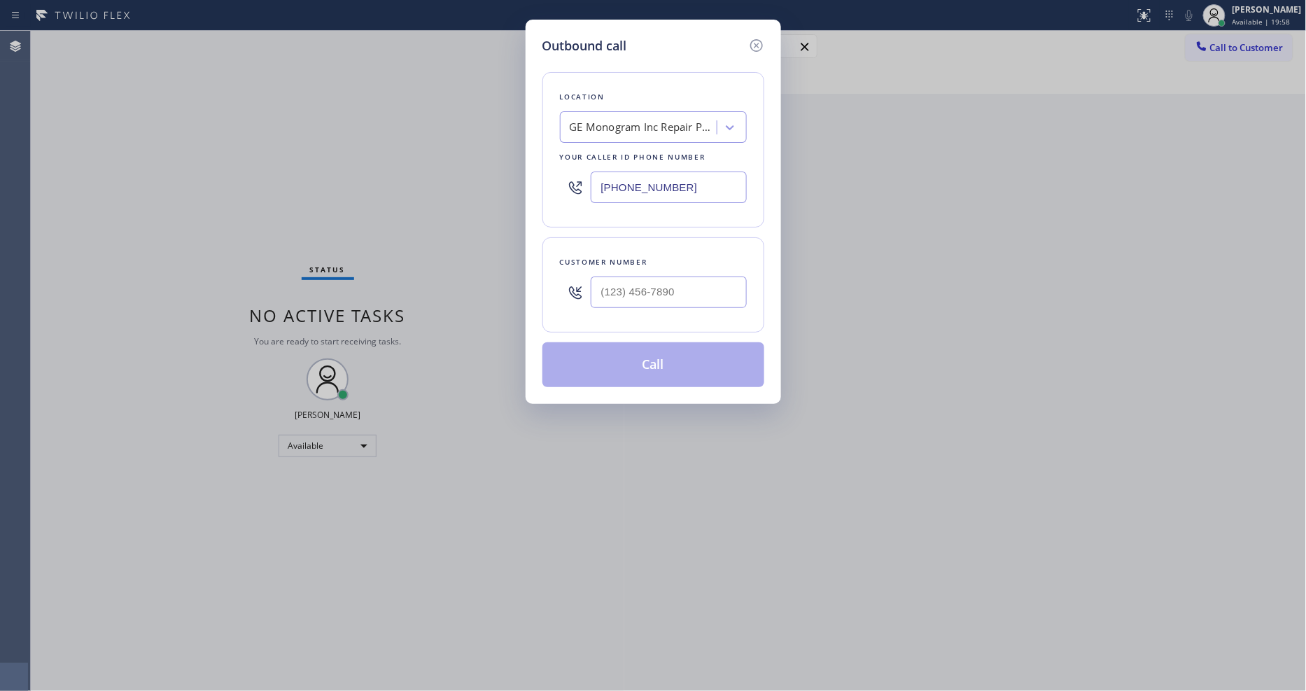
click at [658, 120] on div "GE Monogram Inc Repair Phoenix" at bounding box center [643, 128] width 147 height 16
paste input "[GEOGRAPHIC_DATA] Local Electricians"
type input "[GEOGRAPHIC_DATA] Local Electricians"
click at [630, 150] on div "[GEOGRAPHIC_DATA] Local Electricians" at bounding box center [653, 163] width 187 height 39
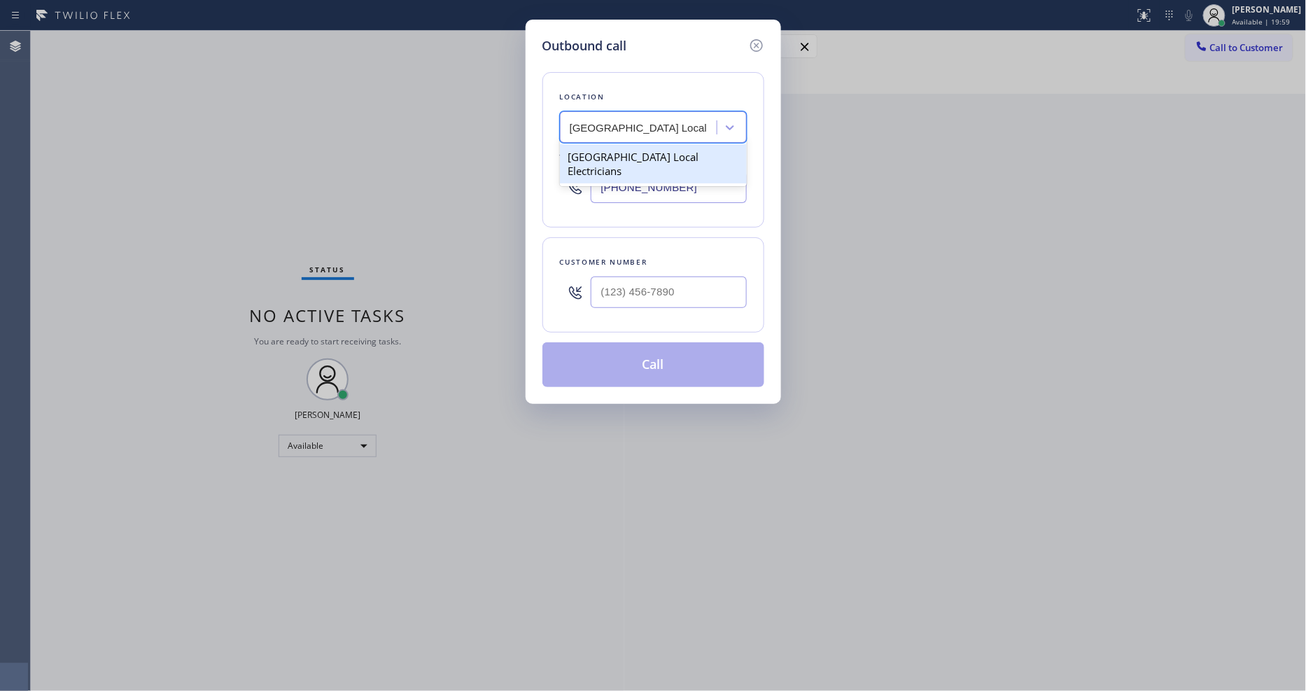
type input "[PHONE_NUMBER]"
click at [365, 222] on div "Outbound call Location [GEOGRAPHIC_DATA] Local Electricians Your caller id phon…" at bounding box center [653, 345] width 1306 height 691
click at [660, 297] on input "(___) ___-____" at bounding box center [669, 291] width 156 height 31
paste input "626) 861-2776"
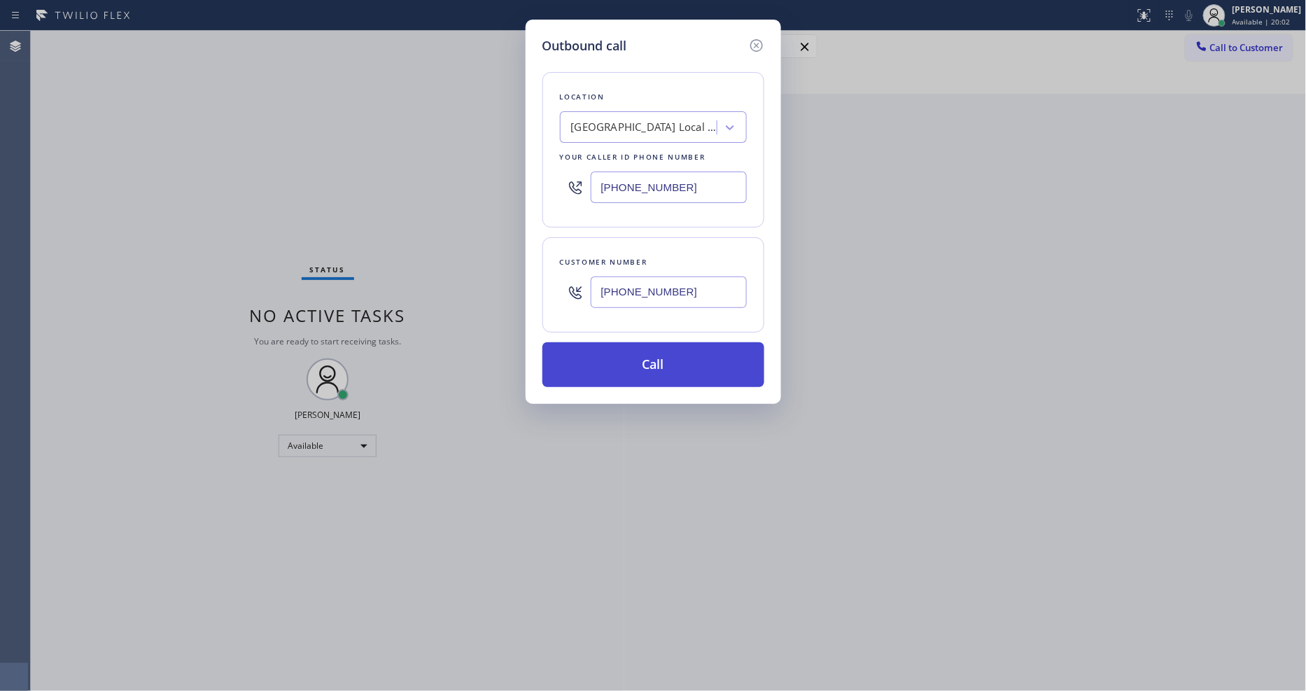
type input "[PHONE_NUMBER]"
click at [618, 351] on button "Call" at bounding box center [653, 364] width 222 height 45
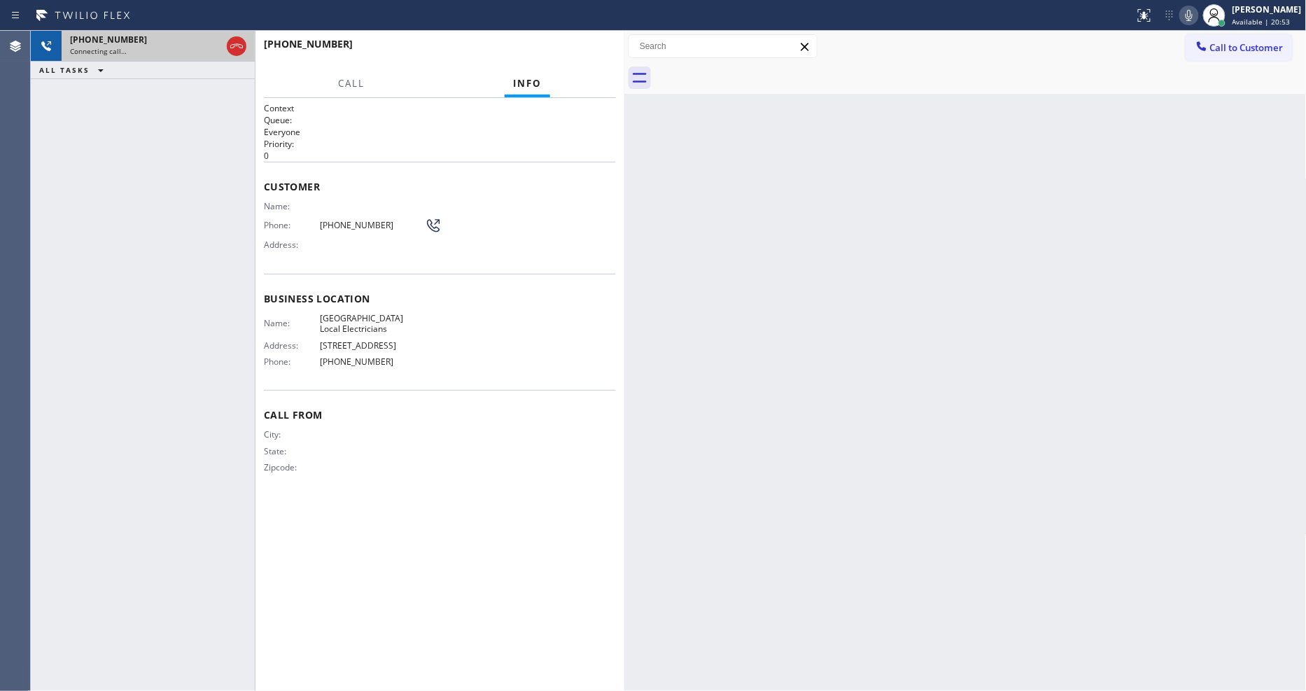
click at [239, 47] on icon at bounding box center [236, 46] width 13 height 4
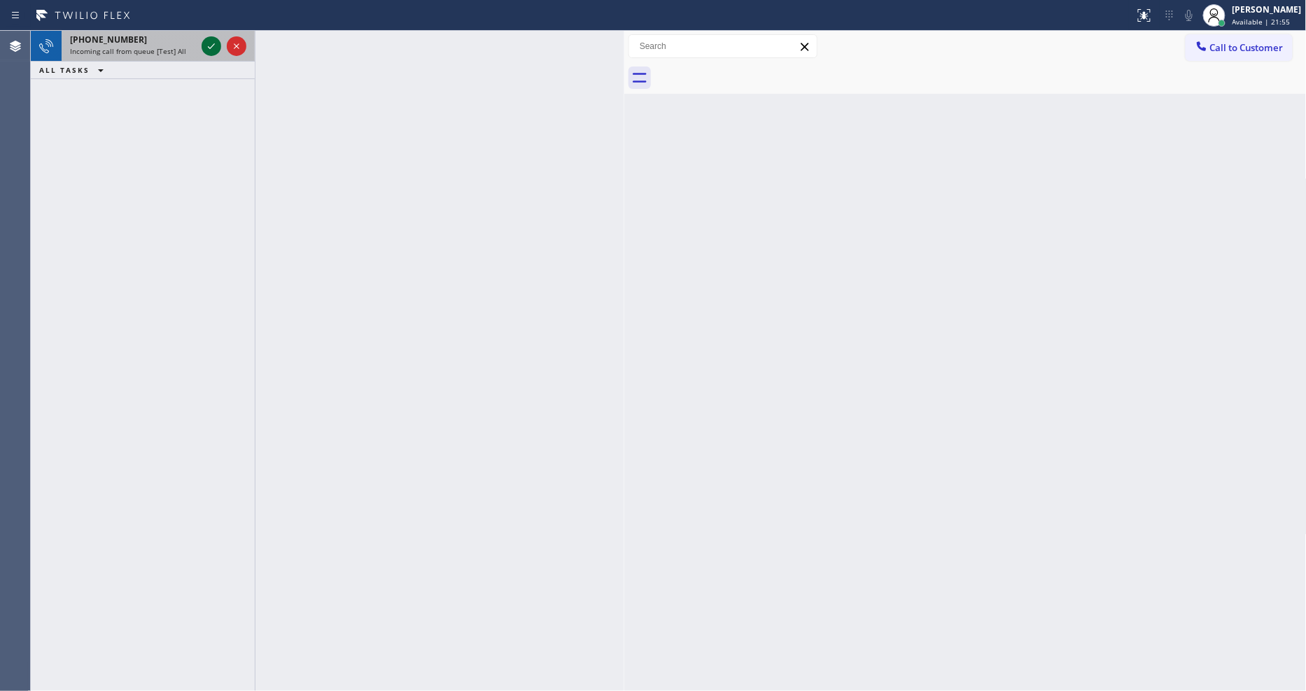
click at [211, 44] on icon at bounding box center [211, 46] width 17 height 17
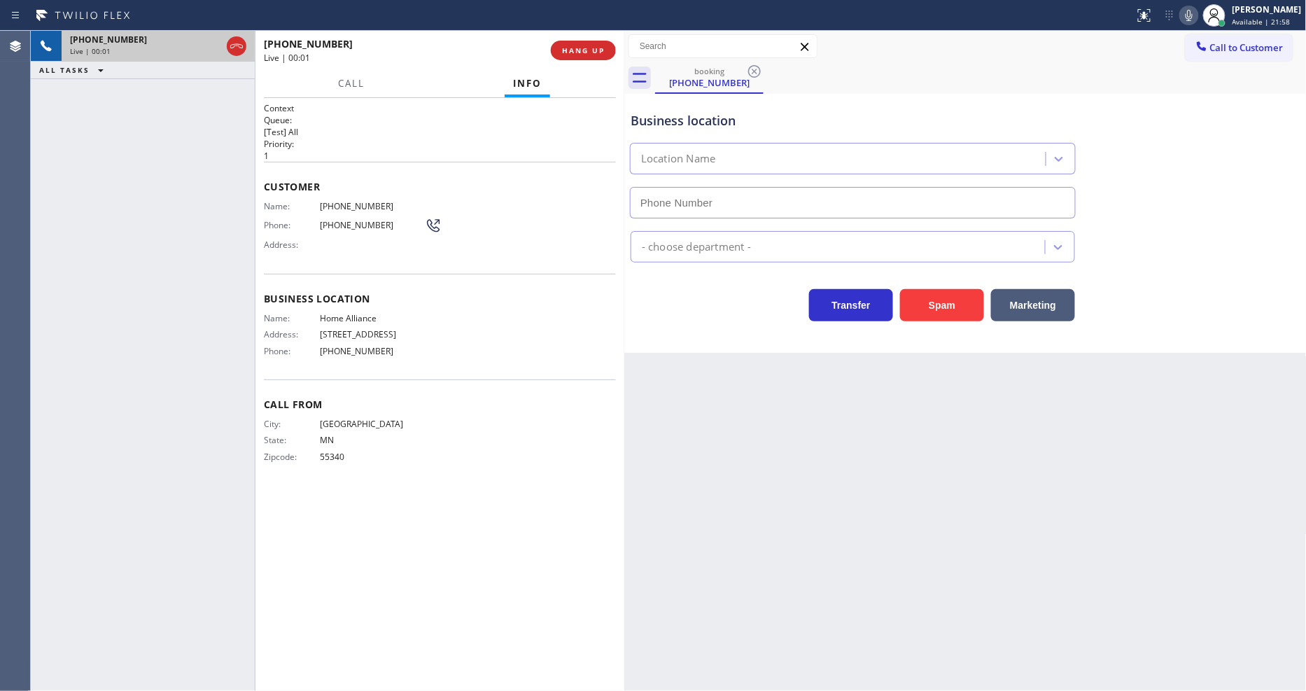
type input "[PHONE_NUMBER]"
drag, startPoint x: 1087, startPoint y: 448, endPoint x: 1012, endPoint y: 431, distance: 76.7
click at [1082, 449] on div "Back to Dashboard Change Sender ID Customers Technicians Select a contact Outbo…" at bounding box center [965, 361] width 682 height 660
click at [346, 316] on span "Home Alliance" at bounding box center [372, 318] width 105 height 10
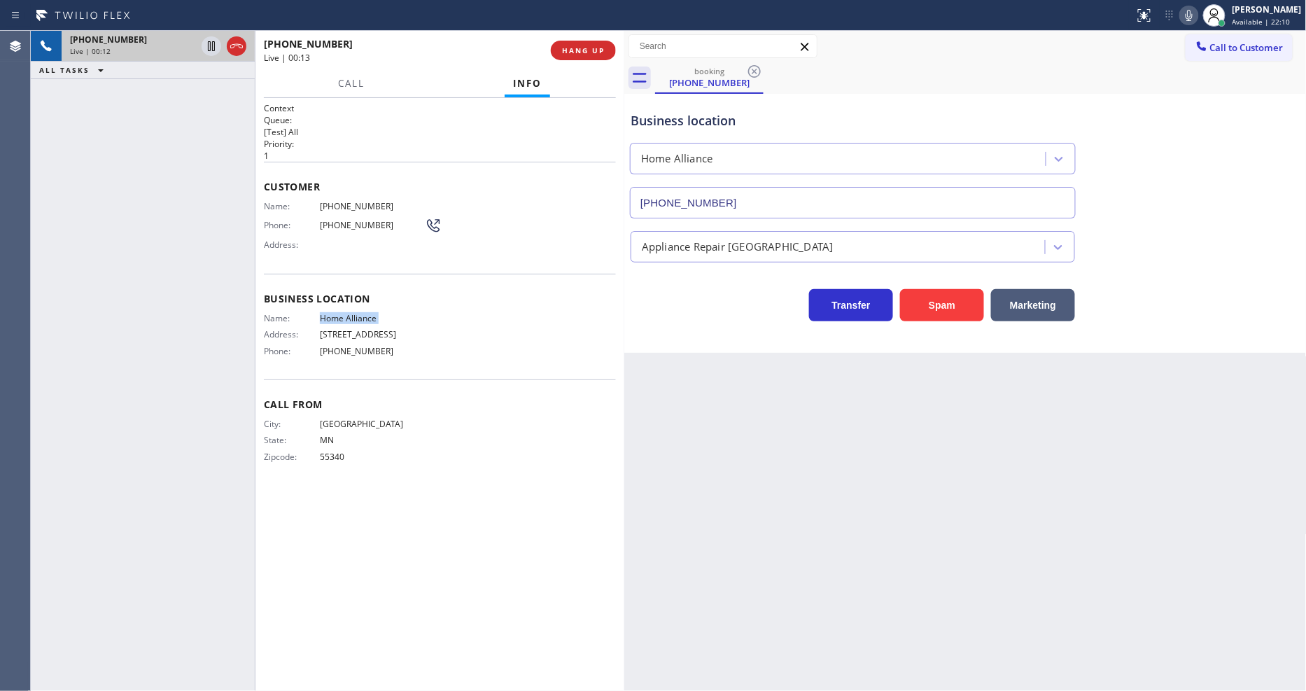
click at [346, 316] on span "Home Alliance" at bounding box center [372, 318] width 105 height 10
drag, startPoint x: 1017, startPoint y: 58, endPoint x: 820, endPoint y: 30, distance: 198.6
click at [1017, 58] on div "Call to Customer Outbound call Location [GEOGRAPHIC_DATA] Local Electricians Yo…" at bounding box center [965, 46] width 682 height 24
click at [595, 51] on span "HANG UP" at bounding box center [583, 50] width 43 height 10
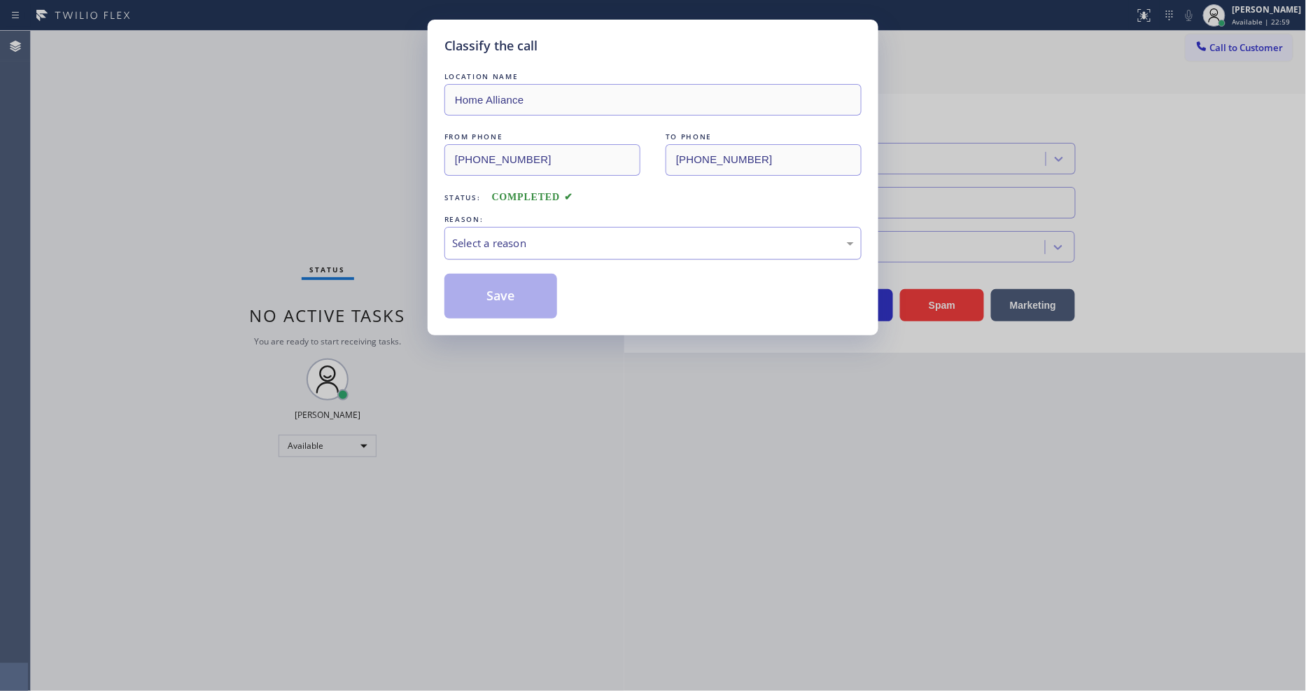
click at [498, 235] on div "Select a reason" at bounding box center [653, 243] width 402 height 16
click at [495, 290] on button "Save" at bounding box center [500, 296] width 113 height 45
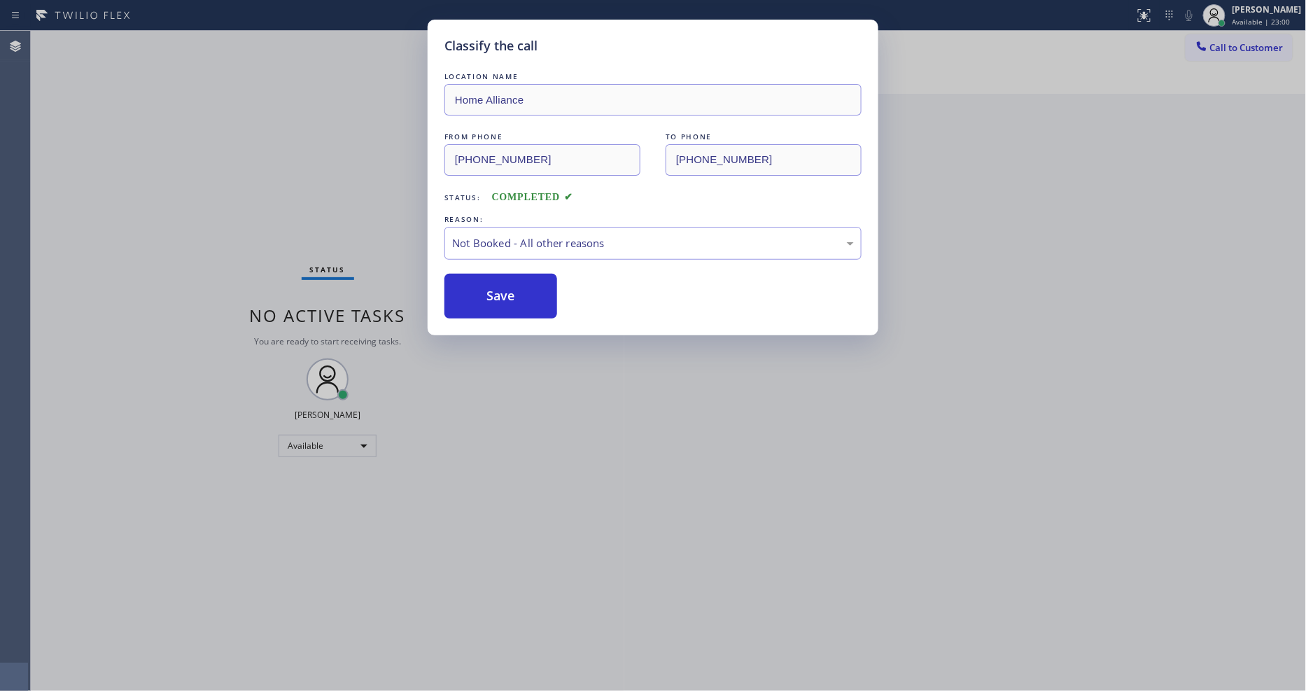
click at [495, 290] on button "Save" at bounding box center [500, 296] width 113 height 45
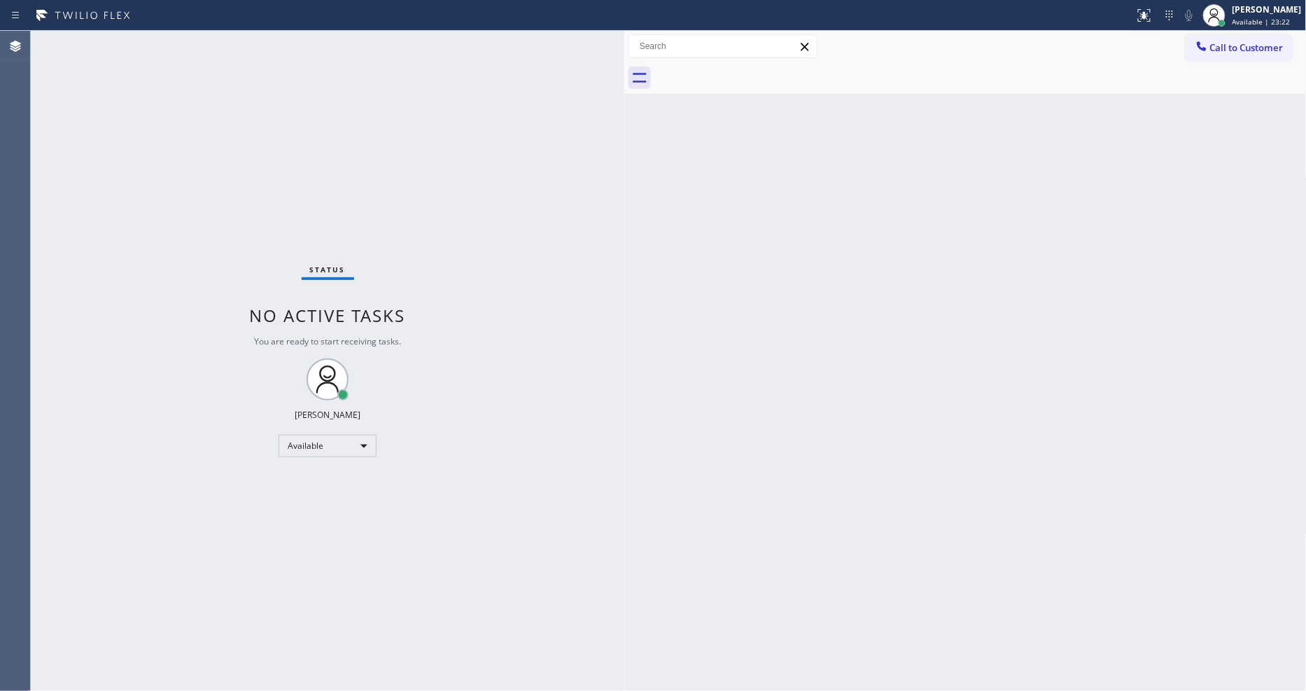
click at [163, 38] on div "Status No active tasks You are ready to start receiving tasks. [PERSON_NAME] Av…" at bounding box center [327, 361] width 593 height 660
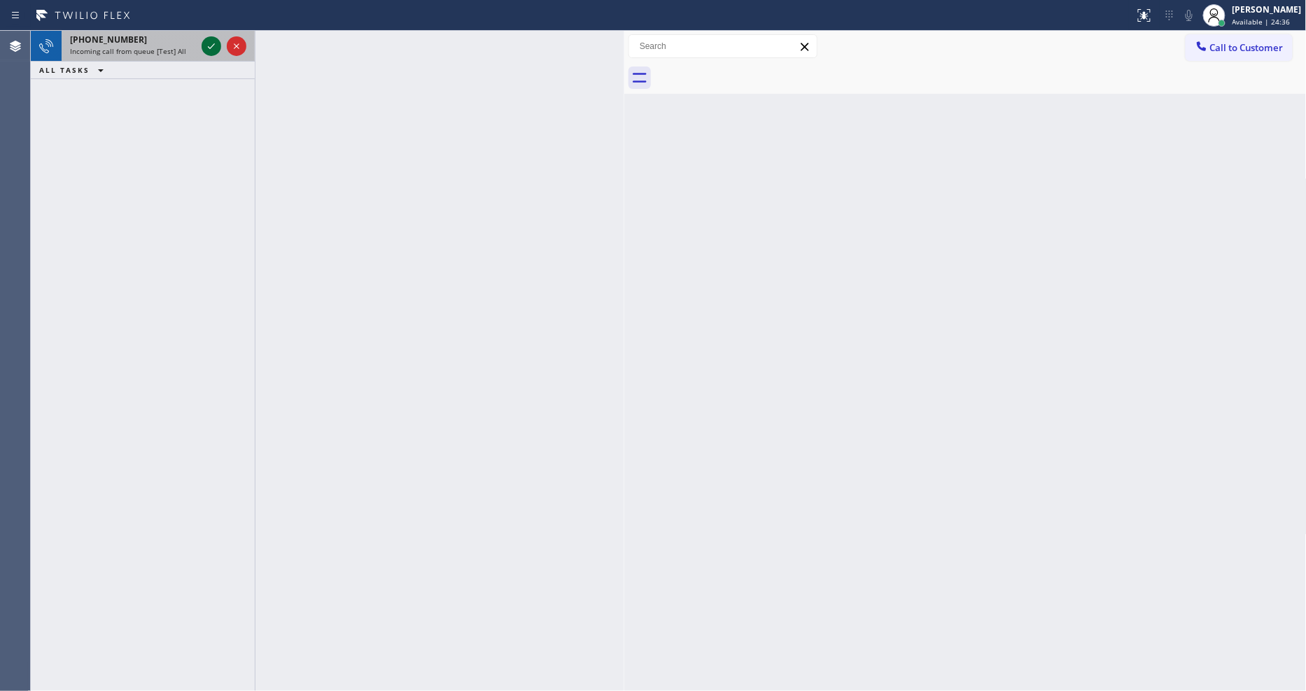
click at [206, 45] on icon at bounding box center [211, 46] width 17 height 17
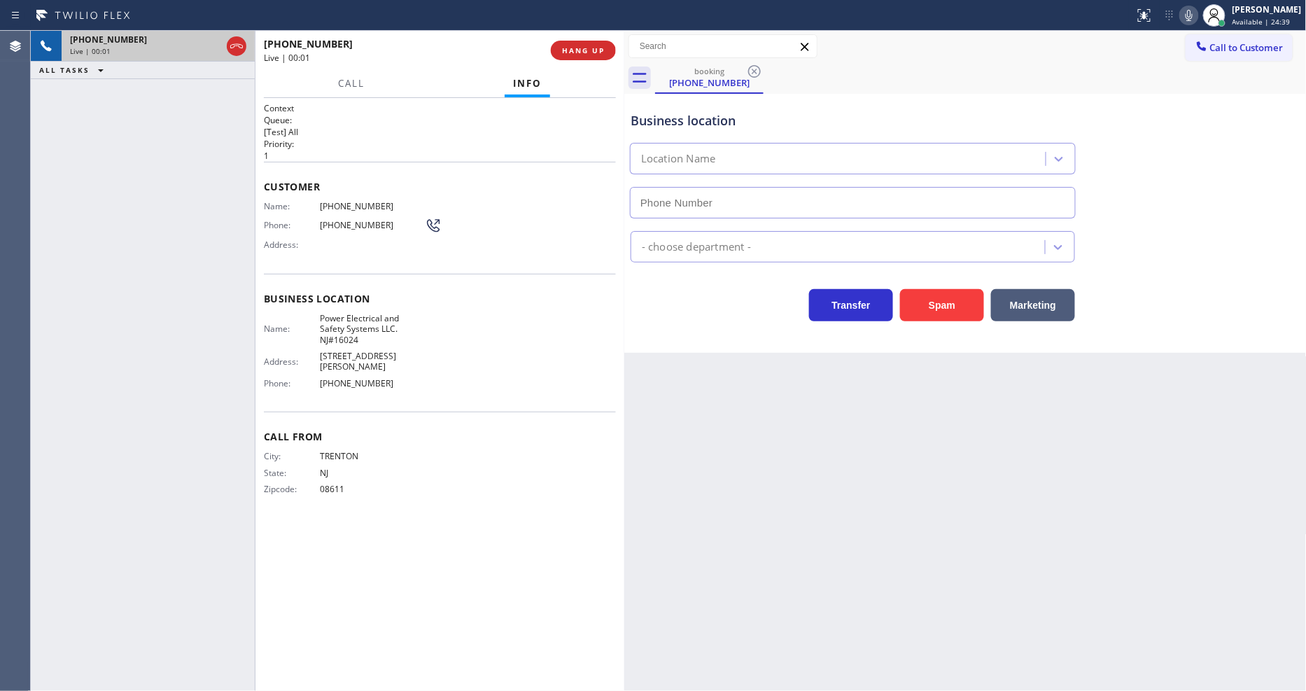
type input "[PHONE_NUMBER]"
click at [875, 388] on div "Back to Dashboard Change Sender ID Customers Technicians Select a contact Outbo…" at bounding box center [965, 361] width 682 height 660
click at [379, 323] on span "Power Electrical and Safety Systems LLC. NJ#16024" at bounding box center [372, 329] width 105 height 32
click at [379, 322] on span "Power Electrical and Safety Systems LLC. NJ#16024" at bounding box center [372, 329] width 105 height 32
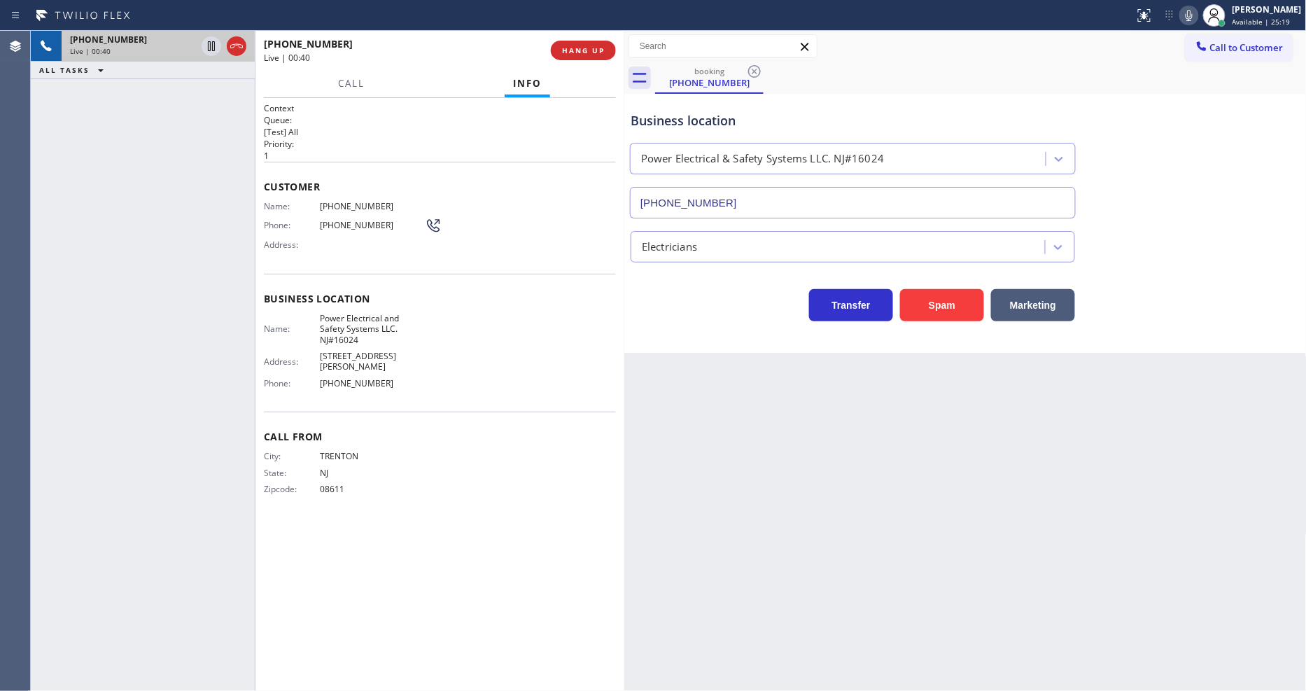
click at [360, 191] on div "Customer Name: [PHONE_NUMBER] Phone: [PHONE_NUMBER] Address:" at bounding box center [440, 218] width 352 height 112
click at [354, 206] on span "[PHONE_NUMBER]" at bounding box center [372, 206] width 105 height 10
click at [208, 45] on icon at bounding box center [211, 46] width 7 height 10
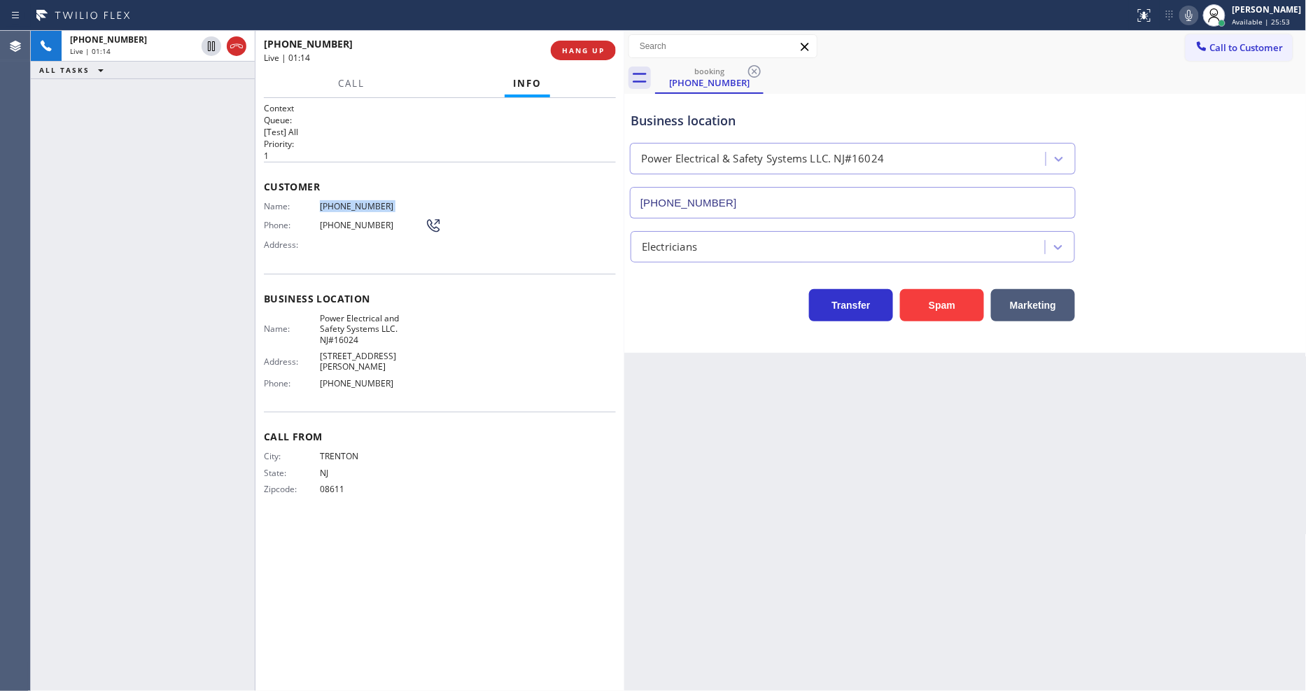
click at [1192, 15] on icon at bounding box center [1188, 15] width 17 height 17
click at [211, 44] on icon at bounding box center [211, 46] width 17 height 17
click at [1199, 18] on div at bounding box center [1189, 15] width 20 height 17
click at [212, 45] on icon at bounding box center [211, 46] width 7 height 10
click at [1192, 16] on icon at bounding box center [1188, 15] width 7 height 11
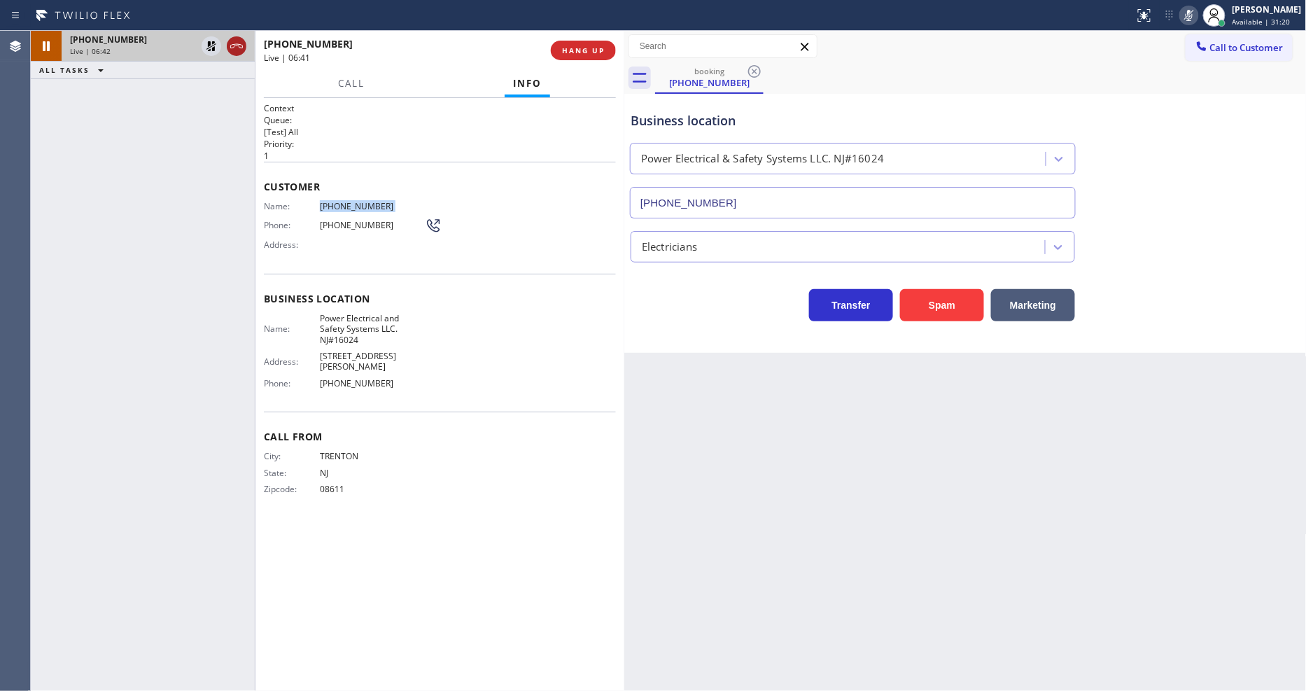
drag, startPoint x: 208, startPoint y: 45, endPoint x: 230, endPoint y: 49, distance: 22.0
click at [208, 45] on icon at bounding box center [211, 46] width 10 height 10
click at [1197, 12] on icon at bounding box center [1188, 15] width 17 height 17
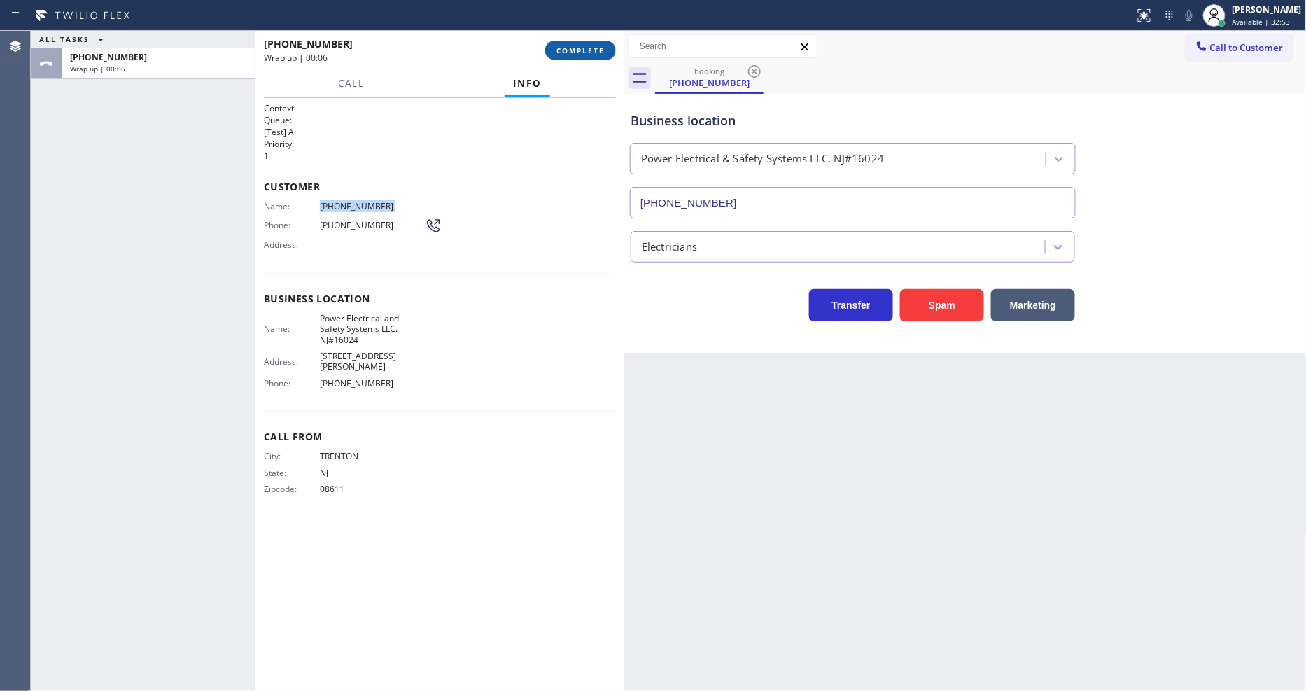
click at [581, 52] on span "COMPLETE" at bounding box center [580, 50] width 48 height 10
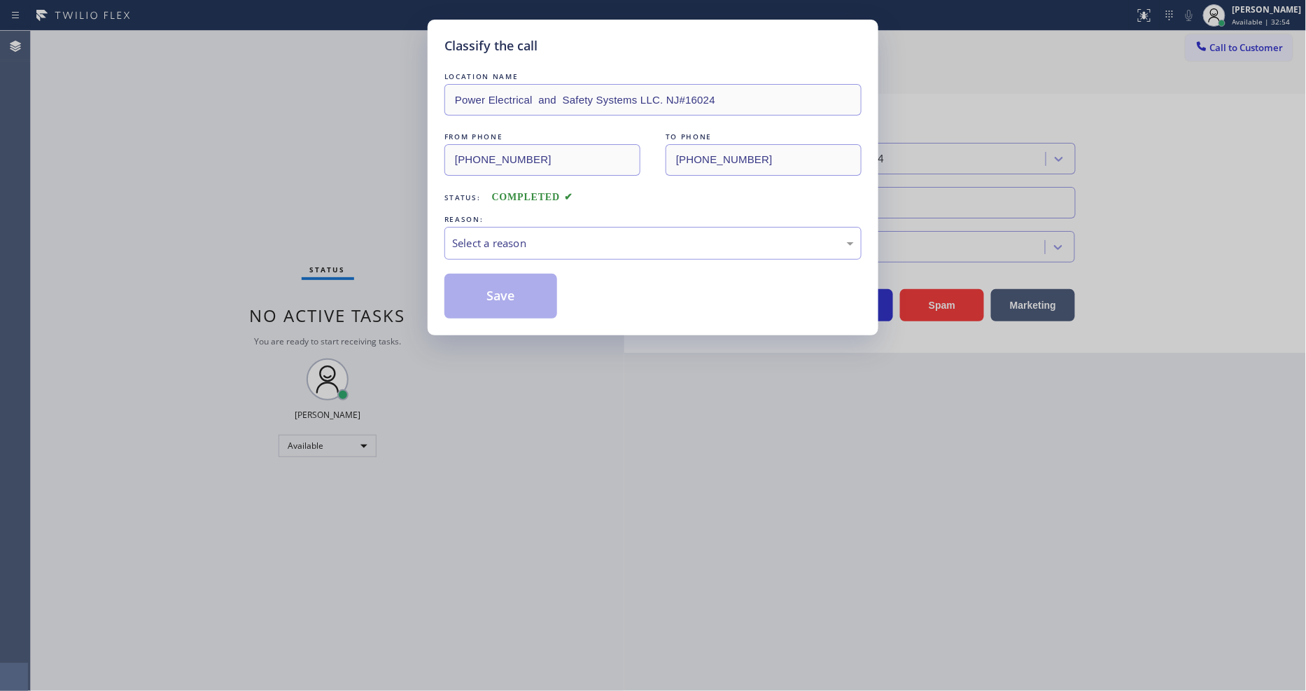
click at [459, 250] on div "Select a reason" at bounding box center [652, 243] width 417 height 33
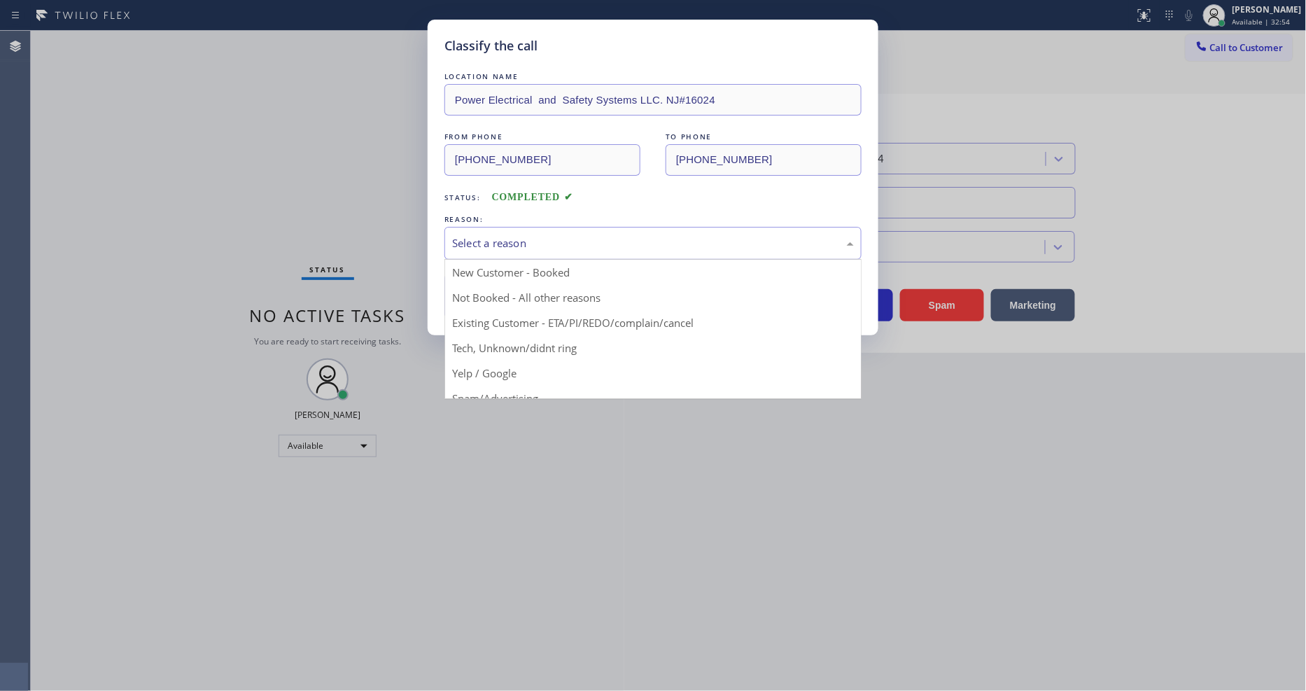
drag, startPoint x: 463, startPoint y: 276, endPoint x: 463, endPoint y: 290, distance: 13.3
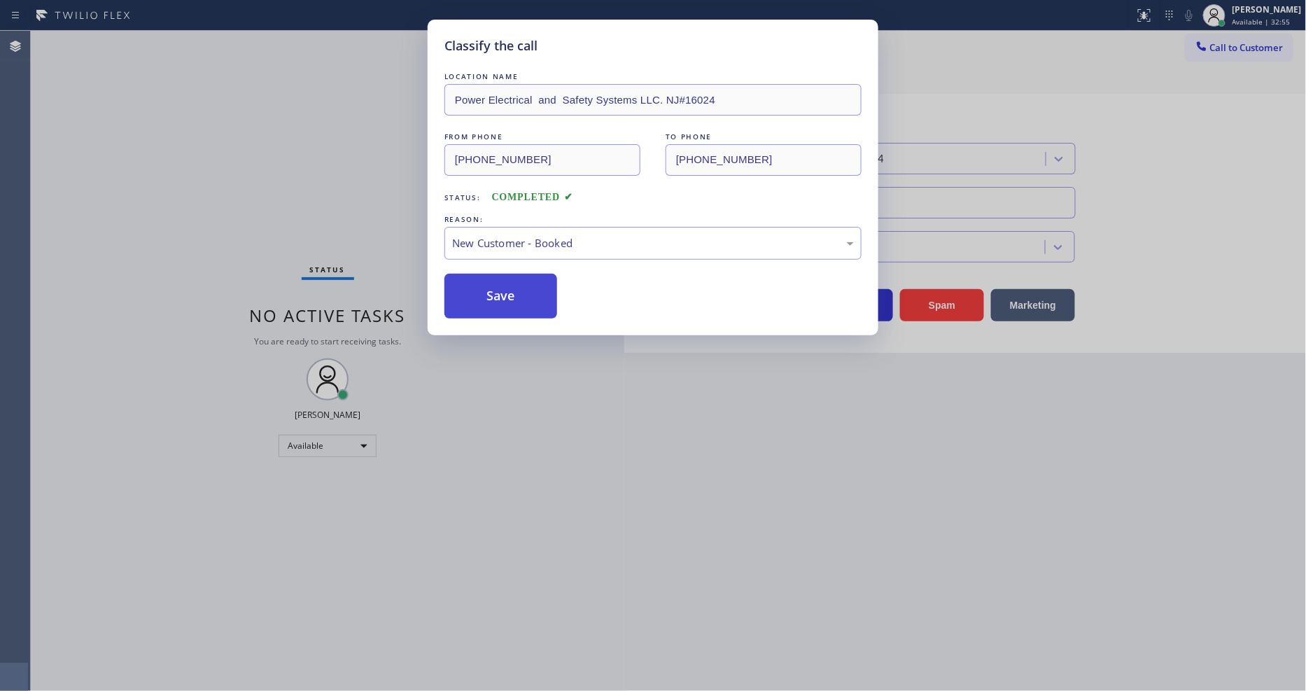
click at [463, 290] on button "Save" at bounding box center [500, 296] width 113 height 45
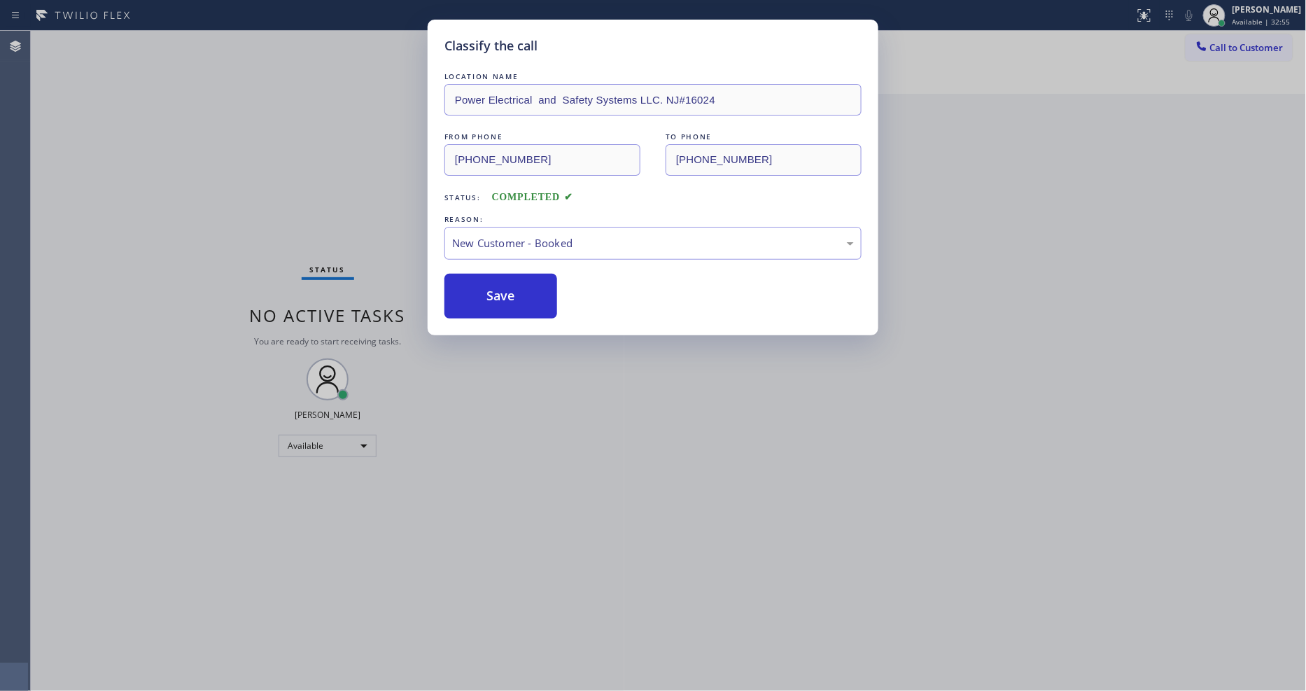
drag, startPoint x: 463, startPoint y: 290, endPoint x: 421, endPoint y: 127, distance: 168.4
click at [463, 292] on button "Save" at bounding box center [500, 296] width 113 height 45
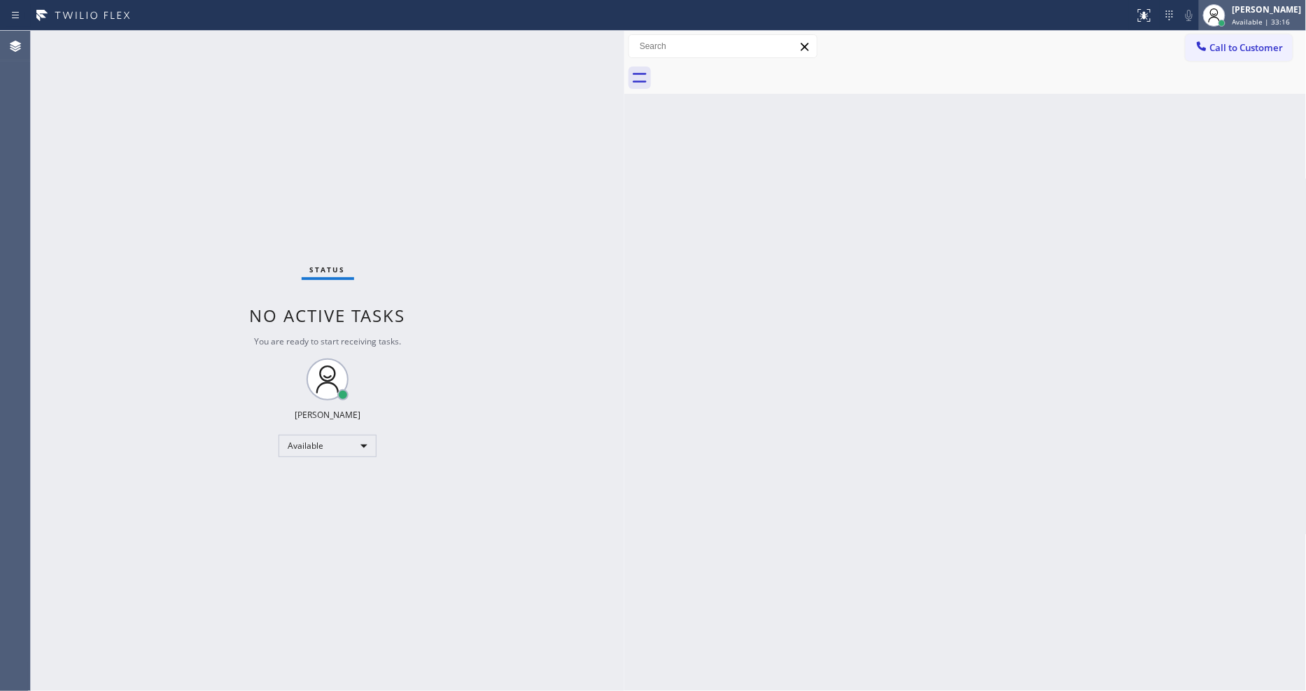
click at [1229, 29] on div at bounding box center [1214, 15] width 31 height 31
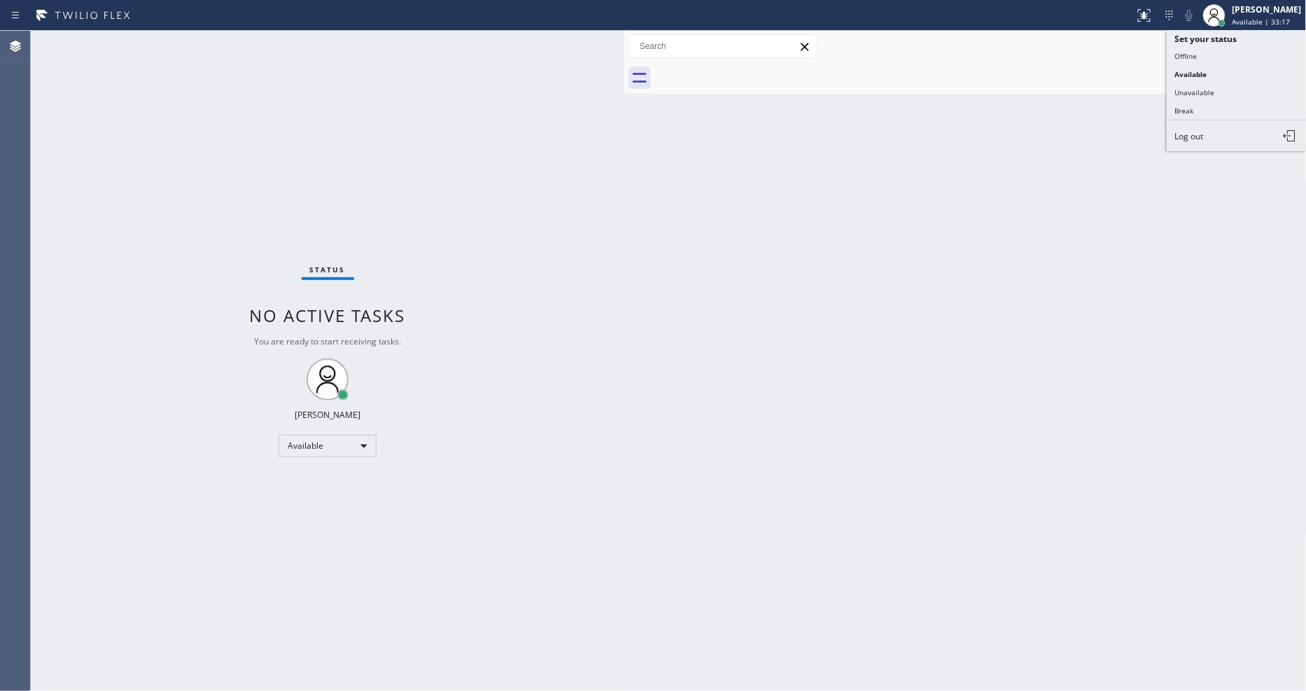
click at [1115, 64] on div at bounding box center [980, 77] width 651 height 31
click at [1219, 63] on div at bounding box center [980, 77] width 651 height 31
click at [1206, 57] on button "Call to Customer" at bounding box center [1238, 47] width 107 height 27
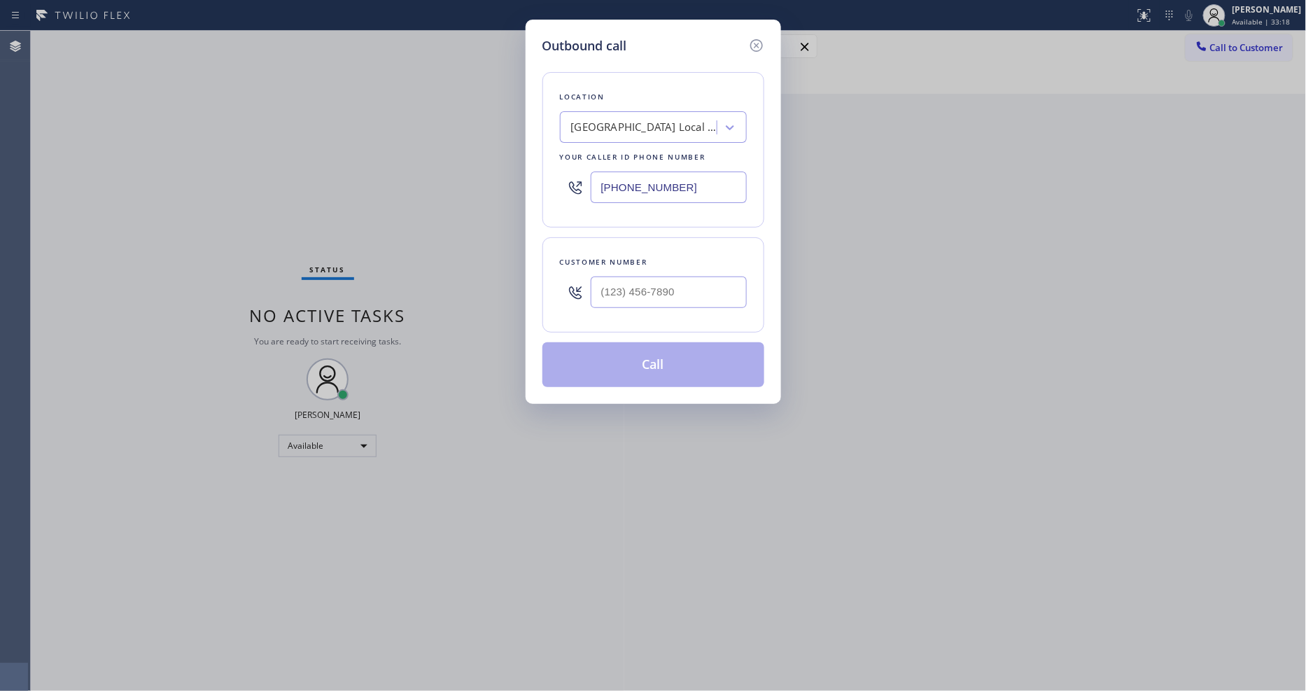
click at [654, 125] on div "[GEOGRAPHIC_DATA] Local Electricians" at bounding box center [644, 128] width 147 height 16
paste input "Power Electrical and Safety Systems LLC. NJ#16024"
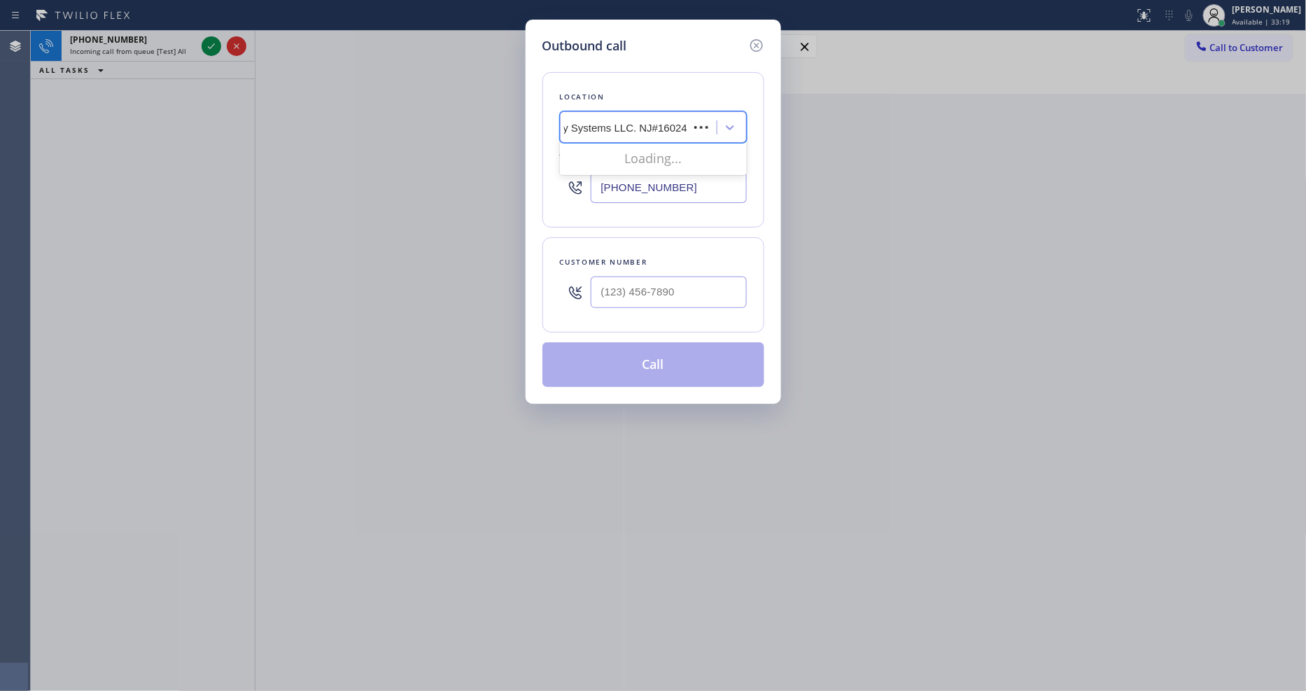
scroll to position [0, 110]
type input "Power Electrical and Safety Systems LLC. NJ#16024"
click at [761, 43] on icon at bounding box center [755, 45] width 13 height 13
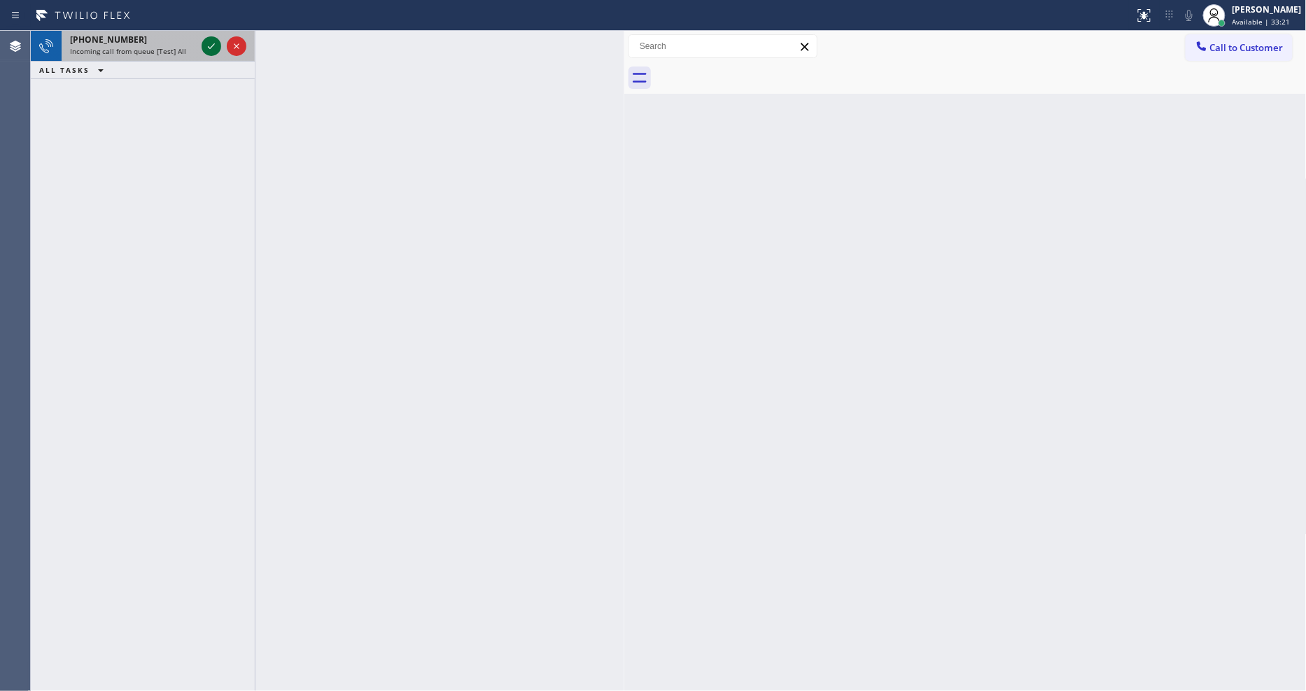
click at [206, 47] on icon at bounding box center [211, 46] width 17 height 17
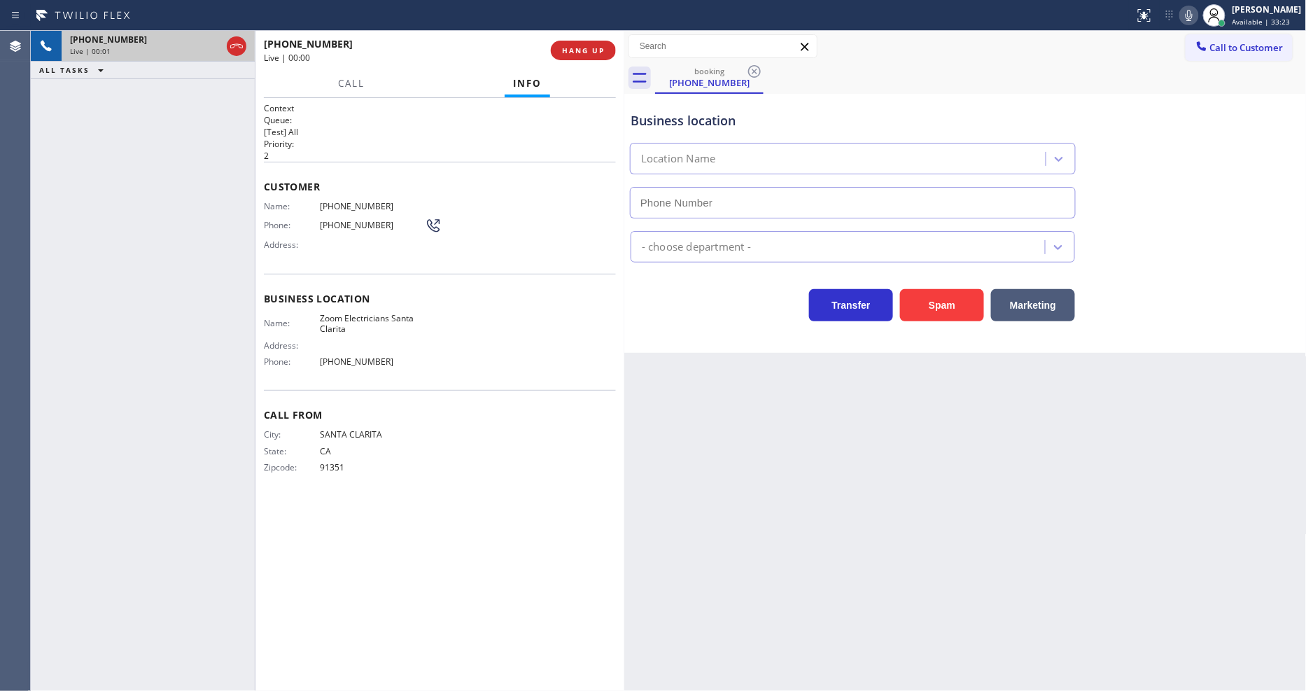
type input "[PHONE_NUMBER]"
click at [334, 317] on span "Zoom Electricians Santa Clarita" at bounding box center [372, 324] width 105 height 22
click at [339, 203] on span "[PHONE_NUMBER]" at bounding box center [372, 206] width 105 height 10
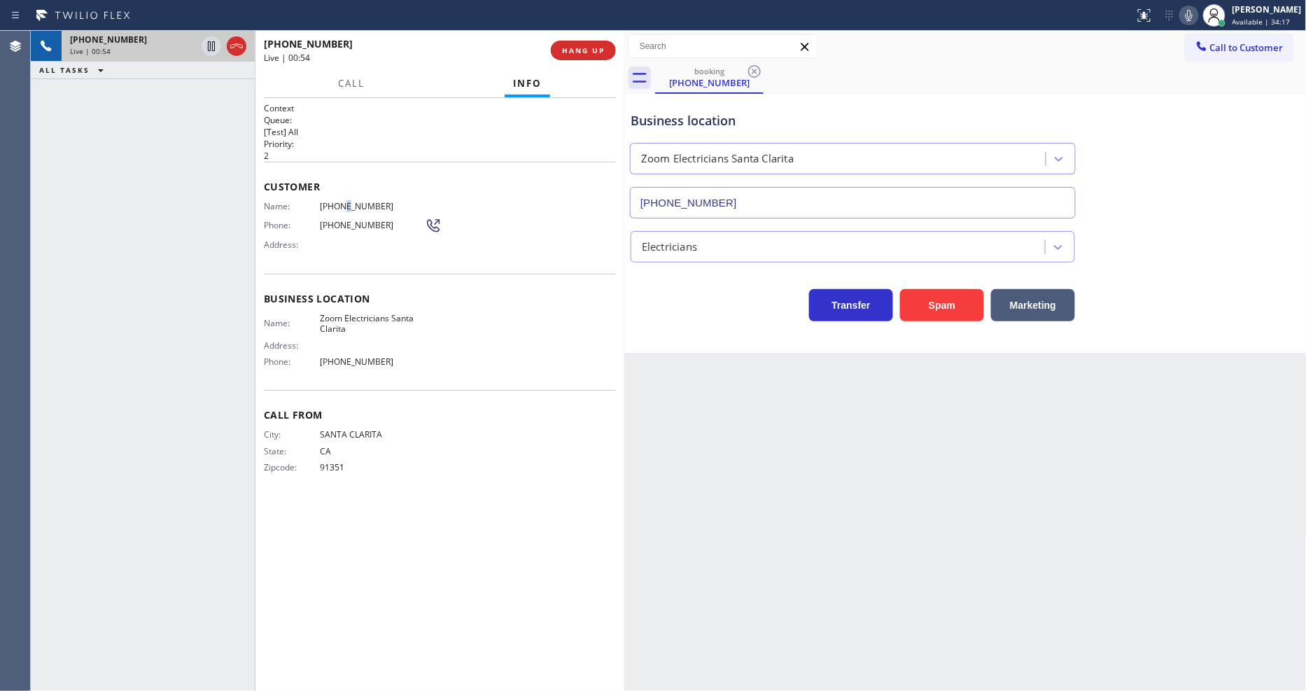
click at [339, 203] on span "[PHONE_NUMBER]" at bounding box center [372, 206] width 105 height 10
click at [217, 38] on icon at bounding box center [211, 46] width 17 height 17
drag, startPoint x: 212, startPoint y: 45, endPoint x: 781, endPoint y: 50, distance: 568.9
click at [211, 46] on icon at bounding box center [211, 46] width 17 height 17
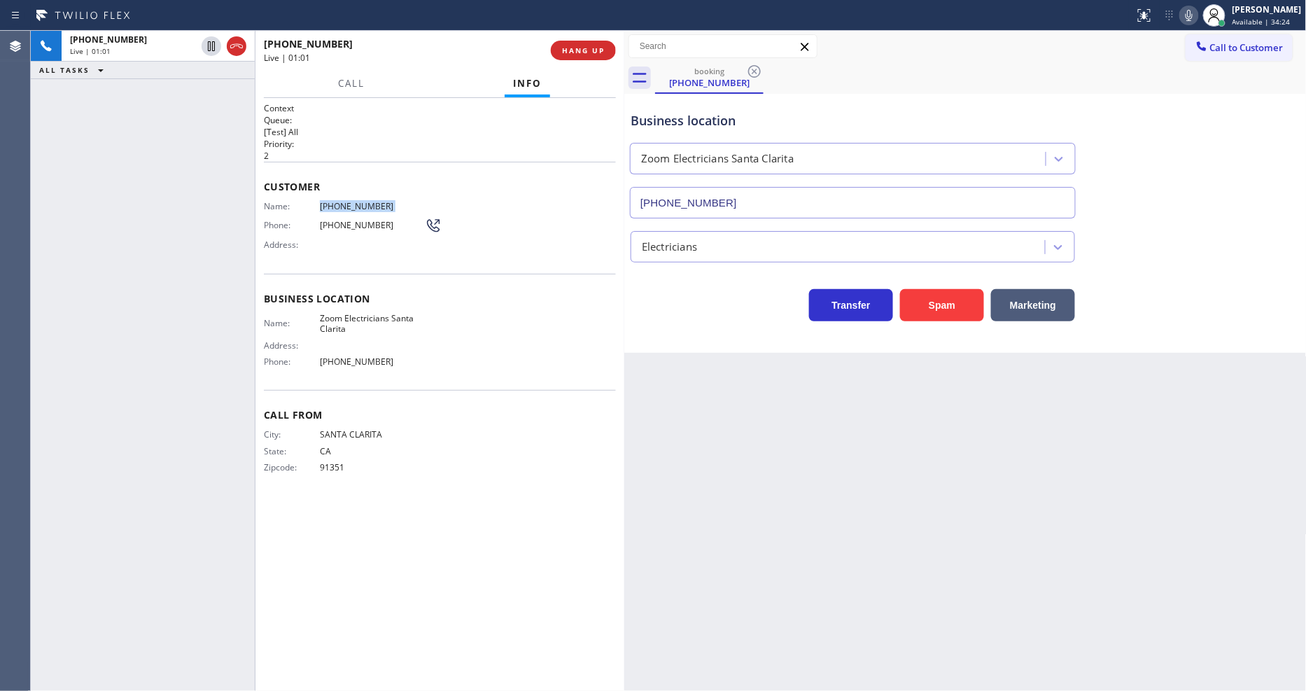
click at [1197, 22] on icon at bounding box center [1188, 15] width 17 height 17
click at [209, 39] on icon at bounding box center [211, 46] width 17 height 17
click at [1192, 15] on icon at bounding box center [1188, 15] width 7 height 11
click at [563, 52] on span "HANG UP" at bounding box center [583, 50] width 43 height 10
click at [563, 52] on span "COMPLETE" at bounding box center [580, 50] width 48 height 10
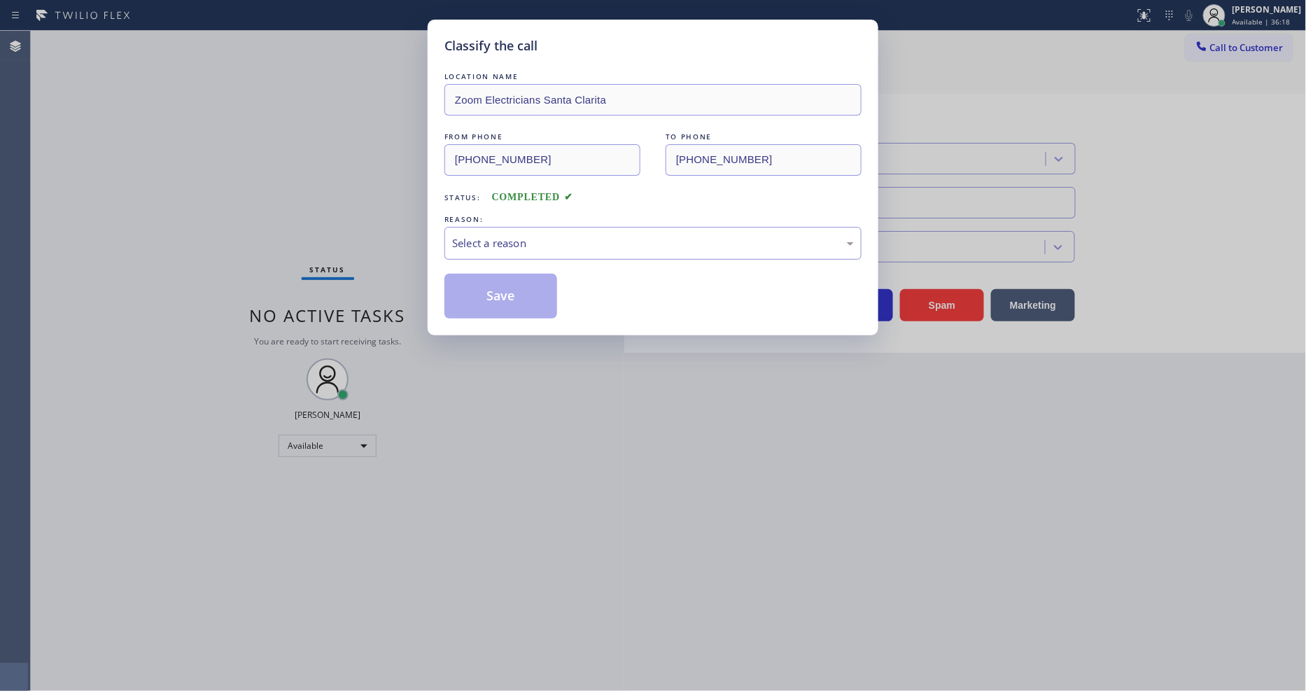
click at [494, 235] on div "Select a reason" at bounding box center [653, 243] width 402 height 16
click at [474, 297] on button "Save" at bounding box center [500, 296] width 113 height 45
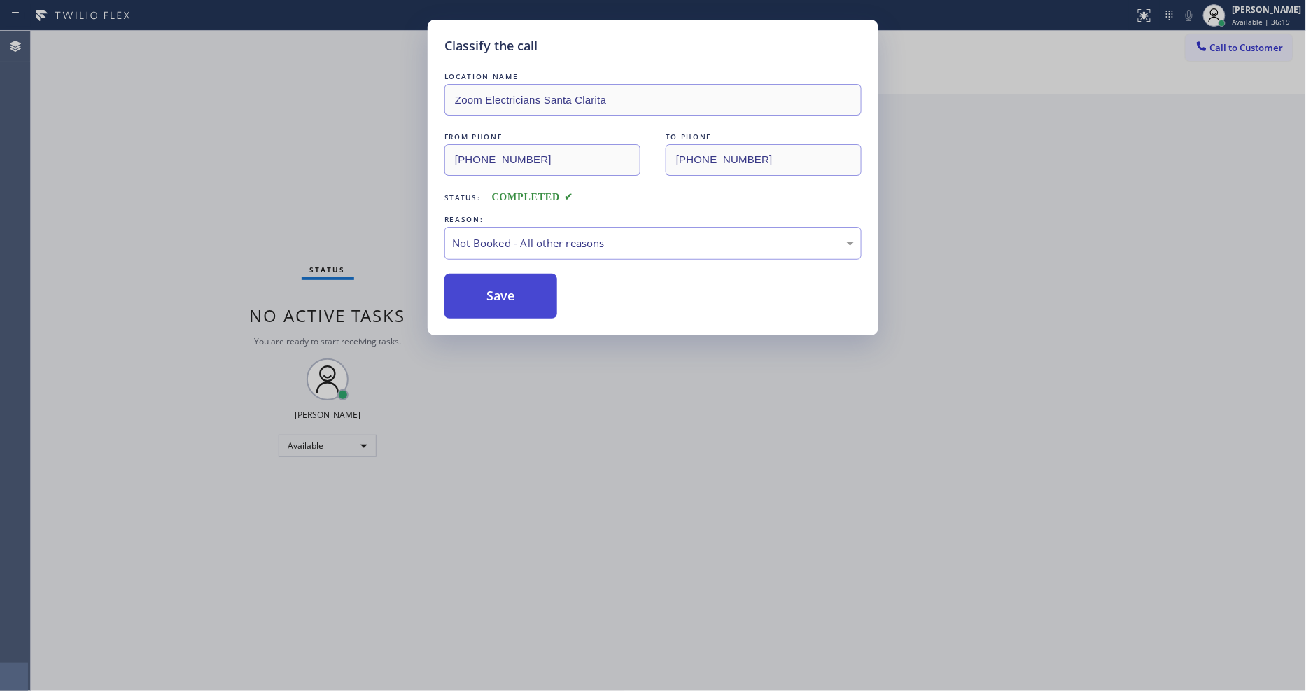
click at [474, 297] on button "Save" at bounding box center [500, 296] width 113 height 45
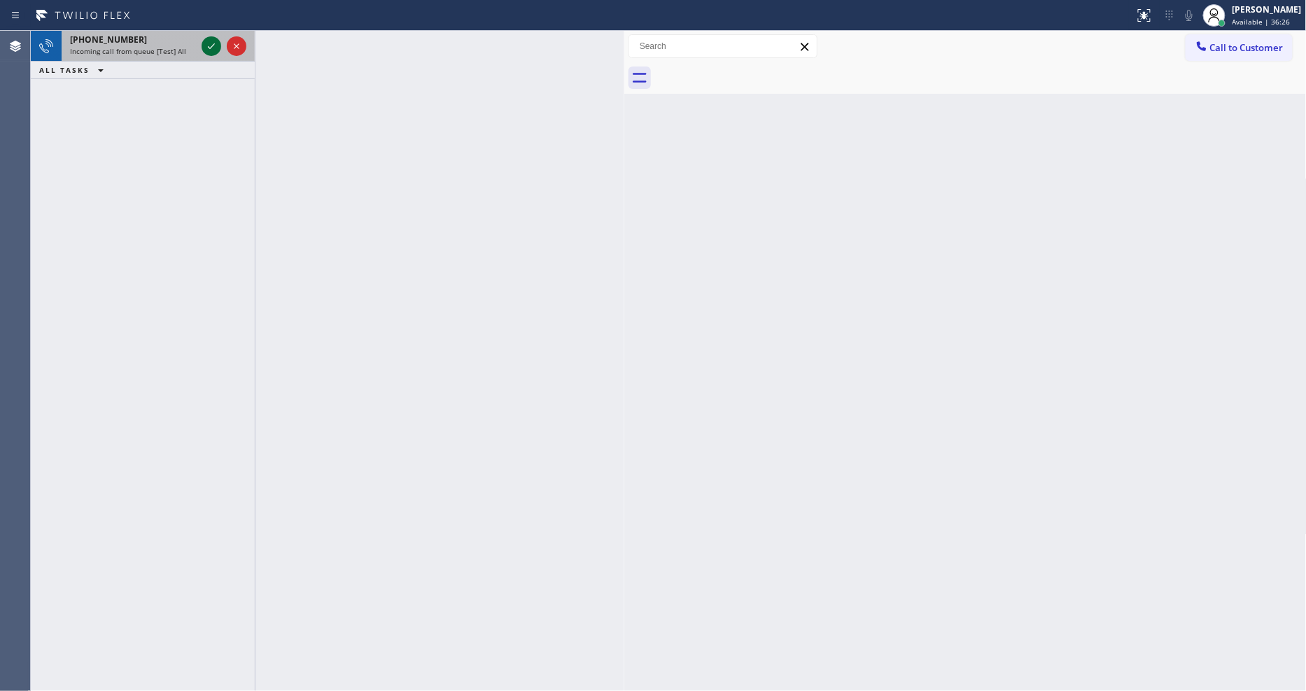
click at [212, 45] on icon at bounding box center [211, 46] width 17 height 17
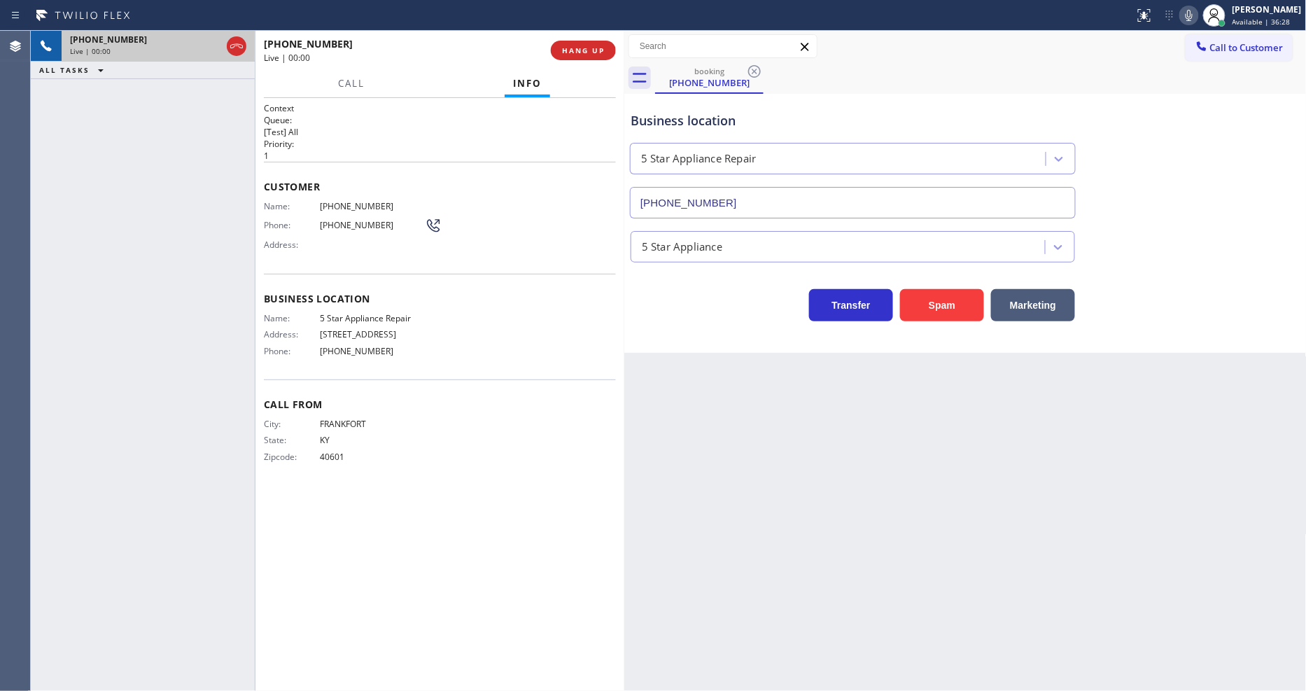
type input "[PHONE_NUMBER]"
click at [905, 423] on div "Back to Dashboard Change Sender ID Customers Technicians Select a contact Outbo…" at bounding box center [965, 361] width 682 height 660
click at [343, 319] on div "Name: 5 Star Appliance Repair Address: [STREET_ADDRESS] Phone: [PHONE_NUMBER]" at bounding box center [344, 337] width 161 height 49
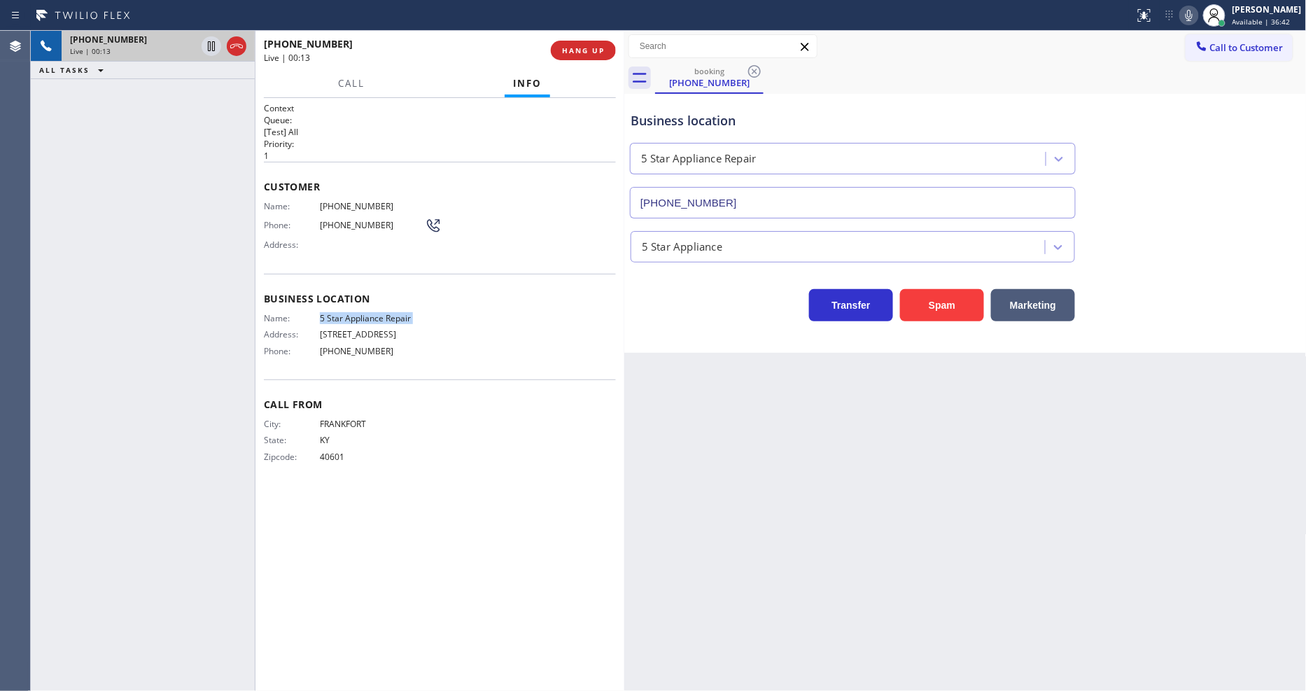
click at [343, 319] on div "Name: 5 Star Appliance Repair Address: [STREET_ADDRESS] Phone: [PHONE_NUMBER]" at bounding box center [344, 337] width 161 height 49
click at [341, 208] on div "Name: [PHONE_NUMBER] Phone: [PHONE_NUMBER] Address:" at bounding box center [353, 228] width 178 height 55
click at [206, 45] on icon at bounding box center [211, 46] width 17 height 17
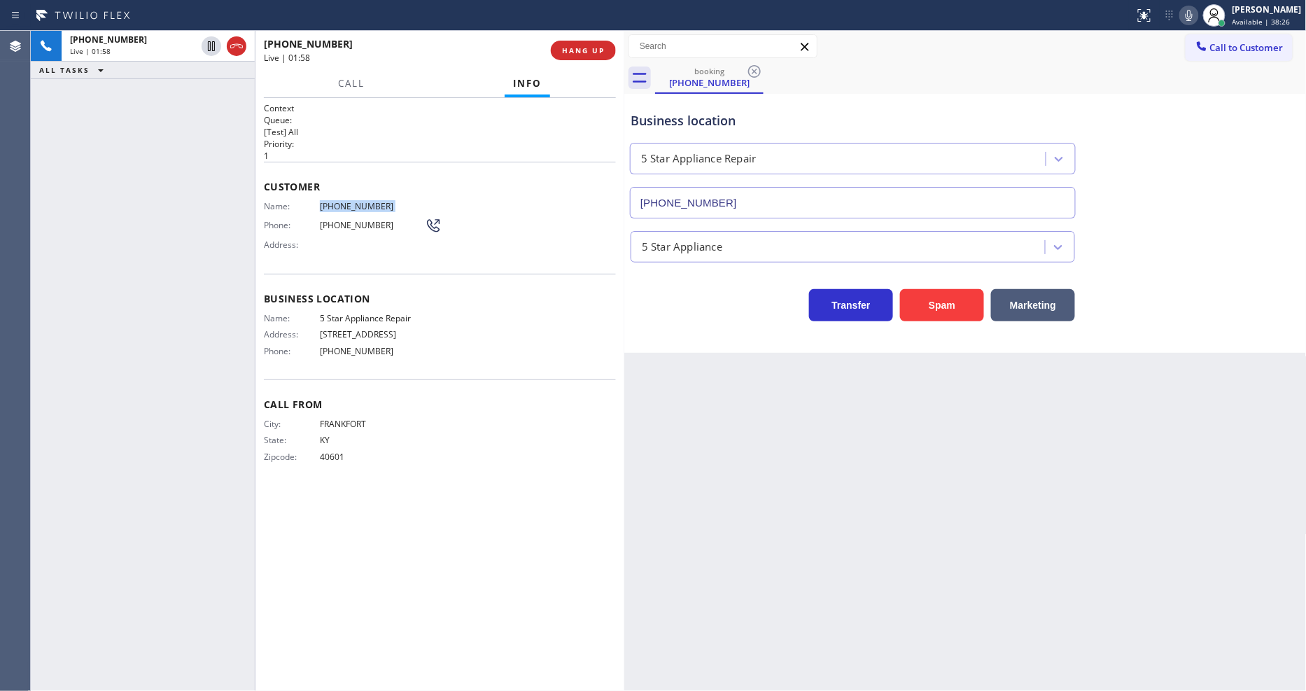
click at [1197, 15] on icon at bounding box center [1188, 15] width 17 height 17
click at [209, 42] on icon at bounding box center [211, 46] width 10 height 10
click at [1194, 9] on icon at bounding box center [1188, 15] width 17 height 17
click at [341, 205] on span "[PHONE_NUMBER]" at bounding box center [372, 206] width 105 height 10
click at [341, 206] on span "[PHONE_NUMBER]" at bounding box center [372, 206] width 105 height 10
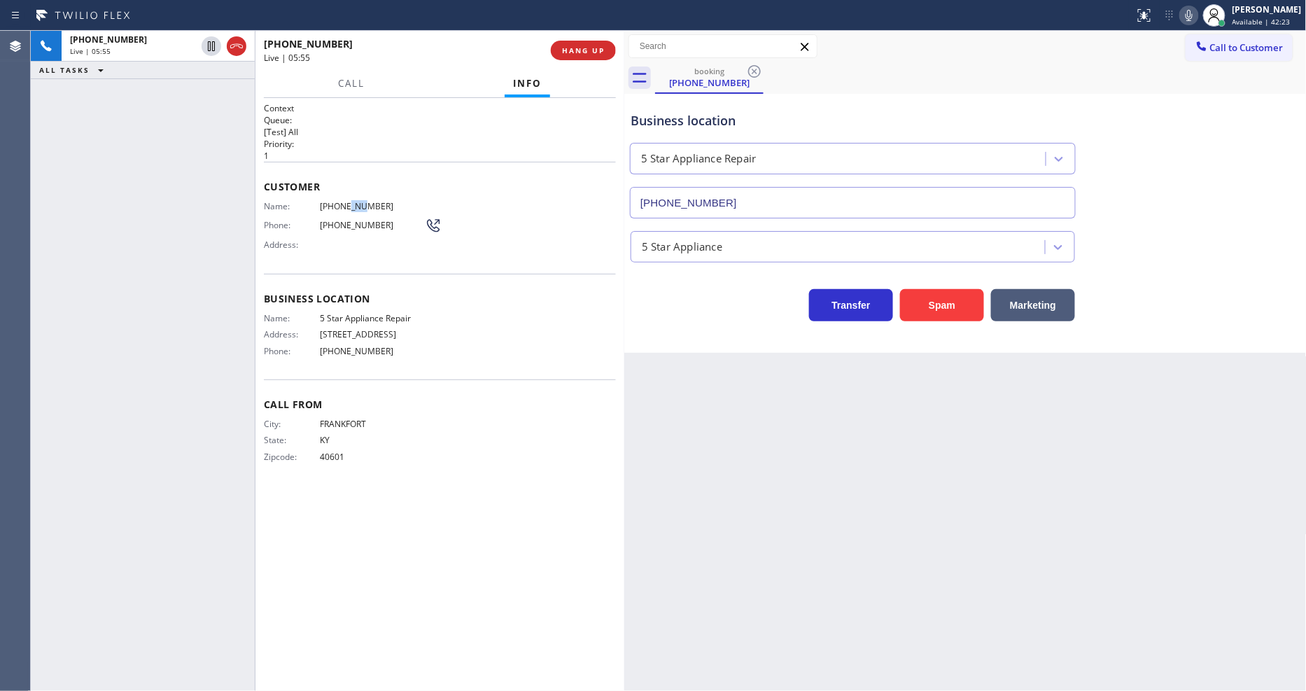
click at [341, 206] on span "[PHONE_NUMBER]" at bounding box center [372, 206] width 105 height 10
click at [563, 50] on span "HANG UP" at bounding box center [583, 50] width 43 height 10
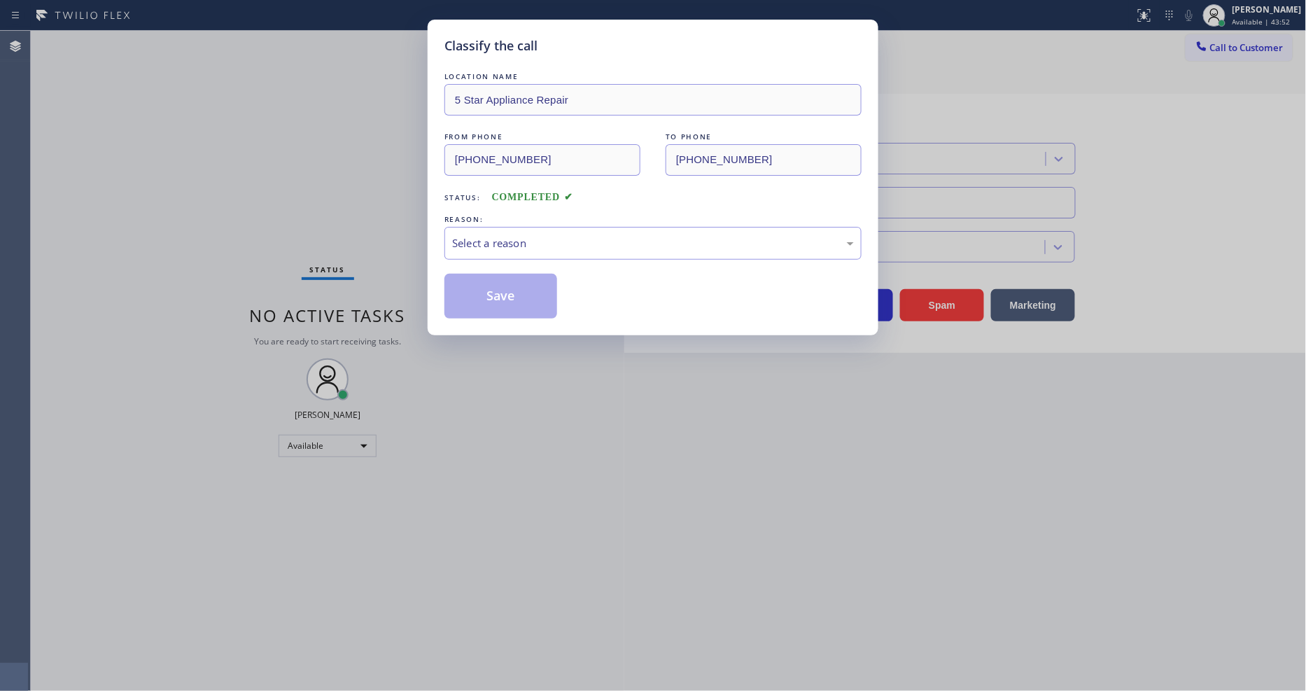
click at [528, 246] on div "Select a reason" at bounding box center [653, 243] width 402 height 16
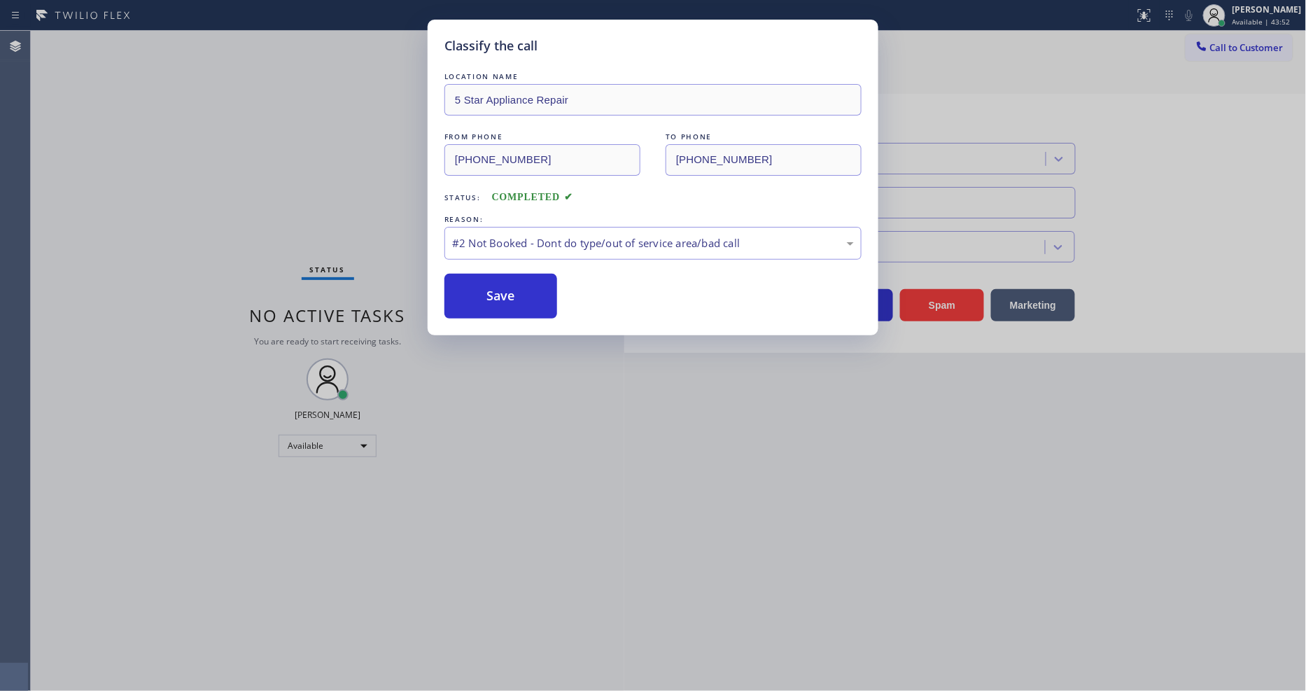
click at [505, 288] on button "Save" at bounding box center [500, 296] width 113 height 45
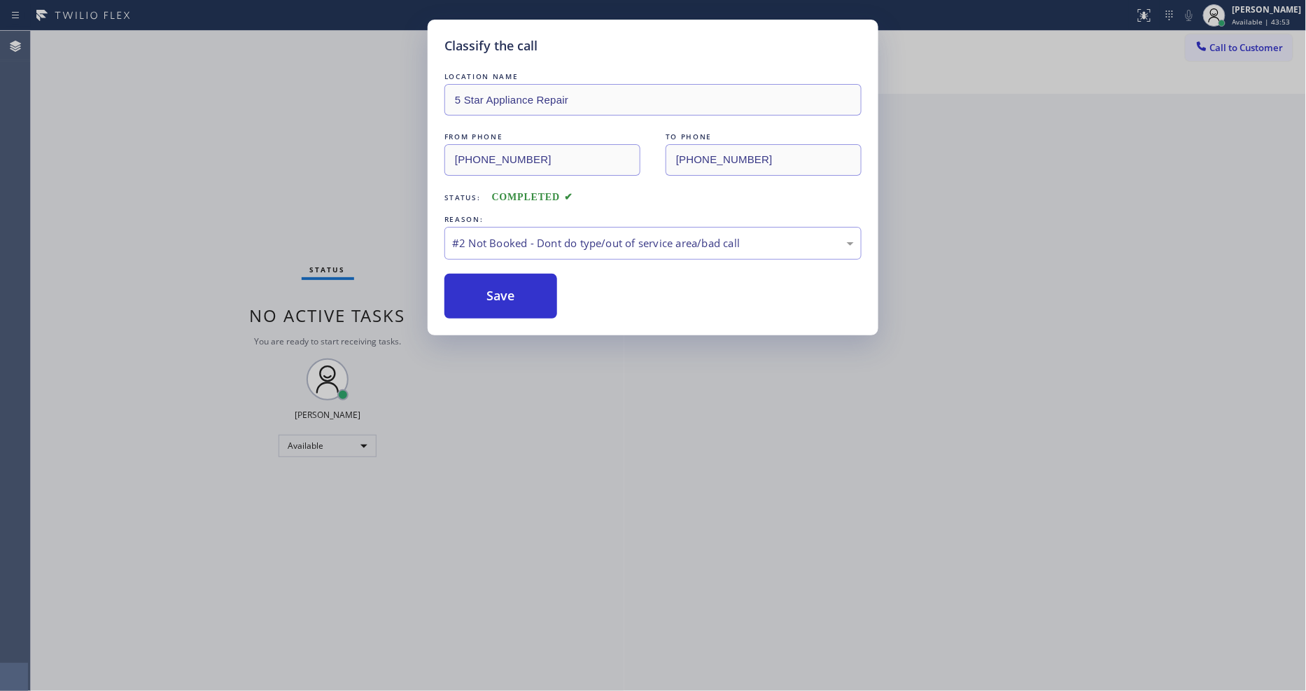
click at [505, 288] on button "Save" at bounding box center [500, 296] width 113 height 45
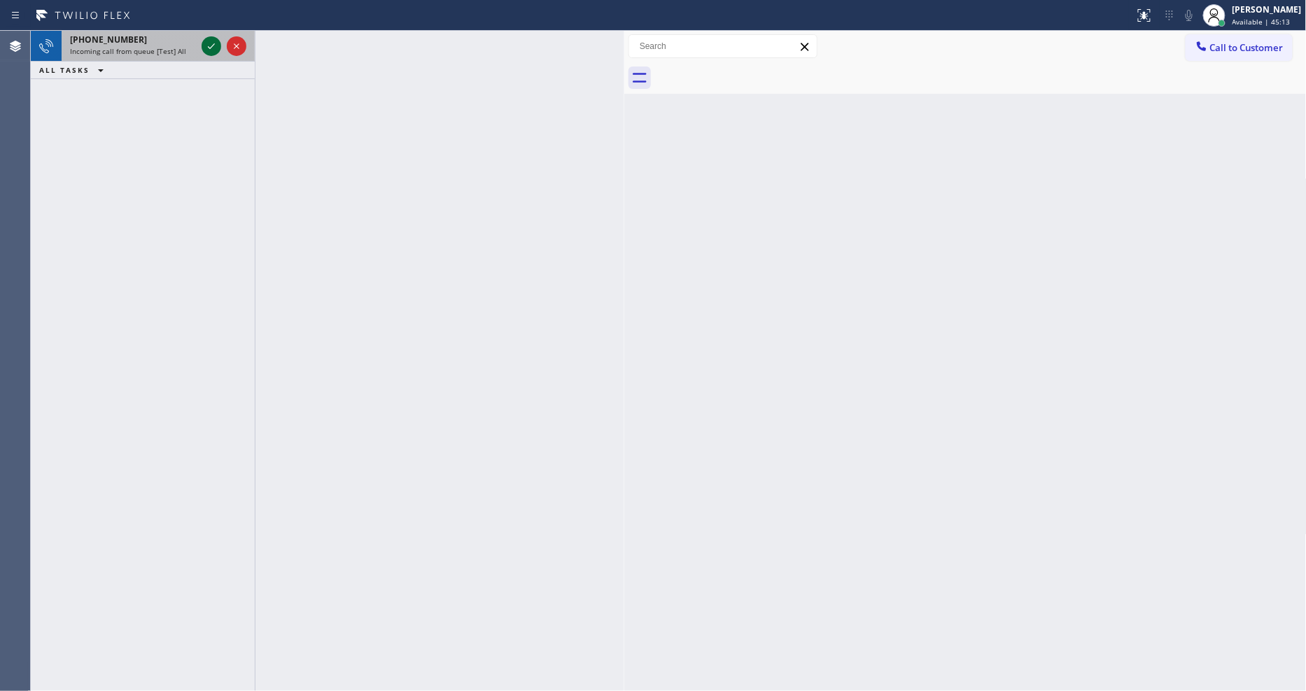
click at [211, 43] on icon at bounding box center [211, 46] width 17 height 17
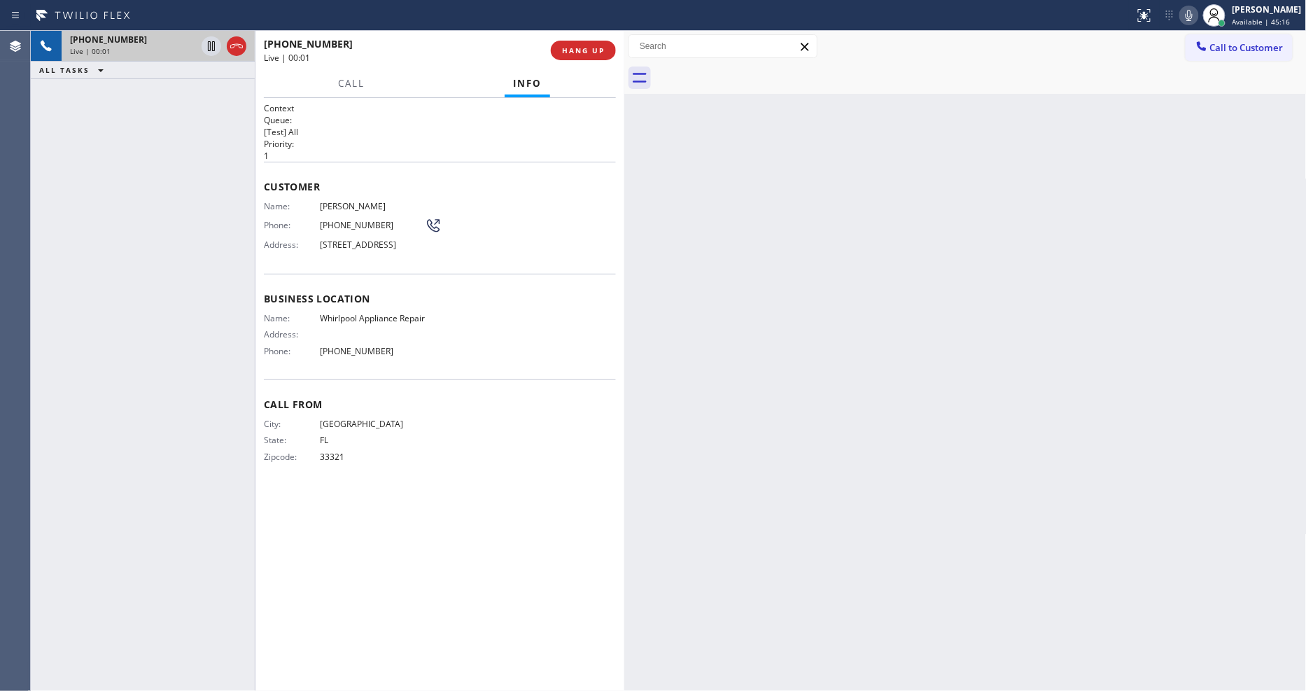
click at [914, 316] on div "Back to Dashboard Change Sender ID Customers Technicians Select a contact Outbo…" at bounding box center [965, 361] width 682 height 660
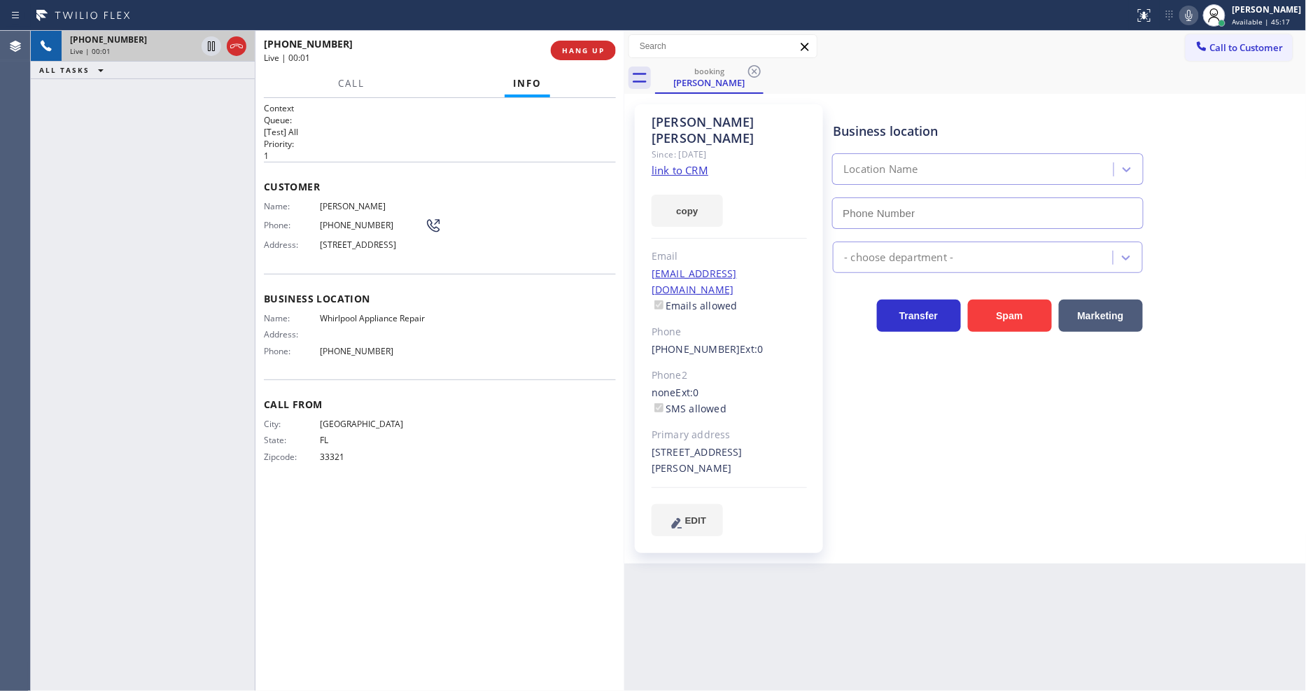
type input "[PHONE_NUMBER]"
click at [689, 163] on link "link to CRM" at bounding box center [679, 170] width 57 height 14
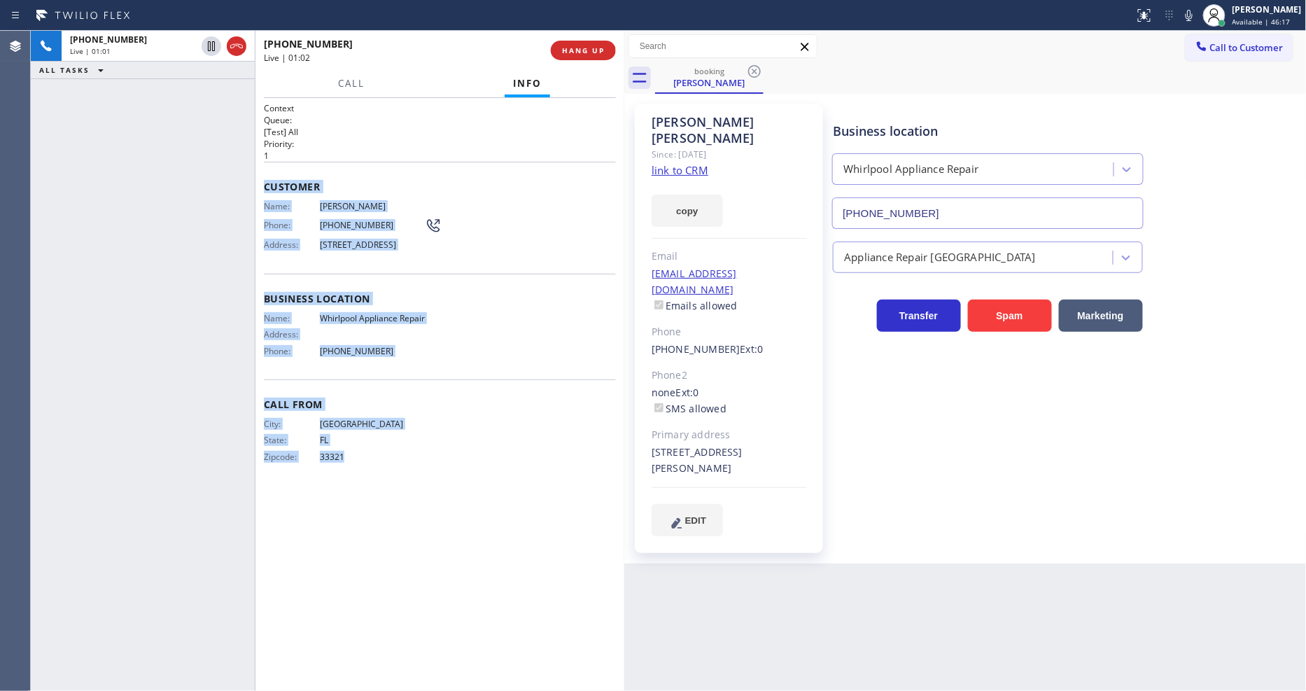
drag, startPoint x: 266, startPoint y: 178, endPoint x: 453, endPoint y: 637, distance: 495.6
click at [453, 637] on div "Context Queue: [Test] All Priority: 1 Customer Name: Susan Lind Phone: (954) 62…" at bounding box center [440, 394] width 352 height 584
copy div "Customer Name: Susan Lind Phone: (954) 629-2374 Address: 161 Chelsea Ln, Planta…"
drag, startPoint x: 346, startPoint y: 85, endPoint x: 345, endPoint y: 99, distance: 14.7
click at [346, 85] on span "Call" at bounding box center [351, 83] width 27 height 13
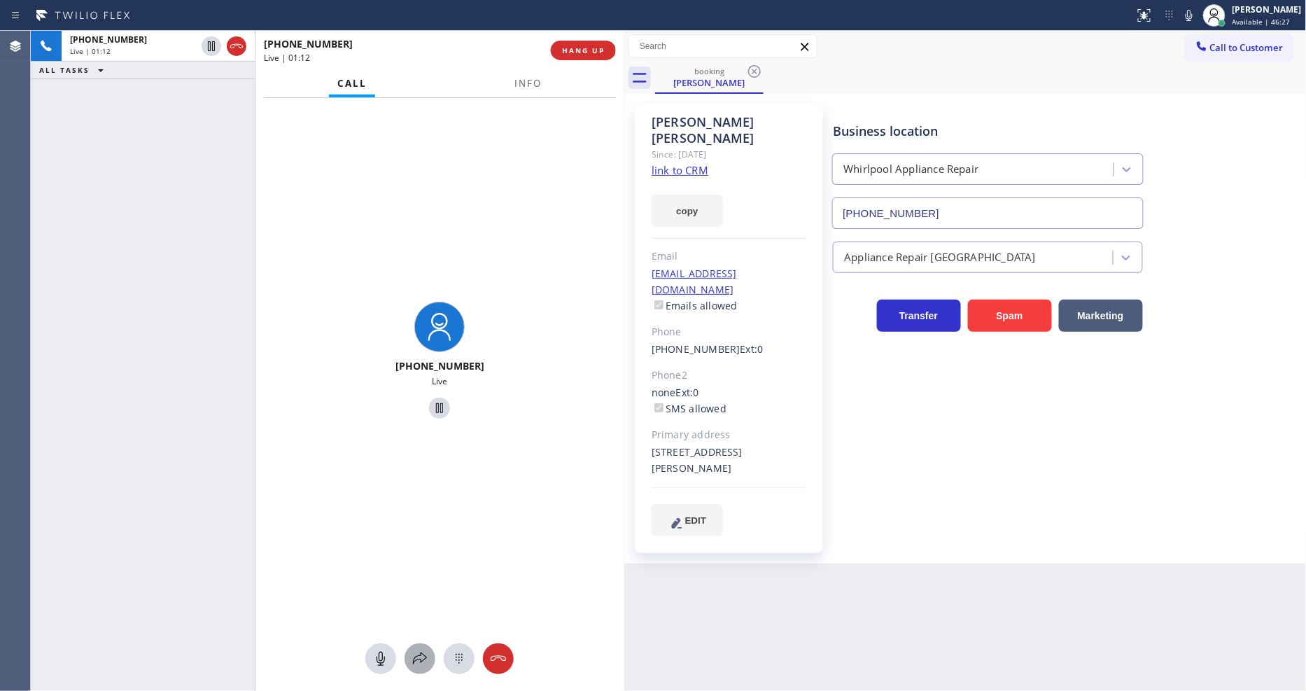
click at [421, 667] on icon at bounding box center [419, 658] width 17 height 17
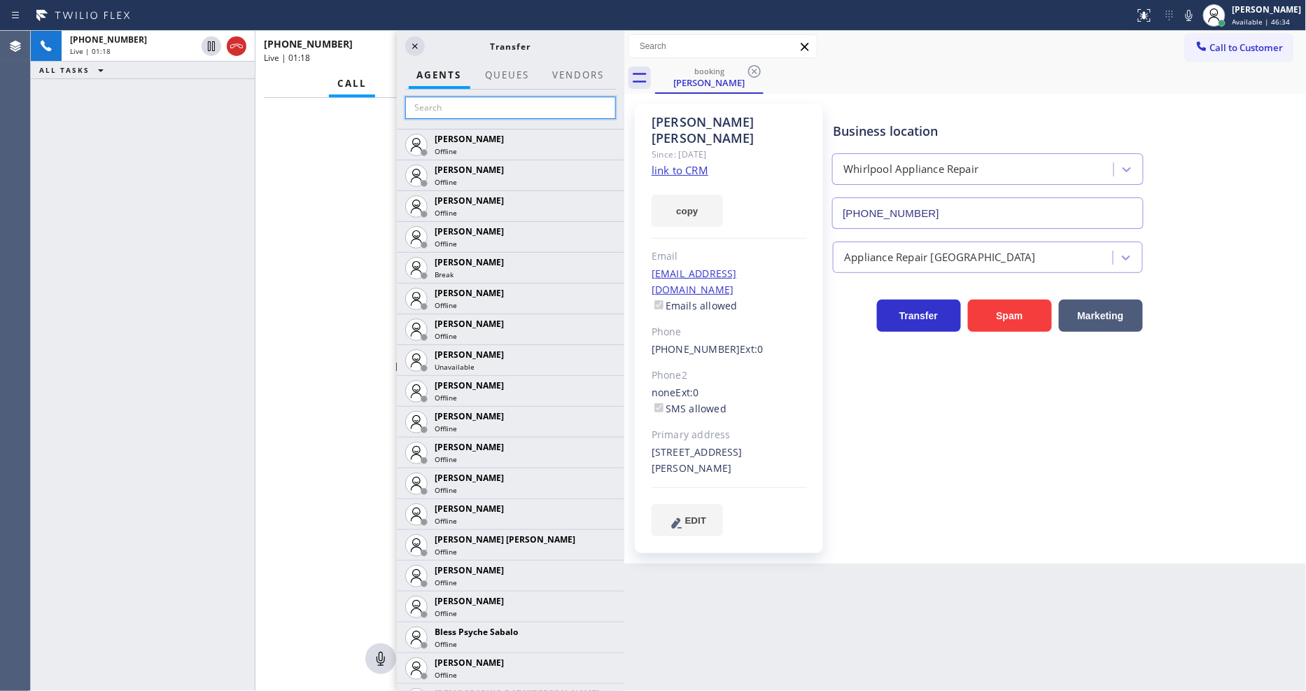
click at [508, 105] on input "text" at bounding box center [510, 108] width 211 height 22
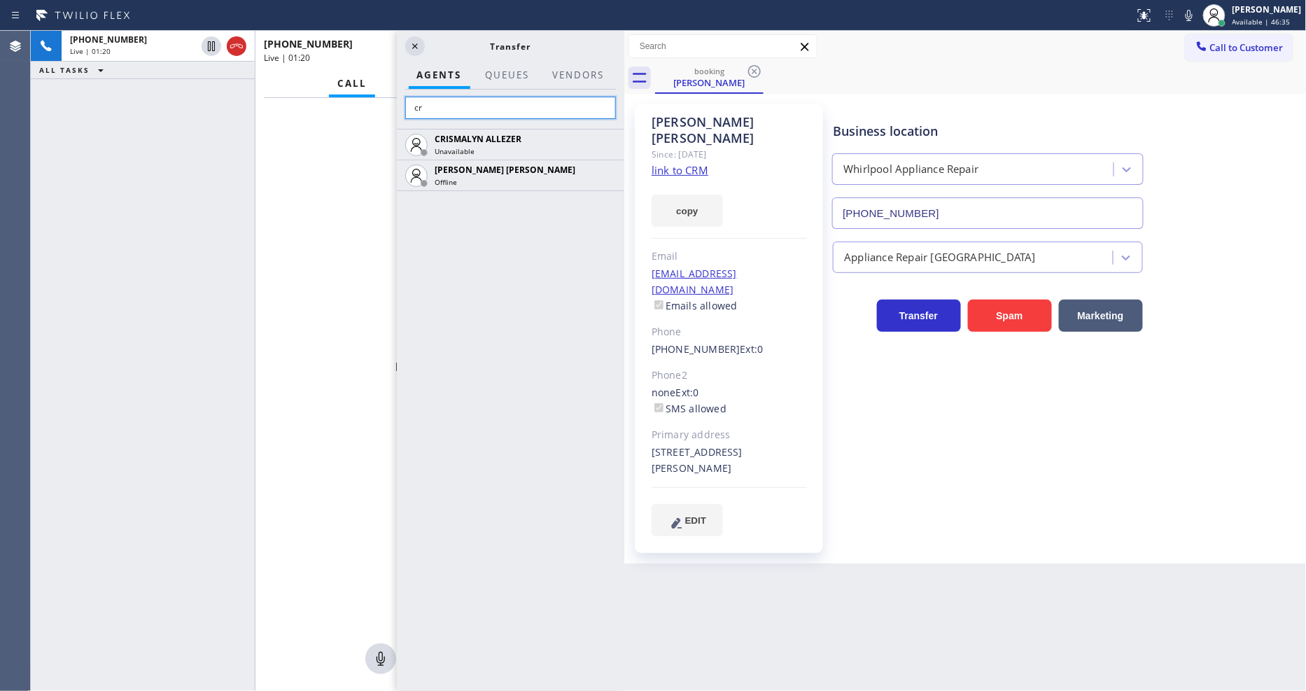
type input "c"
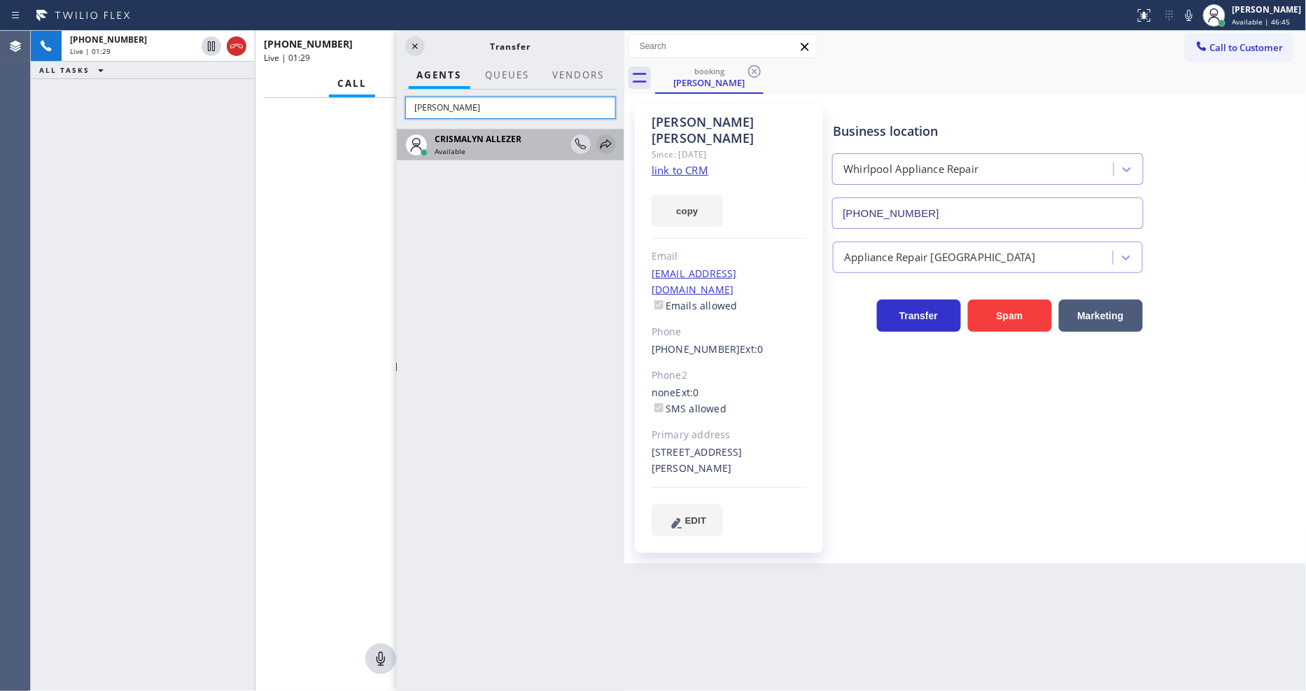
type input "[PERSON_NAME]"
click at [603, 142] on icon at bounding box center [605, 143] width 11 height 9
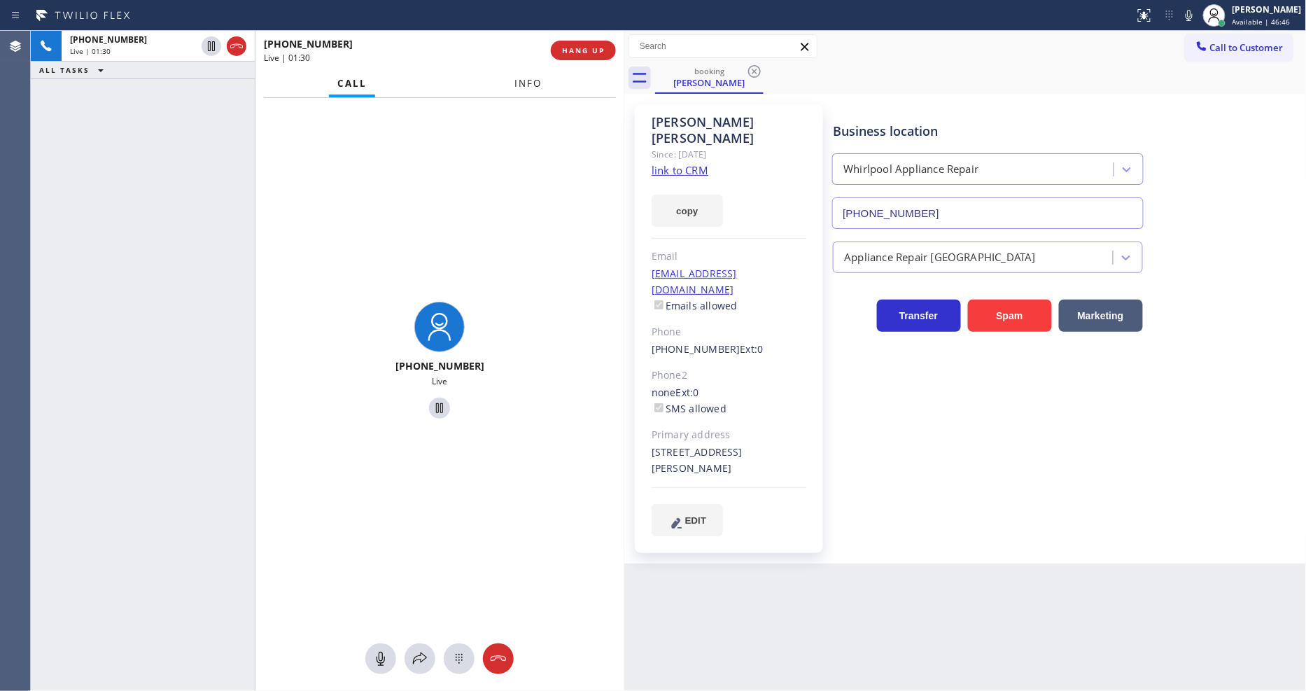
click at [537, 82] on span "Info" at bounding box center [527, 83] width 27 height 13
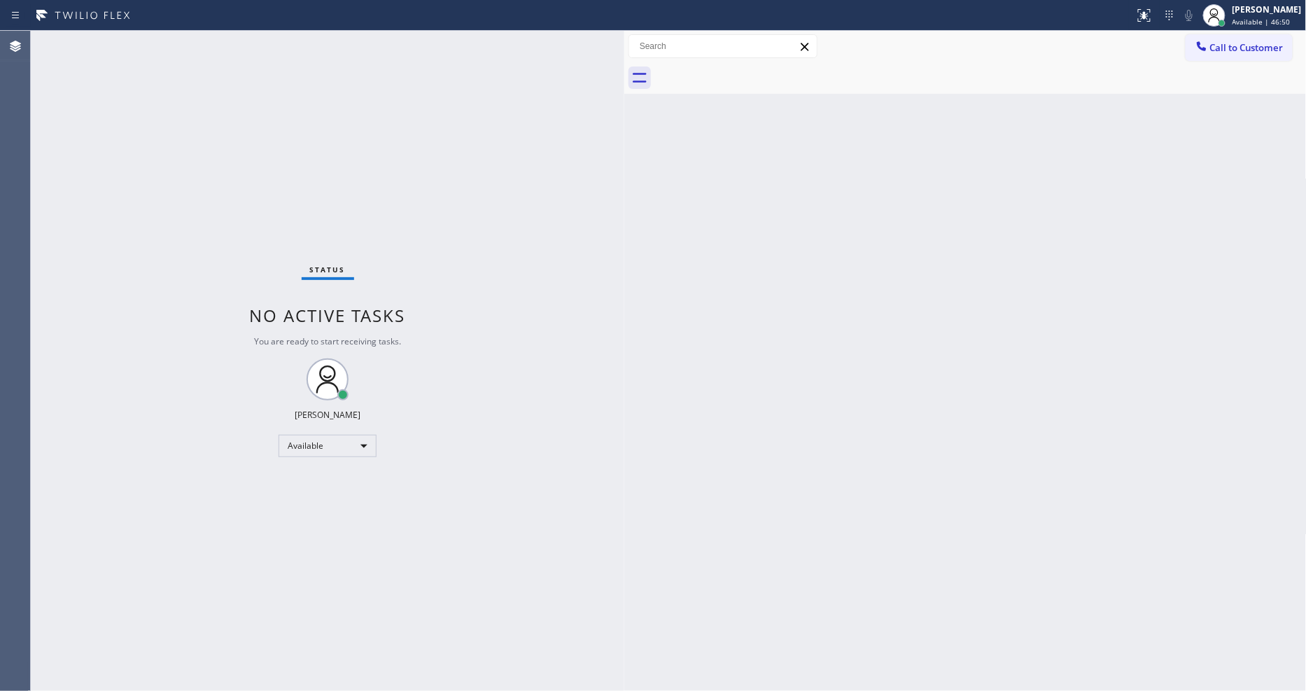
drag, startPoint x: 1213, startPoint y: 53, endPoint x: 1120, endPoint y: 59, distance: 92.5
click at [1213, 53] on button "Call to Customer" at bounding box center [1238, 47] width 107 height 27
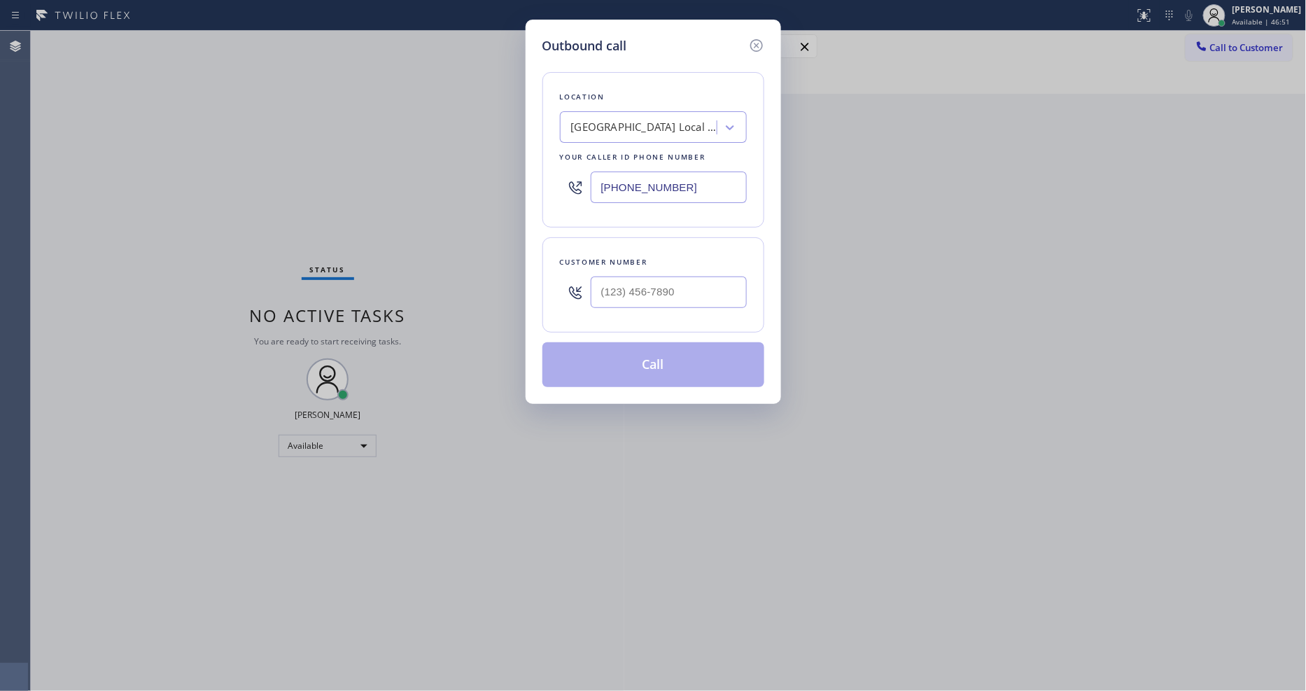
click at [613, 132] on div "[GEOGRAPHIC_DATA] Local Electricians" at bounding box center [640, 127] width 153 height 24
paste input "5 Star Appliance Repair"
type input "5 Star Appliance Repair"
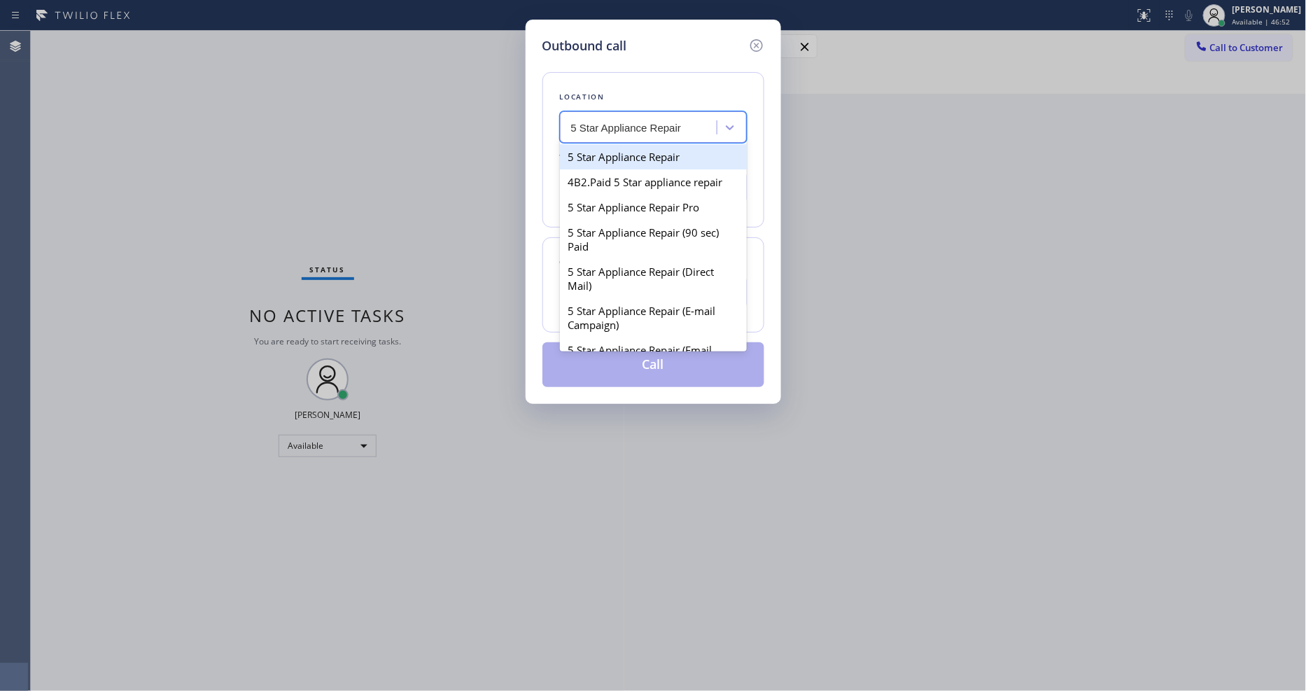
click at [600, 154] on div "5 Star Appliance Repair" at bounding box center [653, 156] width 187 height 25
type input "[PHONE_NUMBER]"
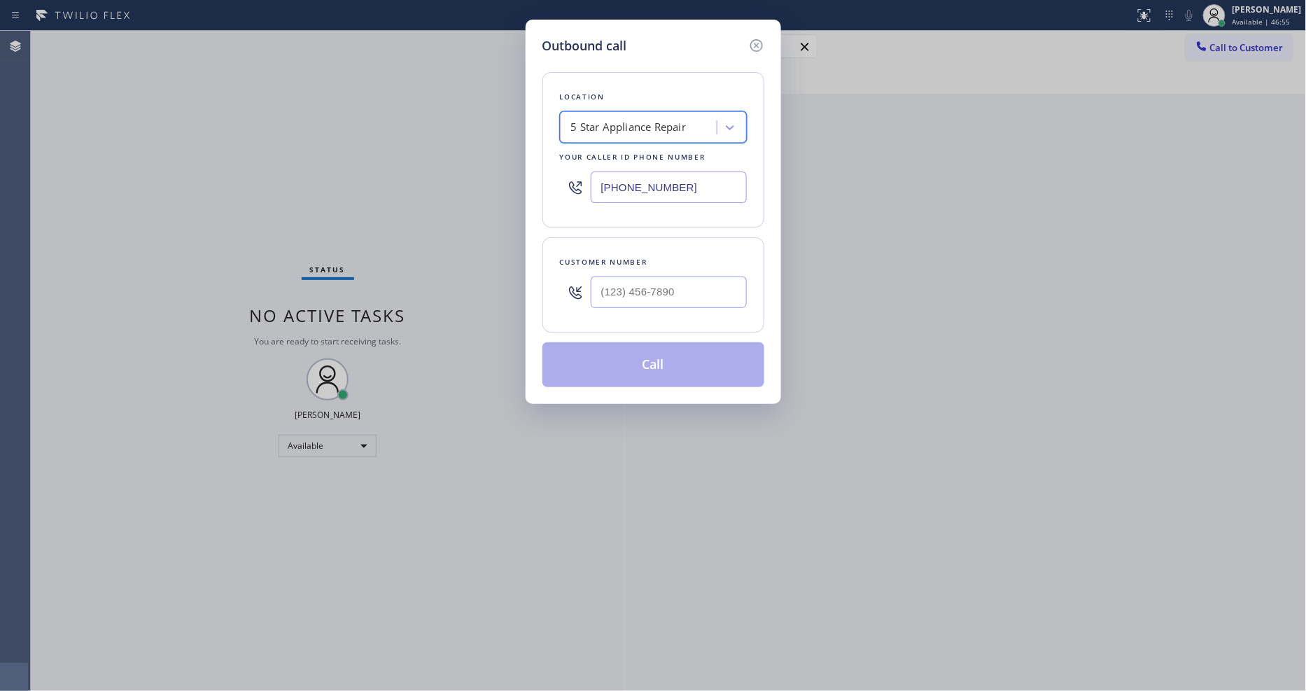
click at [698, 306] on div at bounding box center [669, 291] width 156 height 45
click at [690, 290] on input "(___) ___-____" at bounding box center [669, 291] width 156 height 31
paste input "502) 385-8574"
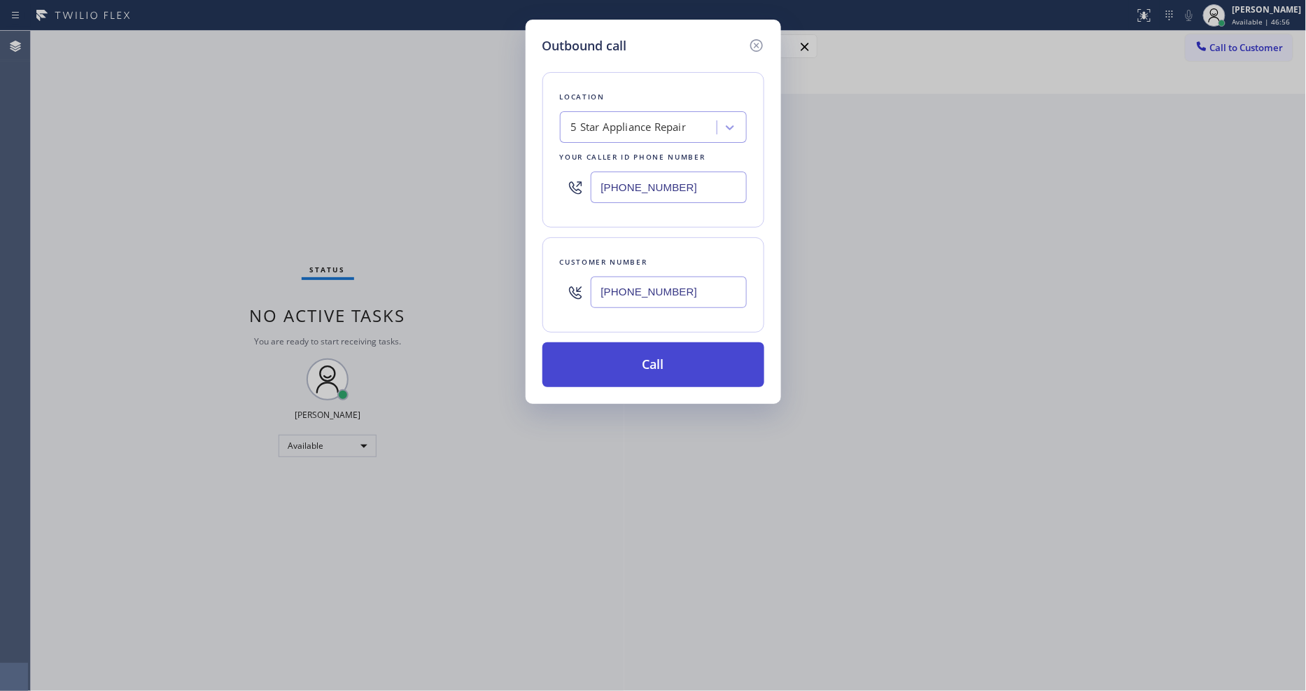
type input "[PHONE_NUMBER]"
click at [620, 365] on button "Call" at bounding box center [653, 364] width 222 height 45
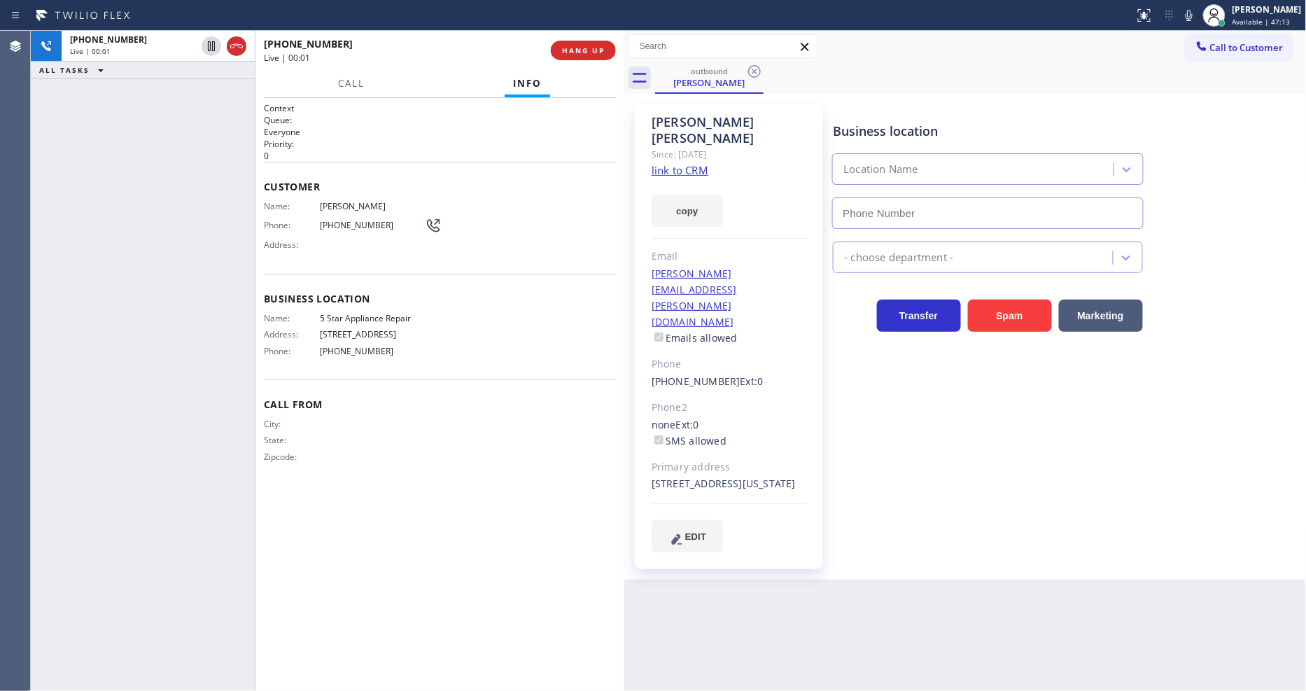
type input "[PHONE_NUMBER]"
click at [572, 53] on span "HANG UP" at bounding box center [583, 50] width 43 height 10
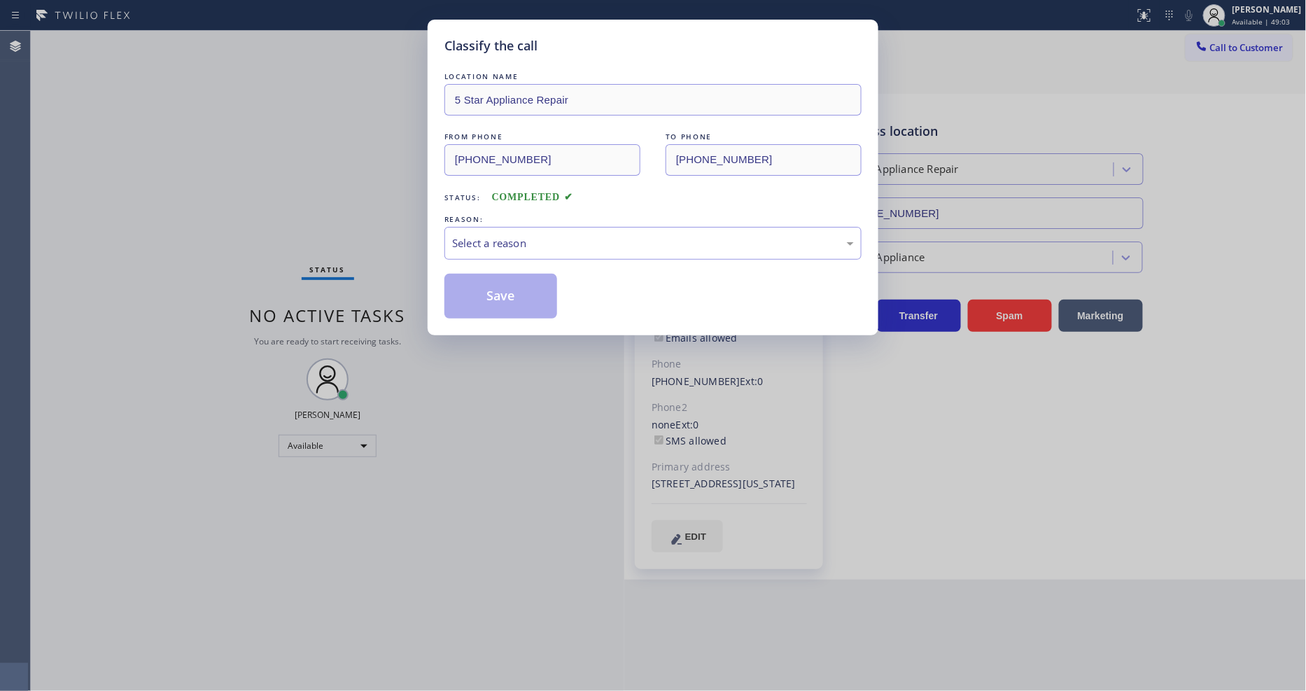
click at [481, 243] on div "Select a reason" at bounding box center [653, 243] width 402 height 16
click at [470, 297] on button "Save" at bounding box center [500, 296] width 113 height 45
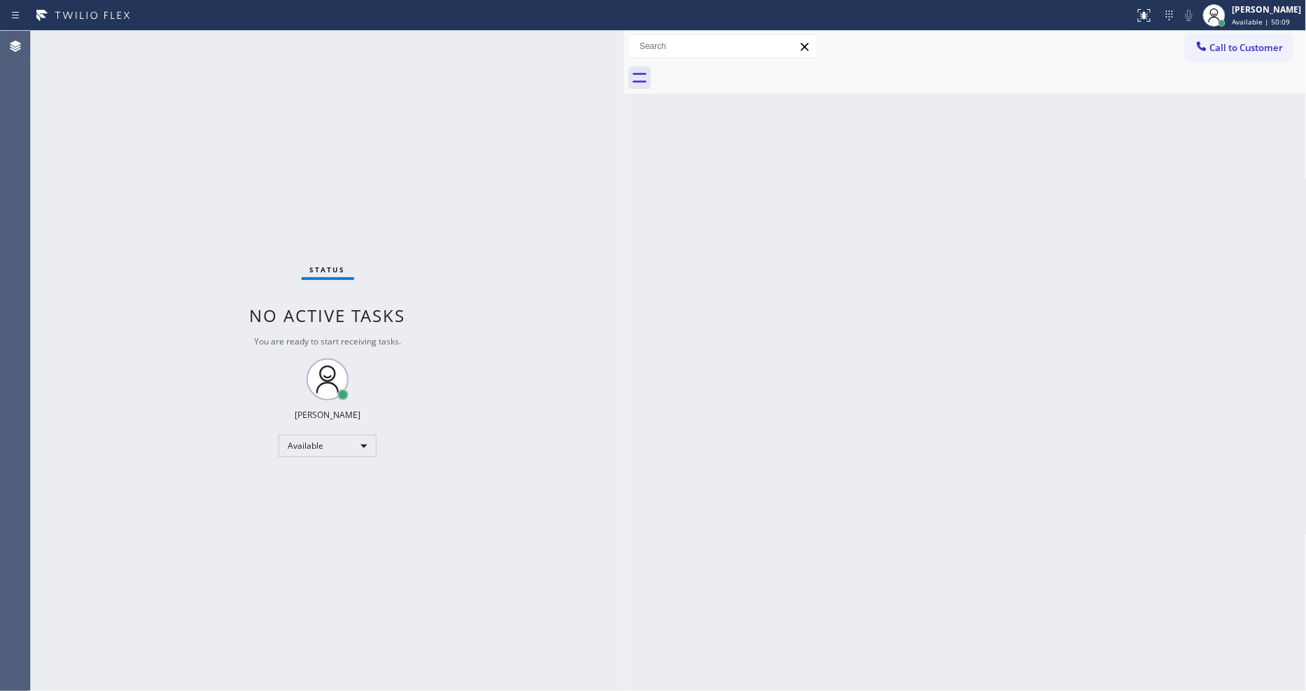
click at [172, 47] on div "Status No active tasks You are ready to start receiving tasks. [PERSON_NAME] Av…" at bounding box center [327, 361] width 593 height 660
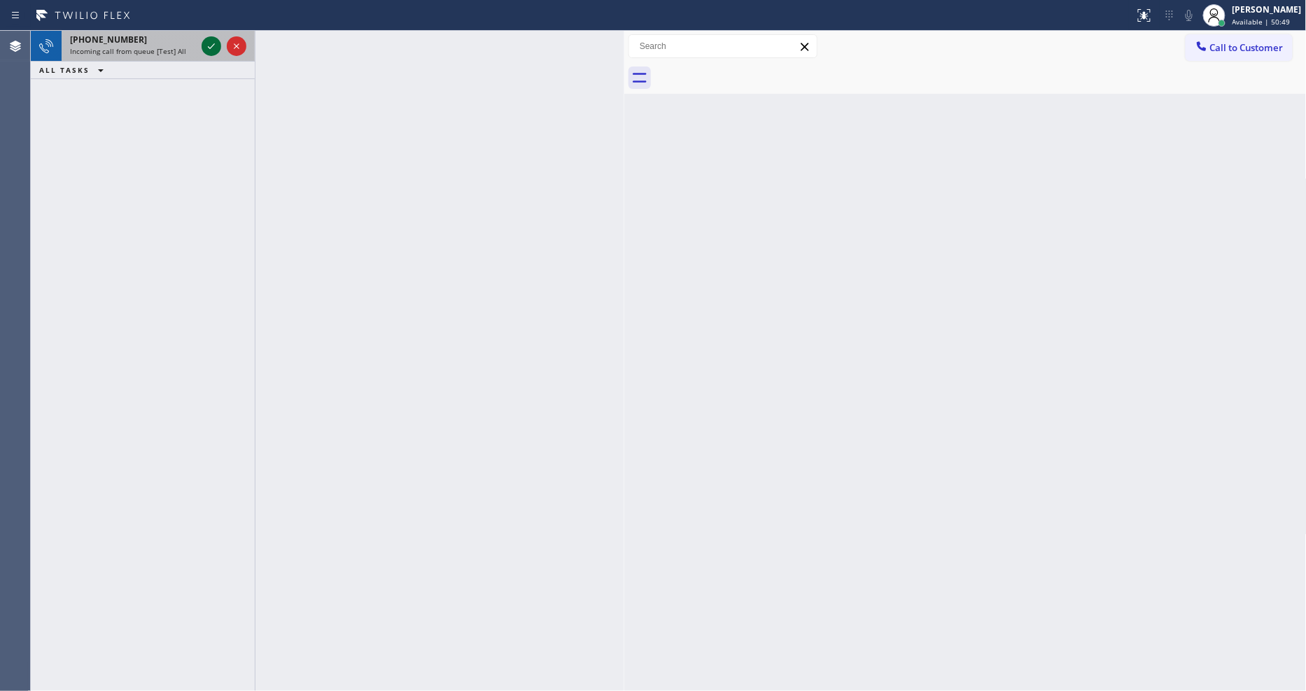
click at [208, 44] on icon at bounding box center [211, 46] width 17 height 17
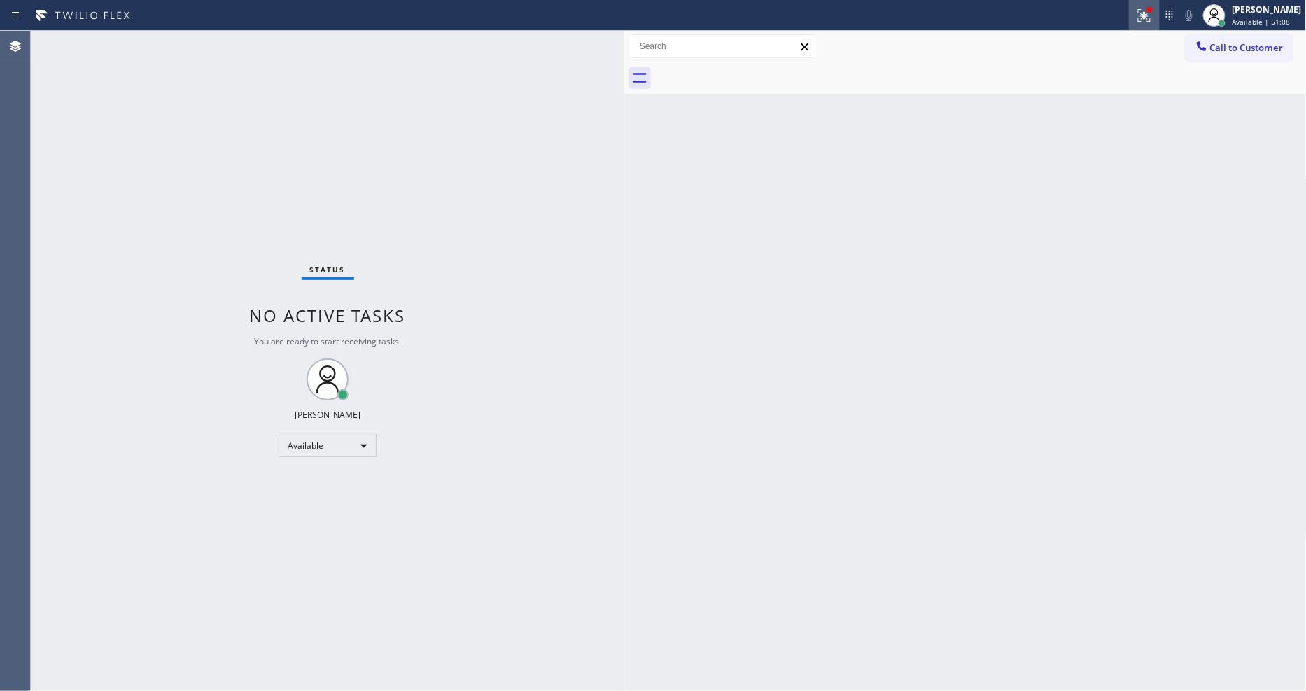
click at [1152, 20] on icon at bounding box center [1144, 15] width 17 height 17
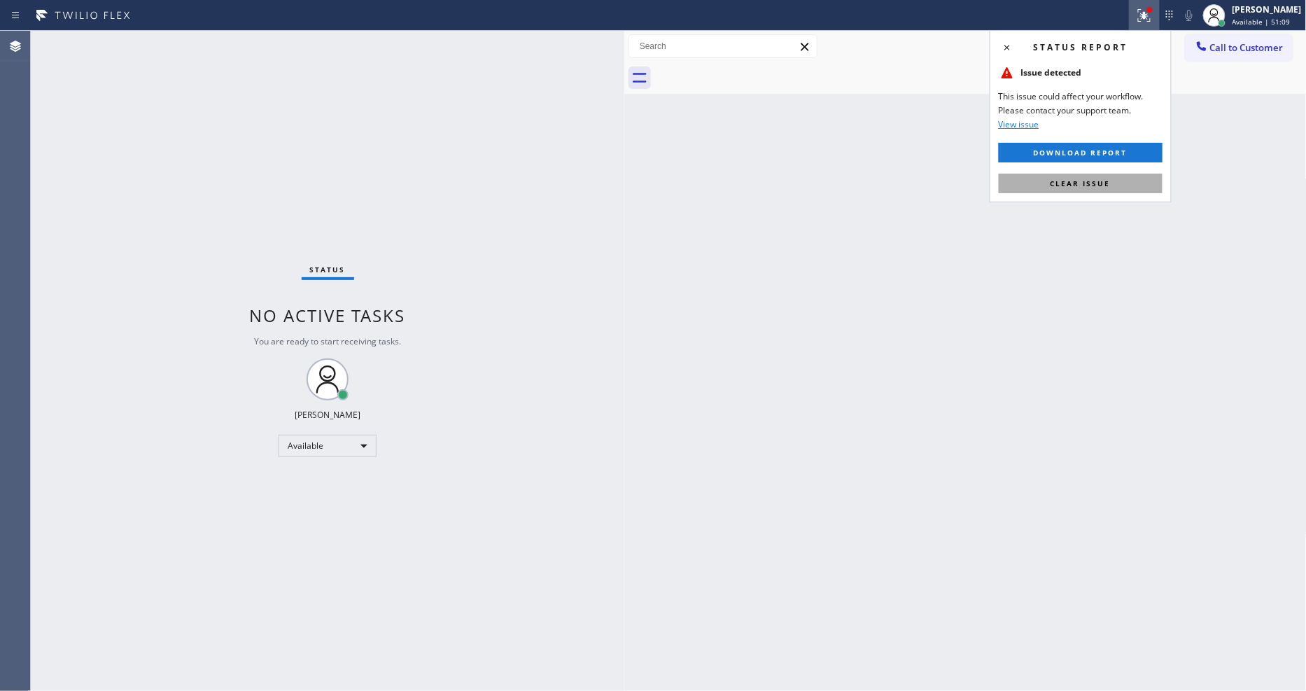
click at [1073, 180] on span "Clear issue" at bounding box center [1080, 183] width 60 height 10
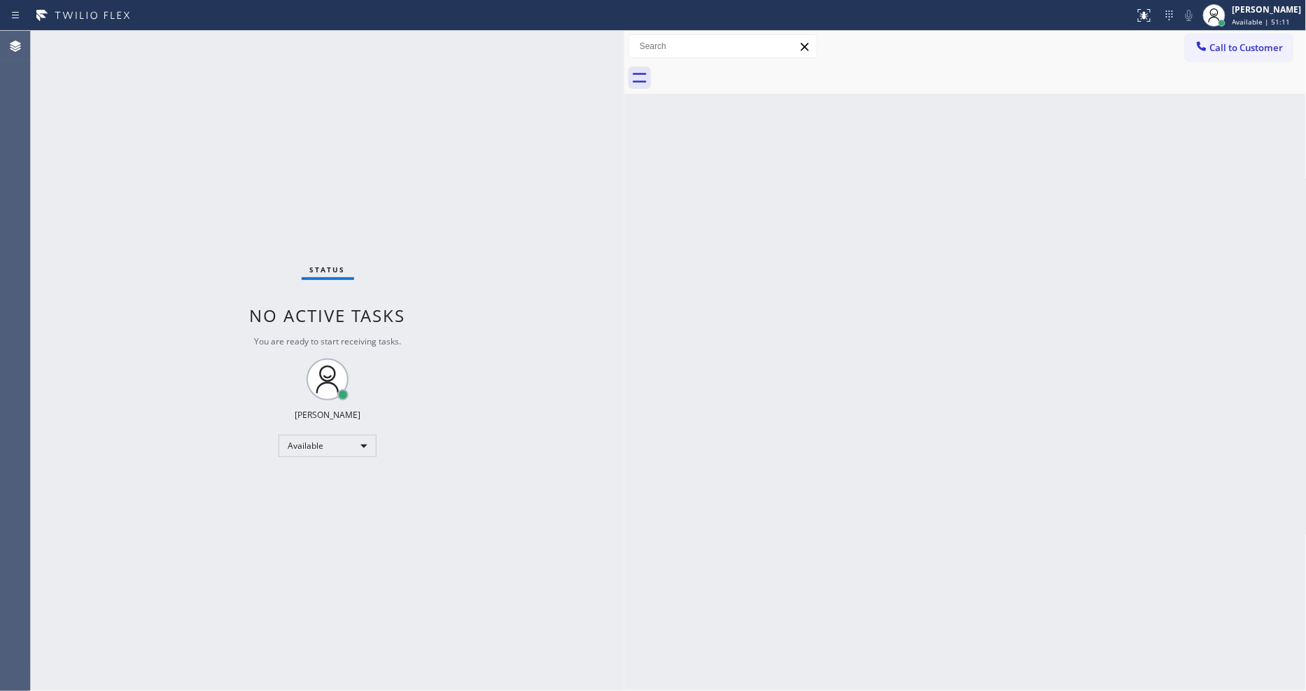
drag, startPoint x: 359, startPoint y: 535, endPoint x: 381, endPoint y: 618, distance: 85.4
click at [359, 535] on div "Status No active tasks You are ready to start receiving tasks. [PERSON_NAME] Av…" at bounding box center [327, 361] width 593 height 660
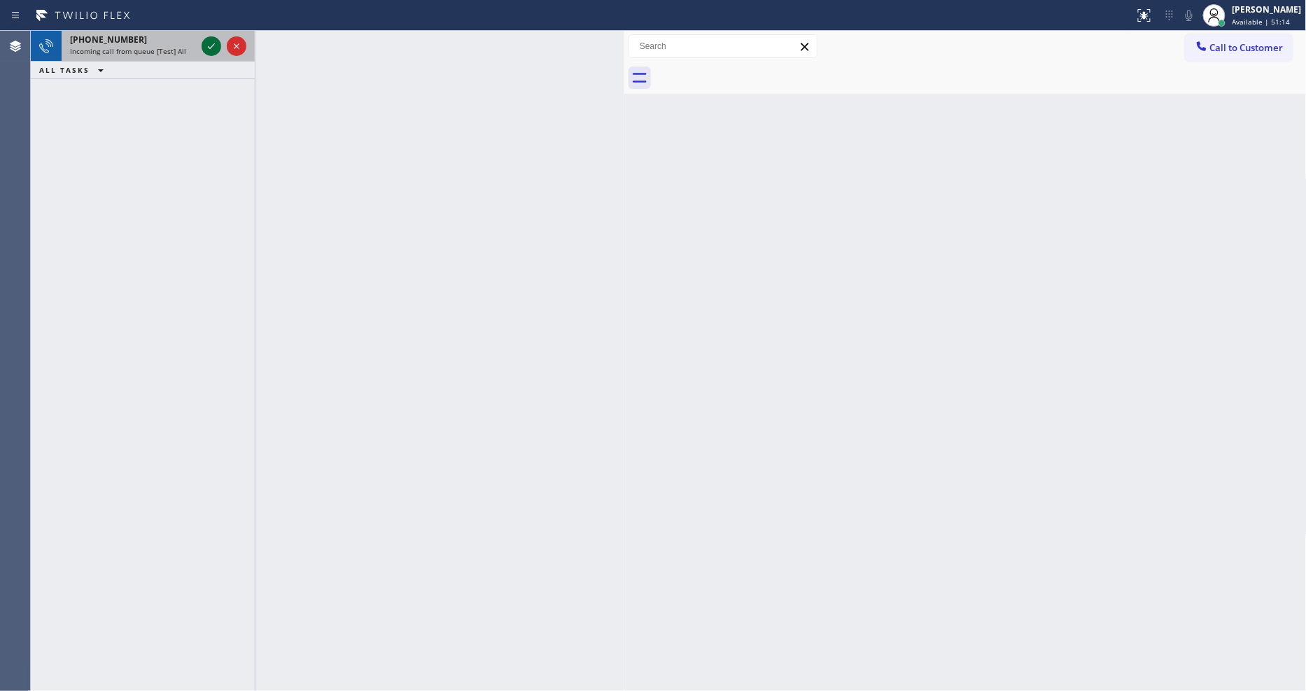
click at [209, 44] on icon at bounding box center [211, 46] width 17 height 17
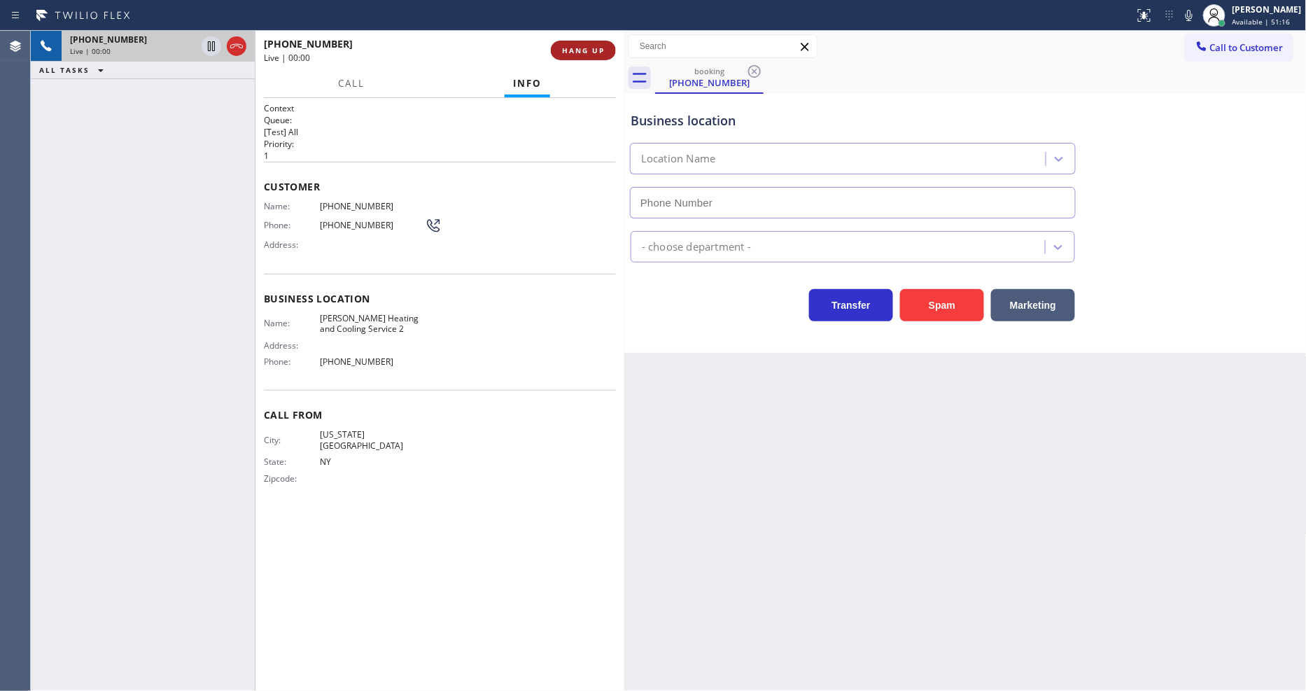
type input "(516) 217-4432"
click at [584, 52] on span "HANG UP" at bounding box center [583, 50] width 43 height 10
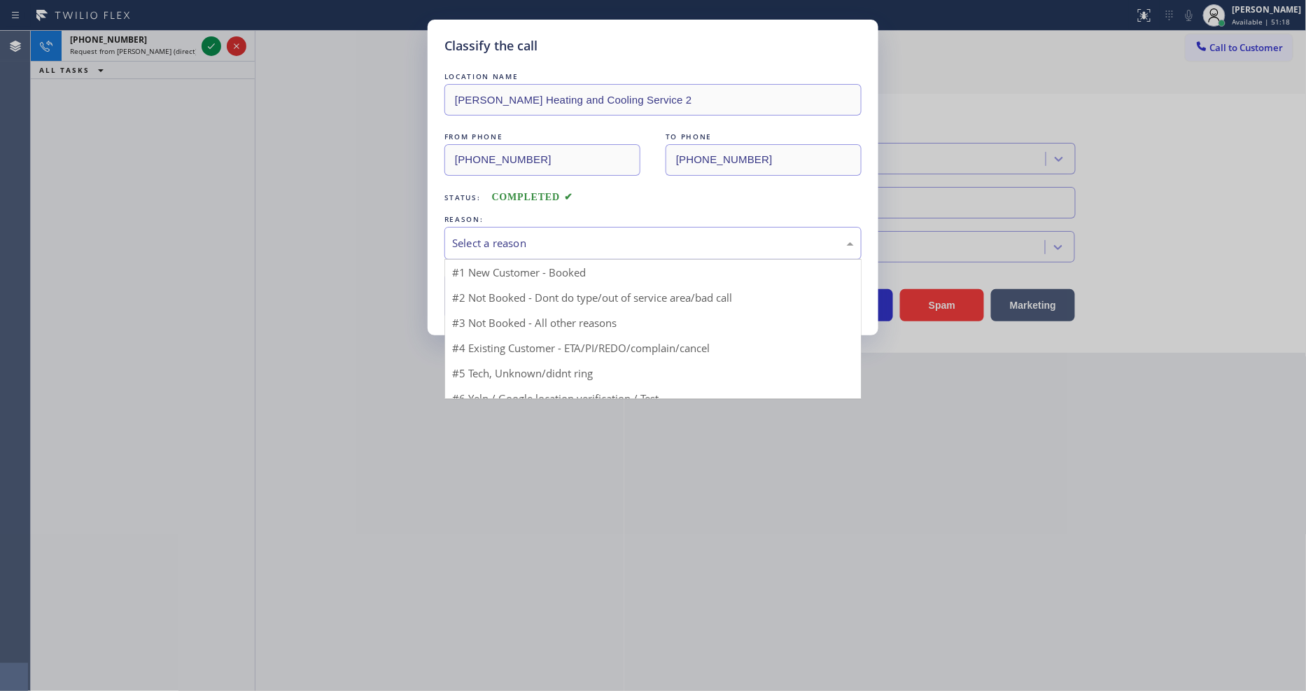
click at [509, 248] on div "Select a reason" at bounding box center [652, 243] width 417 height 33
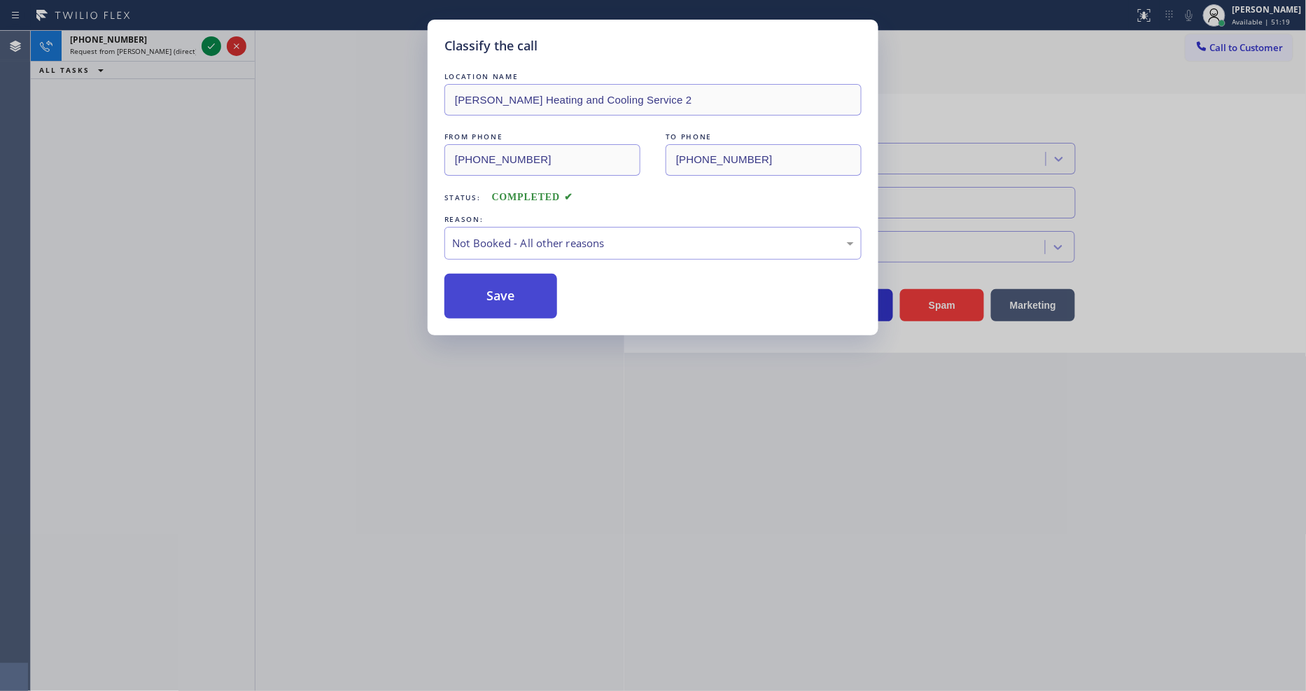
click at [502, 294] on button "Save" at bounding box center [500, 296] width 113 height 45
click at [501, 294] on button "Save" at bounding box center [500, 296] width 113 height 45
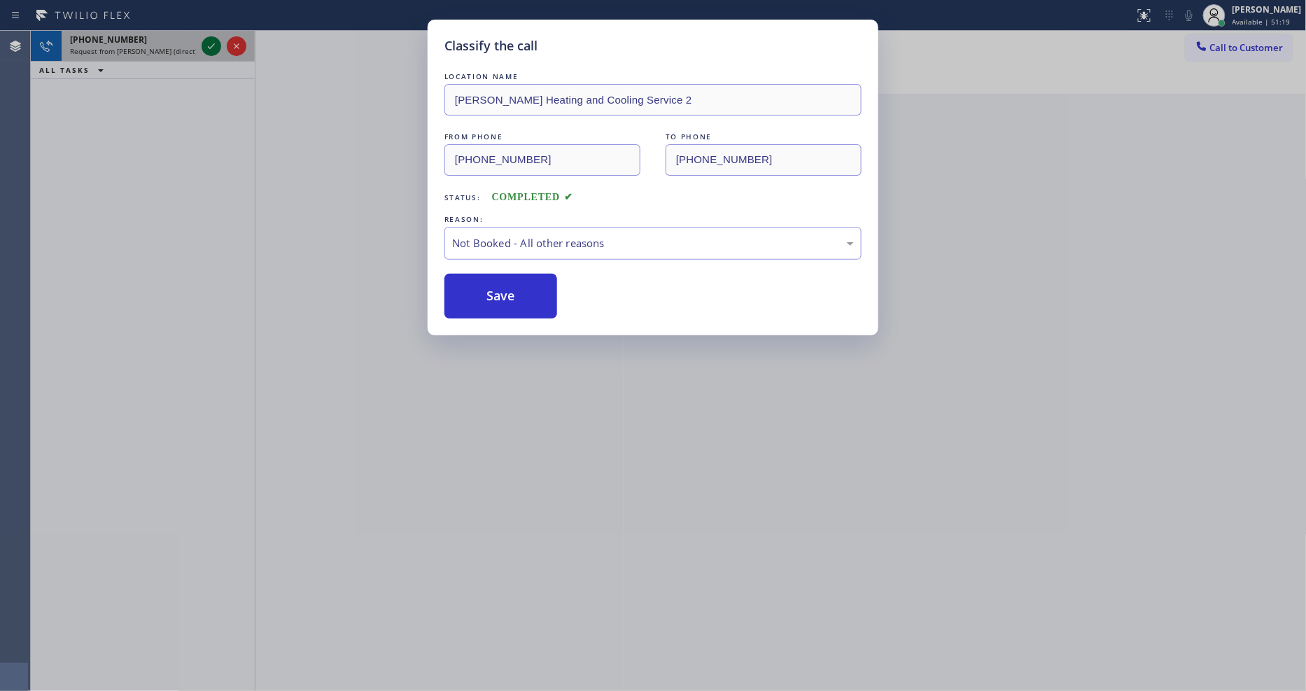
click at [204, 43] on icon at bounding box center [211, 46] width 17 height 17
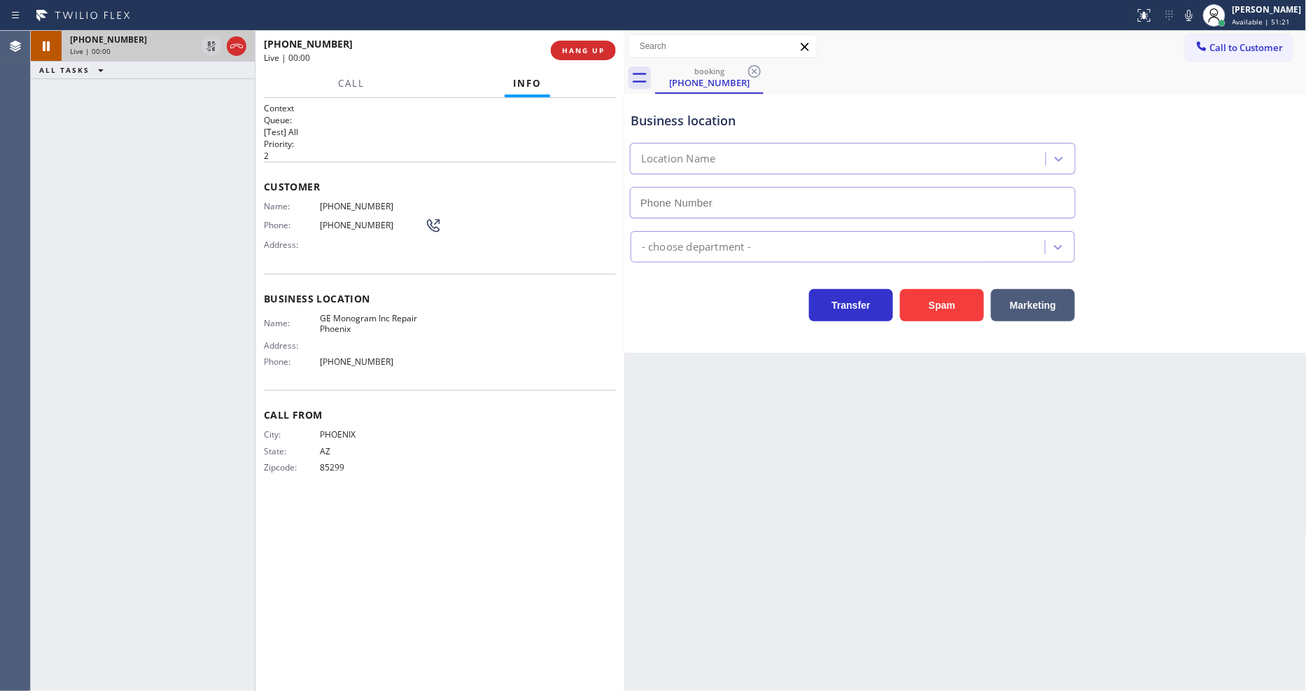
type input "[PHONE_NUMBER]"
click at [1043, 459] on div "Back to Dashboard Change Sender ID Customers Technicians Select a contact Outbo…" at bounding box center [965, 361] width 682 height 660
click at [320, 408] on span "Call From" at bounding box center [440, 414] width 352 height 13
click at [1047, 383] on div "Back to Dashboard Change Sender ID Customers Technicians Select a contact Outbo…" at bounding box center [965, 361] width 682 height 660
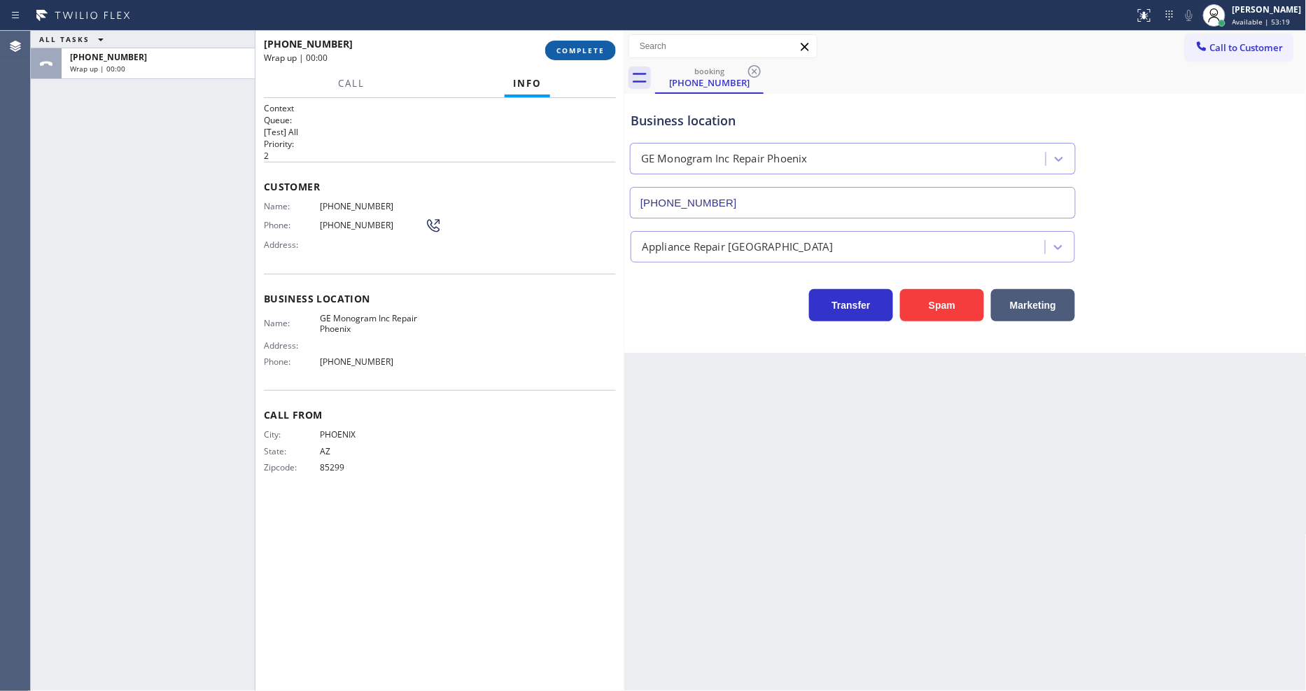
click at [596, 46] on span "COMPLETE" at bounding box center [580, 50] width 48 height 10
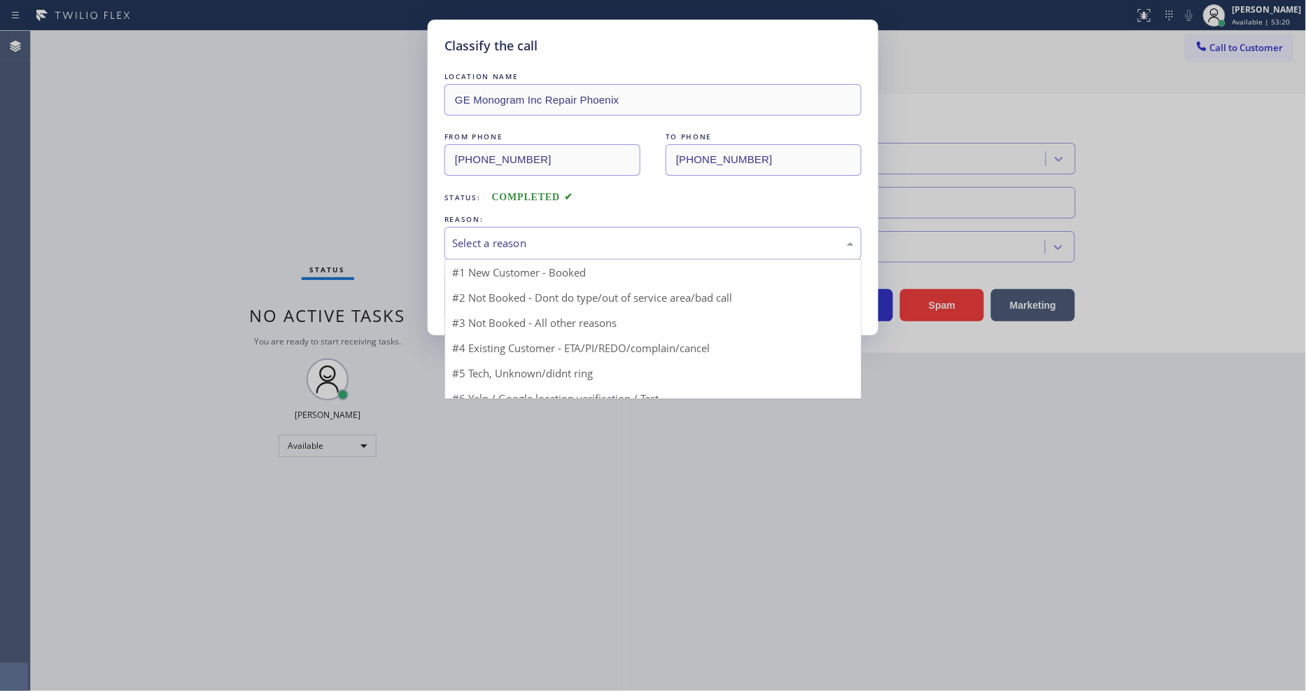
click at [514, 238] on div "Select a reason" at bounding box center [653, 243] width 402 height 16
click at [513, 281] on button "Save" at bounding box center [500, 296] width 113 height 45
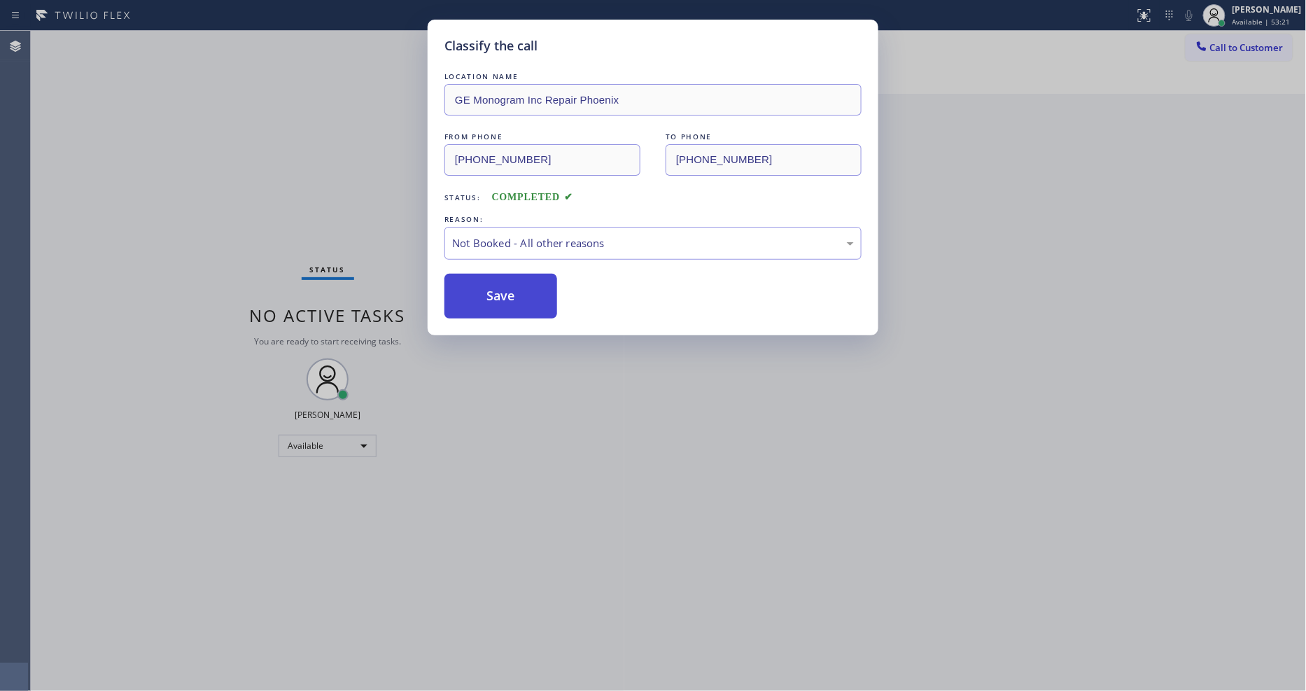
click at [513, 281] on button "Save" at bounding box center [500, 296] width 113 height 45
click at [512, 281] on button "Save" at bounding box center [500, 296] width 113 height 45
drag, startPoint x: 512, startPoint y: 281, endPoint x: 621, endPoint y: 10, distance: 291.7
click at [512, 278] on button "Save" at bounding box center [500, 296] width 113 height 45
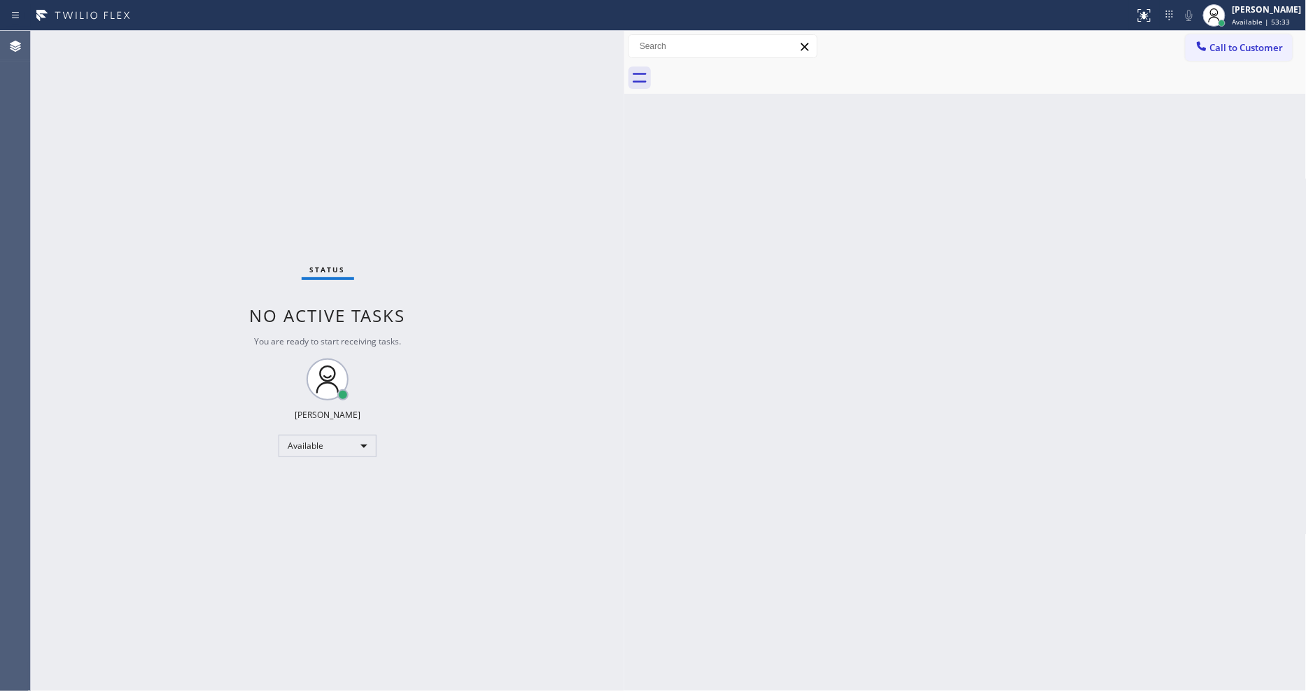
click at [973, 401] on div "Back to Dashboard Change Sender ID Customers Technicians Select a contact Outbo…" at bounding box center [965, 361] width 682 height 660
click at [304, 558] on div "Status No active tasks You are ready to start receiving tasks. [PERSON_NAME] Av…" at bounding box center [327, 361] width 593 height 660
click at [721, 455] on div "Back to Dashboard Change Sender ID Customers Technicians Select a contact Outbo…" at bounding box center [965, 361] width 682 height 660
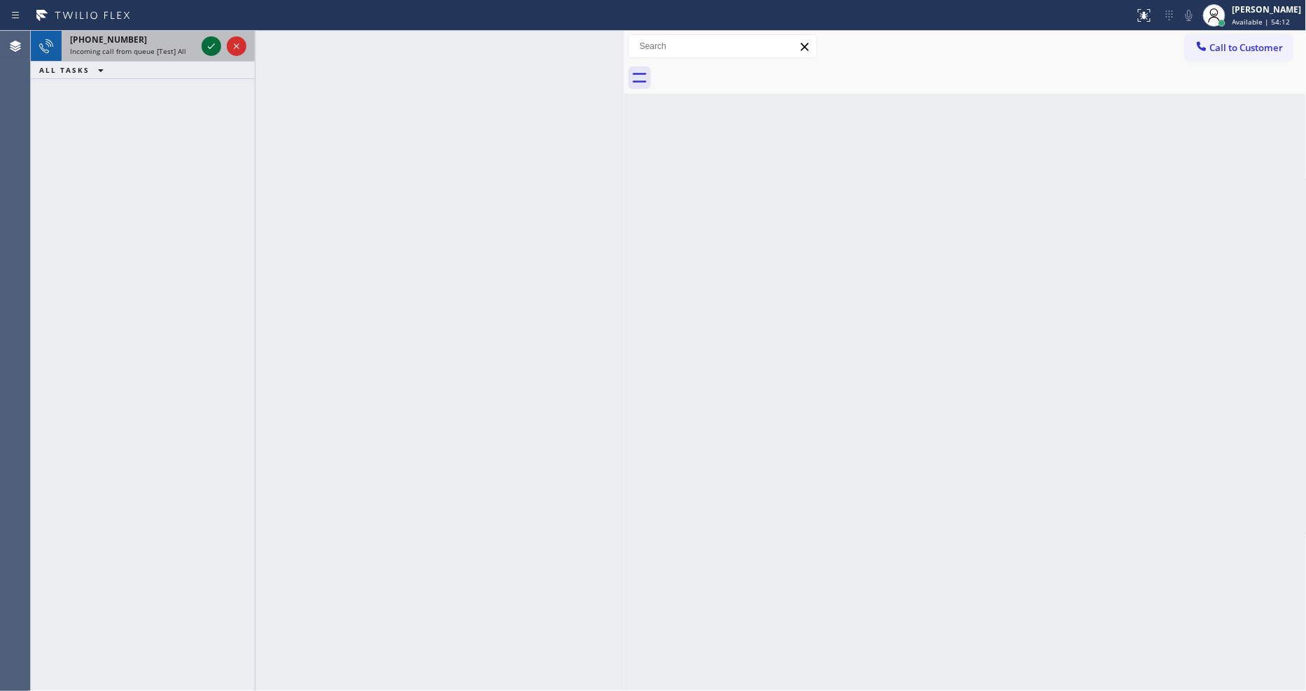
click at [211, 45] on icon at bounding box center [211, 46] width 17 height 17
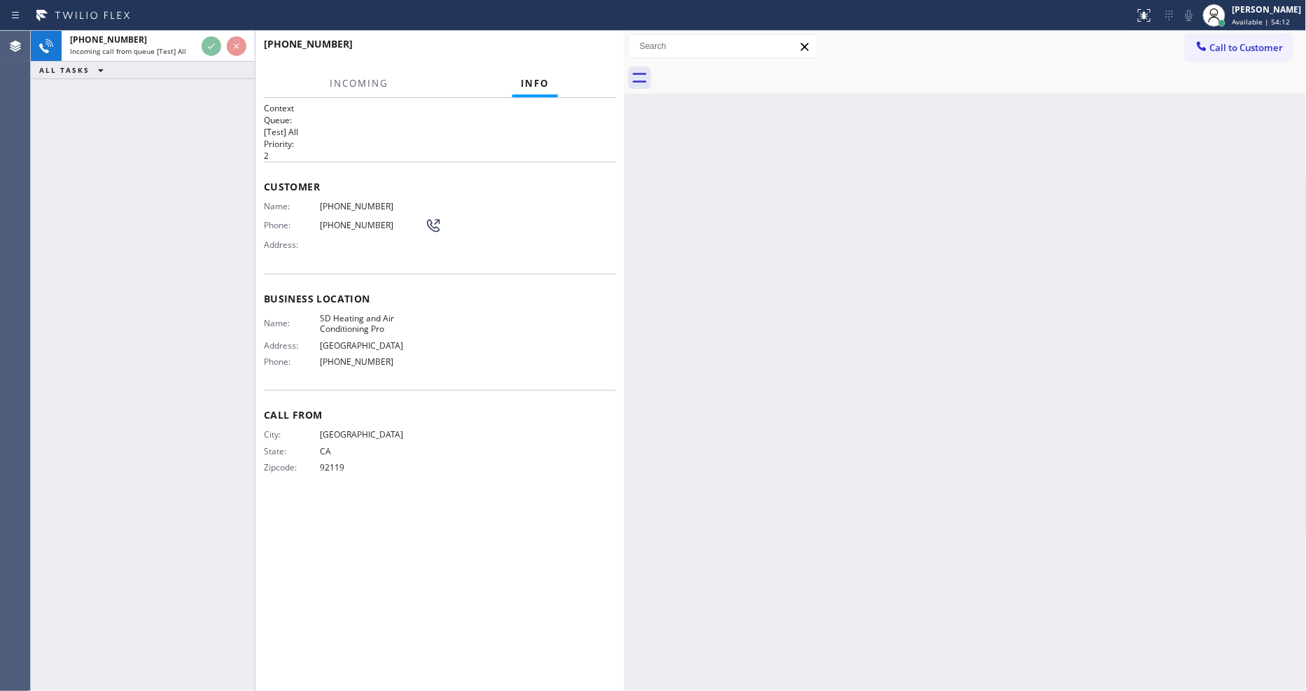
click at [141, 205] on div "+16195400034 Incoming call from queue [Test] All ALL TASKS ALL TASKS ACTIVE TAS…" at bounding box center [143, 361] width 224 height 660
click at [521, 341] on div "Name: SD Heating and Air Conditioning Pro Address: 1081 Camino Del Rio South Ph…" at bounding box center [440, 343] width 352 height 60
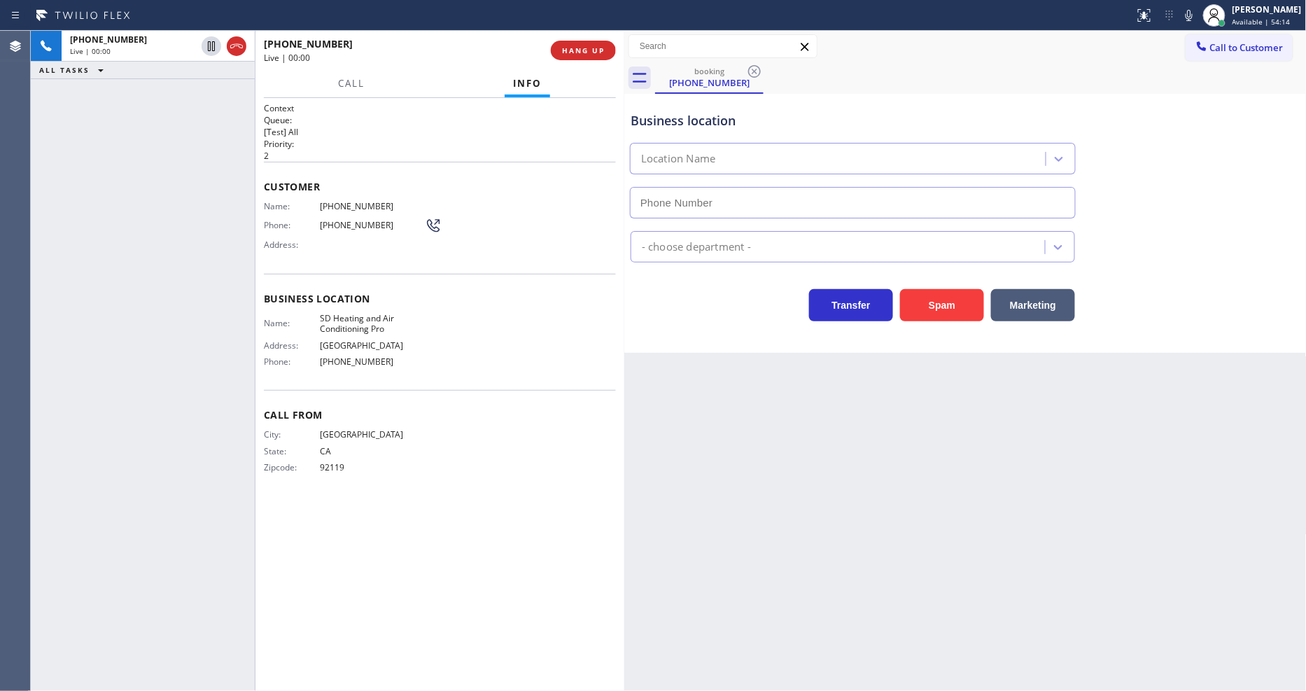
type input "[PHONE_NUMBER]"
click at [248, 337] on div "+16195400034 Live | 00:05 ALL TASKS ALL TASKS ACTIVE TASKS TASKS IN WRAP UP" at bounding box center [143, 361] width 224 height 660
click at [351, 320] on span "SD Heating and Air Conditioning Pro" at bounding box center [372, 324] width 105 height 22
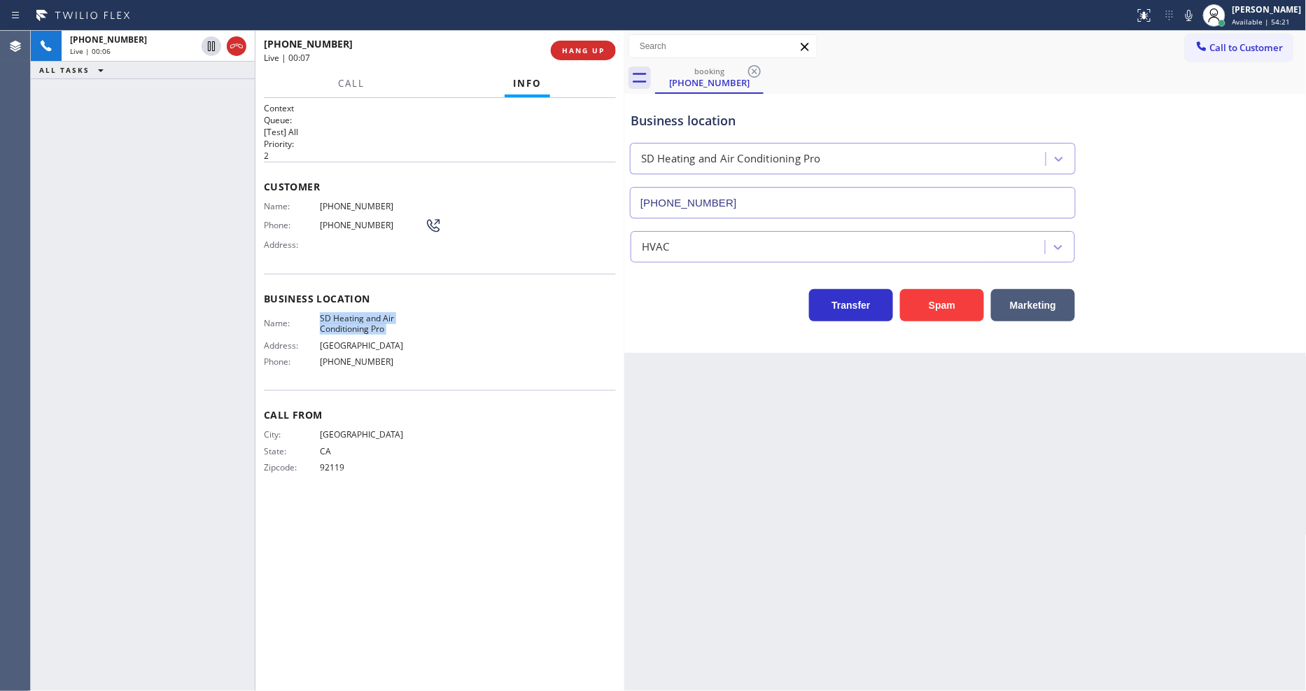
copy span "SD Heating and Air Conditioning Pro"
click at [186, 320] on div "+16195400034 Live | 00:10 ALL TASKS ALL TASKS ACTIVE TASKS TASKS IN WRAP UP" at bounding box center [143, 361] width 224 height 660
click at [581, 57] on button "HANG UP" at bounding box center [583, 51] width 65 height 20
click at [581, 57] on button "COMPLETE" at bounding box center [580, 51] width 71 height 20
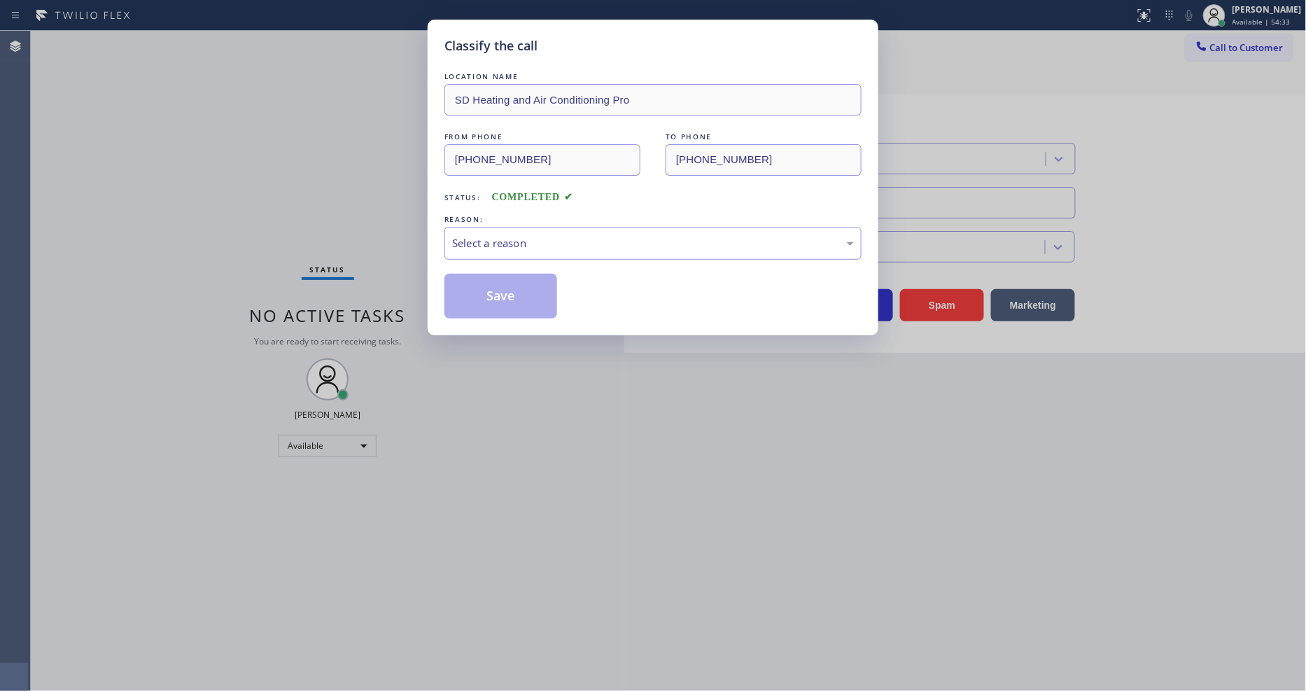
click at [528, 241] on div "Select a reason" at bounding box center [653, 243] width 402 height 16
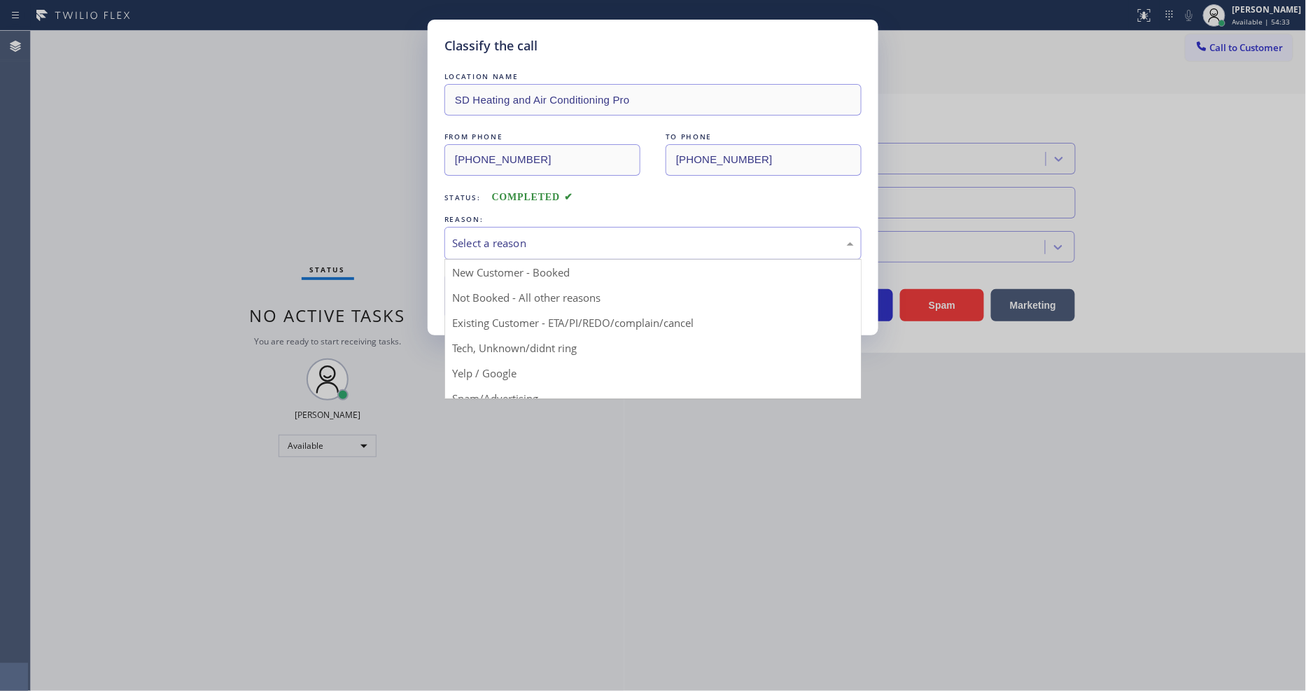
drag, startPoint x: 530, startPoint y: 343, endPoint x: 525, endPoint y: 288, distance: 55.5
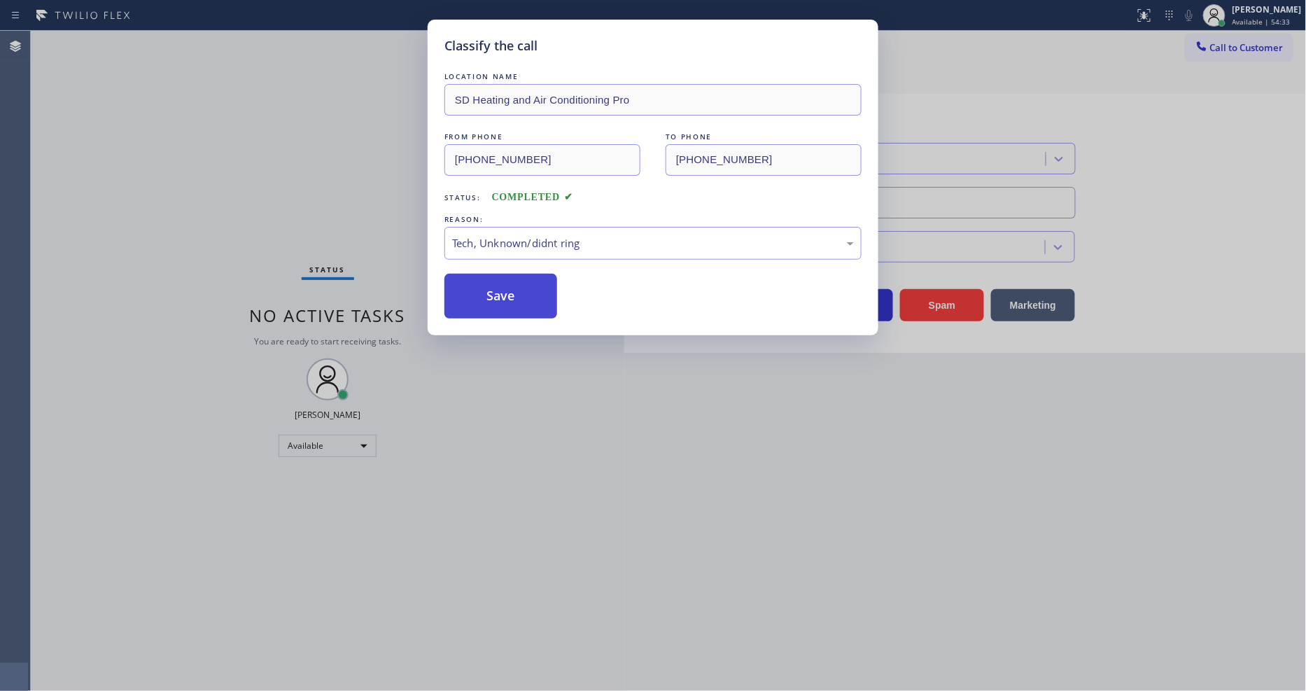
click at [525, 285] on button "Save" at bounding box center [500, 296] width 113 height 45
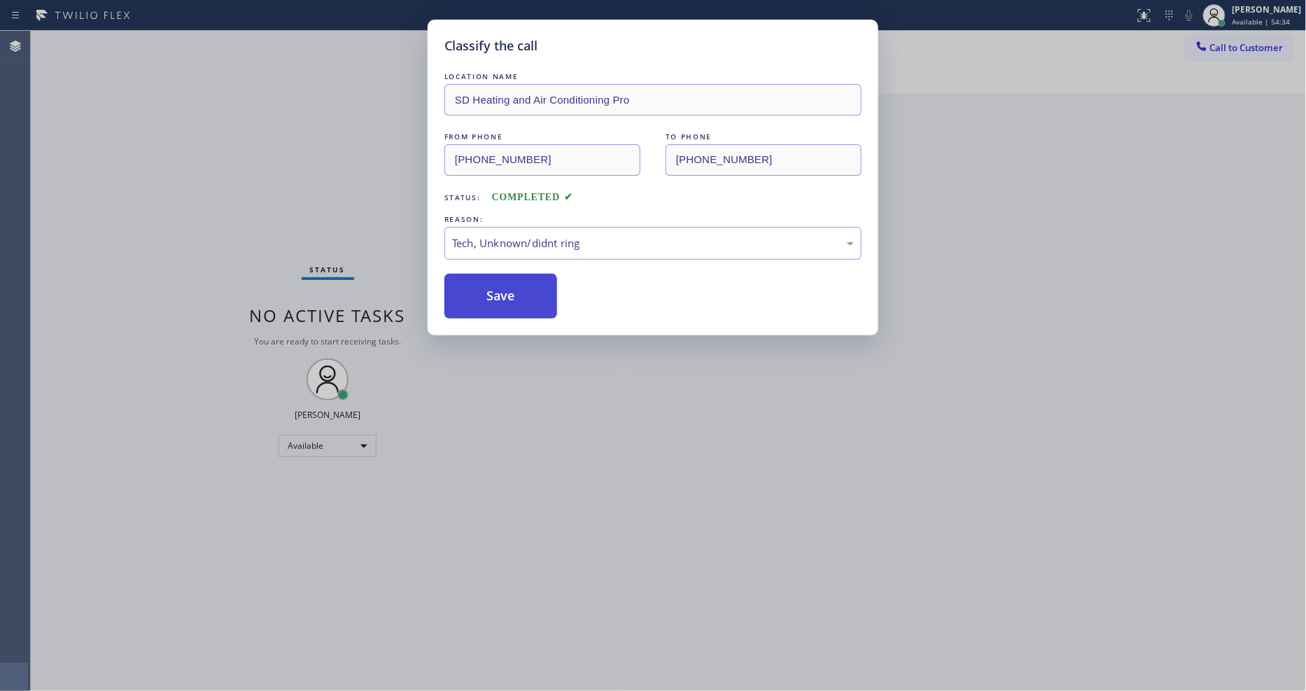
click at [525, 285] on button "Save" at bounding box center [500, 296] width 113 height 45
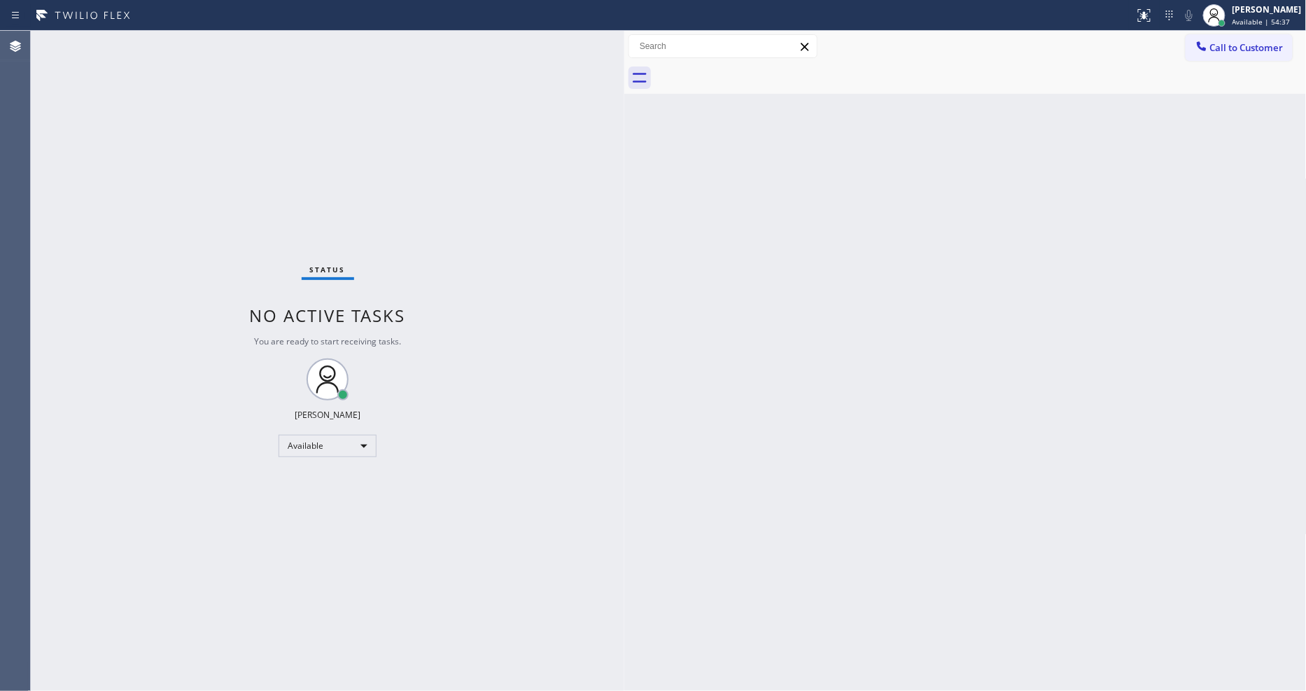
click at [337, 614] on div "Status No active tasks You are ready to start receiving tasks. [PERSON_NAME] Av…" at bounding box center [327, 361] width 593 height 660
drag, startPoint x: 1211, startPoint y: 54, endPoint x: 834, endPoint y: 98, distance: 379.7
click at [1212, 52] on button "Call to Customer" at bounding box center [1238, 47] width 107 height 27
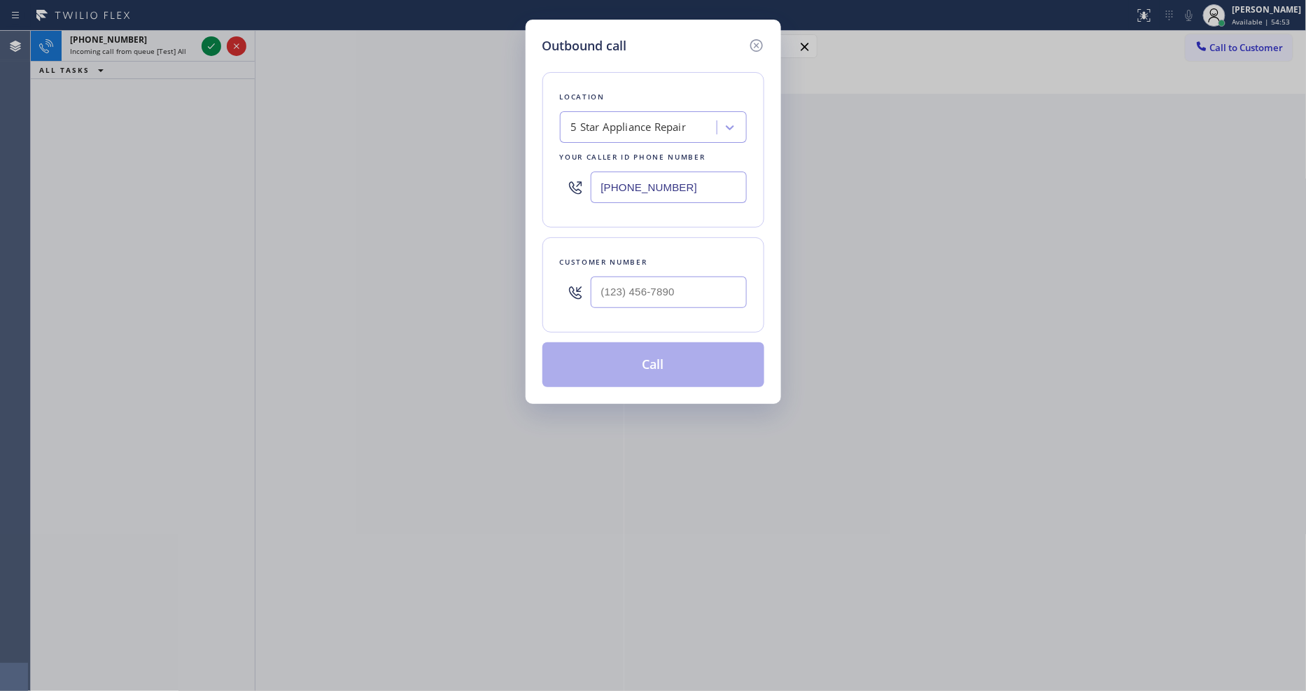
click at [668, 126] on div "5 Star Appliance Repair" at bounding box center [628, 128] width 115 height 16
click at [759, 41] on icon at bounding box center [756, 45] width 17 height 17
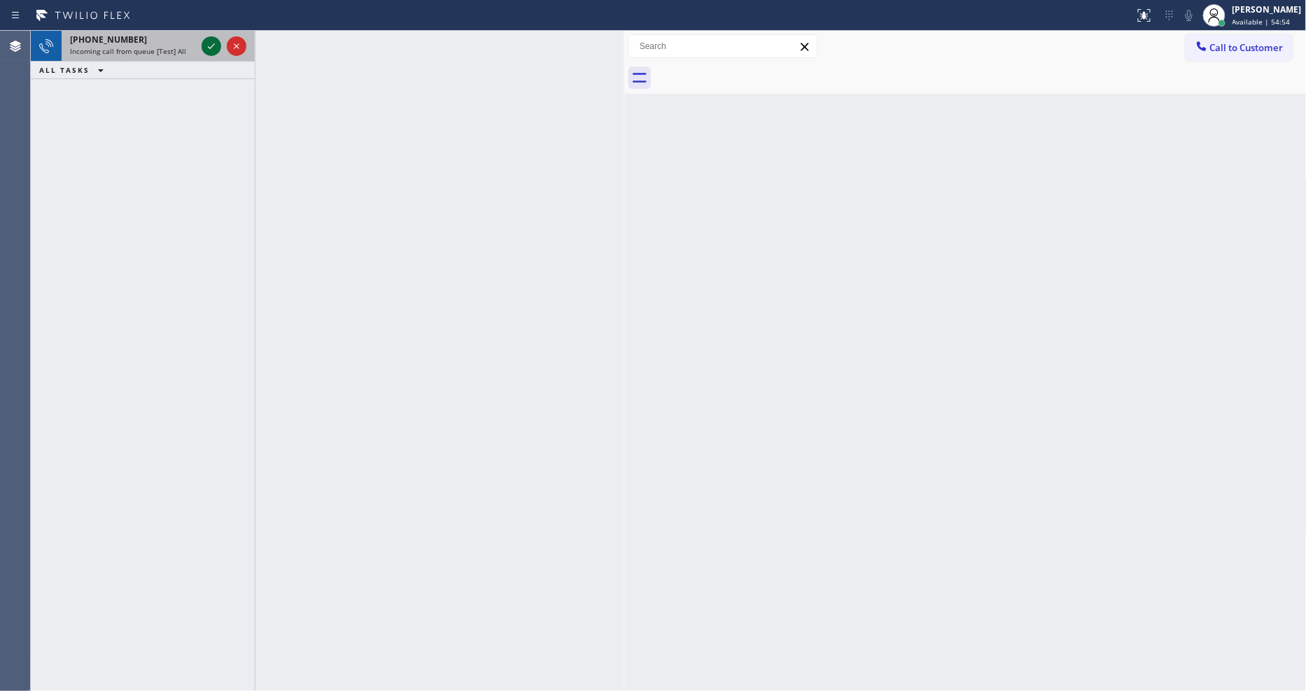
click at [213, 46] on icon at bounding box center [211, 46] width 17 height 17
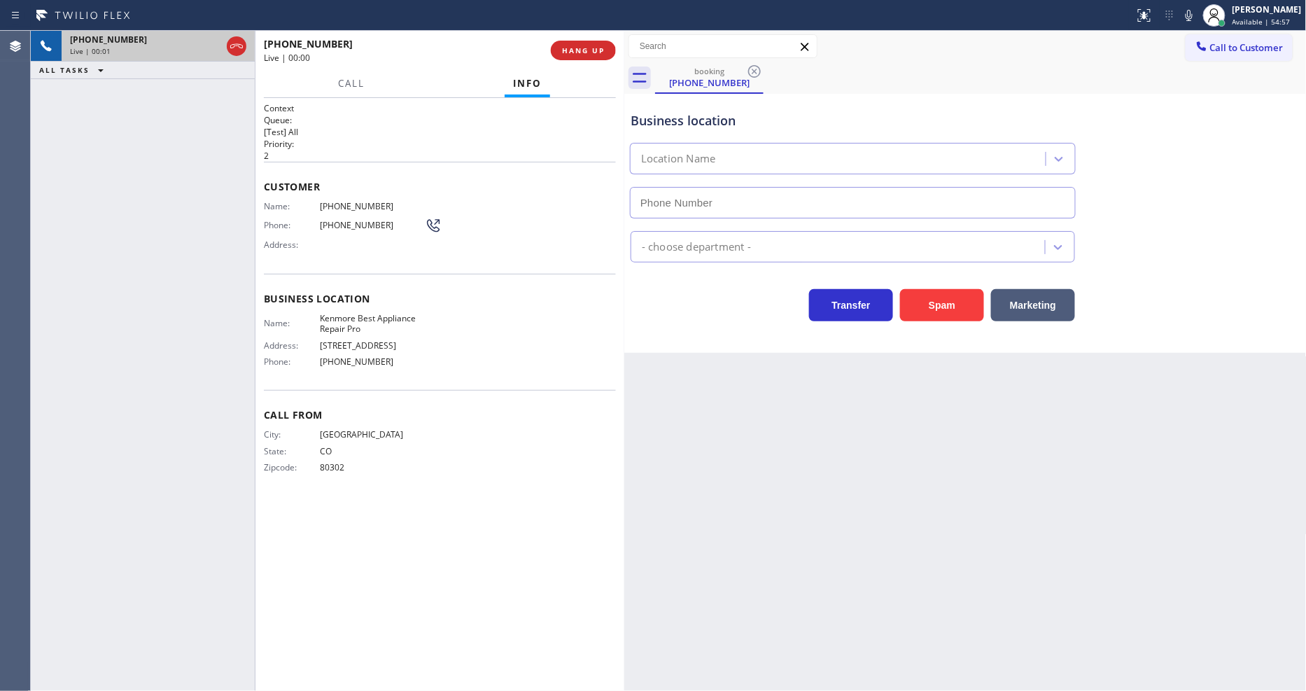
type input "(720) 408-2931"
click at [934, 523] on div "Back to Dashboard Change Sender ID Customers Technicians Select a contact Outbo…" at bounding box center [965, 361] width 682 height 660
click at [456, 422] on div "Call From City: DENVER State: CO Zipcode: 80302" at bounding box center [440, 443] width 352 height 106
click at [359, 324] on span "Kenmore Best Appliance Repair Pro" at bounding box center [372, 324] width 105 height 22
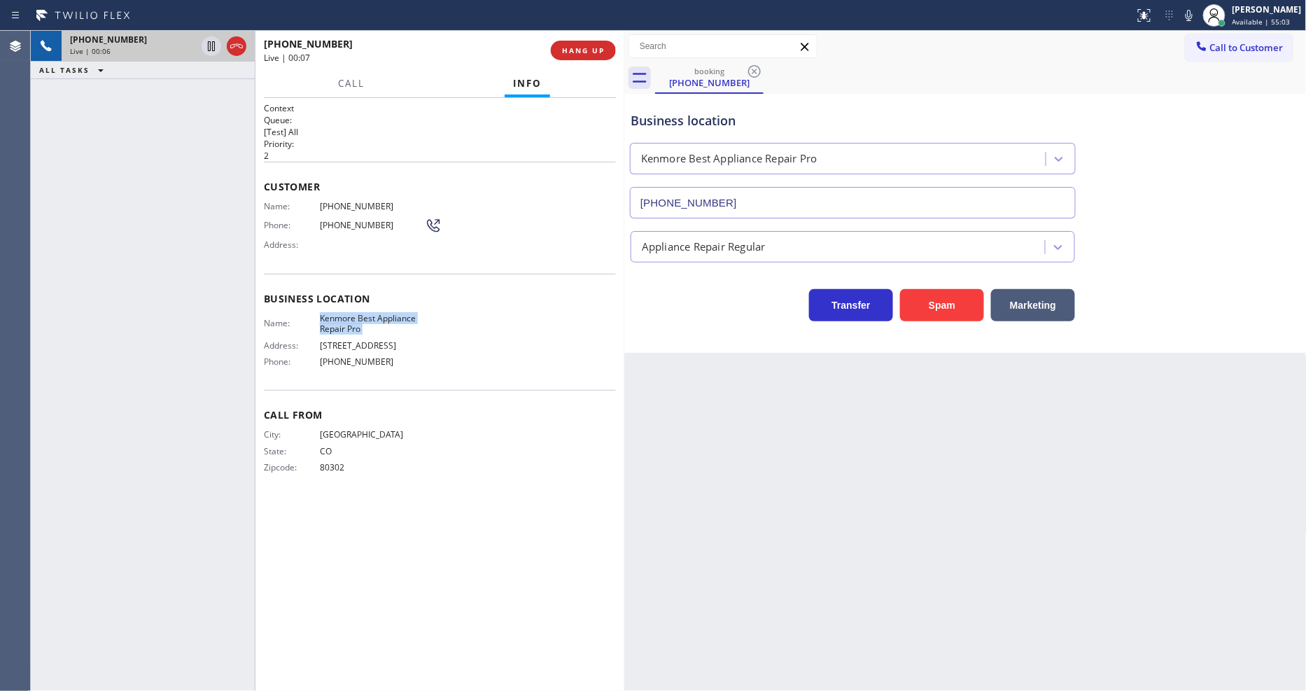
click at [359, 324] on span "Kenmore Best Appliance Repair Pro" at bounding box center [372, 324] width 105 height 22
copy span "Kenmore Best Appliance Repair Pro"
click at [581, 50] on span "HANG UP" at bounding box center [583, 50] width 43 height 10
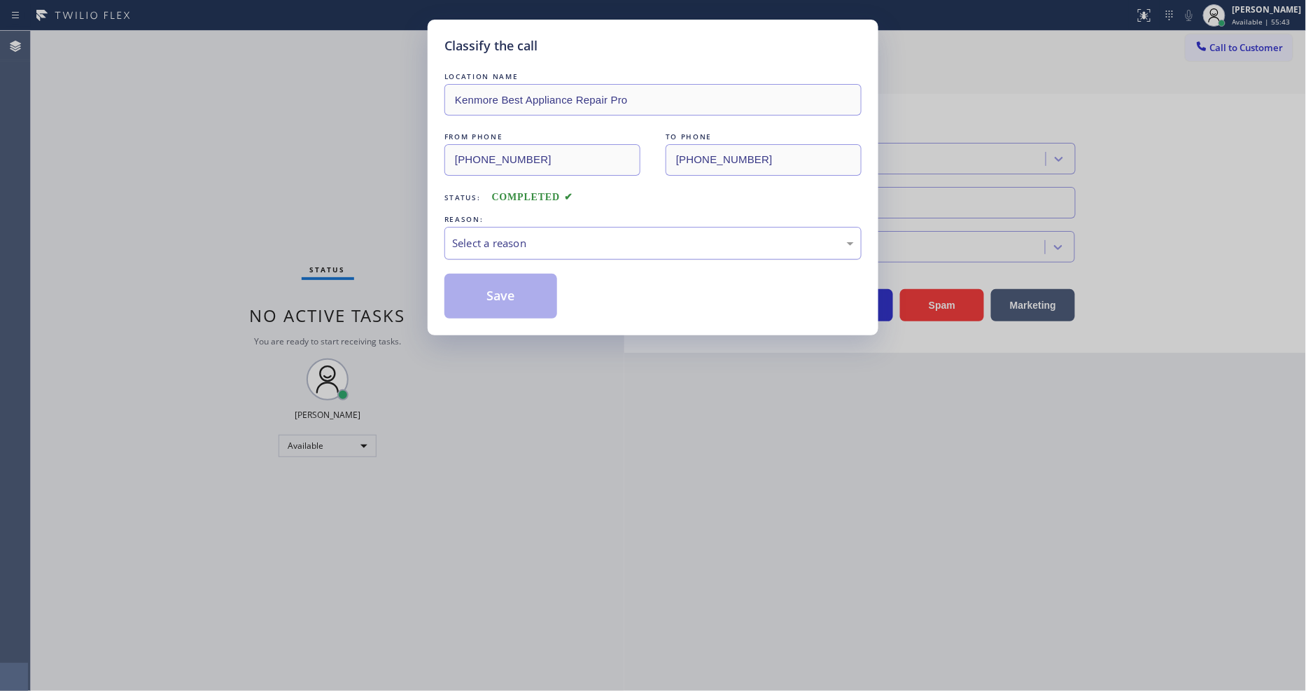
click at [514, 238] on div "Select a reason" at bounding box center [653, 243] width 402 height 16
click at [502, 291] on button "Save" at bounding box center [500, 296] width 113 height 45
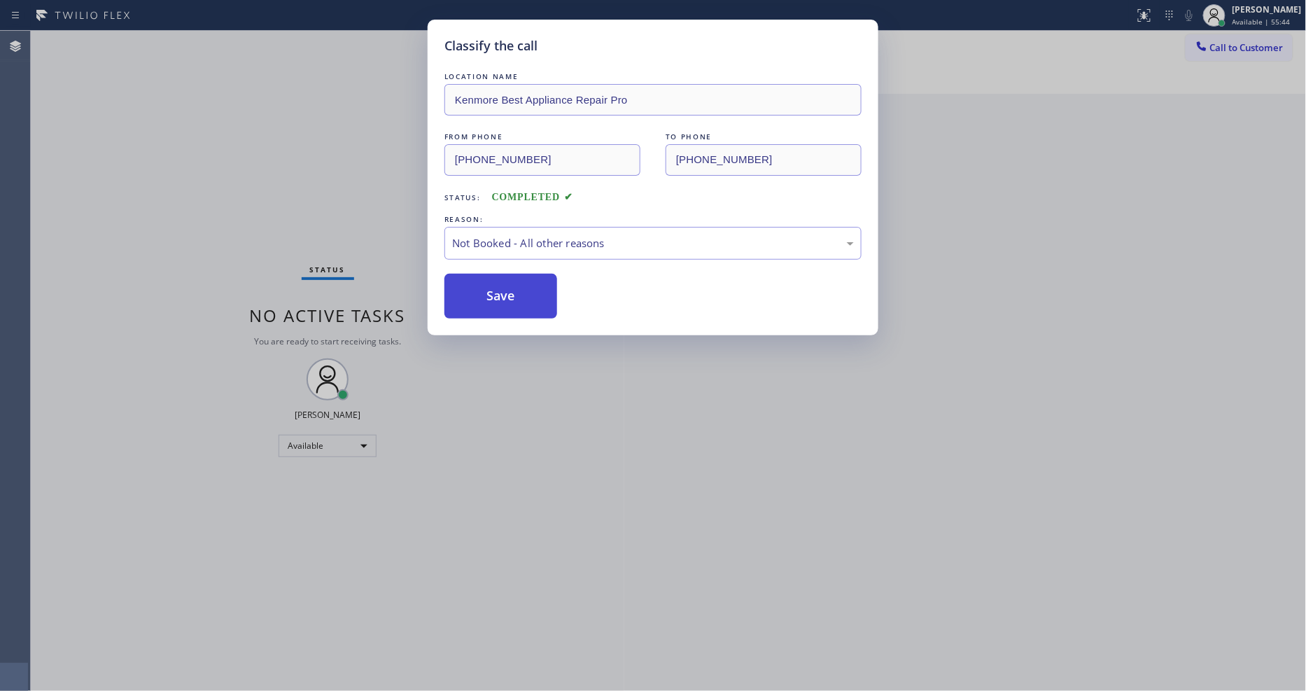
click at [502, 291] on button "Save" at bounding box center [500, 296] width 113 height 45
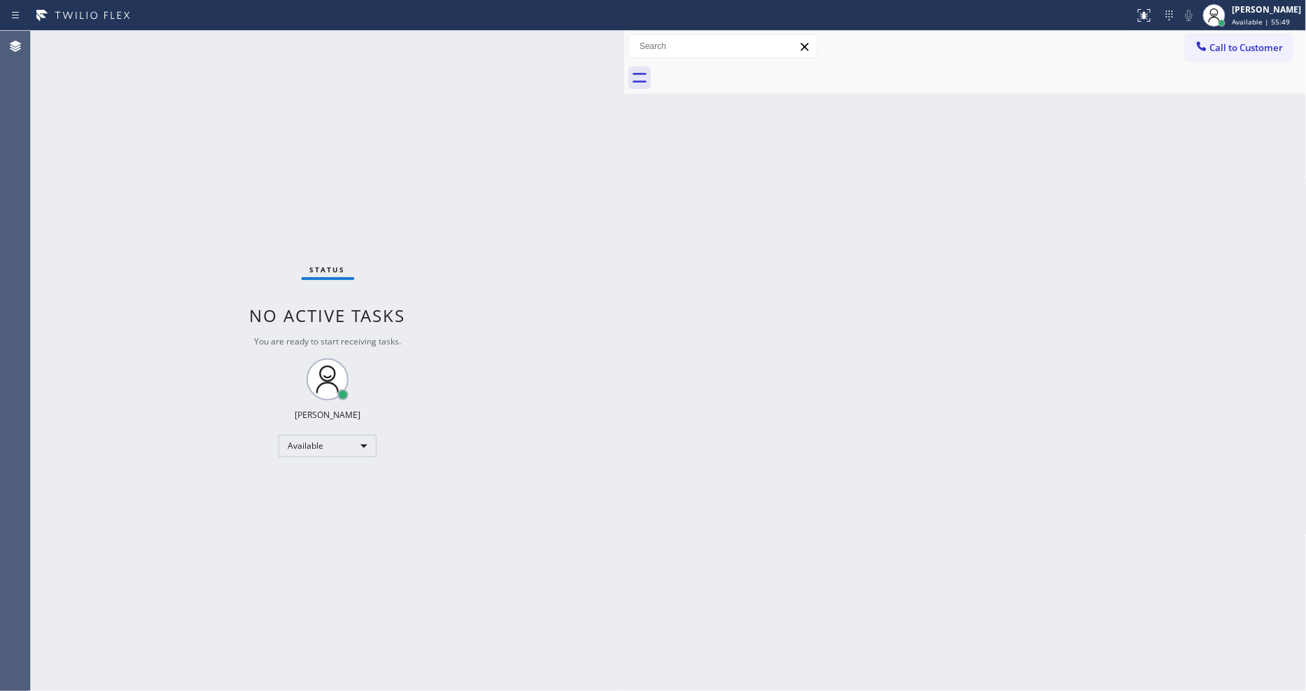
click at [304, 104] on div "Status No active tasks You are ready to start receiving tasks. [PERSON_NAME] Av…" at bounding box center [327, 361] width 593 height 660
click at [397, 689] on div "Status No active tasks You are ready to start receiving tasks. [PERSON_NAME] Av…" at bounding box center [327, 361] width 593 height 660
click at [1261, 47] on span "Call to Customer" at bounding box center [1246, 47] width 73 height 13
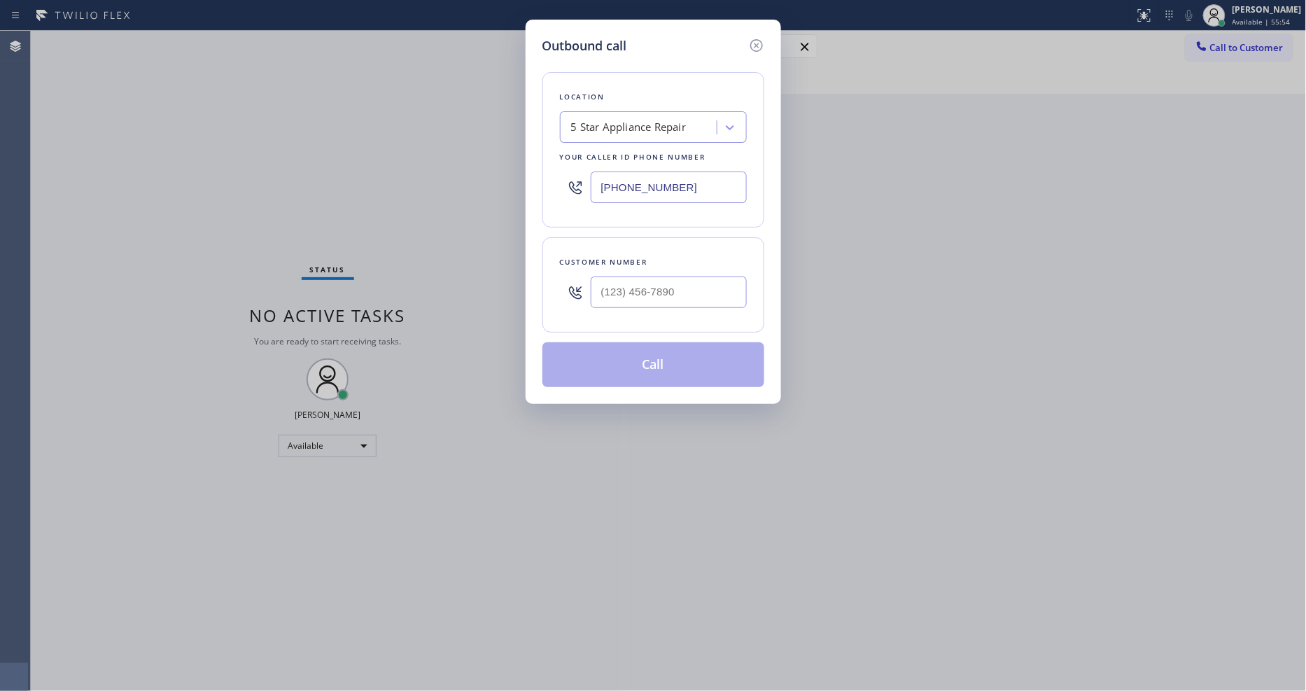
click at [648, 127] on div "5 Star Appliance Repair" at bounding box center [628, 128] width 115 height 16
paste input "5 Star Appliance Repair"
type input "5 Star Appliance Repair"
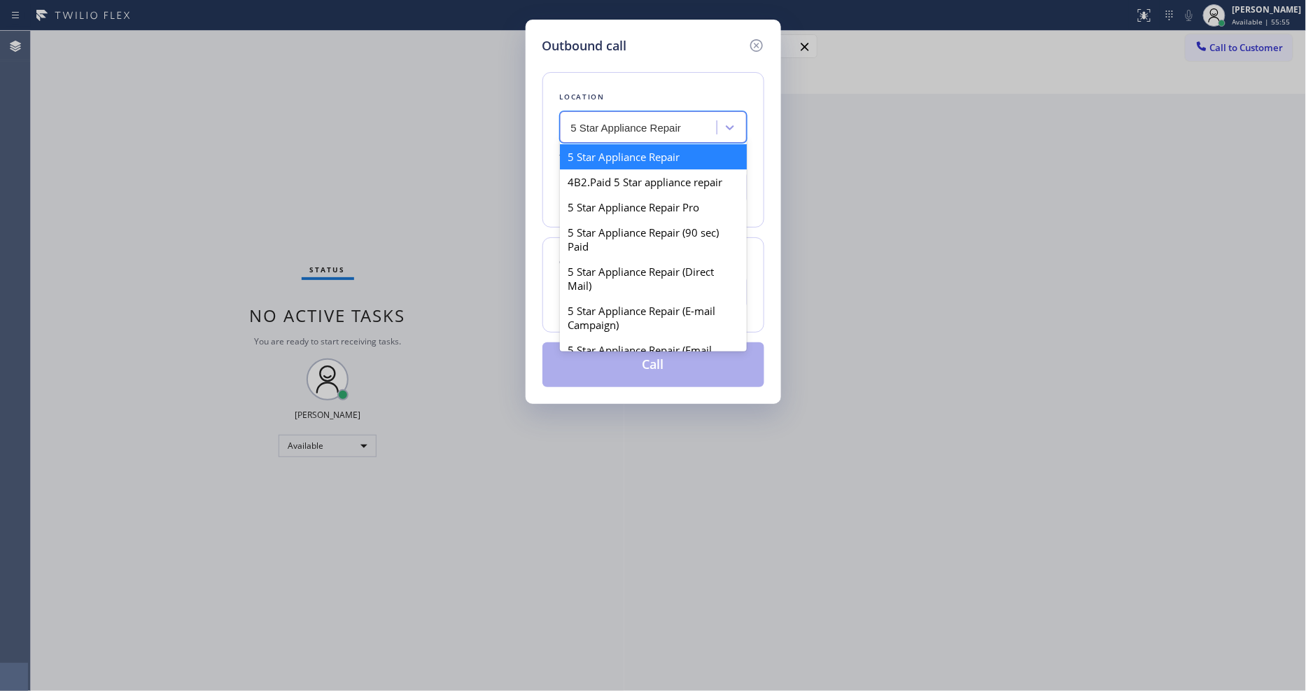
click at [635, 148] on div "5 Star Appliance Repair" at bounding box center [653, 156] width 187 height 25
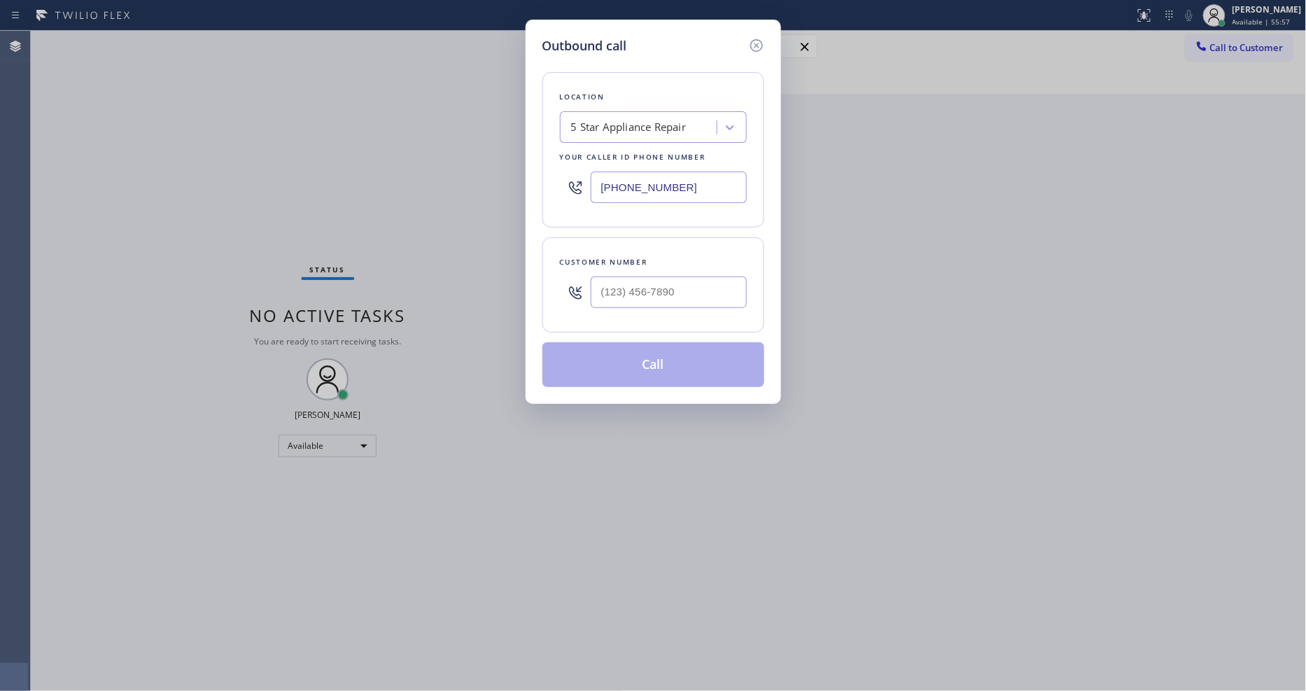
drag, startPoint x: 637, startPoint y: 79, endPoint x: 635, endPoint y: 88, distance: 9.3
click at [637, 79] on div "Location 5 Star Appliance Repair Your caller id phone number (855) 731-4952" at bounding box center [653, 149] width 222 height 155
click at [621, 297] on input "(___) ___-____" at bounding box center [669, 291] width 156 height 31
paste input "323) 452-5754"
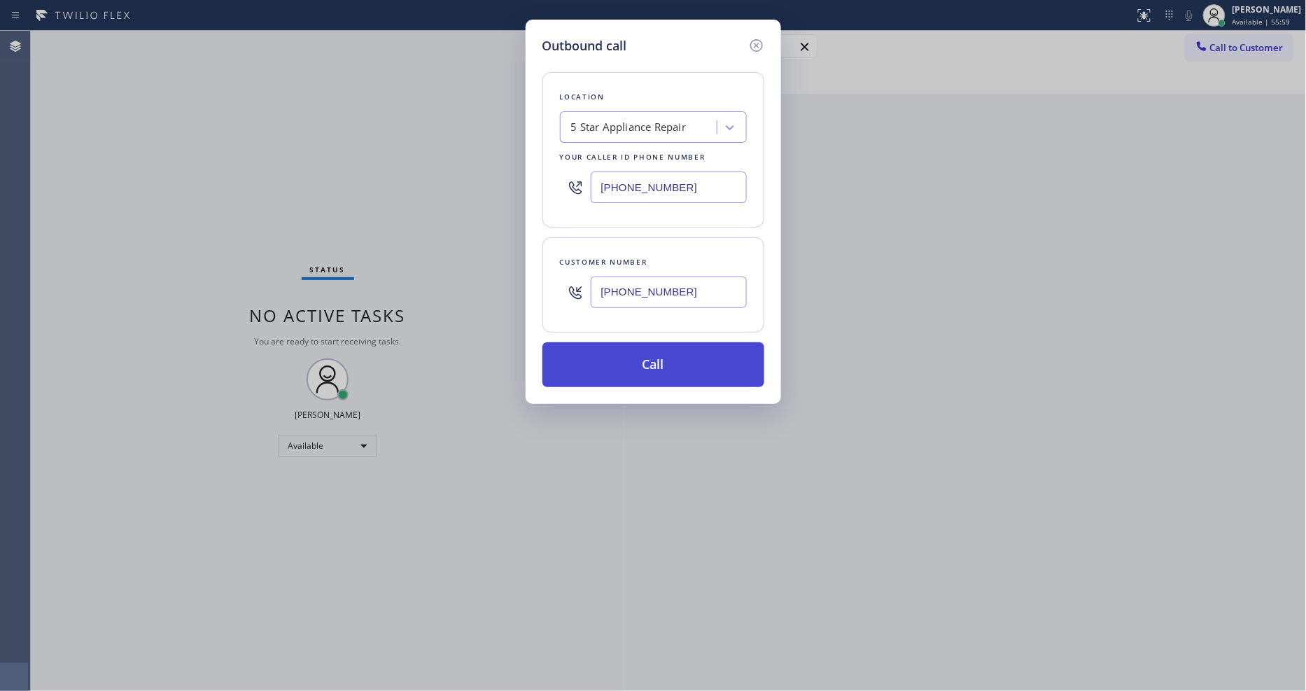
type input "[PHONE_NUMBER]"
drag, startPoint x: 621, startPoint y: 374, endPoint x: 388, endPoint y: 32, distance: 413.6
click at [620, 375] on button "Call" at bounding box center [653, 364] width 222 height 45
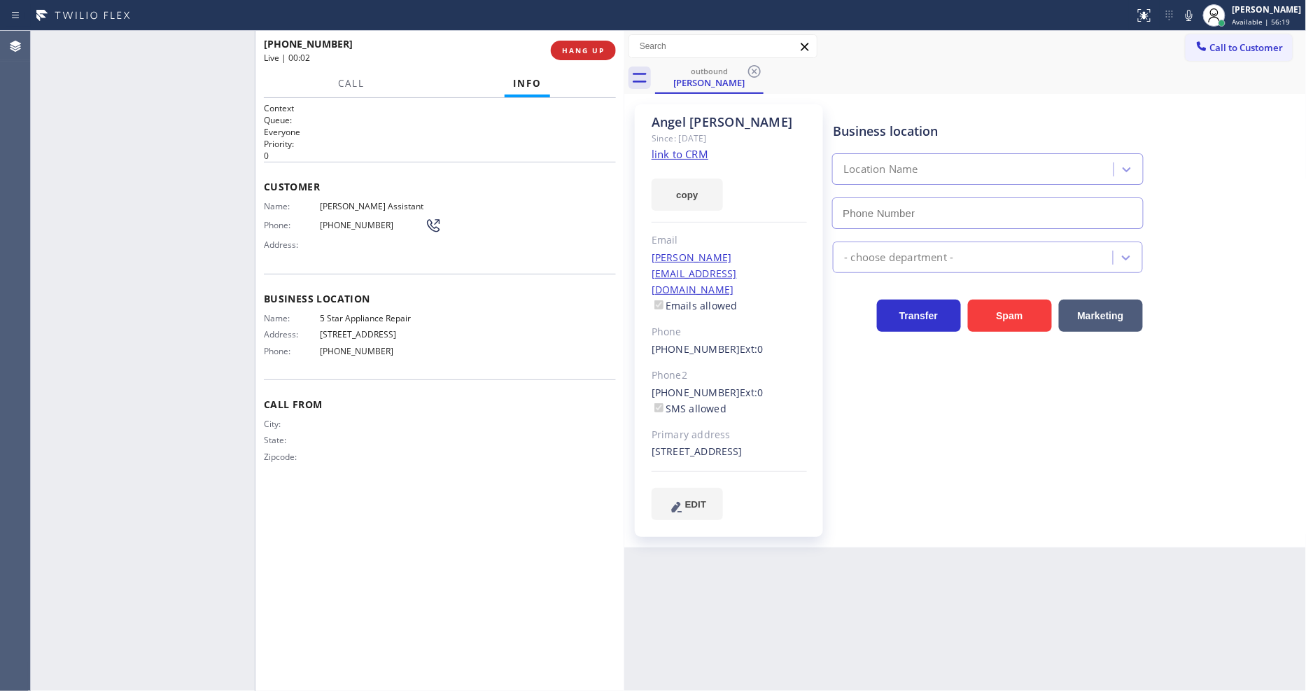
type input "[PHONE_NUMBER]"
click at [595, 51] on span "HANG UP" at bounding box center [583, 50] width 43 height 10
click at [595, 51] on span "COMPLETE" at bounding box center [580, 50] width 48 height 10
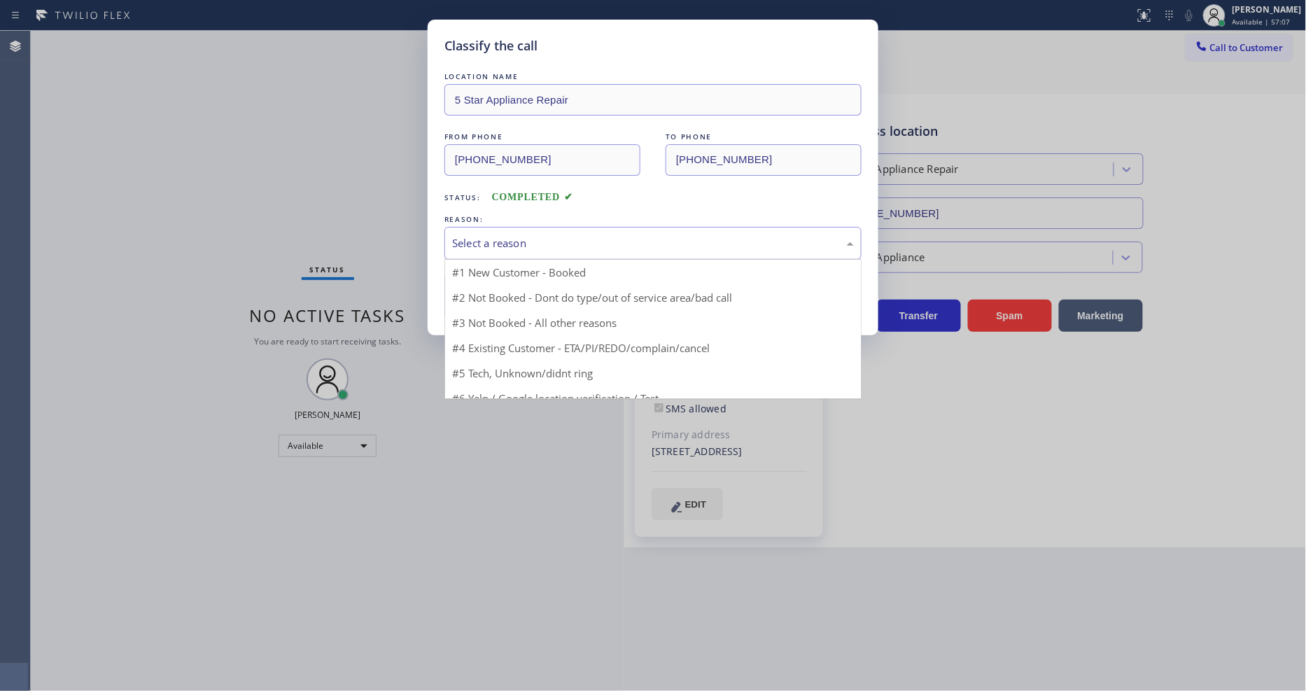
click at [519, 235] on div "Select a reason" at bounding box center [653, 243] width 402 height 16
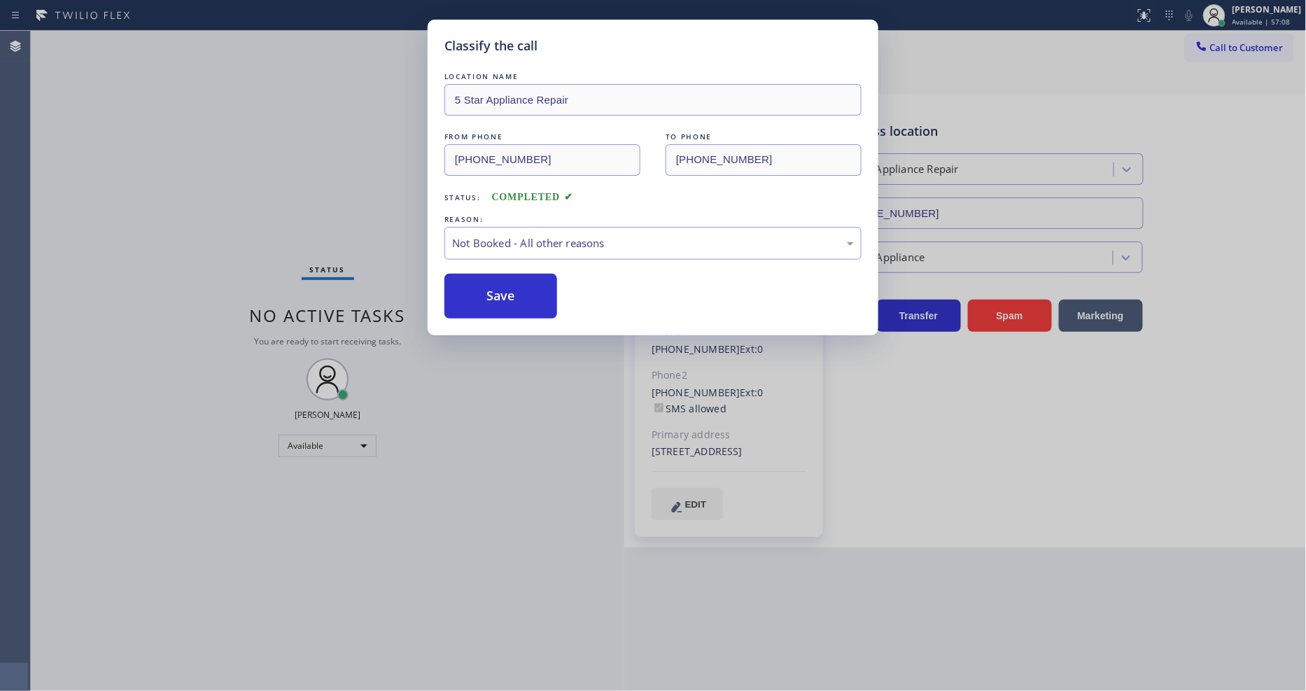
click at [502, 292] on button "Save" at bounding box center [500, 296] width 113 height 45
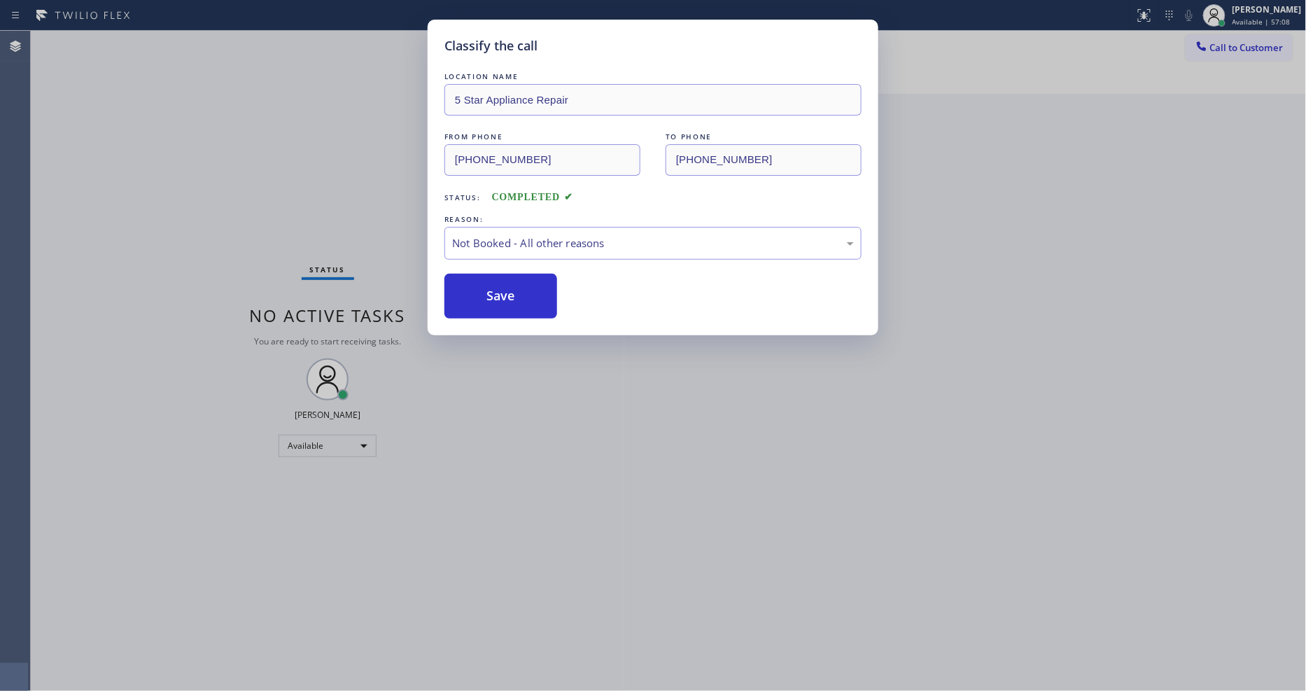
click at [502, 292] on button "Save" at bounding box center [500, 296] width 113 height 45
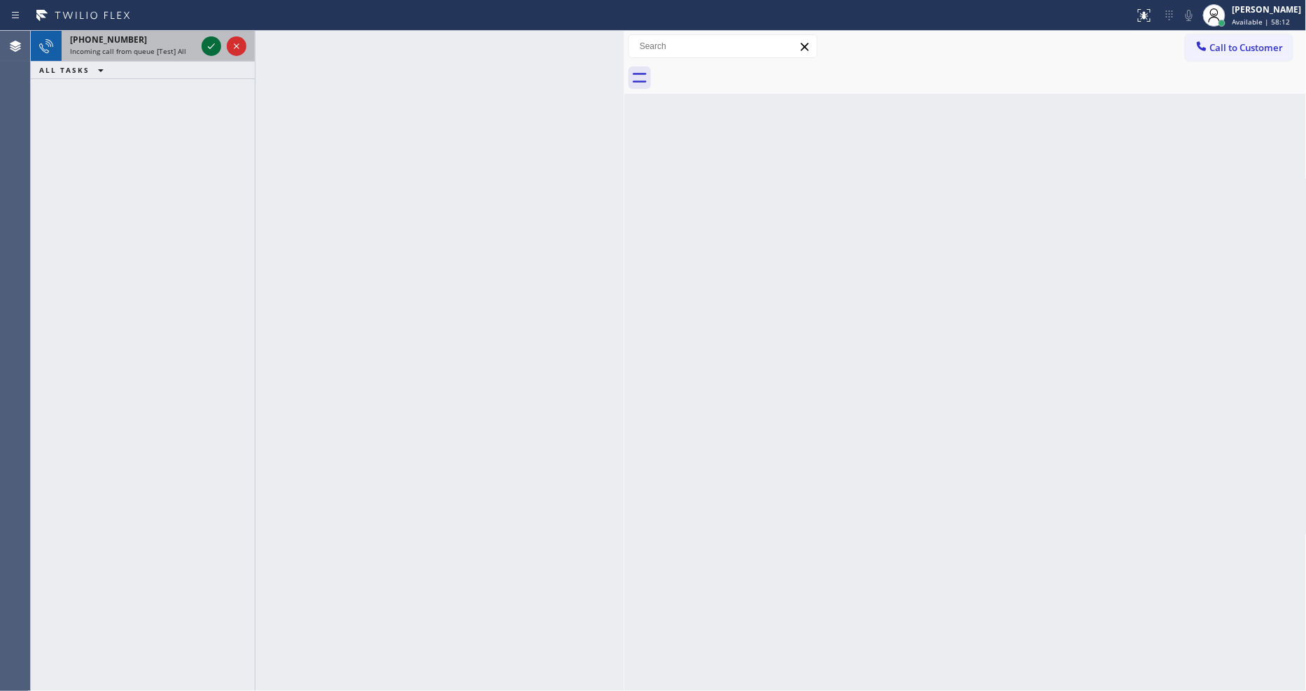
click at [208, 44] on icon at bounding box center [211, 46] width 17 height 17
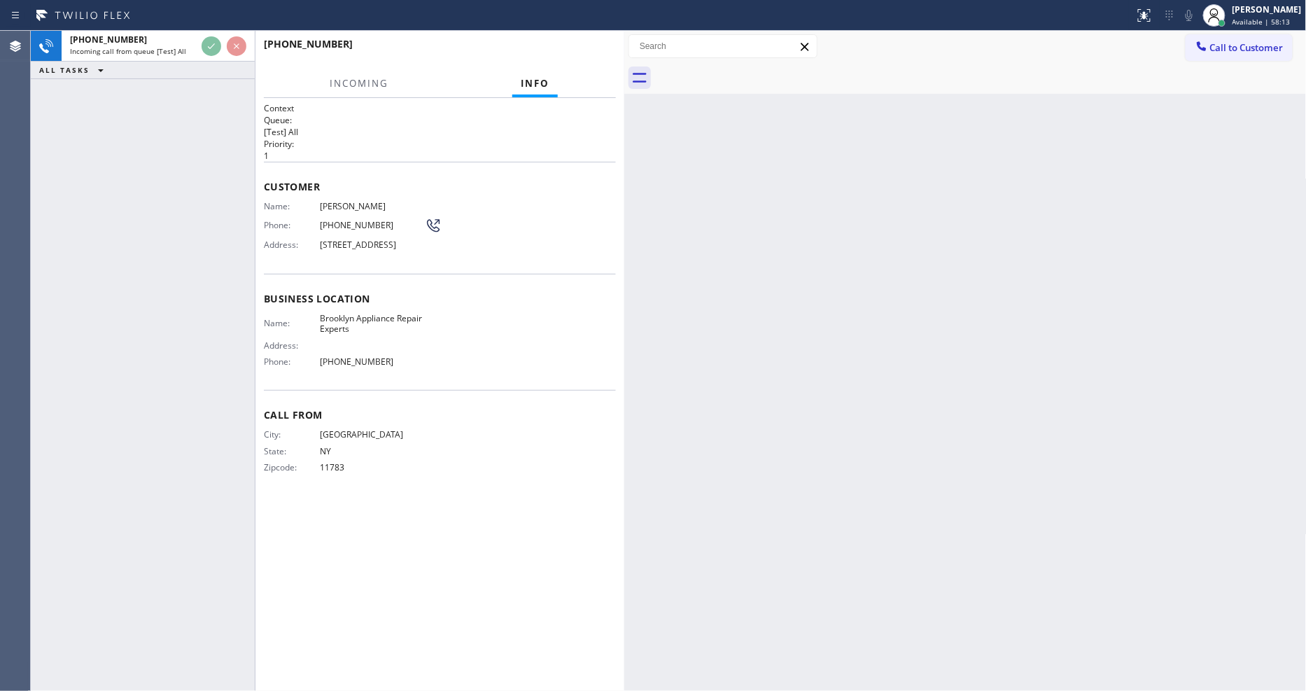
click at [436, 355] on div "Name: Brooklyn Appliance Repair Experts Address: Phone: (347) 757-4373" at bounding box center [440, 343] width 352 height 60
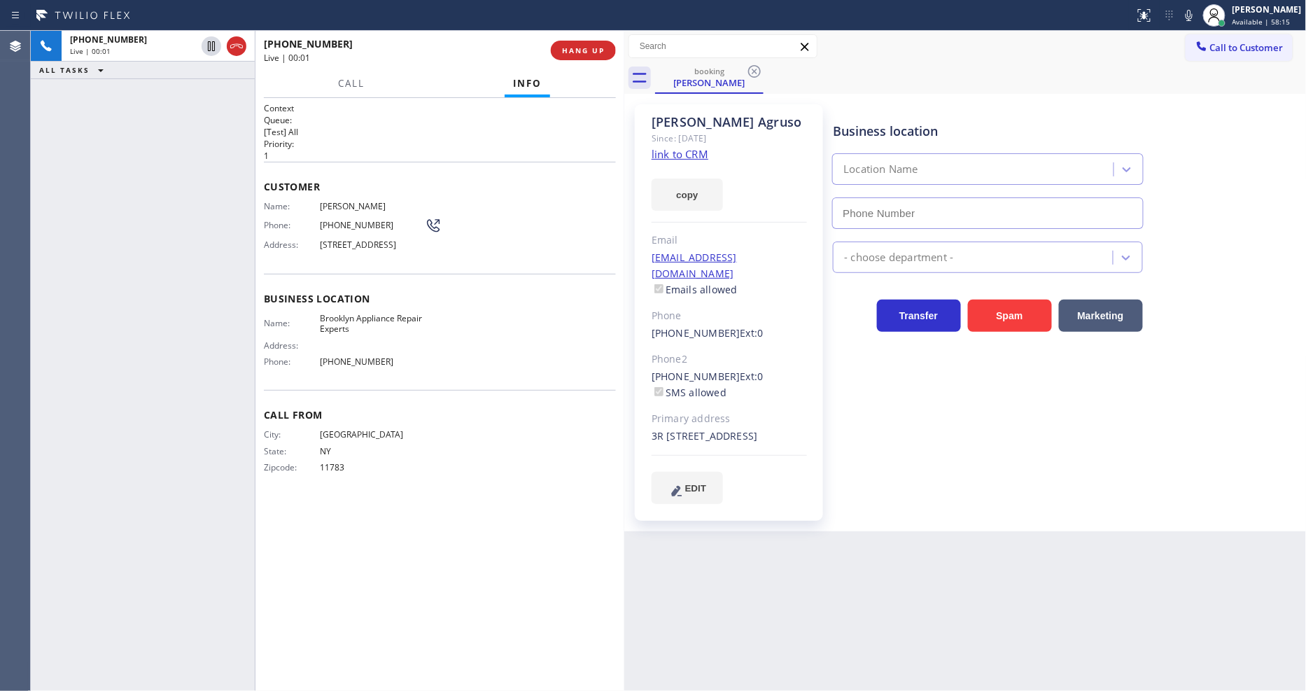
type input "(347) 757-4373"
click at [677, 151] on link "link to CRM" at bounding box center [679, 154] width 57 height 14
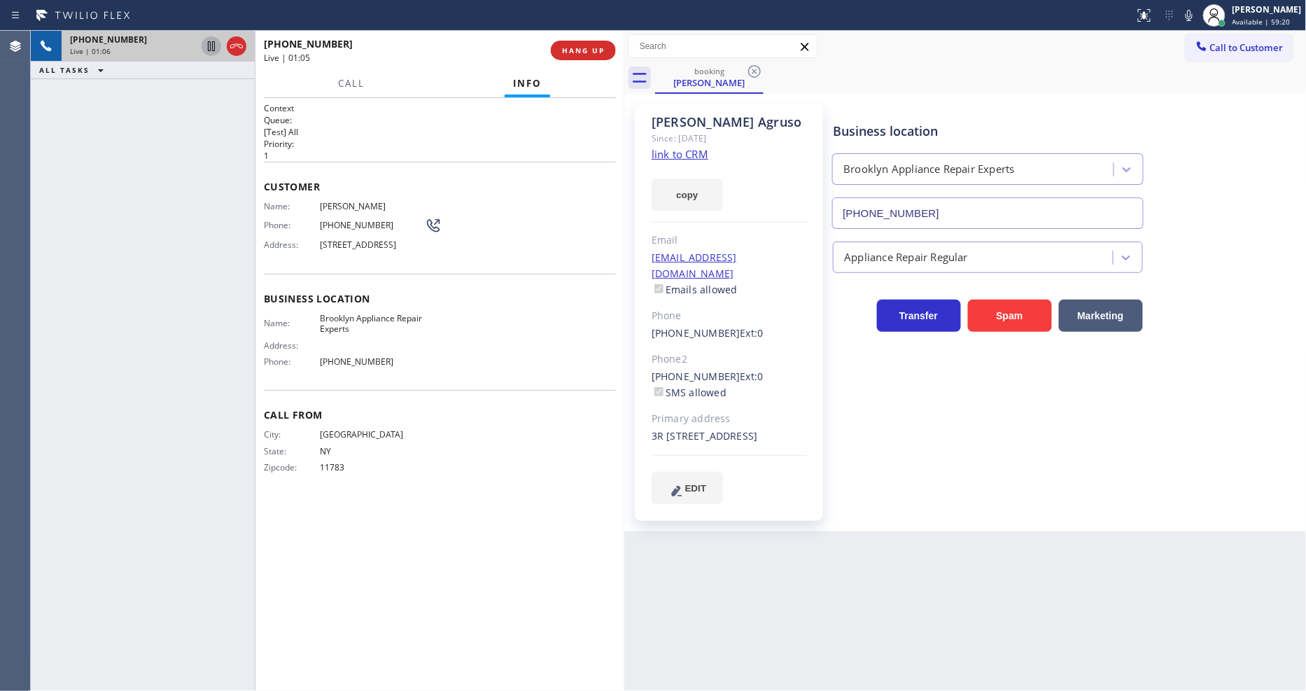
click at [211, 43] on icon at bounding box center [211, 46] width 17 height 17
click at [1197, 10] on icon at bounding box center [1188, 15] width 17 height 17
drag, startPoint x: 213, startPoint y: 44, endPoint x: 233, endPoint y: 47, distance: 19.8
click at [213, 44] on icon at bounding box center [211, 46] width 17 height 17
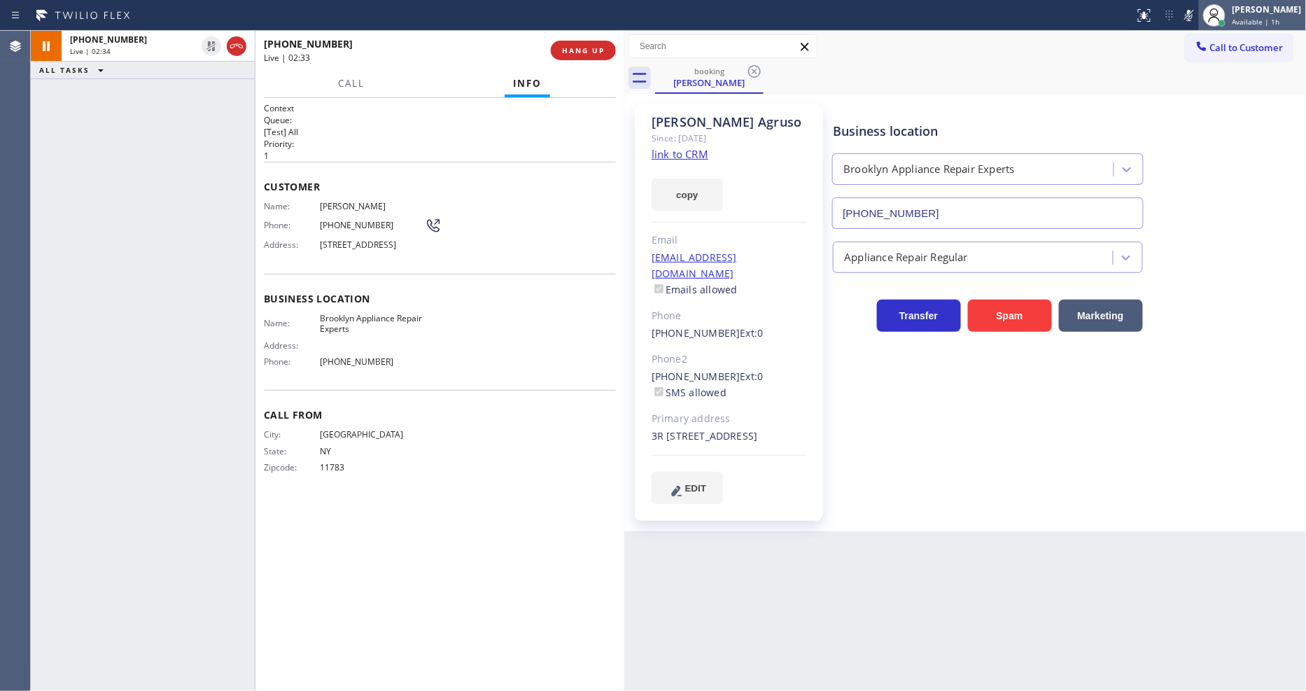
drag, startPoint x: 1198, startPoint y: 15, endPoint x: 1215, endPoint y: 1, distance: 21.4
click at [1197, 15] on icon at bounding box center [1188, 15] width 17 height 17
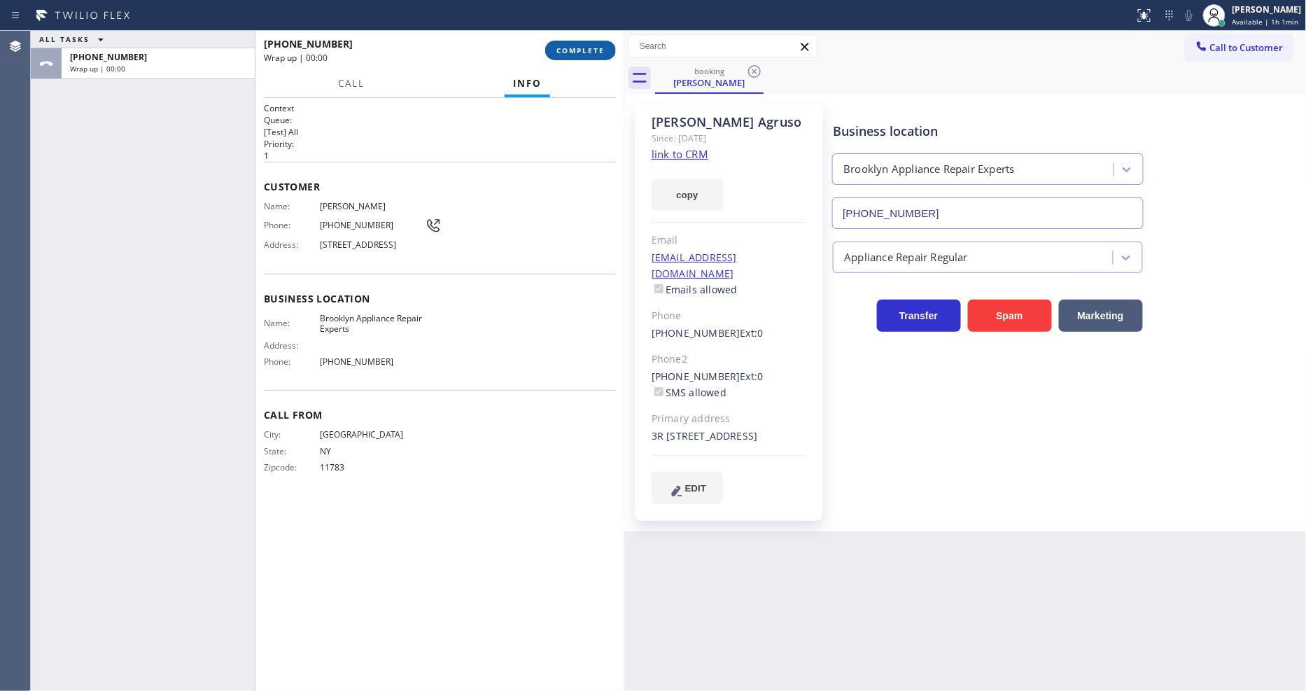
click at [585, 50] on span "COMPLETE" at bounding box center [580, 50] width 48 height 10
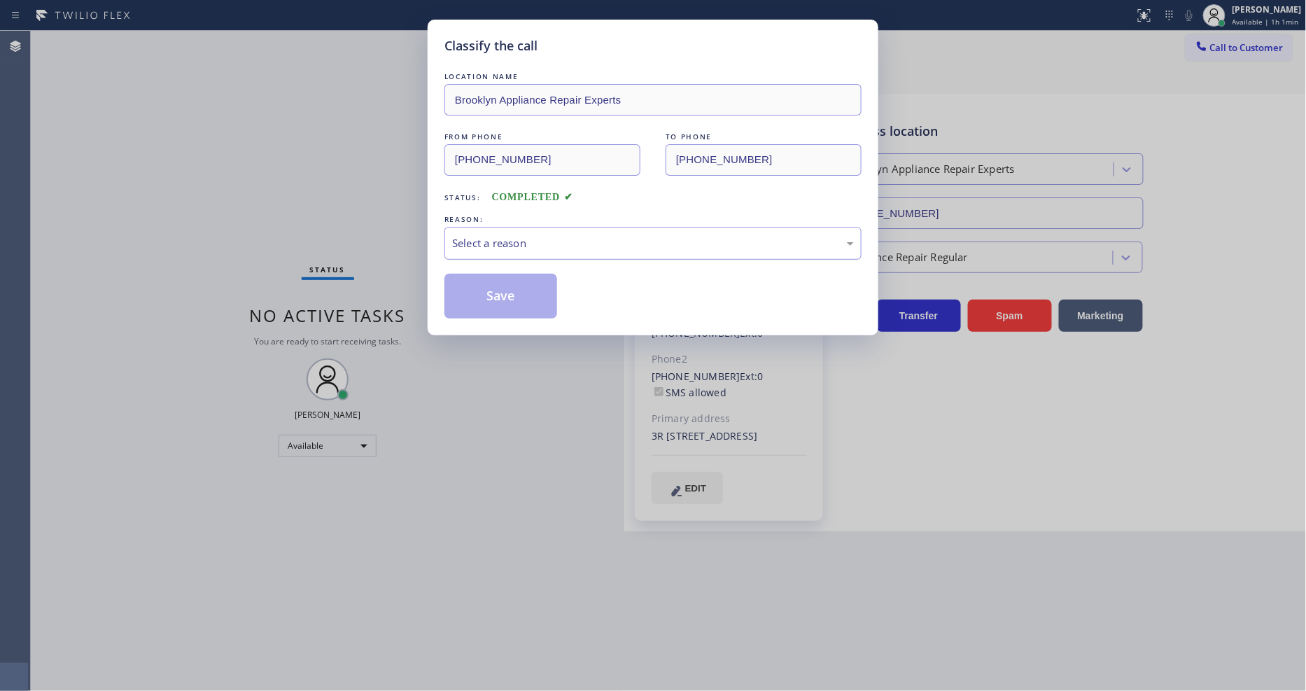
click at [490, 248] on div "Select a reason" at bounding box center [652, 243] width 417 height 33
click at [484, 288] on button "Save" at bounding box center [500, 296] width 113 height 45
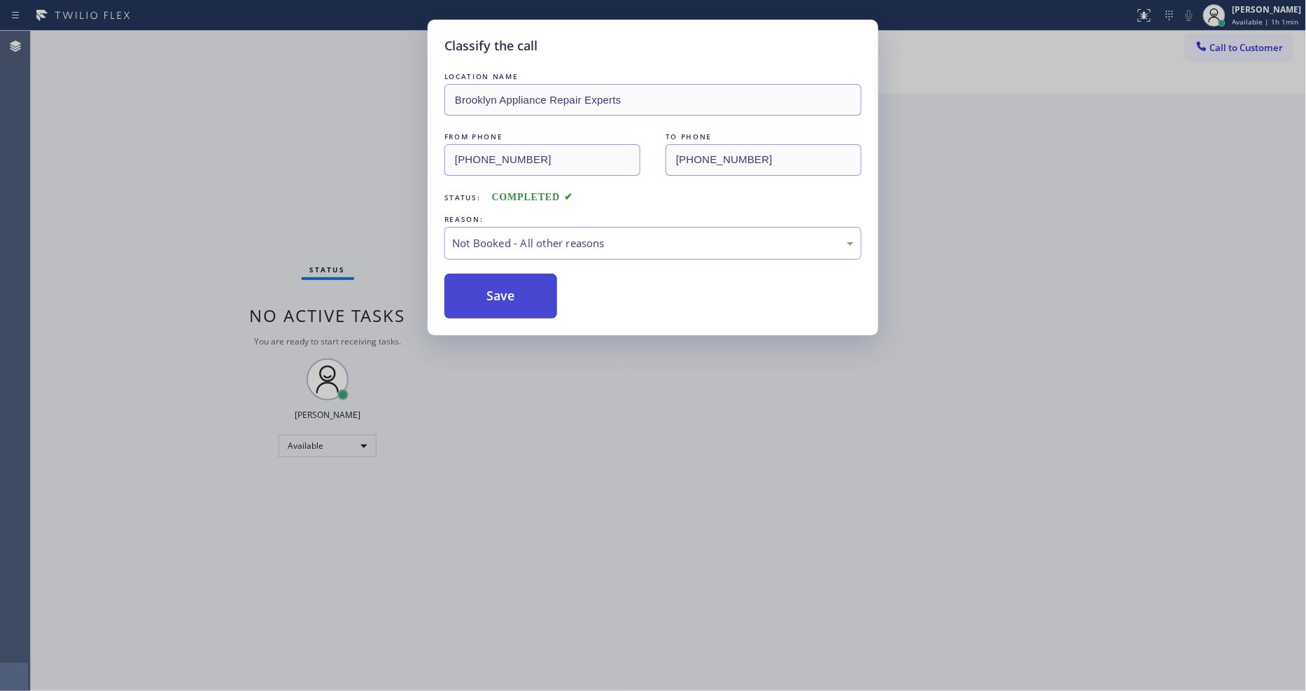
click at [484, 288] on button "Save" at bounding box center [500, 296] width 113 height 45
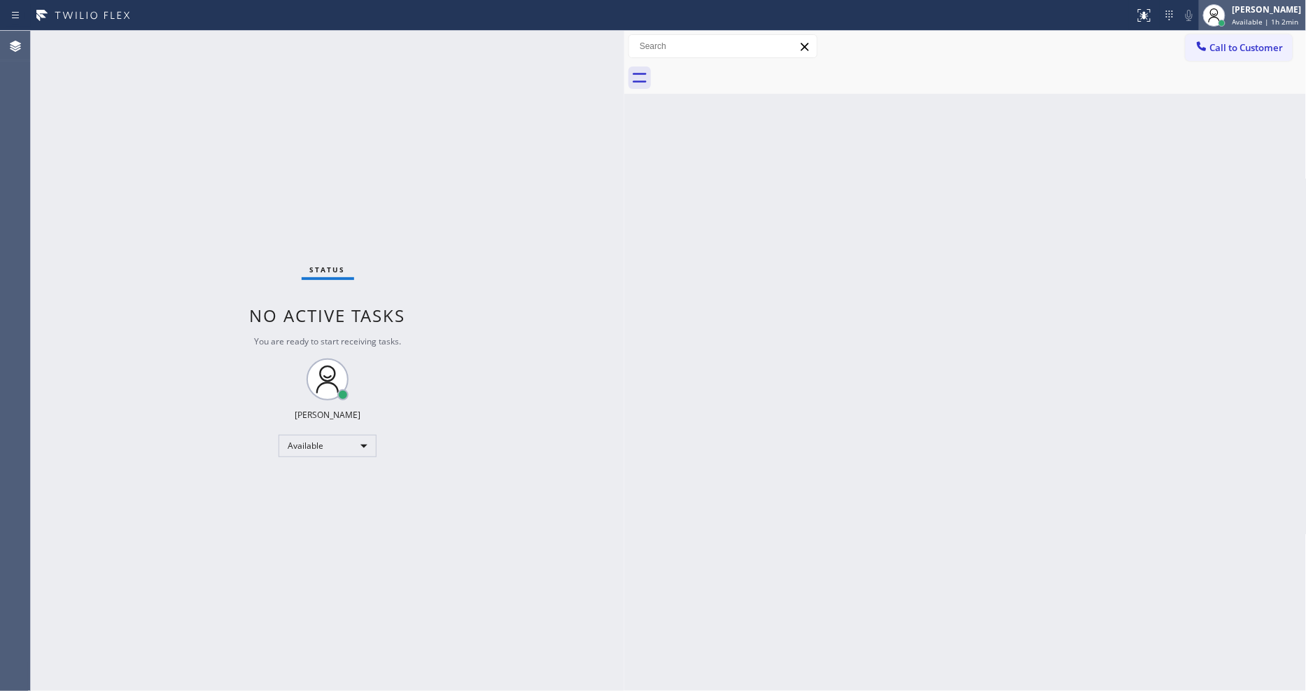
click at [1260, 13] on div "[PERSON_NAME]" at bounding box center [1266, 9] width 69 height 12
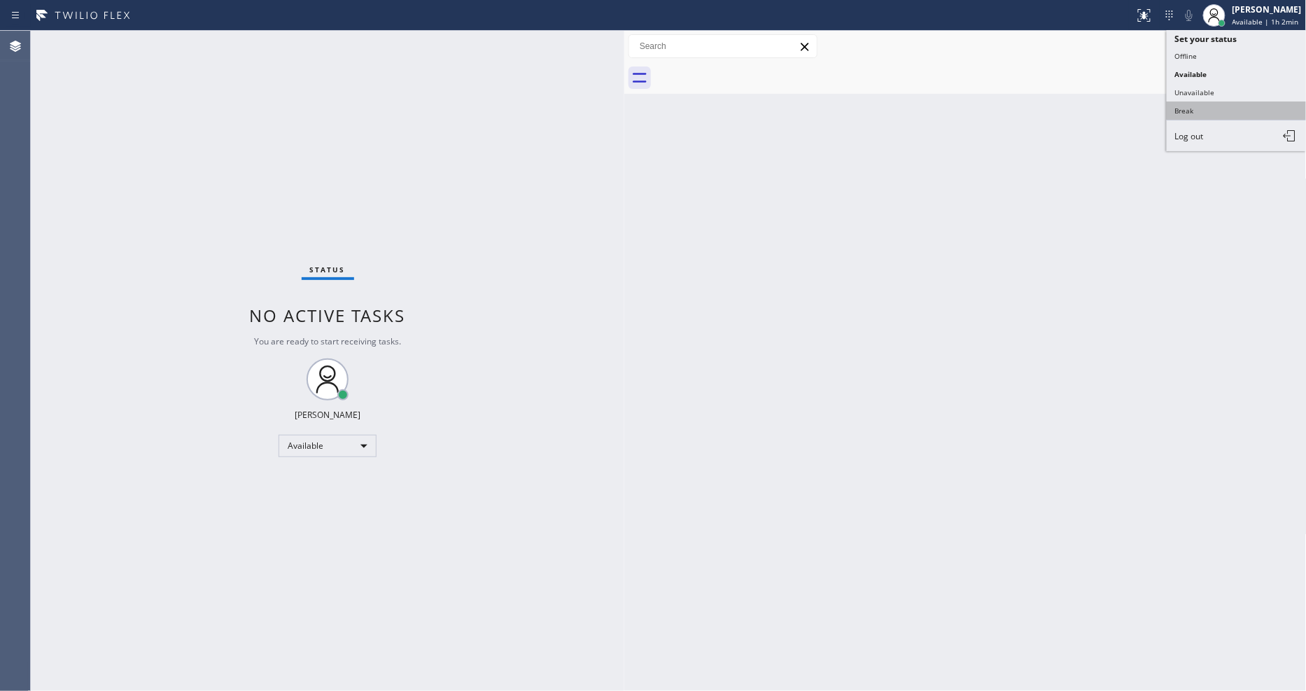
click at [1218, 119] on button "Break" at bounding box center [1236, 110] width 140 height 18
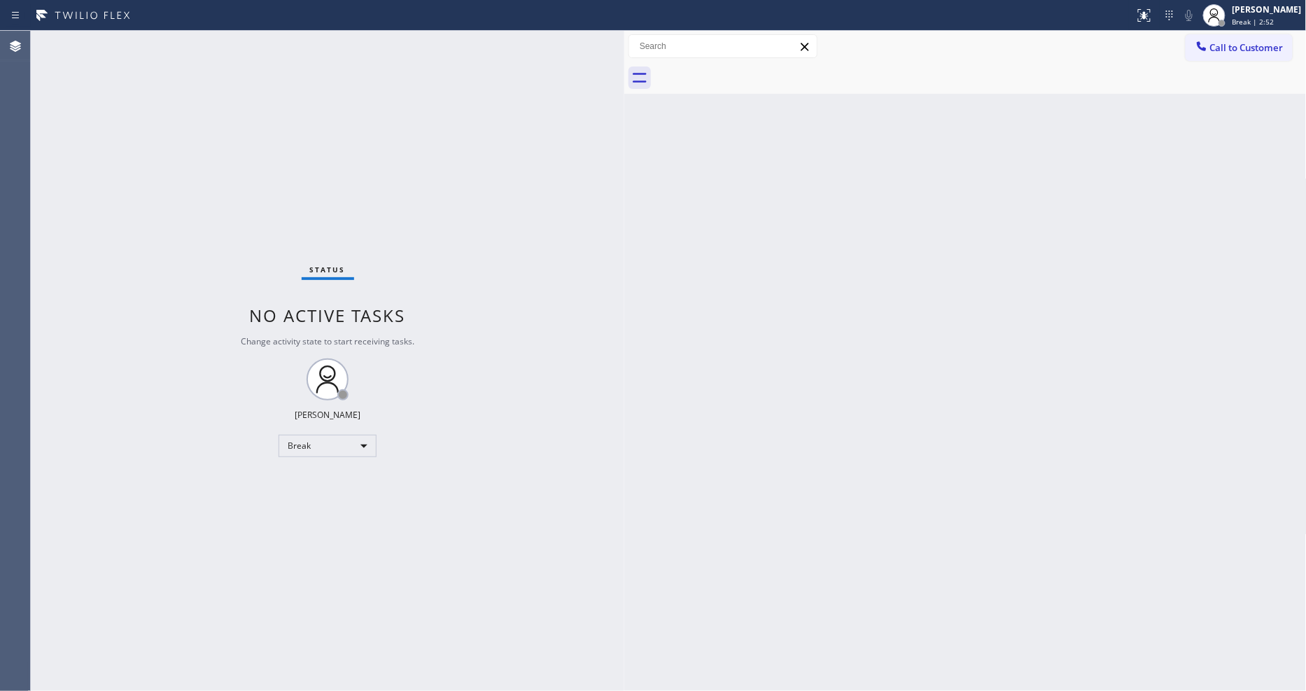
click at [178, 45] on div "Status No active tasks Change activity state to start receiving tasks. [PERSON_…" at bounding box center [327, 361] width 593 height 660
click at [166, 59] on div "Status No active tasks Change activity state to start receiving tasks. [PERSON_…" at bounding box center [327, 361] width 593 height 660
click at [189, 49] on div "Status No active tasks Change activity state to start receiving tasks. [PERSON_…" at bounding box center [327, 361] width 593 height 660
